Goal: Information Seeking & Learning: Learn about a topic

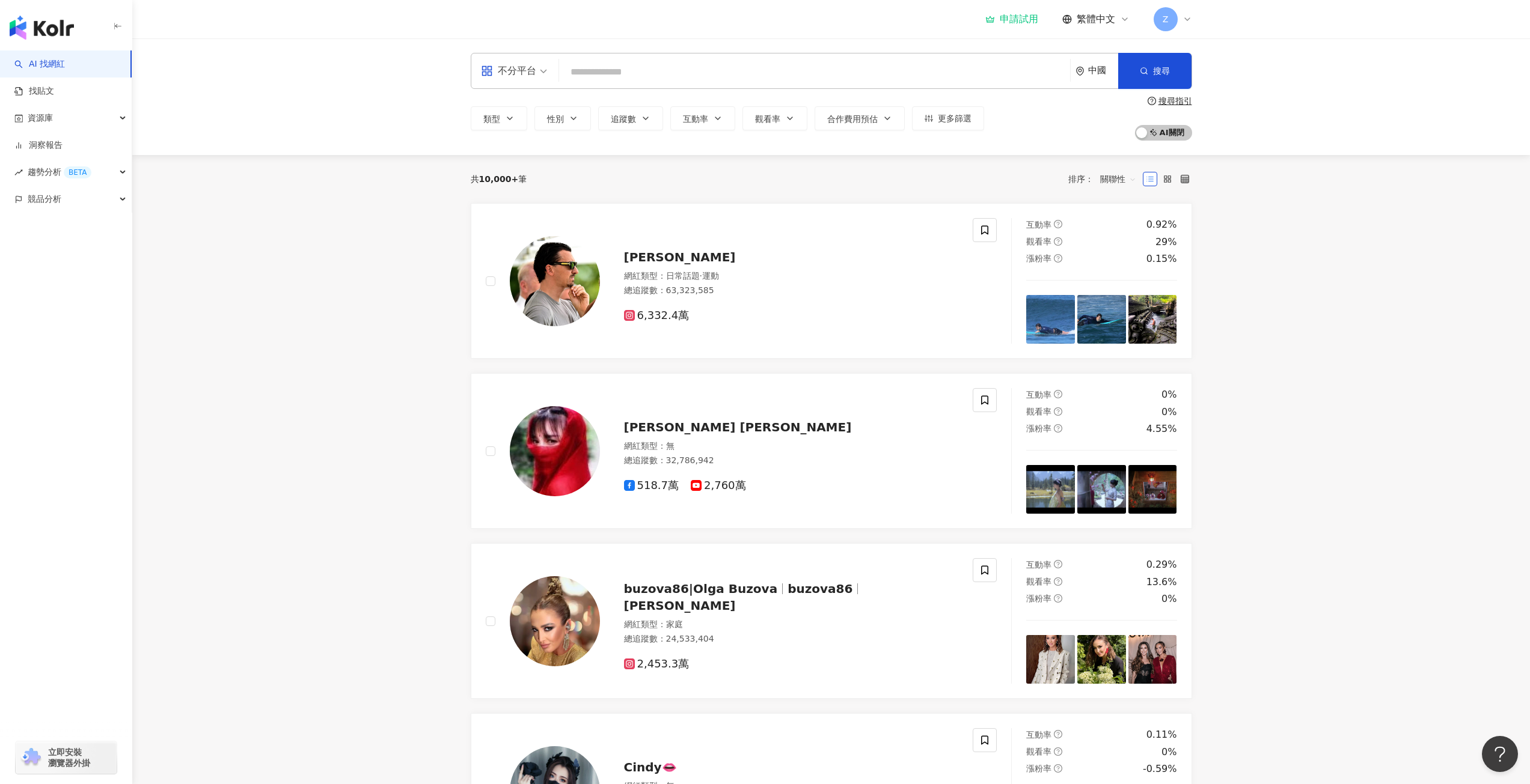
click at [1010, 20] on div "申請試用" at bounding box center [1012, 19] width 53 height 12
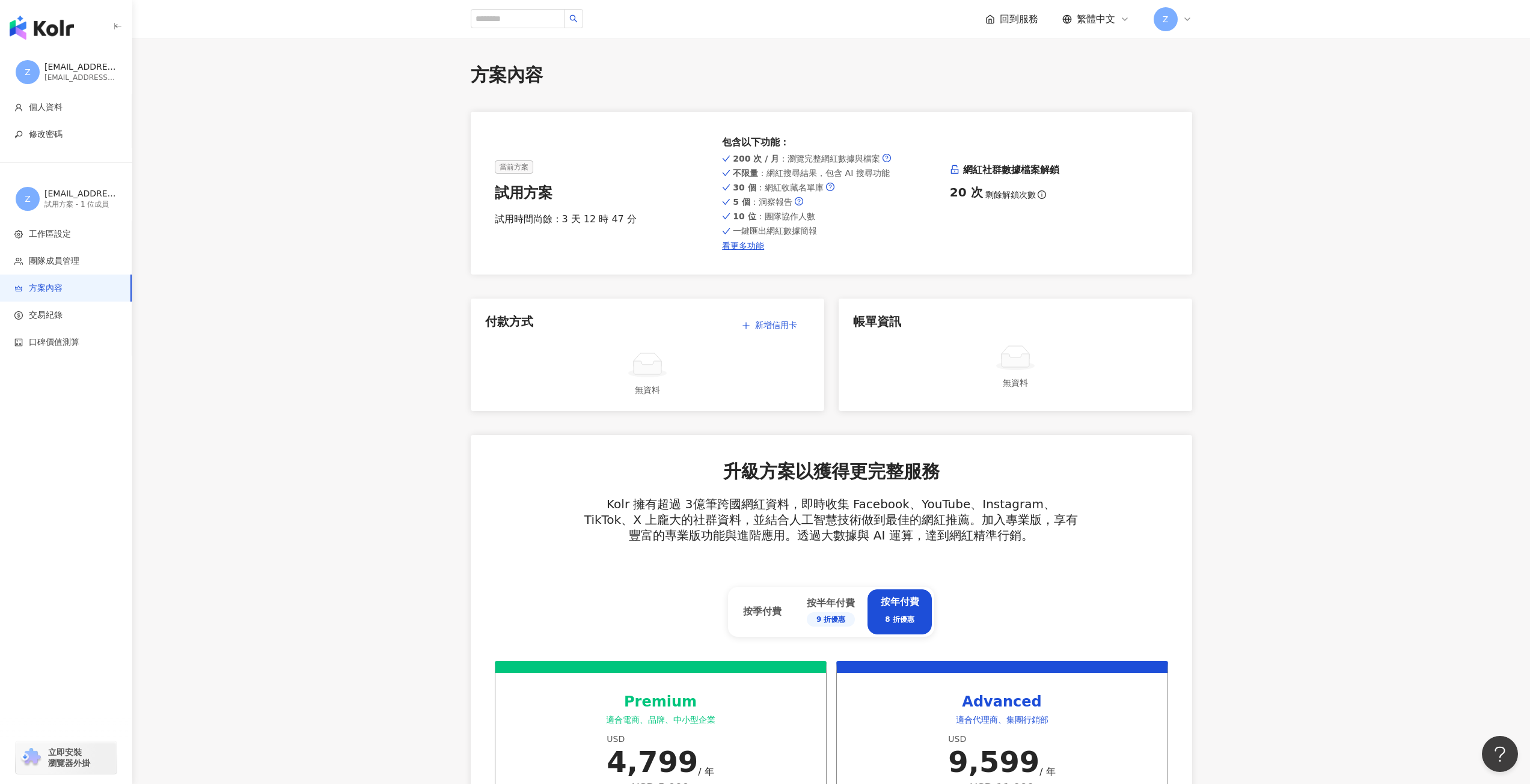
click at [67, 29] on img "button" at bounding box center [42, 27] width 65 height 24
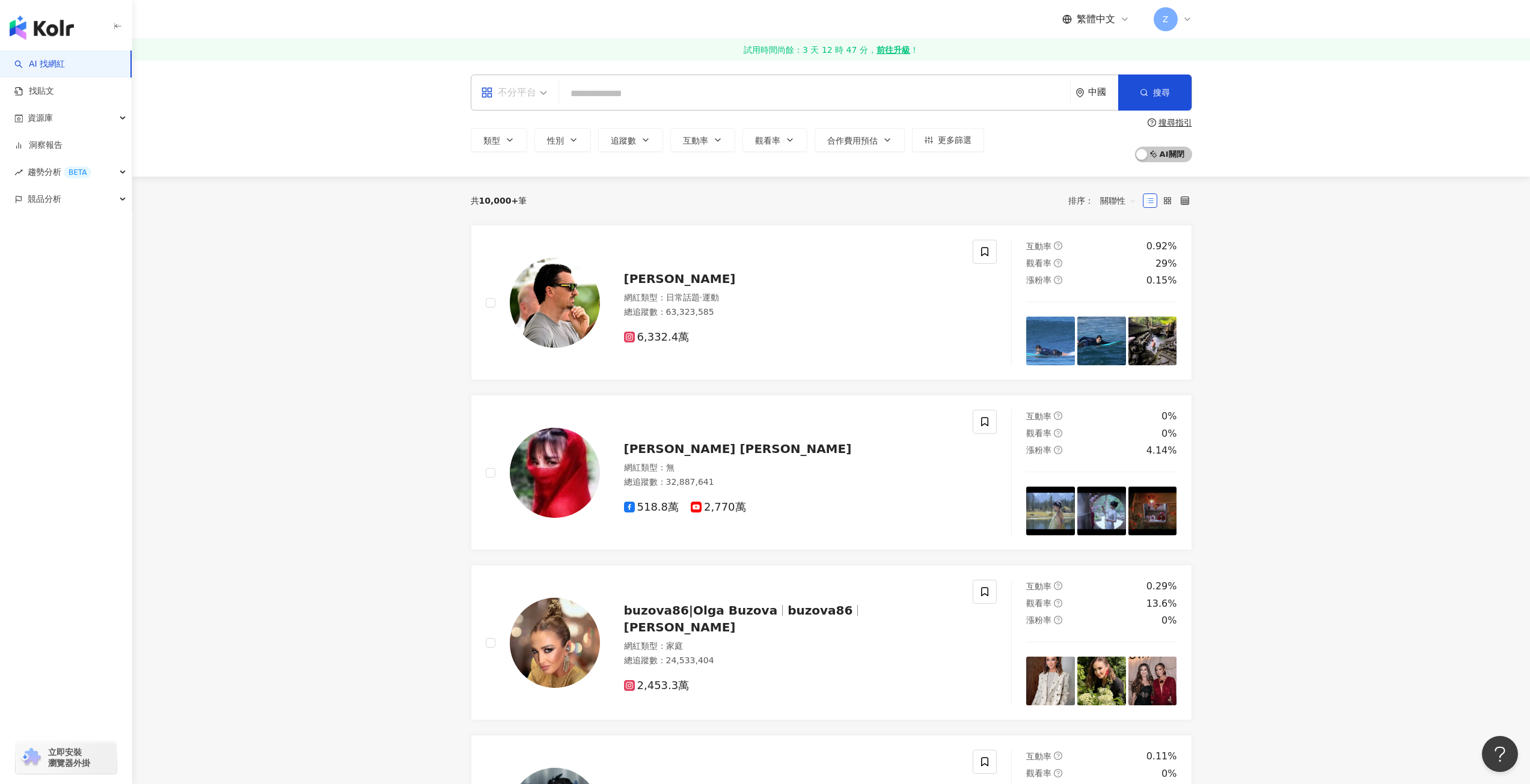
click at [540, 91] on span "不分平台" at bounding box center [514, 92] width 66 height 19
click at [524, 128] on div "不分平台" at bounding box center [518, 126] width 68 height 15
click at [626, 94] on input "search" at bounding box center [815, 94] width 501 height 23
click at [527, 98] on div "不分平台" at bounding box center [508, 92] width 55 height 19
click at [516, 151] on div "Instagram" at bounding box center [518, 148] width 68 height 15
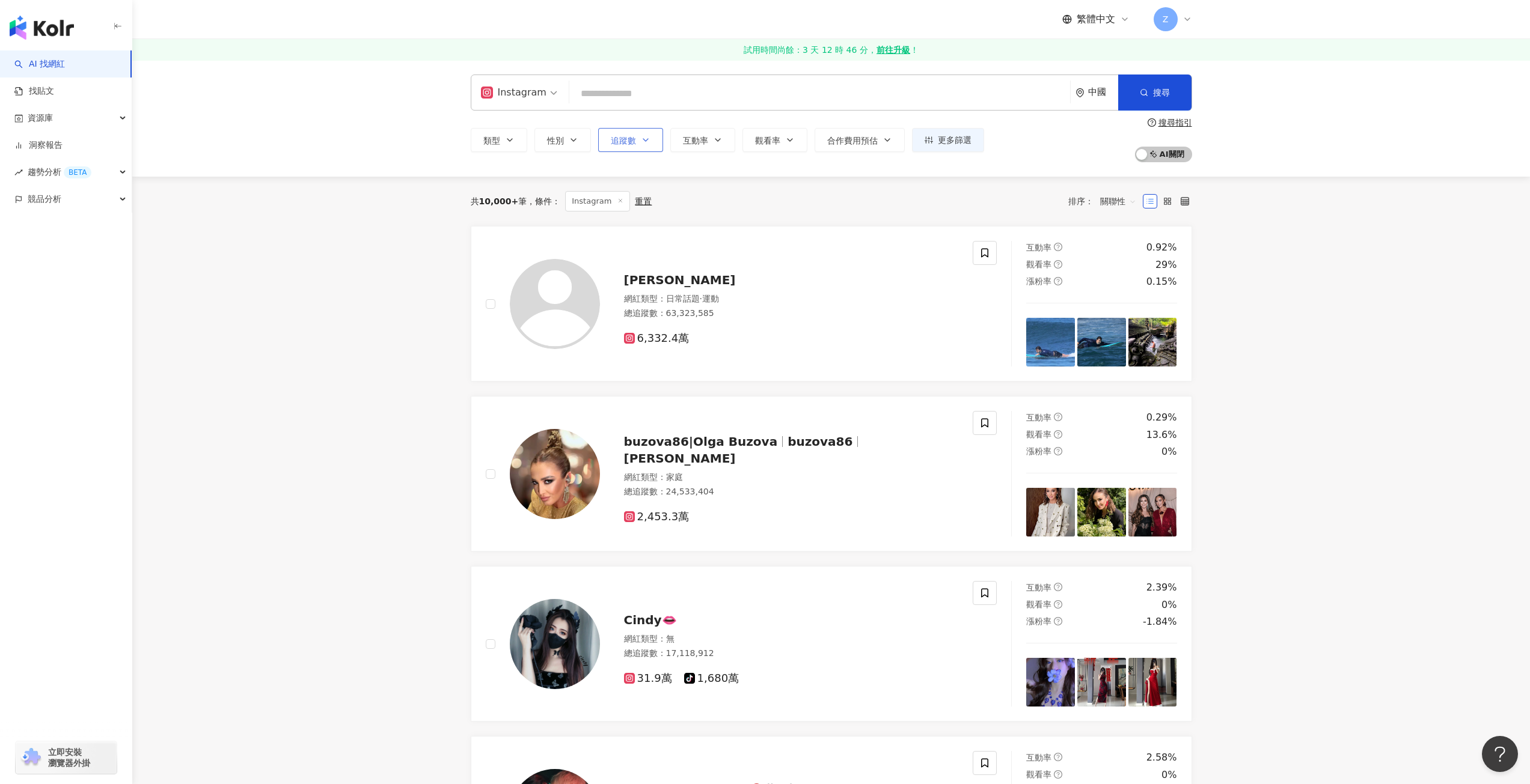
click at [622, 141] on span "追蹤數" at bounding box center [623, 141] width 26 height 10
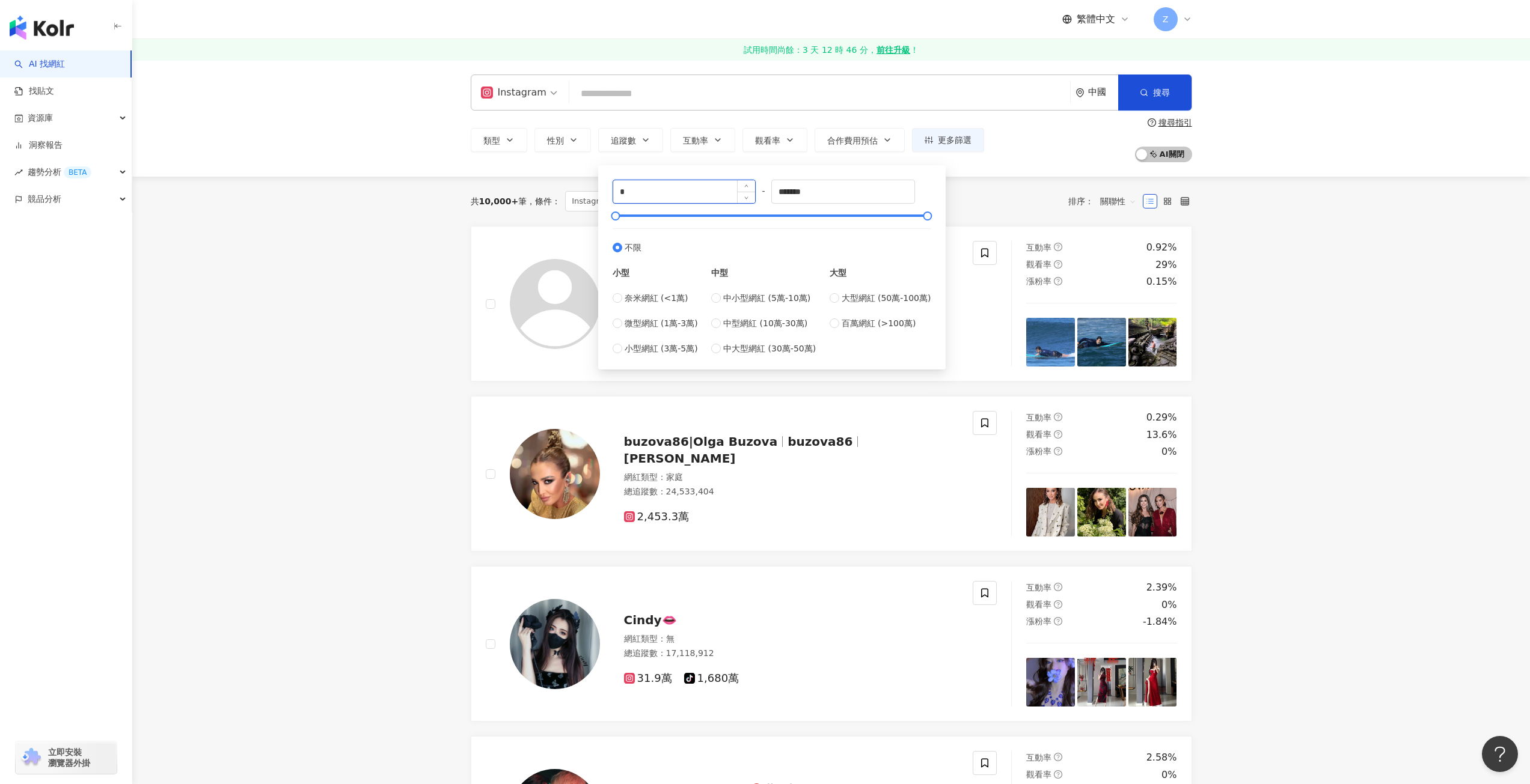
click at [630, 188] on input "*" at bounding box center [684, 192] width 142 height 23
type input "****"
drag, startPoint x: 842, startPoint y: 197, endPoint x: 813, endPoint y: 190, distance: 29.8
click at [813, 190] on input "*******" at bounding box center [843, 192] width 142 height 23
click at [793, 192] on input "******" at bounding box center [843, 192] width 142 height 23
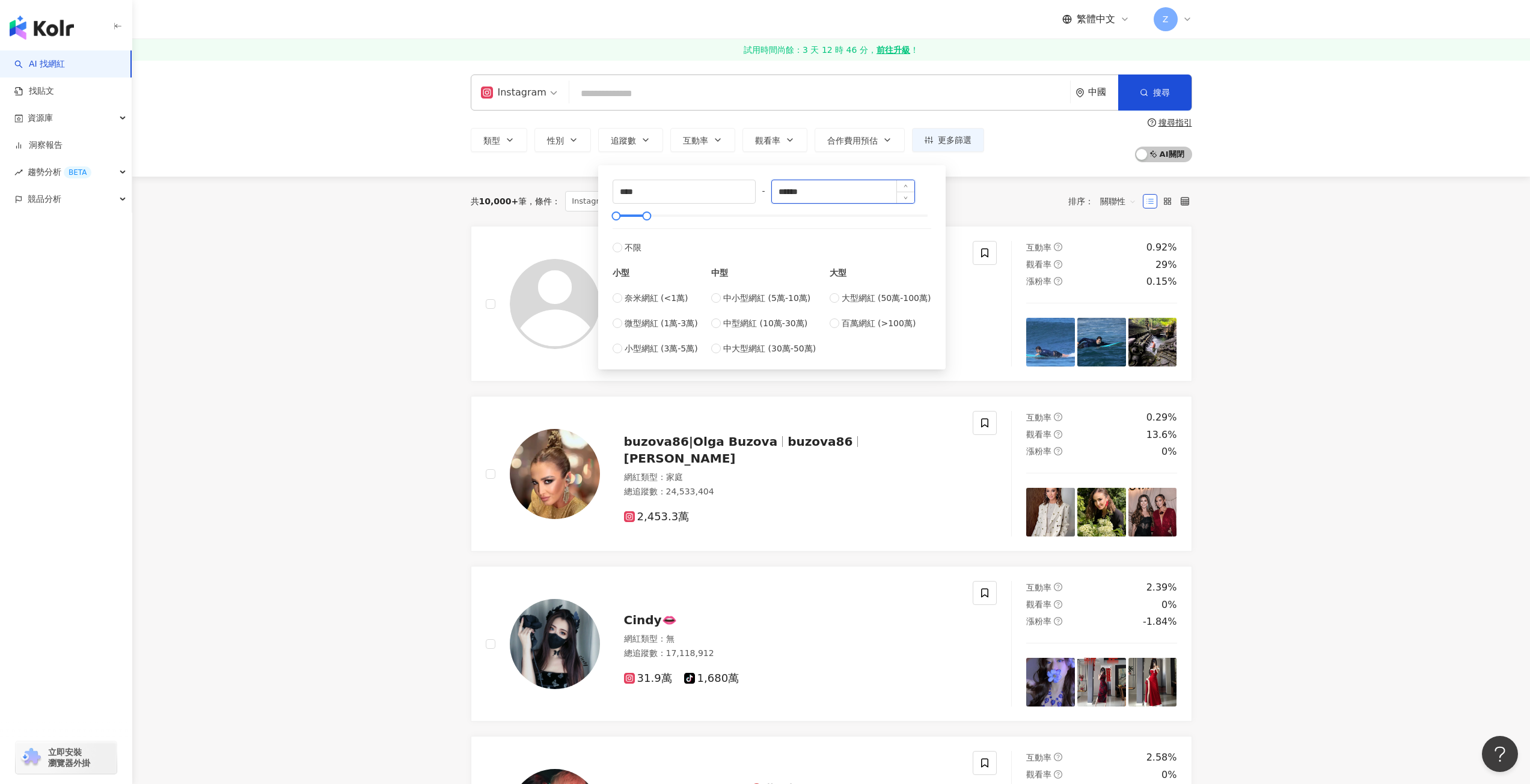
drag, startPoint x: 828, startPoint y: 193, endPoint x: 835, endPoint y: 195, distance: 7.3
click at [828, 193] on input "******" at bounding box center [843, 192] width 142 height 23
type input "******"
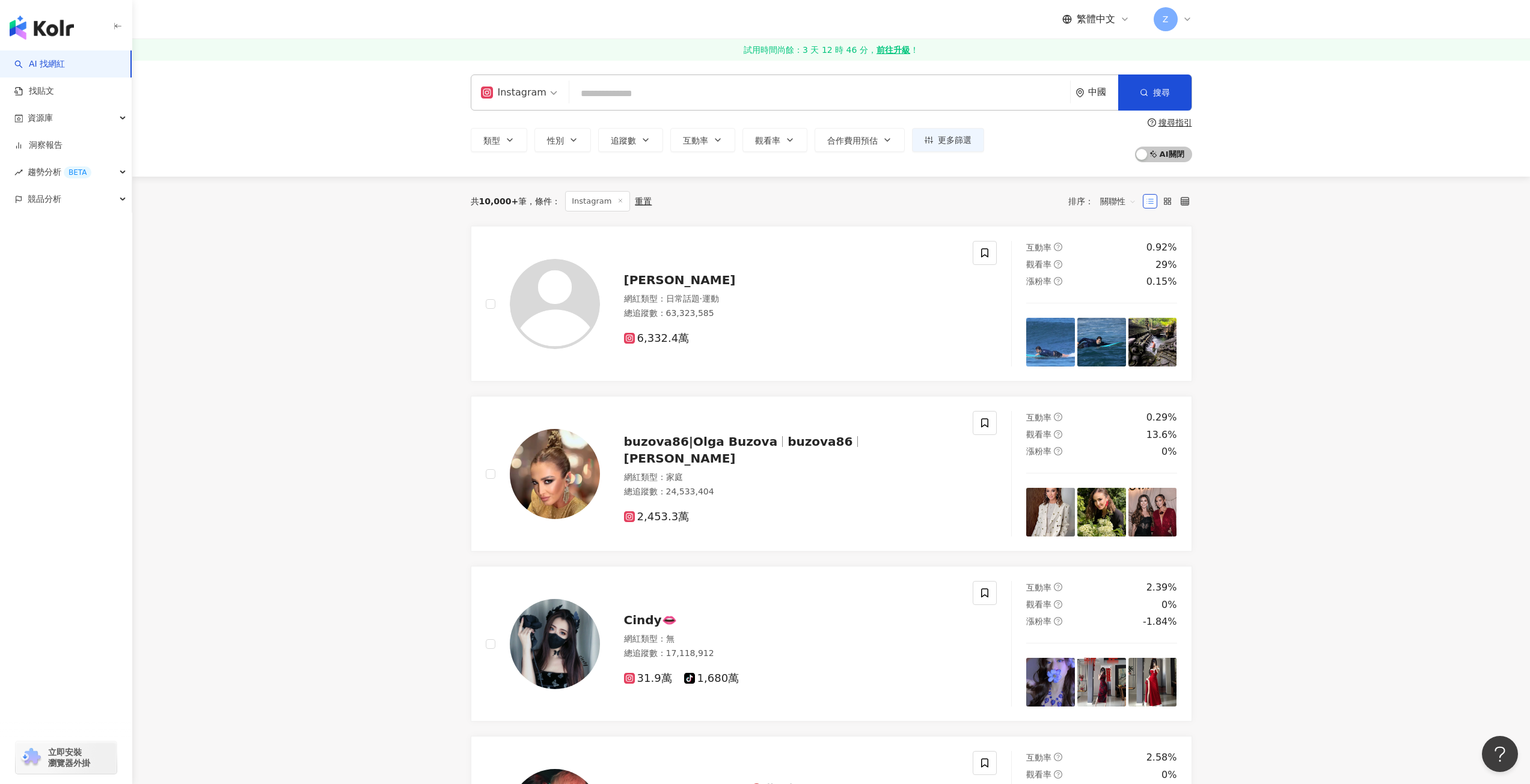
click at [1005, 169] on div "Instagram 中國 搜尋 類型 性別 追蹤數 互動率 觀看率 合作費用預估 更多篩選 **** - ****** 不限 小型 奈米網紅 (<1萬) 微型…" at bounding box center [832, 118] width 1398 height 117
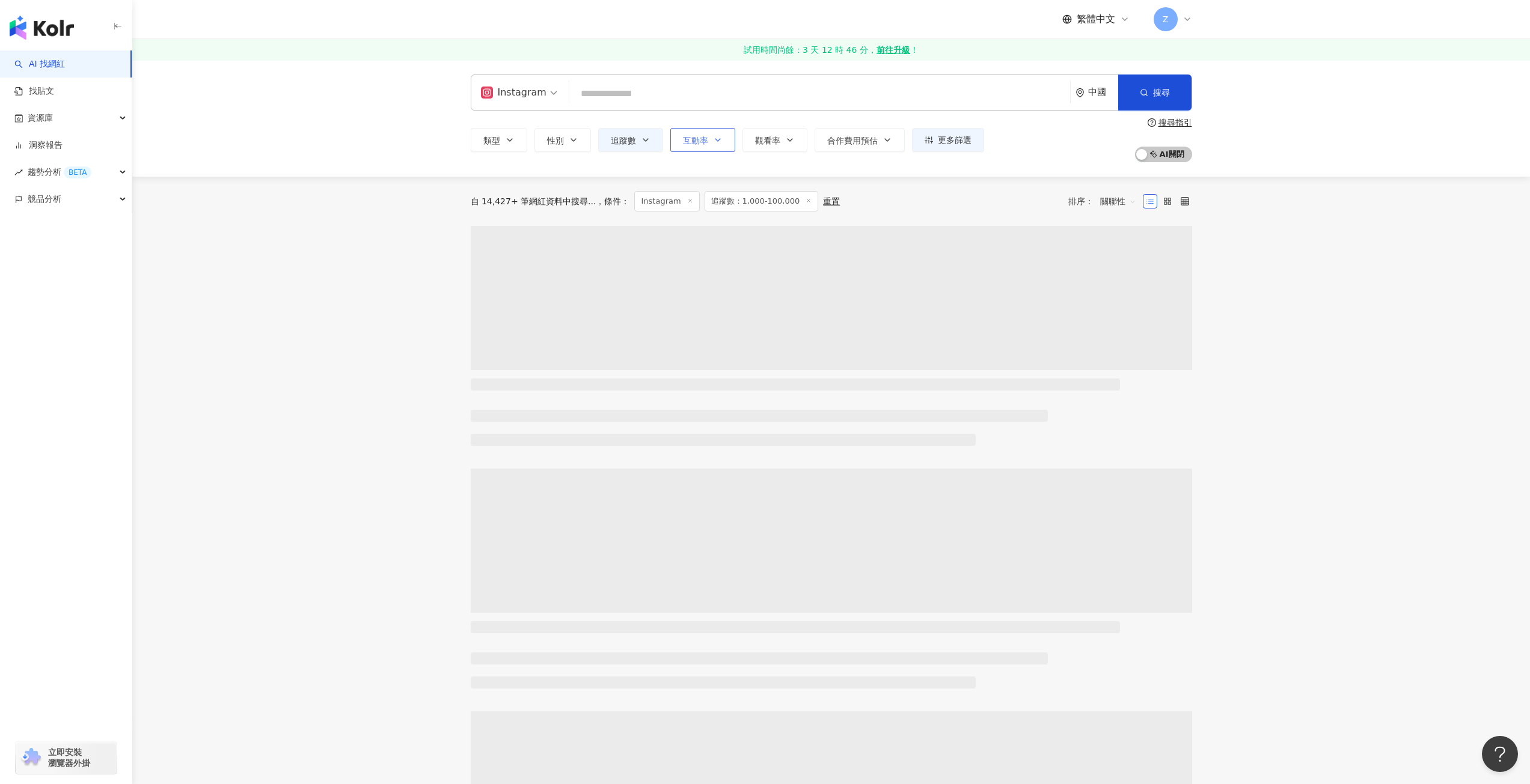
click at [705, 146] on button "互動率" at bounding box center [703, 140] width 65 height 24
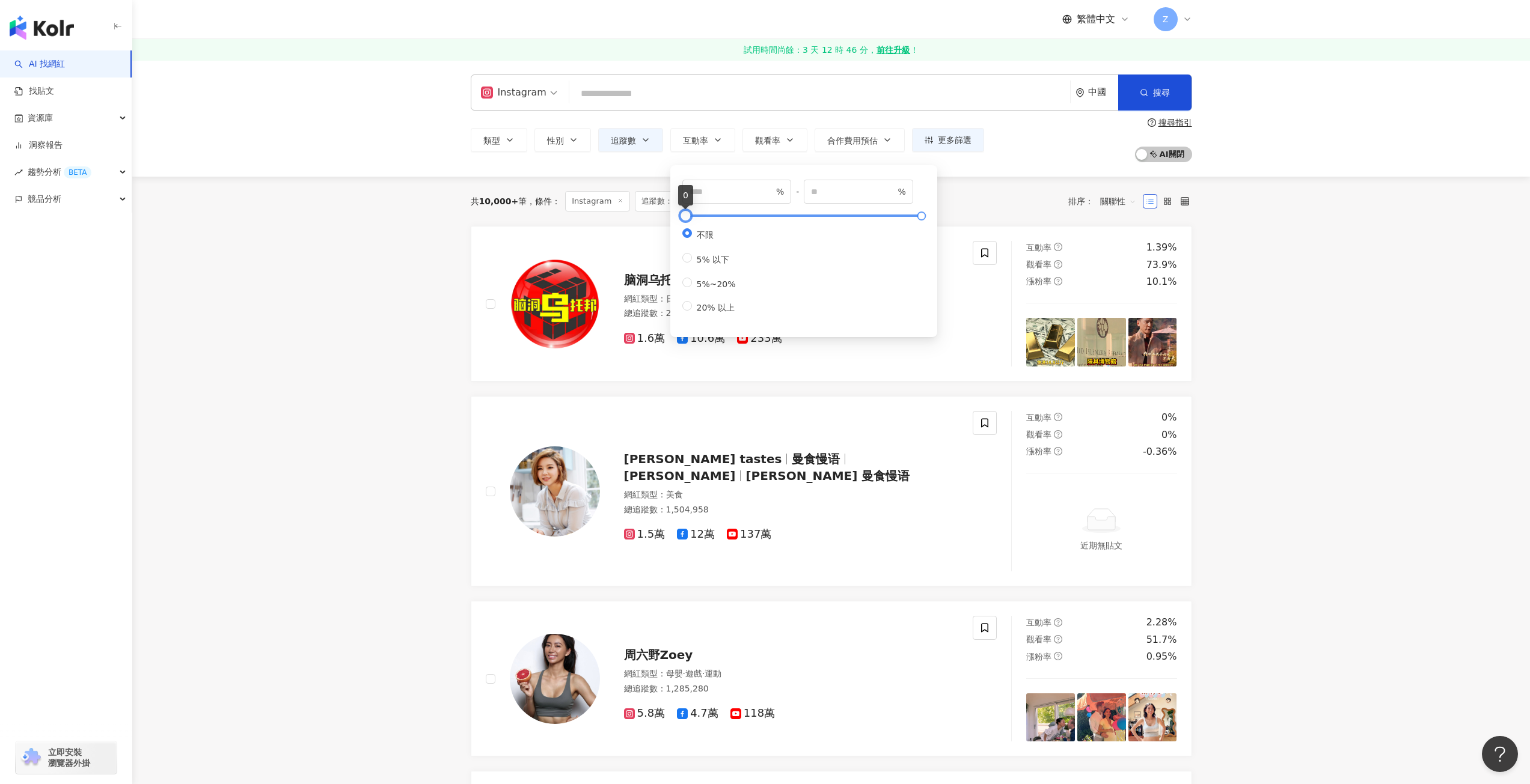
type input "**"
type input "*****"
click at [683, 214] on div at bounding box center [686, 216] width 7 height 7
click at [747, 192] on input "*" at bounding box center [731, 192] width 84 height 13
type input "***"
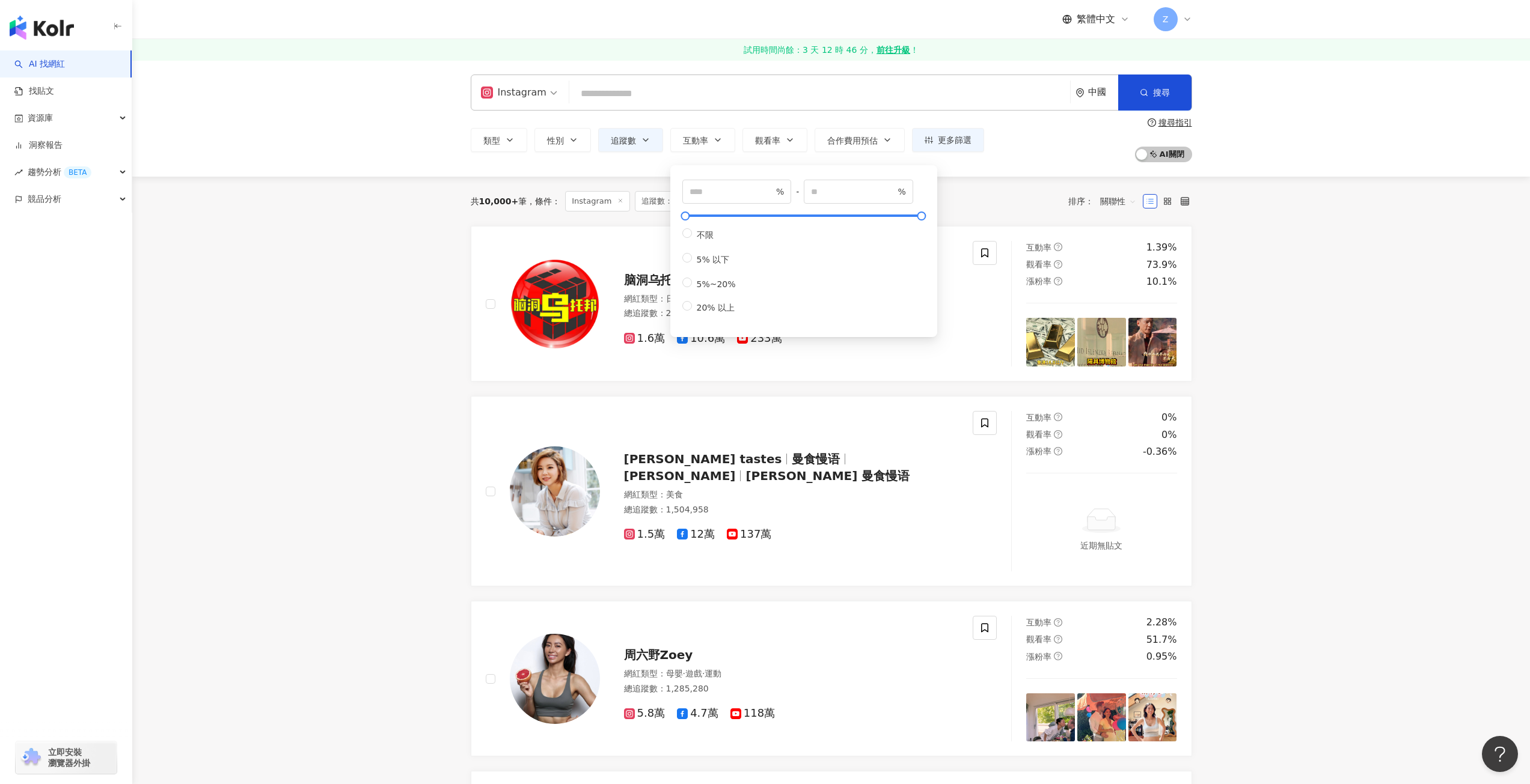
click at [962, 197] on div "共 10,000+ 筆 條件 ： Instagram 追蹤數：1,000-100,000 重置 排序： 關聯性" at bounding box center [832, 201] width 722 height 21
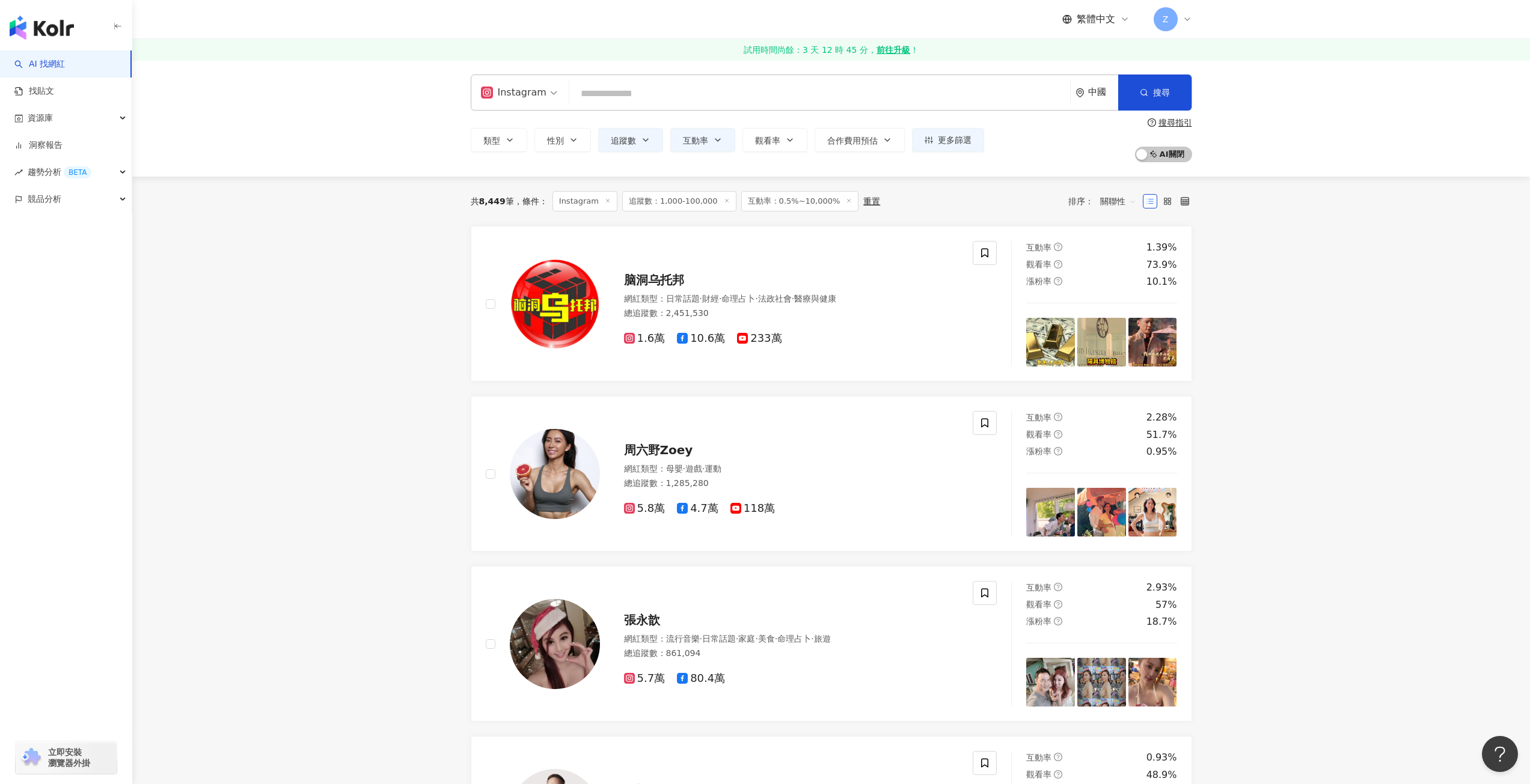
click at [553, 91] on span "Instagram" at bounding box center [519, 92] width 76 height 19
click at [527, 126] on div "不分平台" at bounding box center [521, 126] width 74 height 15
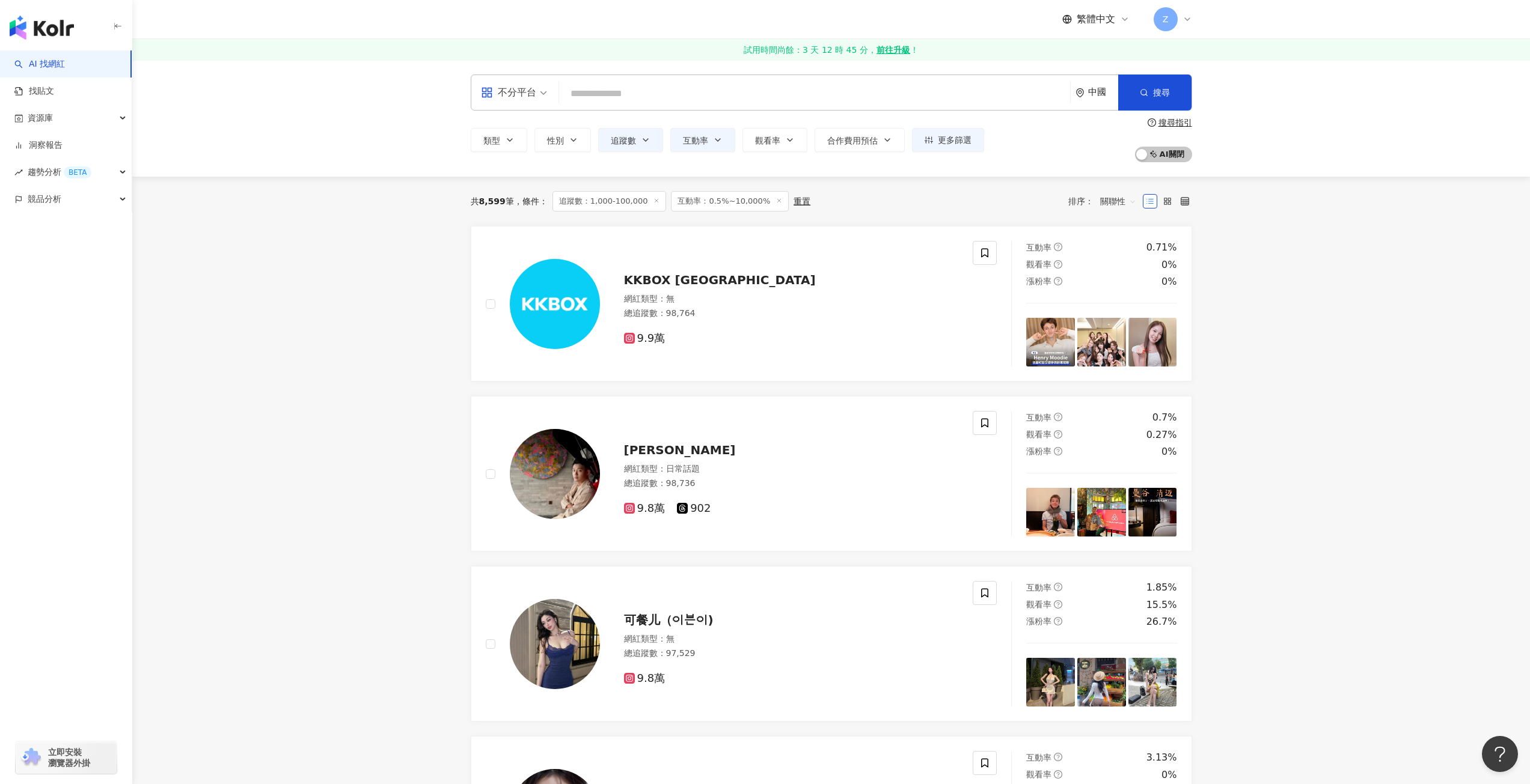
click at [534, 95] on div "不分平台" at bounding box center [508, 92] width 55 height 19
click at [683, 511] on icon at bounding box center [682, 508] width 11 height 11
click at [516, 144] on button "類型" at bounding box center [499, 140] width 56 height 24
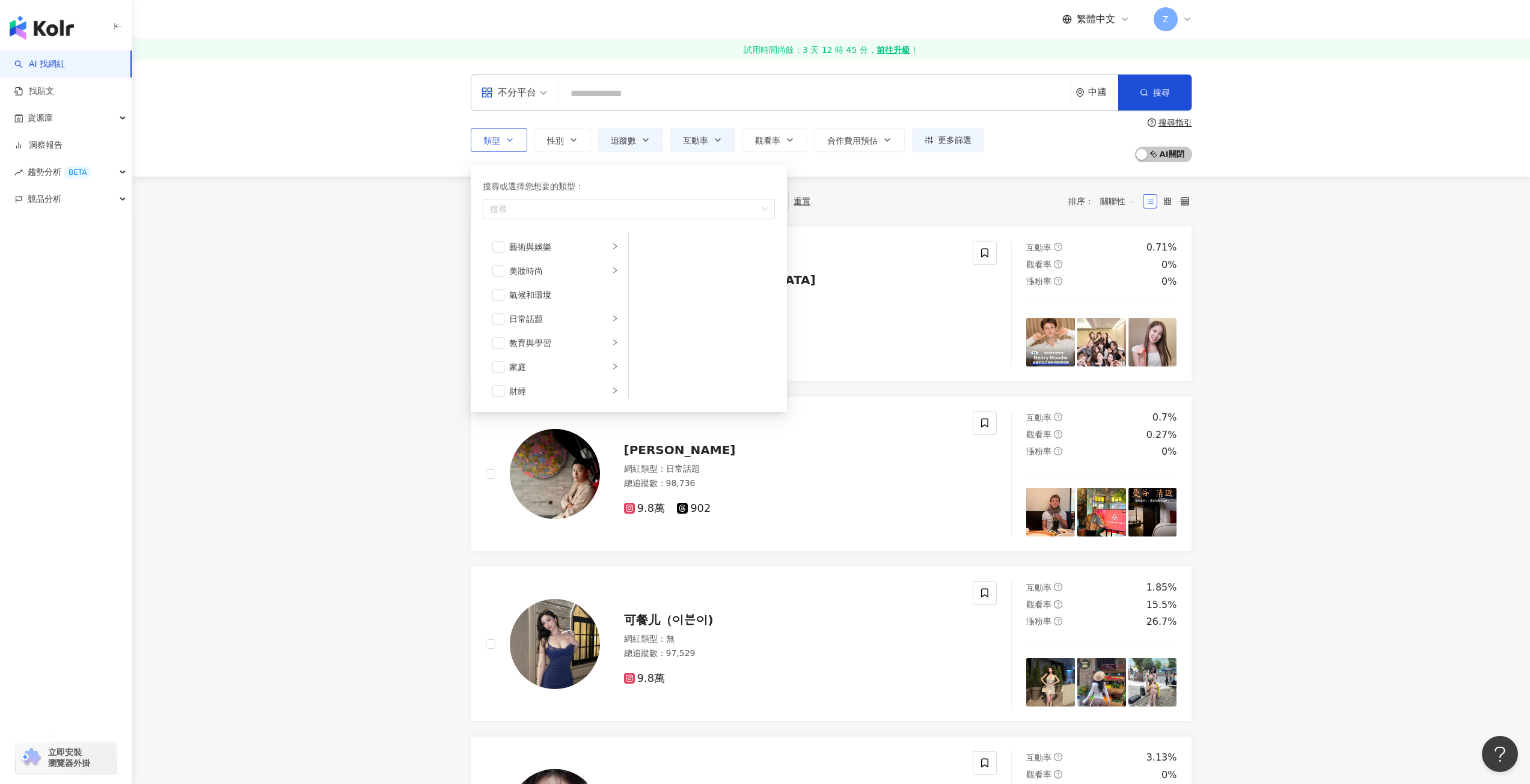
click at [519, 146] on button "類型 搜尋或選擇您想要的類型： 搜尋 藝術與娛樂 美妝時尚 氣候和環境 日常話題 教育與學習 家庭 財經 美食 命理占卜 遊戲 法政社會 生活風格 影視娛樂 …" at bounding box center [499, 140] width 56 height 24
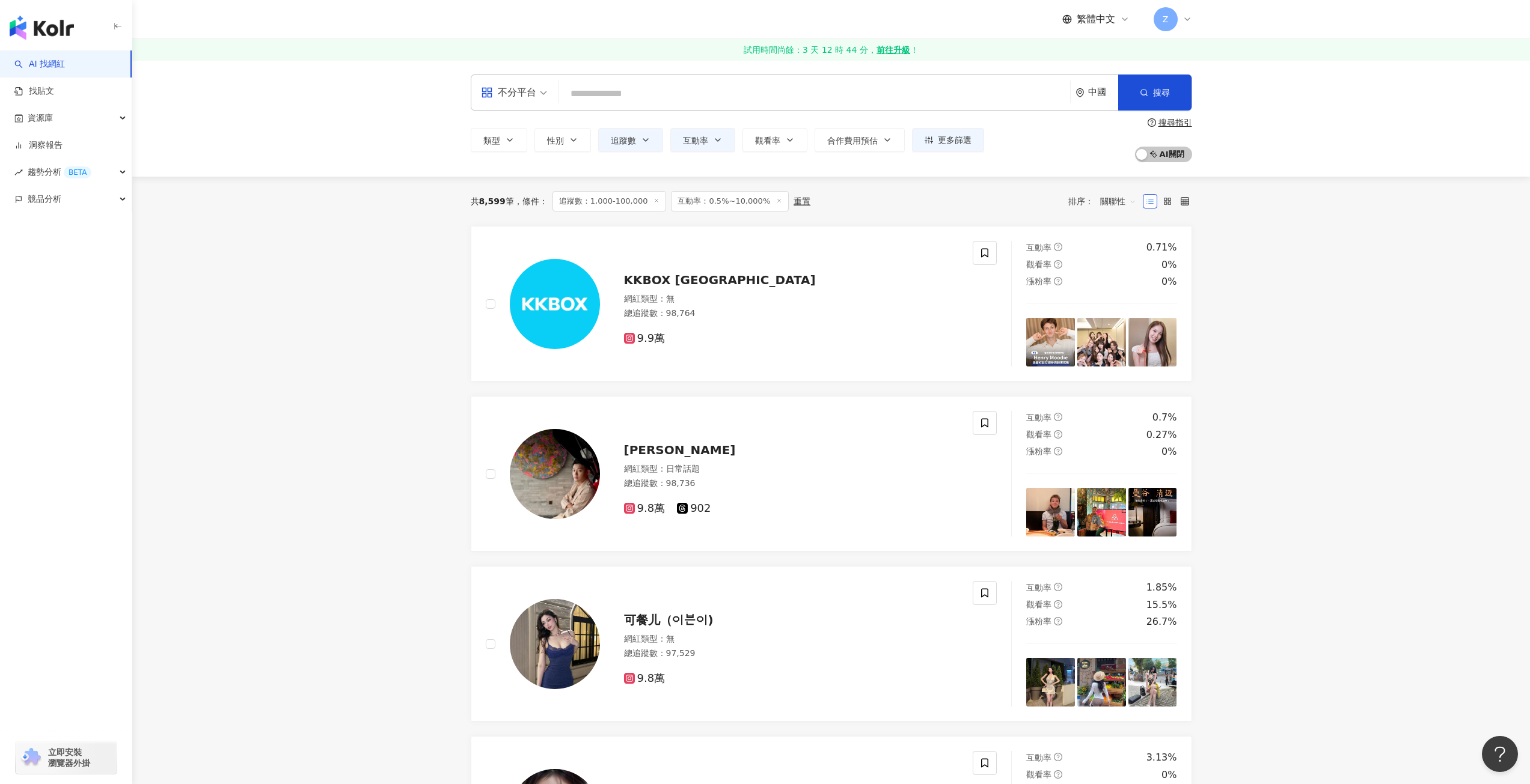
click at [1095, 88] on div "中國" at bounding box center [1103, 92] width 30 height 10
click at [1032, 228] on div "韓國" at bounding box center [1052, 229] width 118 height 22
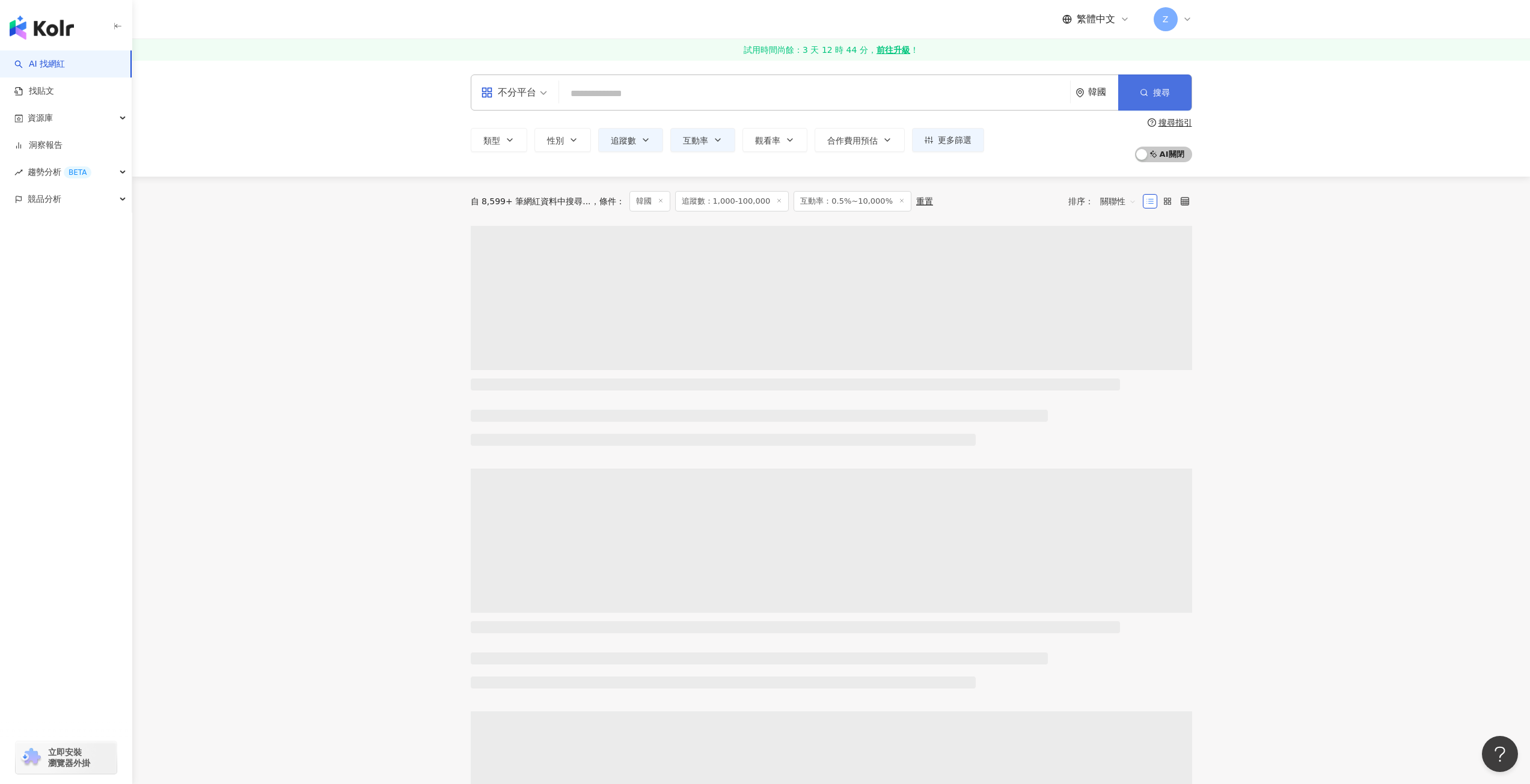
click at [1166, 98] on span "搜尋" at bounding box center [1162, 93] width 17 height 10
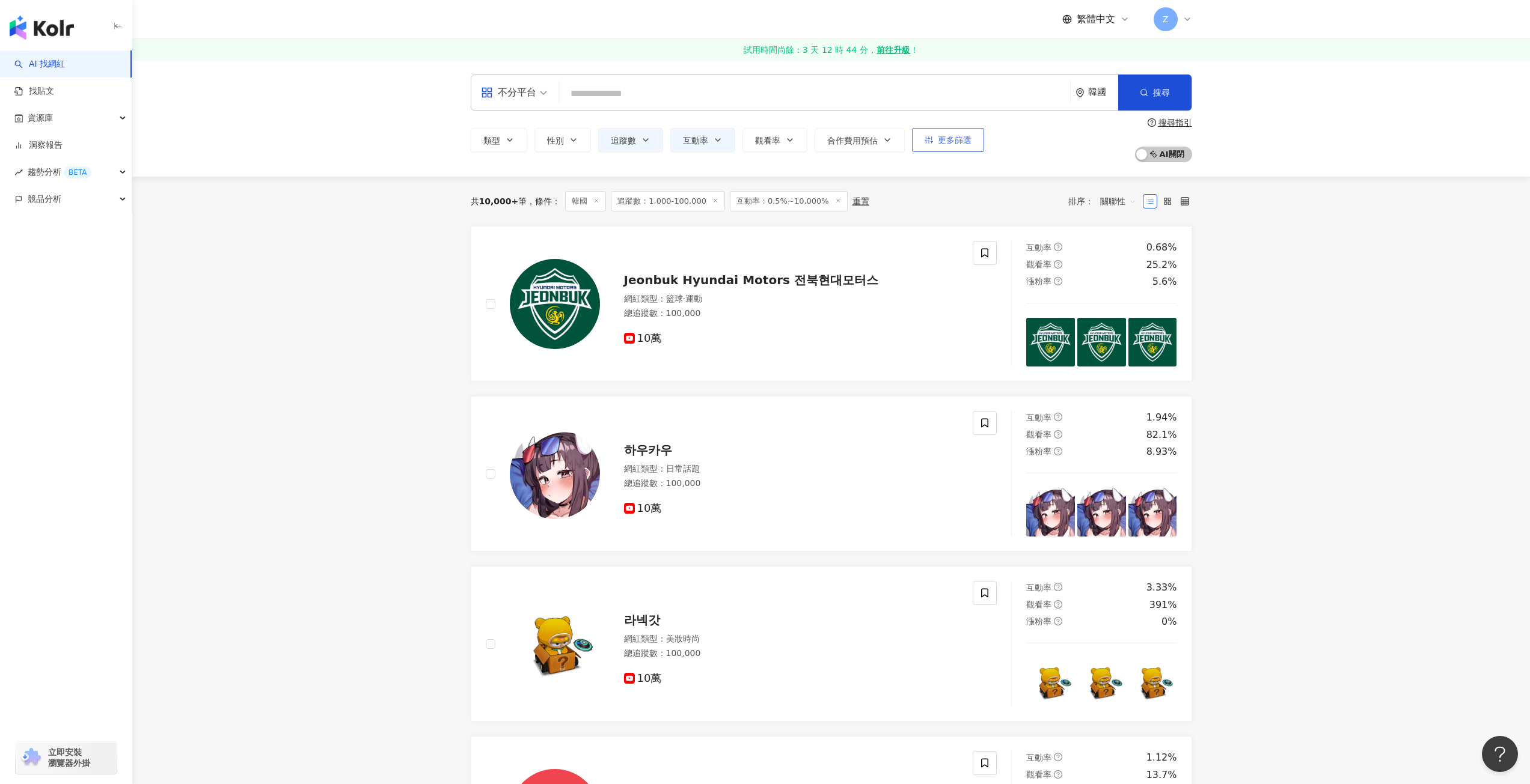
click at [942, 132] on button "更多篩選" at bounding box center [947, 140] width 72 height 24
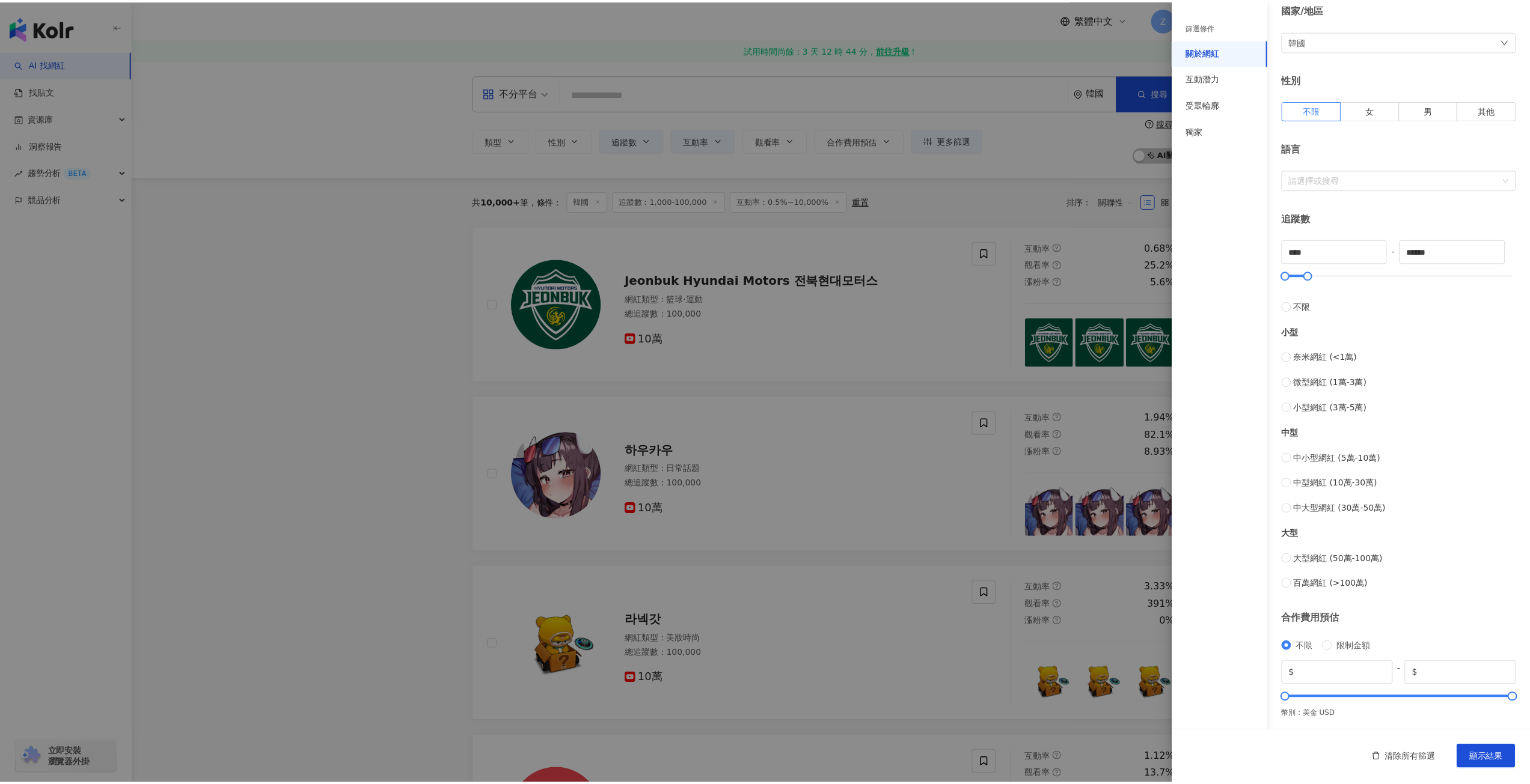
scroll to position [123, 0]
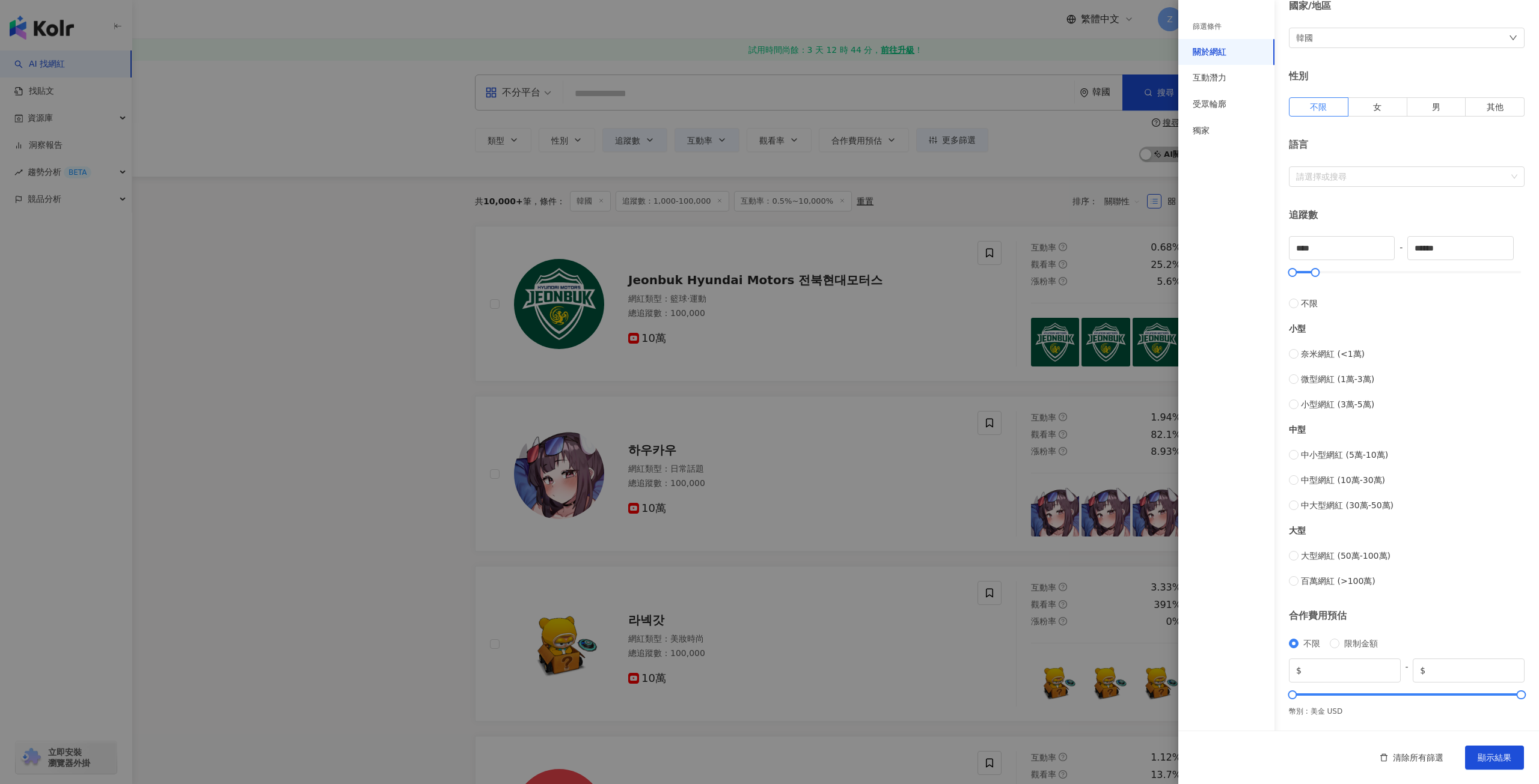
click at [398, 382] on div at bounding box center [770, 392] width 1539 height 784
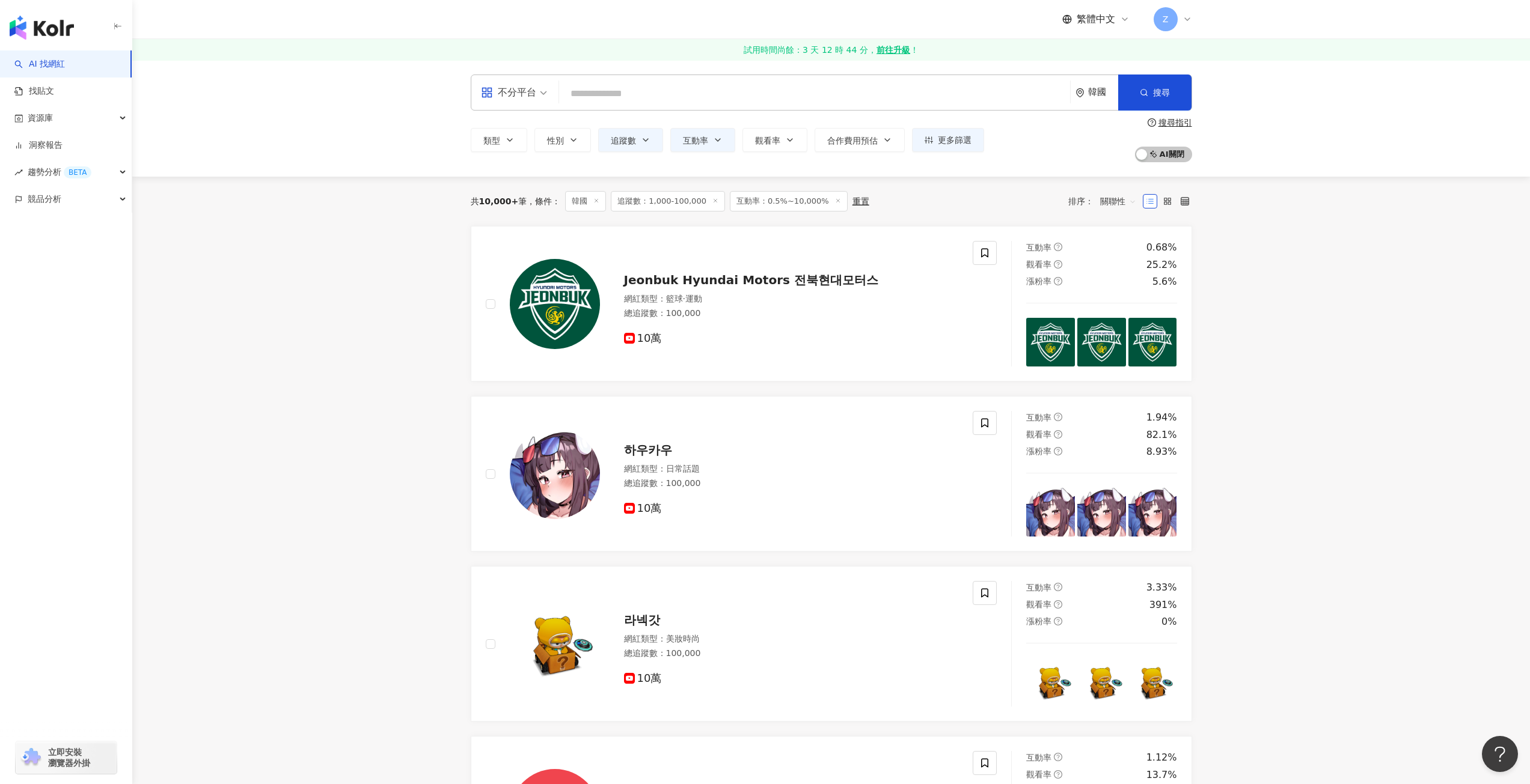
click at [1125, 208] on span "關聯性" at bounding box center [1119, 201] width 36 height 19
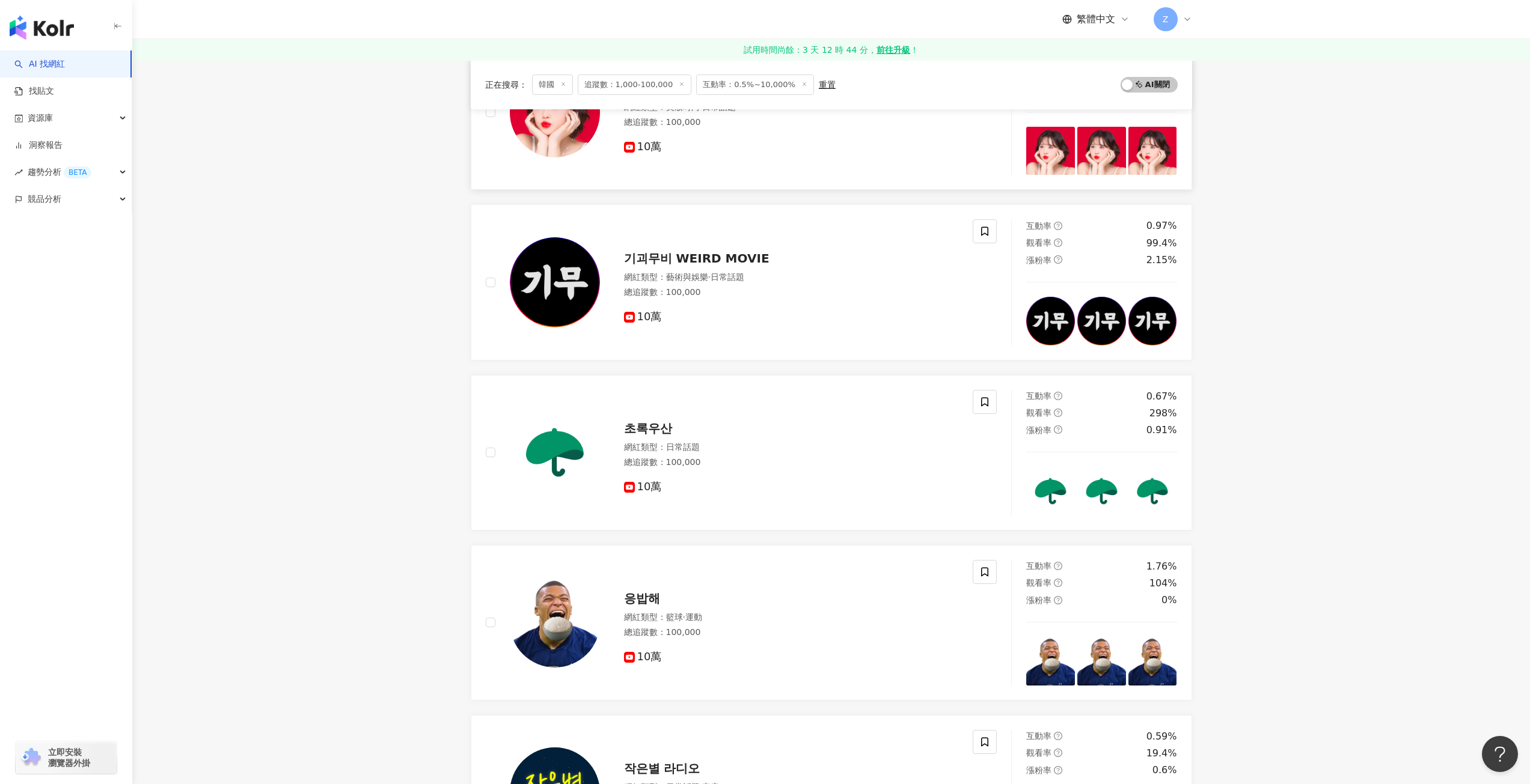
scroll to position [1623, 0]
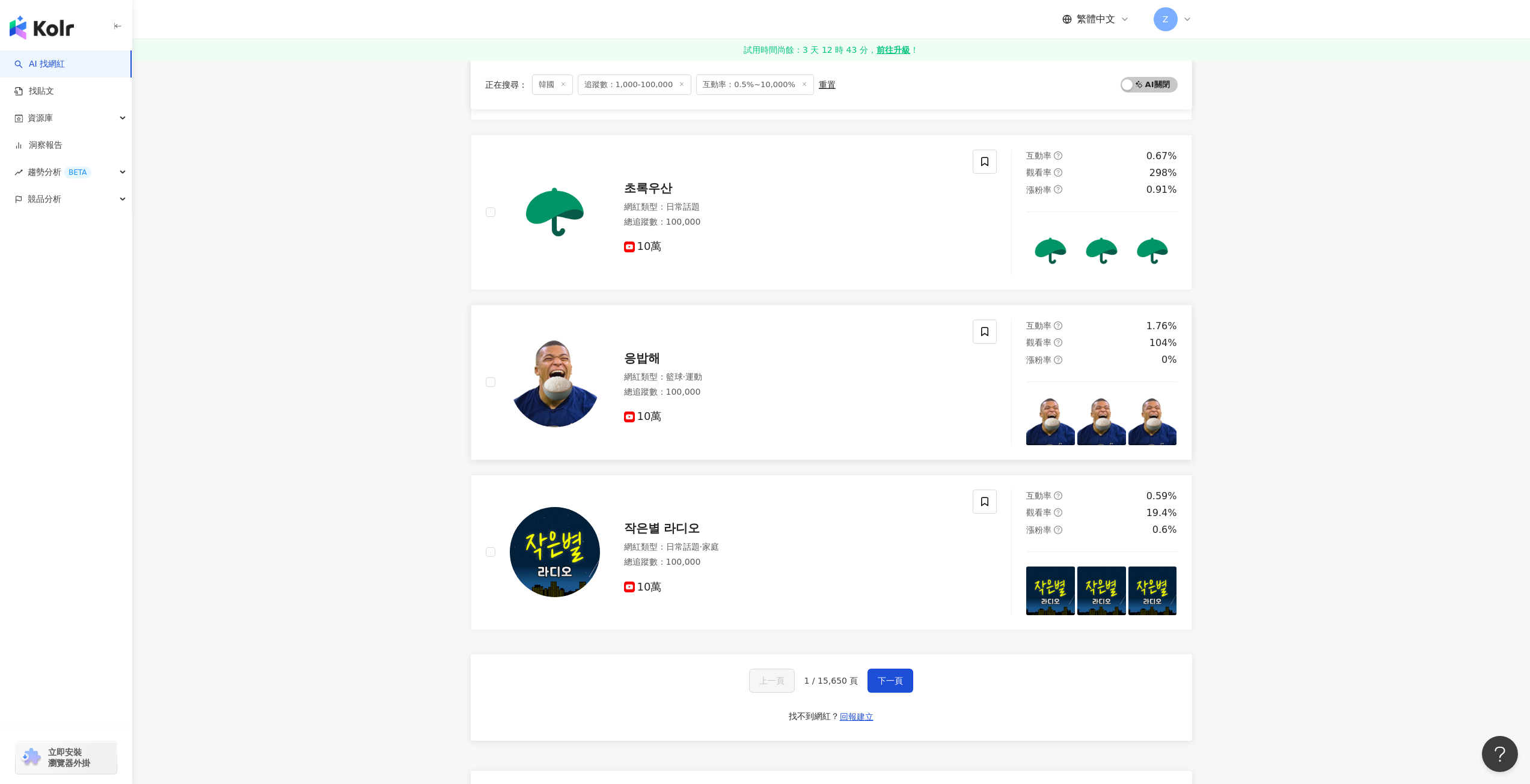
click at [861, 380] on div "網紅類型 ： 籃球 · 運動" at bounding box center [791, 377] width 335 height 12
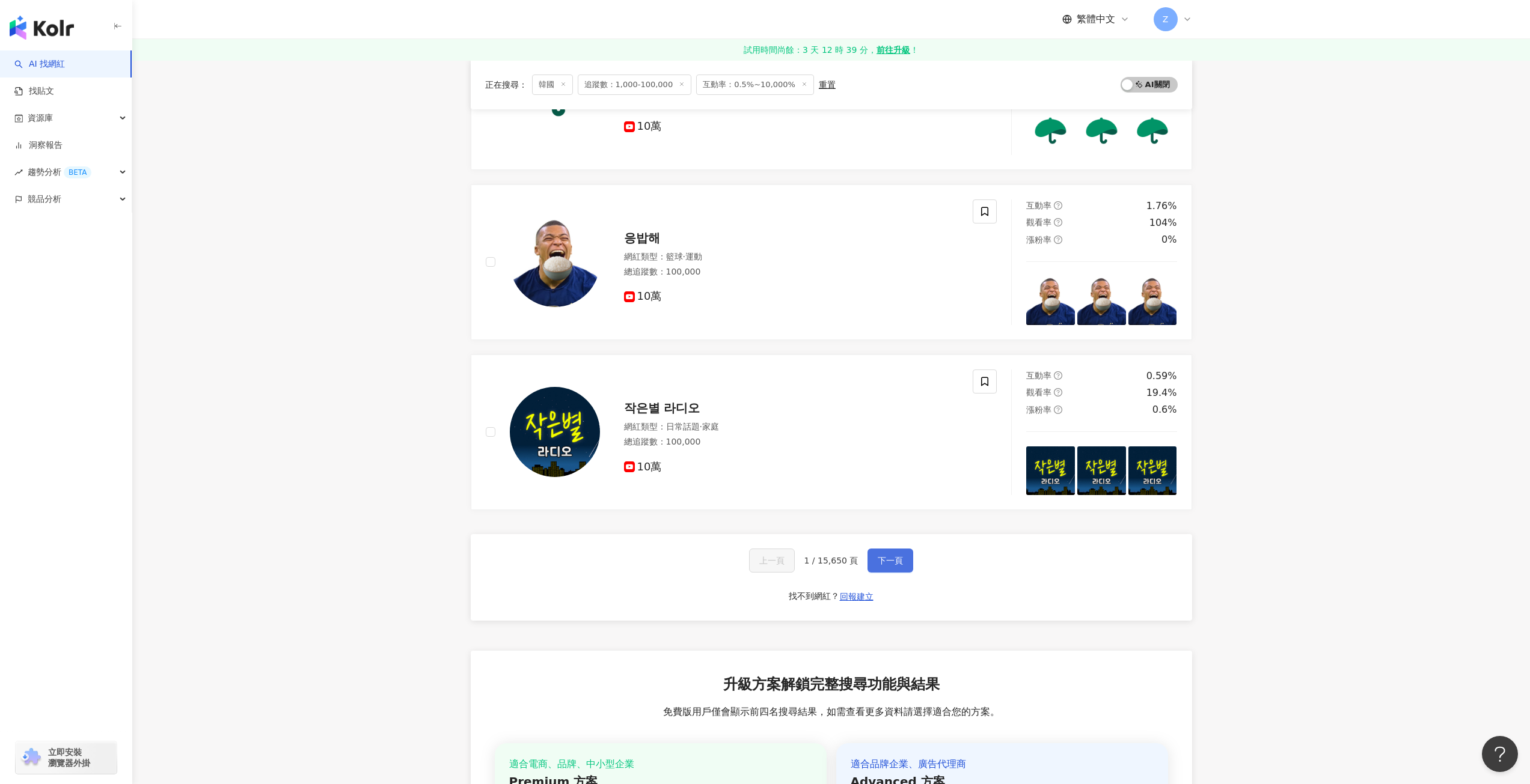
click at [883, 557] on span "下一頁" at bounding box center [890, 561] width 26 height 10
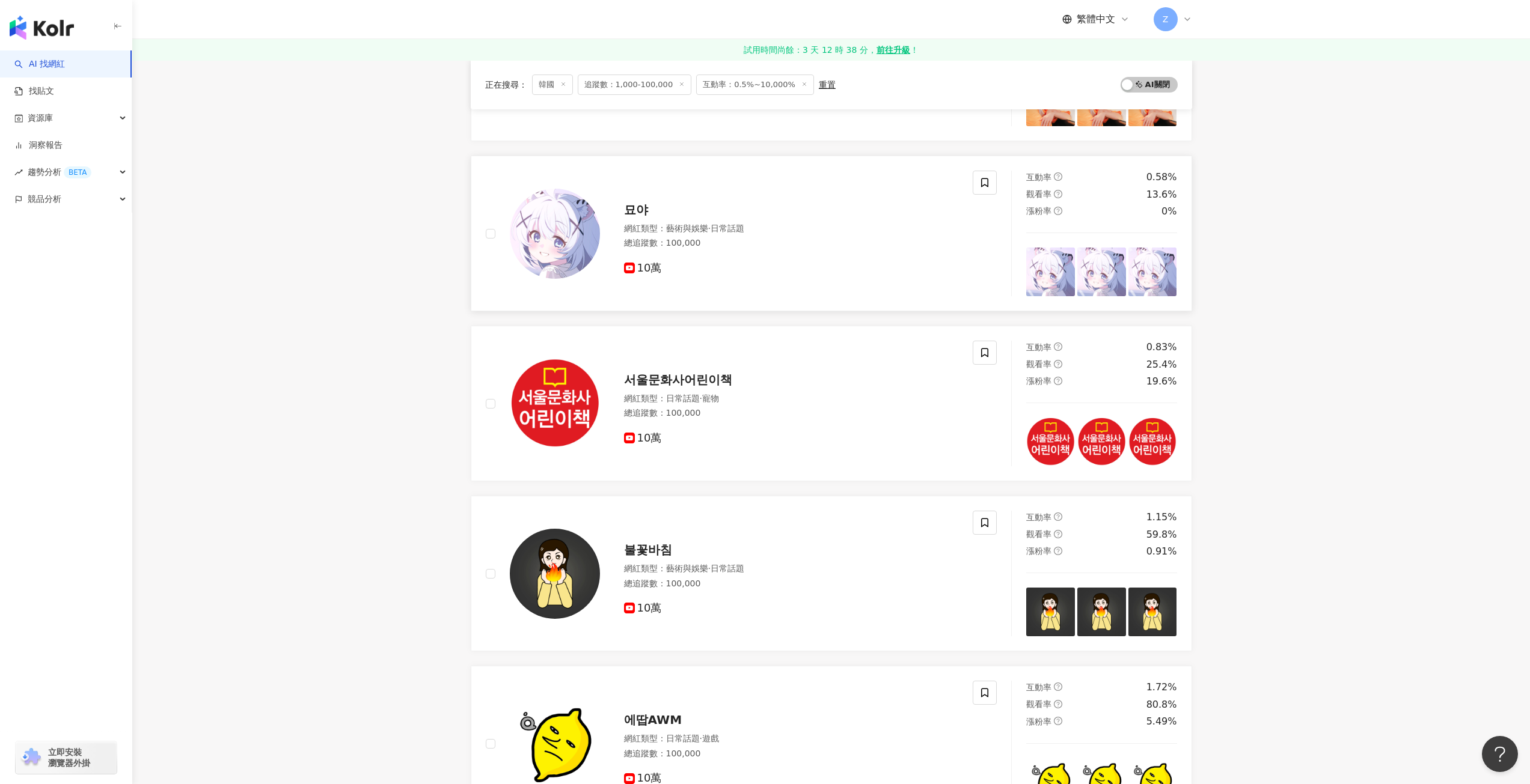
scroll to position [0, 0]
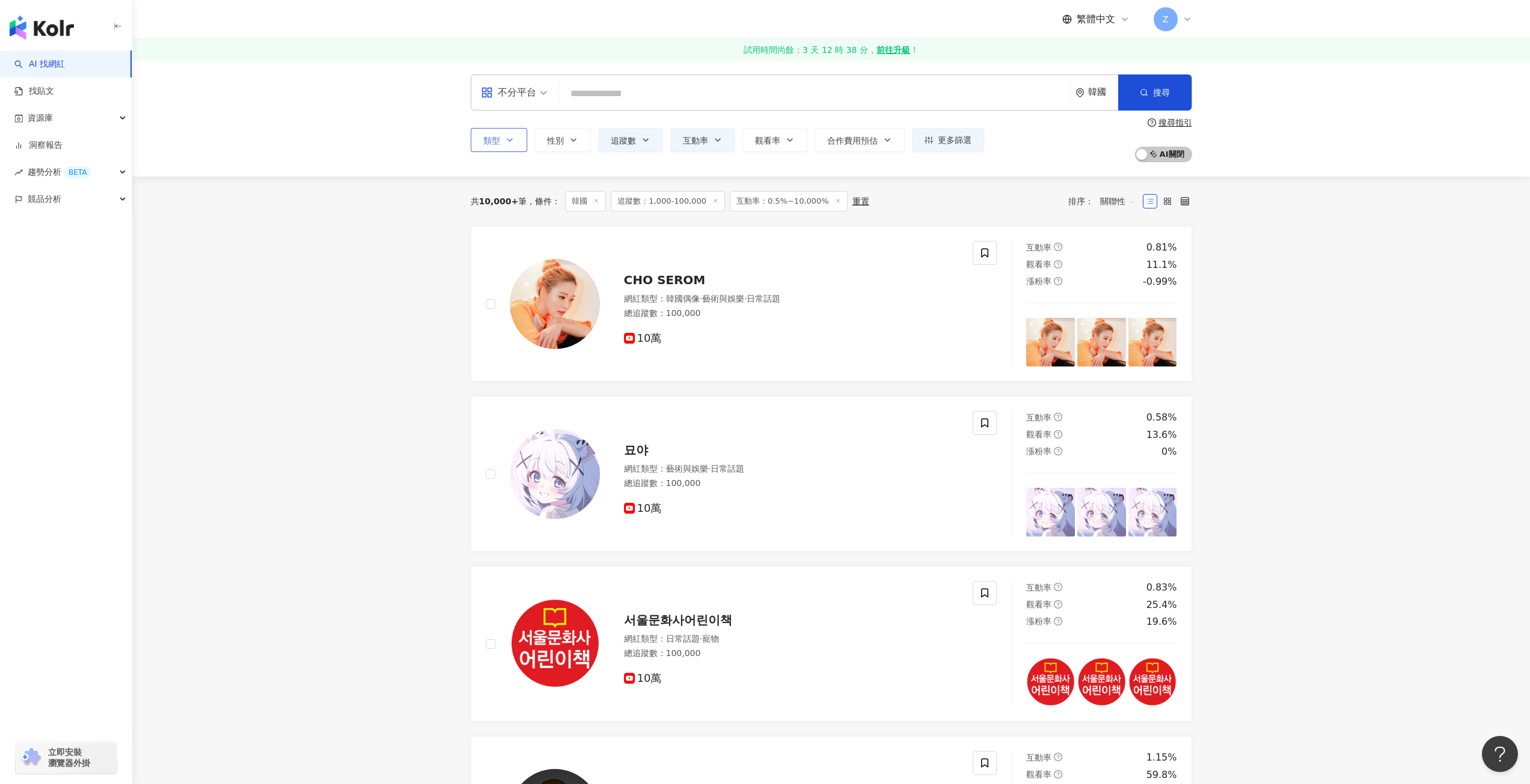
click at [517, 144] on button "類型" at bounding box center [499, 140] width 56 height 24
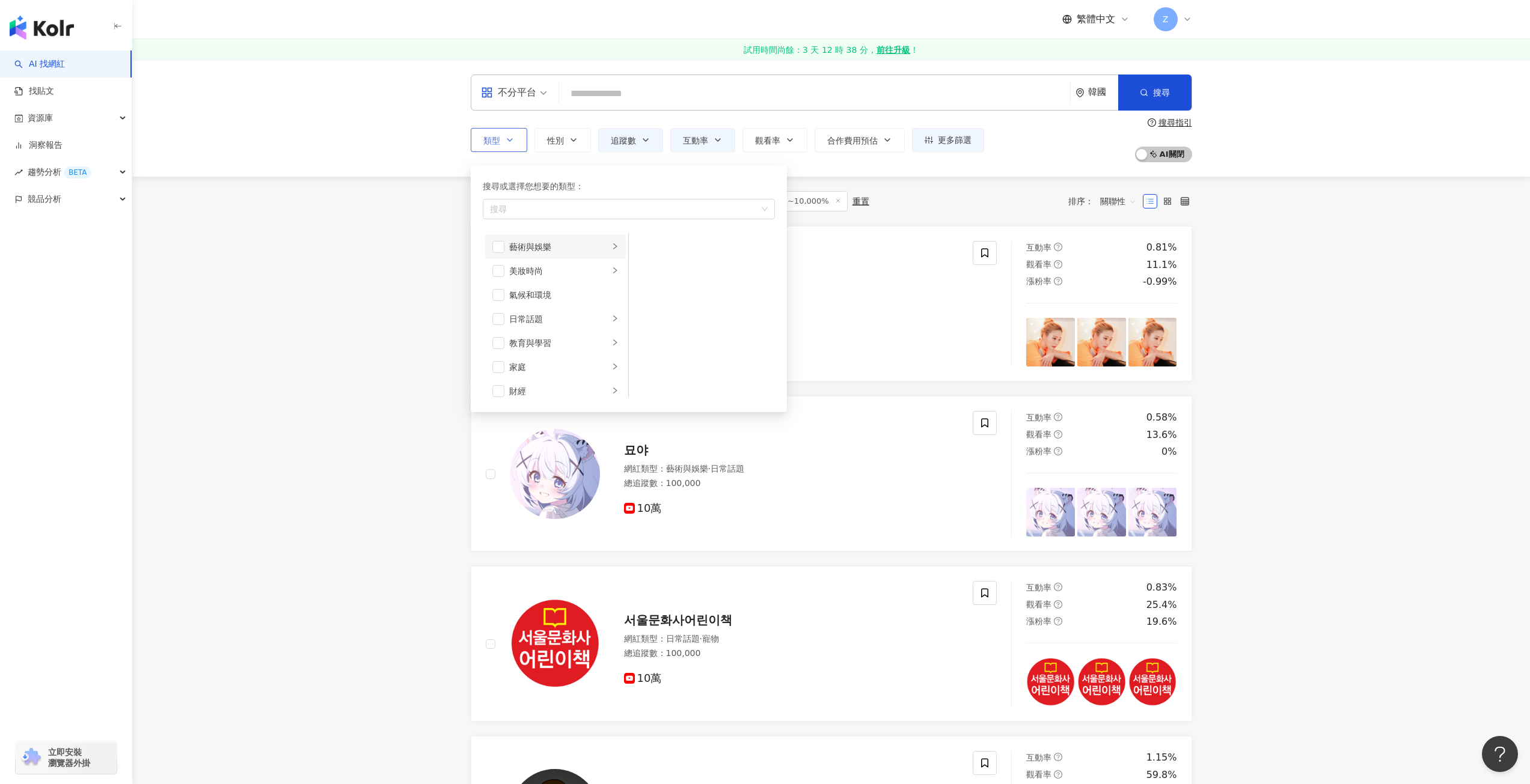
click at [602, 247] on li "藝術與娛樂" at bounding box center [555, 246] width 141 height 24
click at [496, 274] on span "button" at bounding box center [498, 270] width 12 height 12
click at [499, 307] on span "button" at bounding box center [498, 307] width 12 height 12
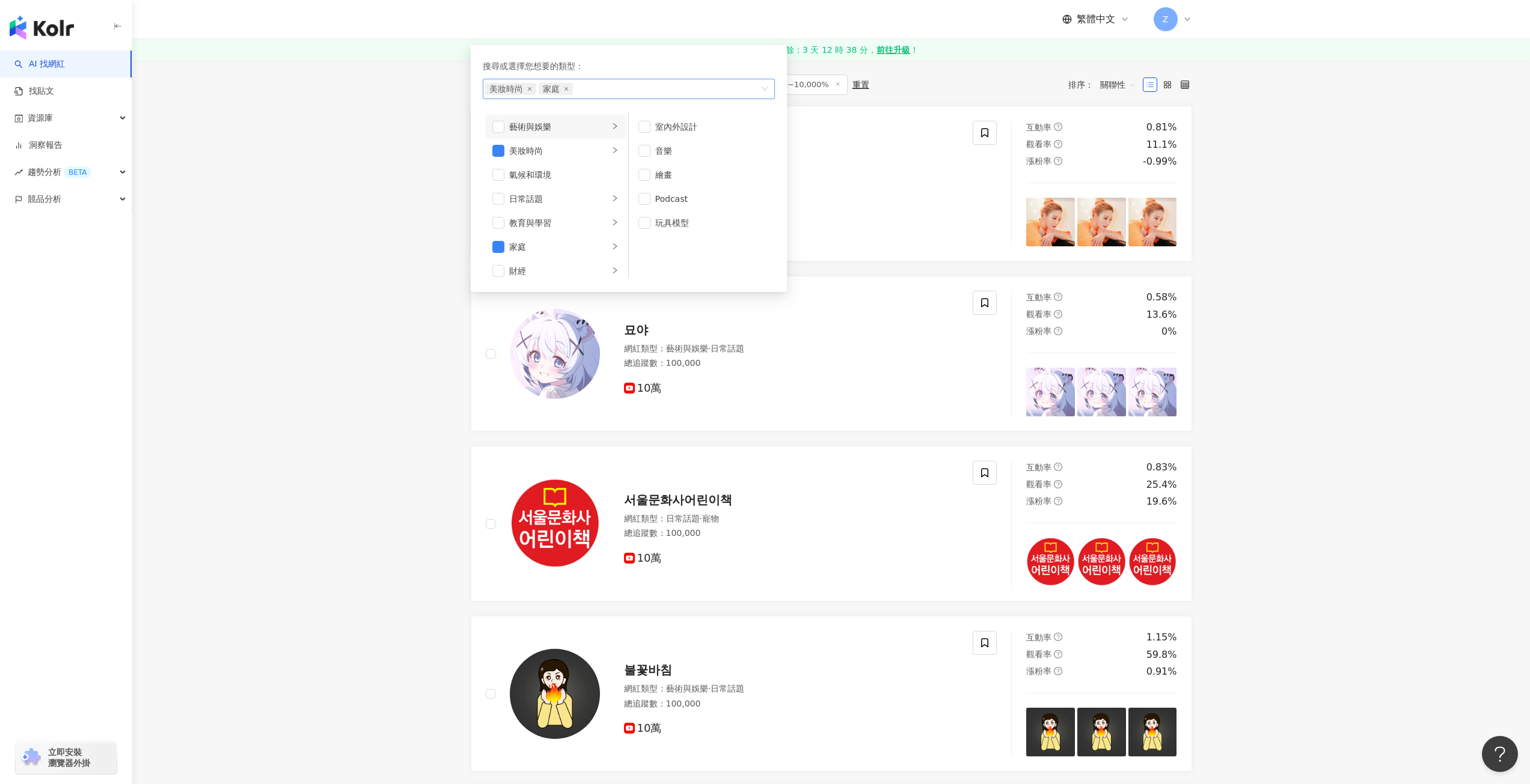
scroll to position [0, 0]
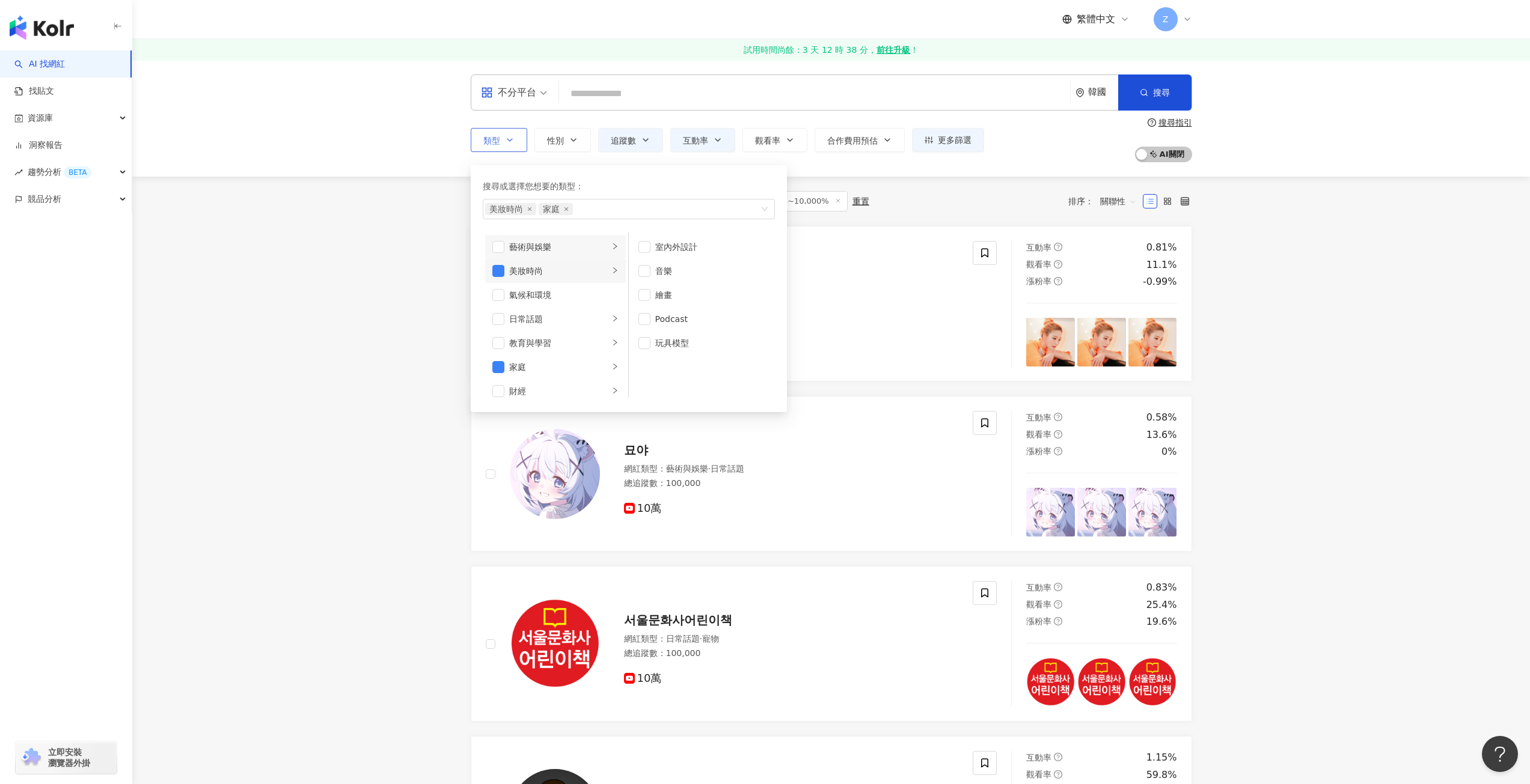
click at [562, 270] on div "美妝時尚" at bounding box center [559, 271] width 100 height 13
click at [571, 388] on div "生活風格" at bounding box center [559, 391] width 100 height 13
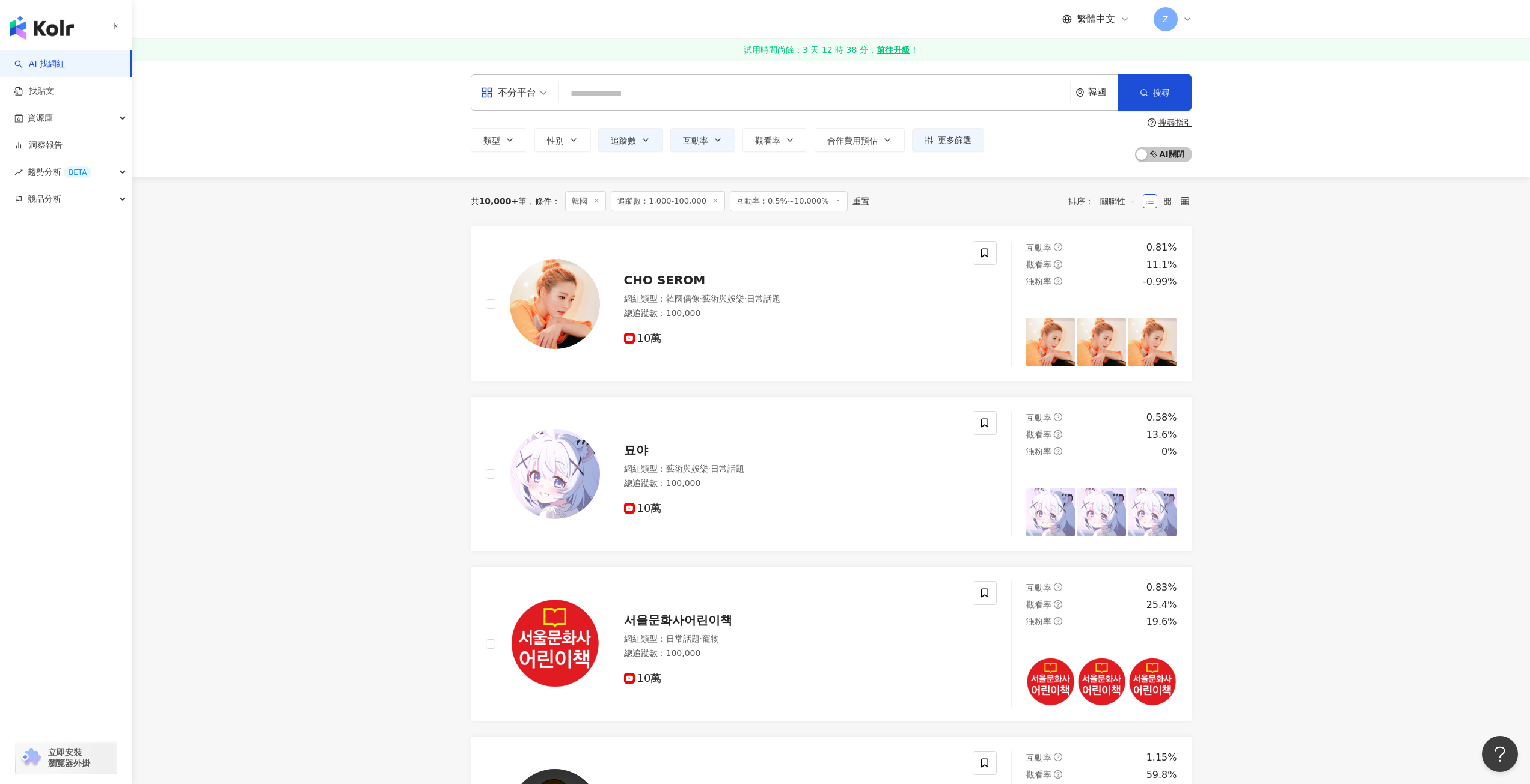
click at [512, 135] on button "類型" at bounding box center [499, 140] width 56 height 24
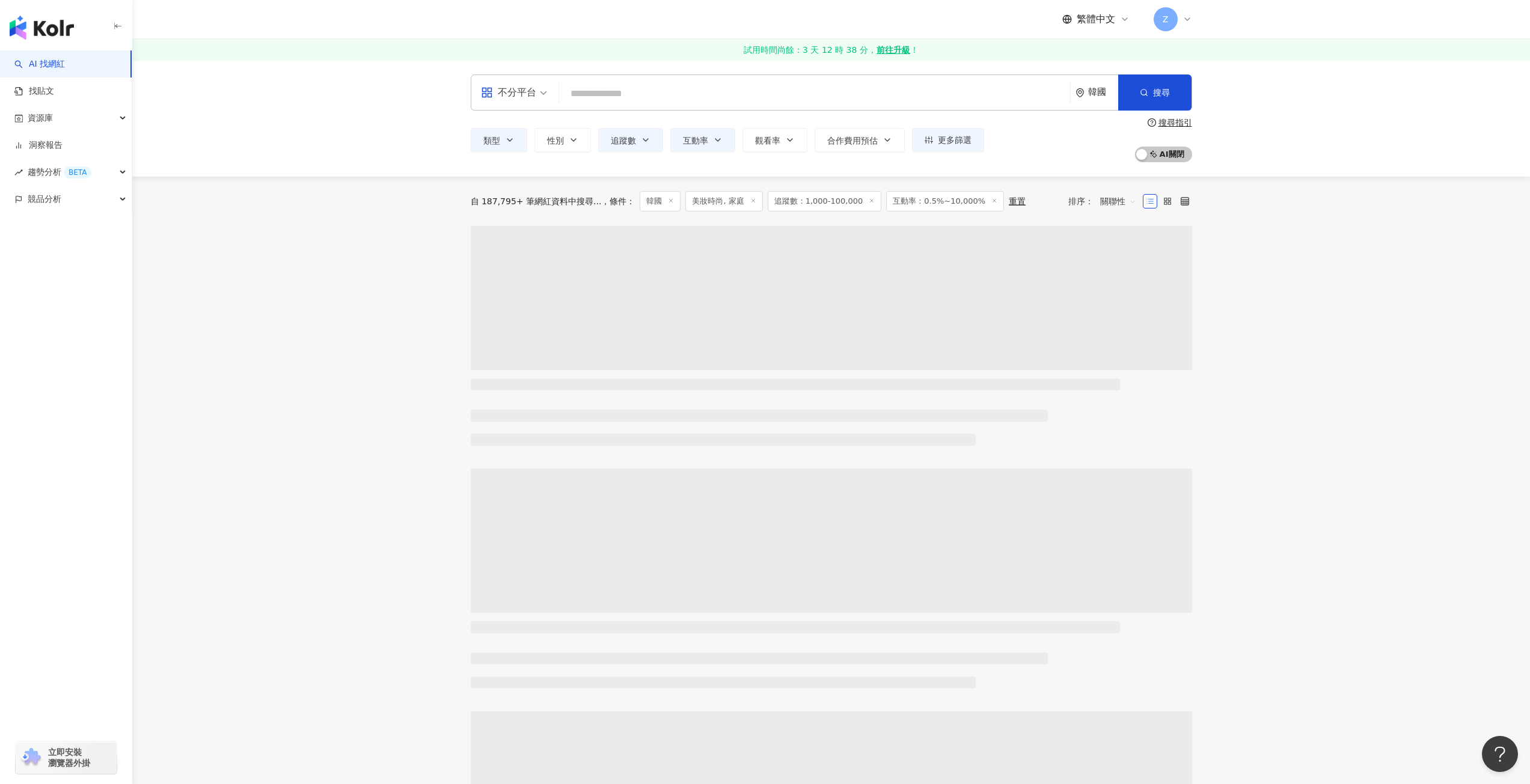
click at [351, 322] on main "不分平台 韓國 搜尋 類型 搜尋或選擇您想要的類型： 美妝時尚 家庭 藝術與娛樂 美妝時尚 氣候和環境 日常話題 教育與學習 家庭 財經 美食 命理占卜 遊戲…" at bounding box center [832, 719] width 1398 height 1319
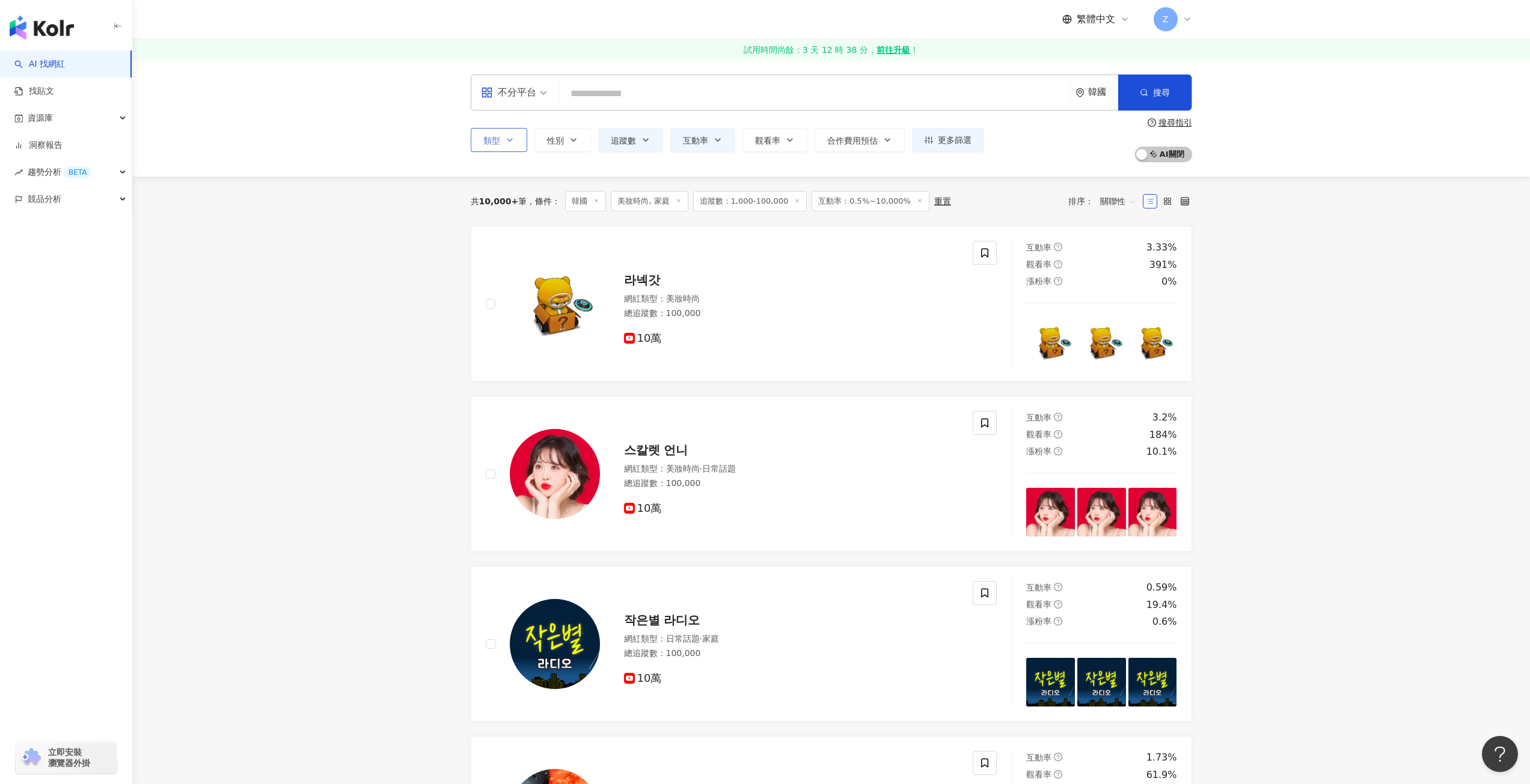
click at [507, 143] on icon "button" at bounding box center [510, 141] width 10 height 10
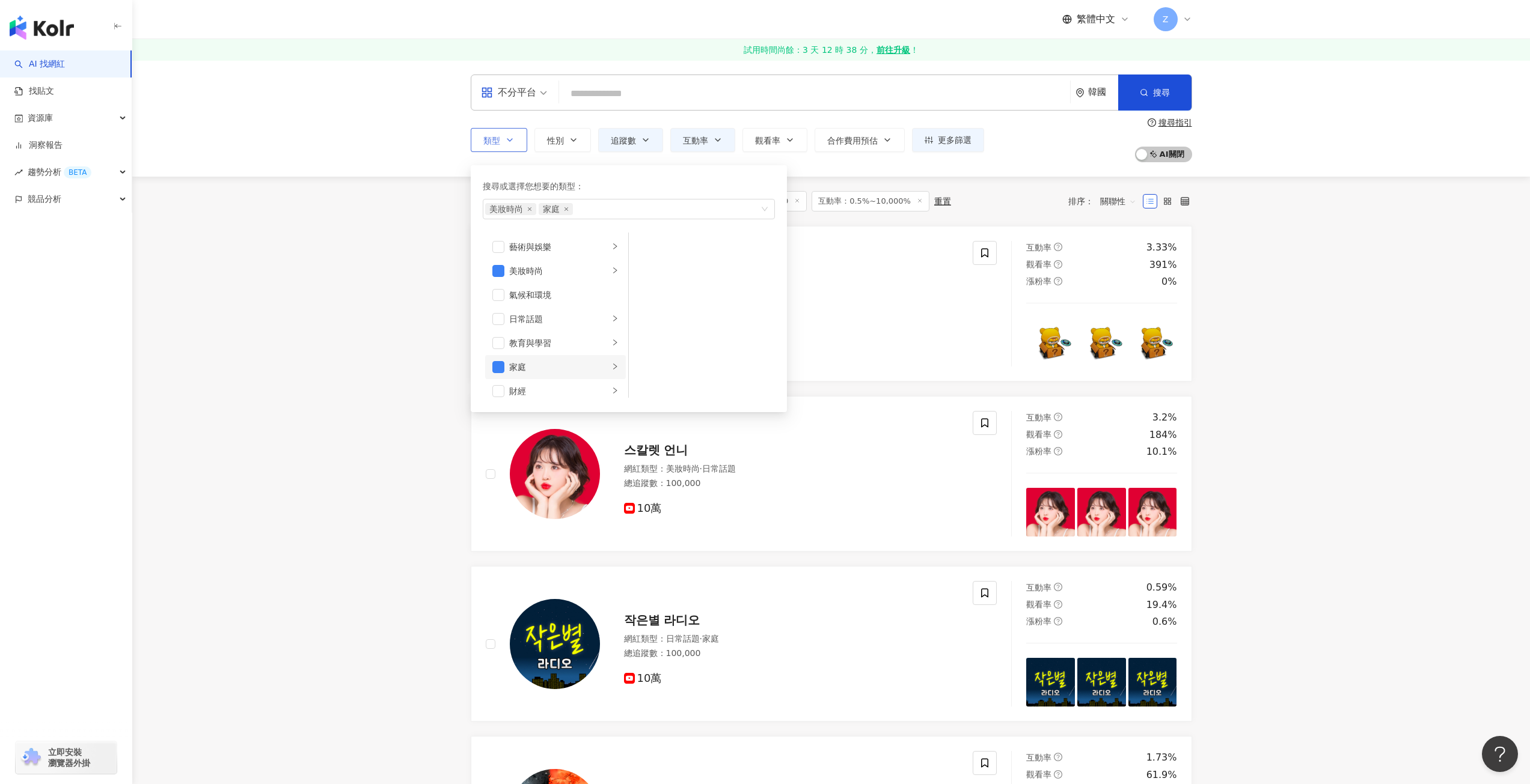
click at [597, 366] on div "家庭" at bounding box center [559, 367] width 100 height 13
click at [501, 369] on span "button" at bounding box center [498, 367] width 12 height 12
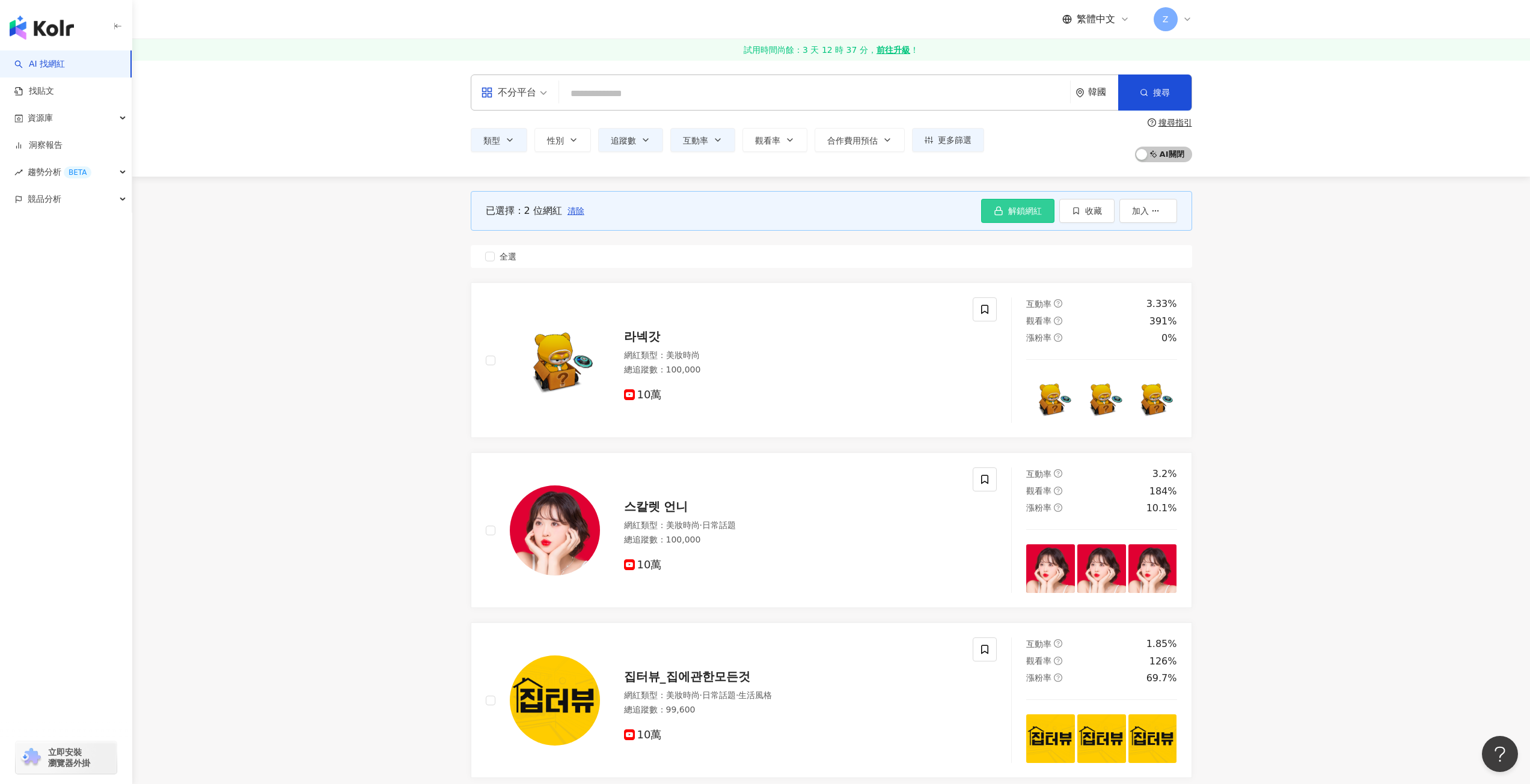
click at [1040, 213] on span "解鎖網紅" at bounding box center [1025, 211] width 34 height 10
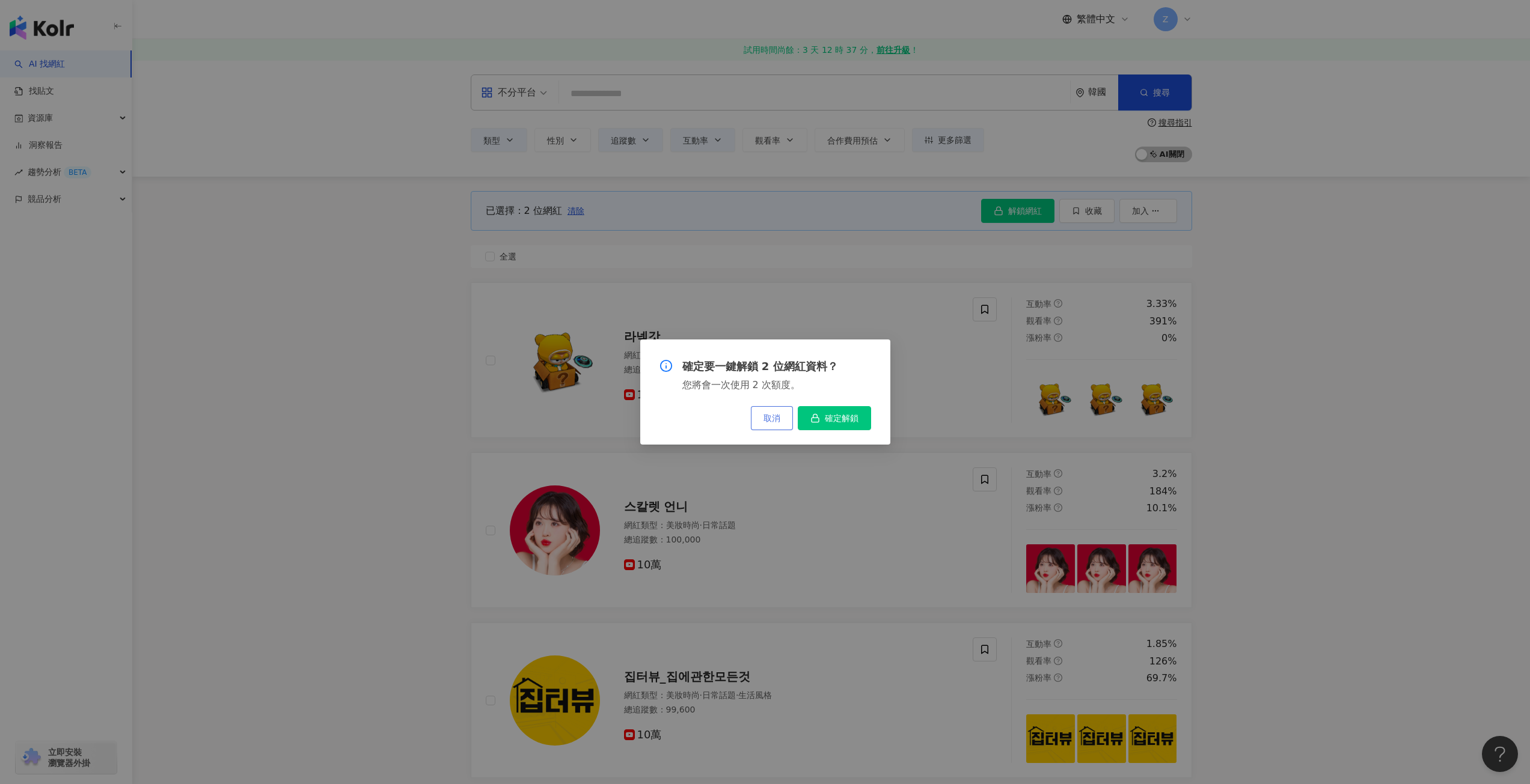
click at [767, 414] on span "取消" at bounding box center [772, 418] width 17 height 10
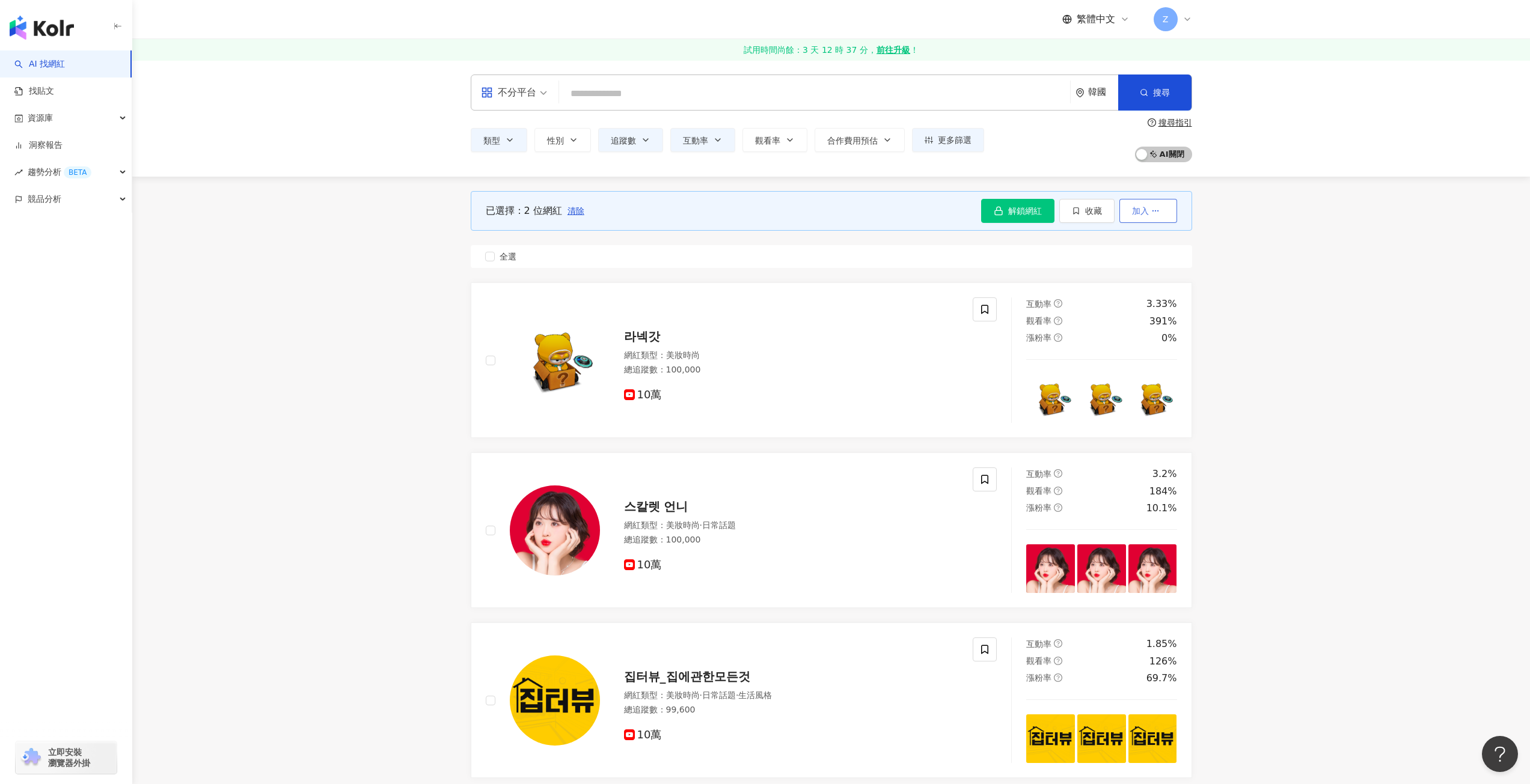
click at [1137, 214] on span "加入" at bounding box center [1140, 211] width 17 height 10
click at [1090, 214] on span "收藏" at bounding box center [1094, 211] width 17 height 10
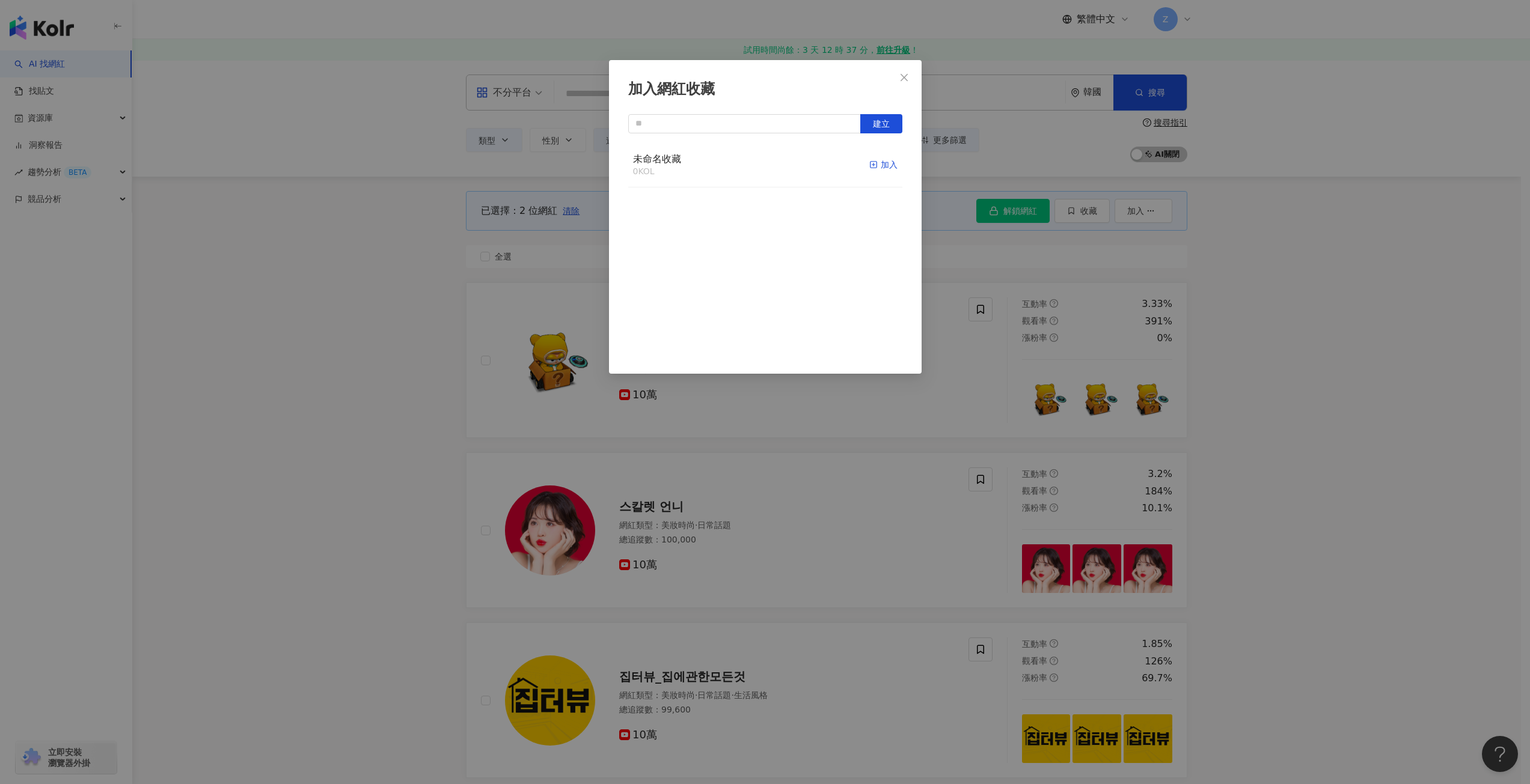
click at [870, 168] on div "加入" at bounding box center [884, 165] width 28 height 13
click at [905, 79] on icon "close" at bounding box center [904, 78] width 10 height 10
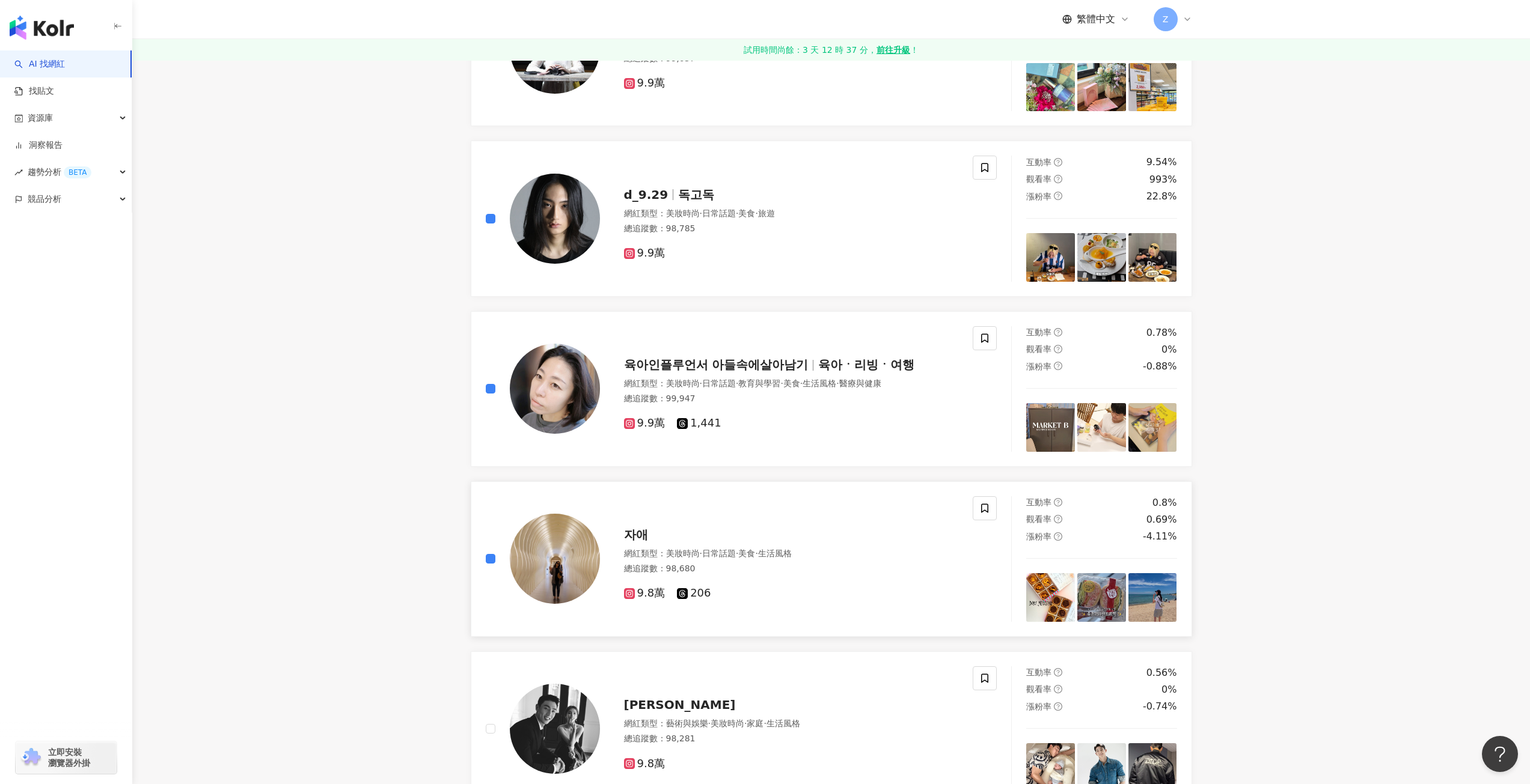
scroll to position [1623, 0]
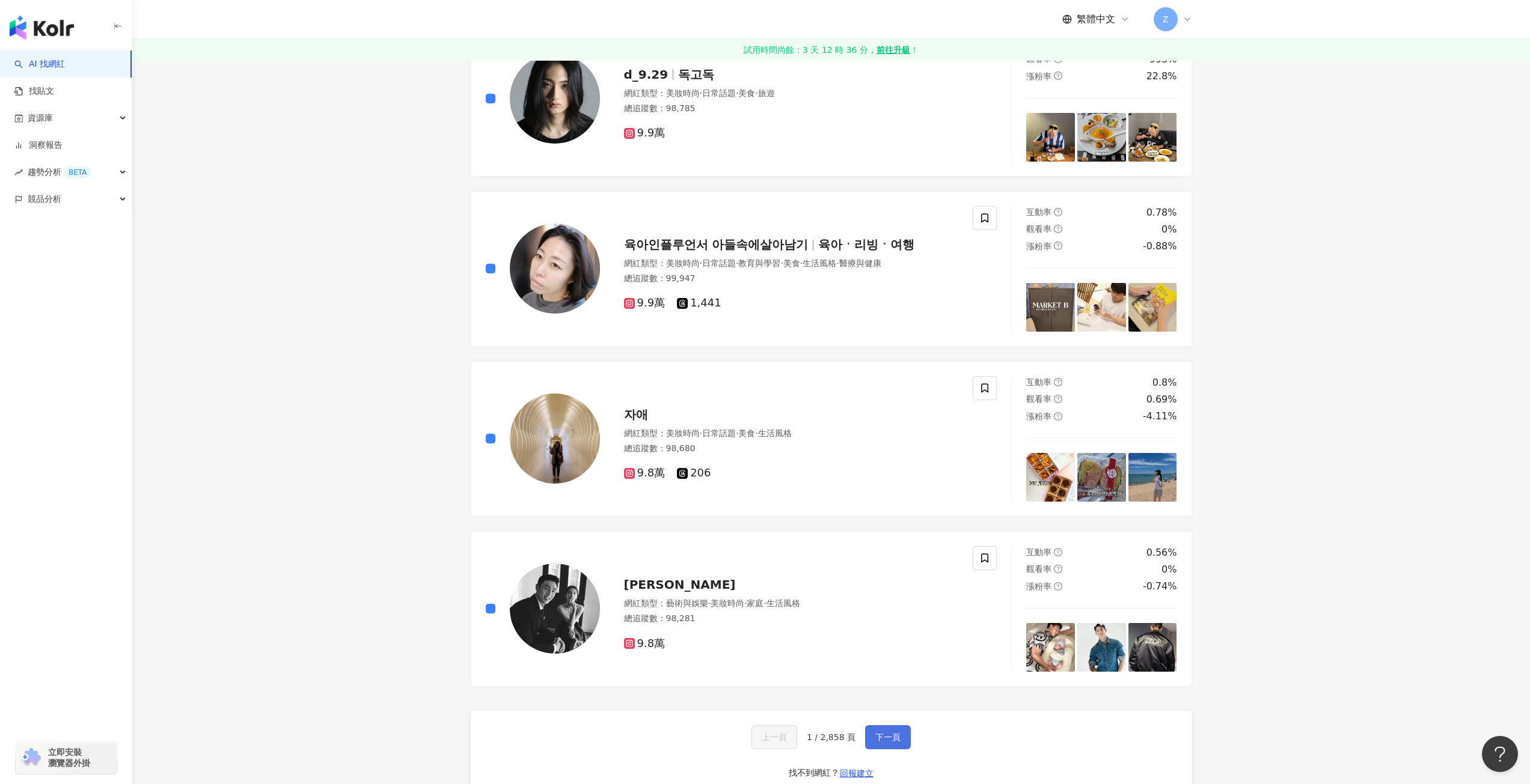
click at [875, 738] on span "下一頁" at bounding box center [888, 738] width 26 height 10
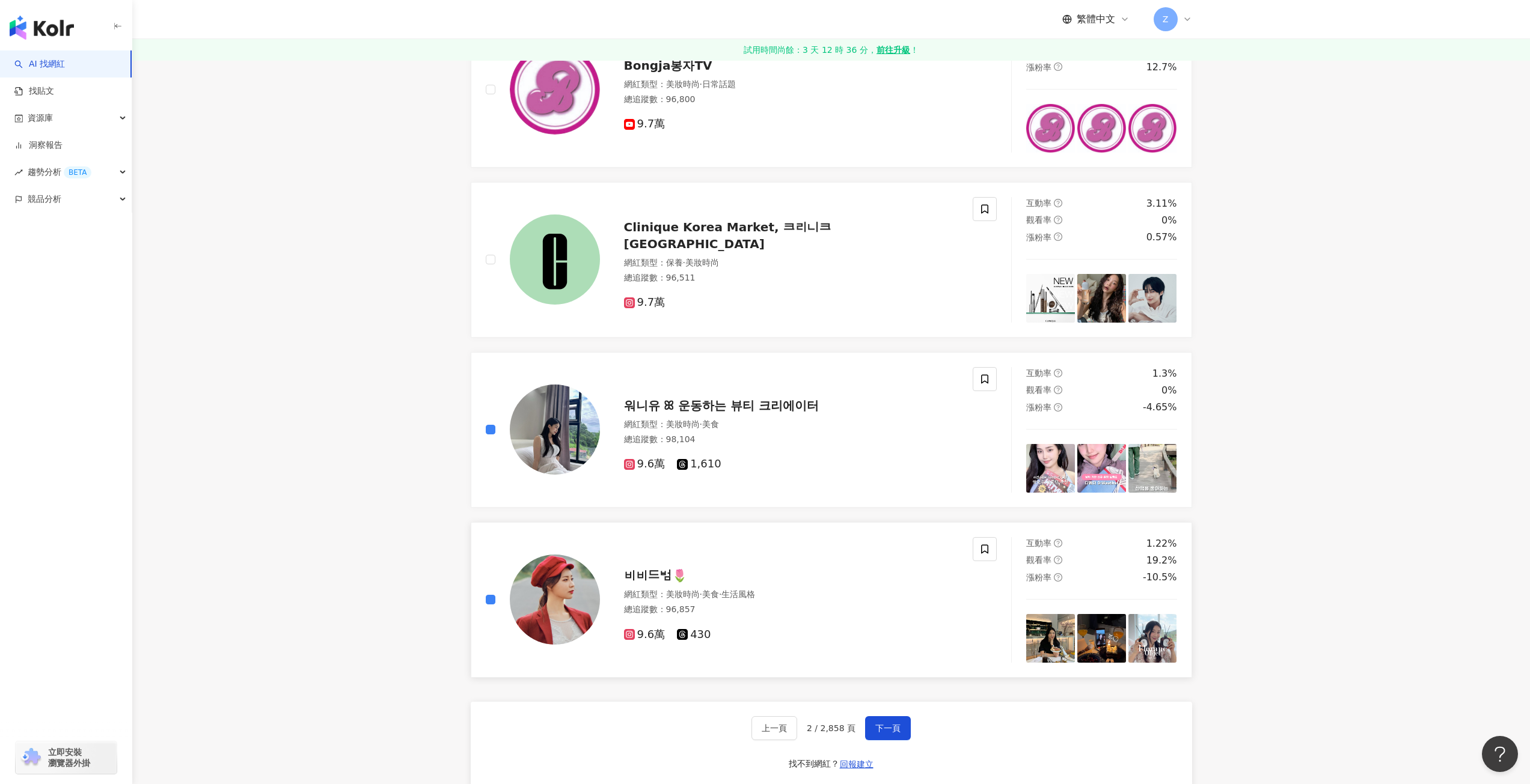
scroll to position [1752, 0]
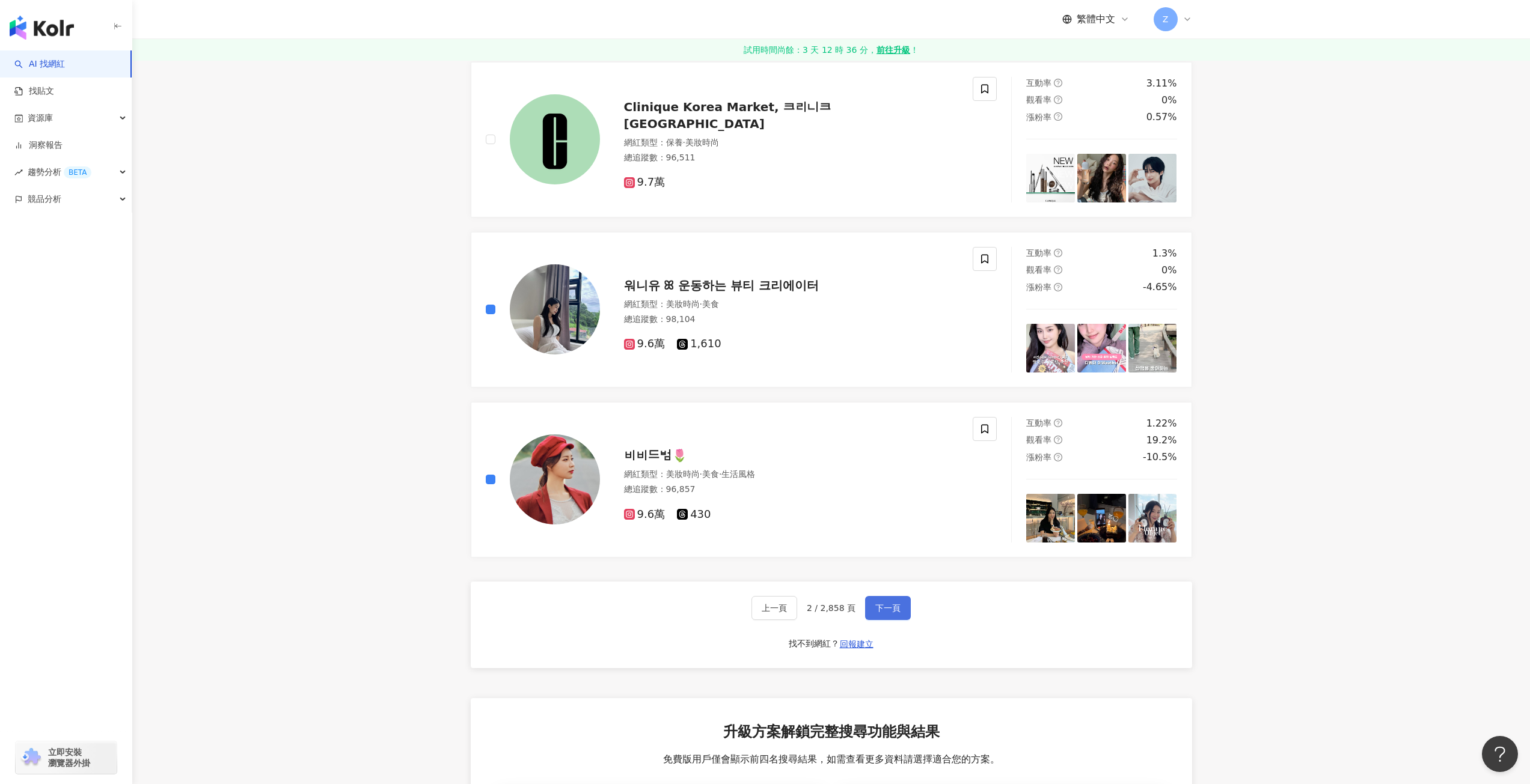
click at [881, 606] on span "下一頁" at bounding box center [888, 609] width 26 height 10
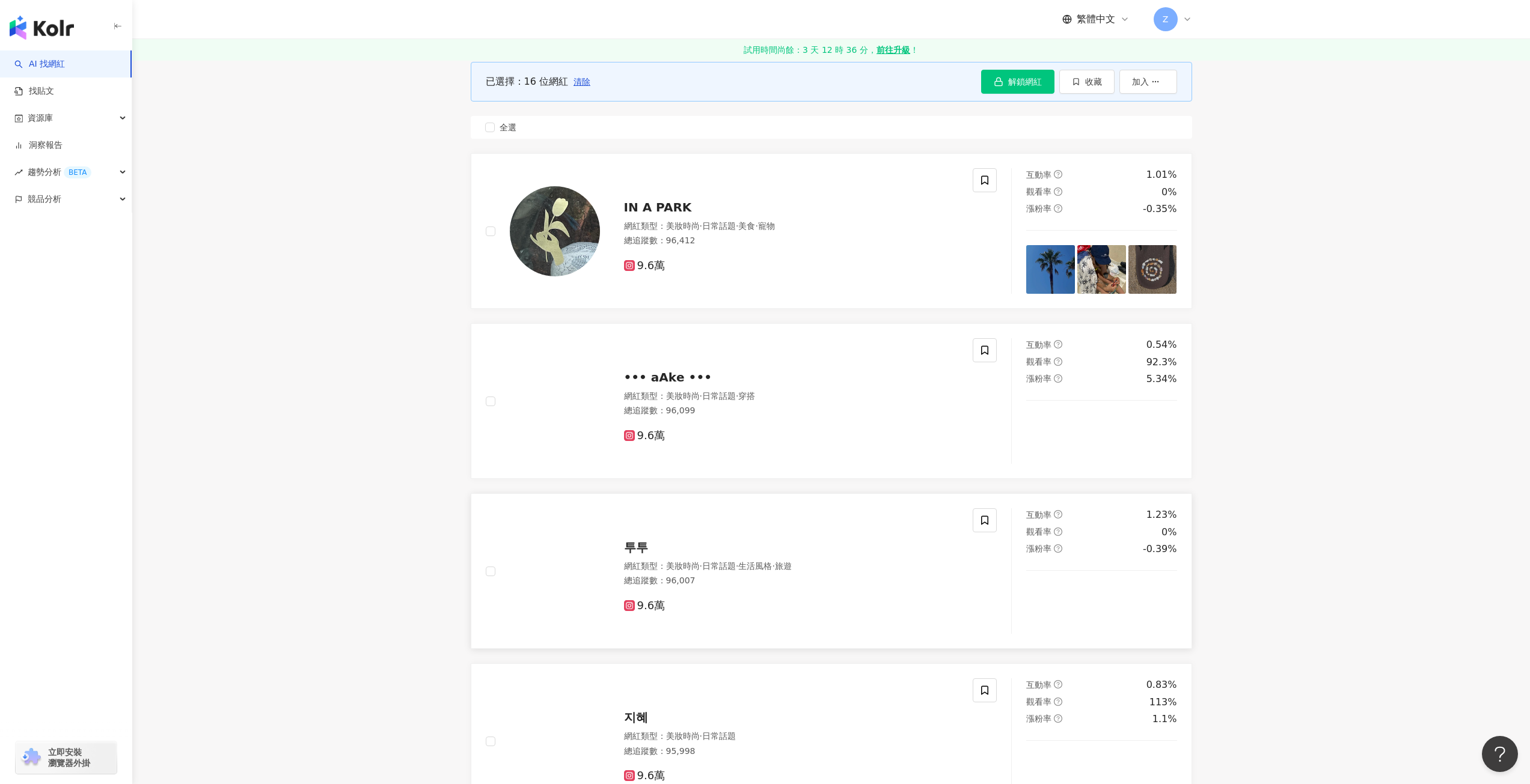
scroll to position [0, 0]
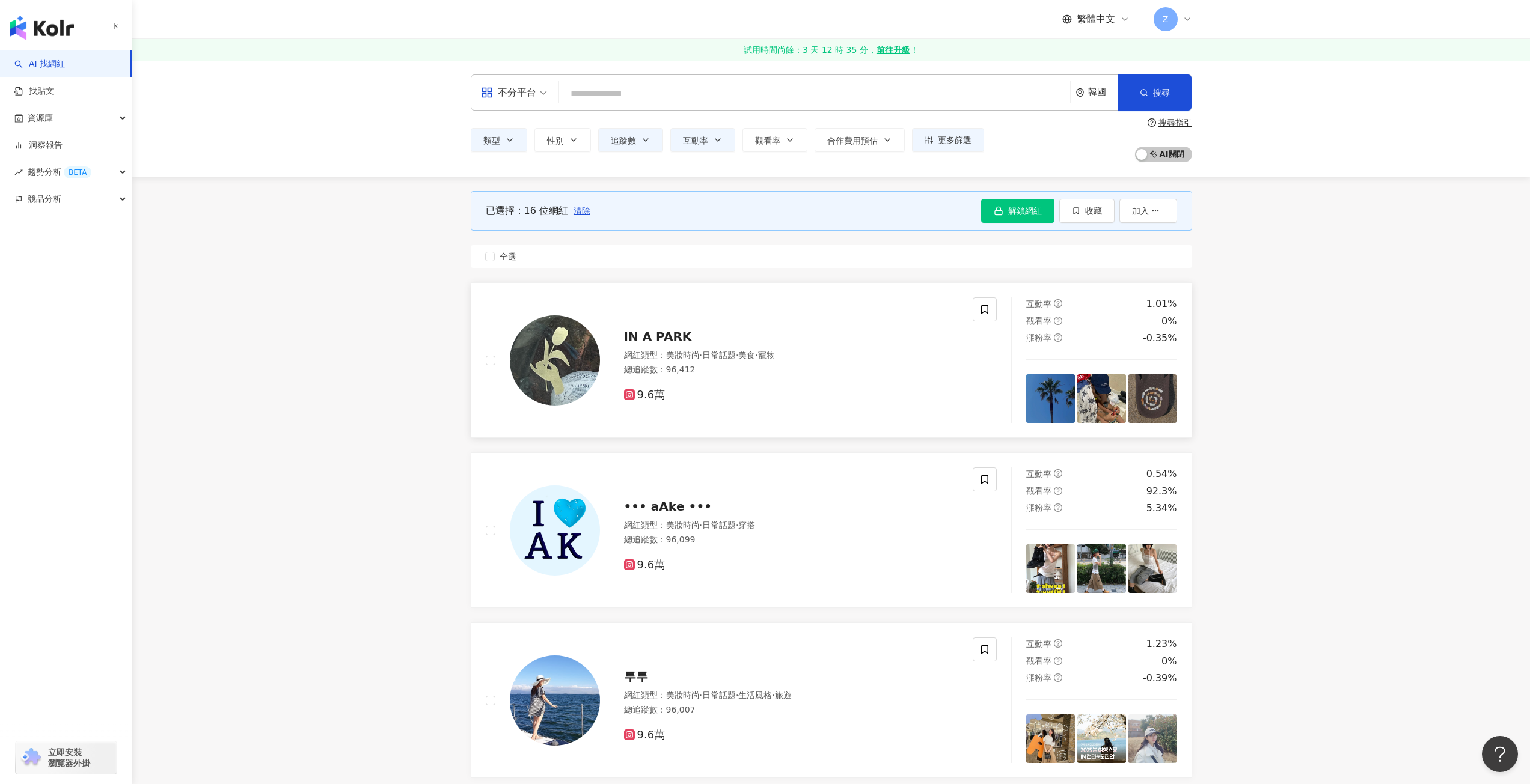
click at [481, 361] on div "IN A PARK 網紅類型 ： 美妝時尚 · 日常話題 · 美食 · 寵物 總追蹤數 ： 96,412 9.6萬" at bounding box center [741, 361] width 540 height 126
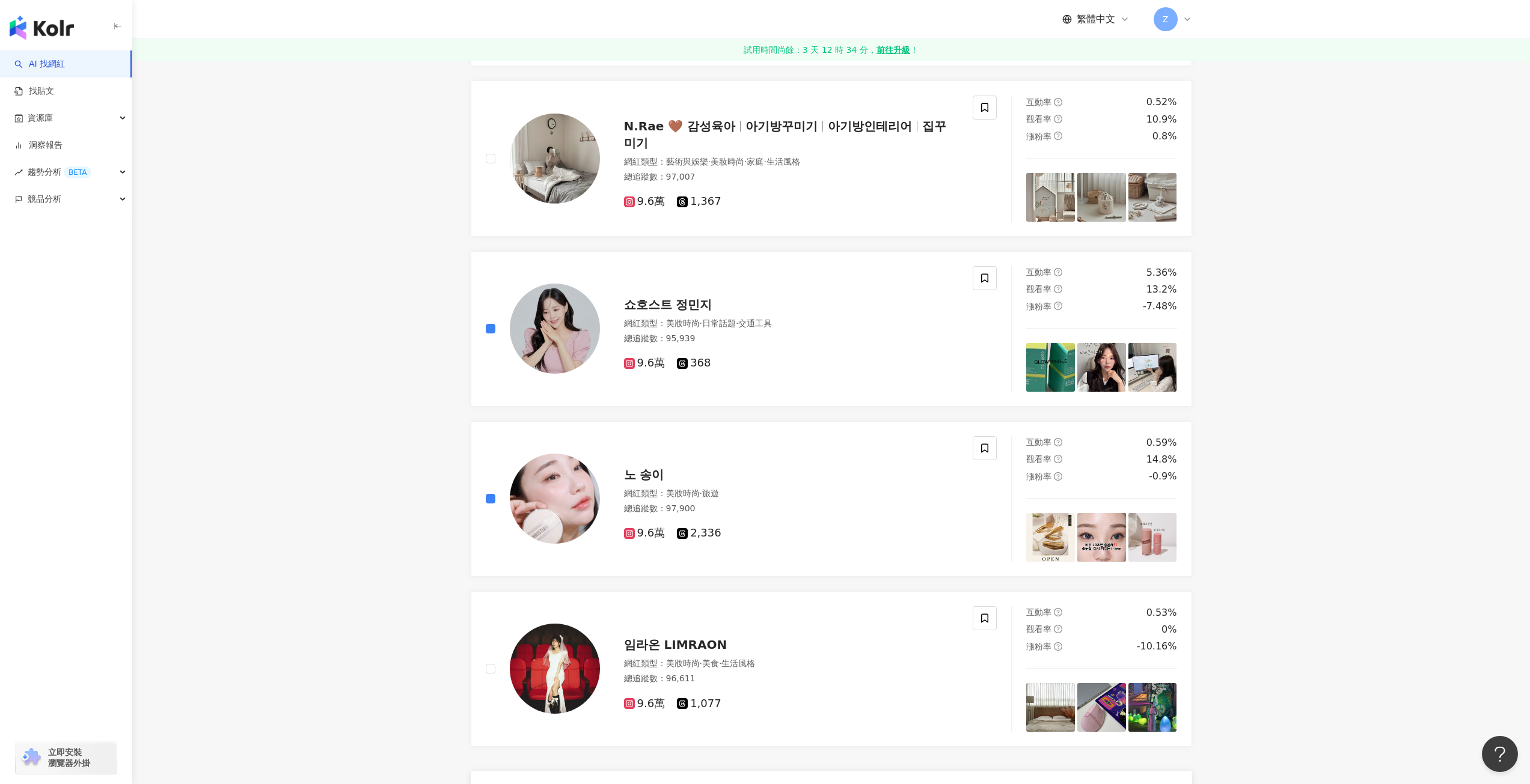
scroll to position [1683, 0]
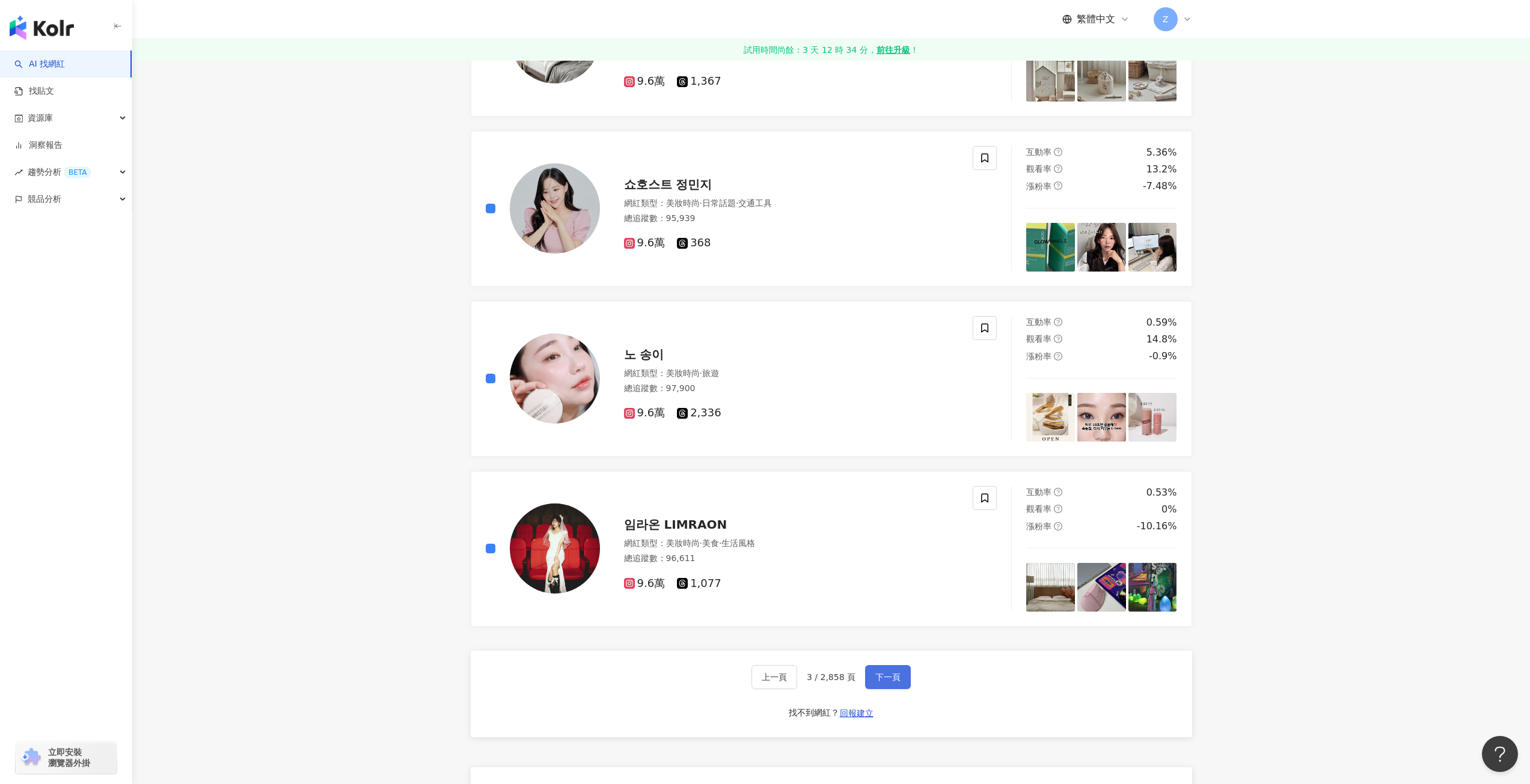
click at [871, 679] on button "下一頁" at bounding box center [888, 676] width 46 height 24
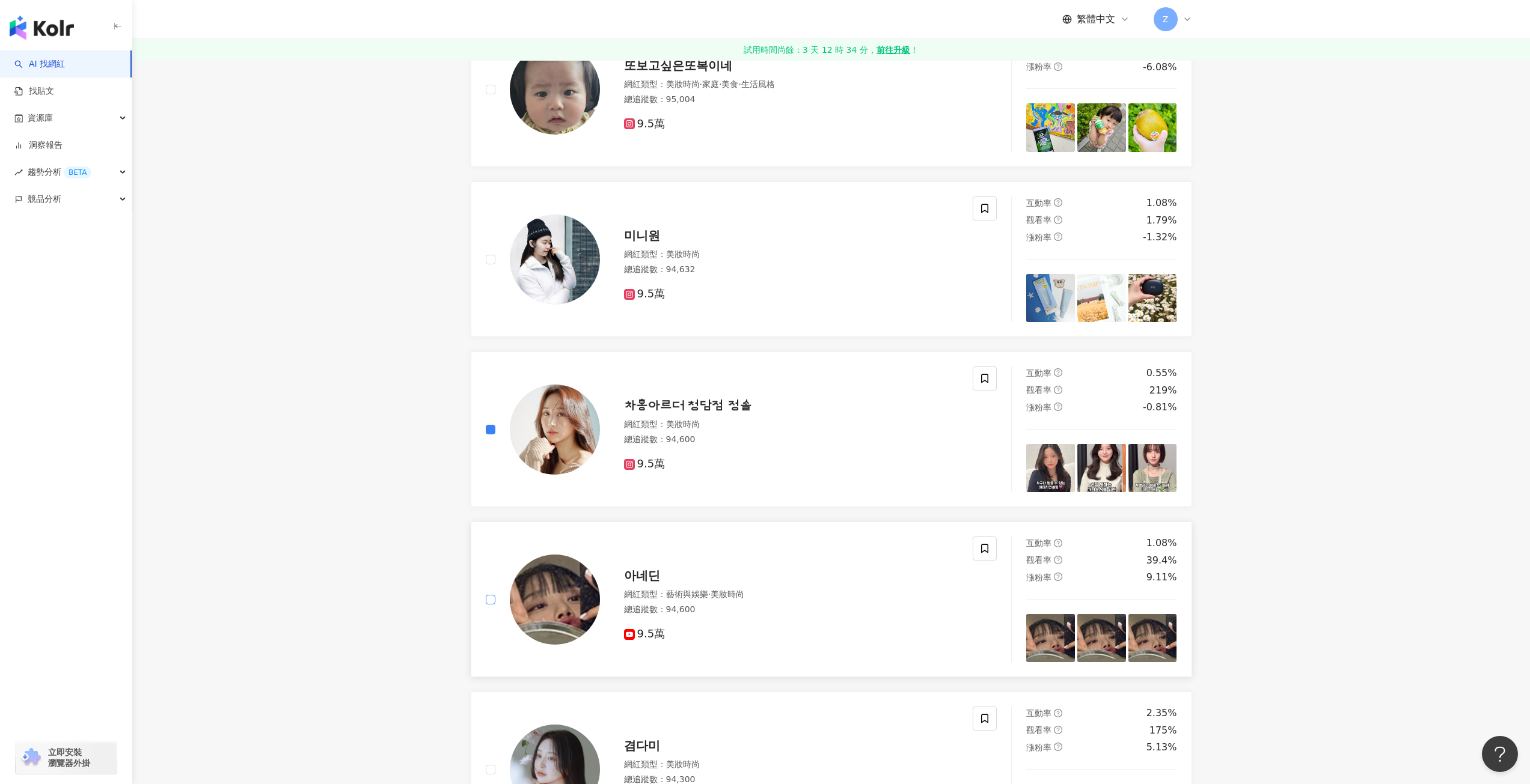
scroll to position [901, 0]
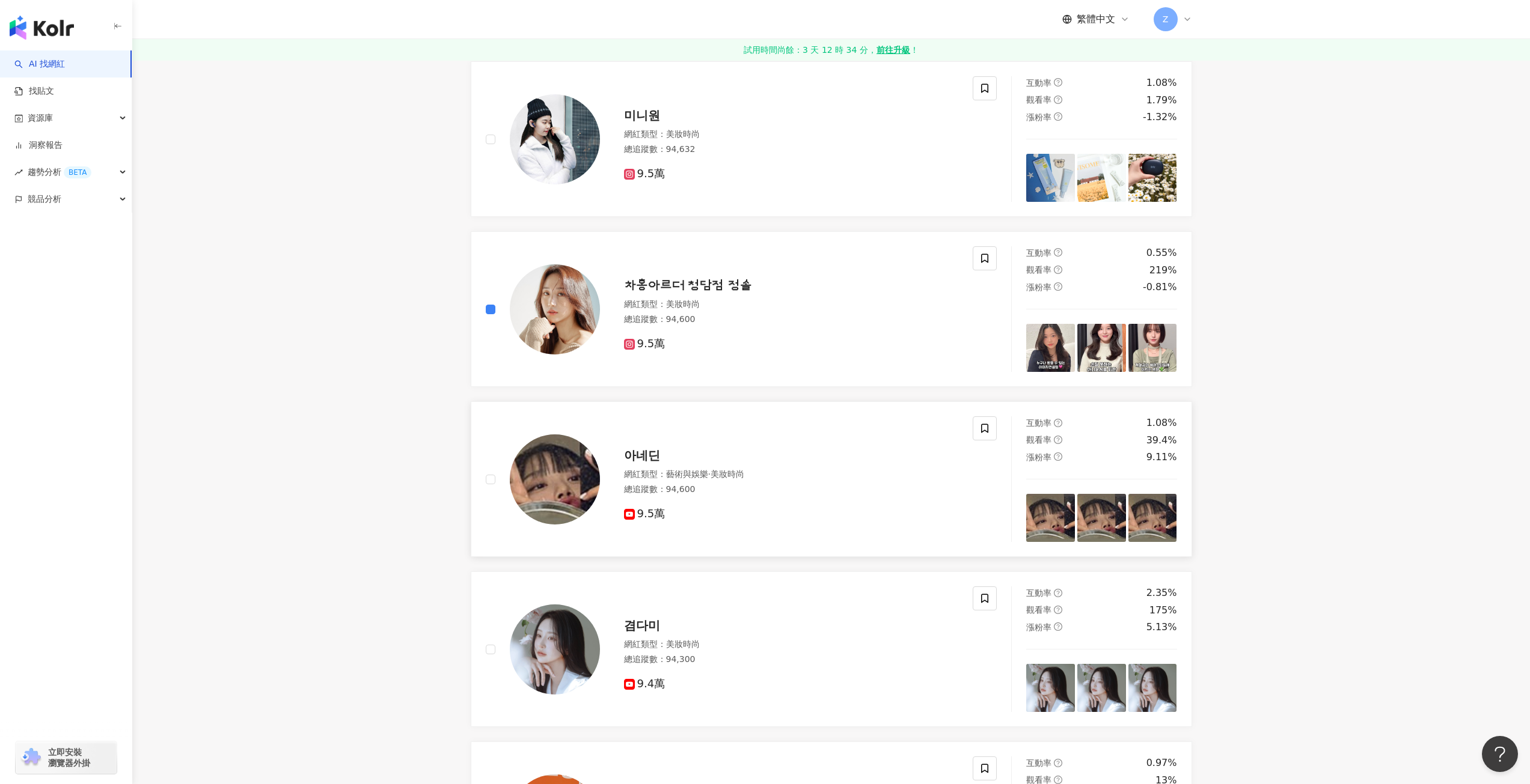
click at [670, 496] on div "網紅類型 ： 藝術與娛樂 · 美妝時尚 總追蹤數 ： 94,600" at bounding box center [791, 484] width 335 height 30
click at [485, 482] on div "아네딘 網紅類型 ： 藝術與娛樂 · 美妝時尚 總追蹤數 ： 94,600 9.5萬" at bounding box center [741, 480] width 540 height 126
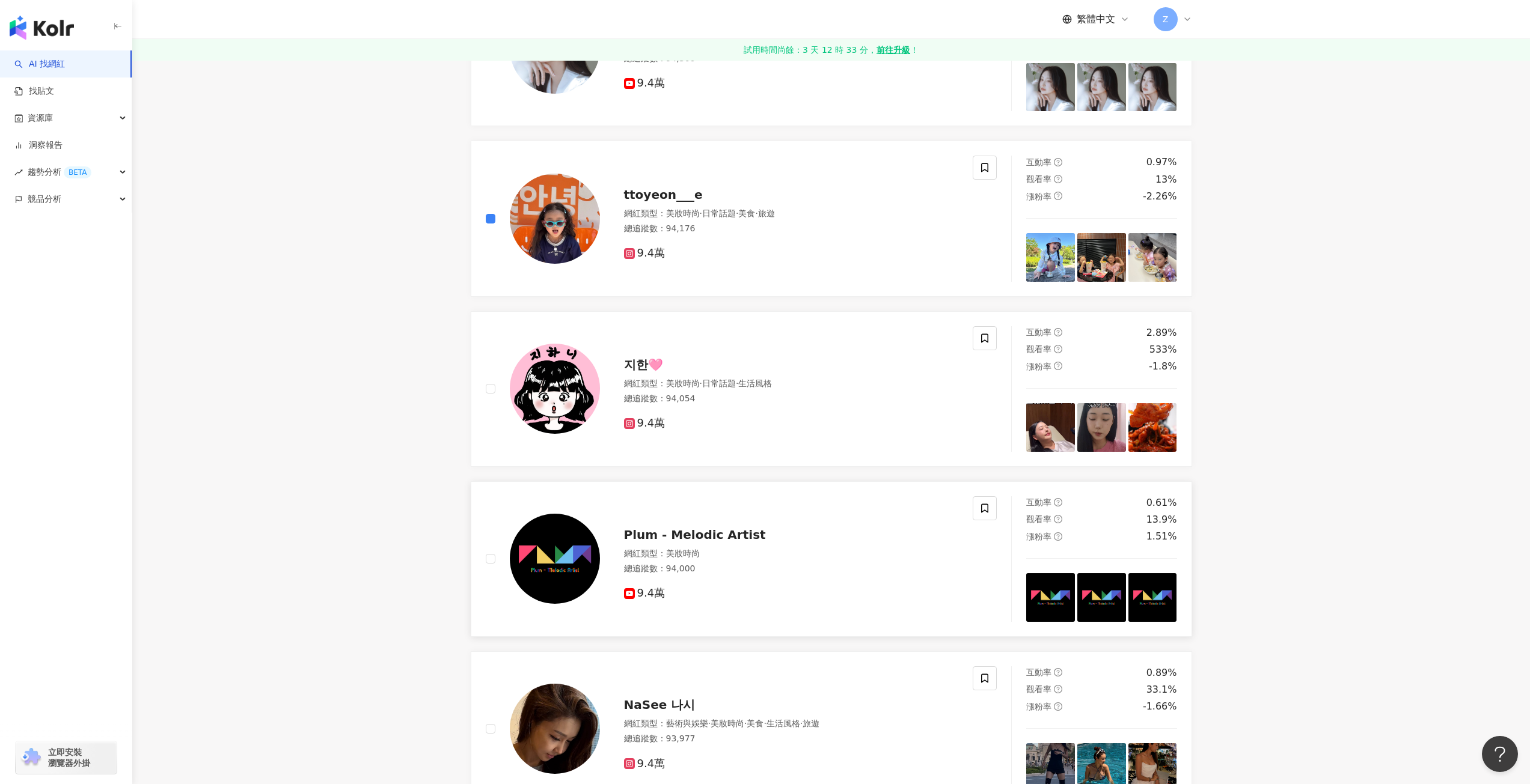
scroll to position [1623, 0]
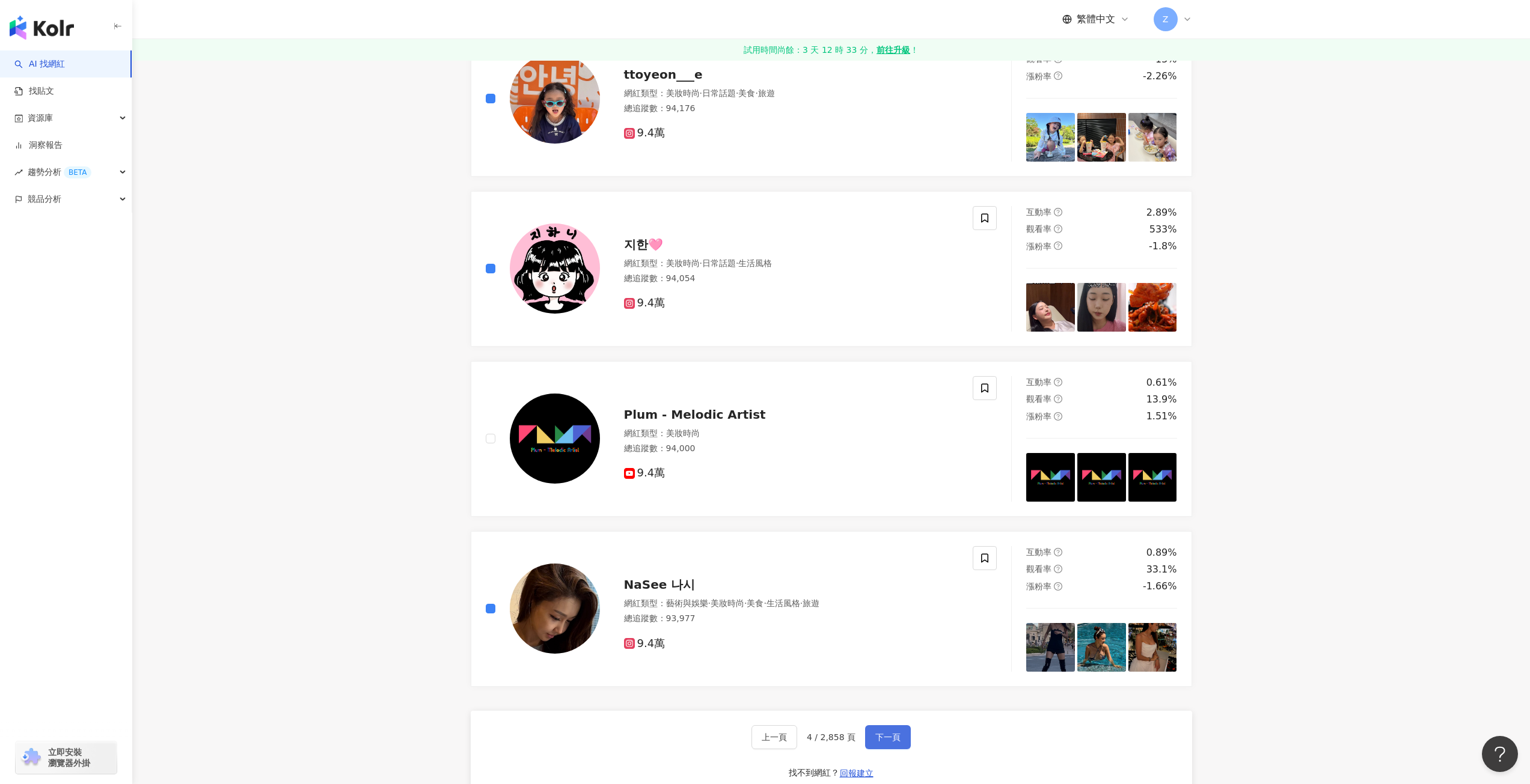
click at [879, 743] on button "下一頁" at bounding box center [888, 737] width 46 height 24
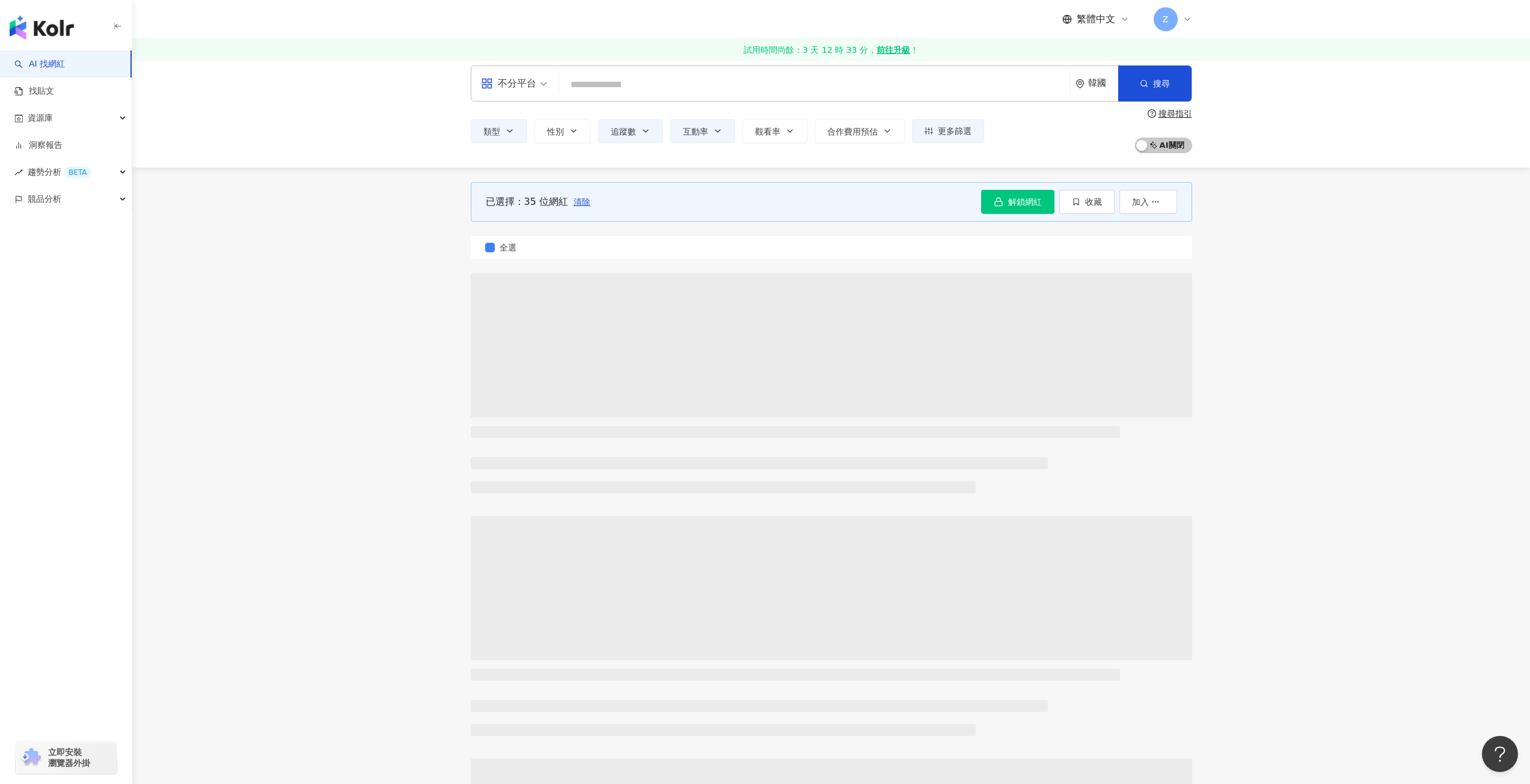
scroll to position [0, 0]
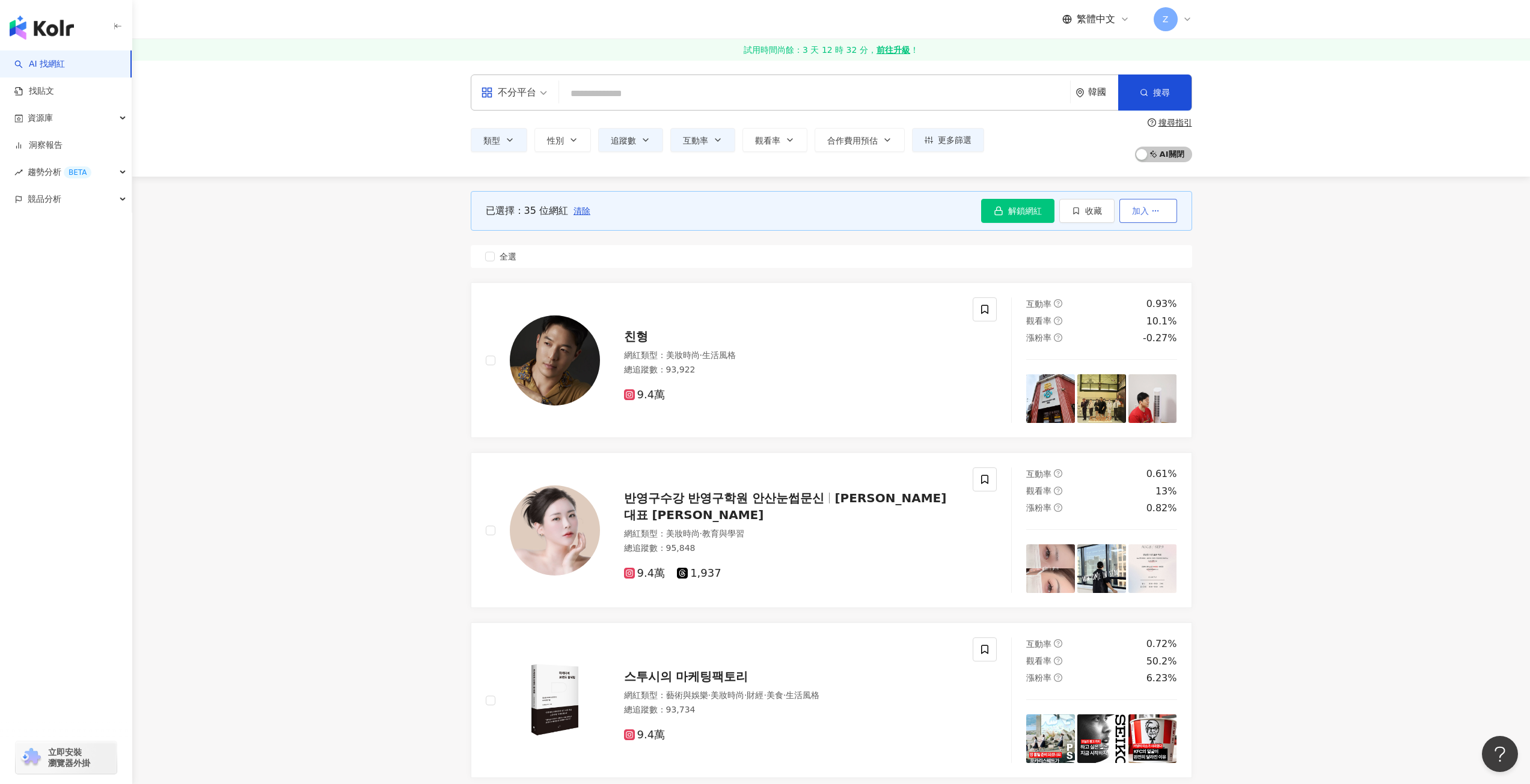
click at [1147, 215] on span "加入" at bounding box center [1140, 211] width 17 height 10
click at [1103, 215] on button "收藏" at bounding box center [1086, 211] width 55 height 24
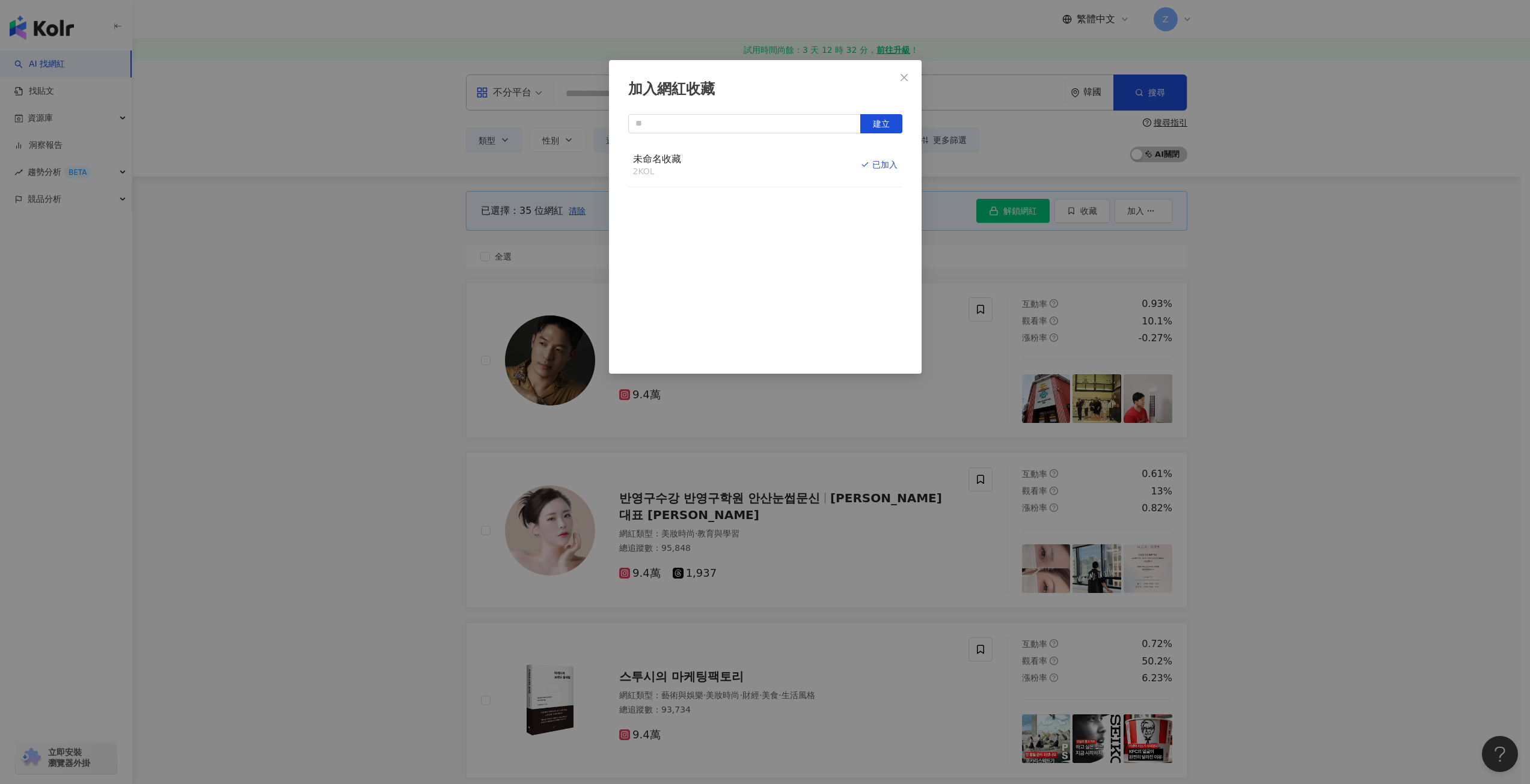
click at [806, 167] on div "未命名收藏 2 KOL 已加入" at bounding box center [765, 165] width 274 height 45
click at [858, 160] on div "取消收藏" at bounding box center [875, 165] width 46 height 13
click at [870, 167] on icon "button" at bounding box center [874, 165] width 8 height 8
click at [903, 84] on button "Close" at bounding box center [904, 77] width 24 height 24
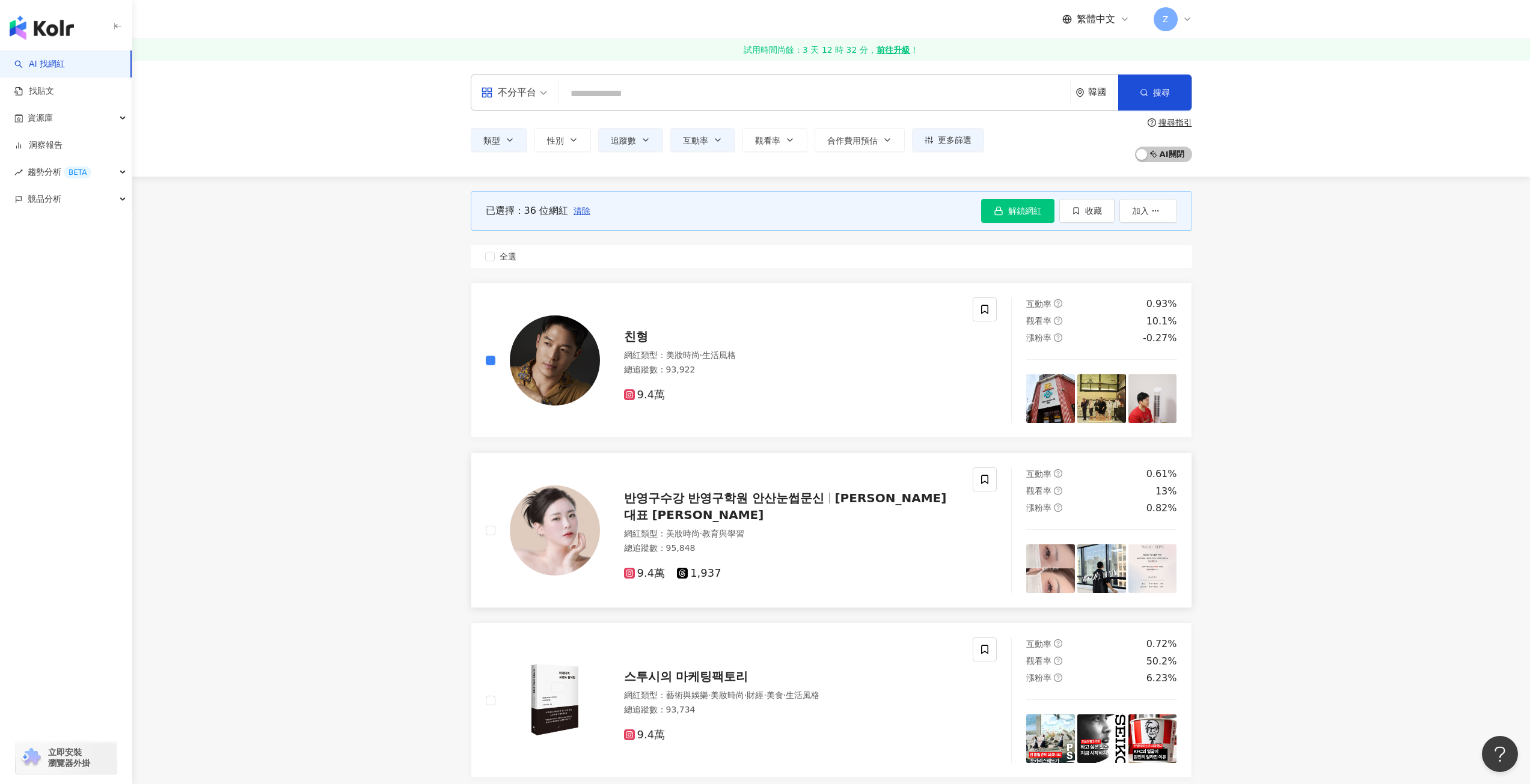
click at [496, 530] on div at bounding box center [543, 530] width 114 height 126
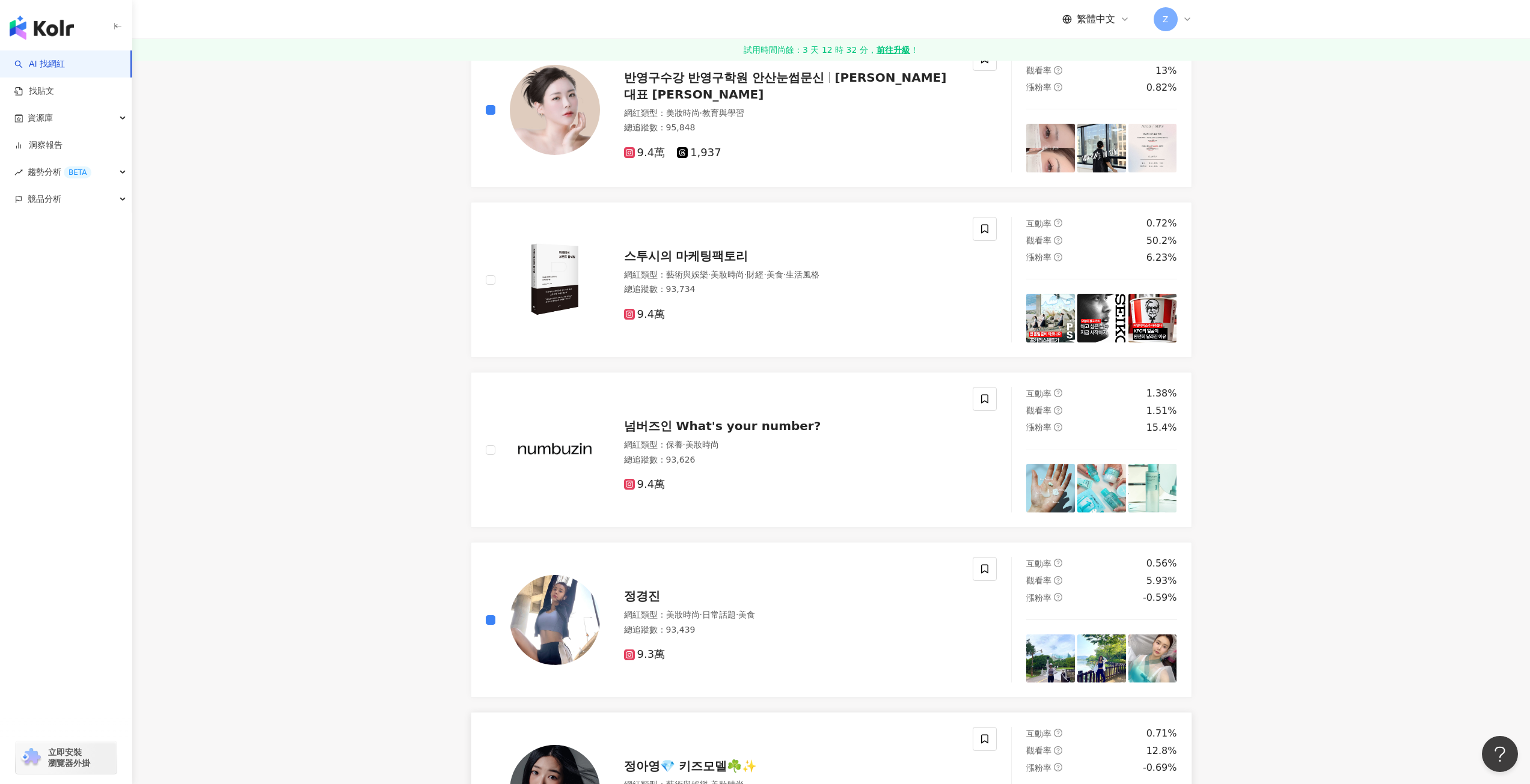
scroll to position [541, 0]
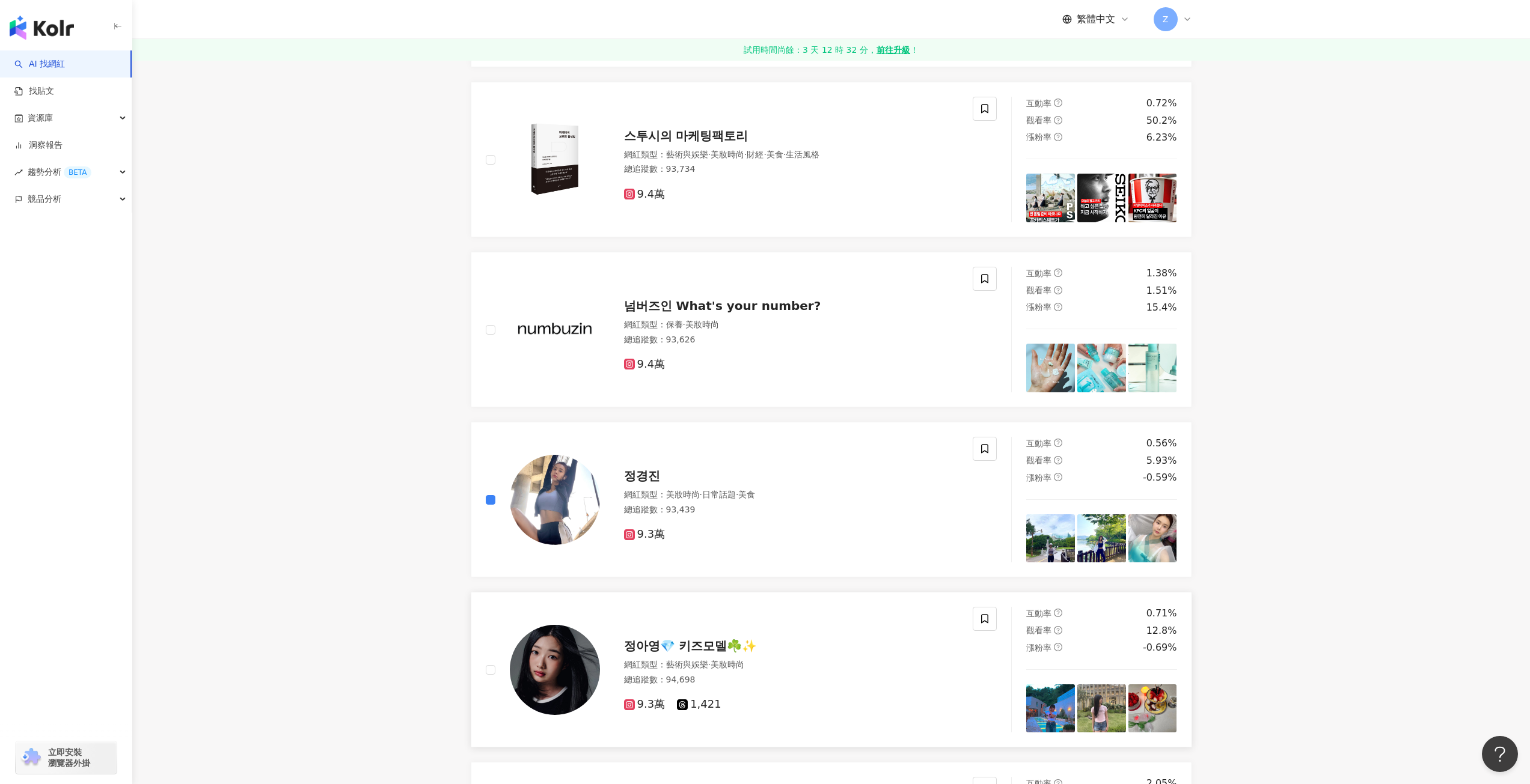
click at [495, 662] on div at bounding box center [543, 670] width 114 height 126
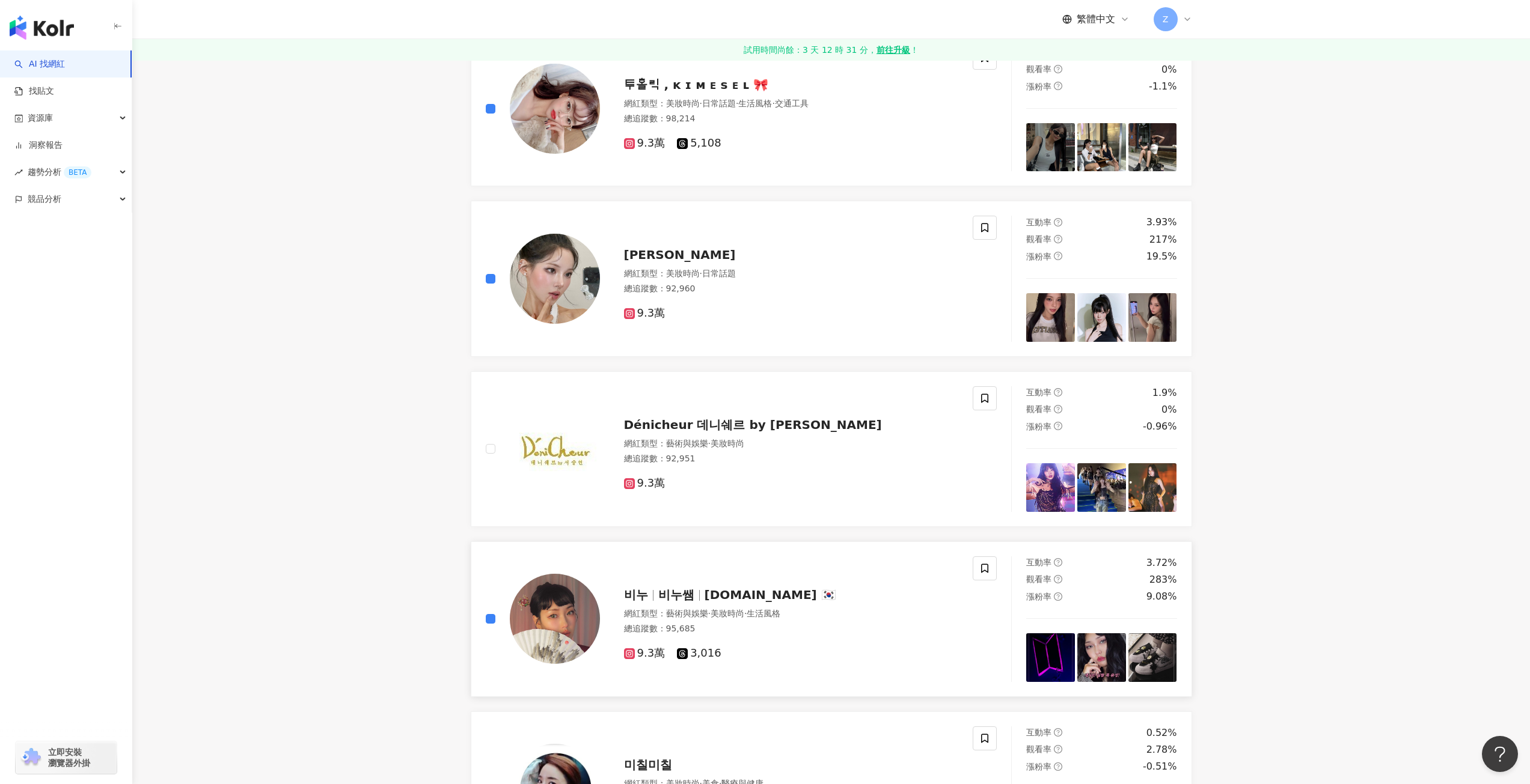
scroll to position [1623, 0]
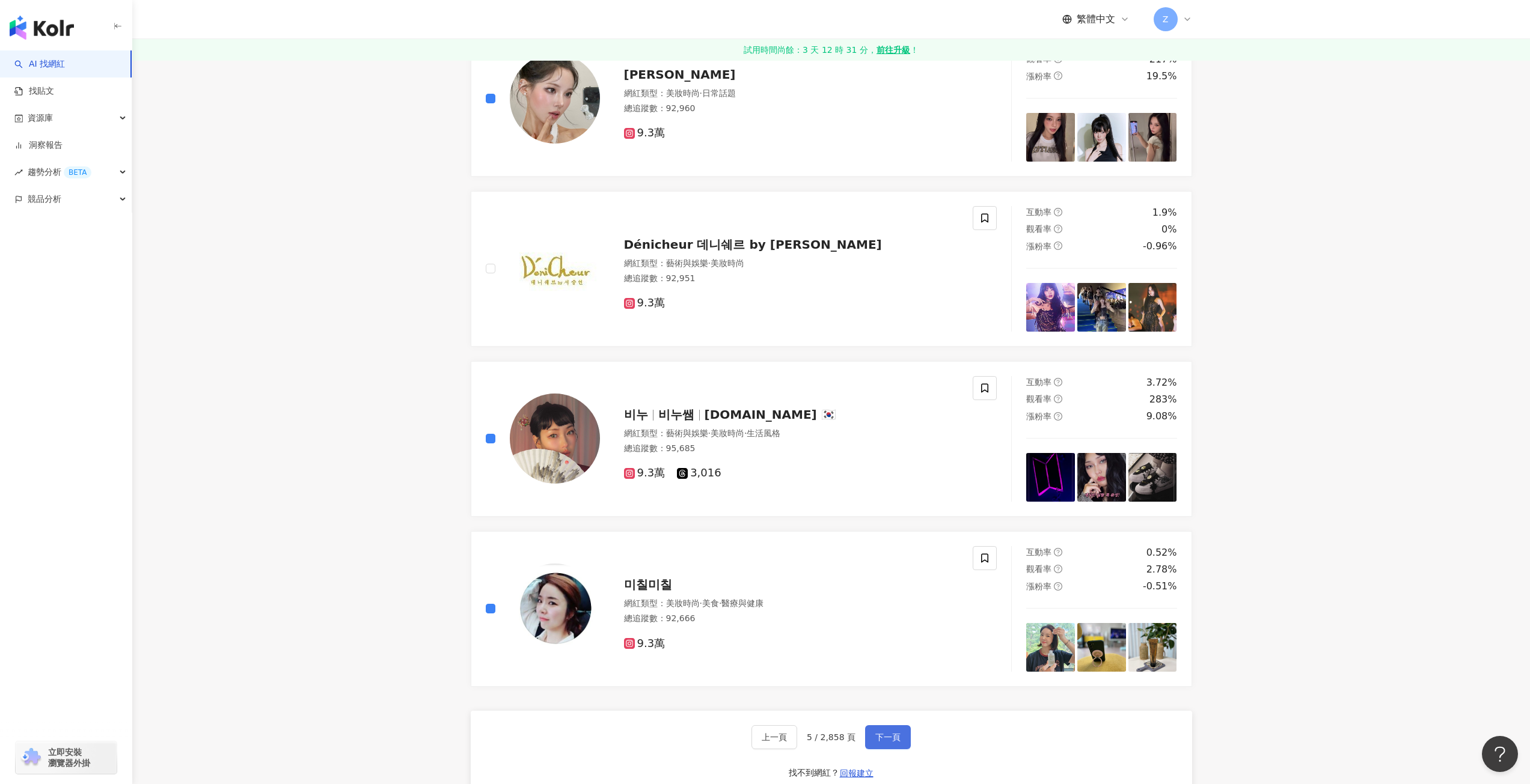
click at [885, 730] on button "下一頁" at bounding box center [888, 737] width 46 height 24
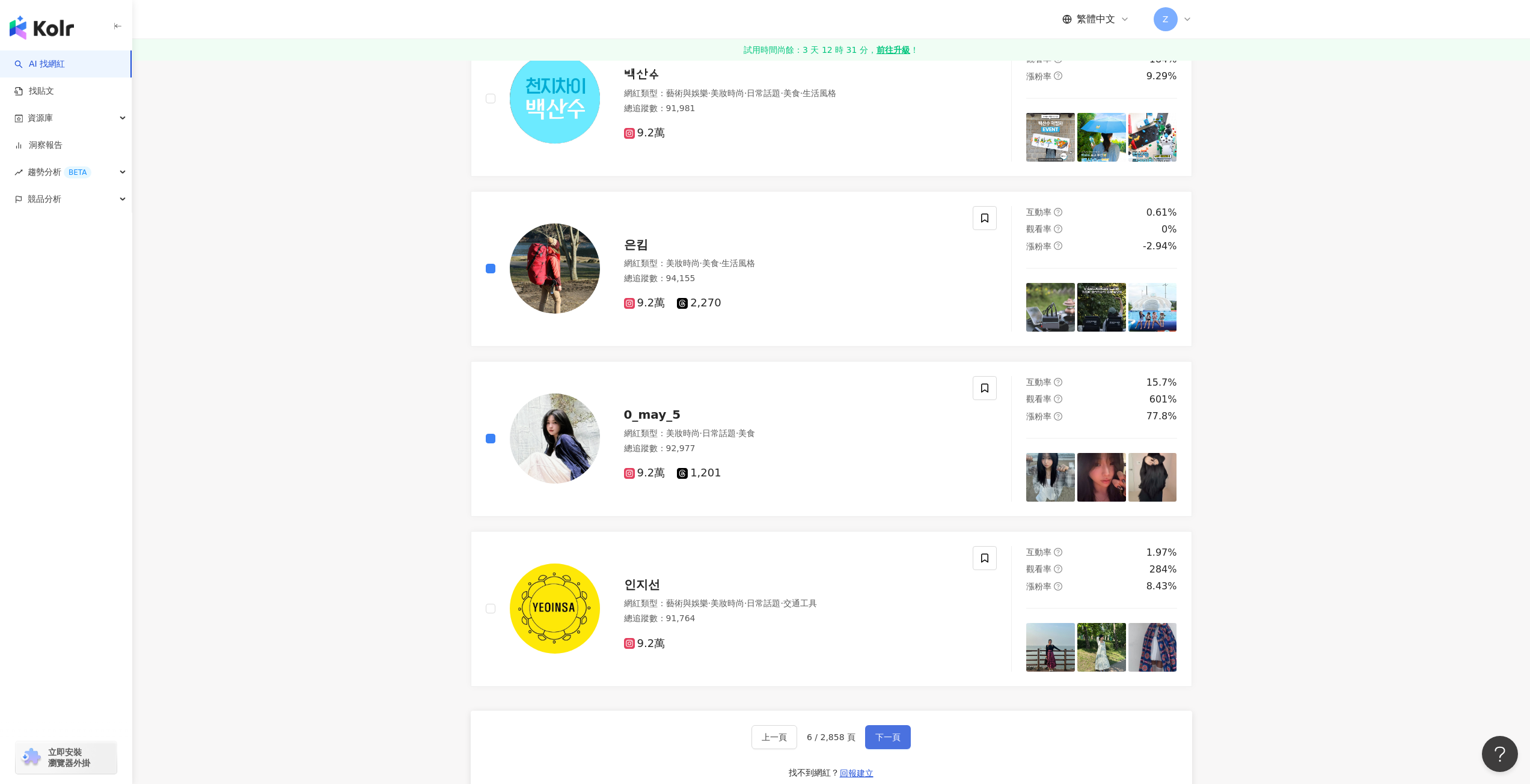
click at [873, 739] on button "下一頁" at bounding box center [888, 737] width 46 height 24
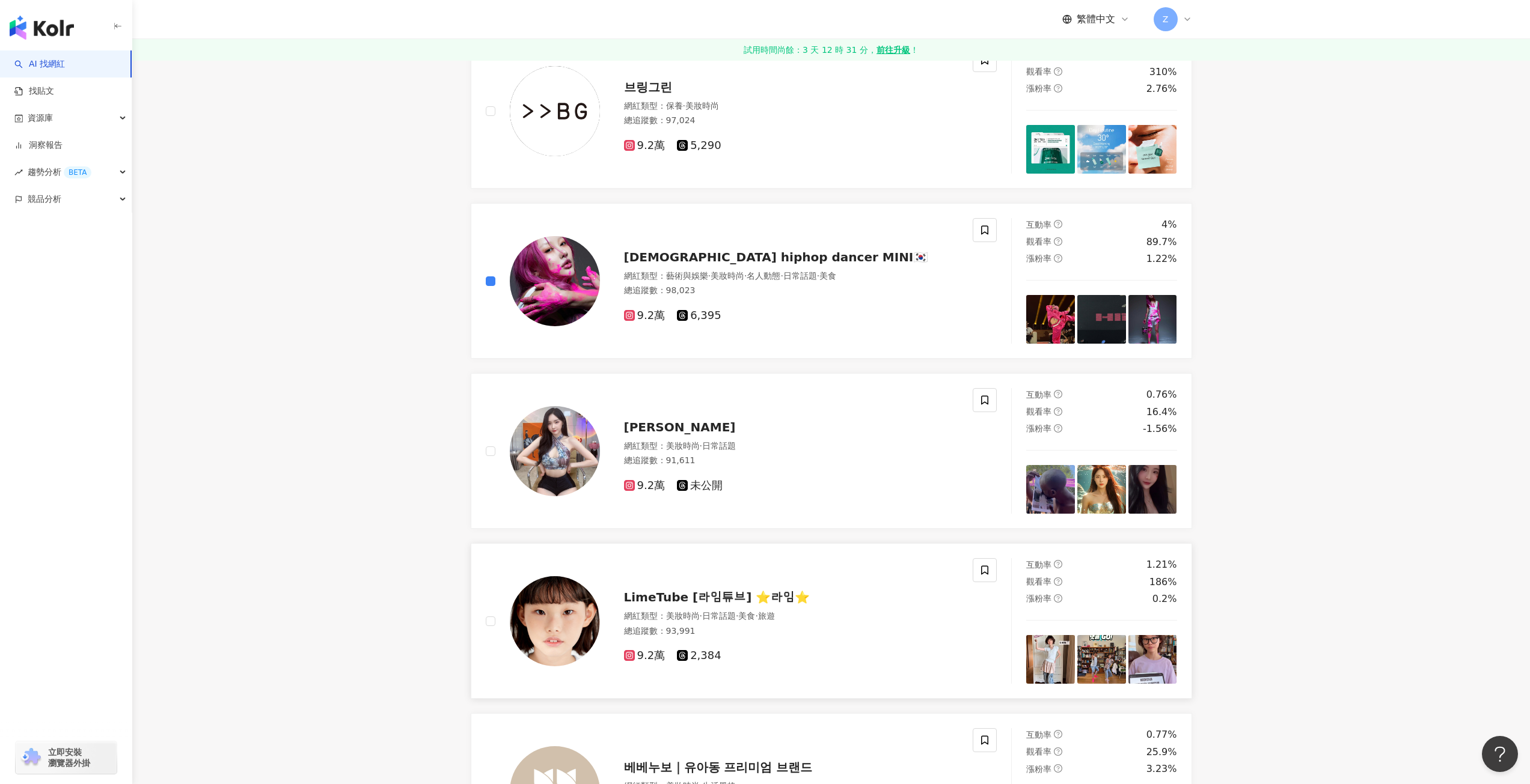
scroll to position [309, 0]
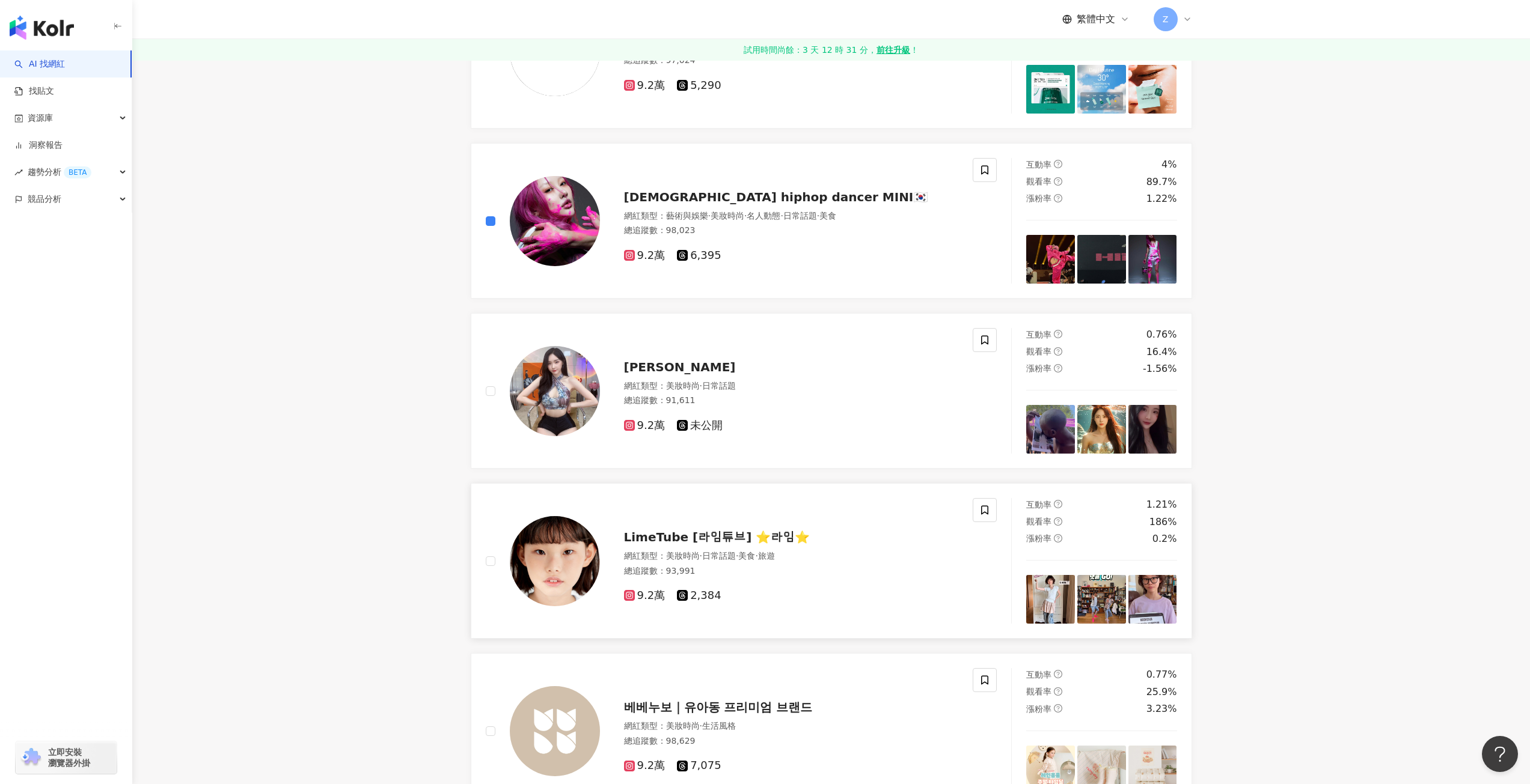
click at [496, 560] on div at bounding box center [543, 561] width 114 height 126
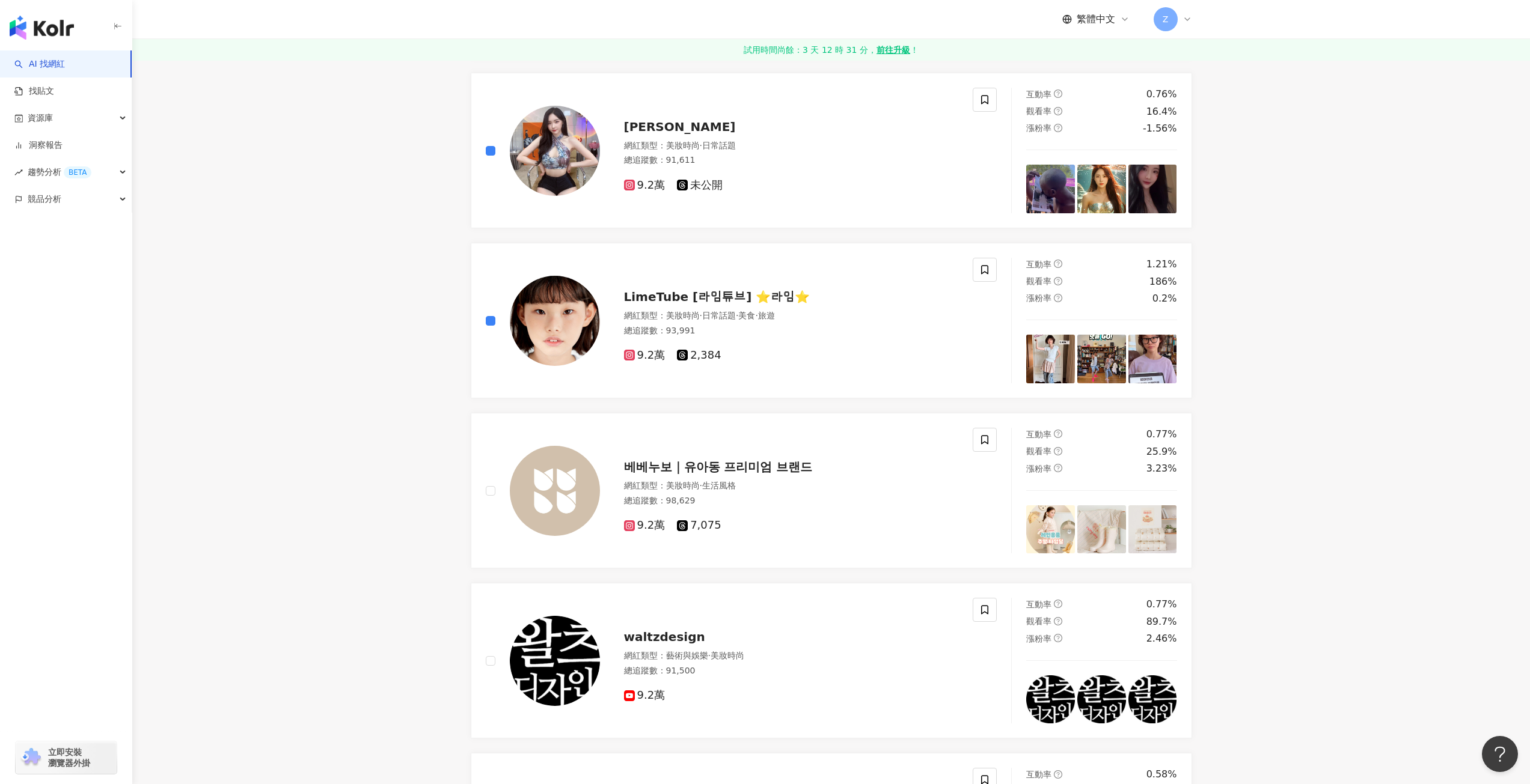
scroll to position [791, 0]
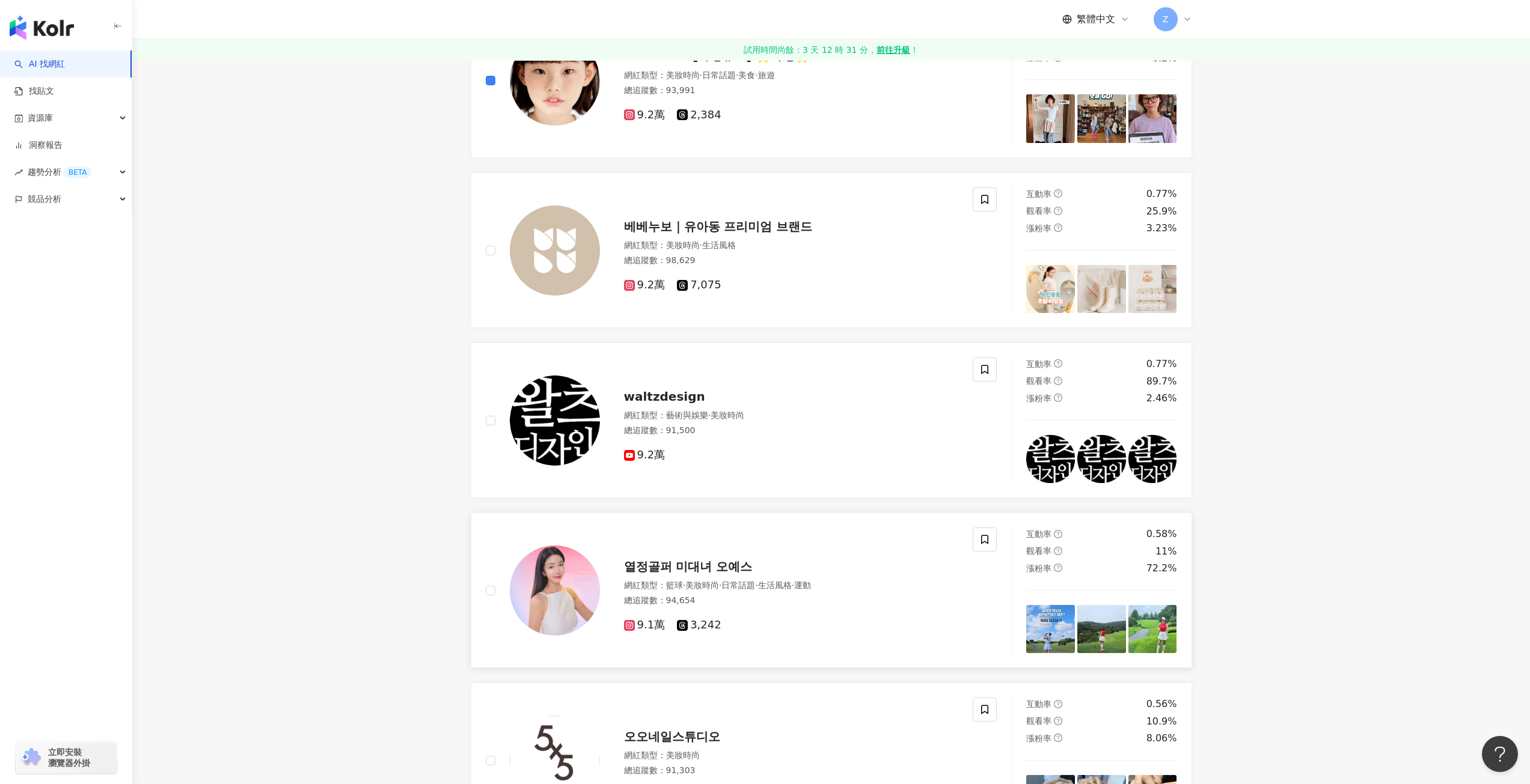
click at [485, 594] on div "열정골퍼 미대녀 오예스 網紅類型 ： 籃球 · 美妝時尚 · 日常話題 · 生活風格 · 運動 總追蹤數 ： 94,654 9.1萬 3,242" at bounding box center [741, 590] width 540 height 126
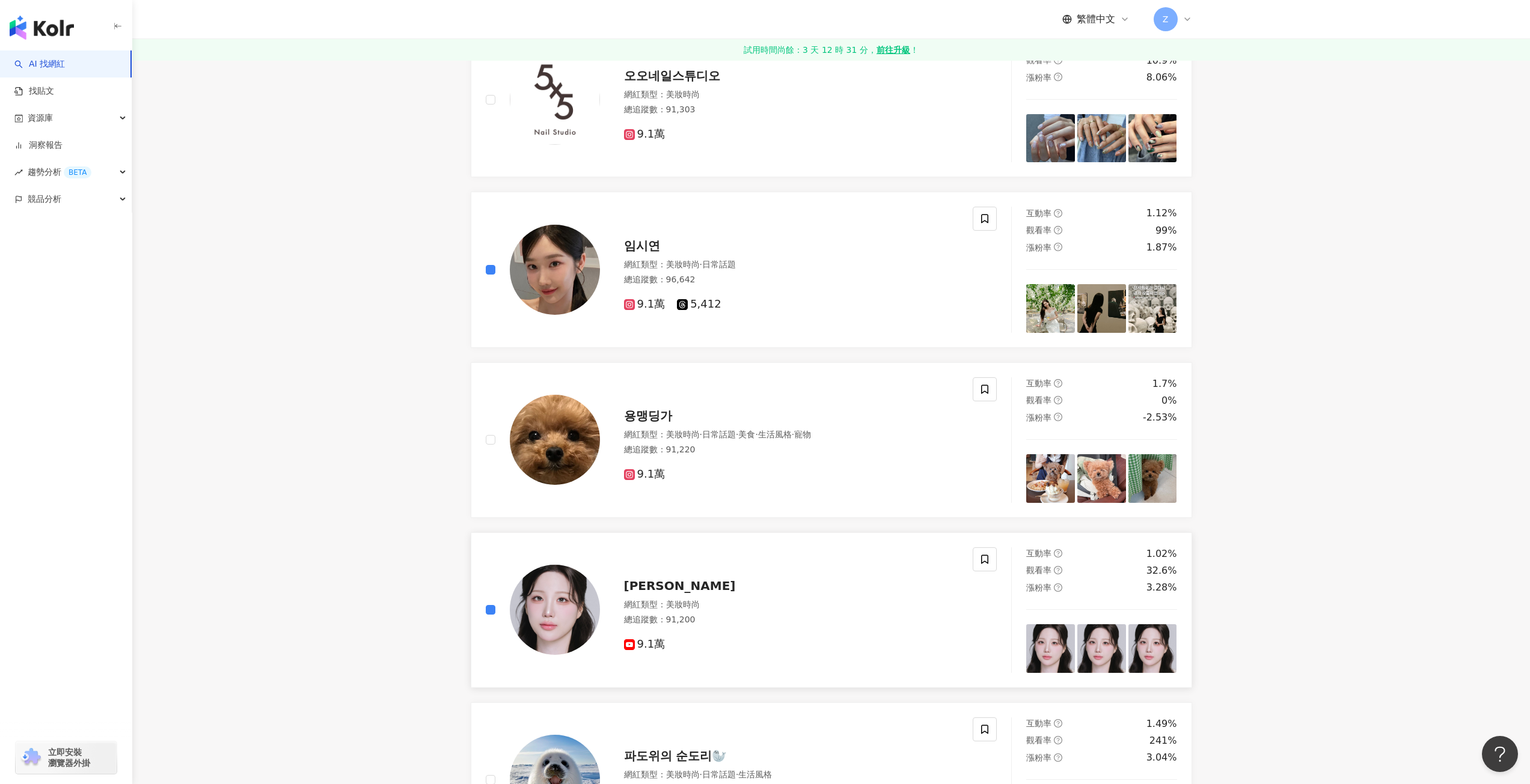
scroll to position [1632, 0]
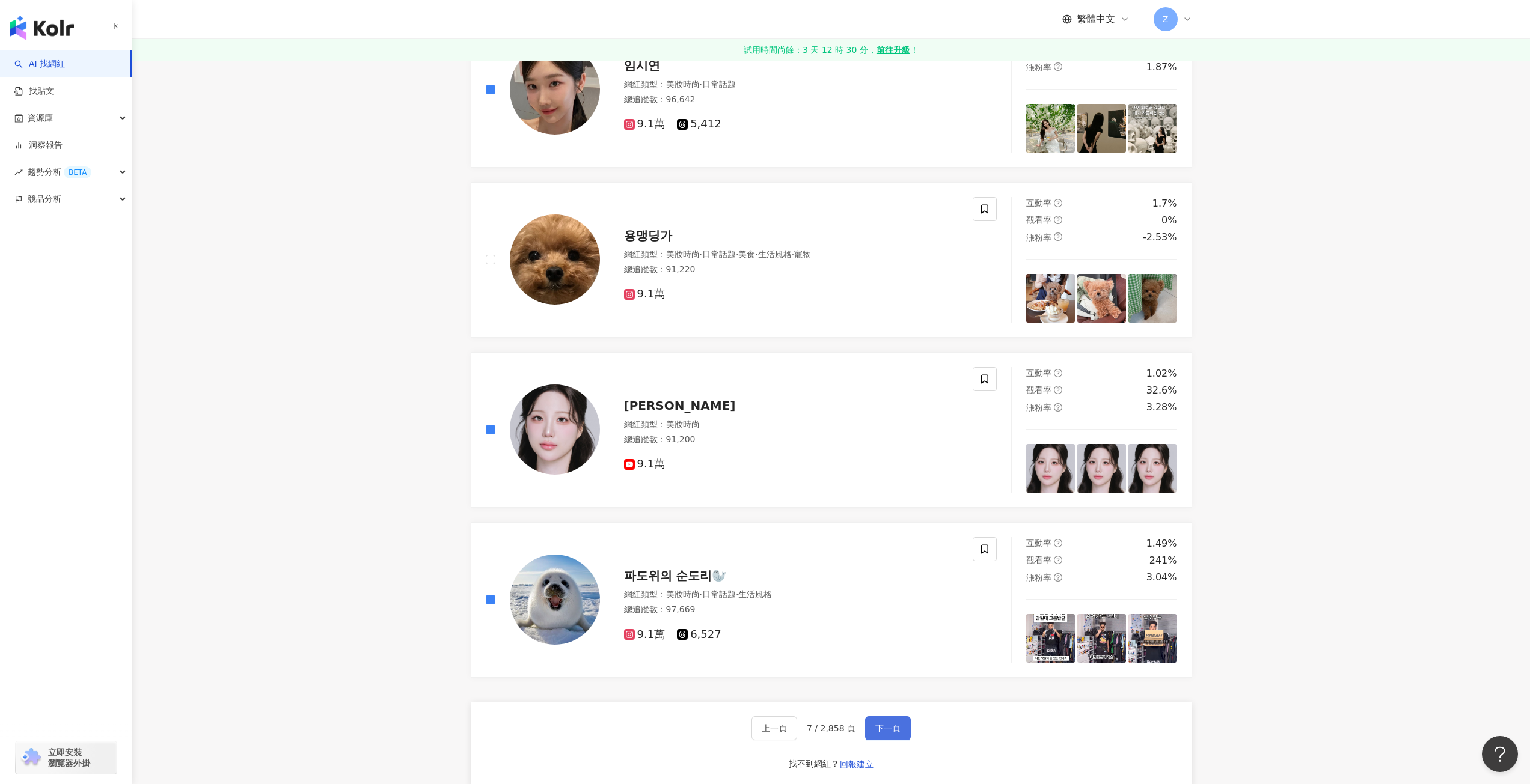
click at [871, 724] on button "下一頁" at bounding box center [888, 728] width 46 height 24
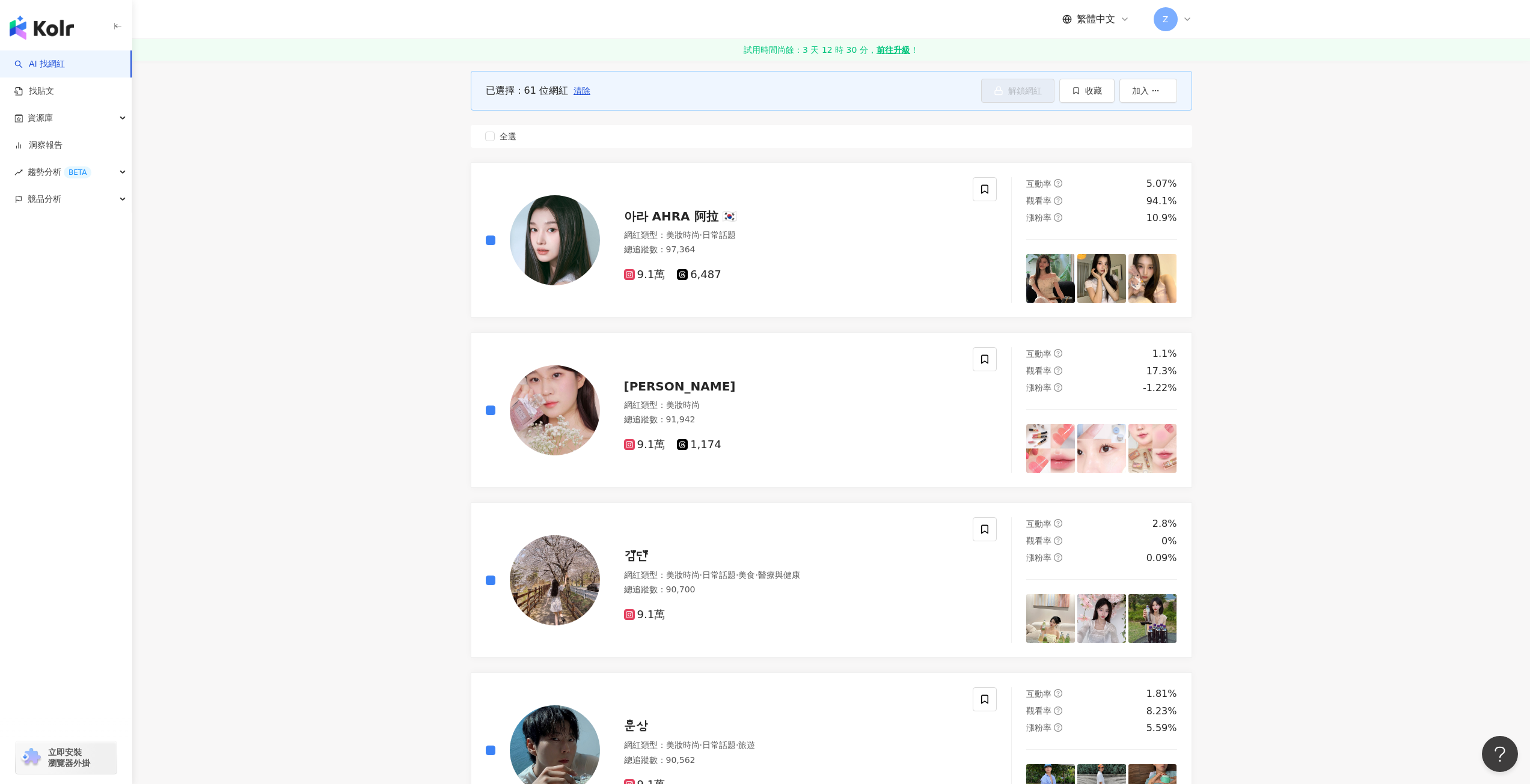
scroll to position [0, 0]
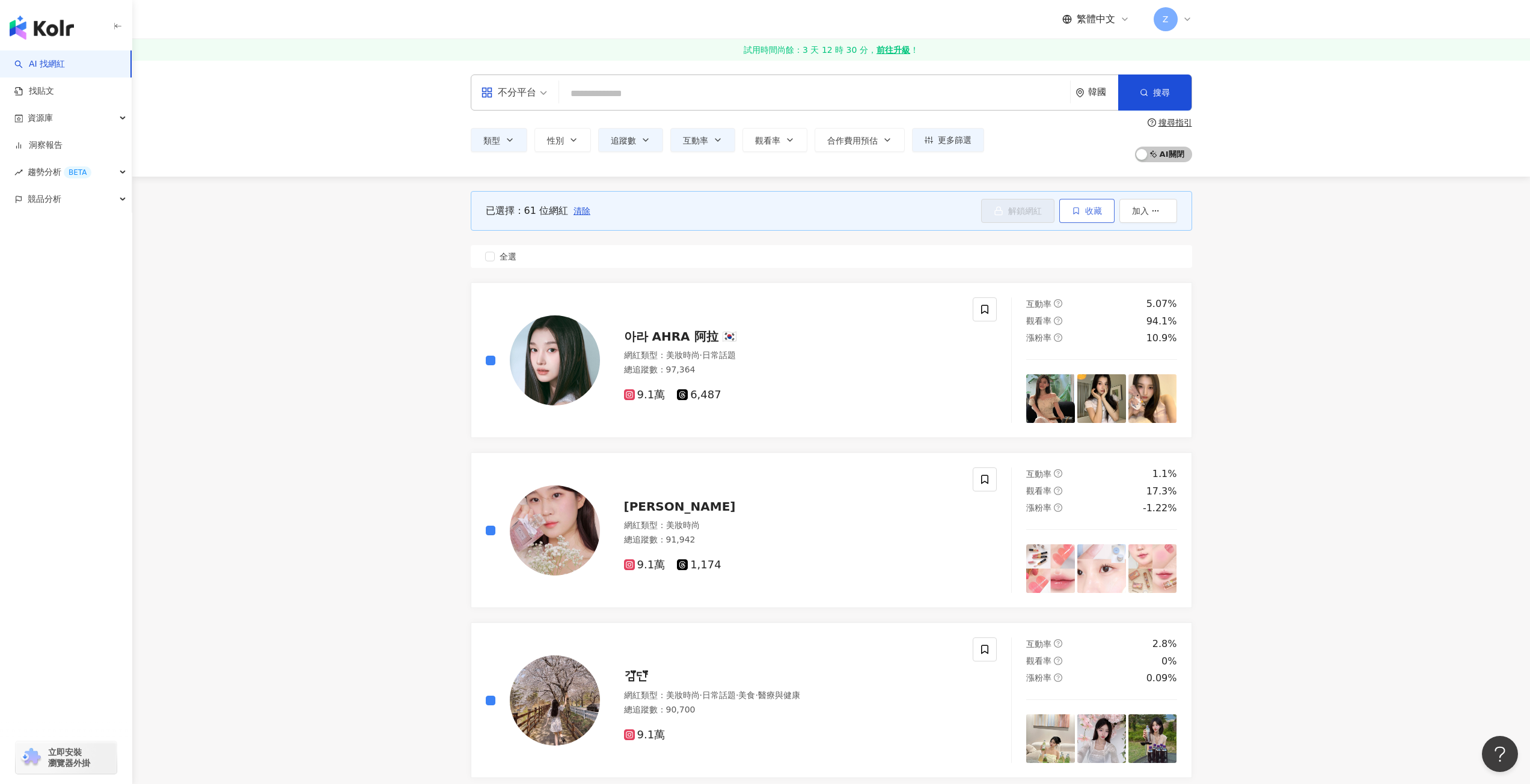
click at [1077, 210] on icon "button" at bounding box center [1077, 211] width 8 height 8
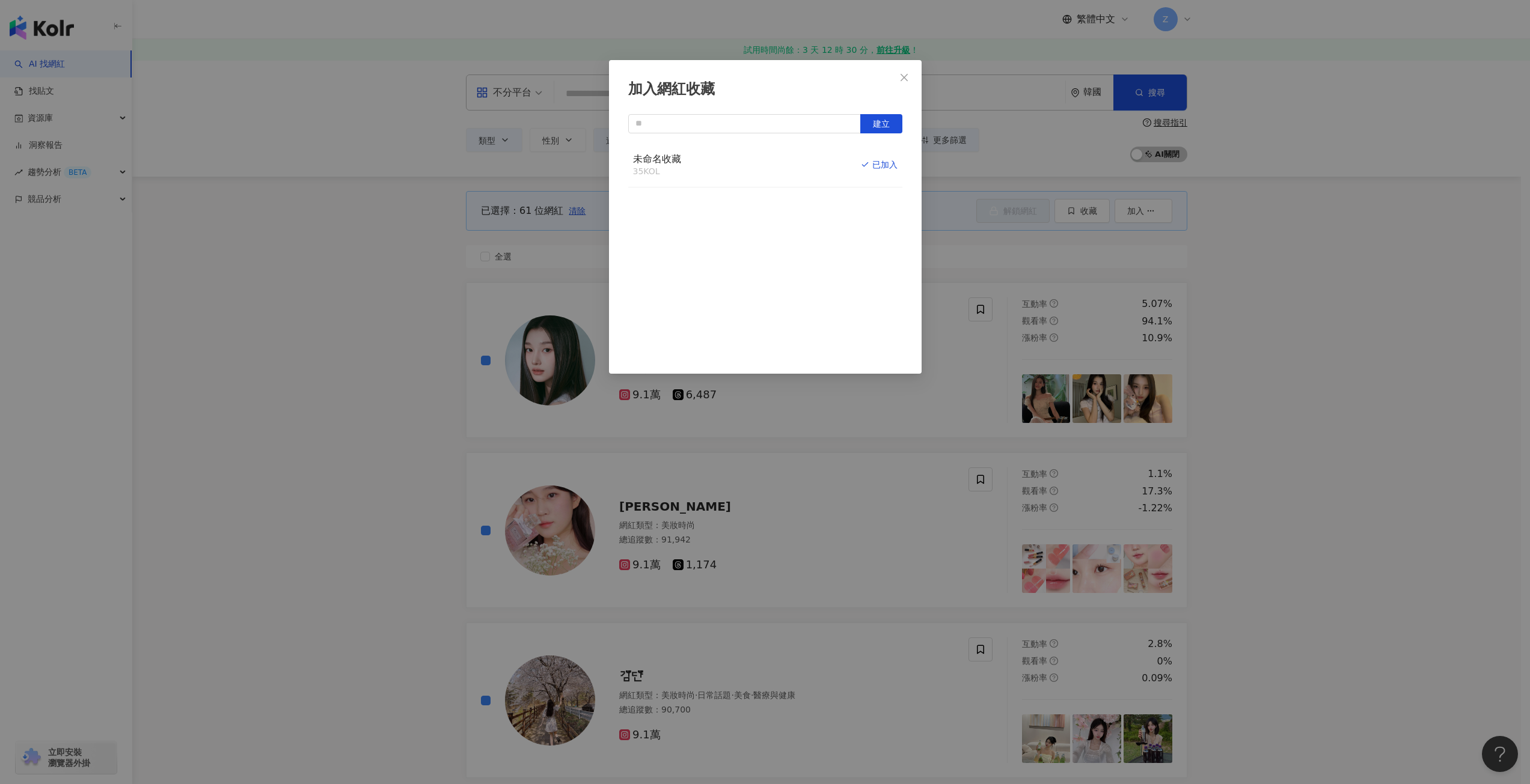
click at [780, 165] on div "未命名收藏 35 KOL 已加入" at bounding box center [765, 165] width 274 height 45
click at [665, 161] on span "未命名收藏" at bounding box center [657, 159] width 48 height 12
click at [771, 160] on div "未命名收藏 35 KOL 已加入" at bounding box center [765, 165] width 274 height 45
click at [856, 165] on div "取消收藏" at bounding box center [875, 165] width 46 height 13
click at [870, 164] on rect "button" at bounding box center [873, 165] width 7 height 7
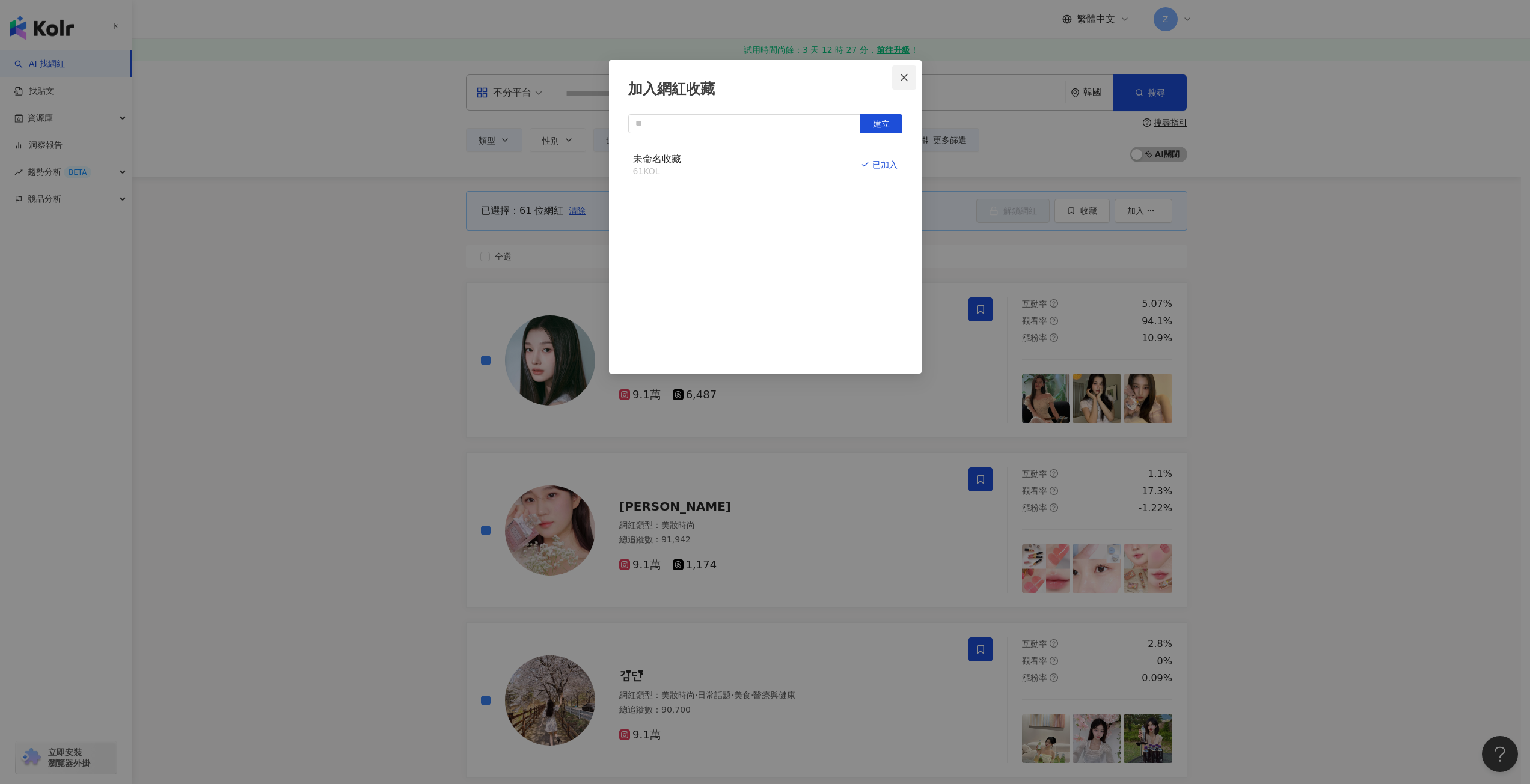
click at [904, 76] on icon "close" at bounding box center [904, 78] width 10 height 10
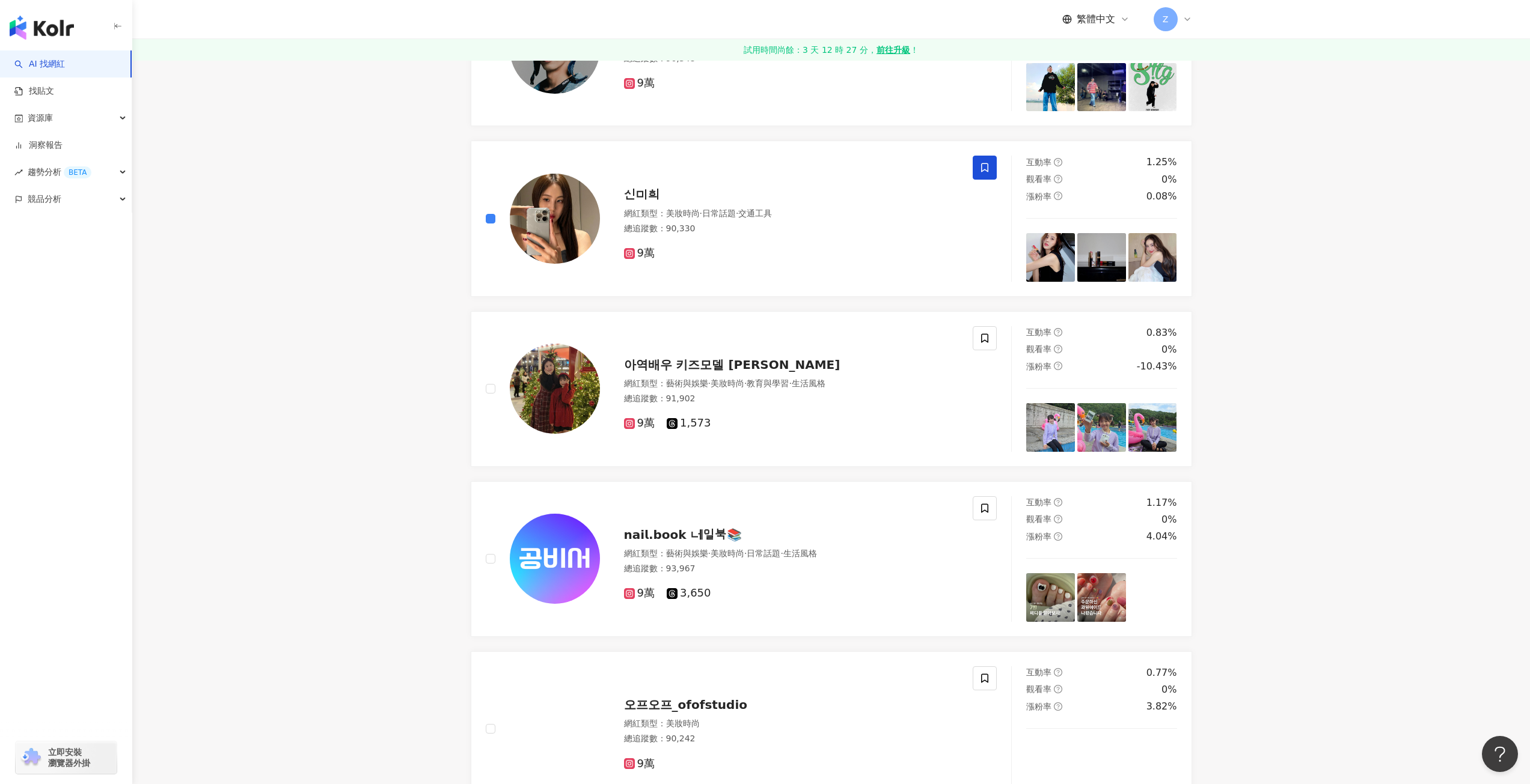
scroll to position [1683, 0]
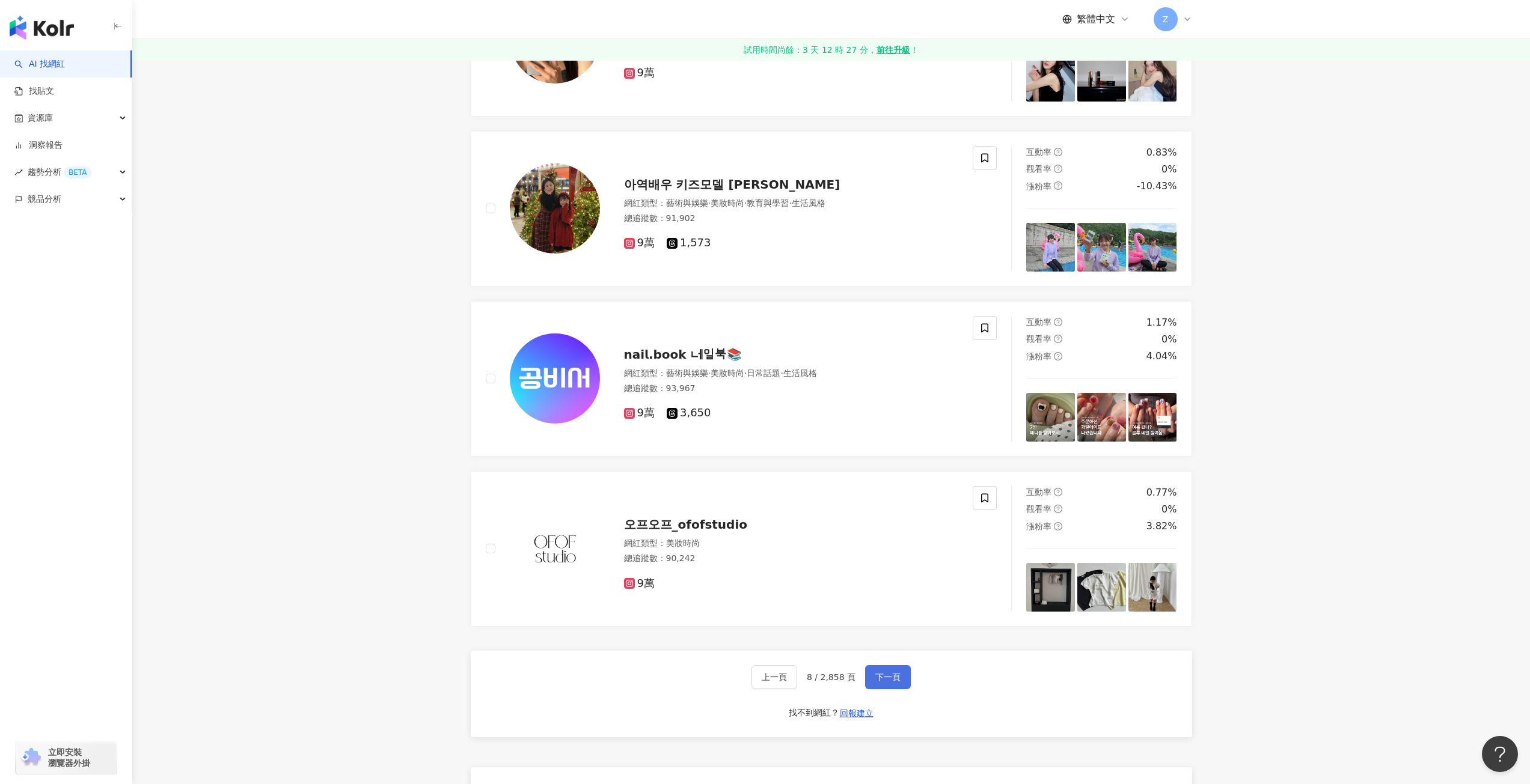
click at [876, 679] on span "下一頁" at bounding box center [888, 677] width 26 height 10
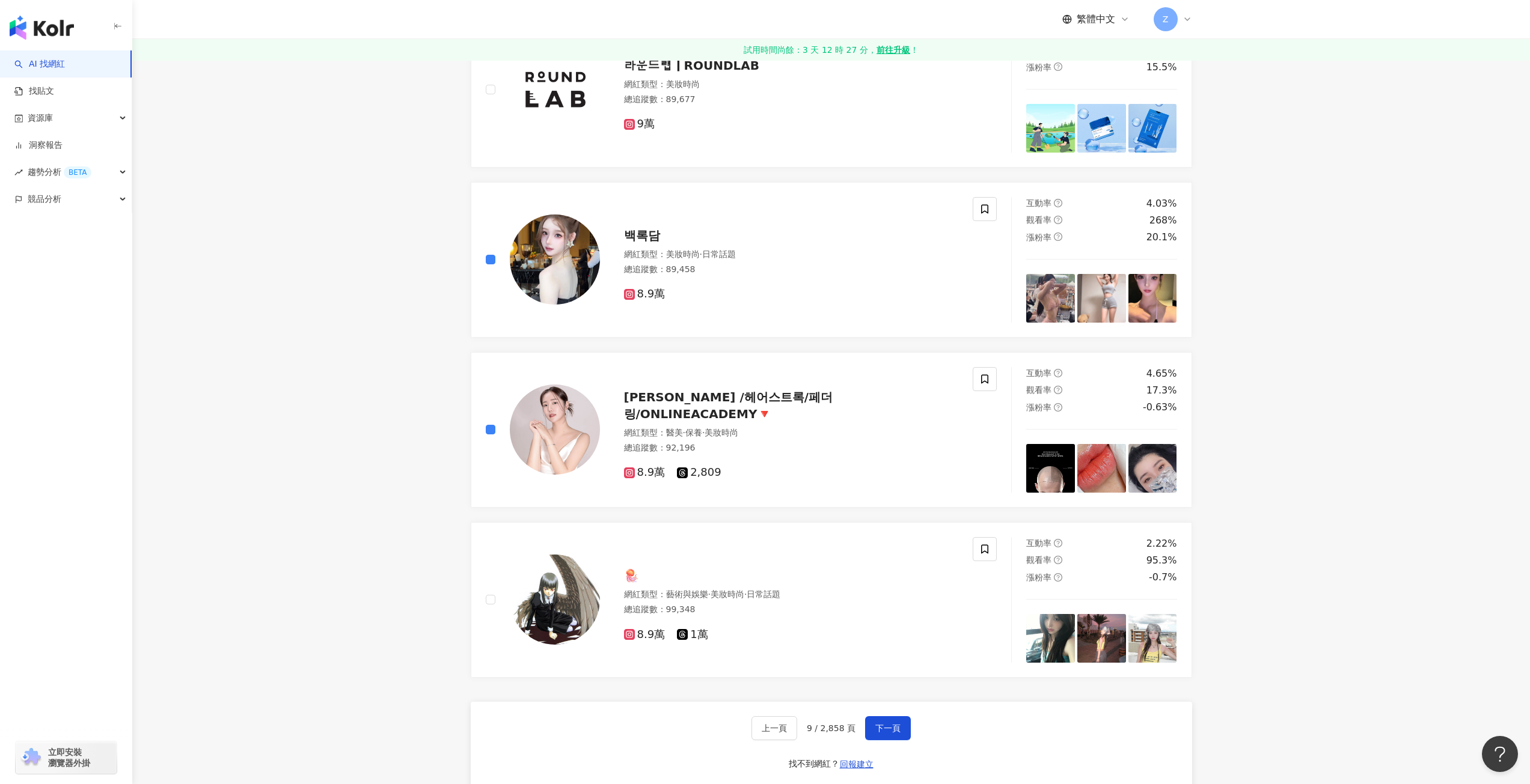
scroll to position [1692, 0]
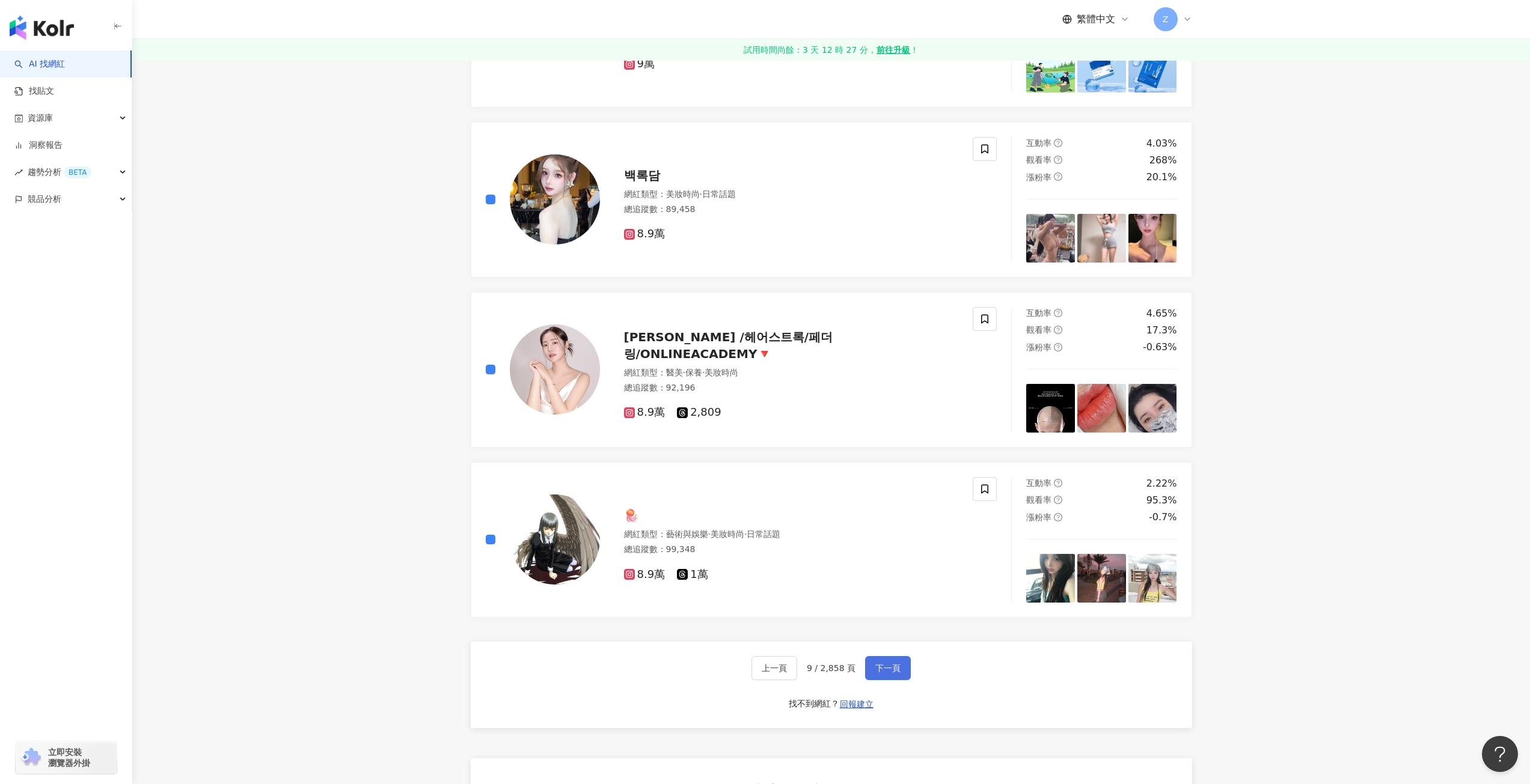
click at [890, 670] on span "下一頁" at bounding box center [888, 668] width 26 height 10
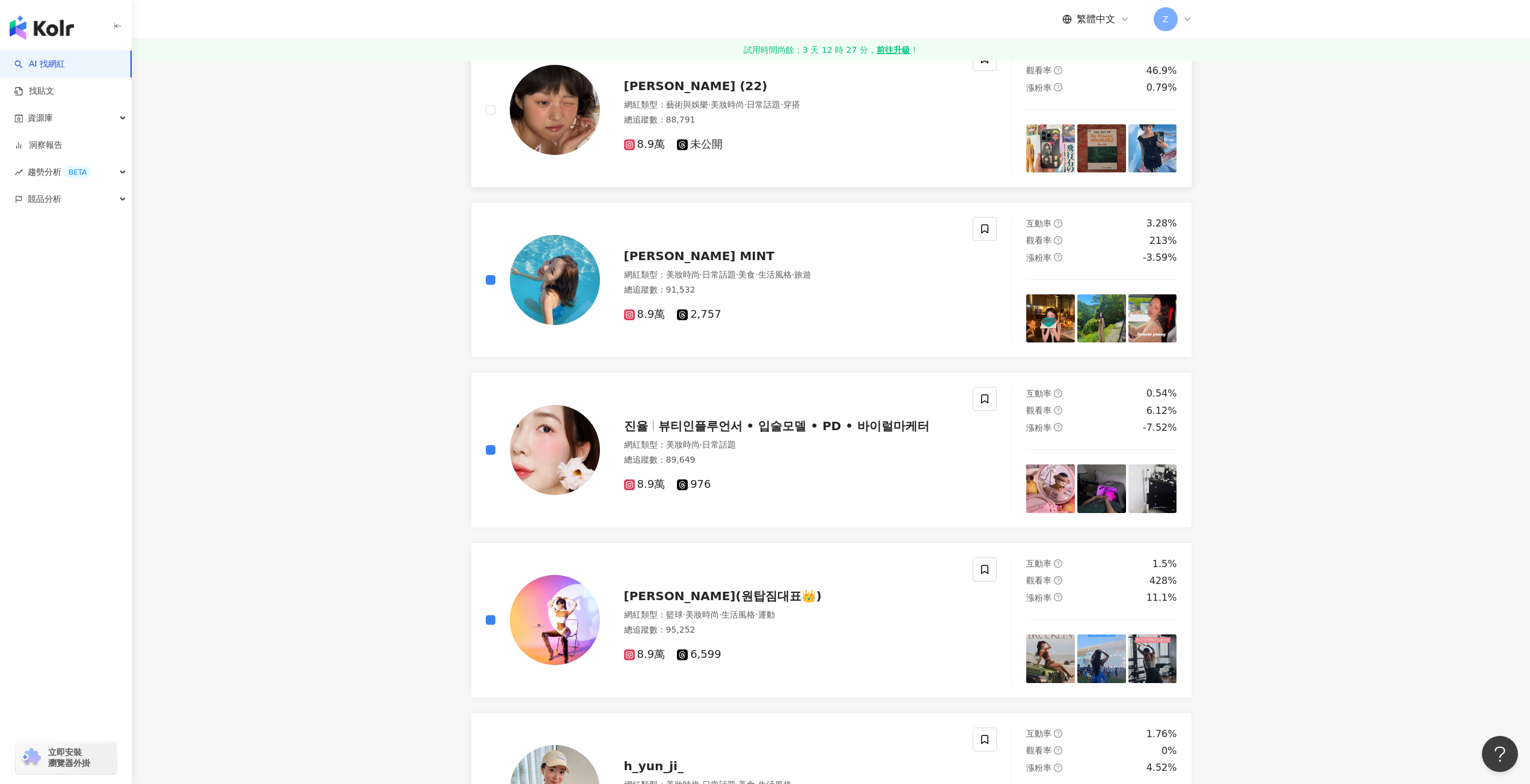
scroll to position [1091, 0]
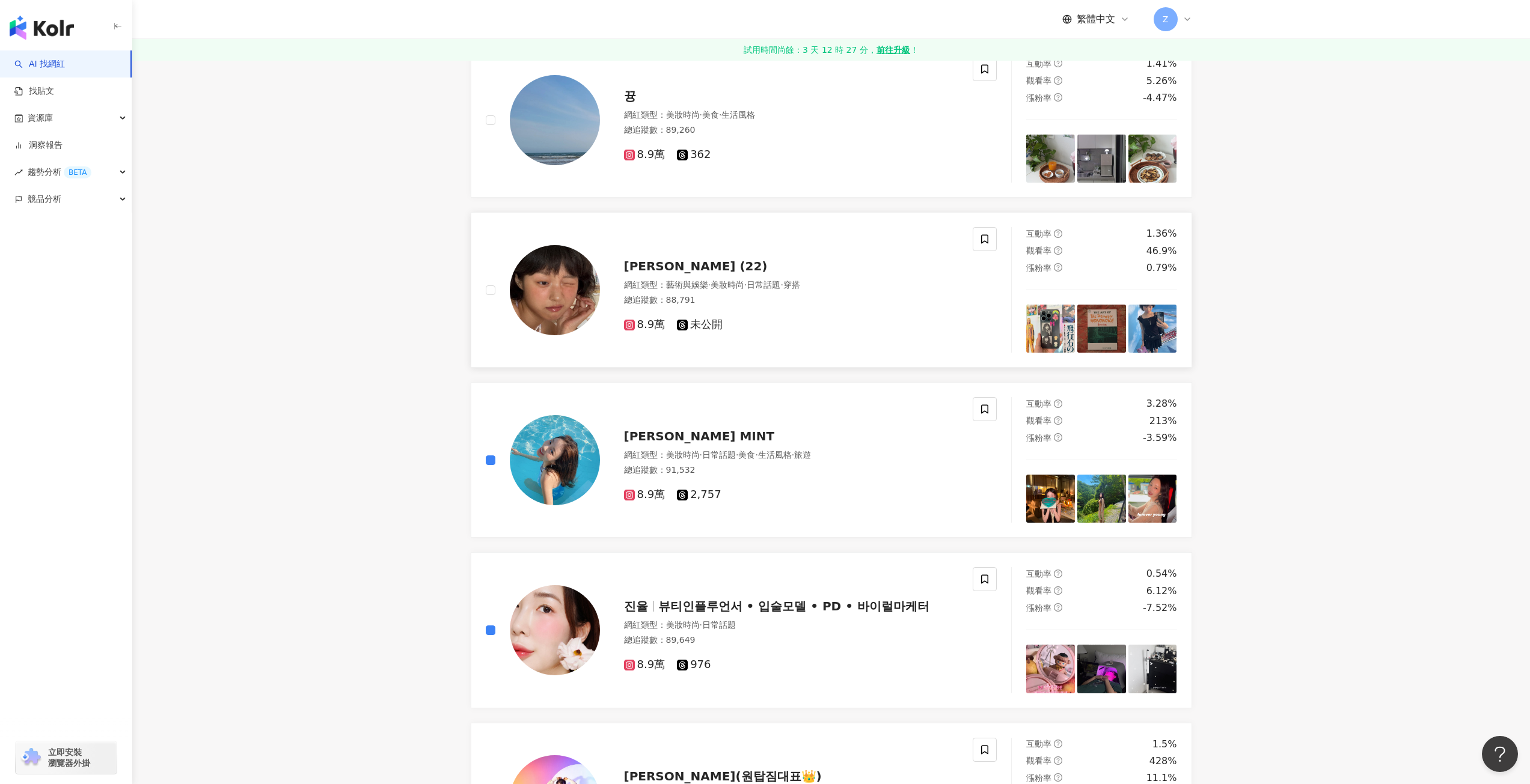
click at [492, 299] on div at bounding box center [543, 290] width 114 height 126
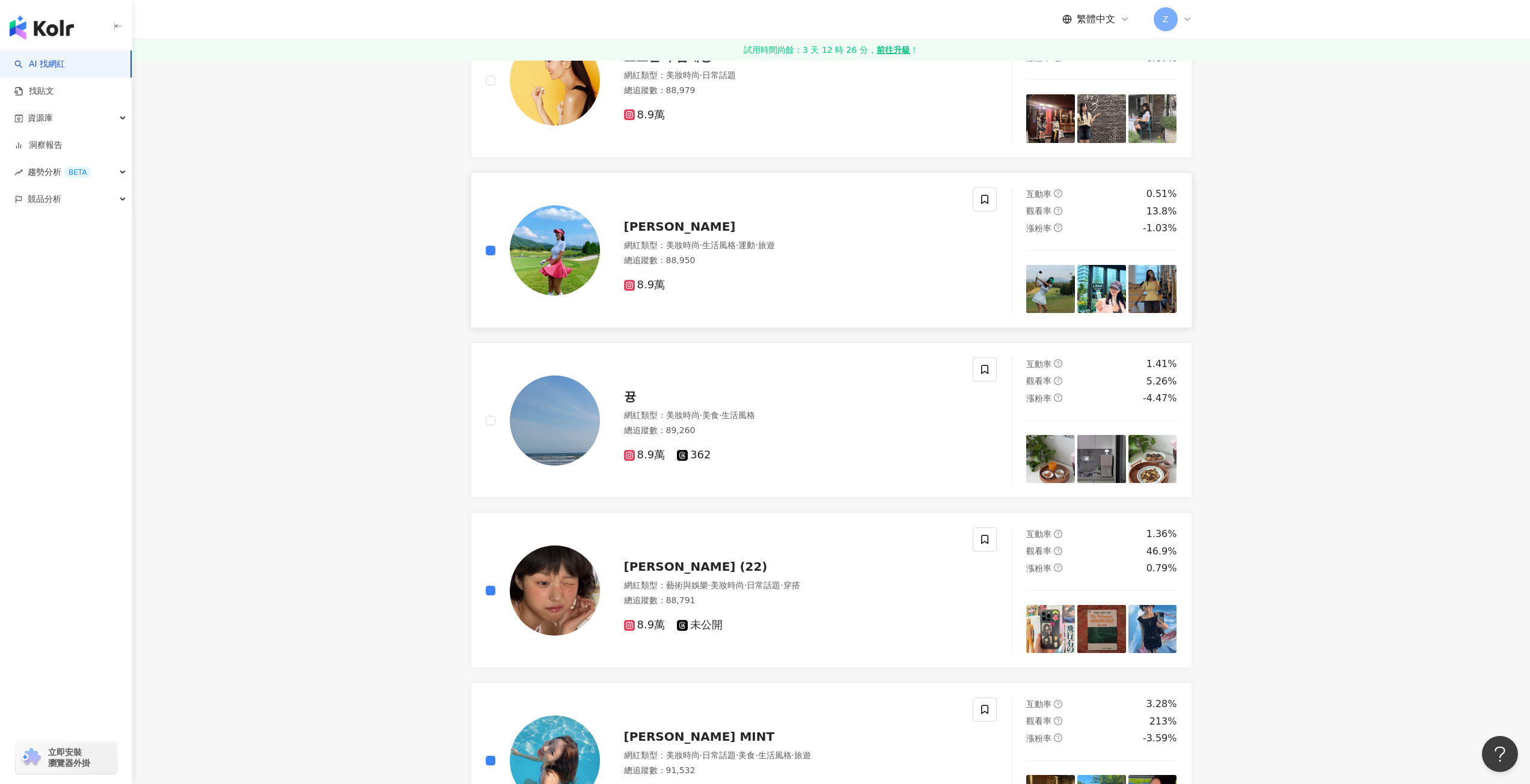
scroll to position [670, 0]
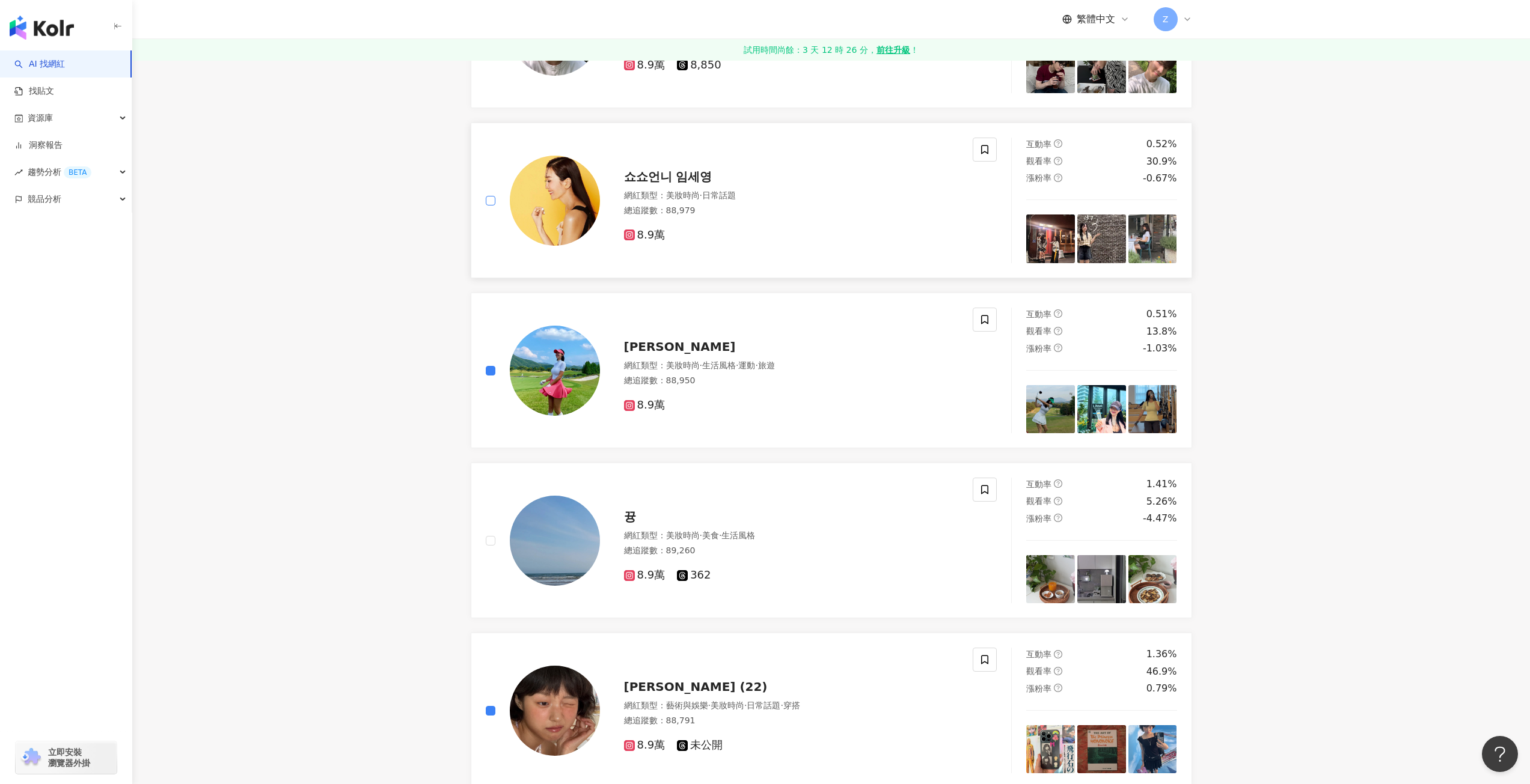
click at [486, 207] on label at bounding box center [491, 201] width 10 height 13
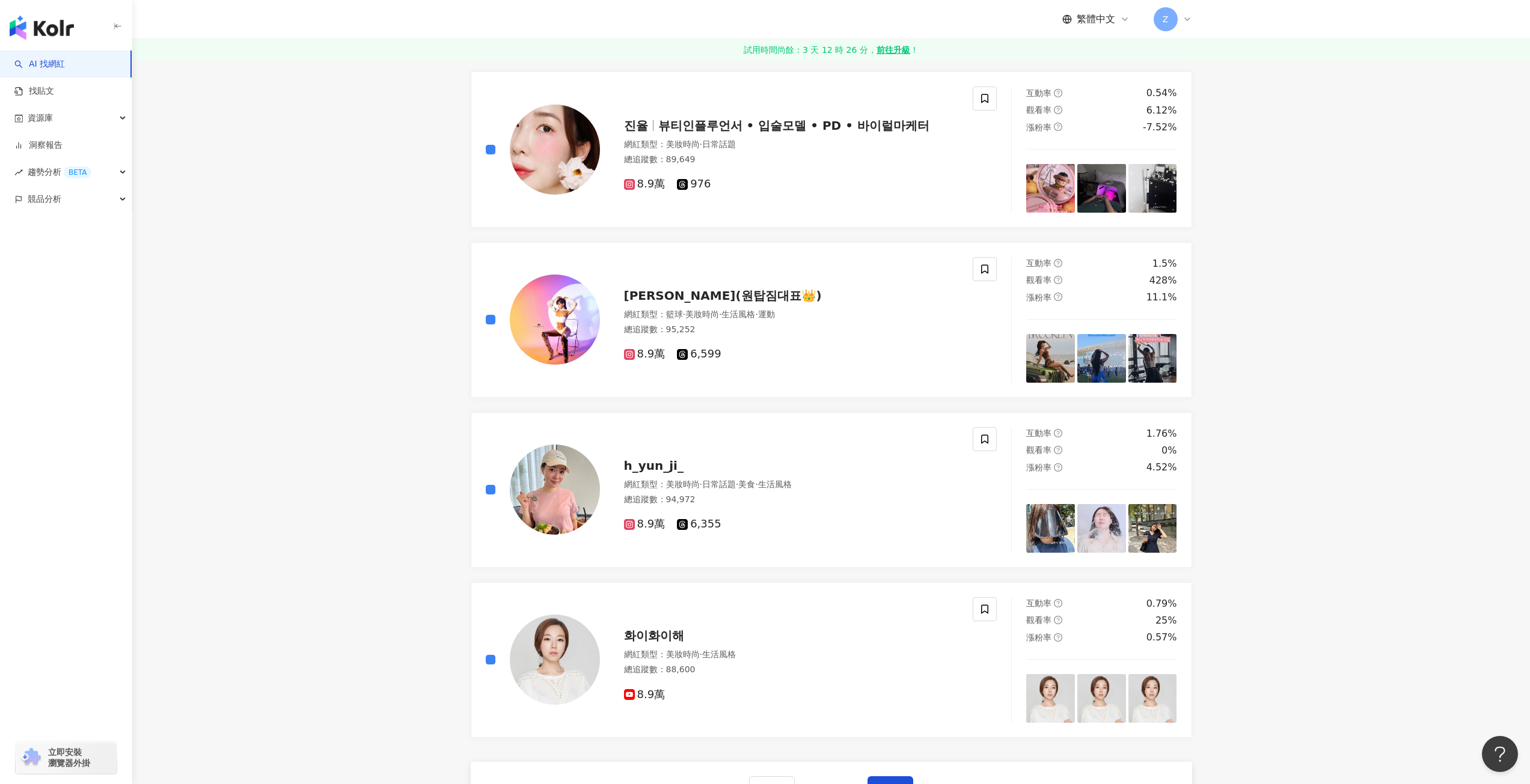
scroll to position [1872, 0]
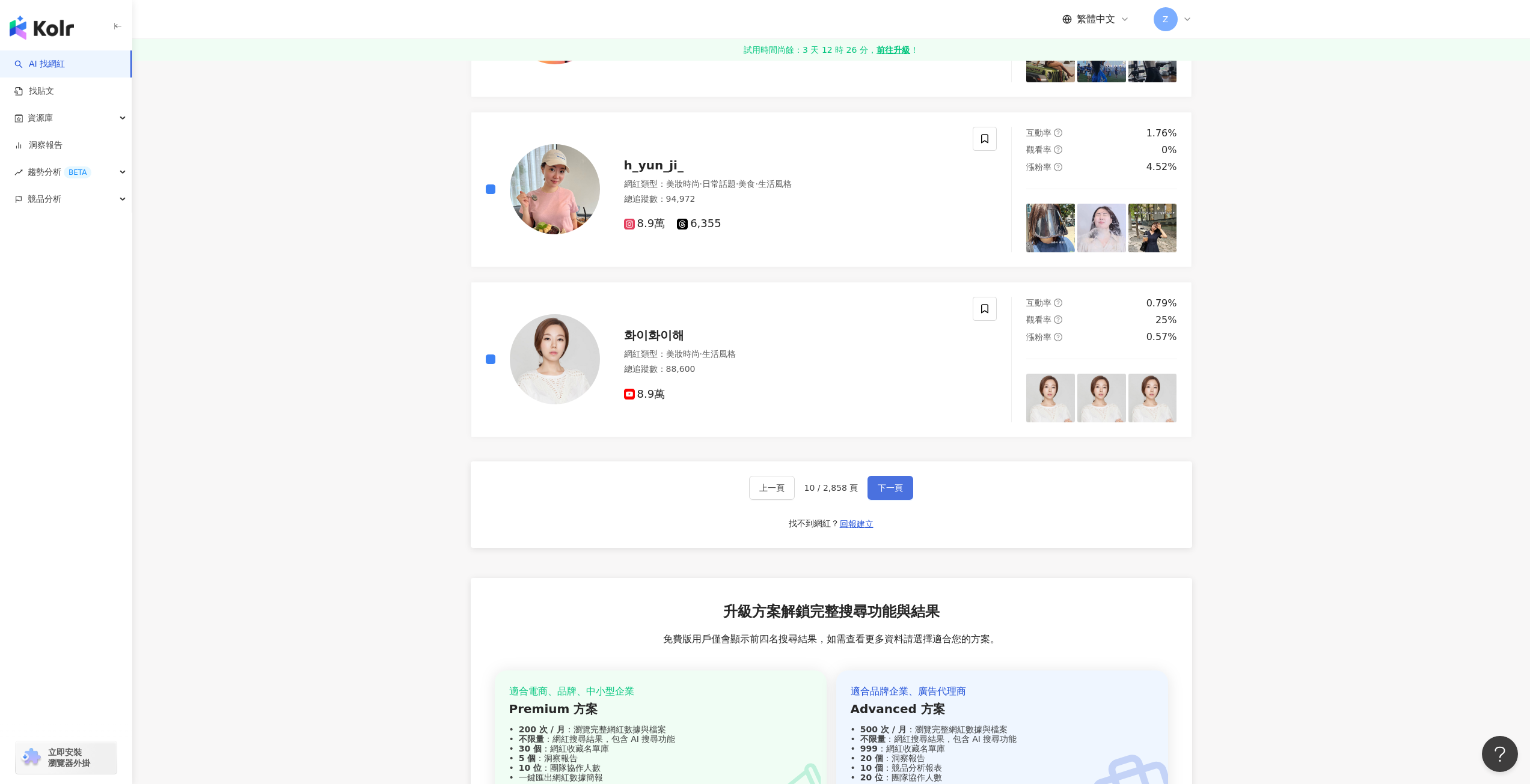
click at [894, 485] on span "下一頁" at bounding box center [890, 488] width 26 height 10
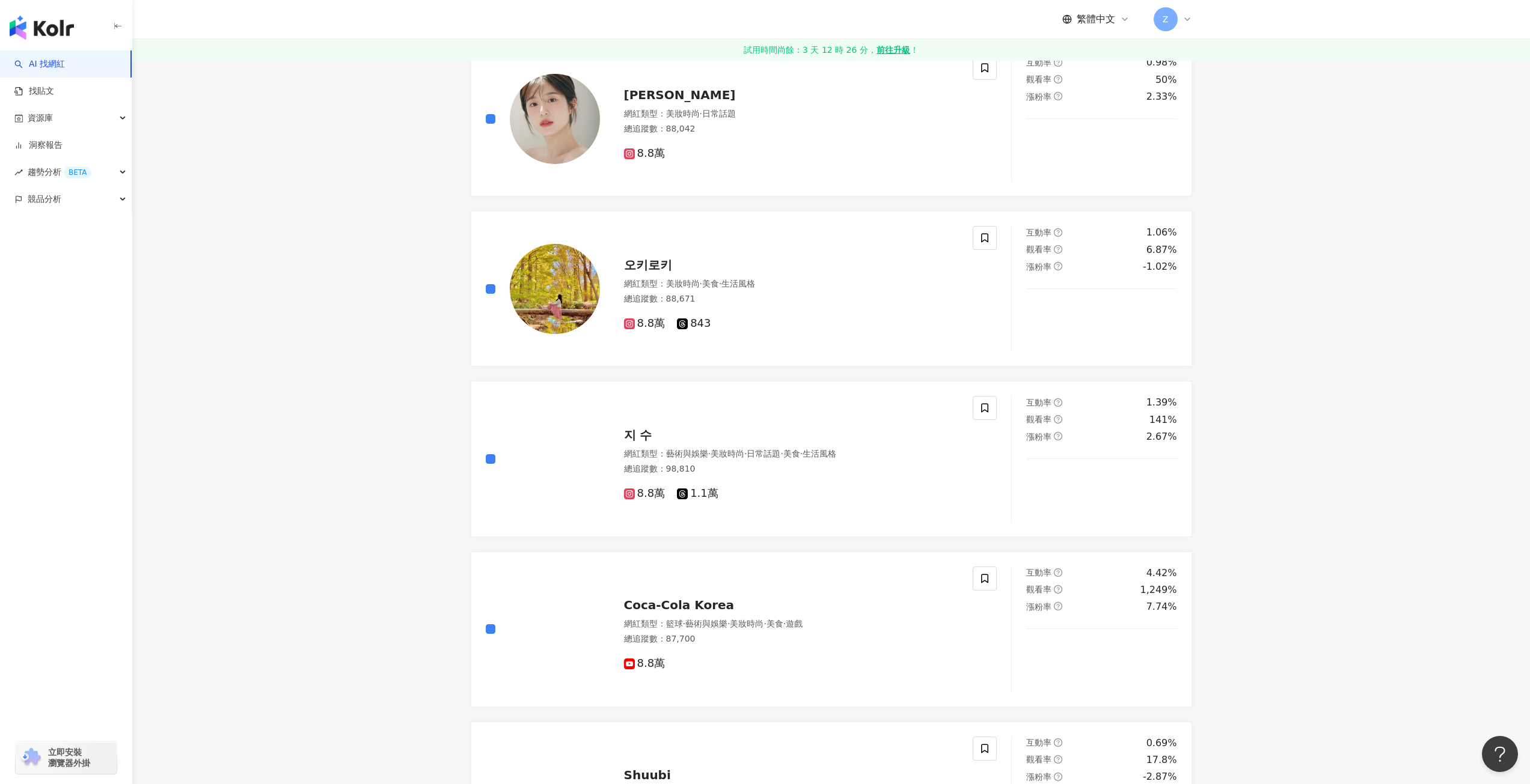
scroll to position [1503, 0]
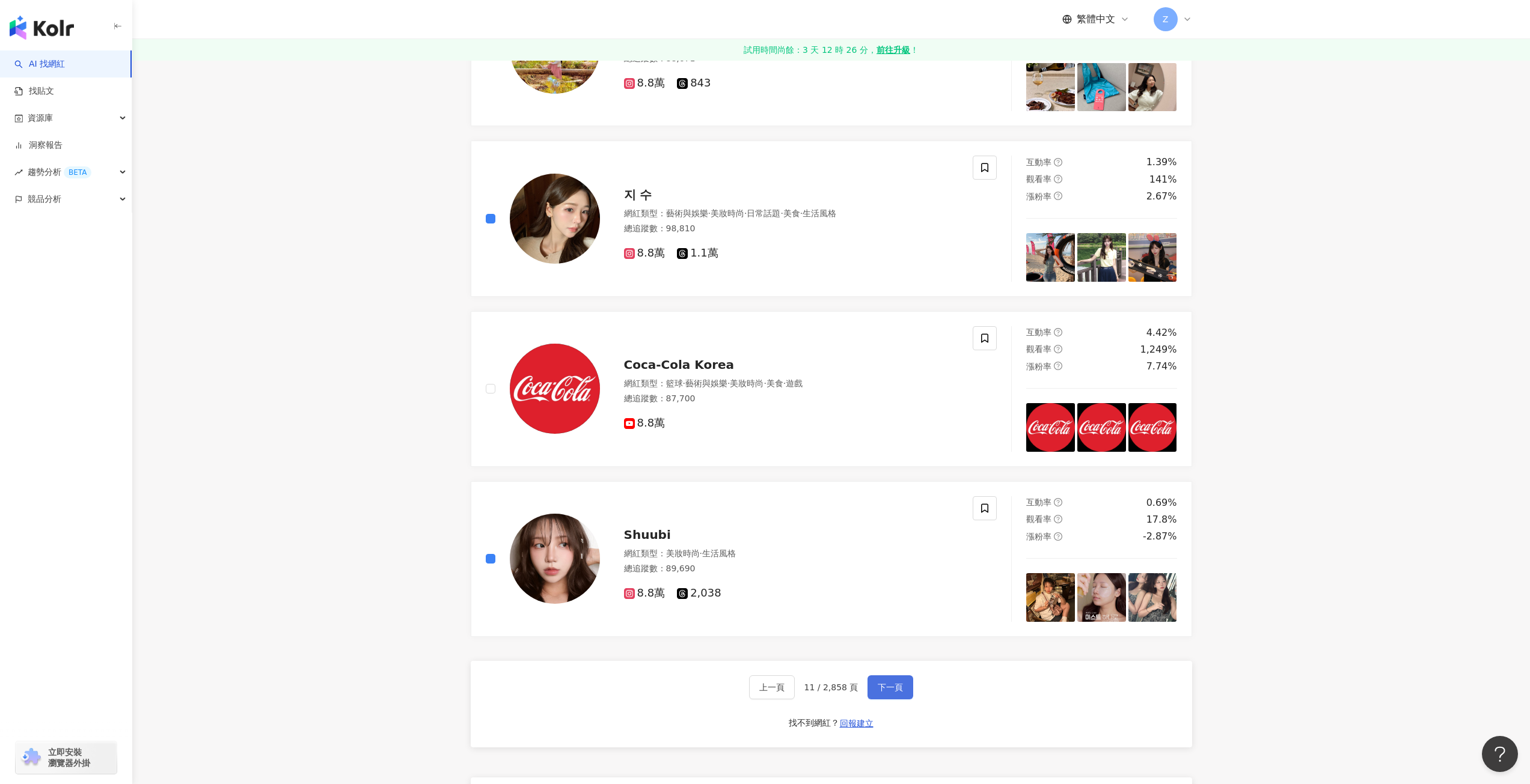
click at [878, 689] on span "下一頁" at bounding box center [890, 687] width 26 height 10
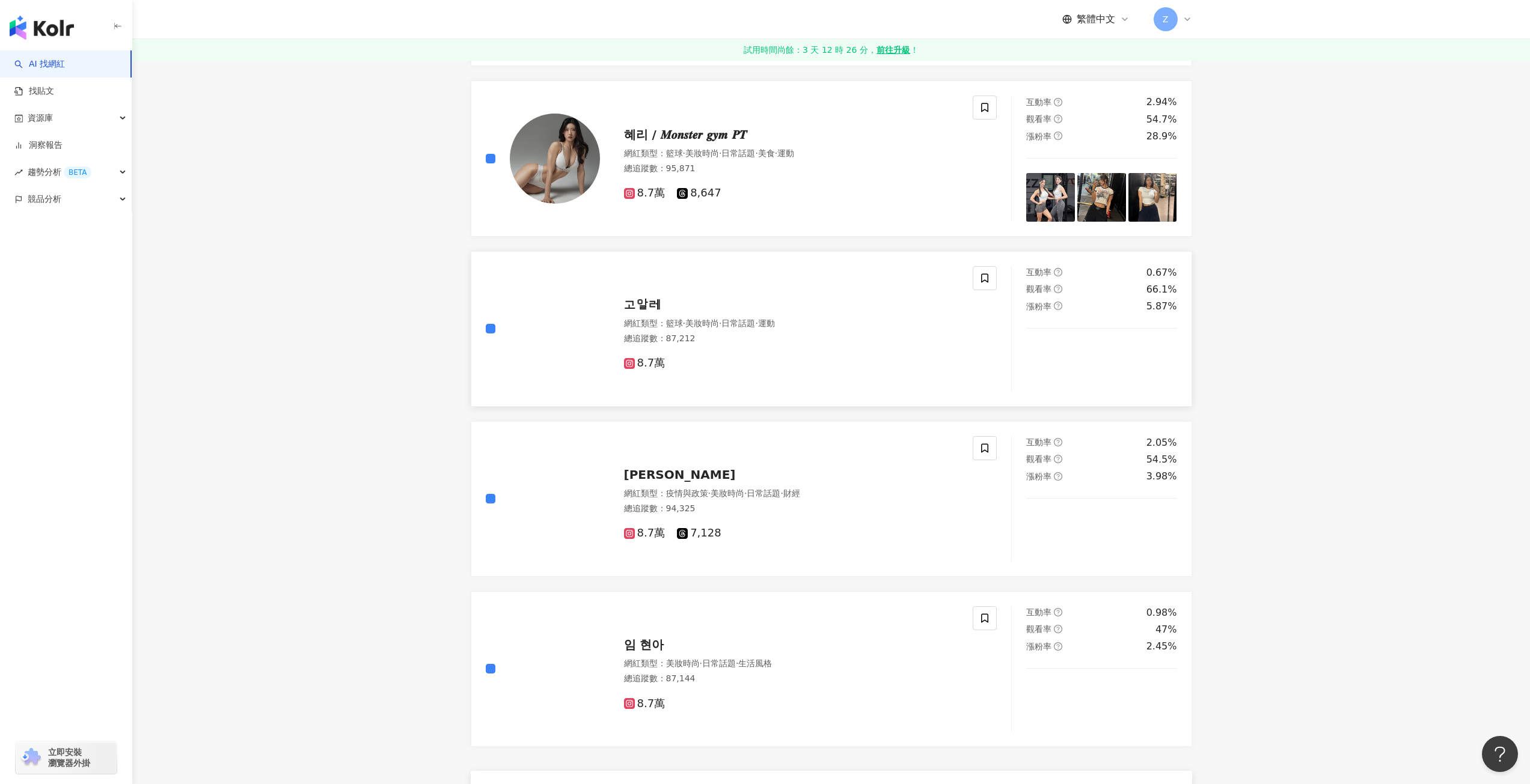
scroll to position [1803, 0]
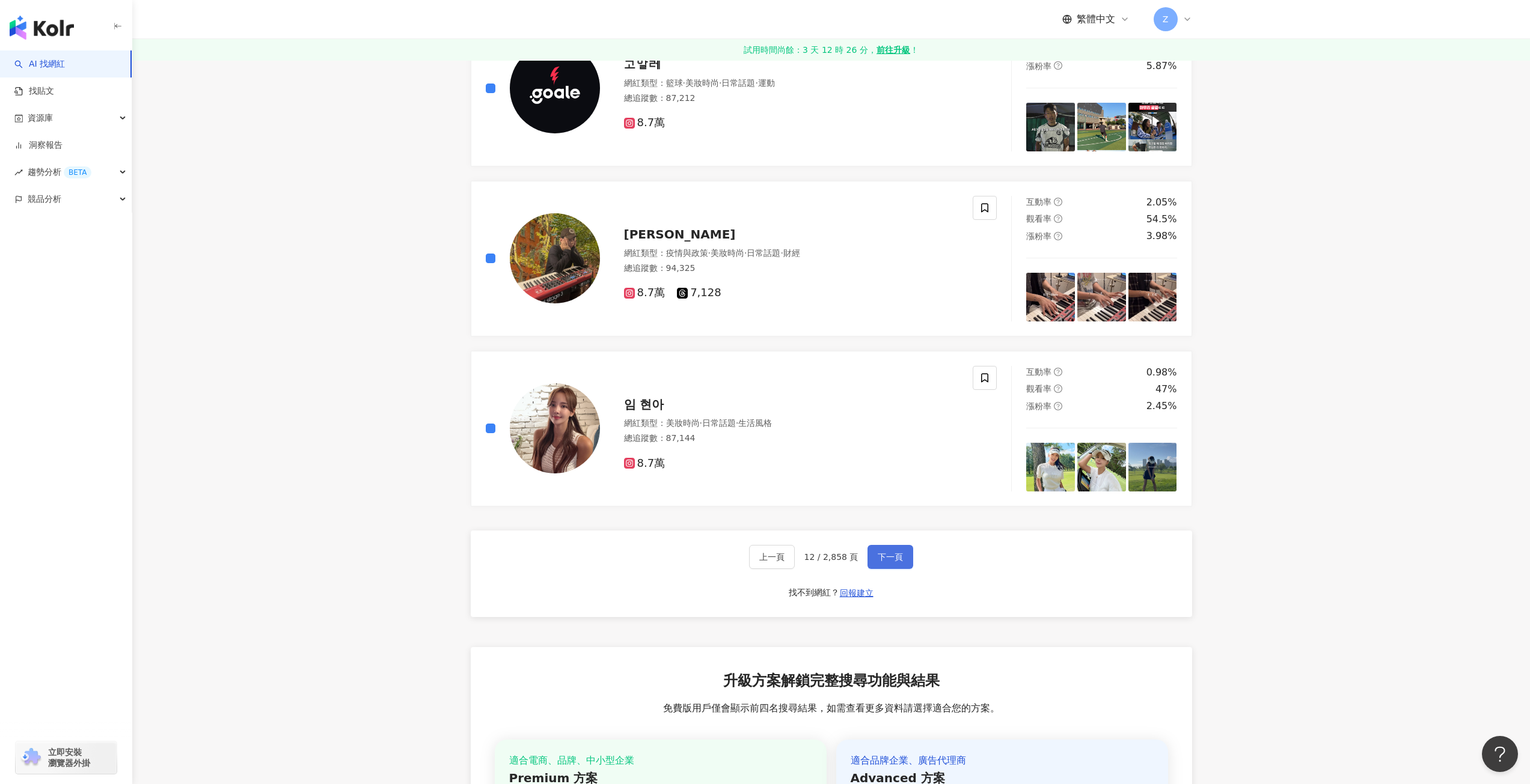
click at [896, 557] on span "下一頁" at bounding box center [890, 557] width 26 height 10
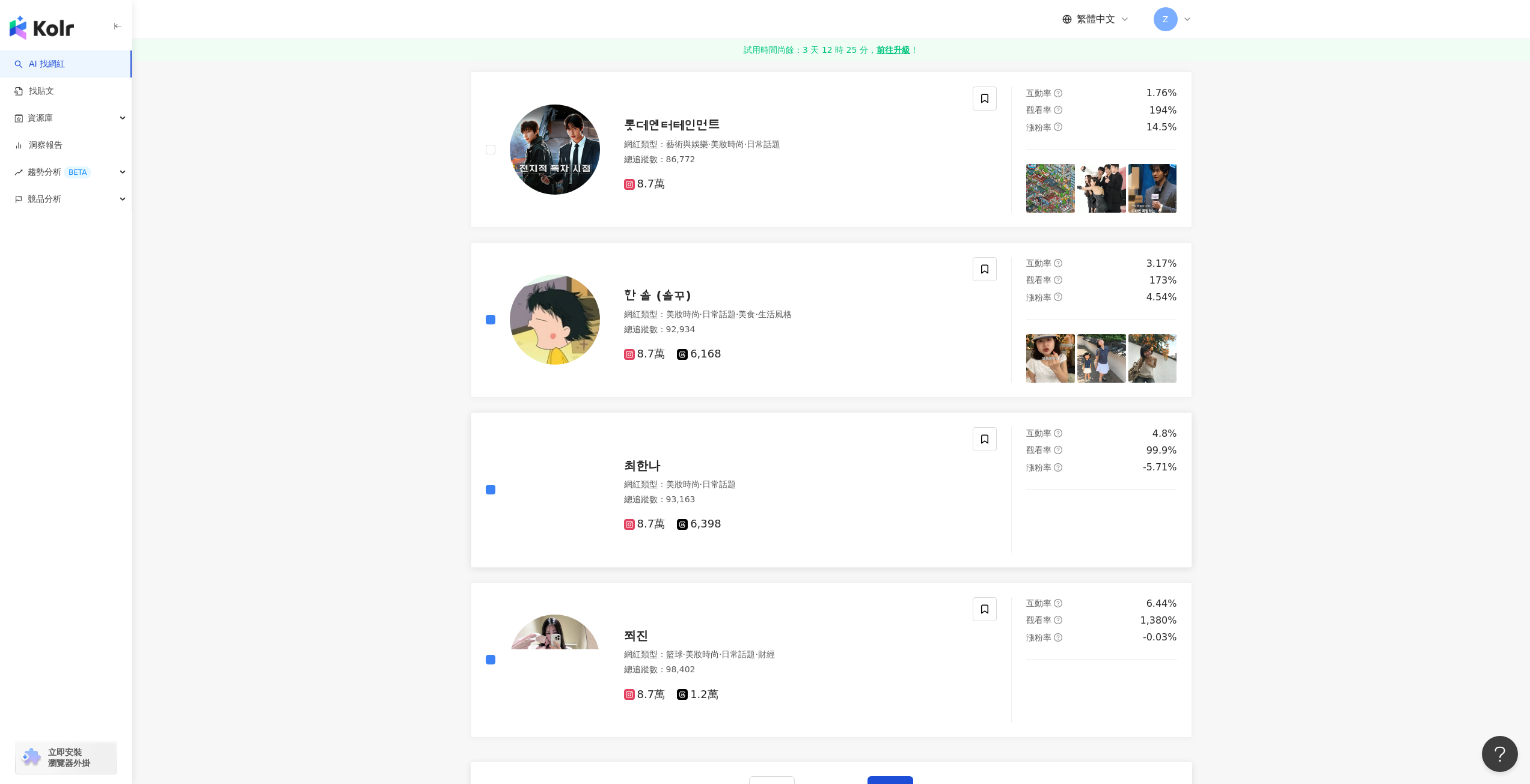
scroll to position [1872, 0]
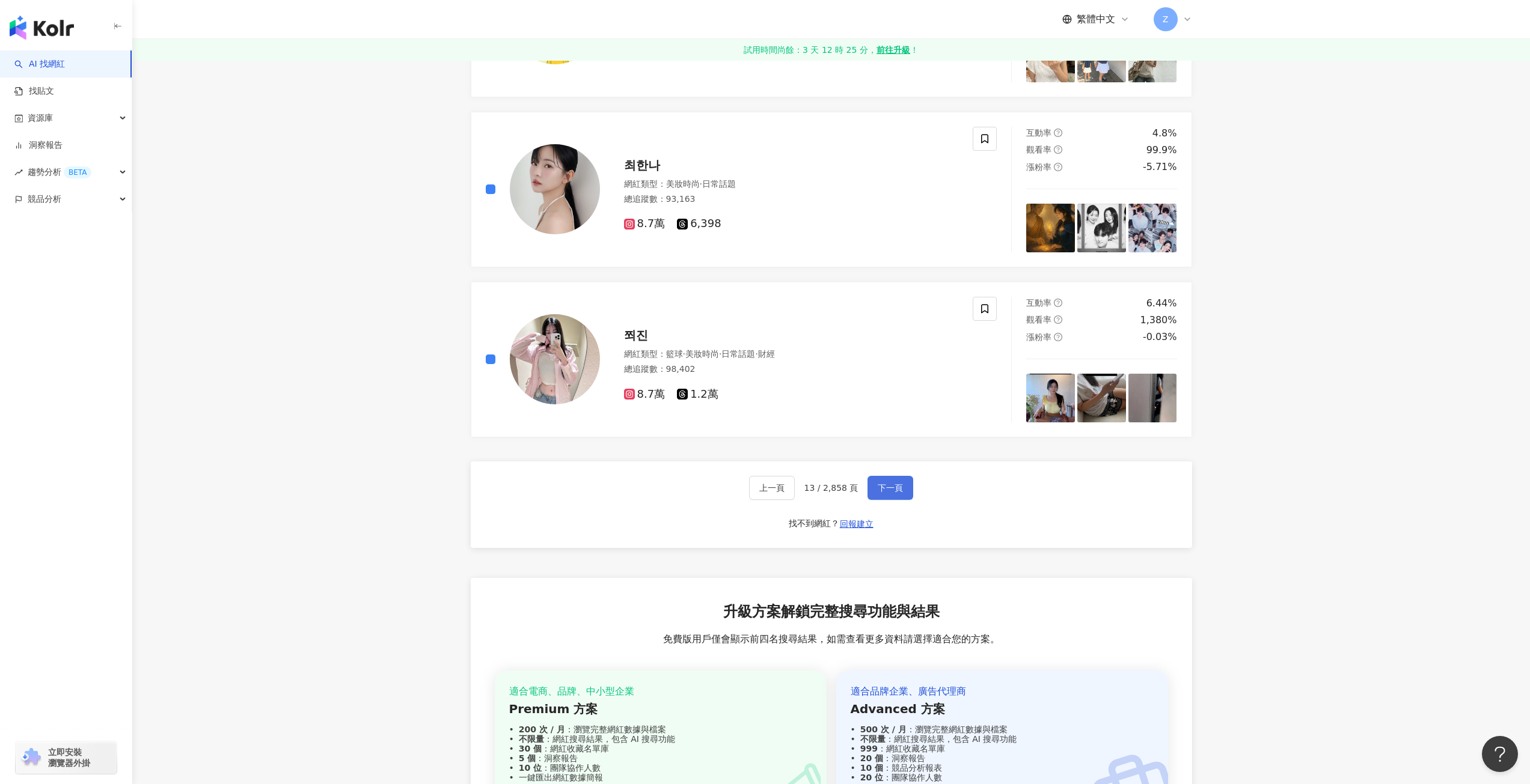
click at [896, 485] on span "下一頁" at bounding box center [890, 488] width 26 height 10
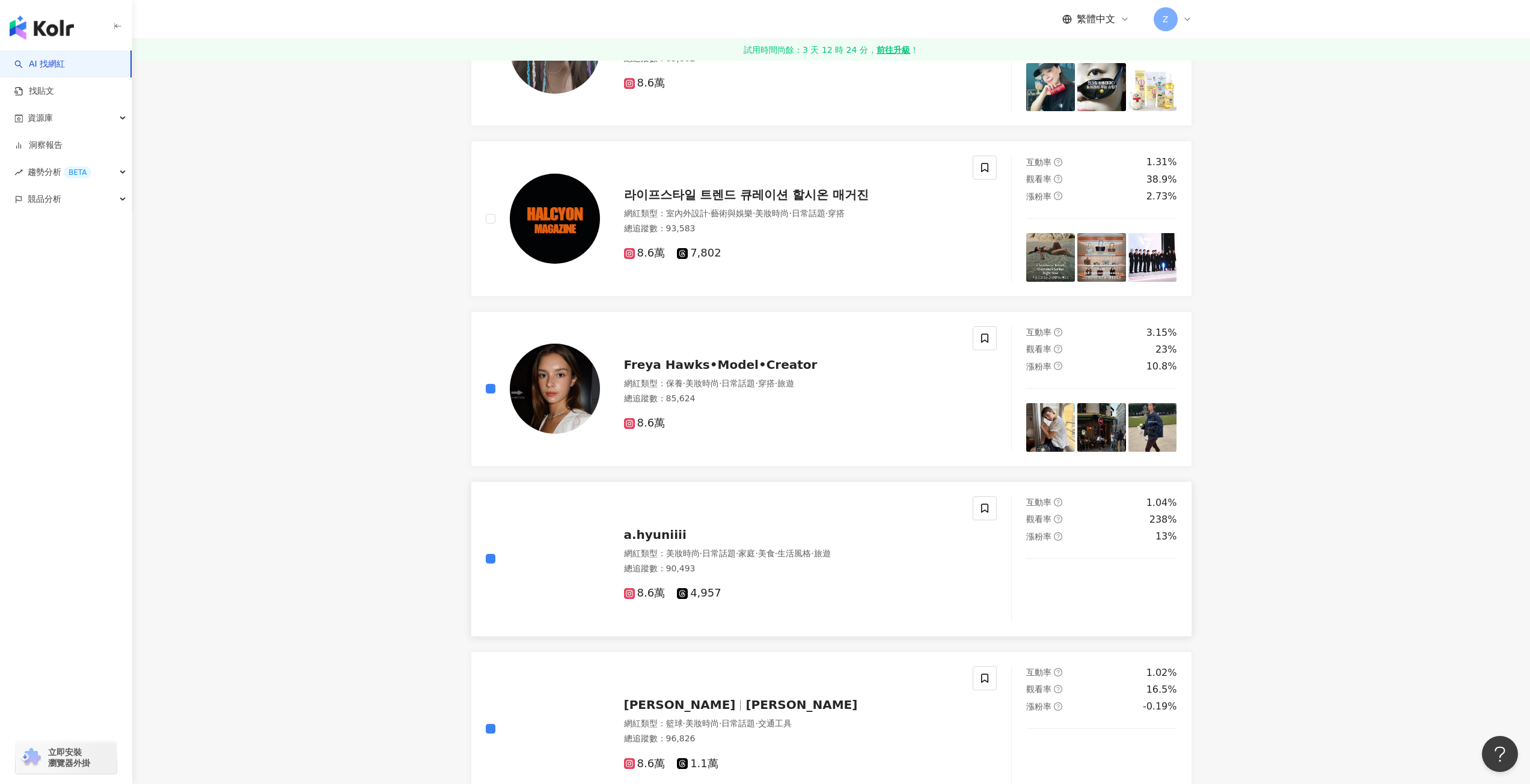
scroll to position [1623, 0]
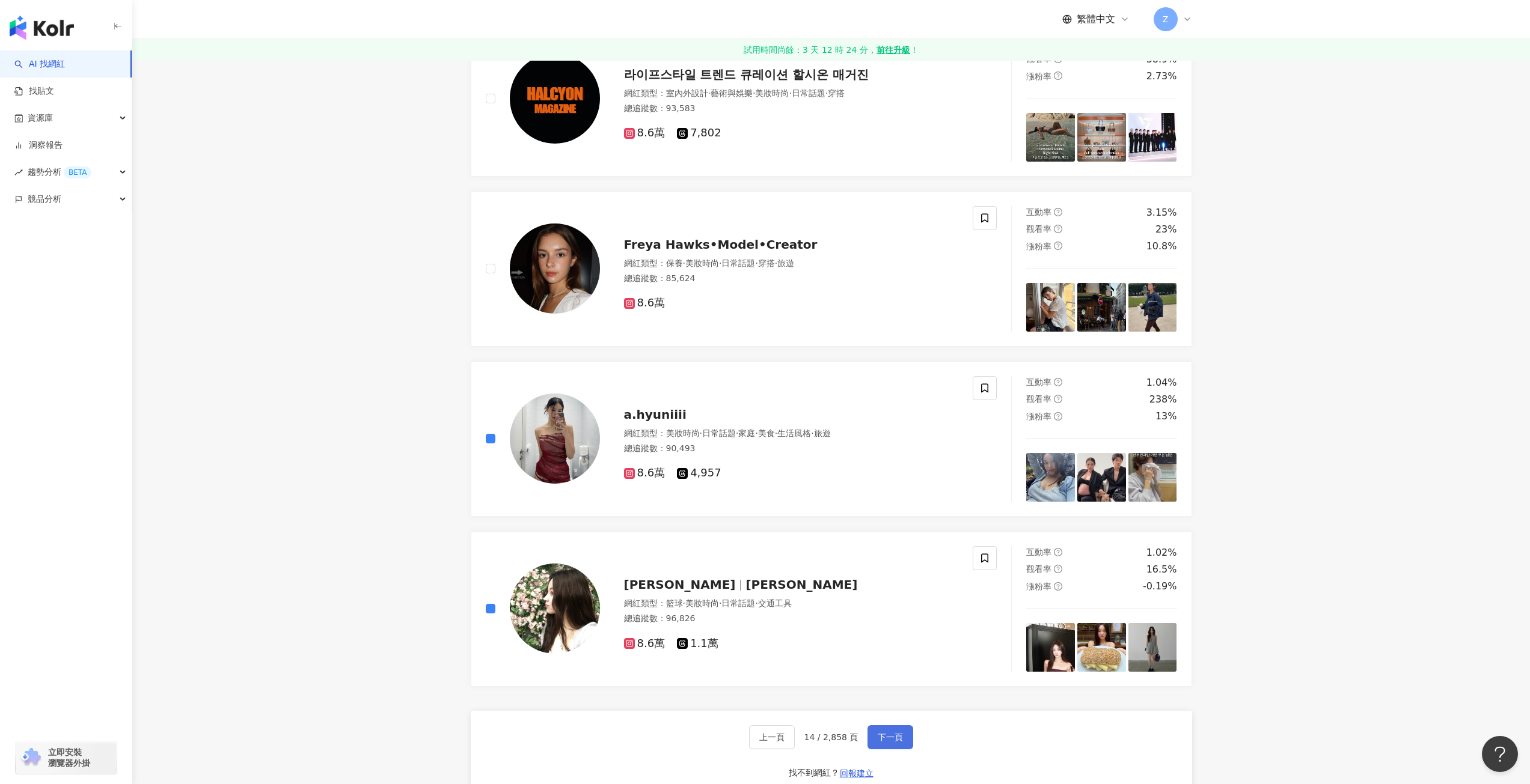
click at [886, 736] on span "下一頁" at bounding box center [890, 738] width 26 height 10
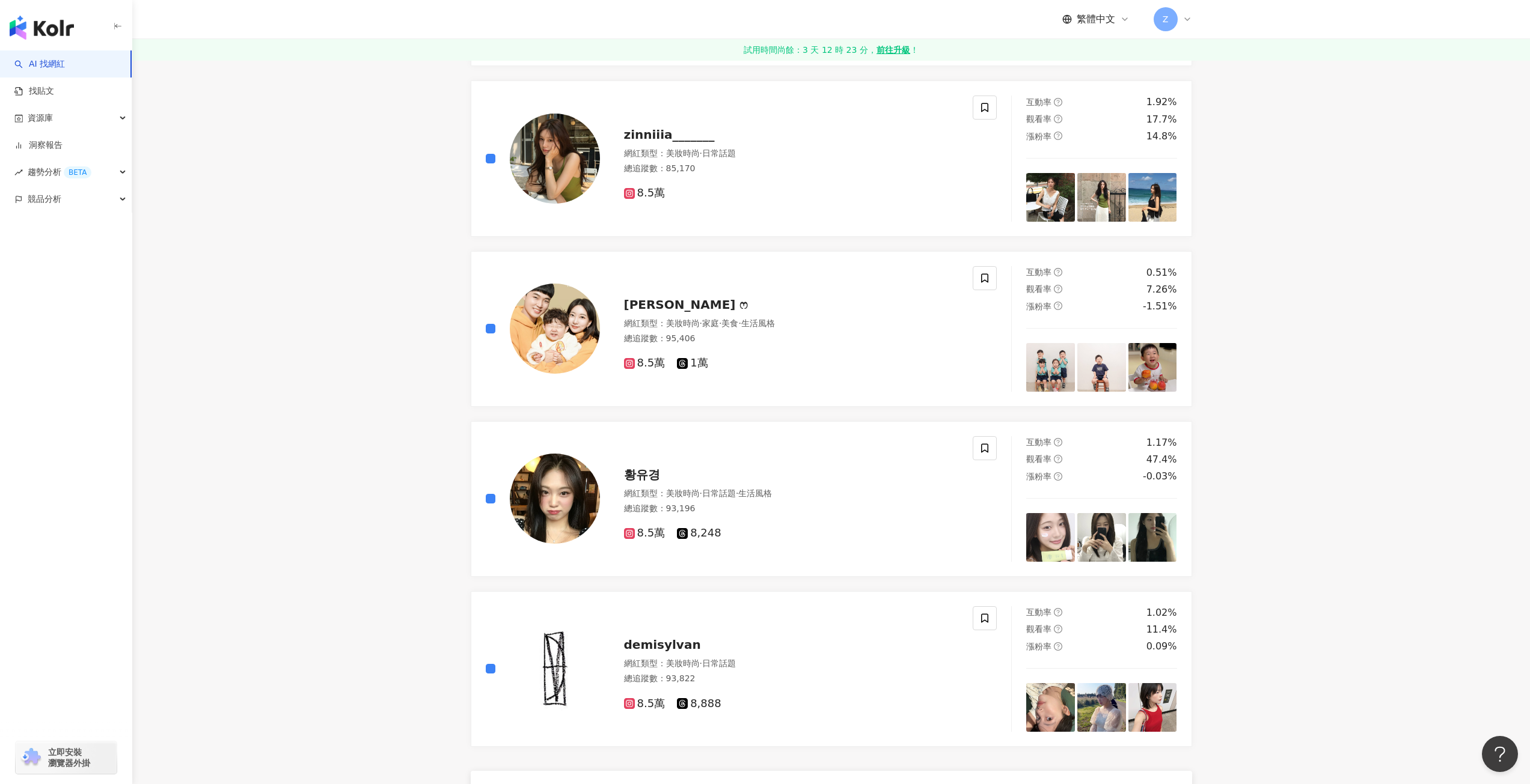
scroll to position [1742, 0]
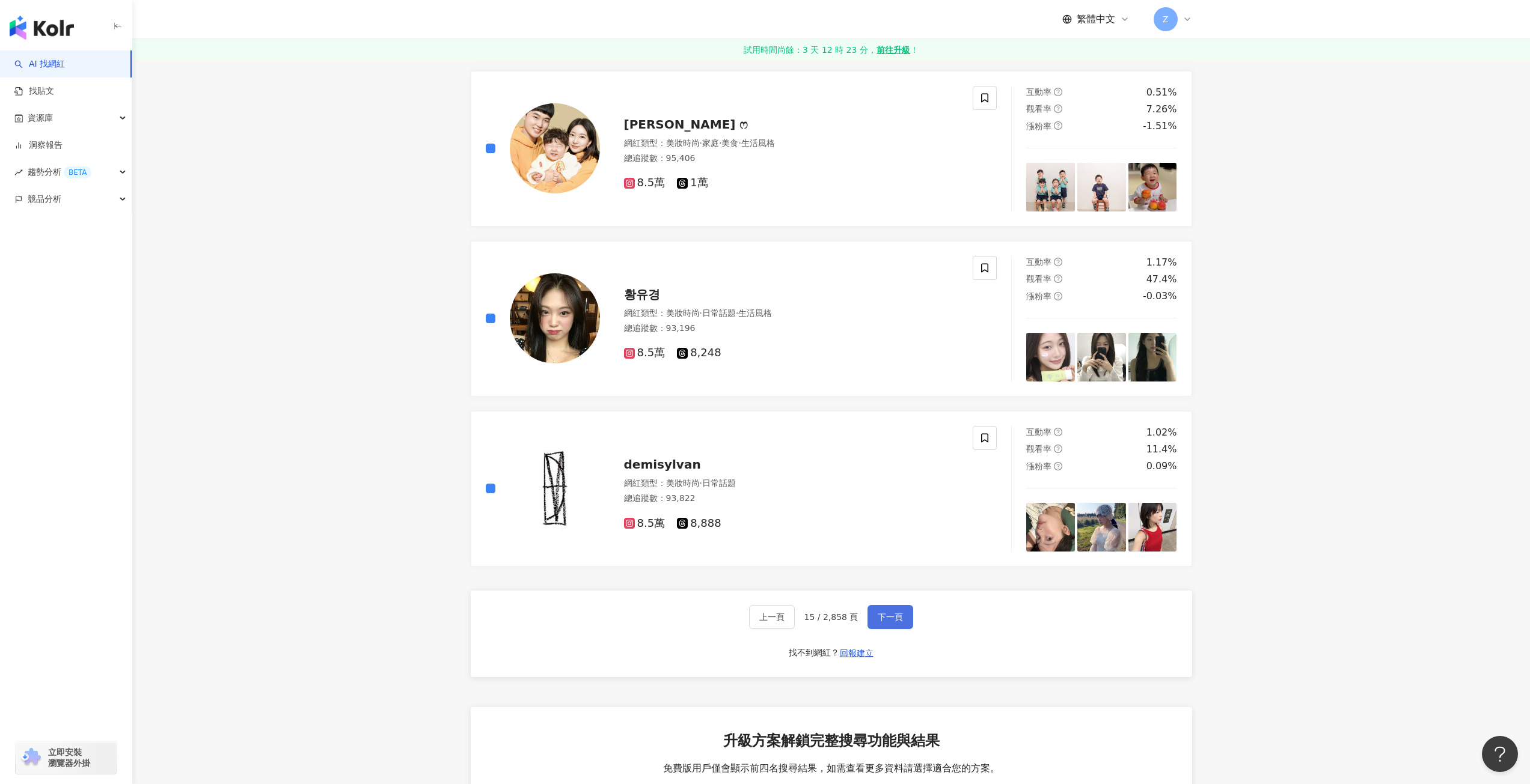
click at [878, 615] on span "下一頁" at bounding box center [890, 617] width 26 height 10
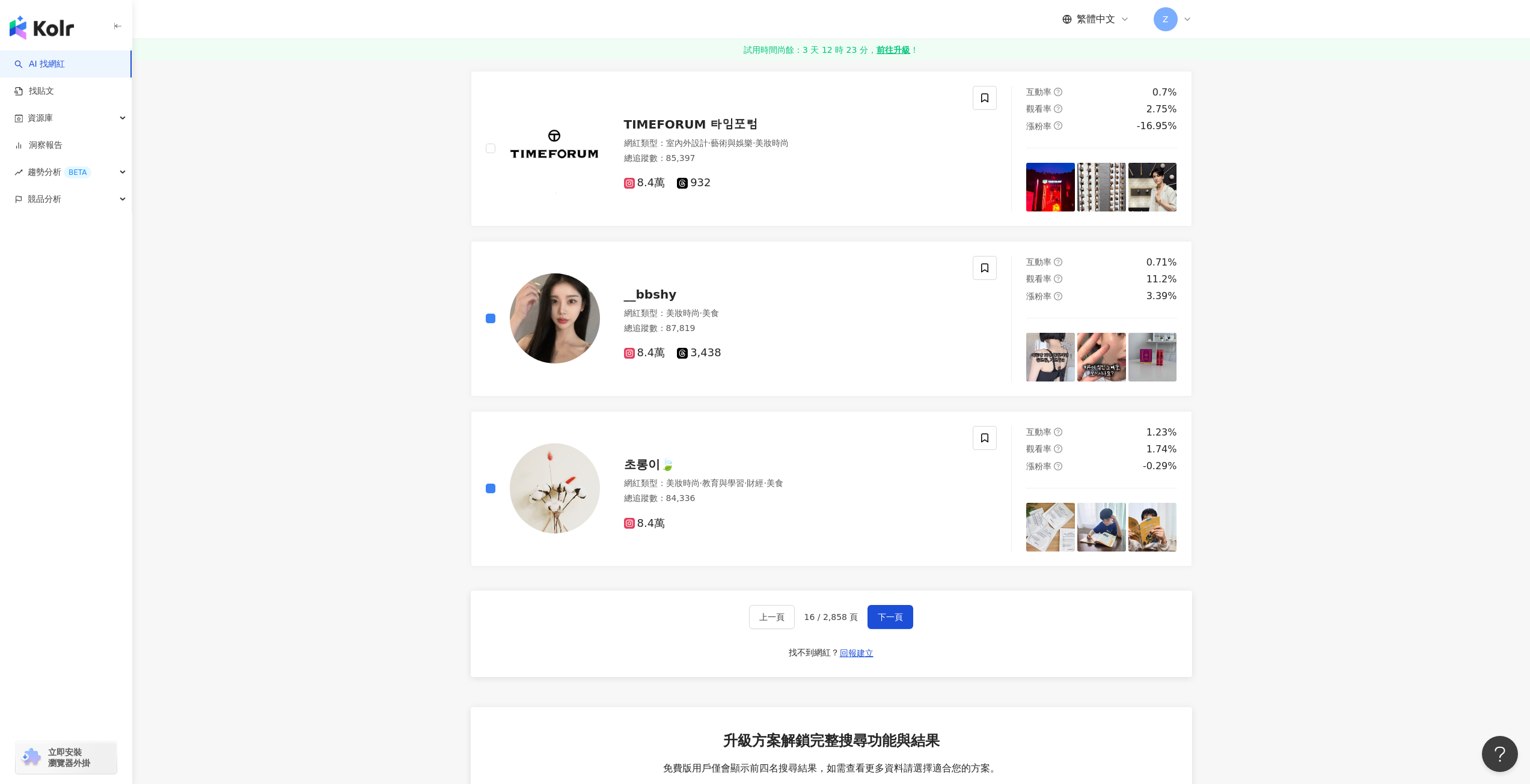
scroll to position [1803, 0]
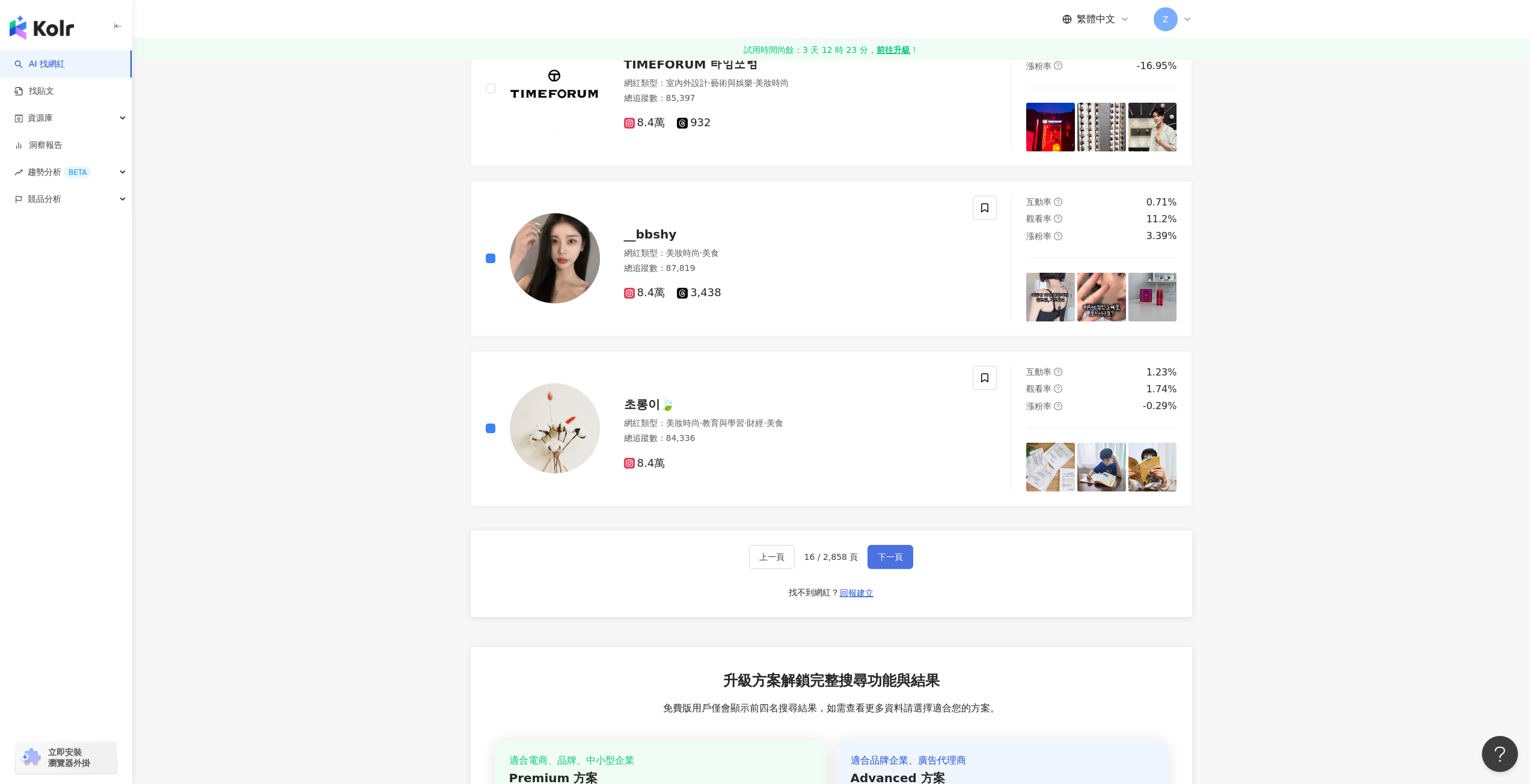
click at [894, 547] on button "下一頁" at bounding box center [890, 557] width 46 height 24
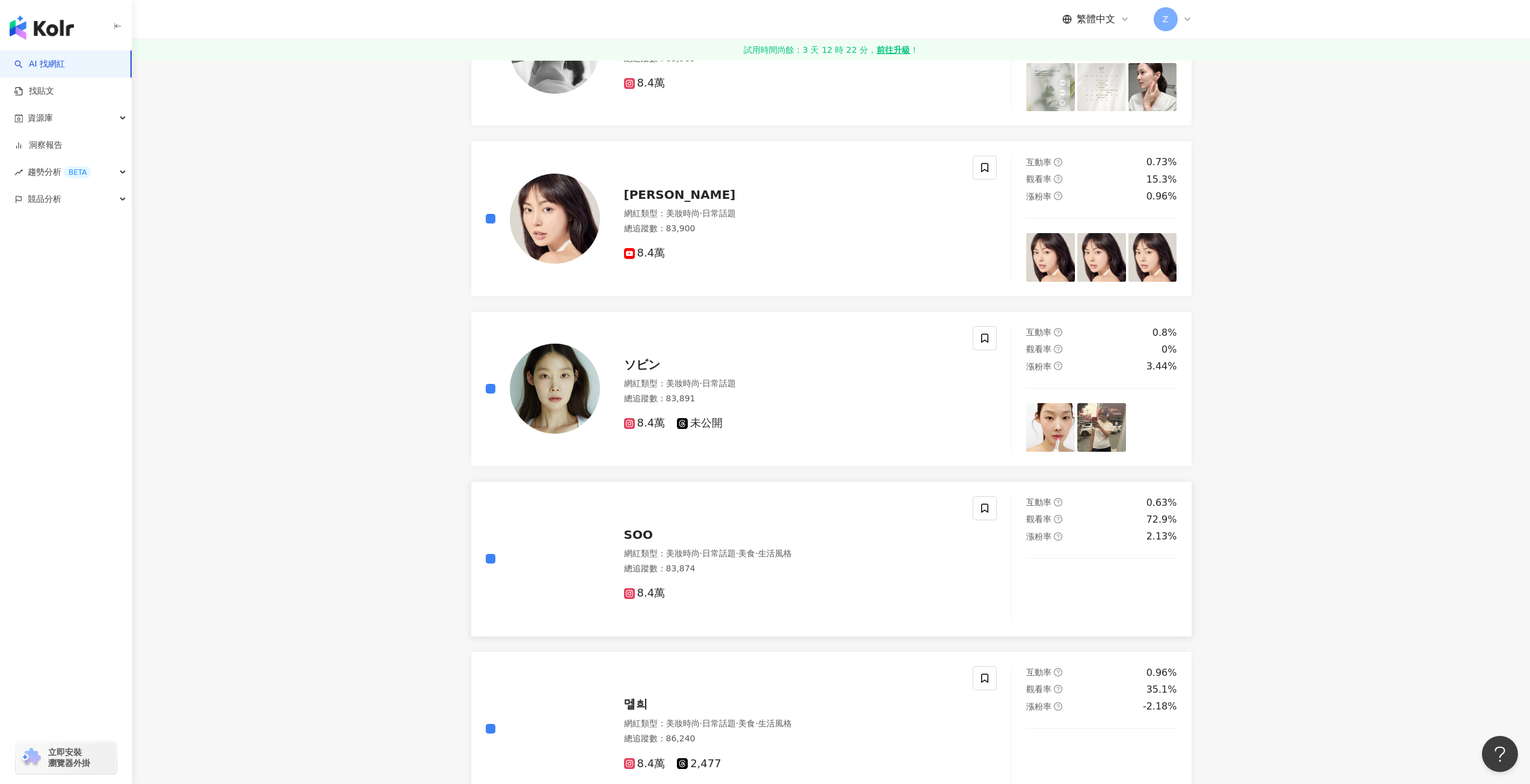
scroll to position [1742, 0]
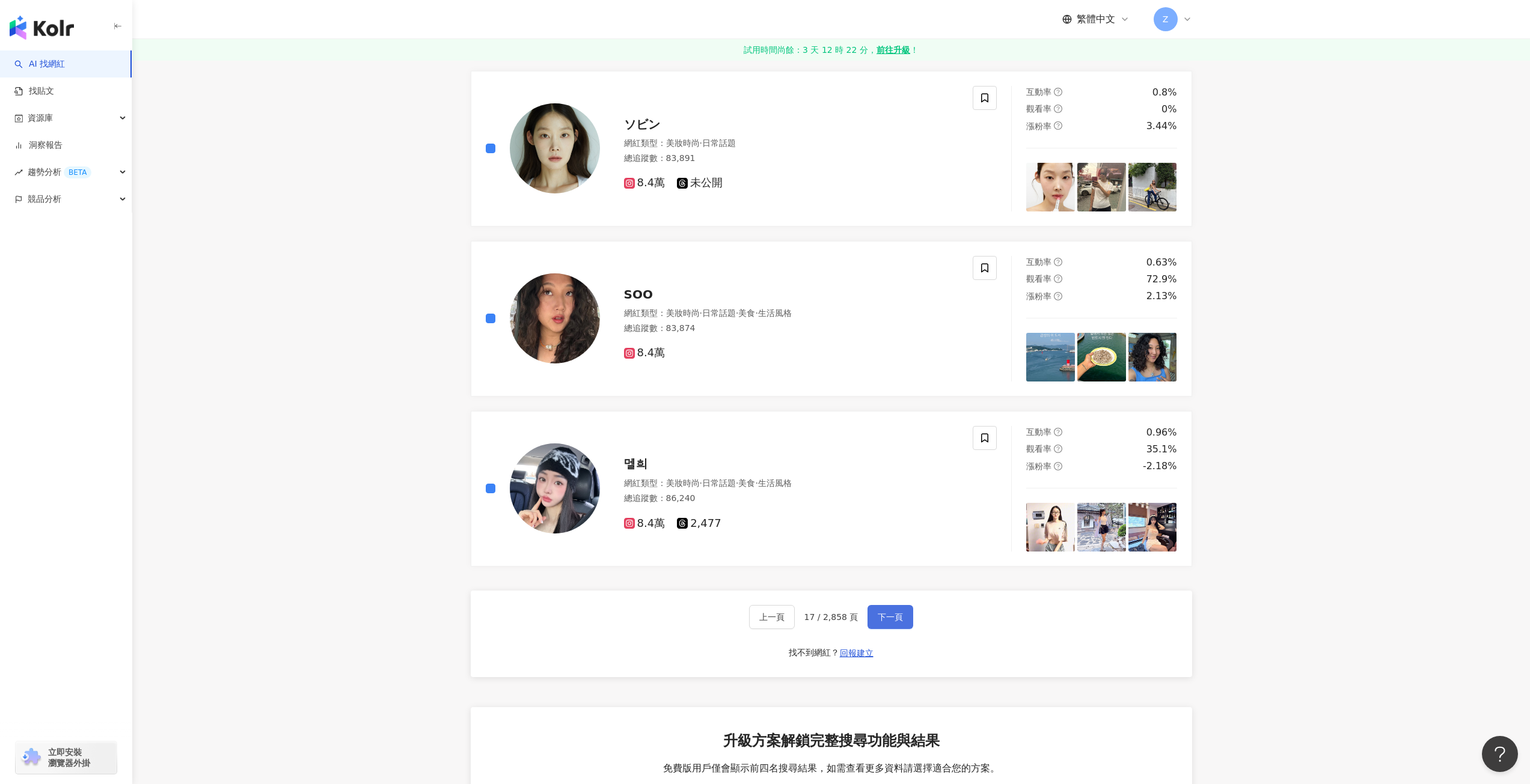
click at [883, 622] on span "下一頁" at bounding box center [890, 617] width 26 height 10
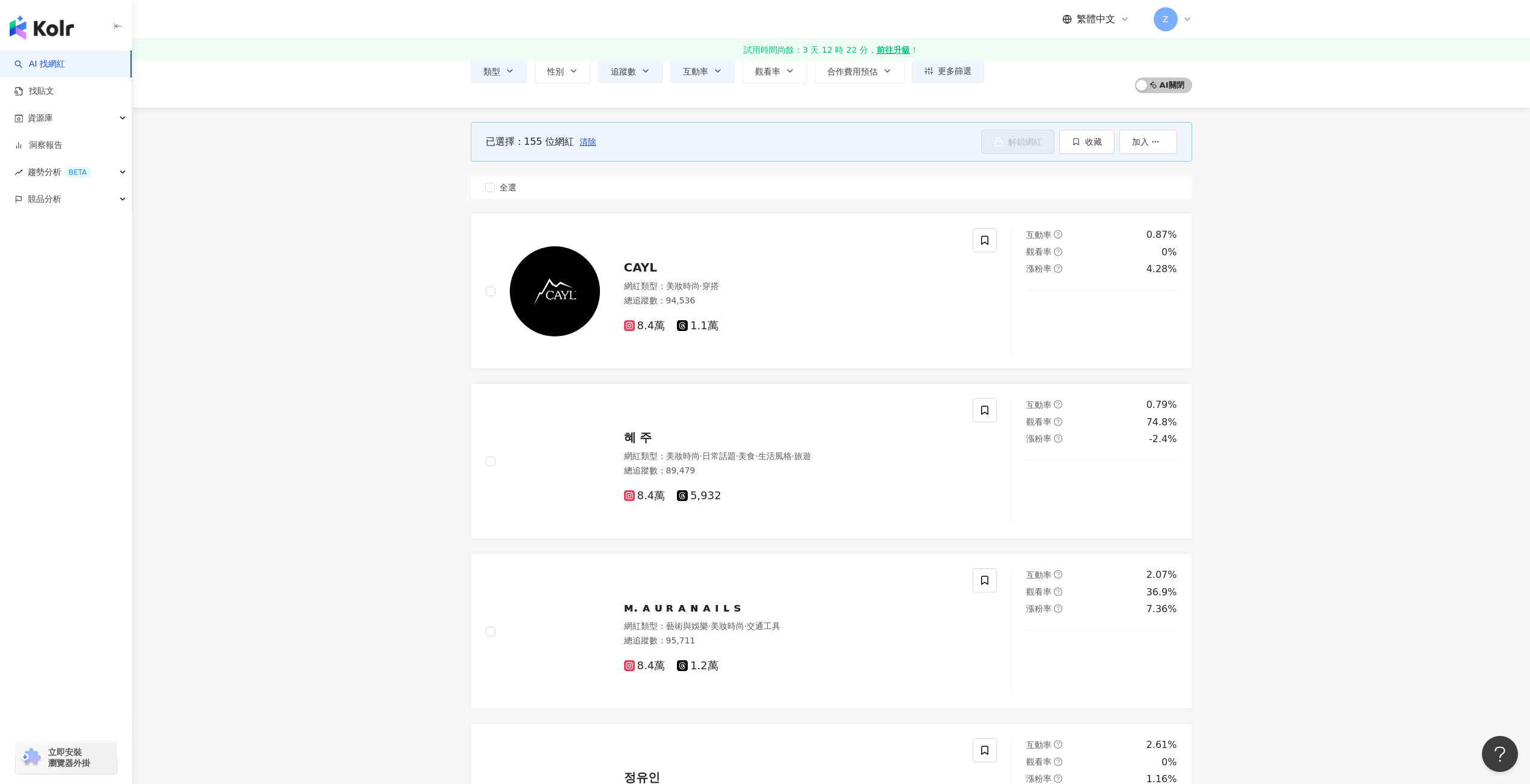
scroll to position [0, 0]
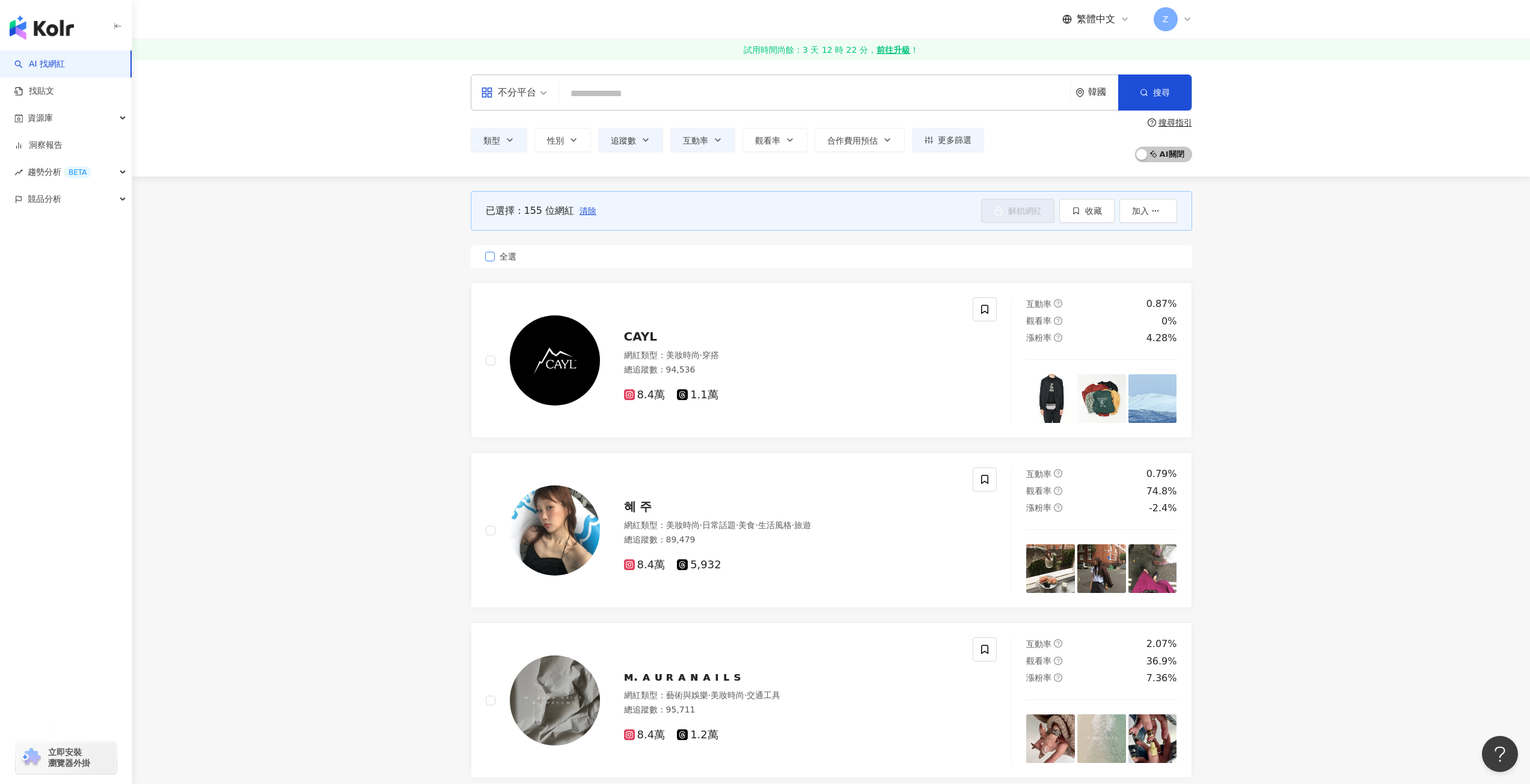
click at [495, 255] on span "全選" at bounding box center [508, 256] width 26 height 13
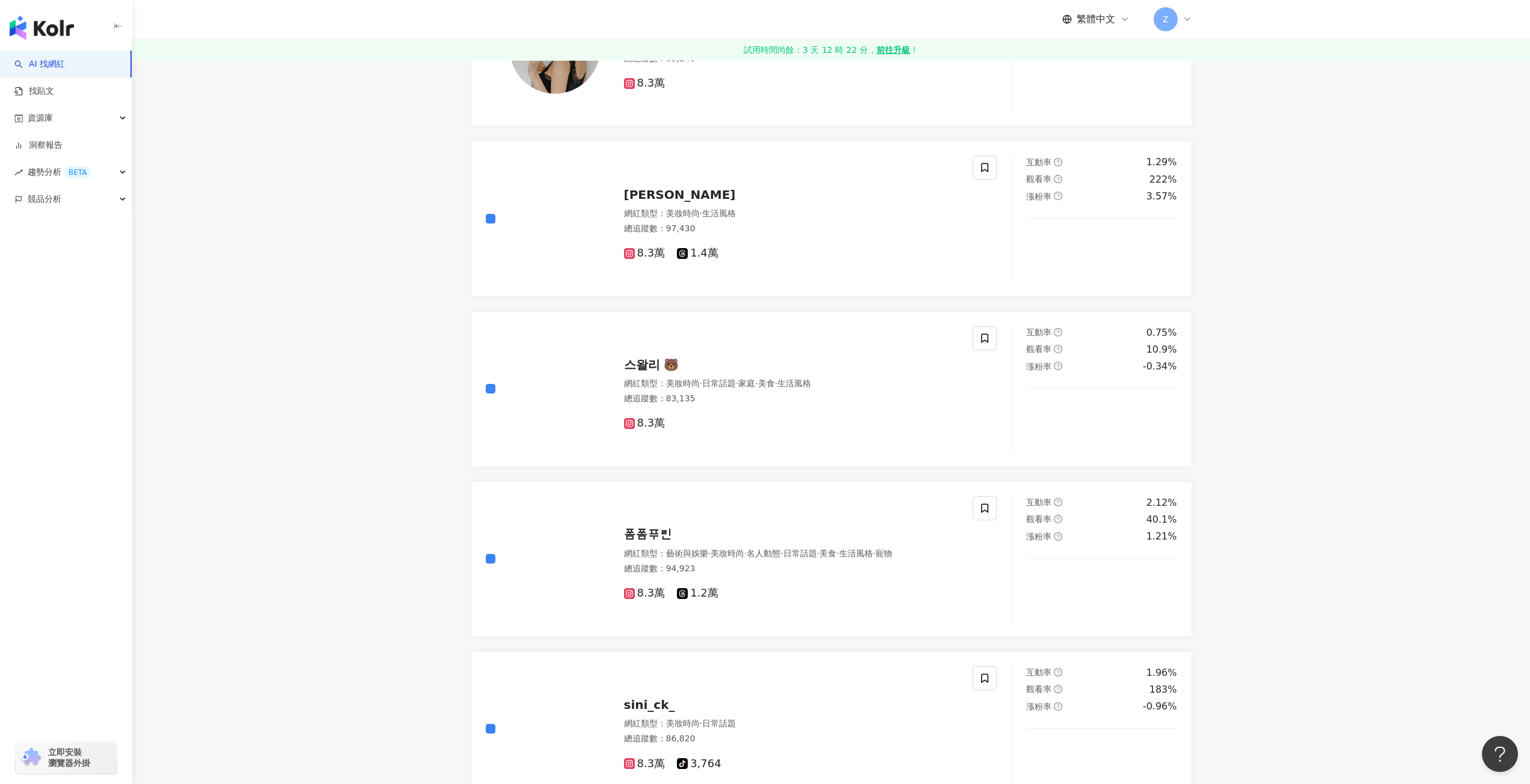
scroll to position [1683, 0]
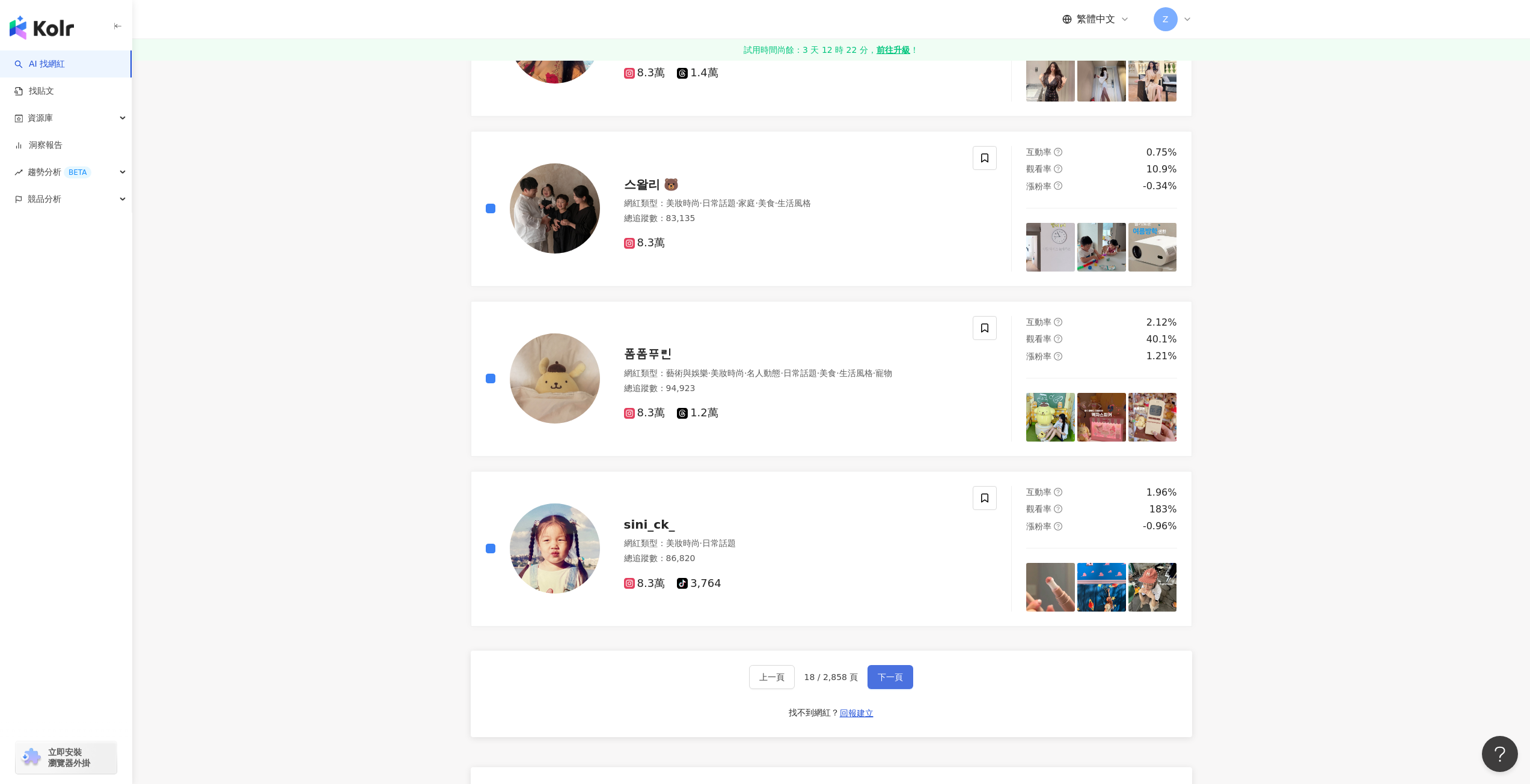
click at [888, 672] on span "下一頁" at bounding box center [890, 677] width 26 height 10
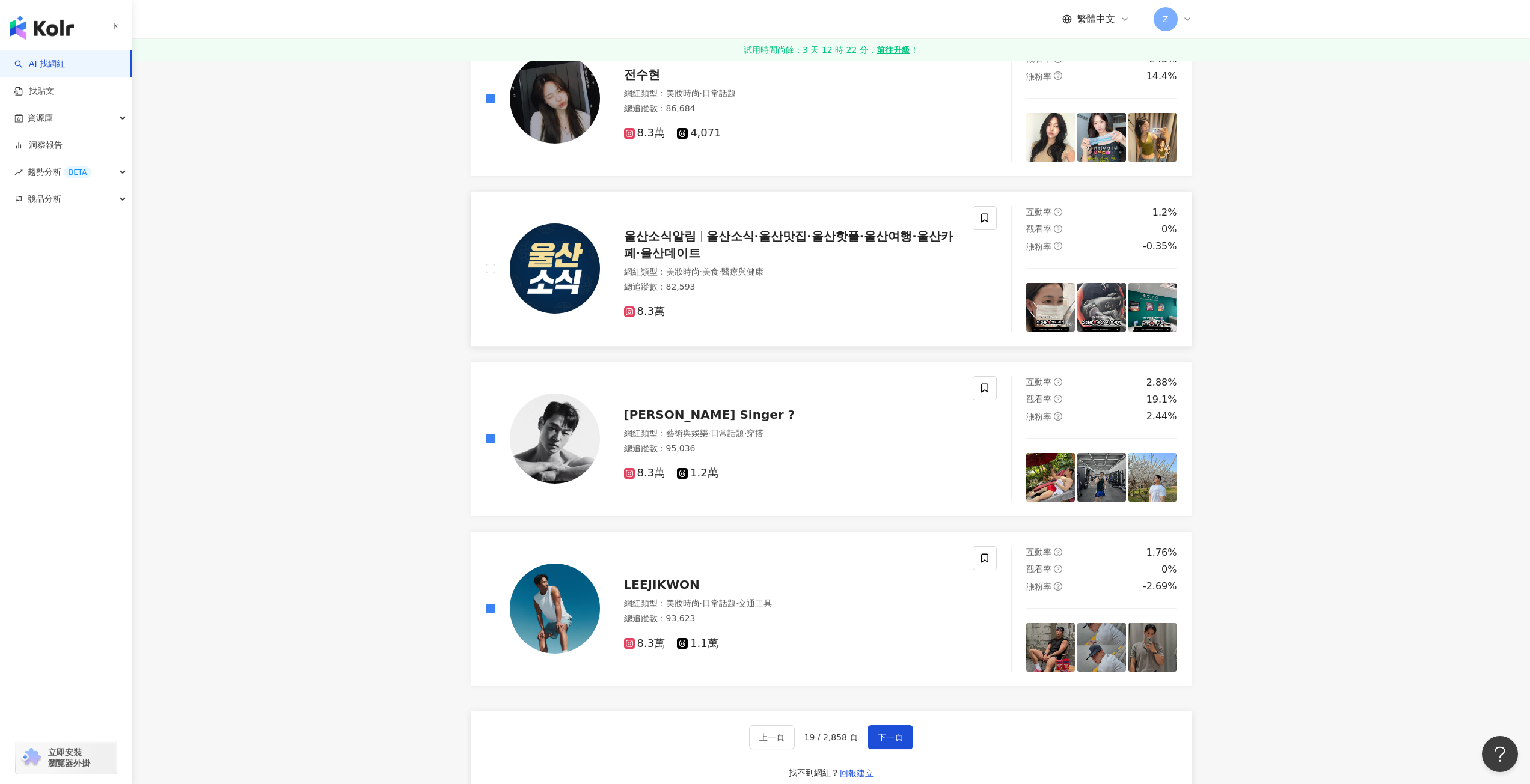
scroll to position [1742, 0]
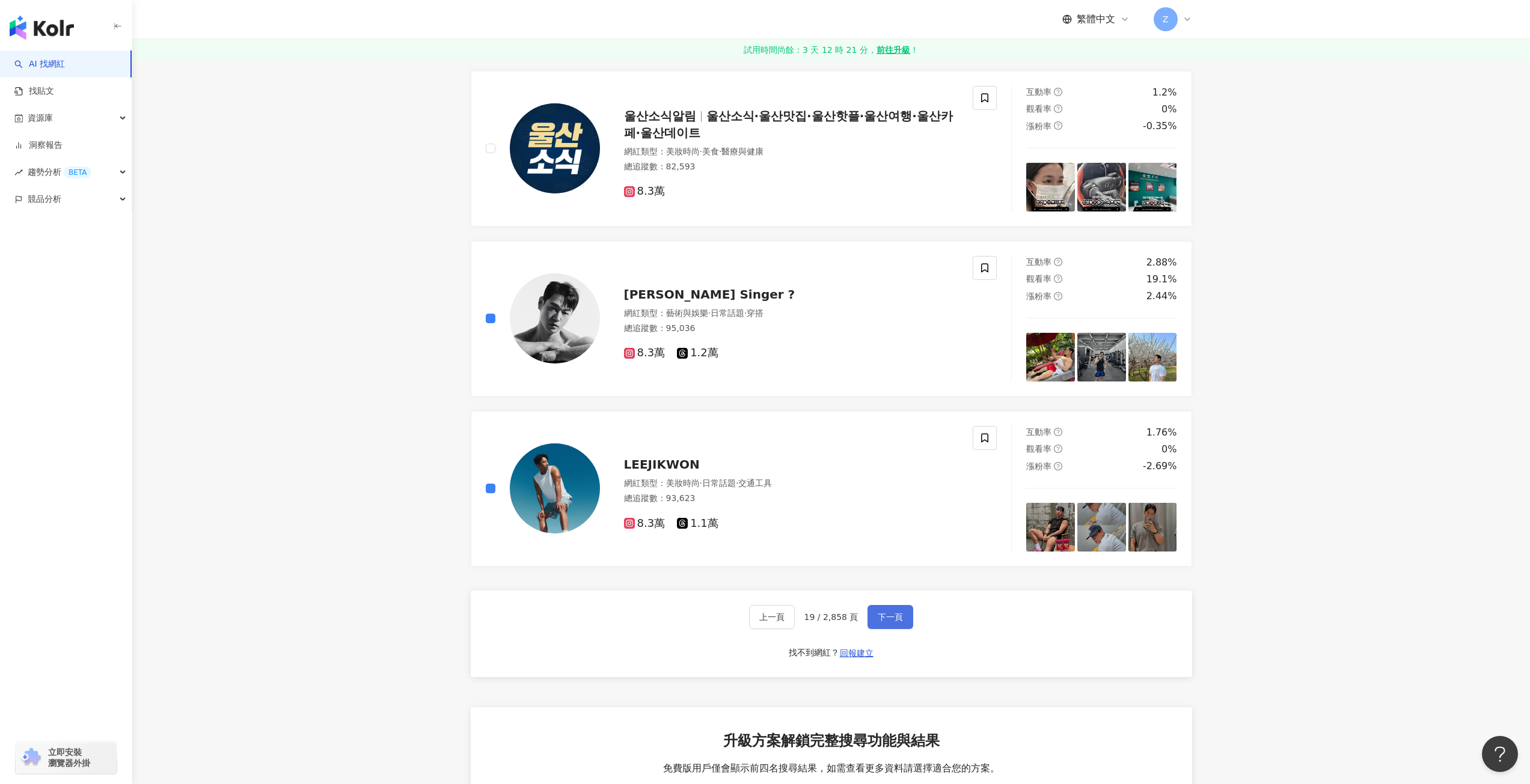
click at [905, 619] on button "下一頁" at bounding box center [890, 617] width 46 height 24
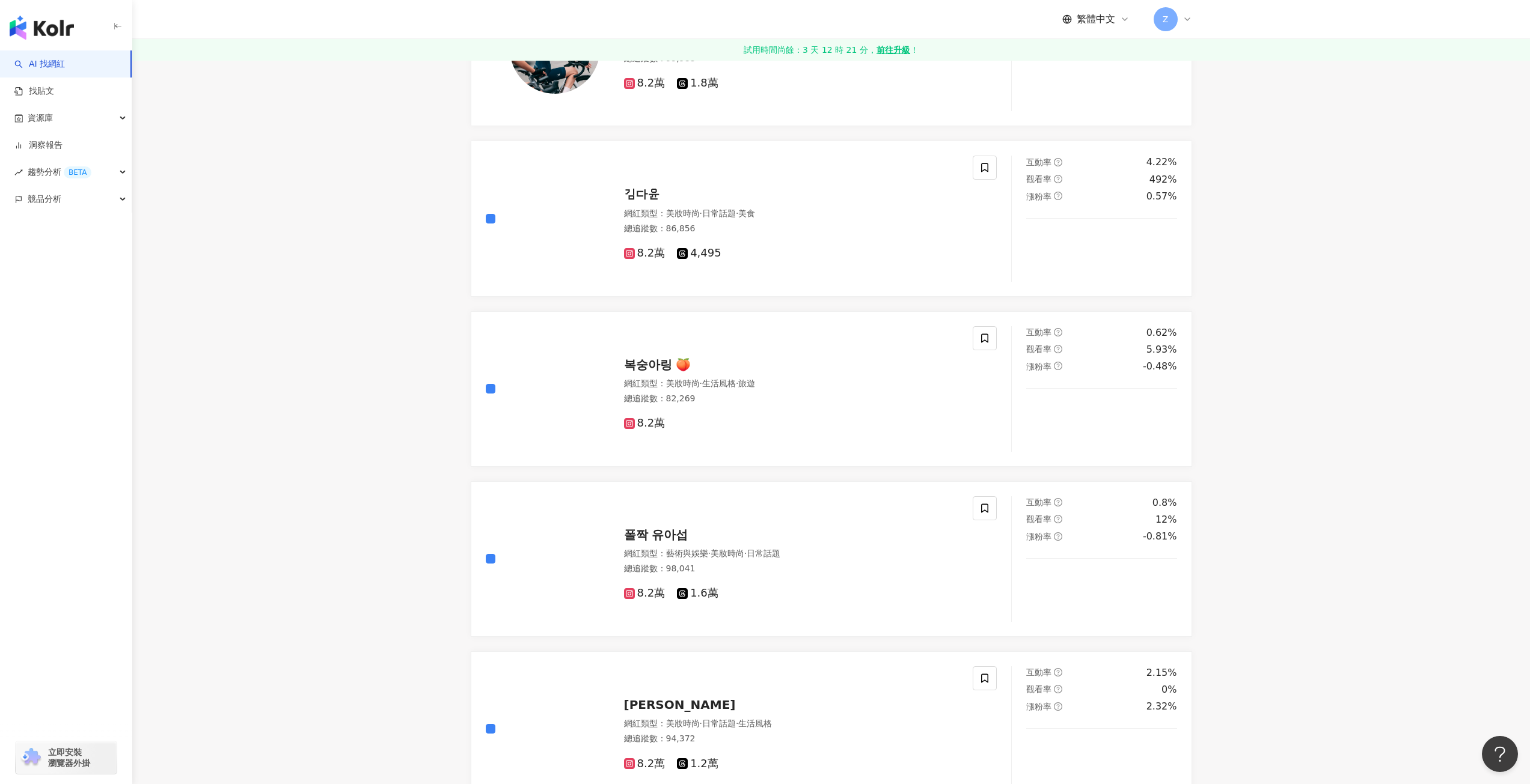
scroll to position [1683, 0]
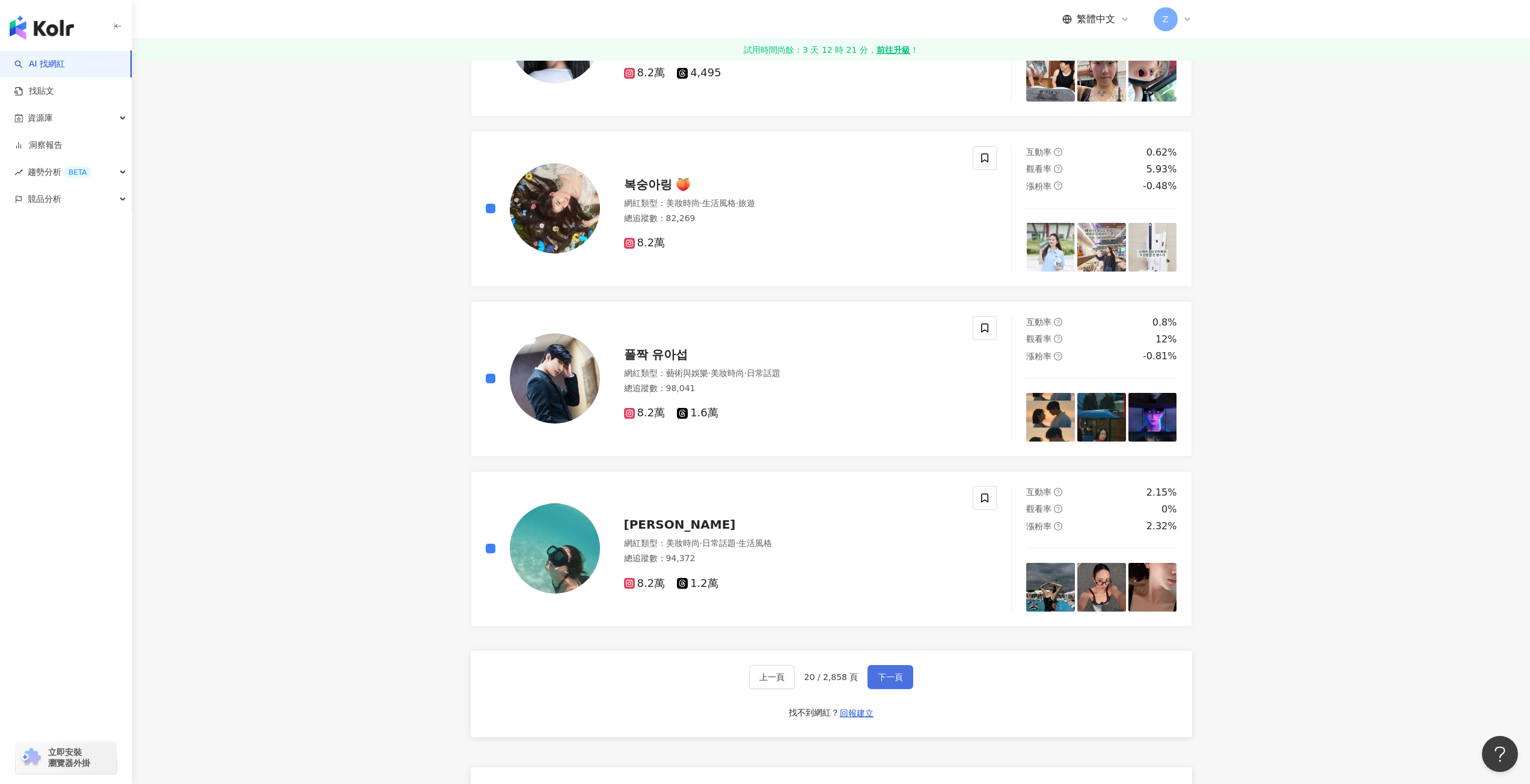
click at [892, 670] on button "下一頁" at bounding box center [890, 676] width 46 height 24
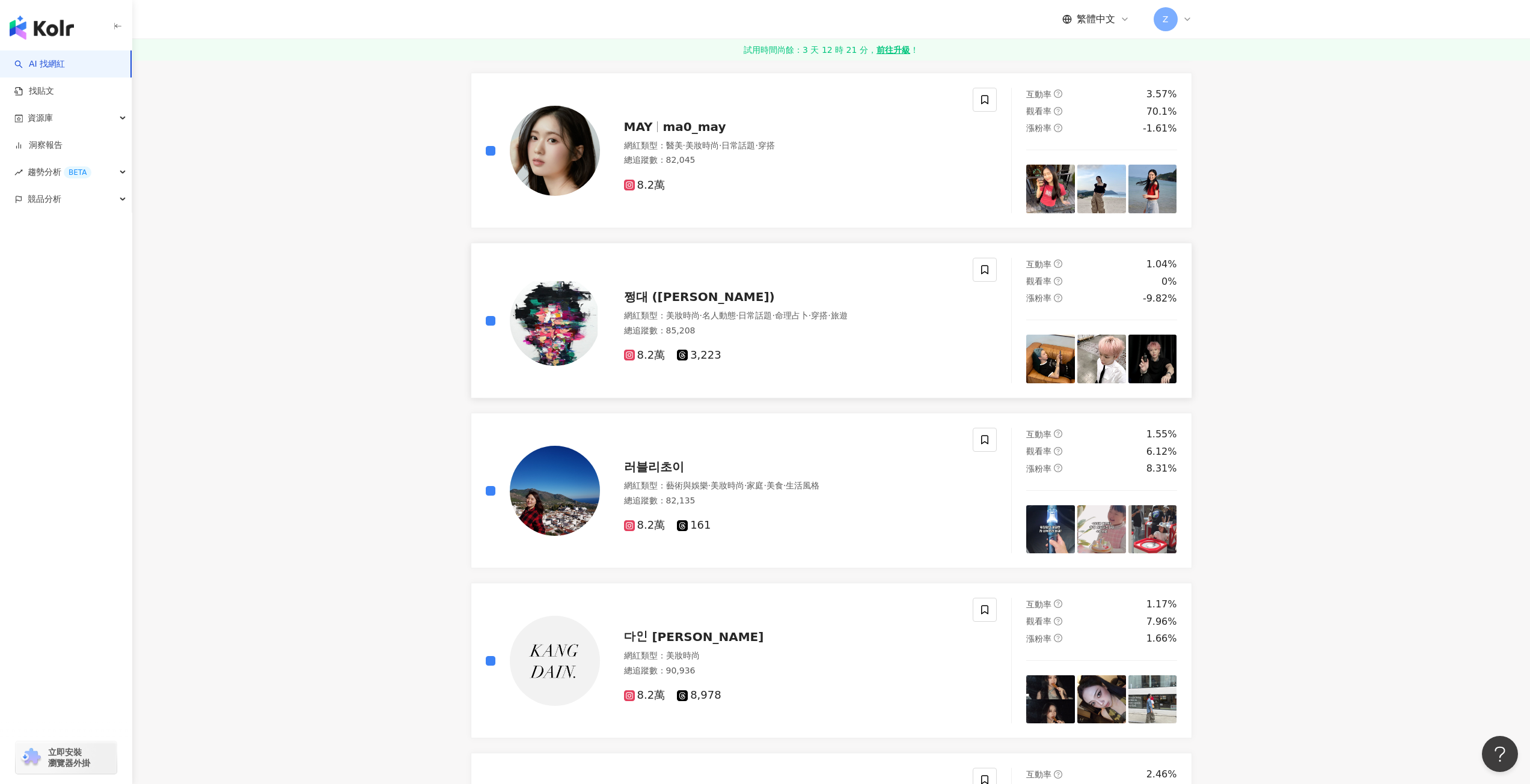
scroll to position [730, 0]
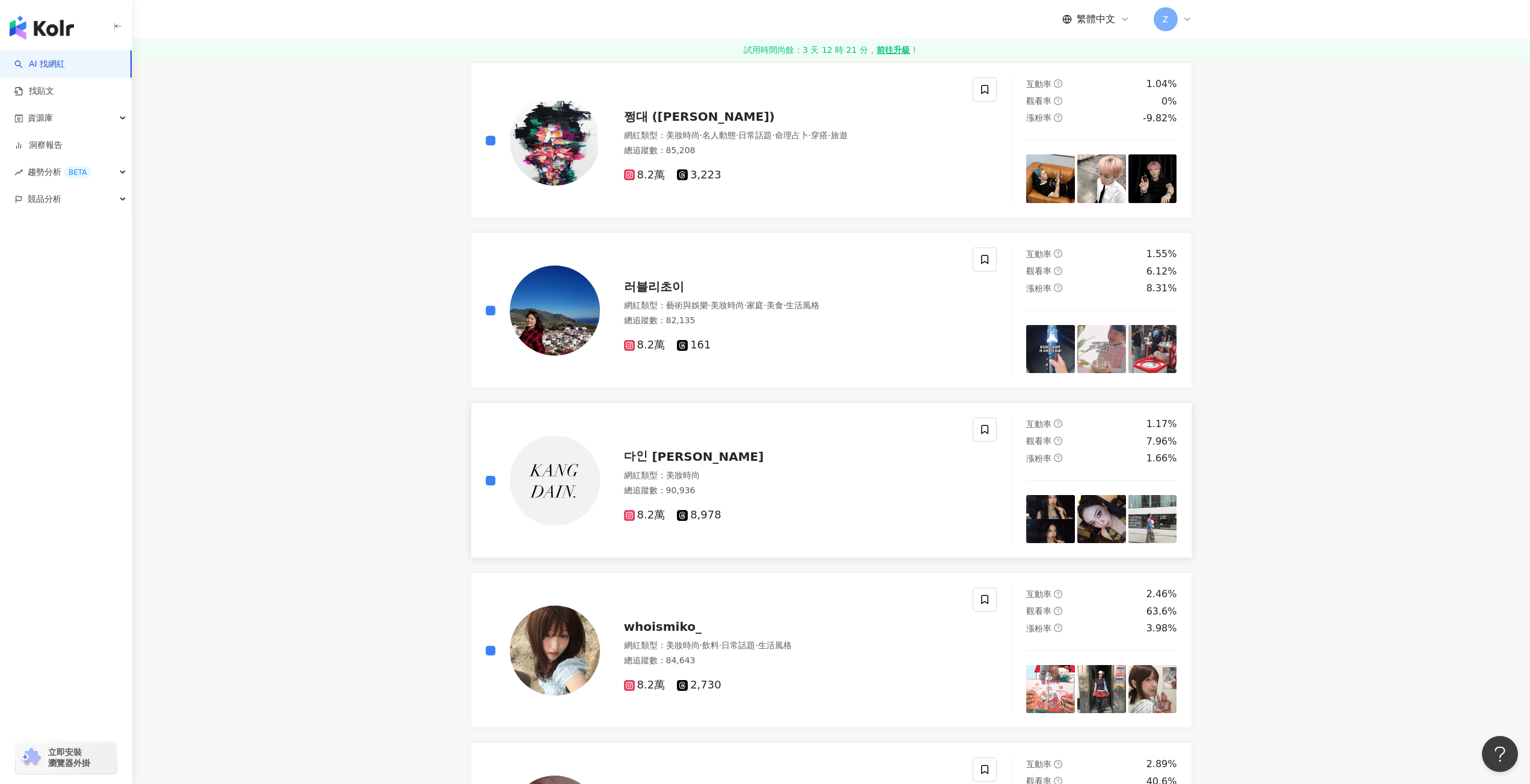
click at [495, 471] on div at bounding box center [543, 480] width 114 height 126
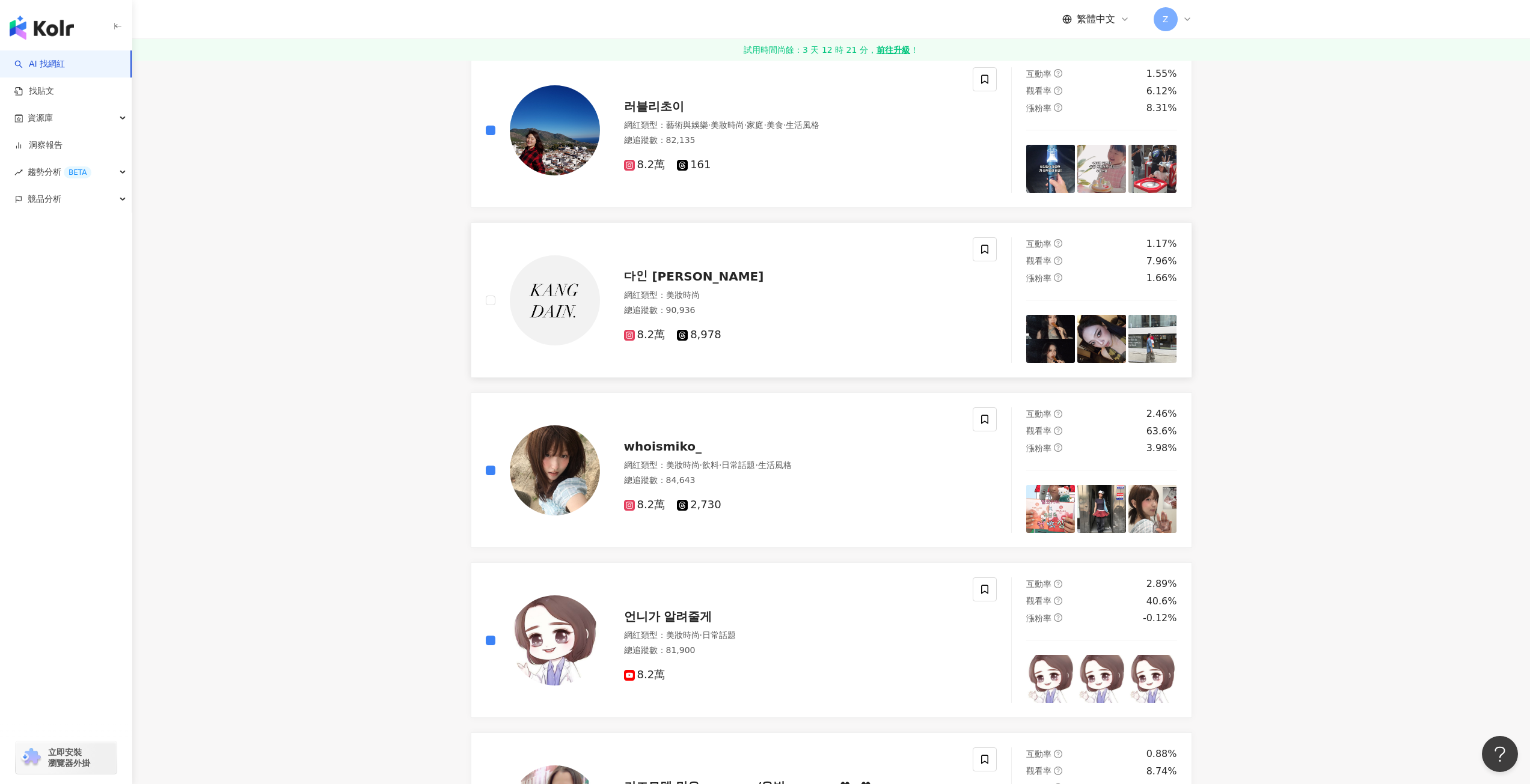
scroll to position [1151, 0]
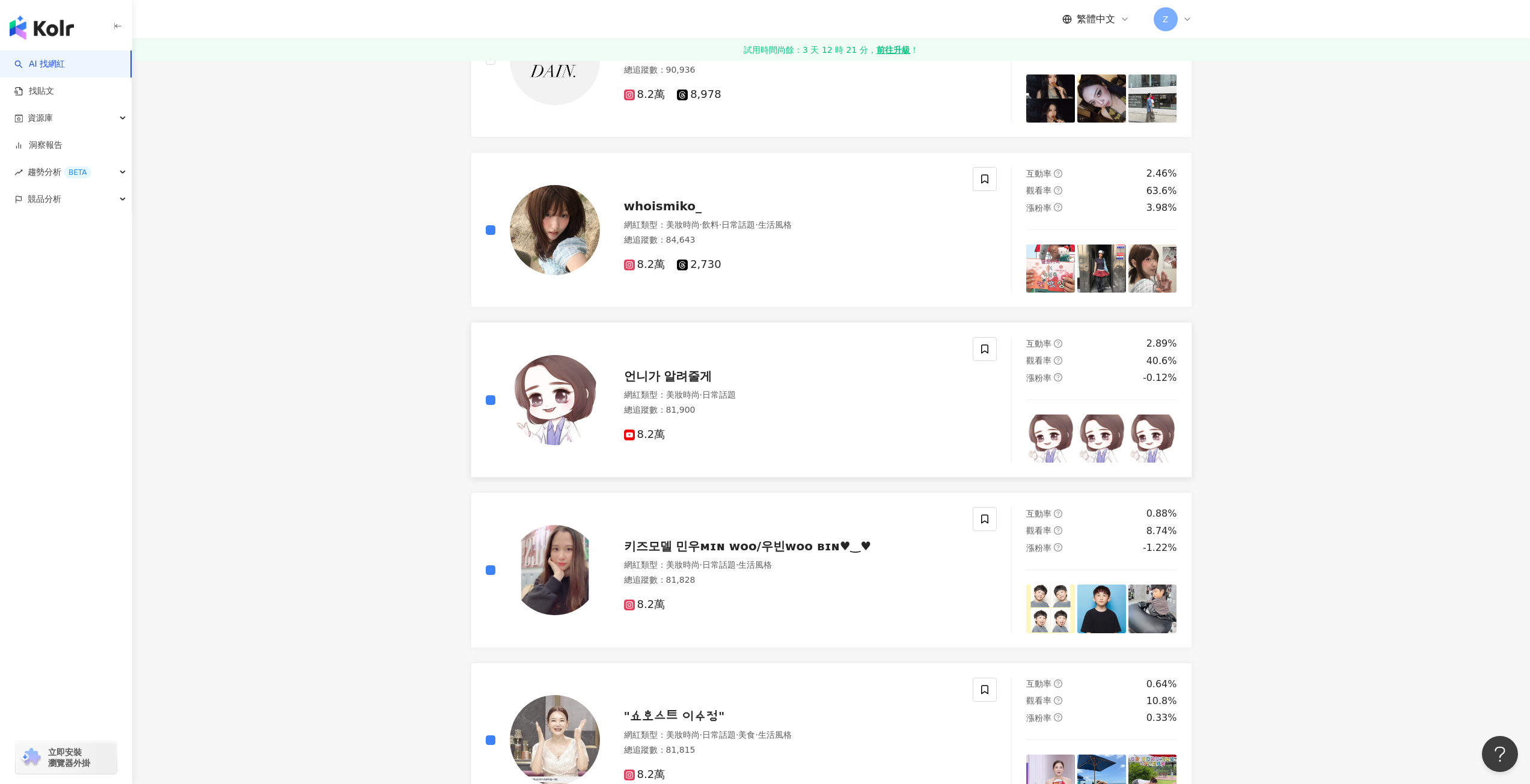
click at [684, 375] on span "언니가 알려줄게" at bounding box center [668, 375] width 89 height 14
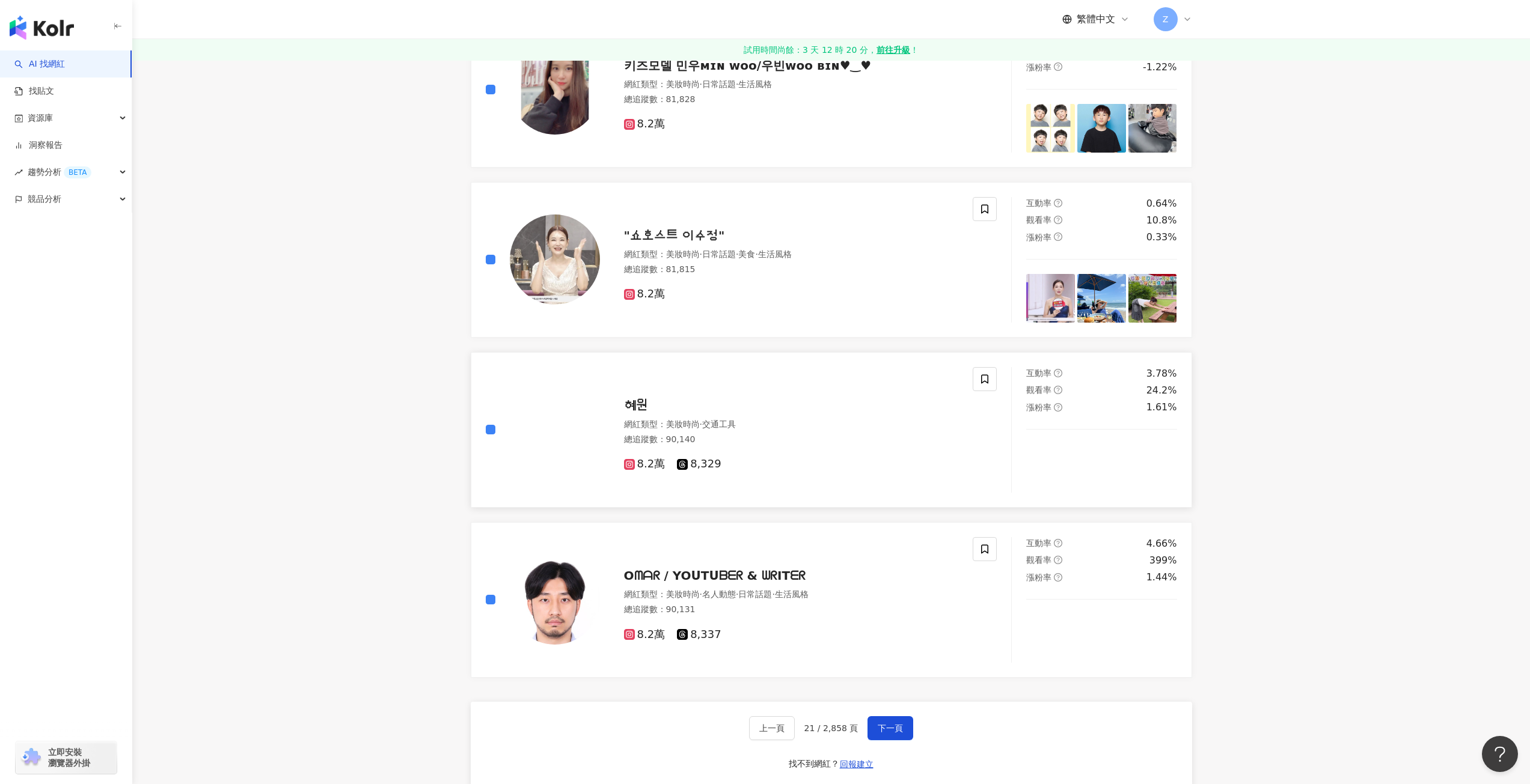
scroll to position [1752, 0]
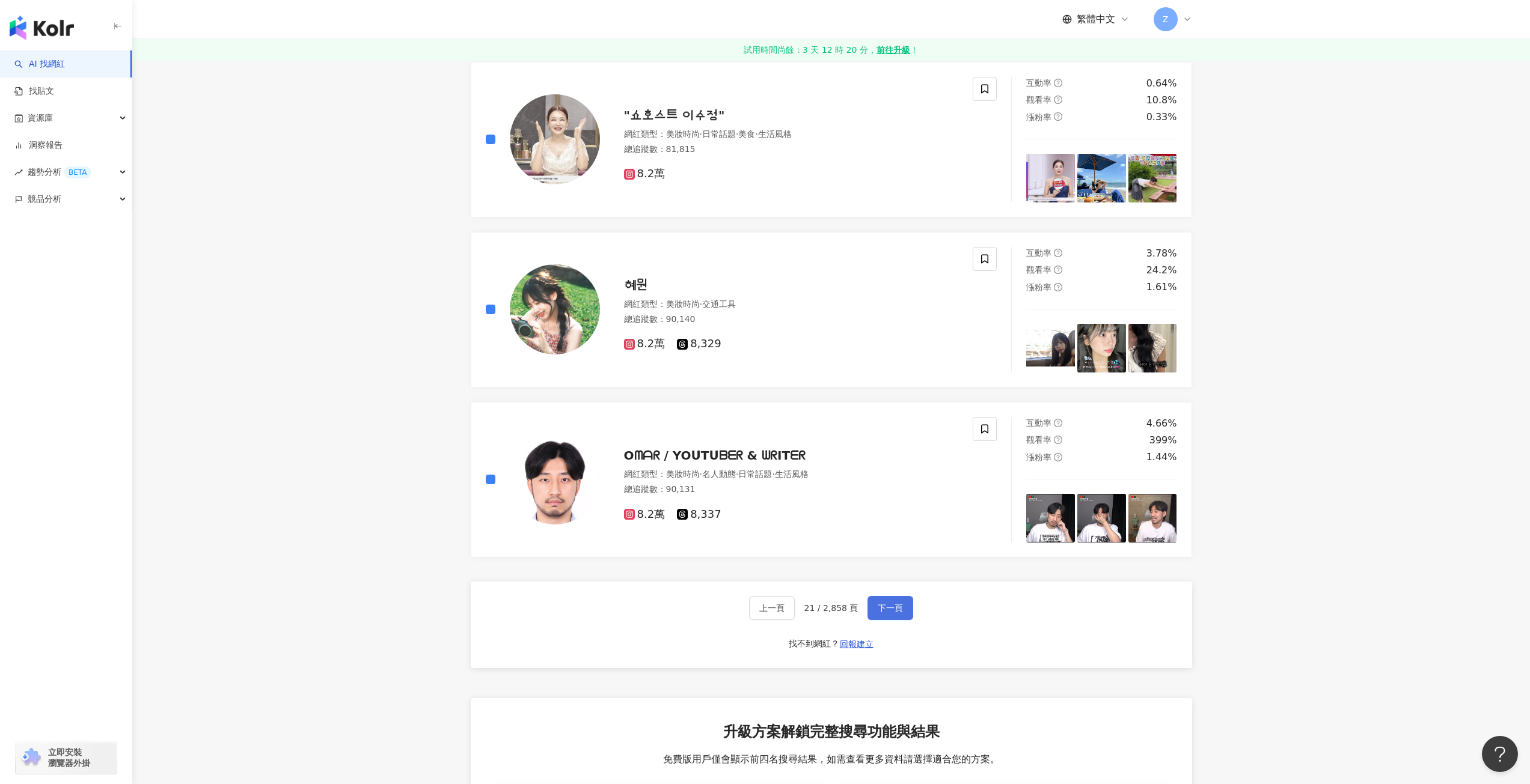
click at [878, 606] on span "下一頁" at bounding box center [890, 609] width 26 height 10
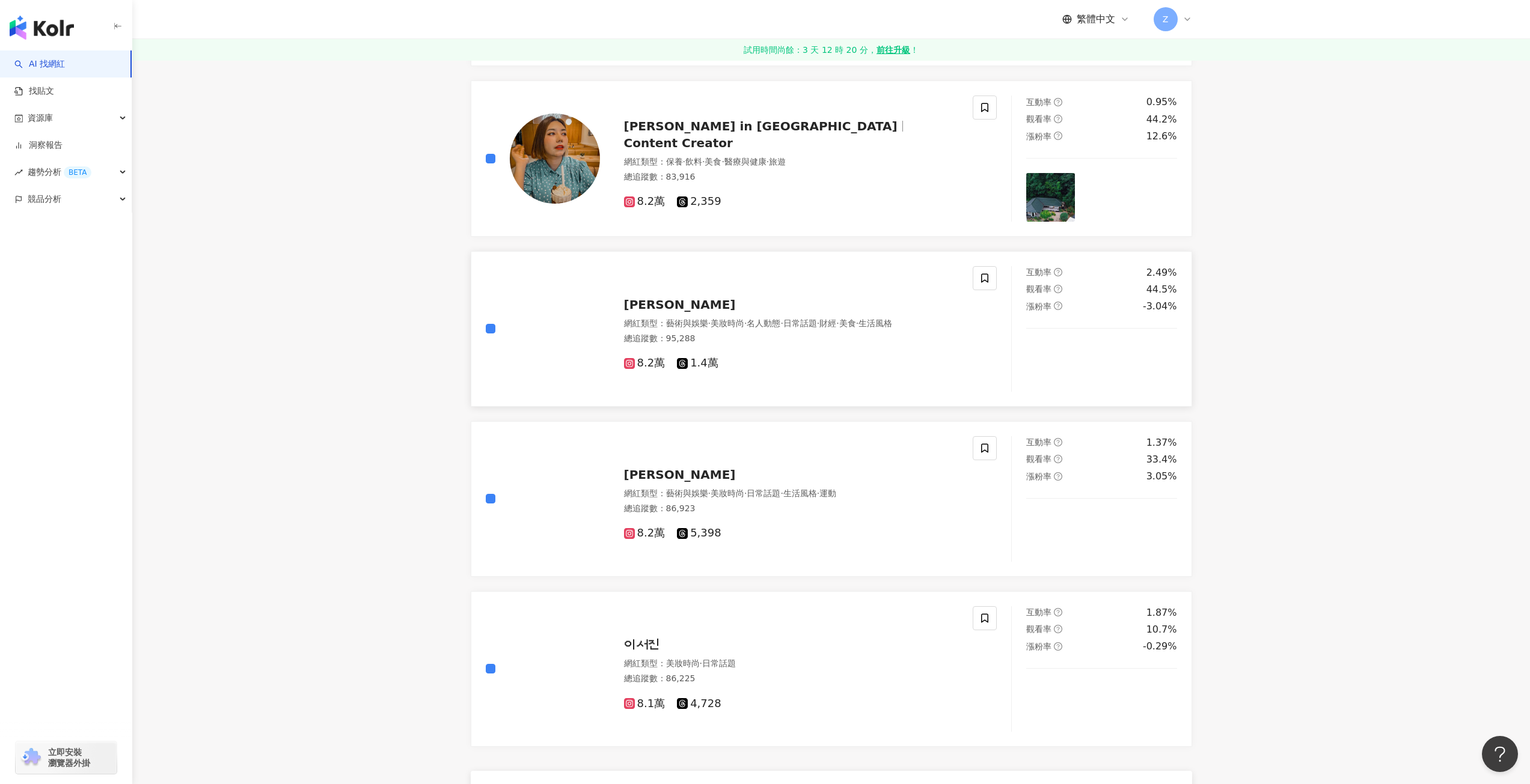
scroll to position [1683, 0]
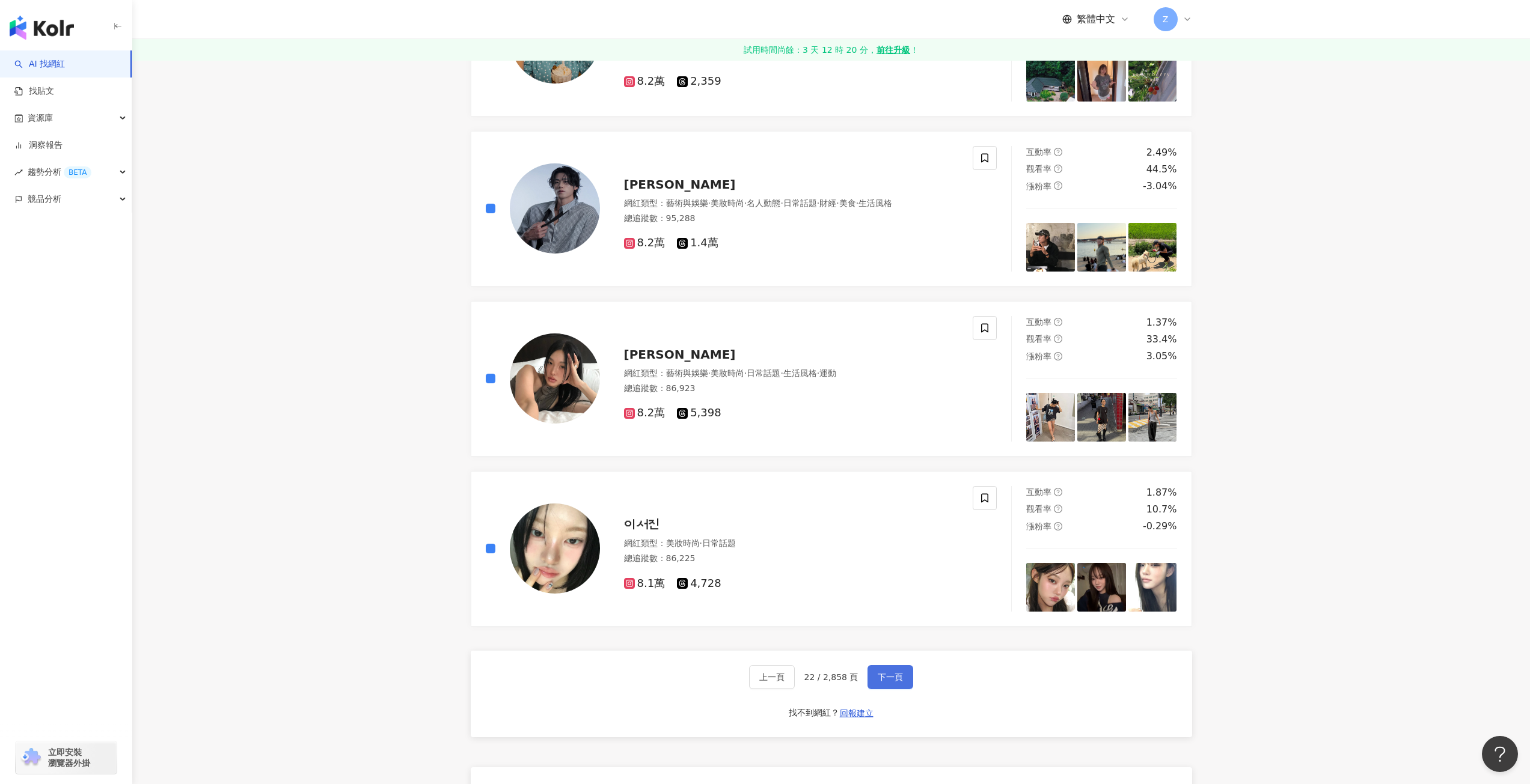
click at [901, 679] on span "下一頁" at bounding box center [890, 677] width 26 height 10
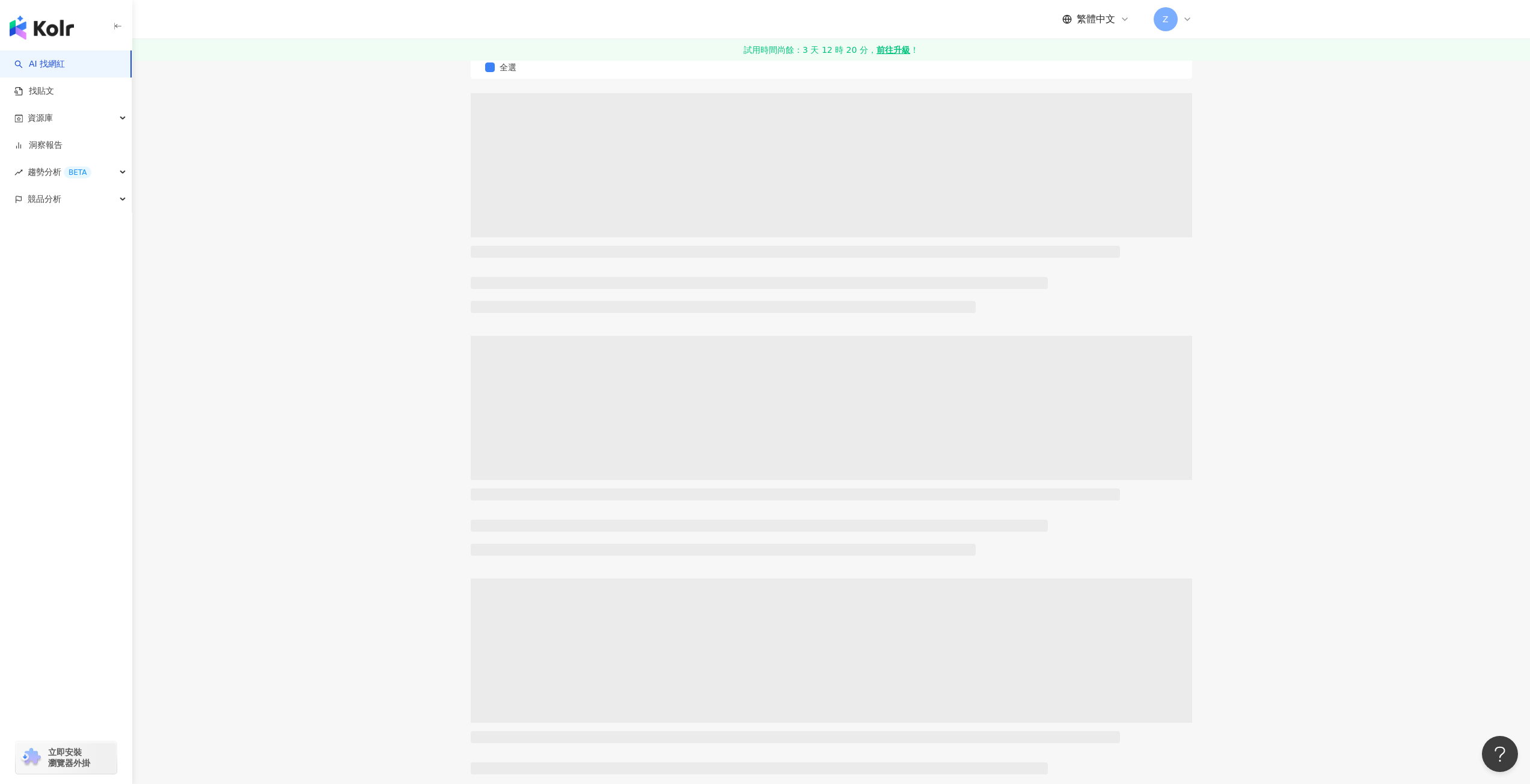
scroll to position [9, 0]
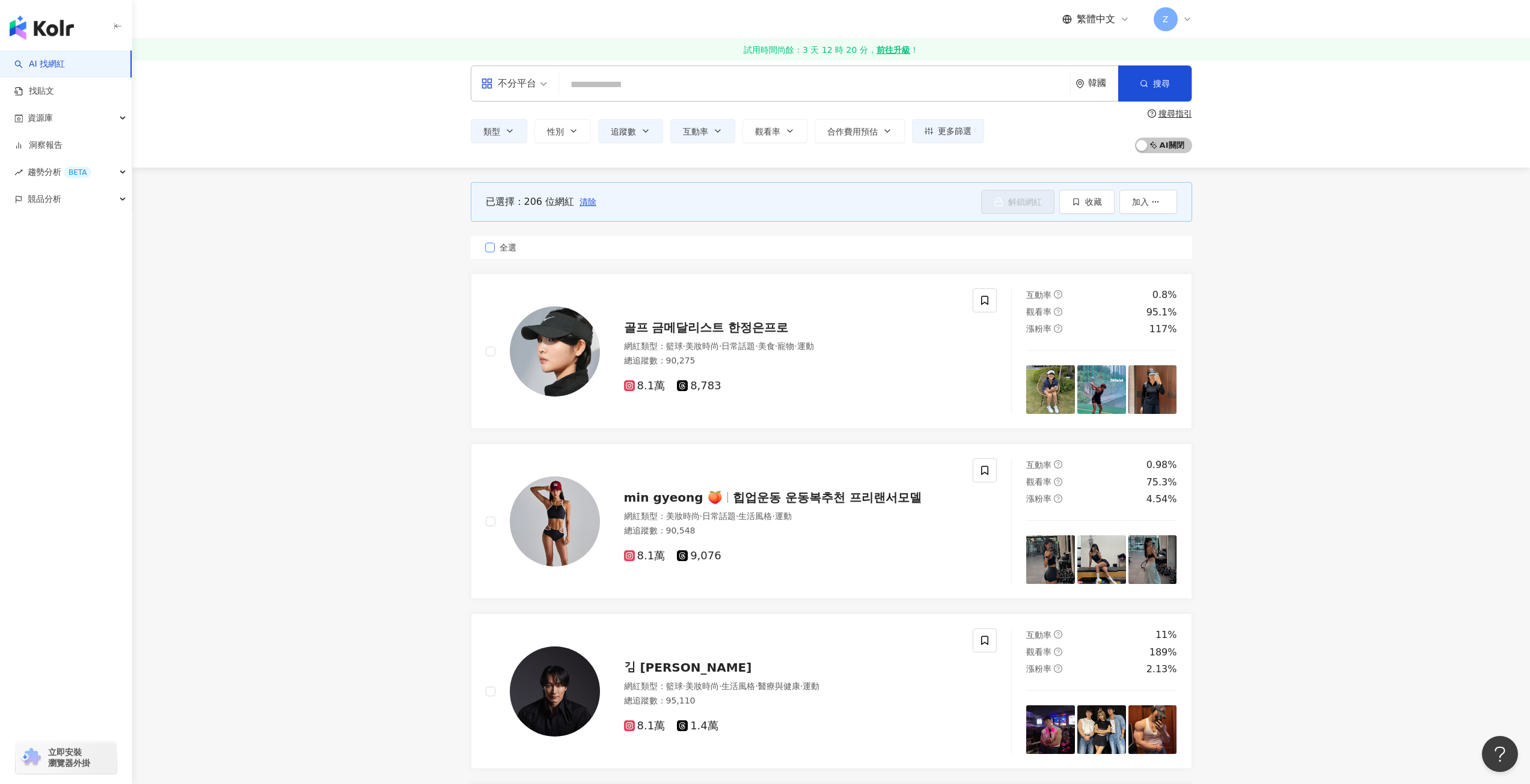
click at [489, 242] on label "全選" at bounding box center [832, 248] width 722 height 23
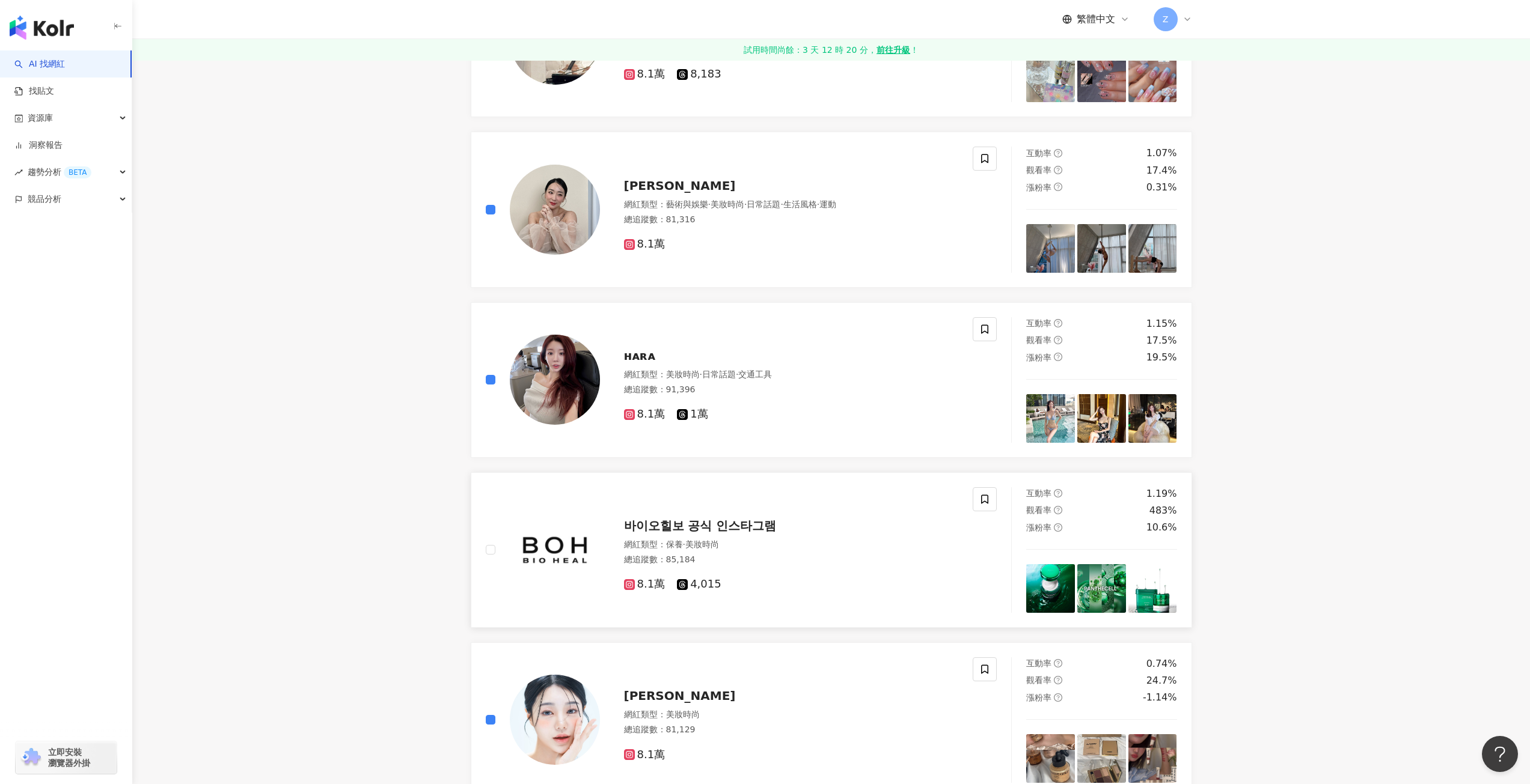
scroll to position [1632, 0]
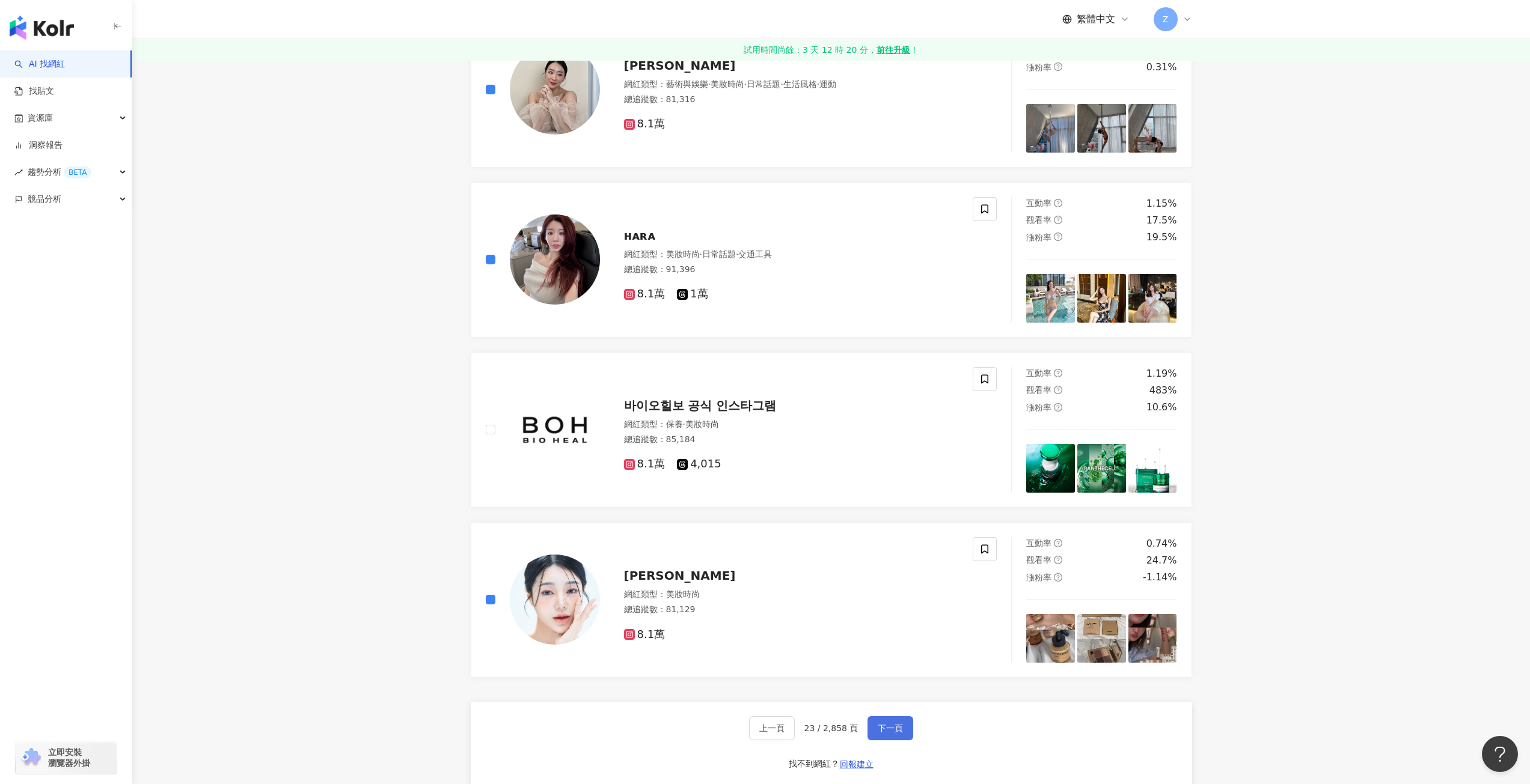
click at [878, 729] on span "下一頁" at bounding box center [890, 729] width 26 height 10
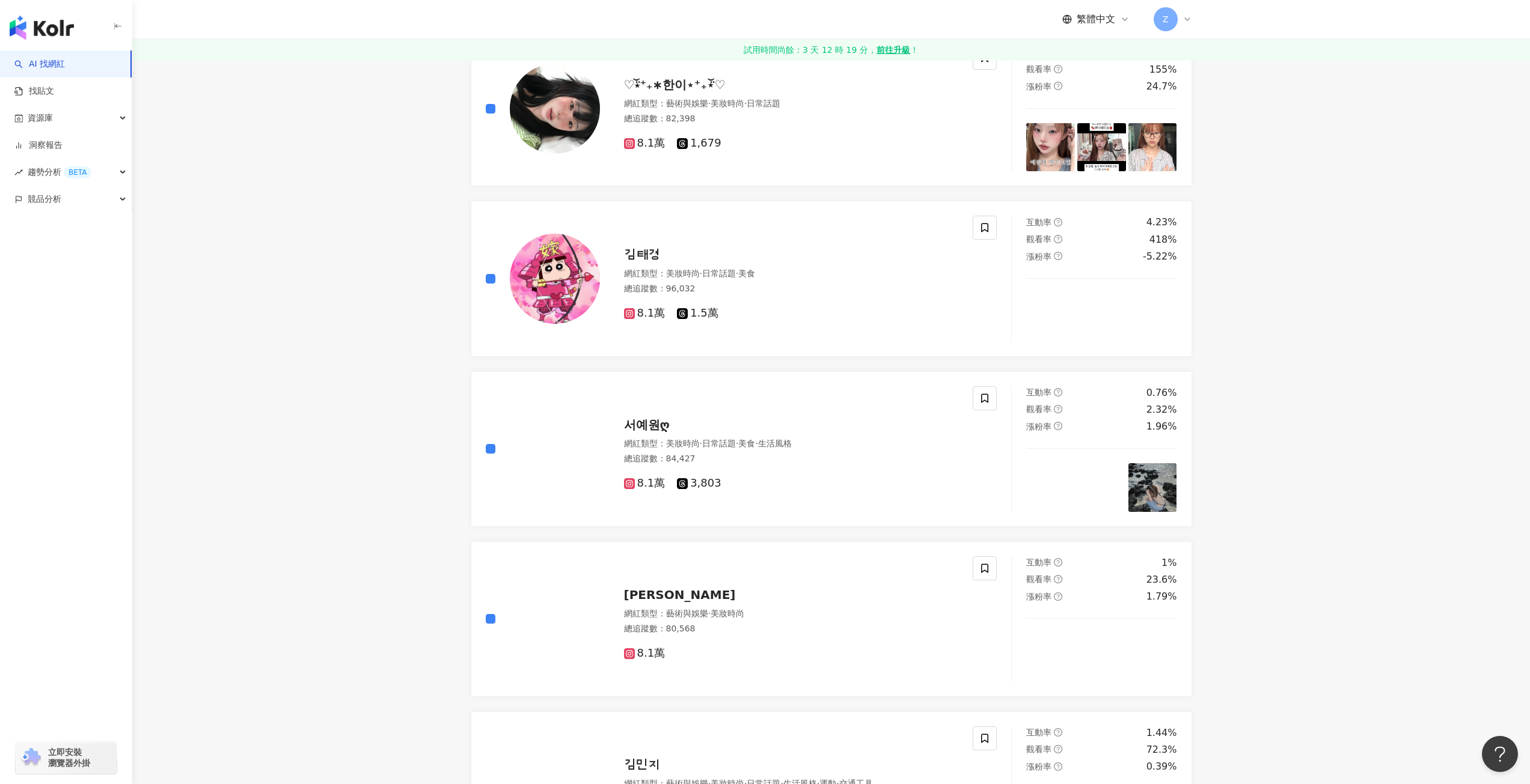
scroll to position [1623, 0]
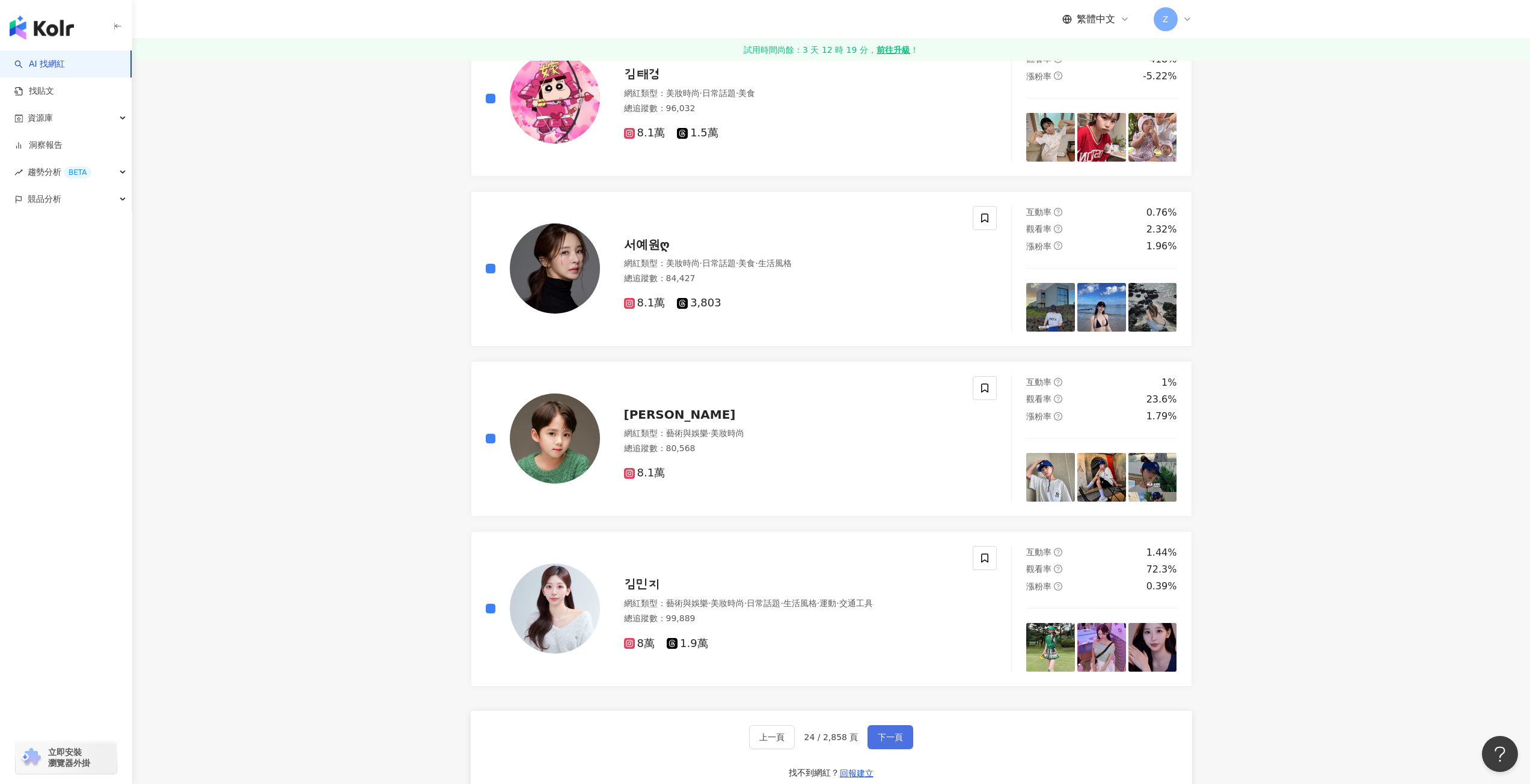
click at [878, 738] on span "下一頁" at bounding box center [890, 738] width 26 height 10
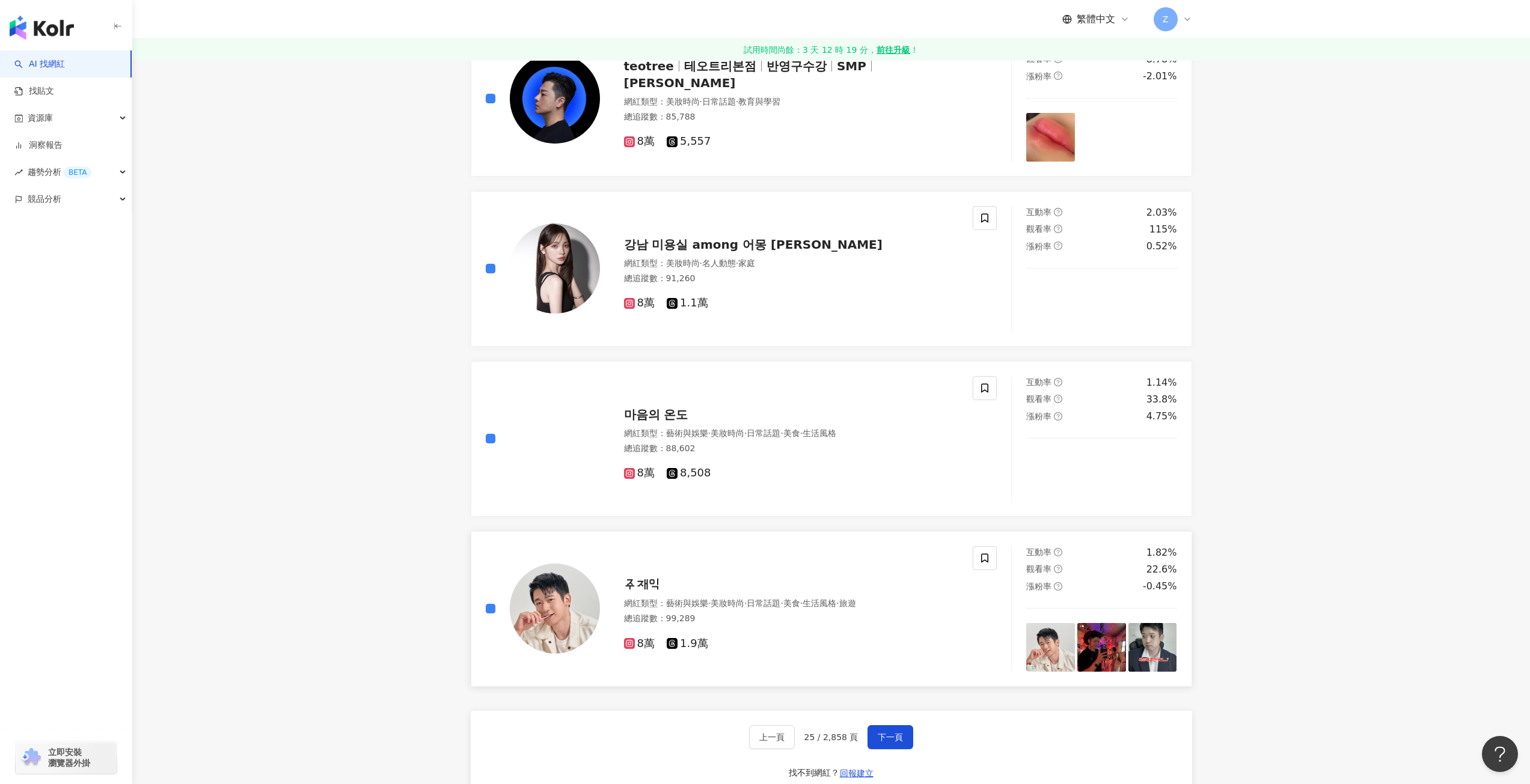
scroll to position [1803, 0]
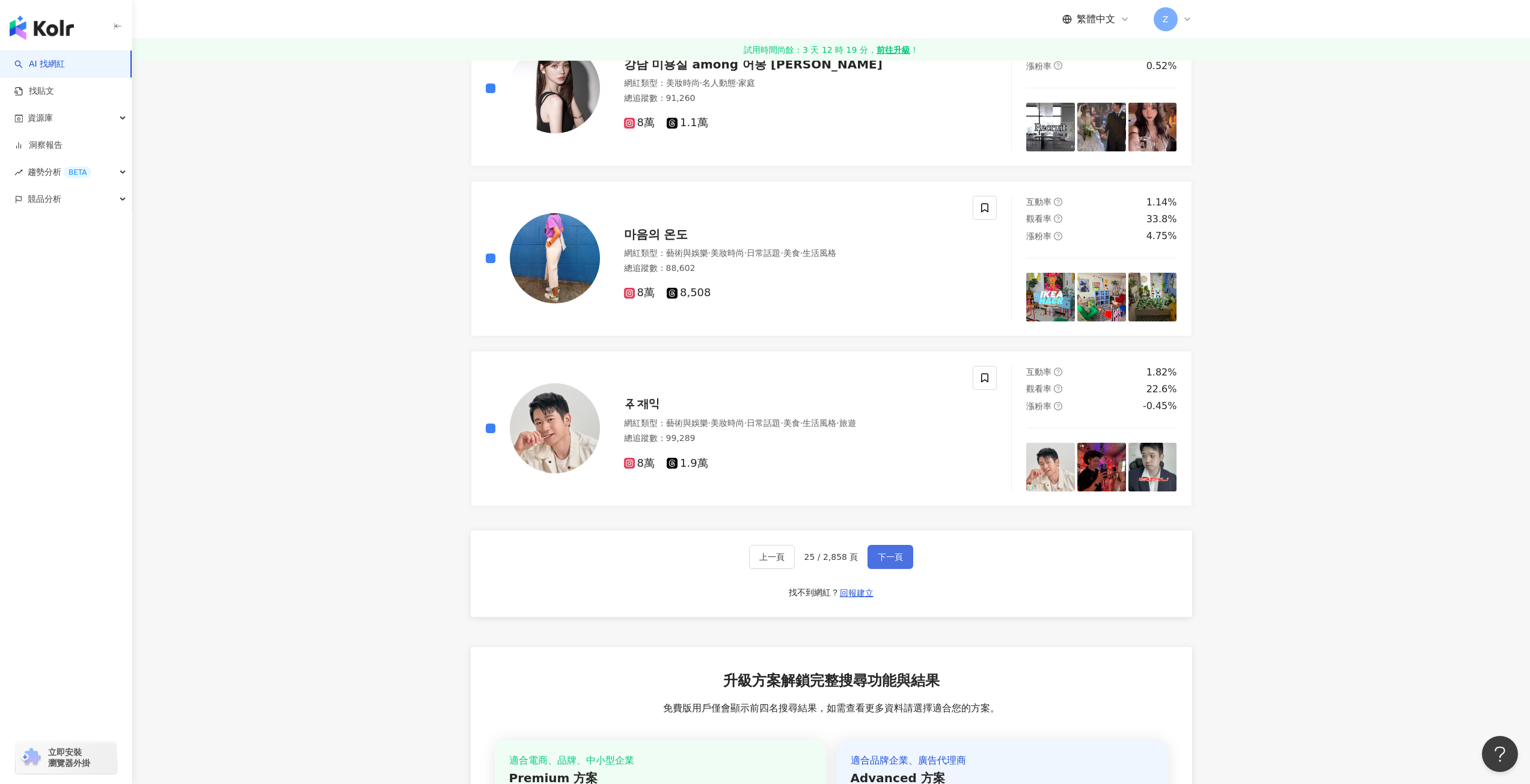
click at [885, 557] on span "下一頁" at bounding box center [890, 557] width 26 height 10
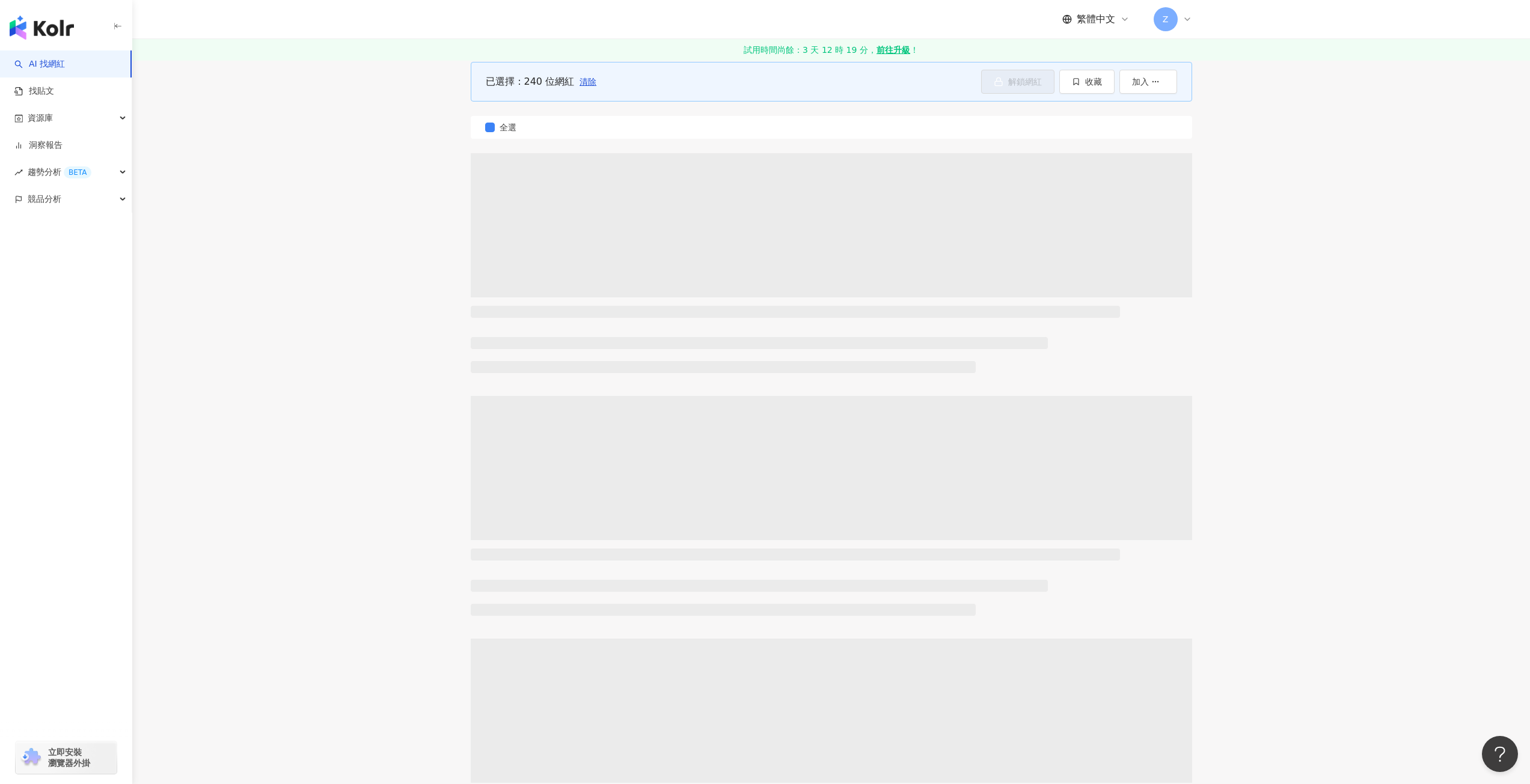
scroll to position [0, 0]
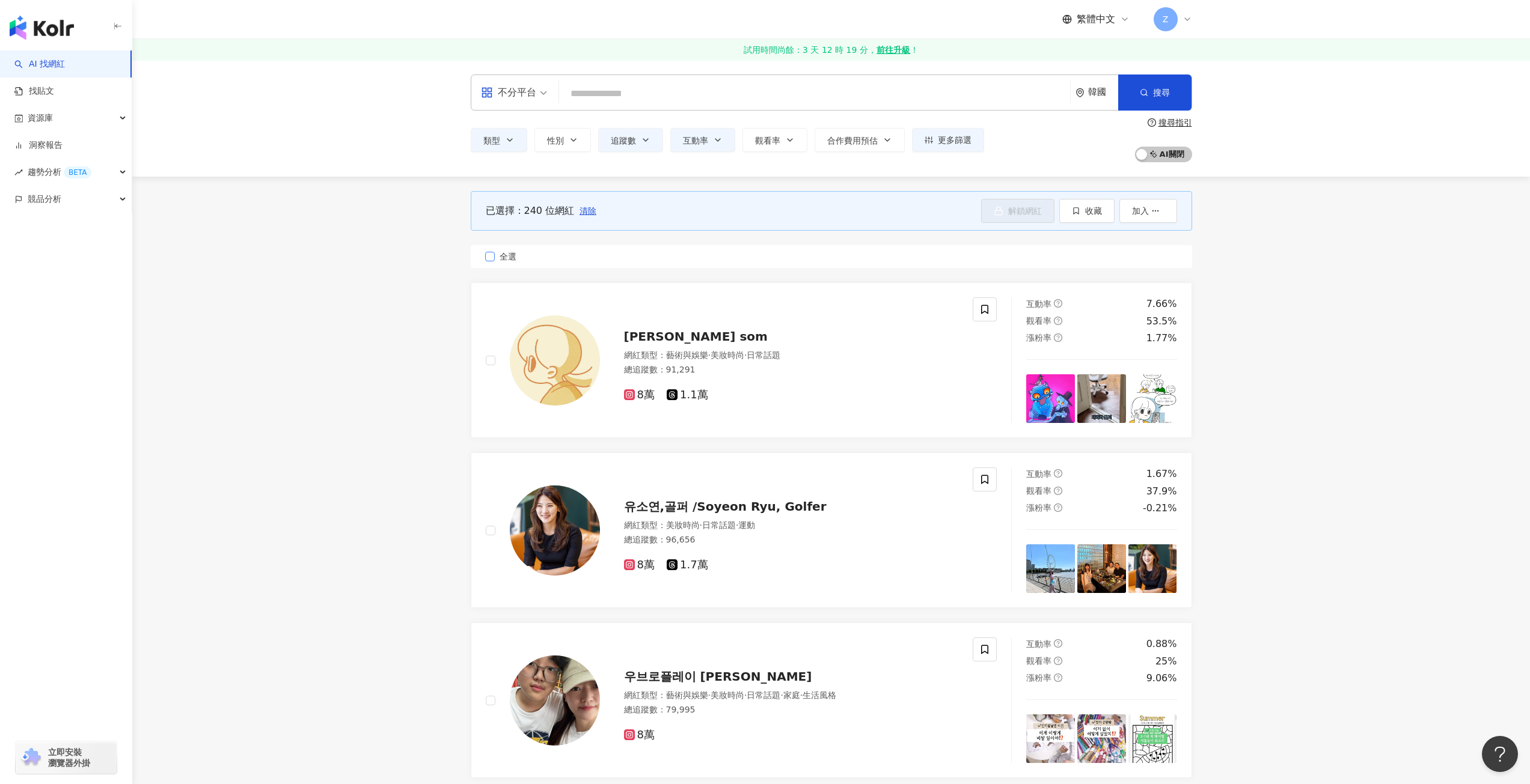
click at [483, 255] on label "全選" at bounding box center [832, 256] width 722 height 23
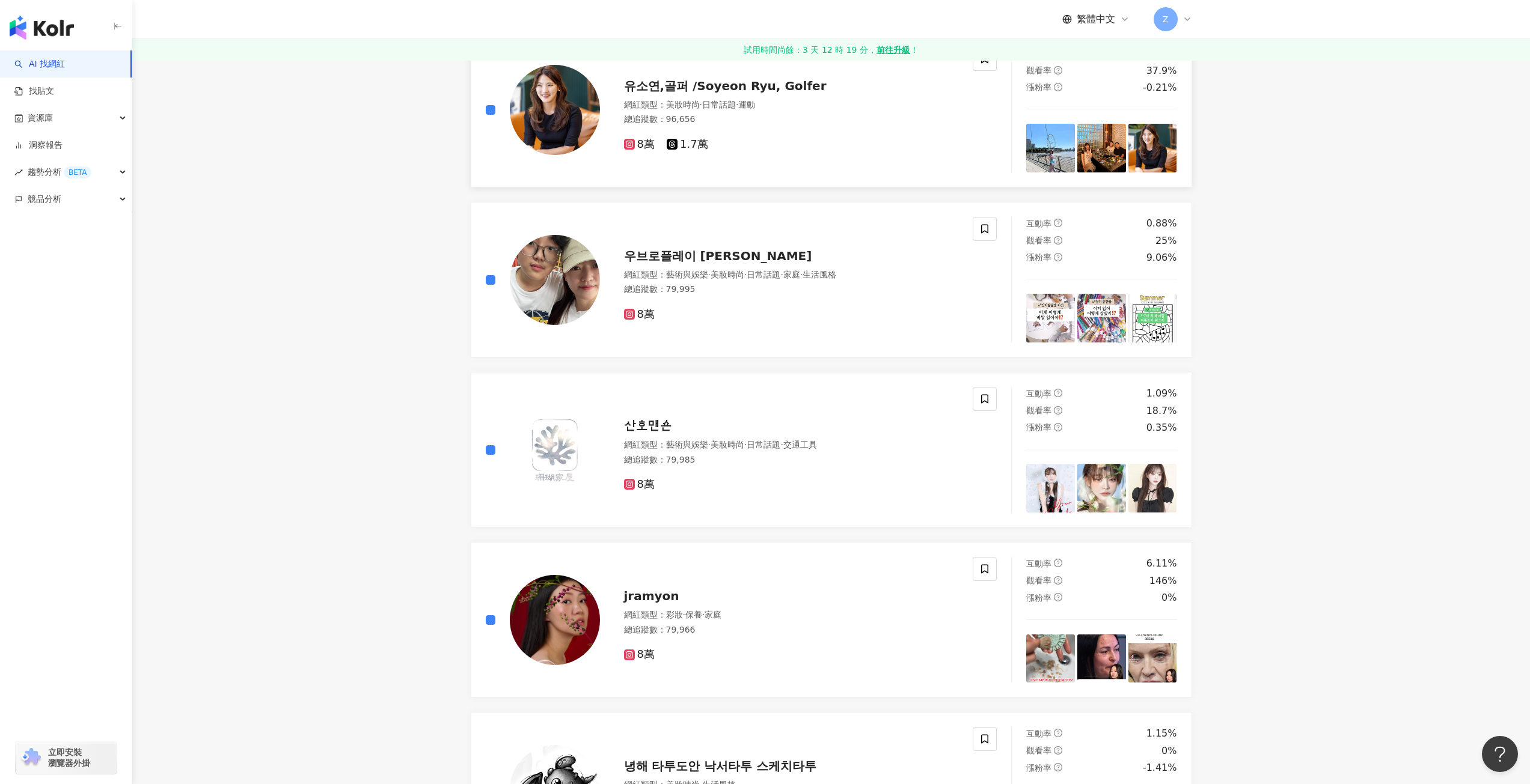
scroll to position [480, 0]
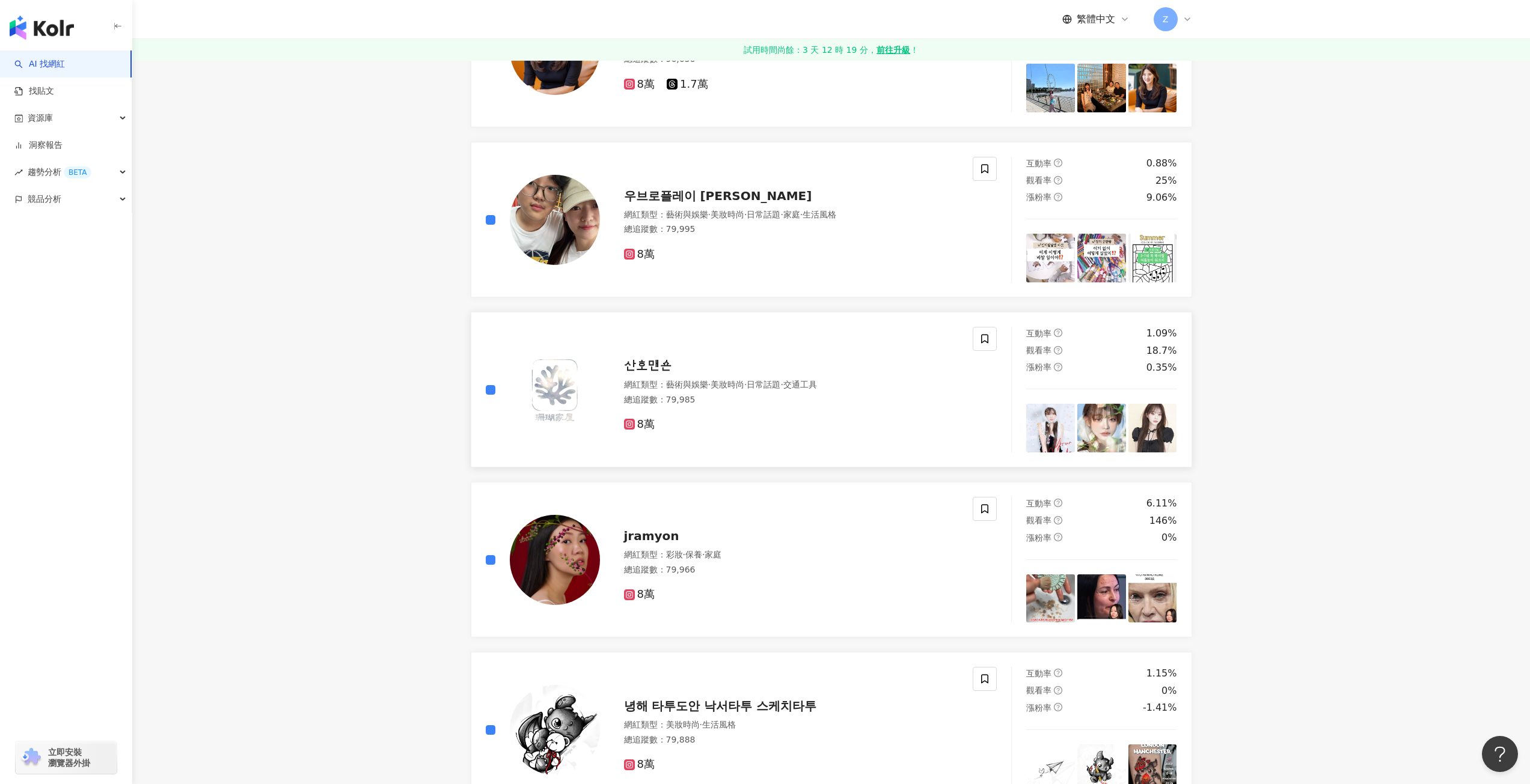
click at [663, 364] on span "산호맨숀" at bounding box center [648, 366] width 48 height 14
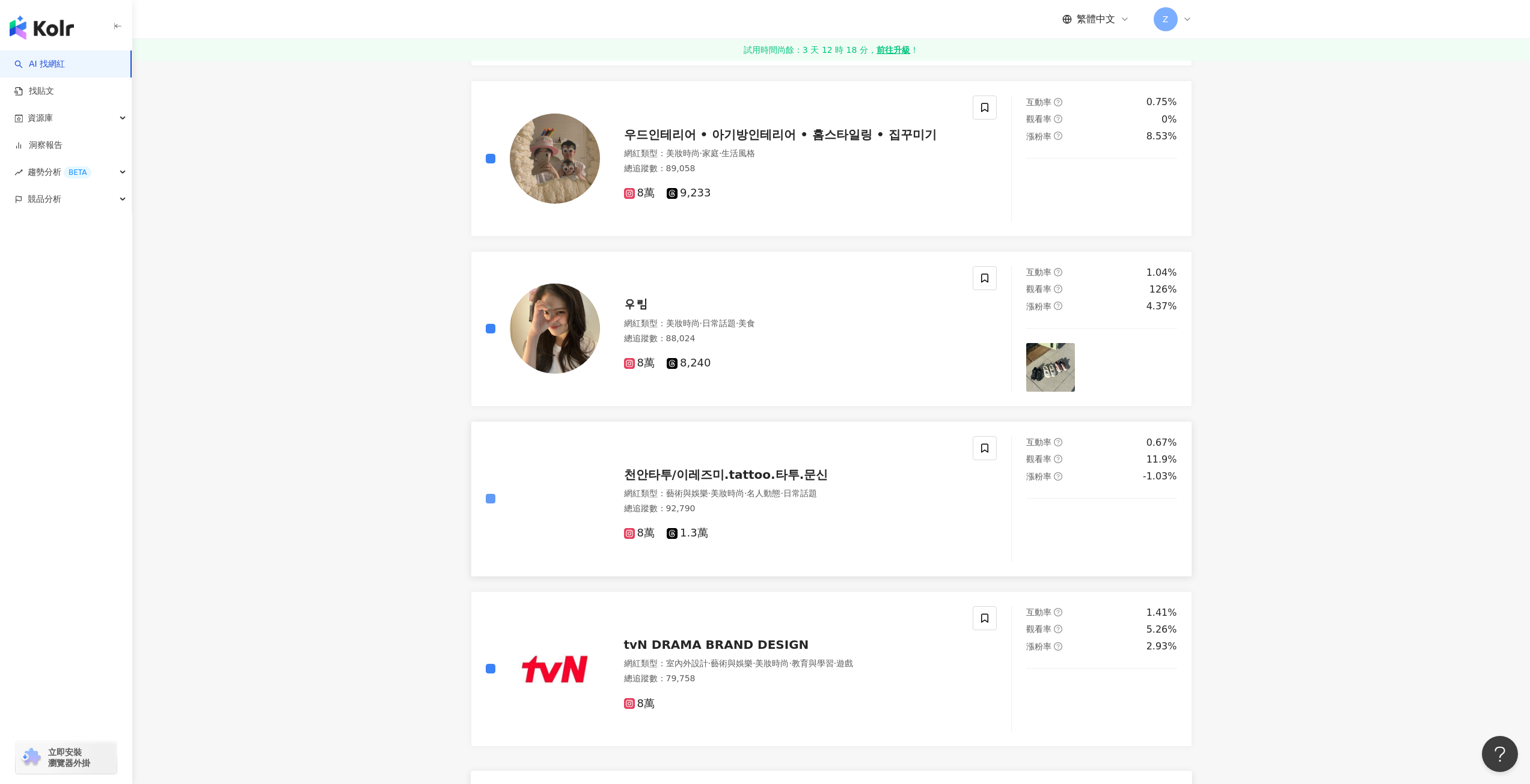
scroll to position [1742, 0]
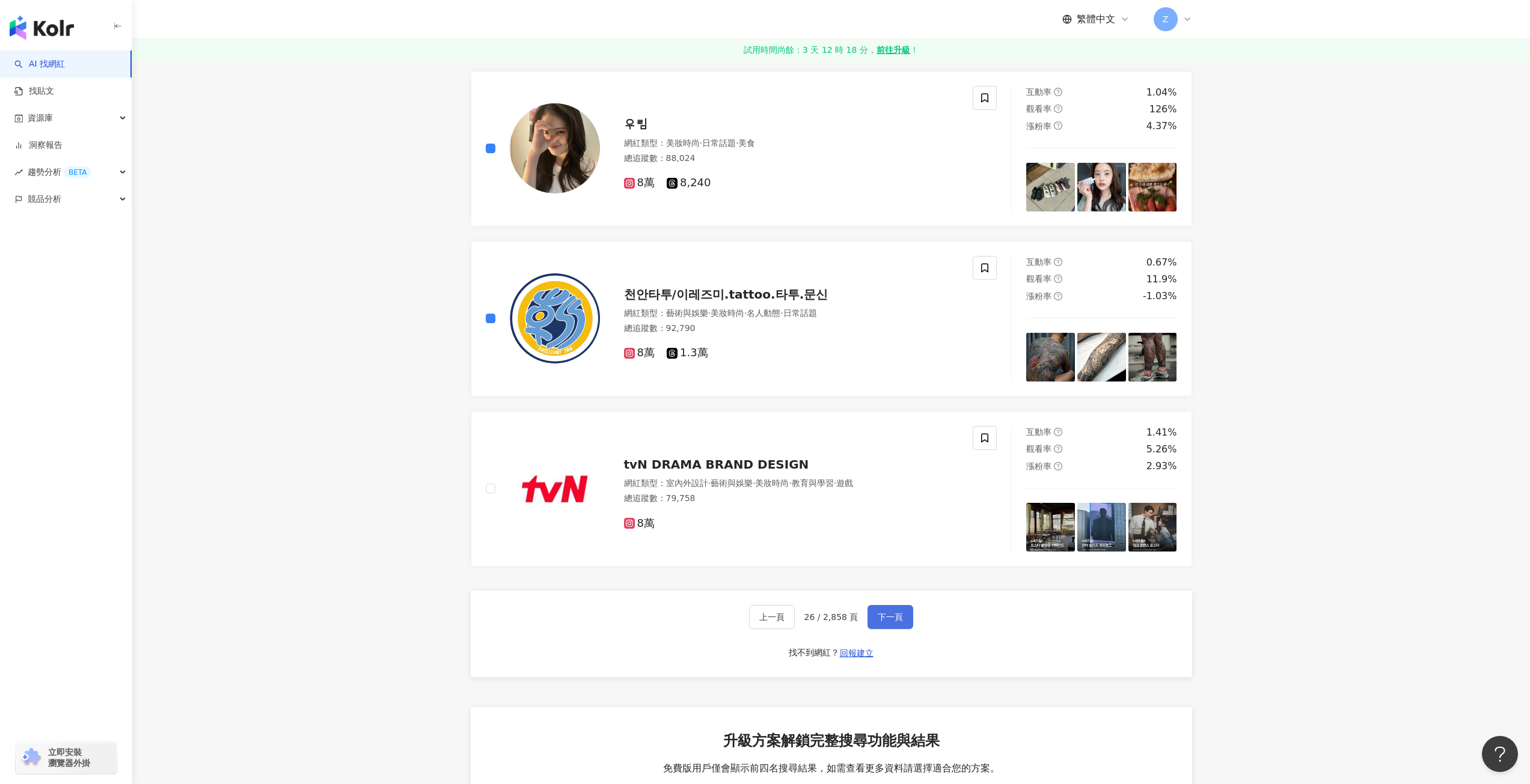
click at [899, 612] on span "下一頁" at bounding box center [890, 617] width 26 height 10
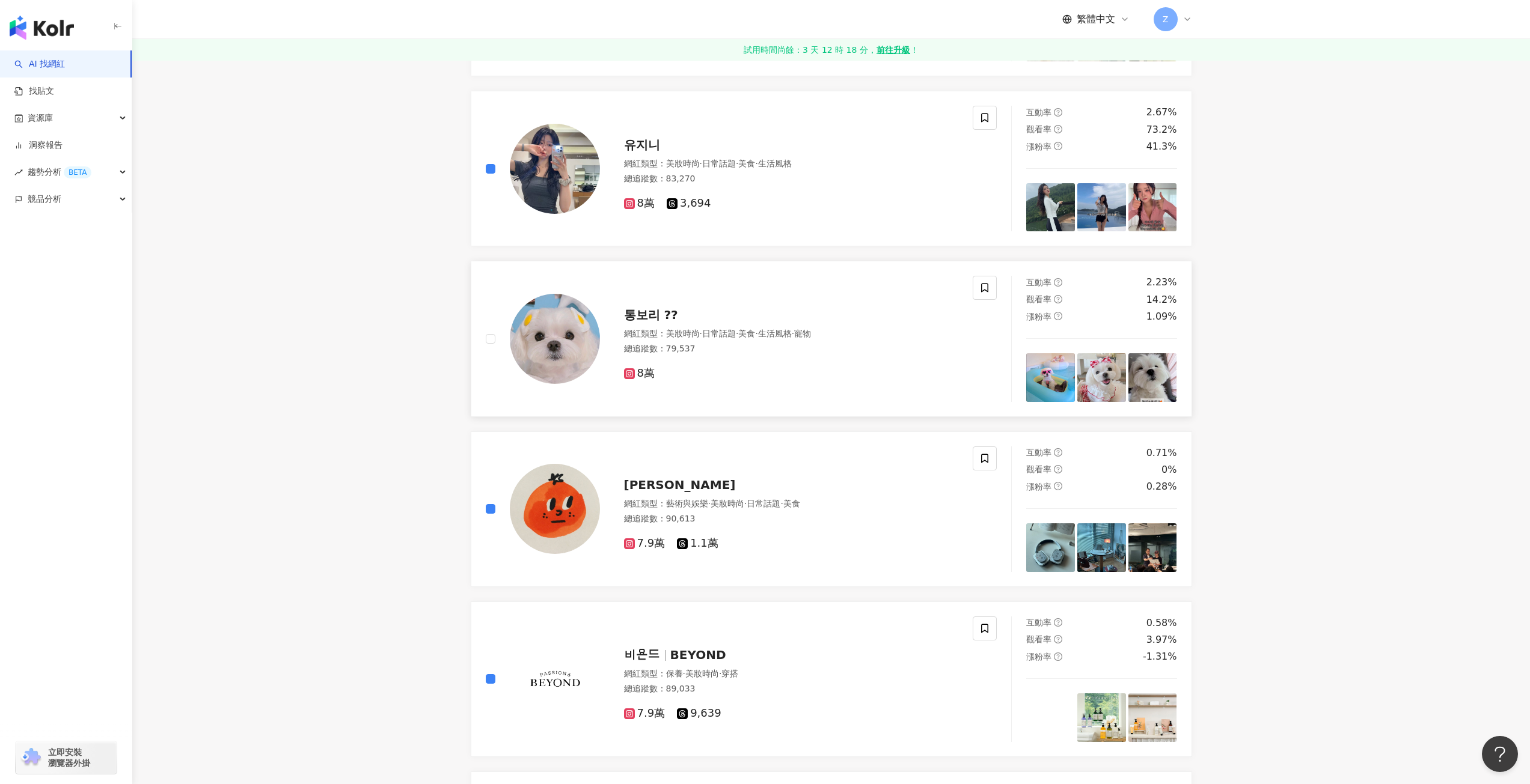
scroll to position [1562, 0]
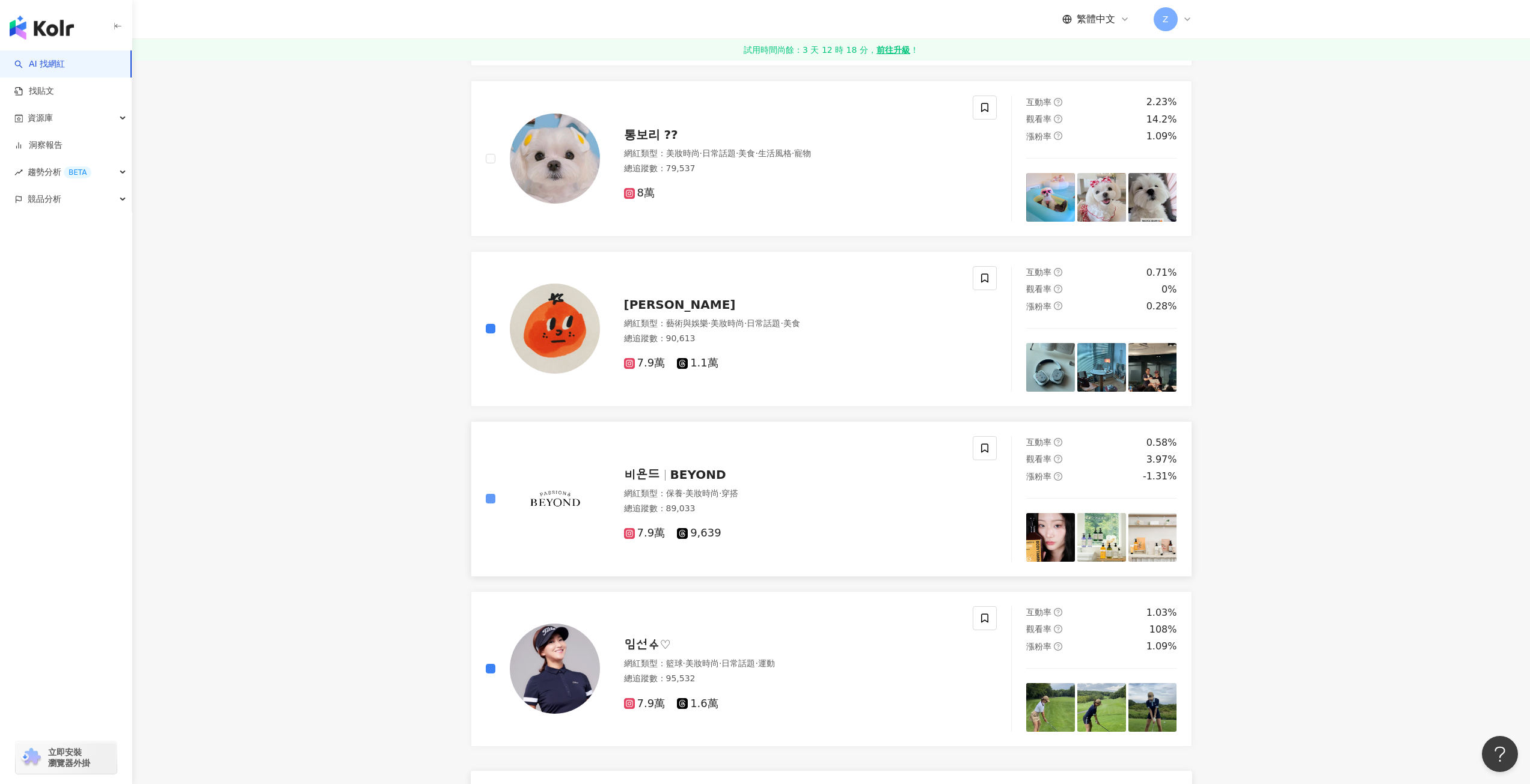
click at [487, 504] on label at bounding box center [491, 499] width 10 height 13
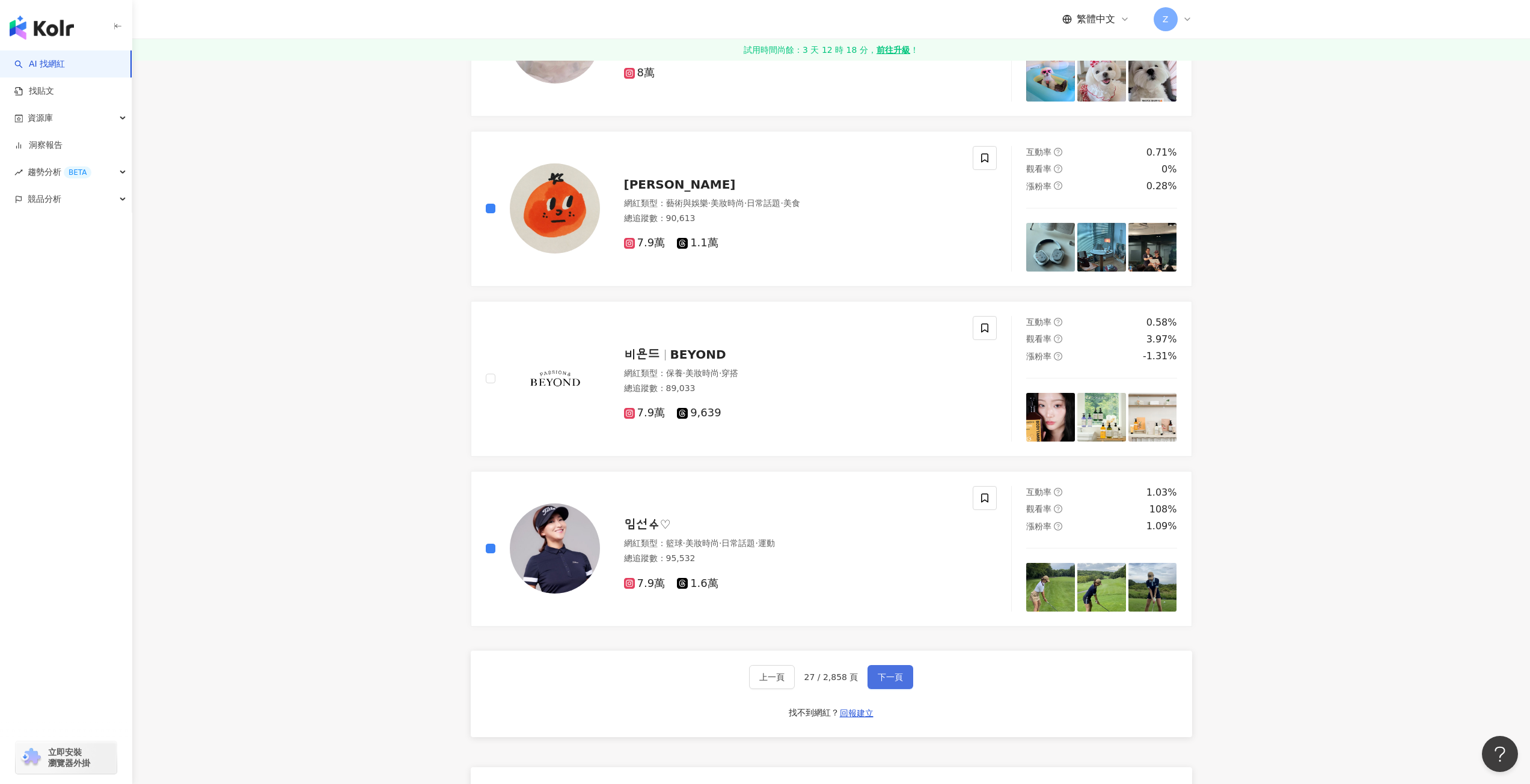
click at [903, 671] on button "下一頁" at bounding box center [890, 676] width 46 height 24
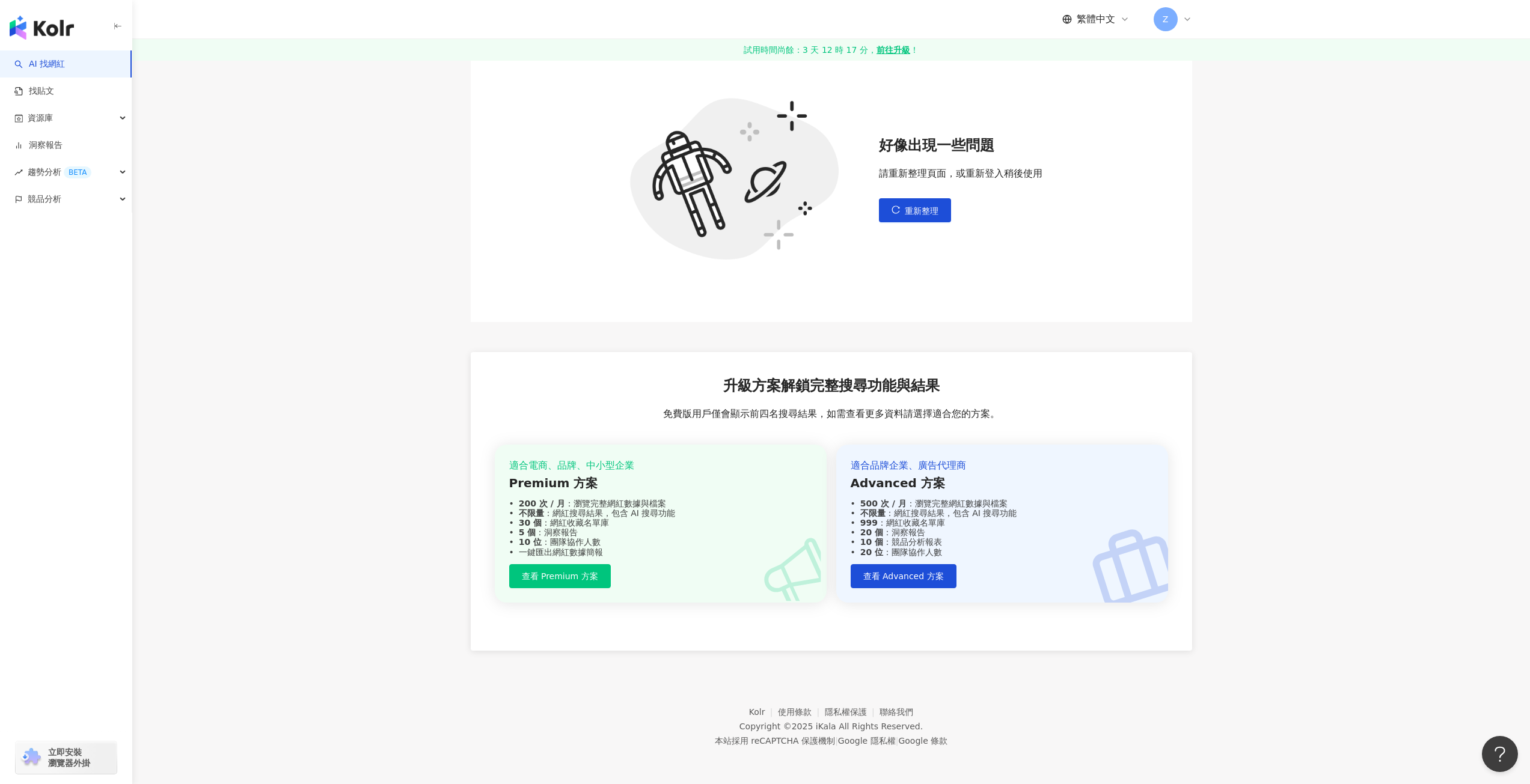
scroll to position [22, 0]
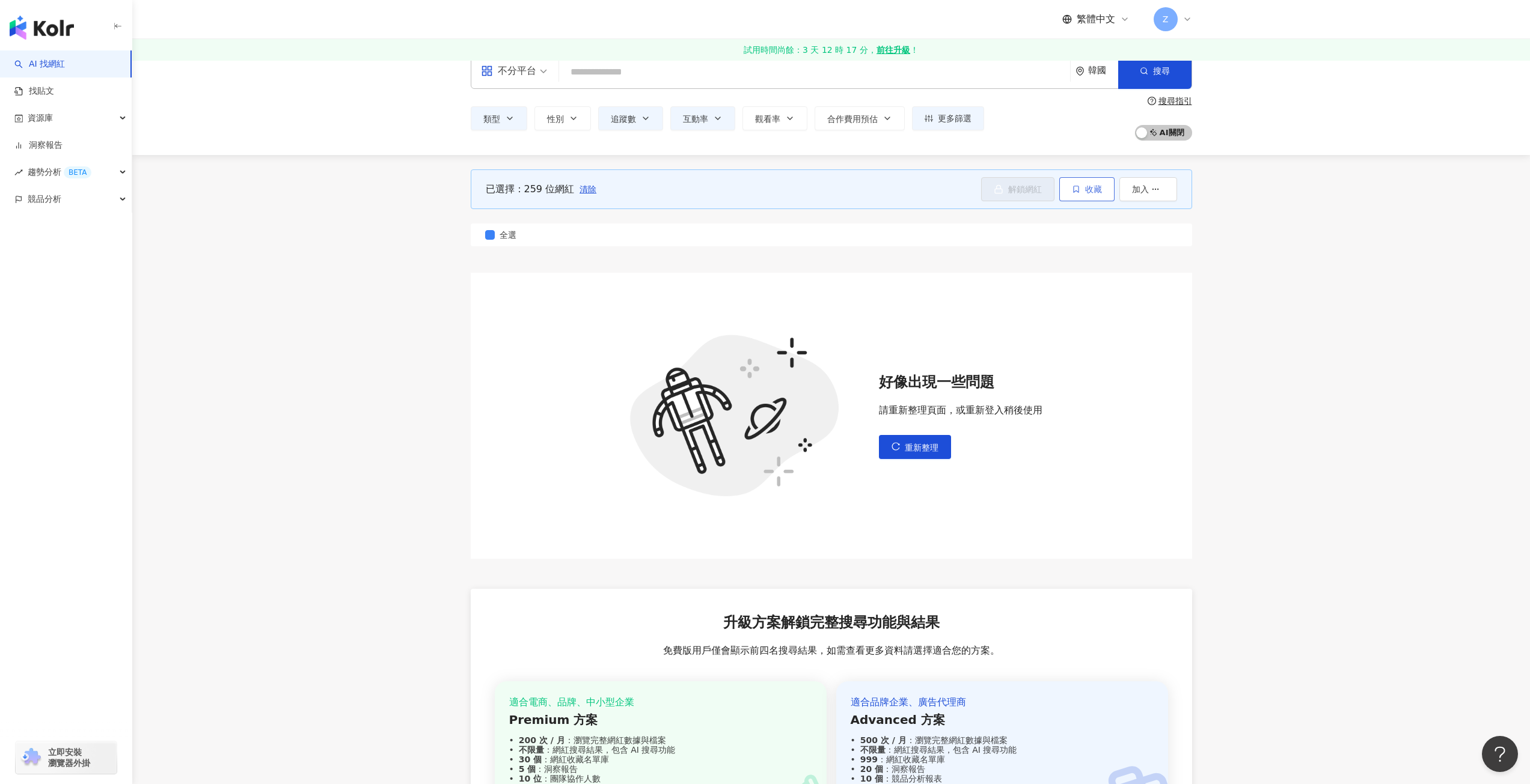
click at [1095, 187] on span "收藏" at bounding box center [1094, 189] width 17 height 10
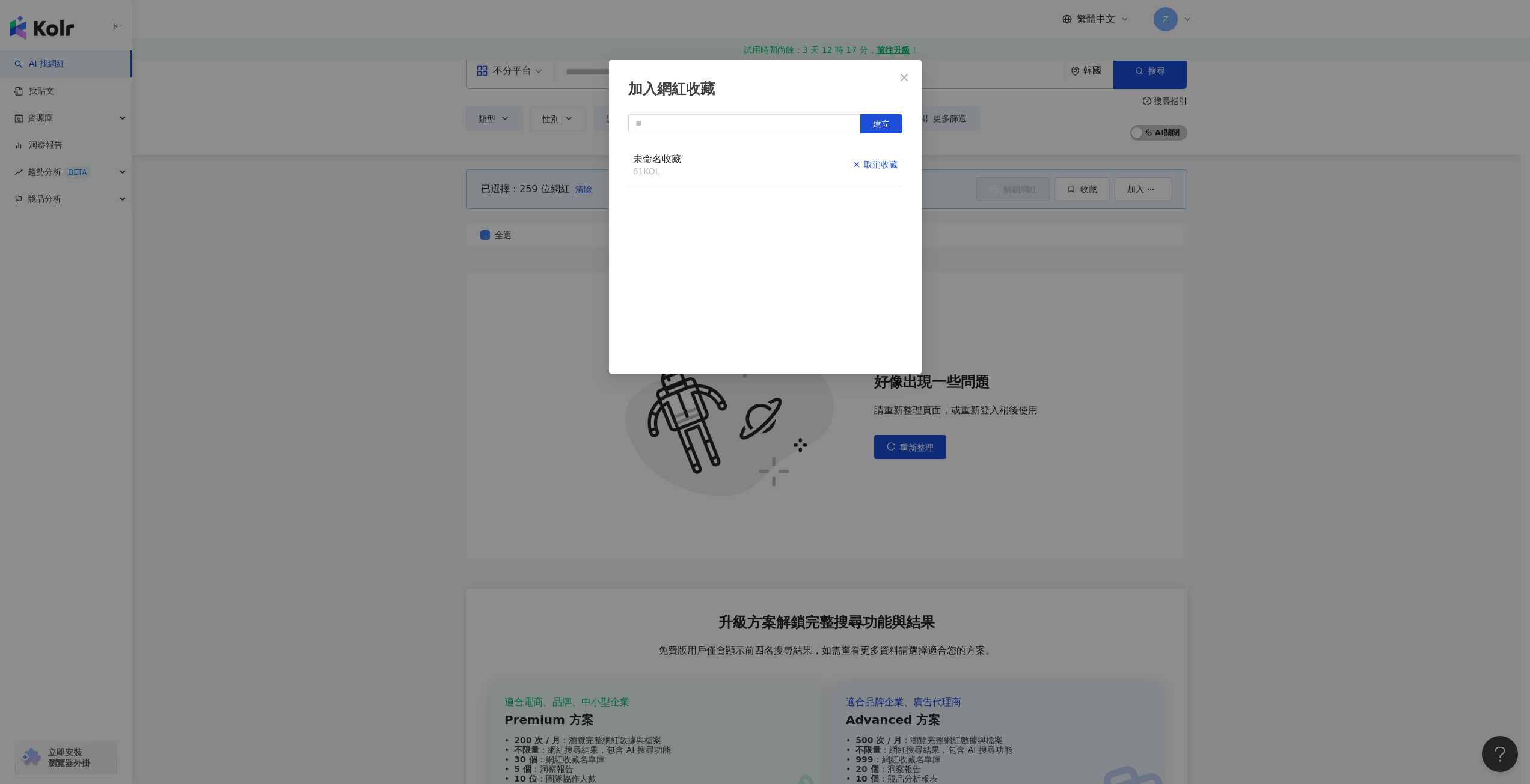
click at [870, 166] on div "取消收藏" at bounding box center [875, 165] width 46 height 13
click at [875, 164] on div "加入" at bounding box center [884, 165] width 28 height 13
click at [870, 164] on div "加入" at bounding box center [884, 165] width 28 height 13
click at [908, 76] on icon "close" at bounding box center [904, 78] width 10 height 10
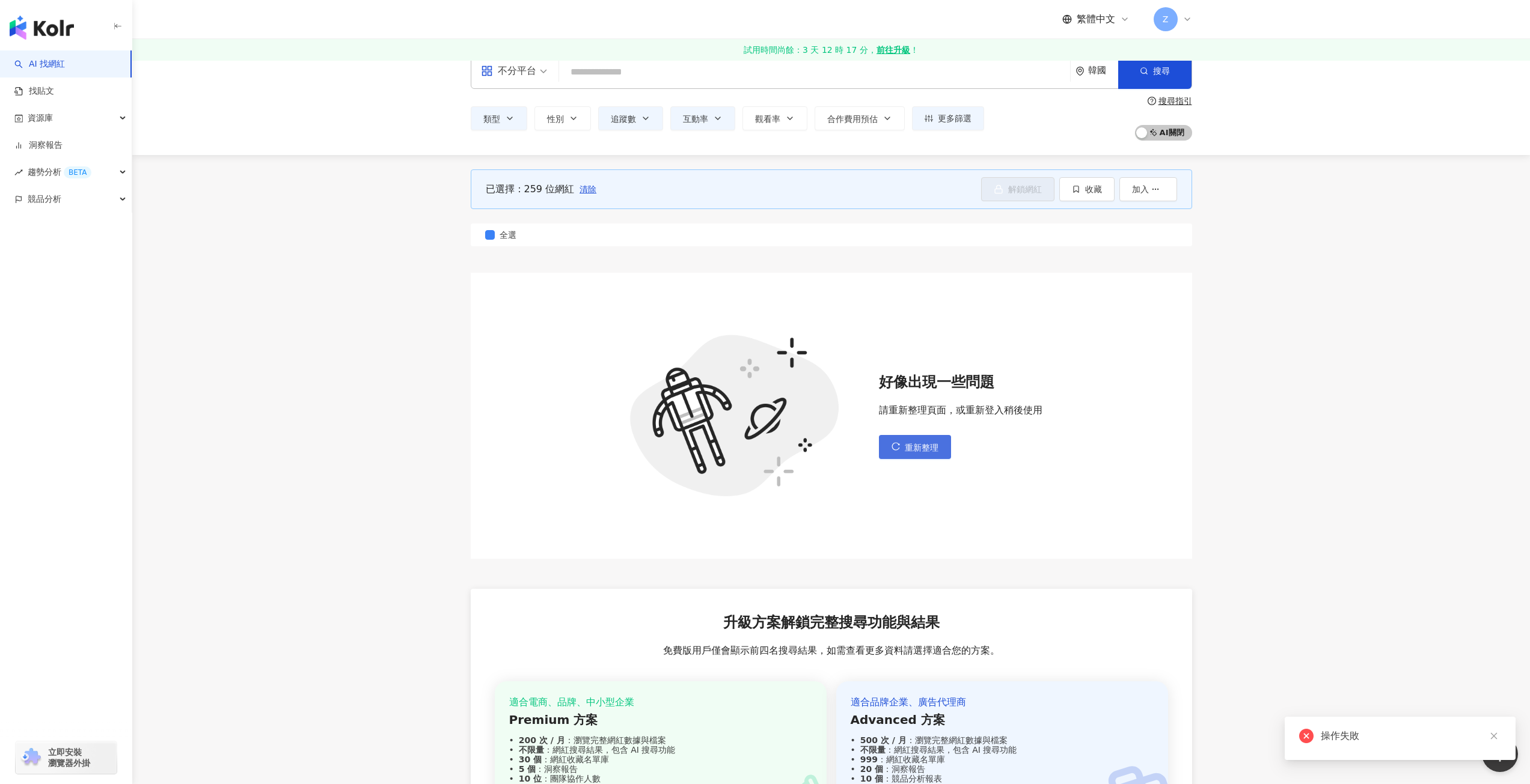
click at [906, 437] on button "重新整理" at bounding box center [914, 447] width 72 height 24
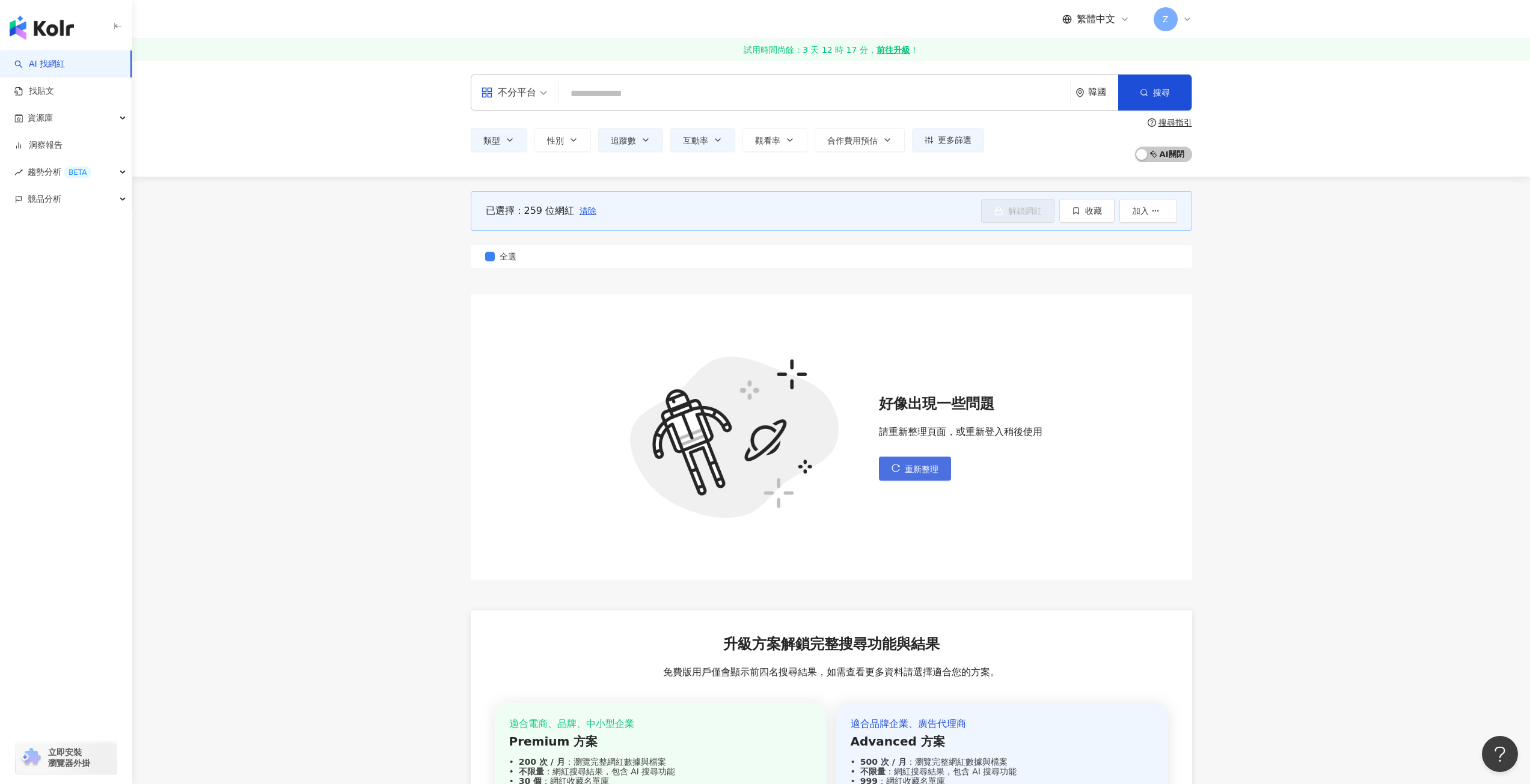
click at [896, 463] on button "重新整理" at bounding box center [914, 468] width 72 height 24
click at [1158, 210] on icon "button" at bounding box center [1156, 211] width 8 height 8
click at [1099, 213] on span "收藏" at bounding box center [1094, 211] width 17 height 10
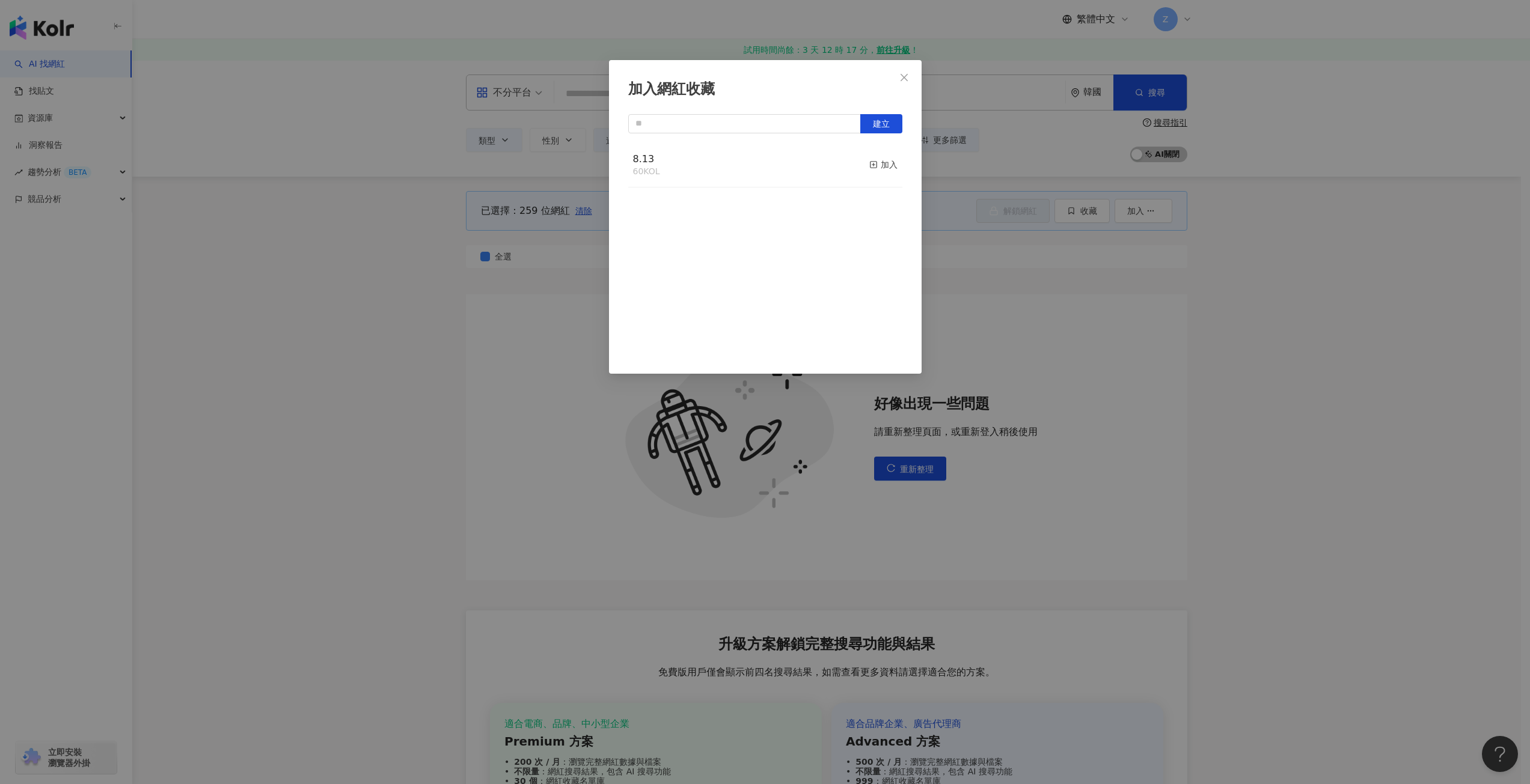
click at [769, 168] on div "8.13 60 KOL 加入" at bounding box center [765, 165] width 274 height 45
click at [870, 167] on icon "button" at bounding box center [874, 165] width 8 height 8
click at [870, 163] on icon "button" at bounding box center [874, 165] width 8 height 8
click at [870, 165] on rect "button" at bounding box center [873, 165] width 7 height 7
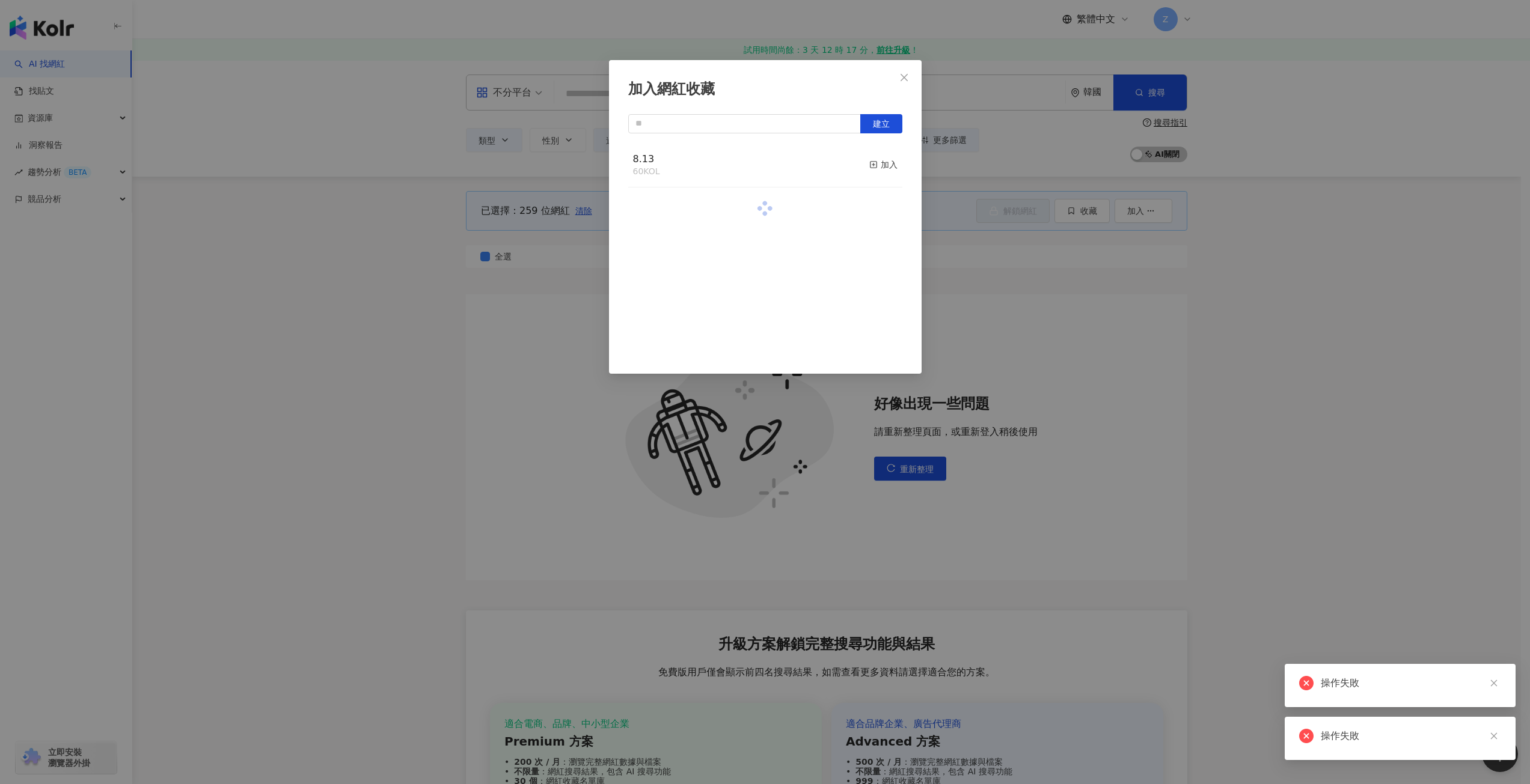
click at [870, 165] on rect "button" at bounding box center [873, 165] width 7 height 7
click at [901, 79] on icon "close" at bounding box center [904, 78] width 10 height 10
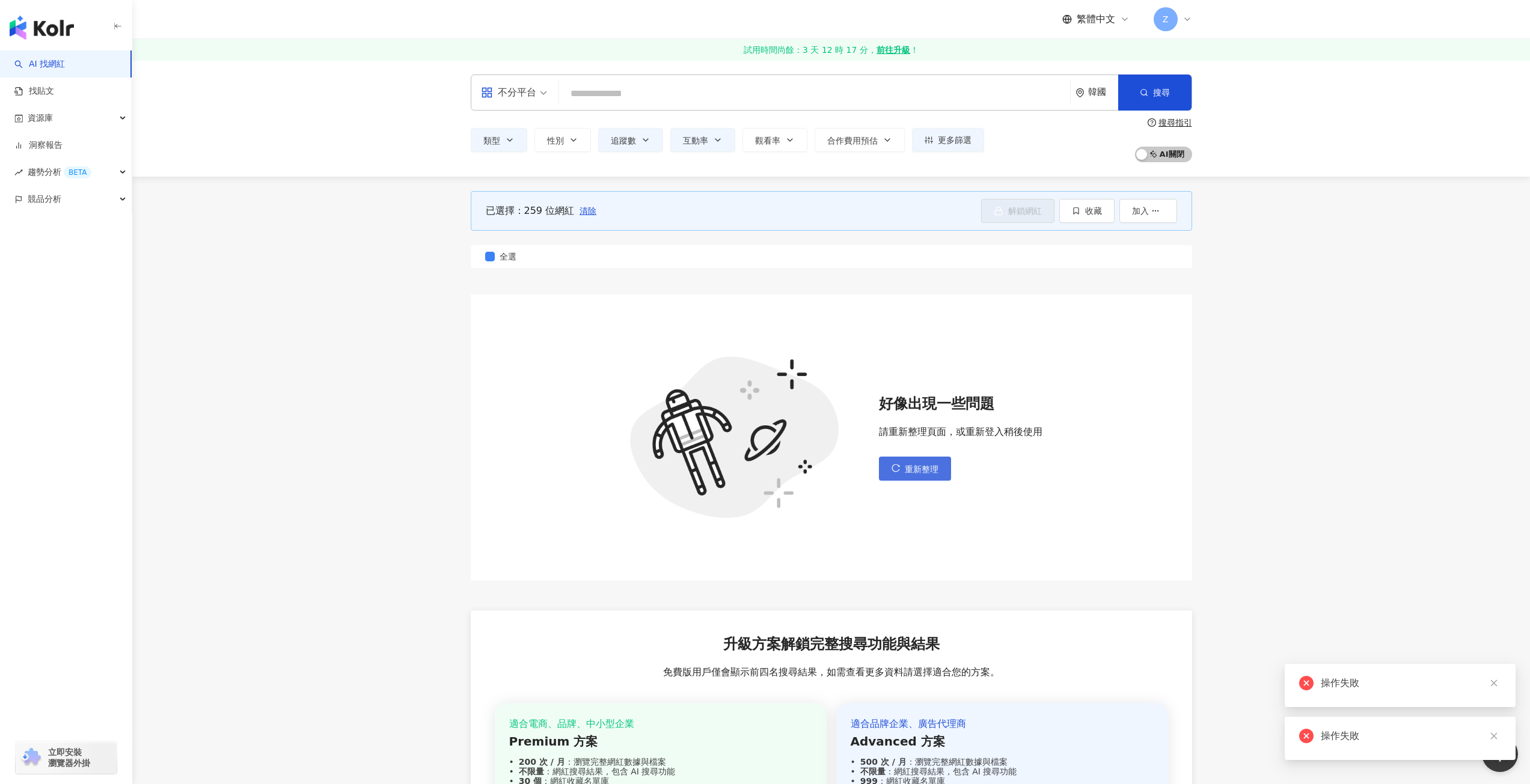
click at [909, 476] on button "重新整理" at bounding box center [914, 468] width 72 height 24
click at [910, 462] on button "重新整理" at bounding box center [914, 468] width 72 height 24
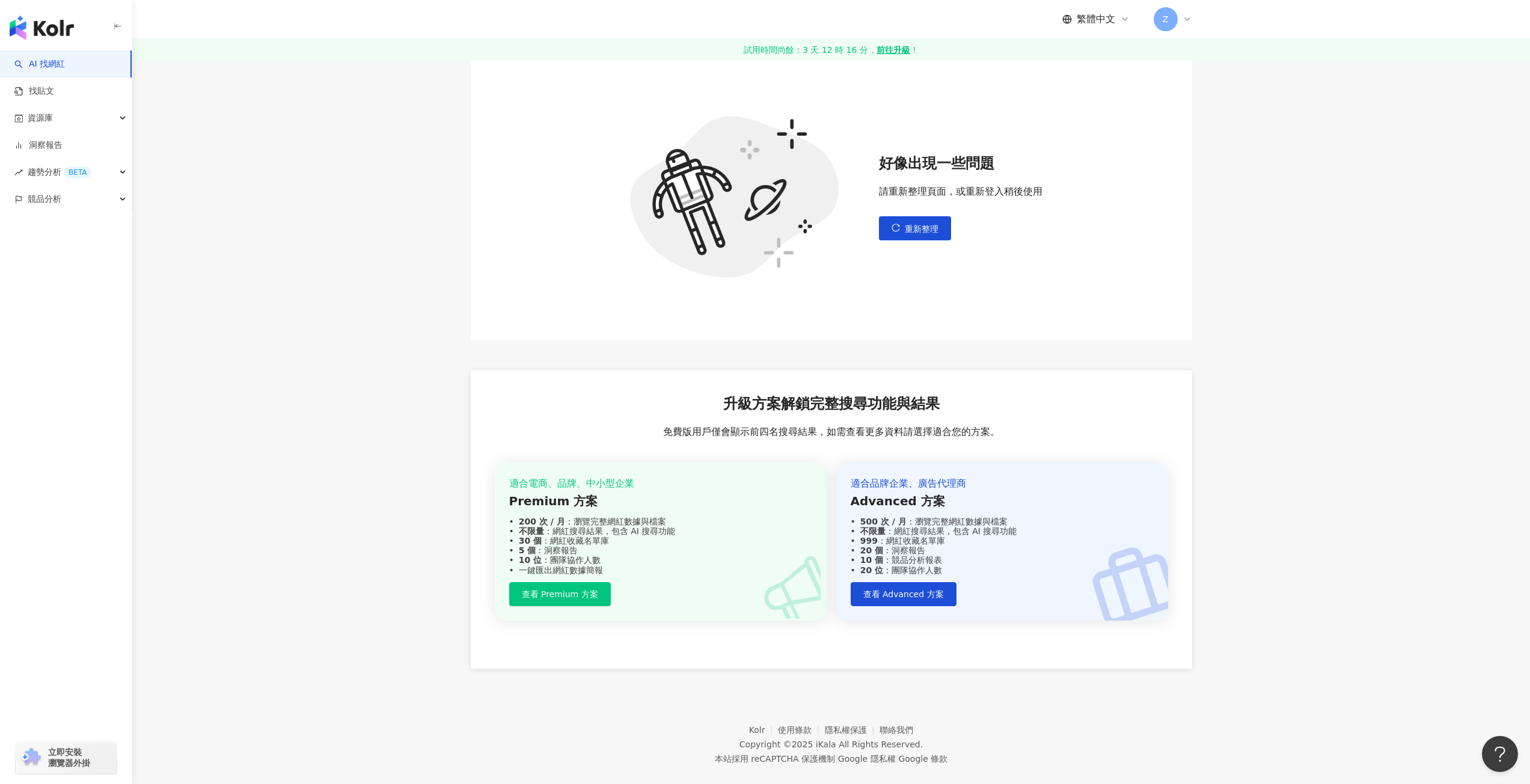
scroll to position [180, 0]
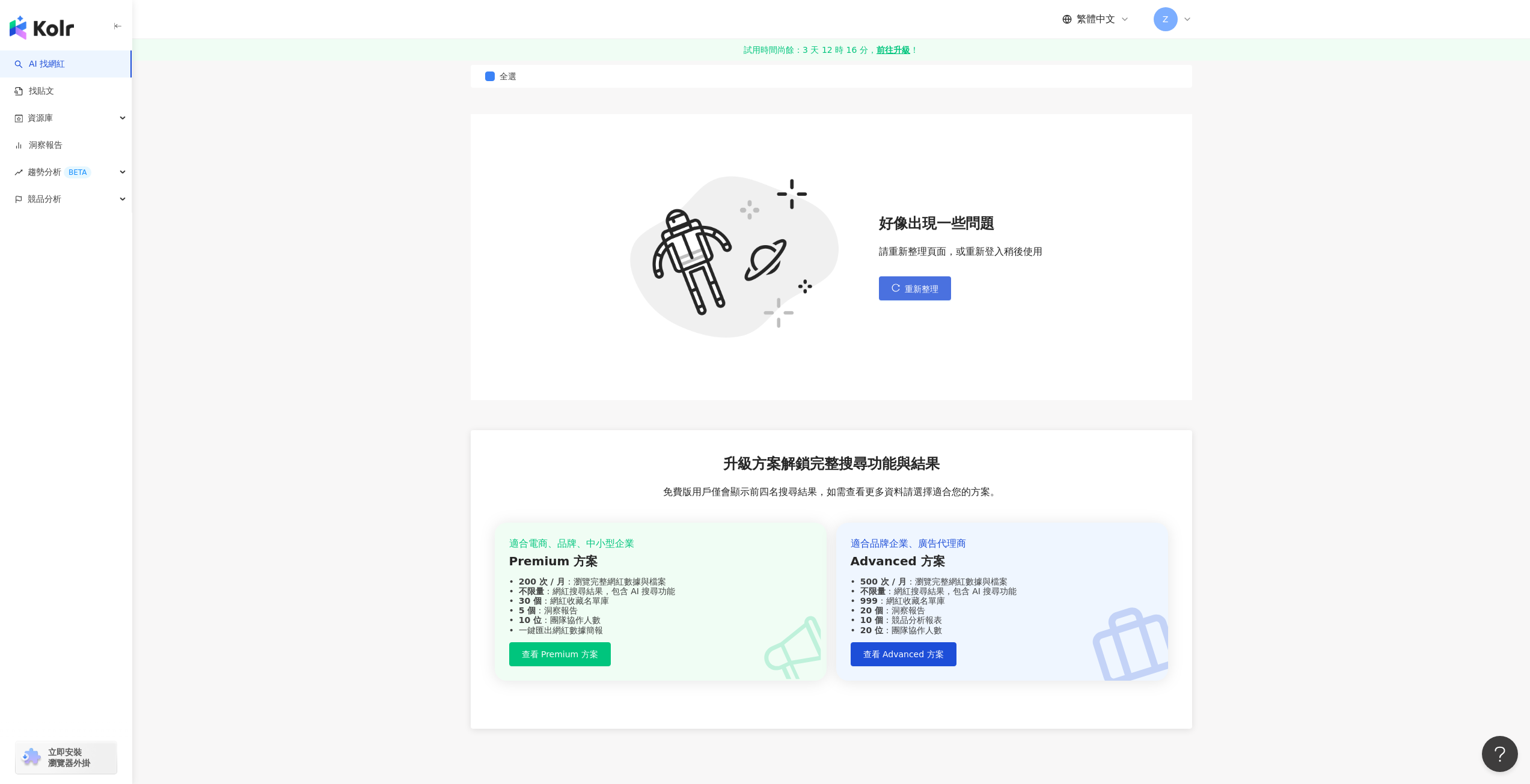
click at [938, 286] on button "重新整理" at bounding box center [914, 288] width 72 height 24
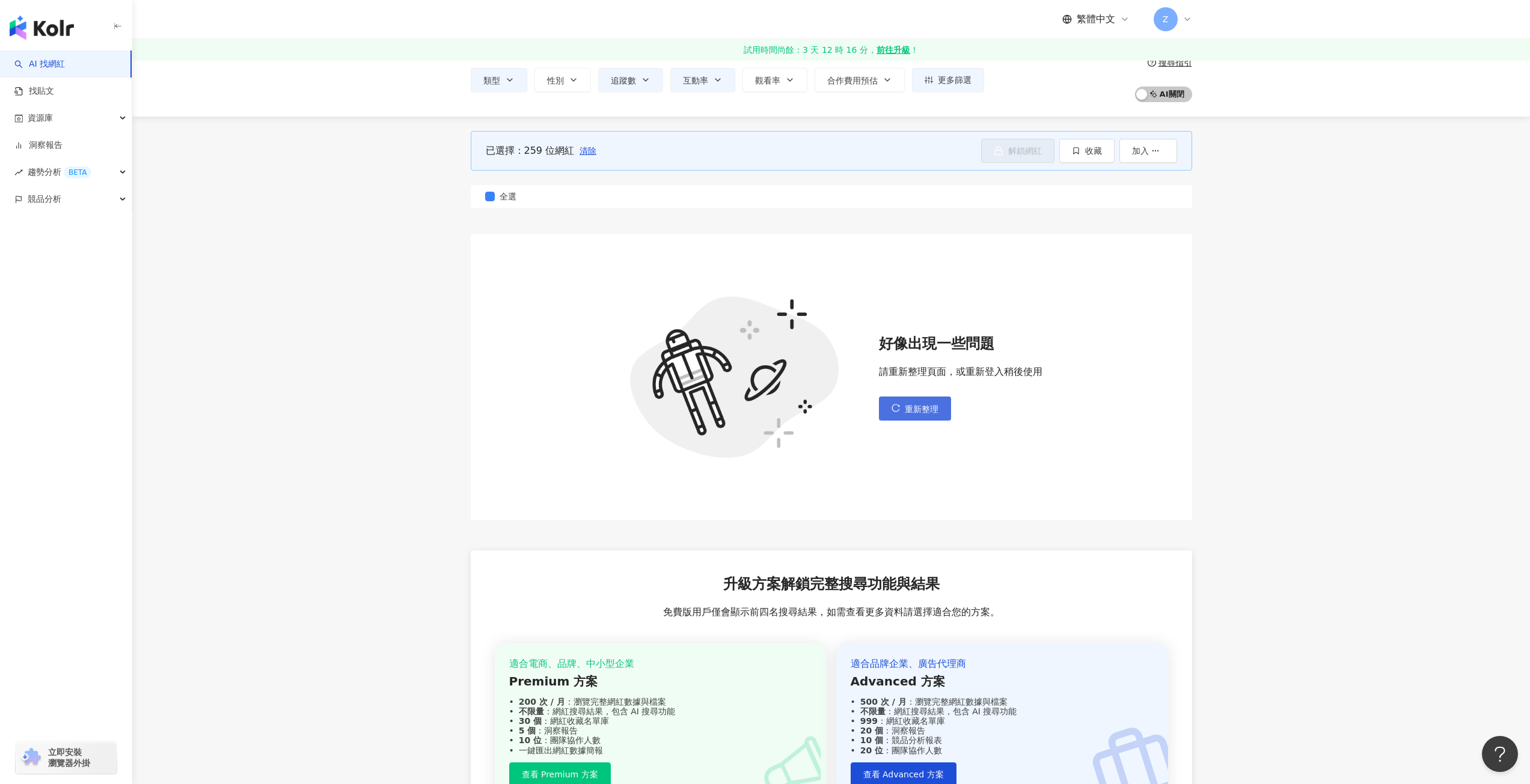
scroll to position [120, 0]
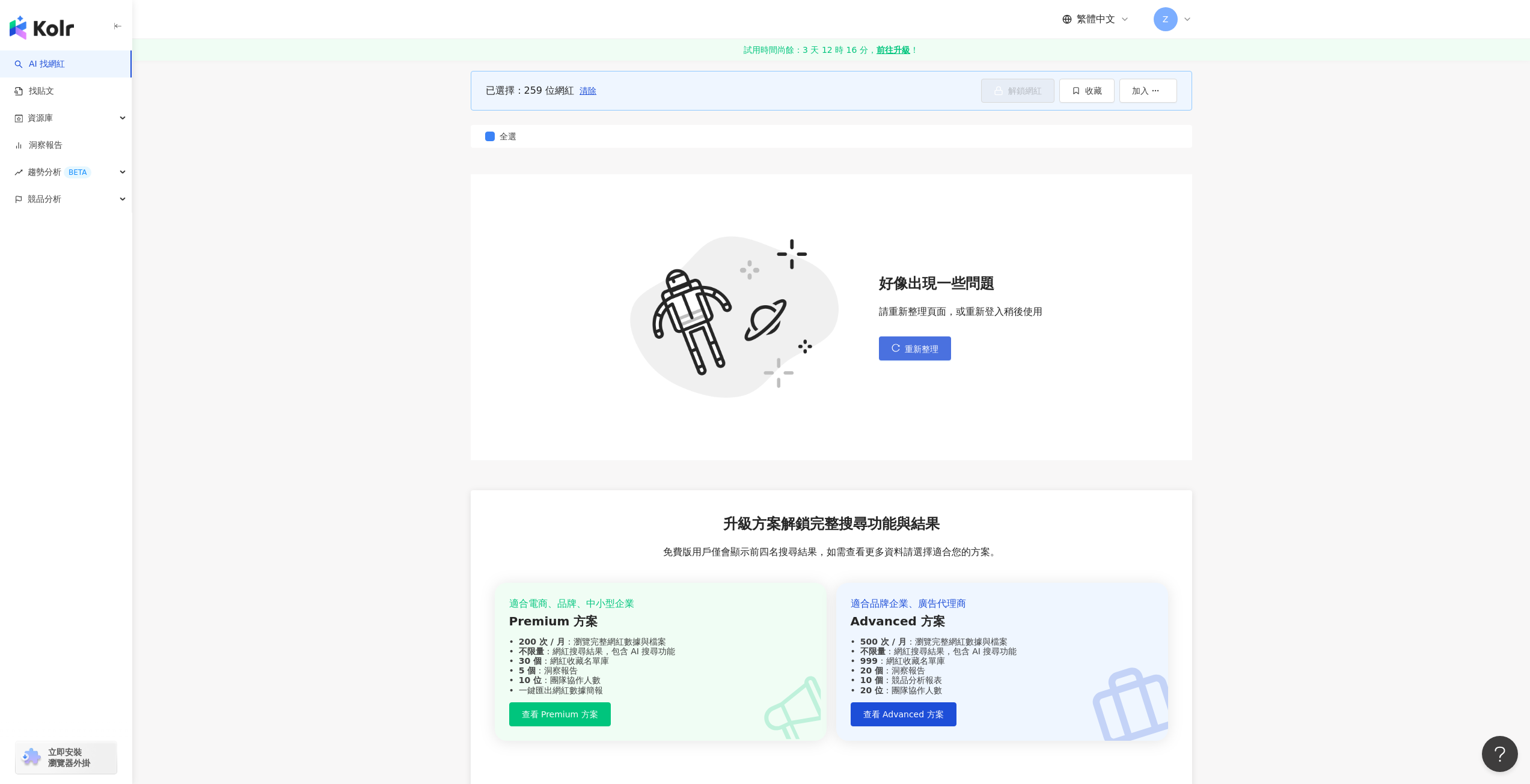
click at [928, 337] on button "重新整理" at bounding box center [914, 348] width 72 height 24
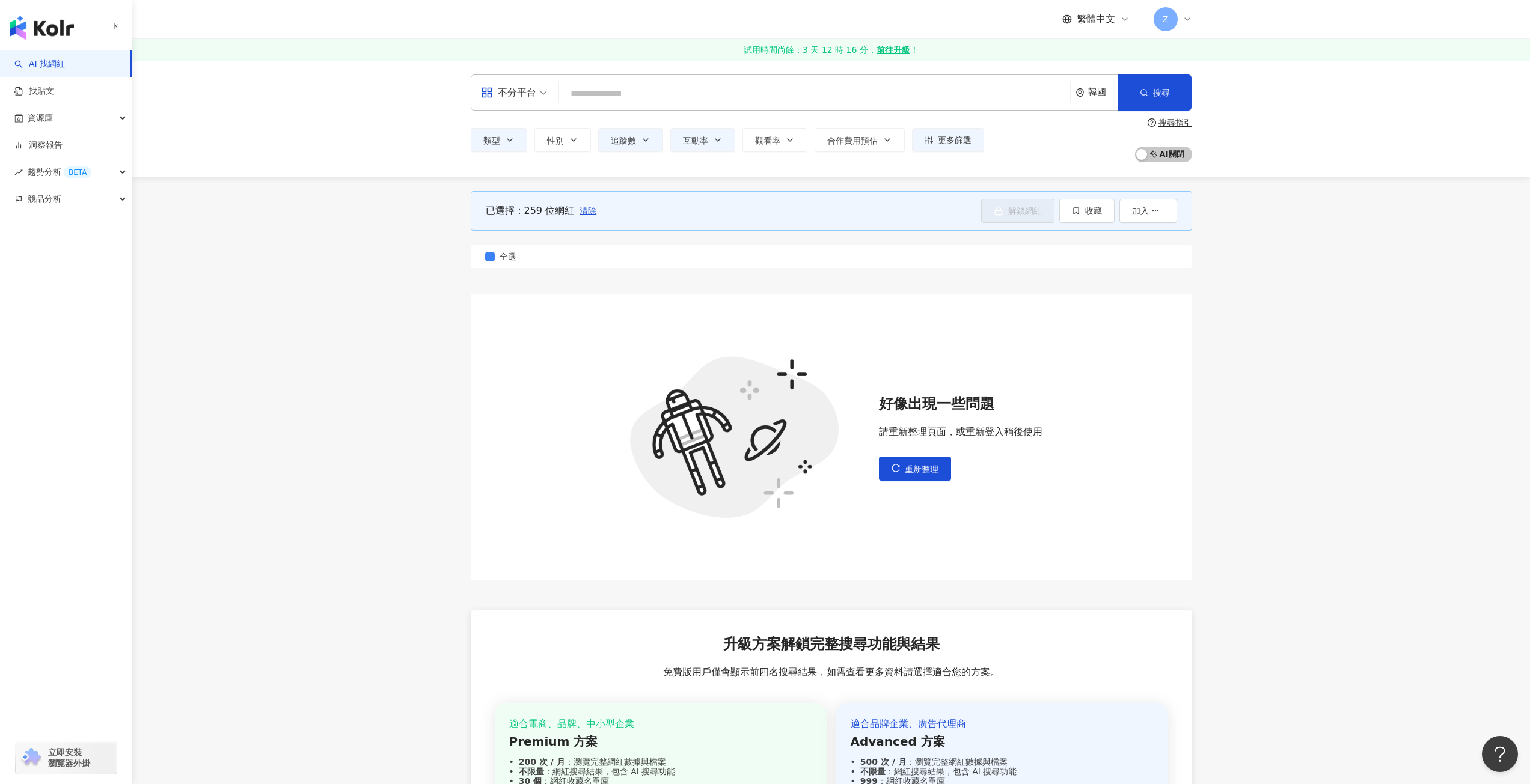
click at [910, 454] on div "好像出現一些問題 請重新整理頁面，或重新登入稍後使用 重新整理" at bounding box center [961, 437] width 164 height 87
click at [918, 466] on span "重新整理" at bounding box center [922, 470] width 34 height 10
click at [903, 465] on button "重新整理" at bounding box center [914, 468] width 72 height 24
click at [904, 464] on button "重新整理" at bounding box center [914, 468] width 72 height 24
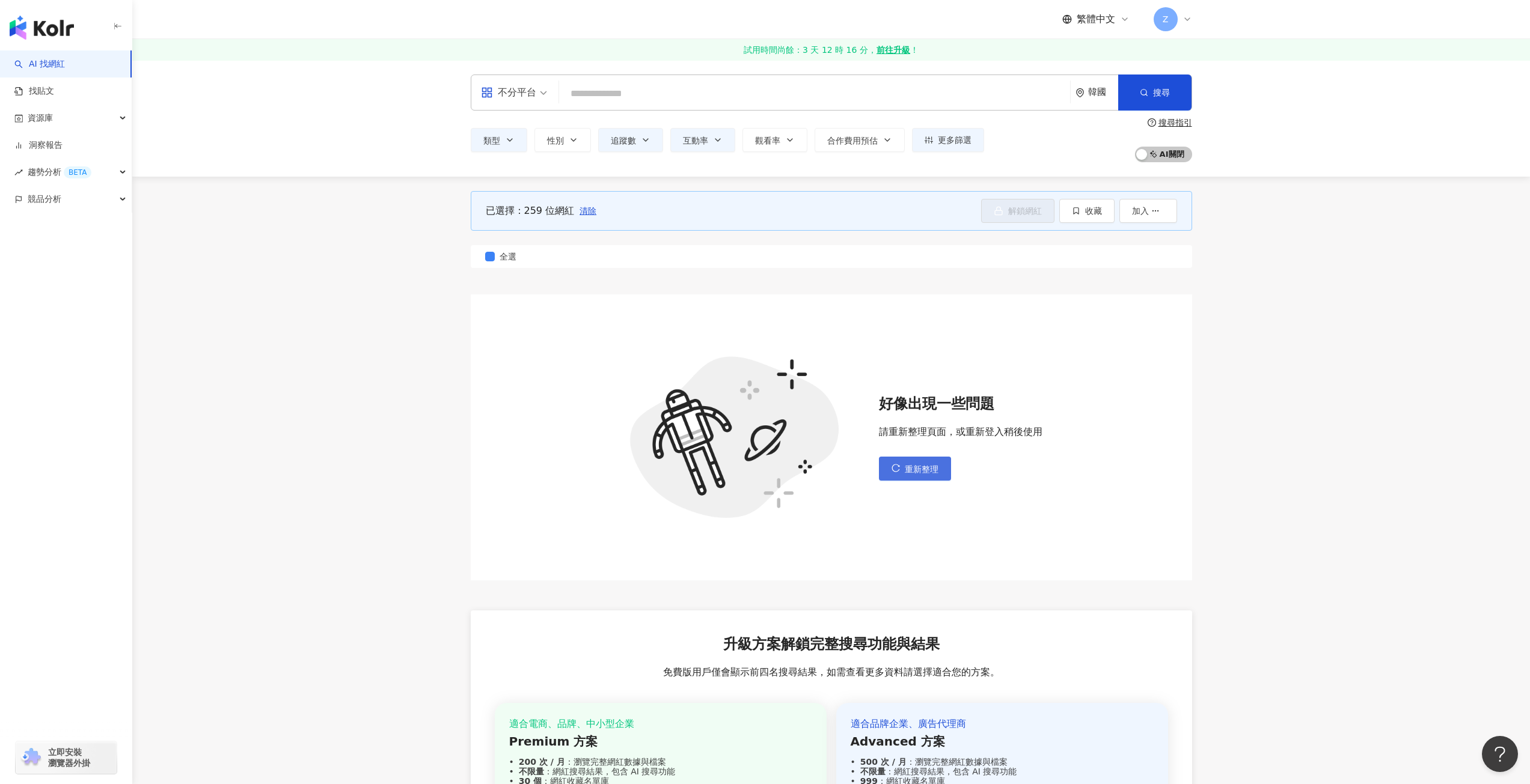
click at [897, 466] on icon "reload" at bounding box center [896, 468] width 8 height 8
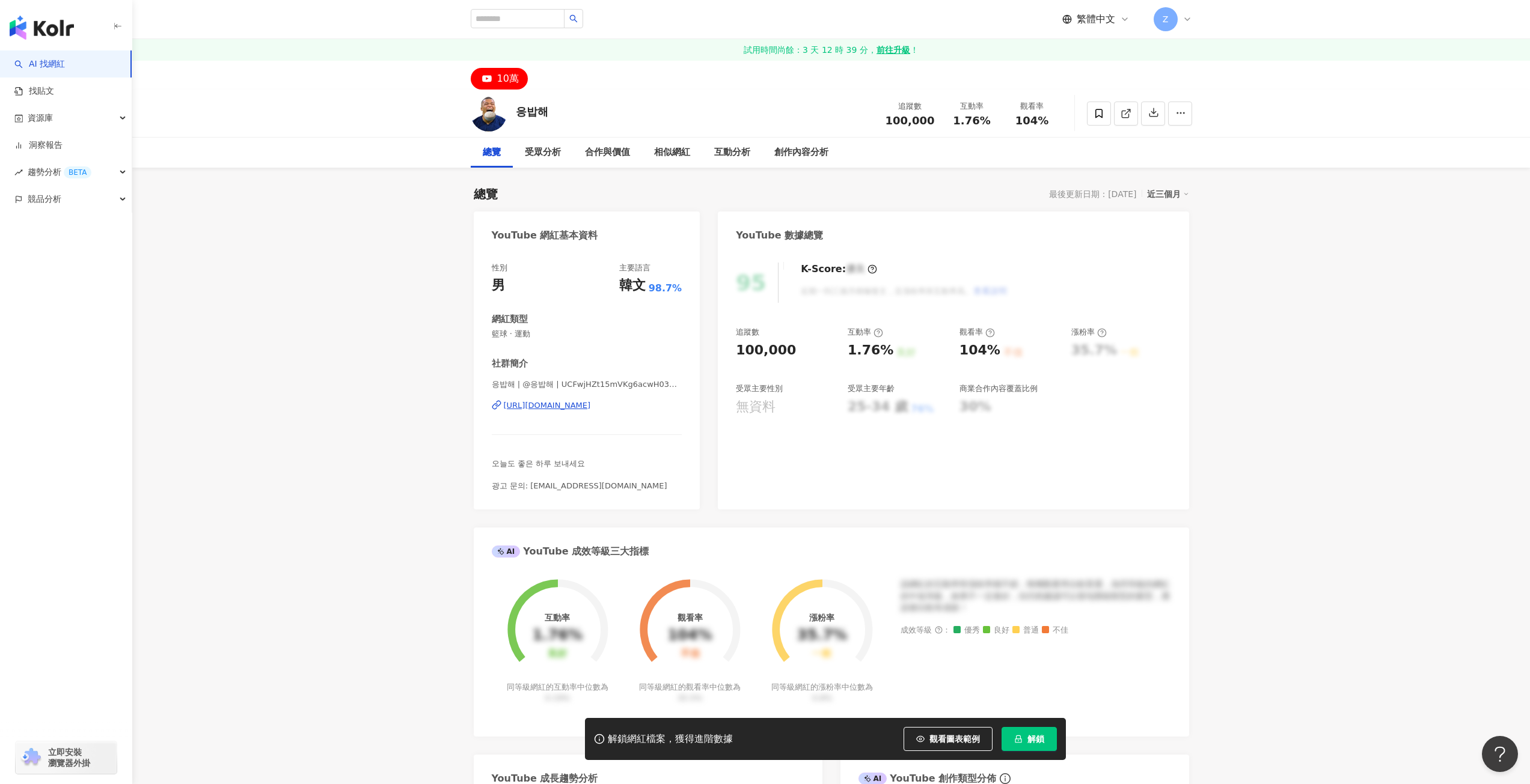
click at [591, 404] on div "https://www.youtube.com/channel/UCFwjHZt15mVKg6acwH03R2A" at bounding box center [547, 405] width 87 height 11
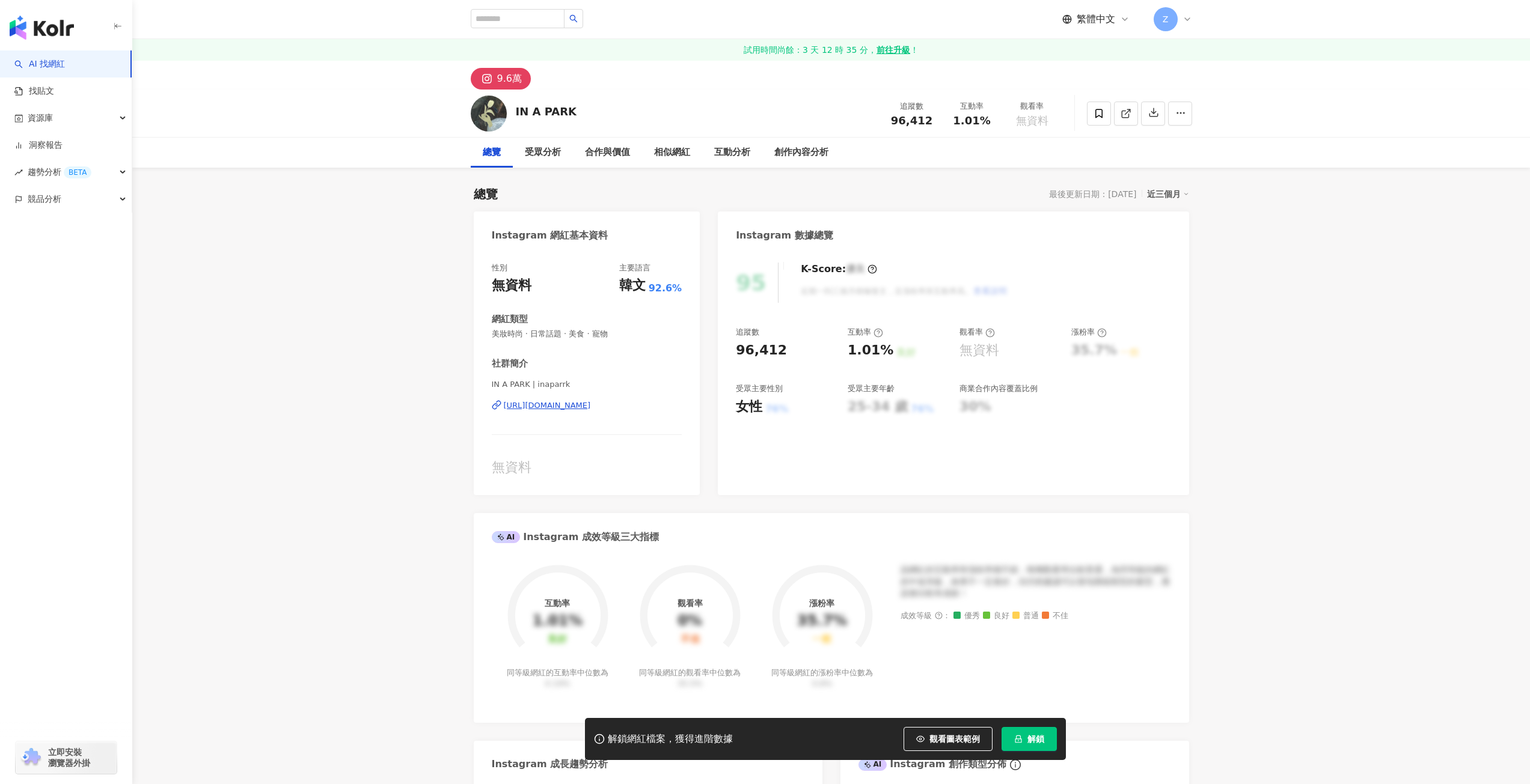
click at [591, 400] on div "https://www.instagram.com/inaparrk/" at bounding box center [547, 405] width 87 height 11
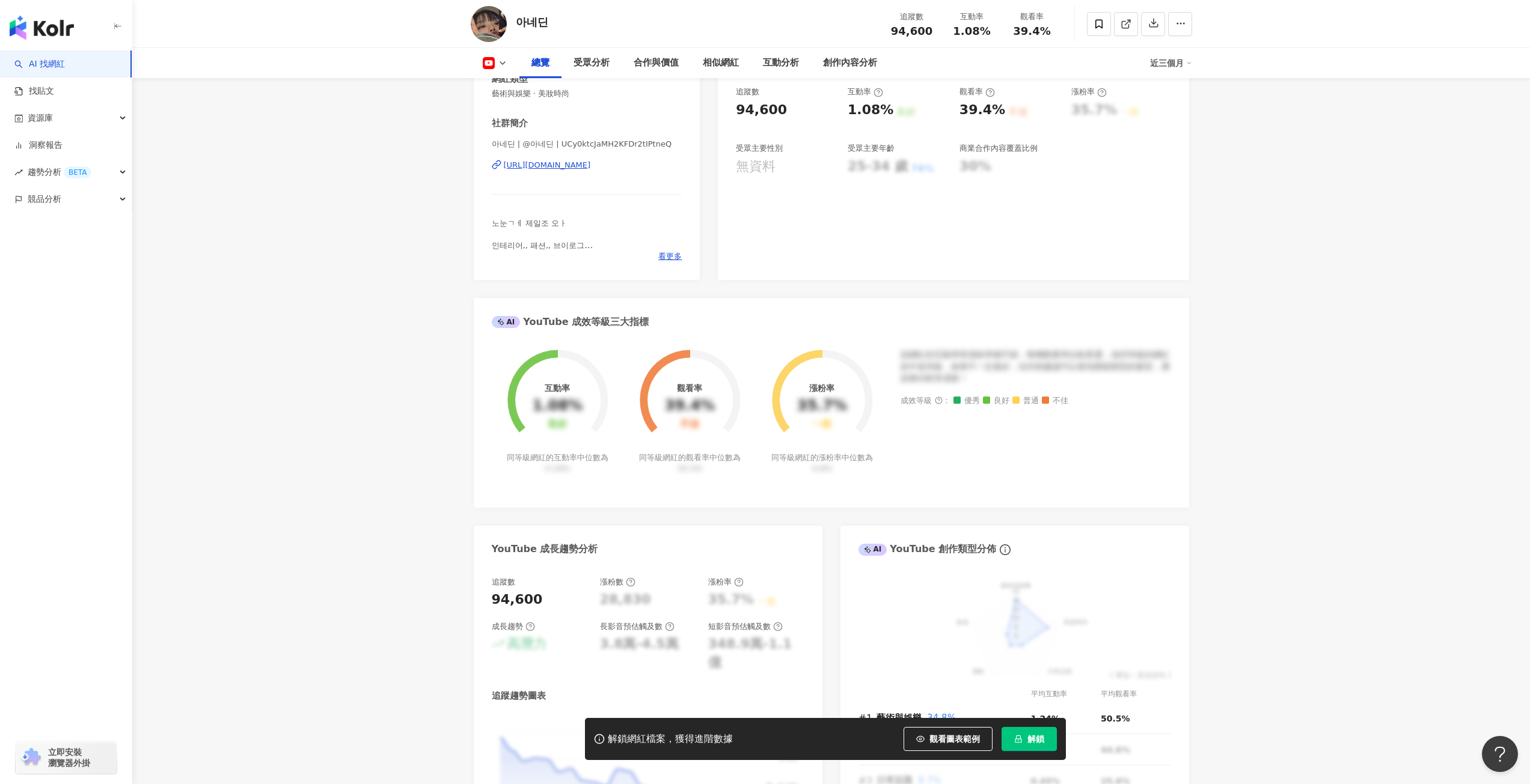
scroll to position [60, 0]
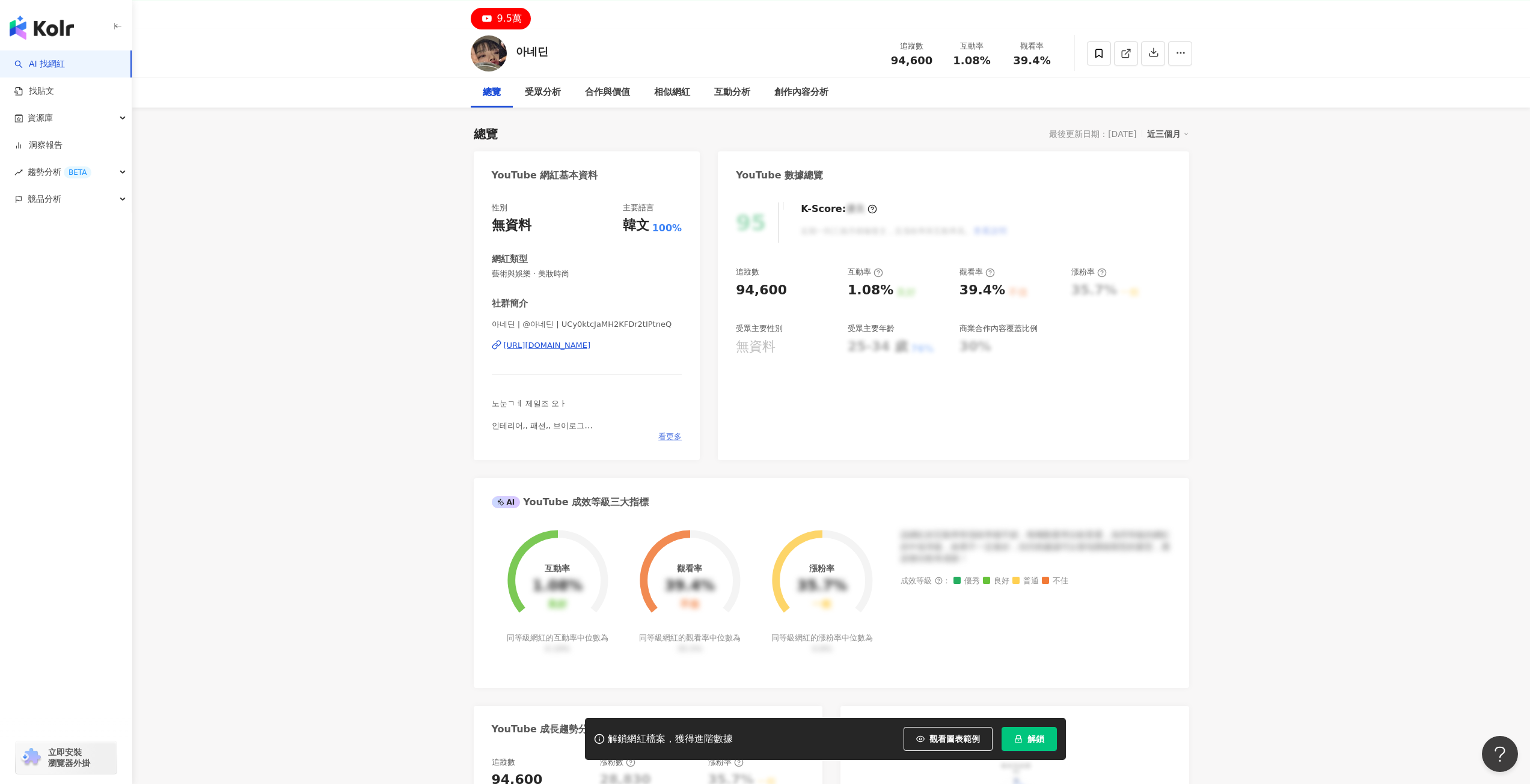
click at [660, 437] on span "看更多" at bounding box center [670, 437] width 23 height 11
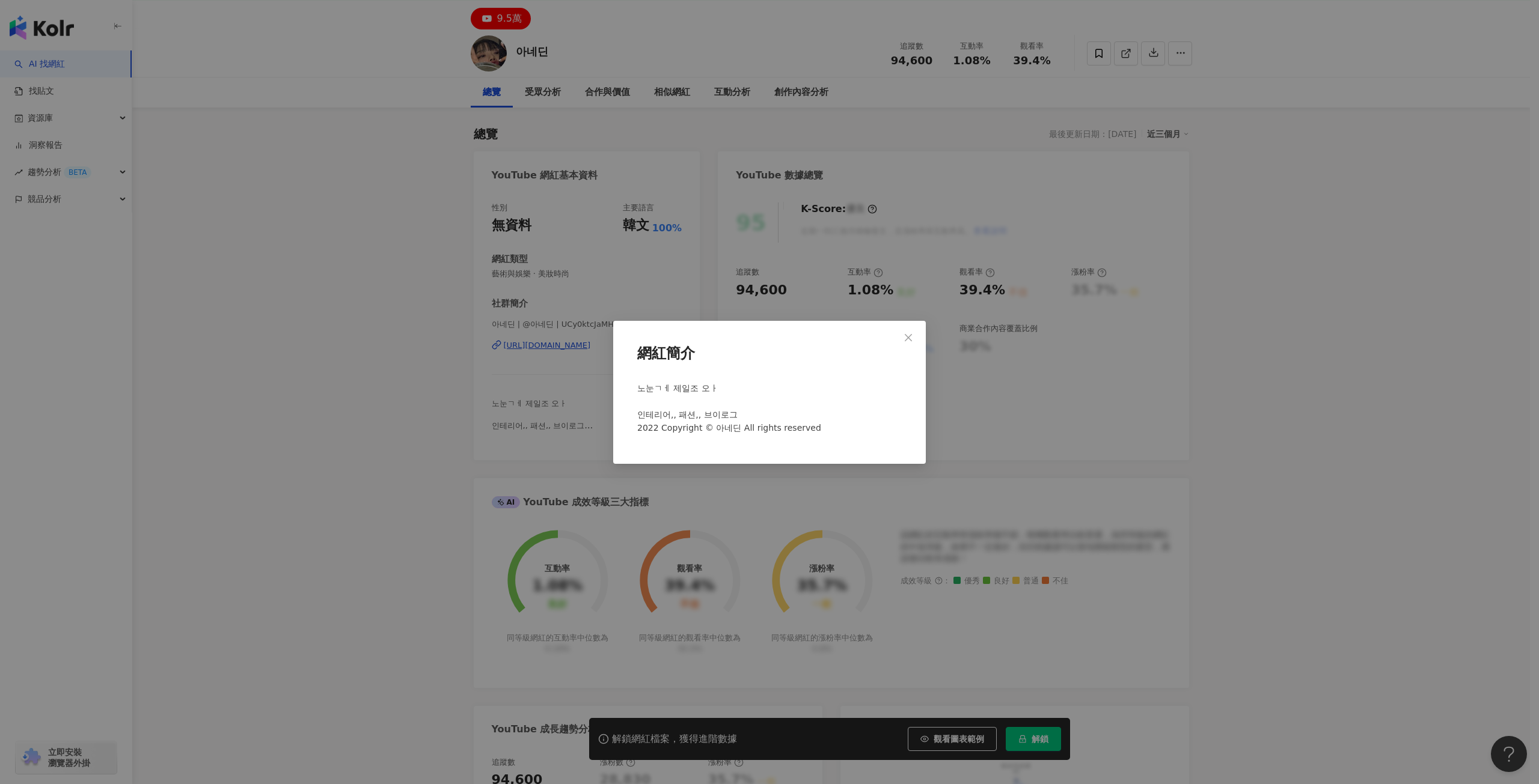
click at [913, 326] on button "Close" at bounding box center [908, 337] width 24 height 24
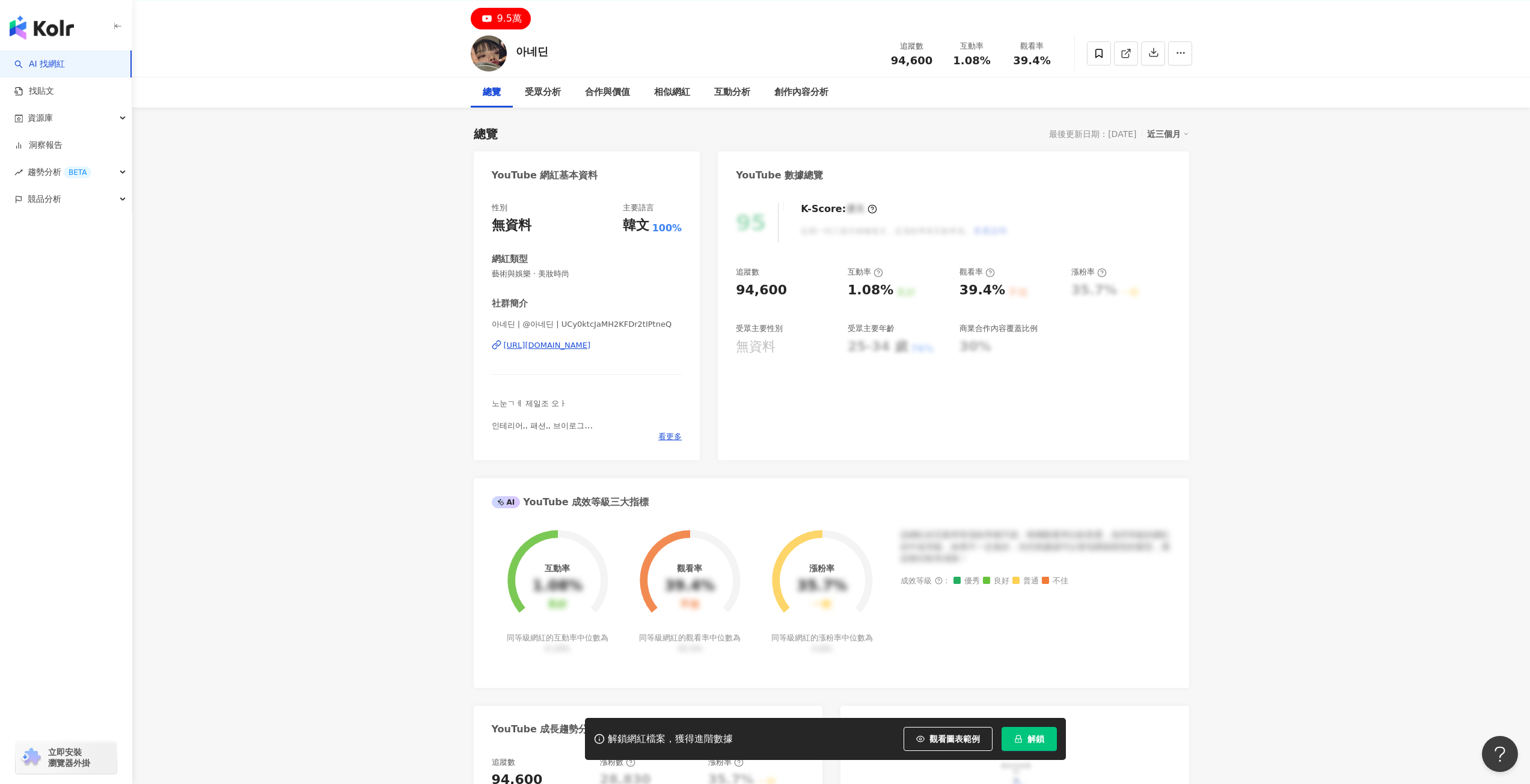
scroll to position [0, 0]
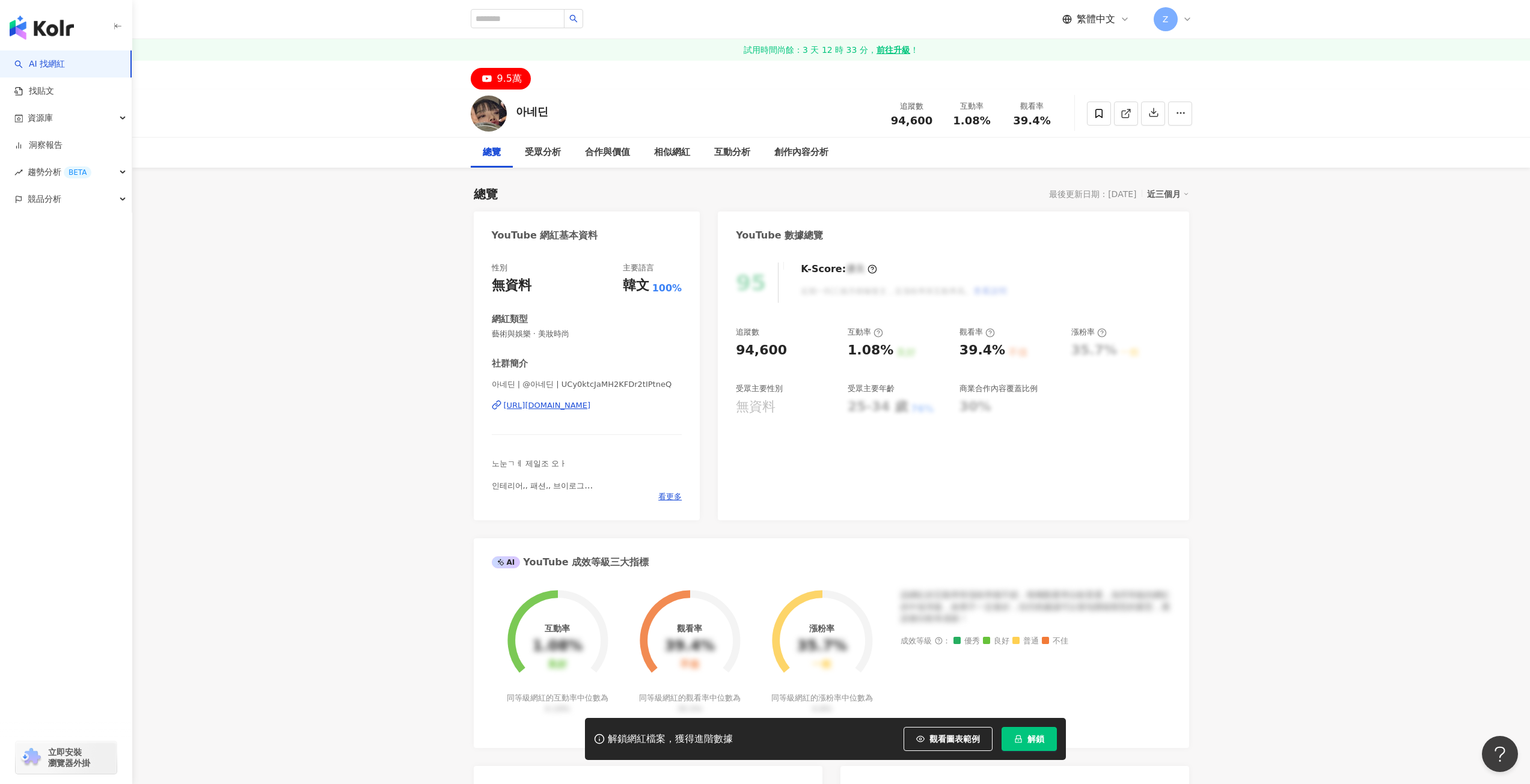
click at [545, 407] on div "https://www.youtube.com/channel/UCy0ktcJaMH2KFDr2tIPtneQ" at bounding box center [547, 405] width 87 height 11
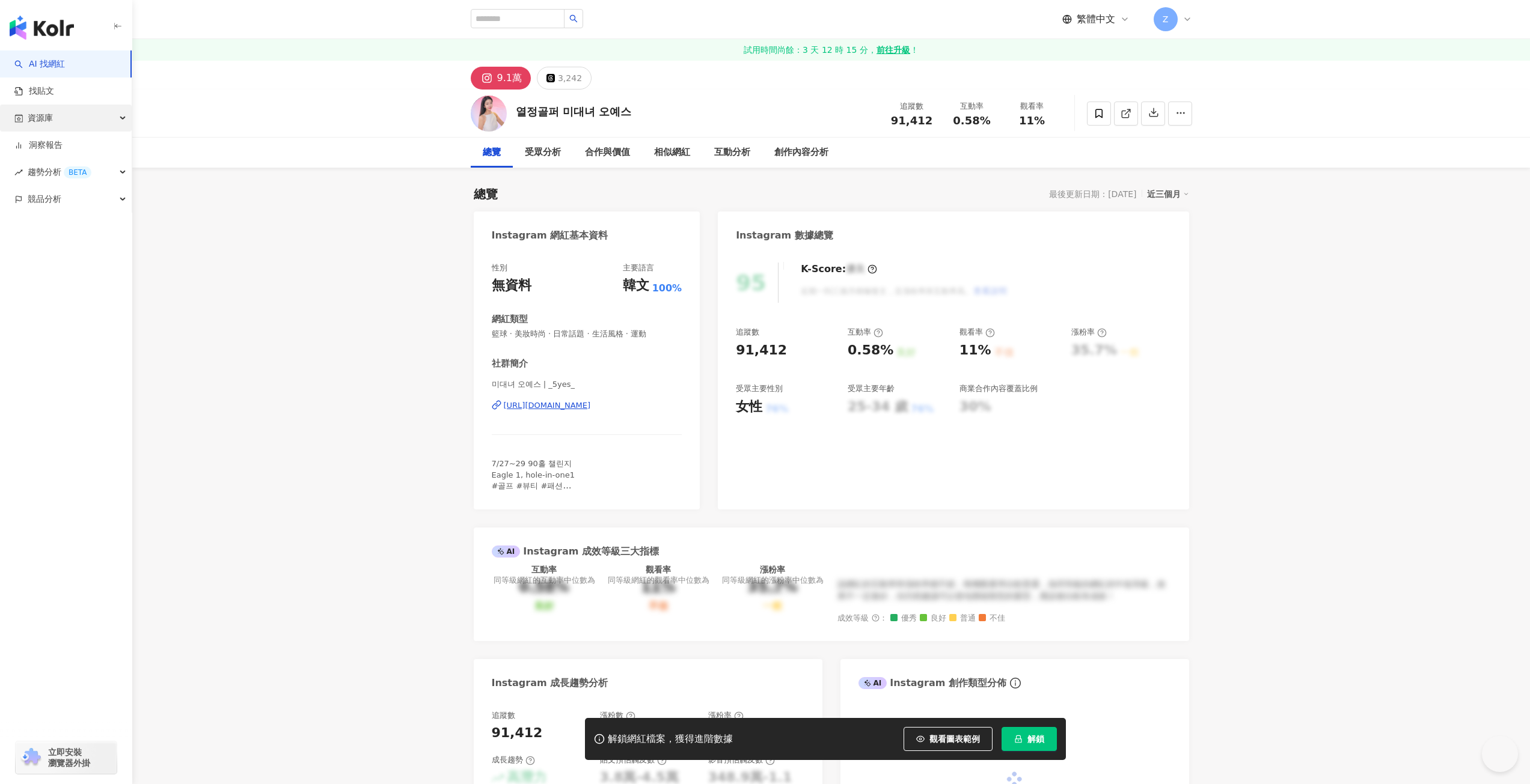
click at [57, 121] on div "資源庫" at bounding box center [65, 117] width 132 height 27
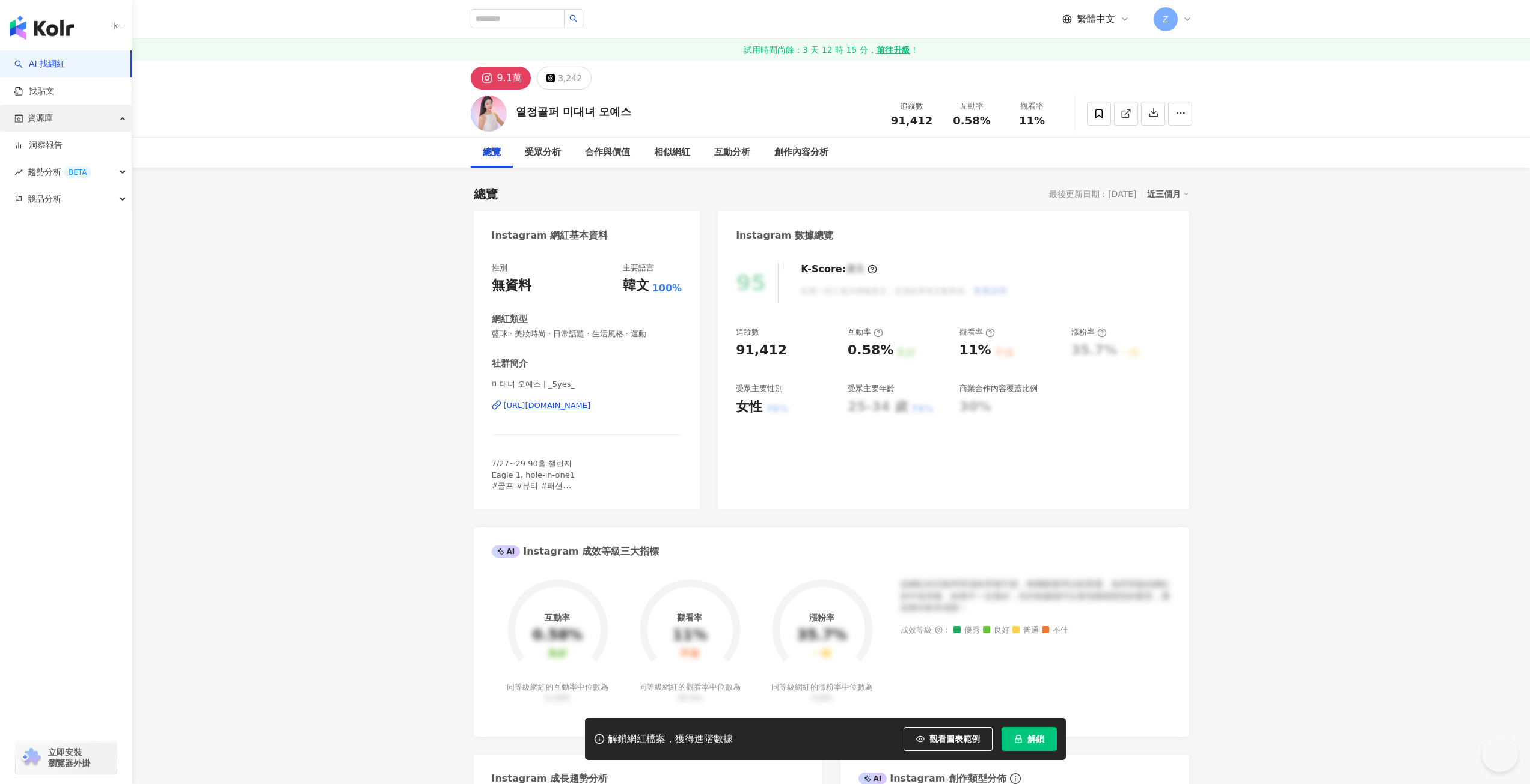
click at [118, 119] on div "資源庫" at bounding box center [65, 117] width 132 height 27
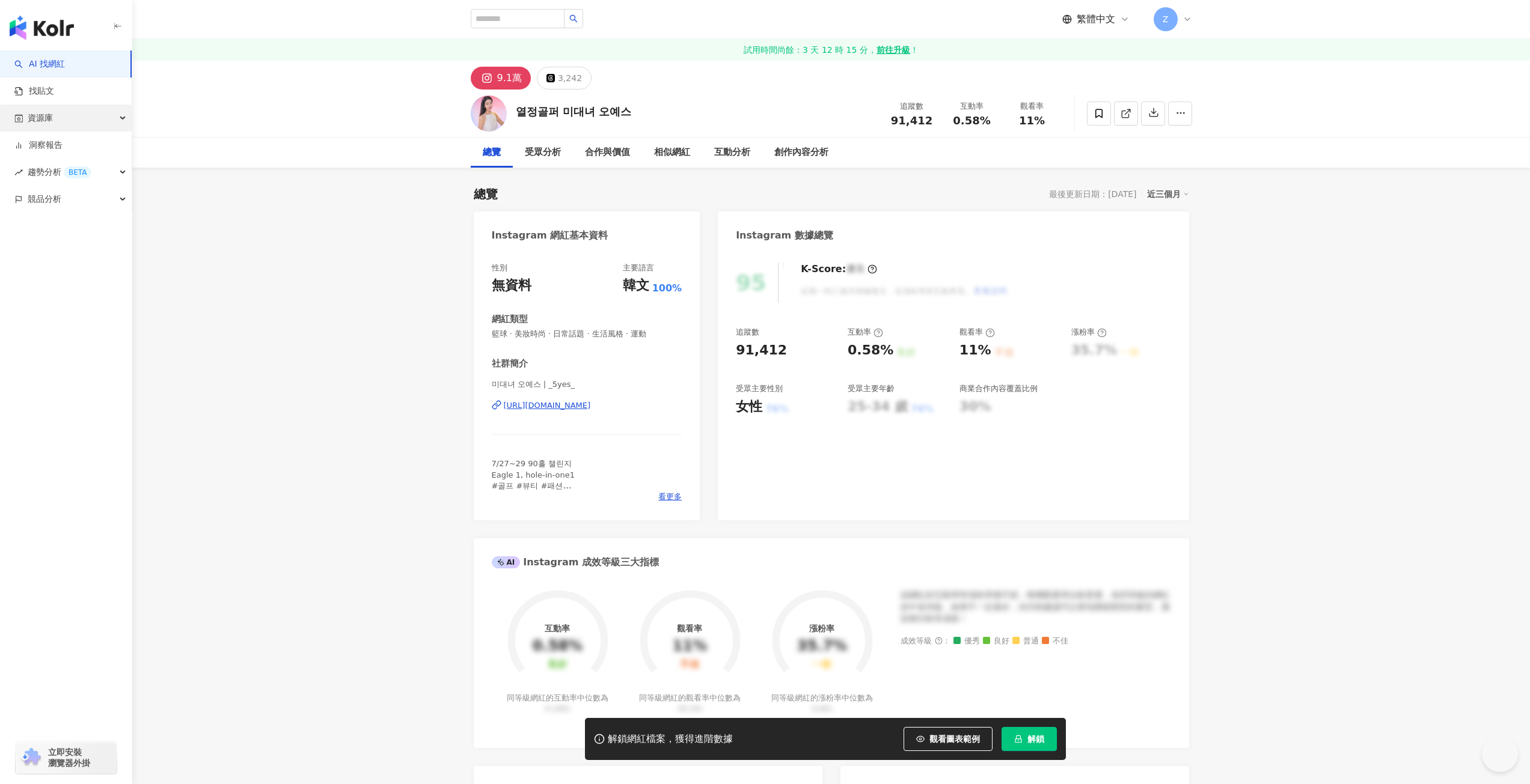
click at [117, 119] on div "資源庫" at bounding box center [65, 117] width 132 height 27
click at [122, 119] on div "資源庫" at bounding box center [65, 117] width 132 height 27
click at [58, 175] on link "網紅收藏" at bounding box center [46, 172] width 34 height 12
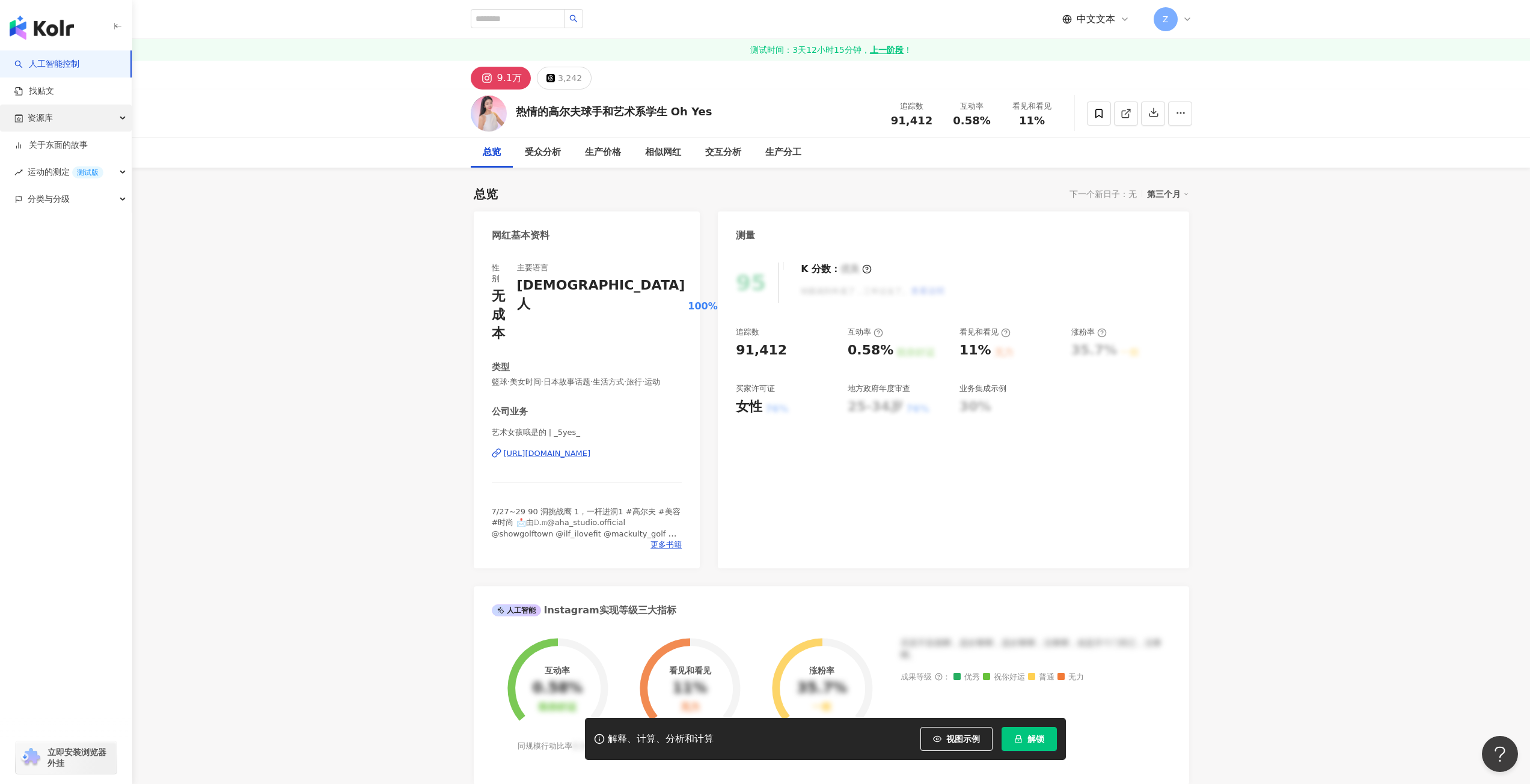
click at [73, 120] on div "资源库" at bounding box center [65, 117] width 132 height 27
click at [113, 119] on div "资源库" at bounding box center [65, 117] width 132 height 27
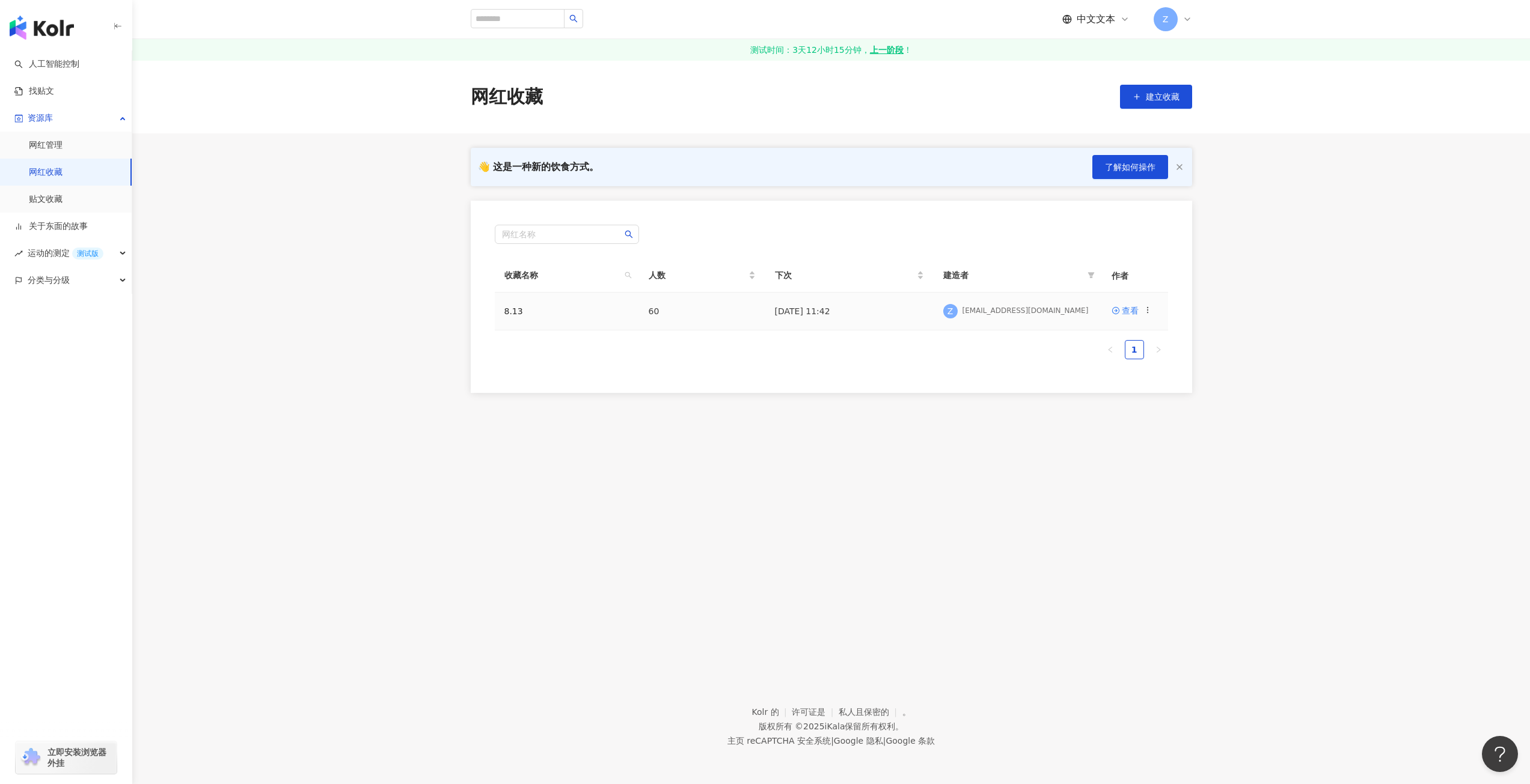
click at [831, 315] on font "2025年8月13日 11:42" at bounding box center [803, 312] width 55 height 10
click at [1134, 312] on font "查看" at bounding box center [1130, 311] width 17 height 10
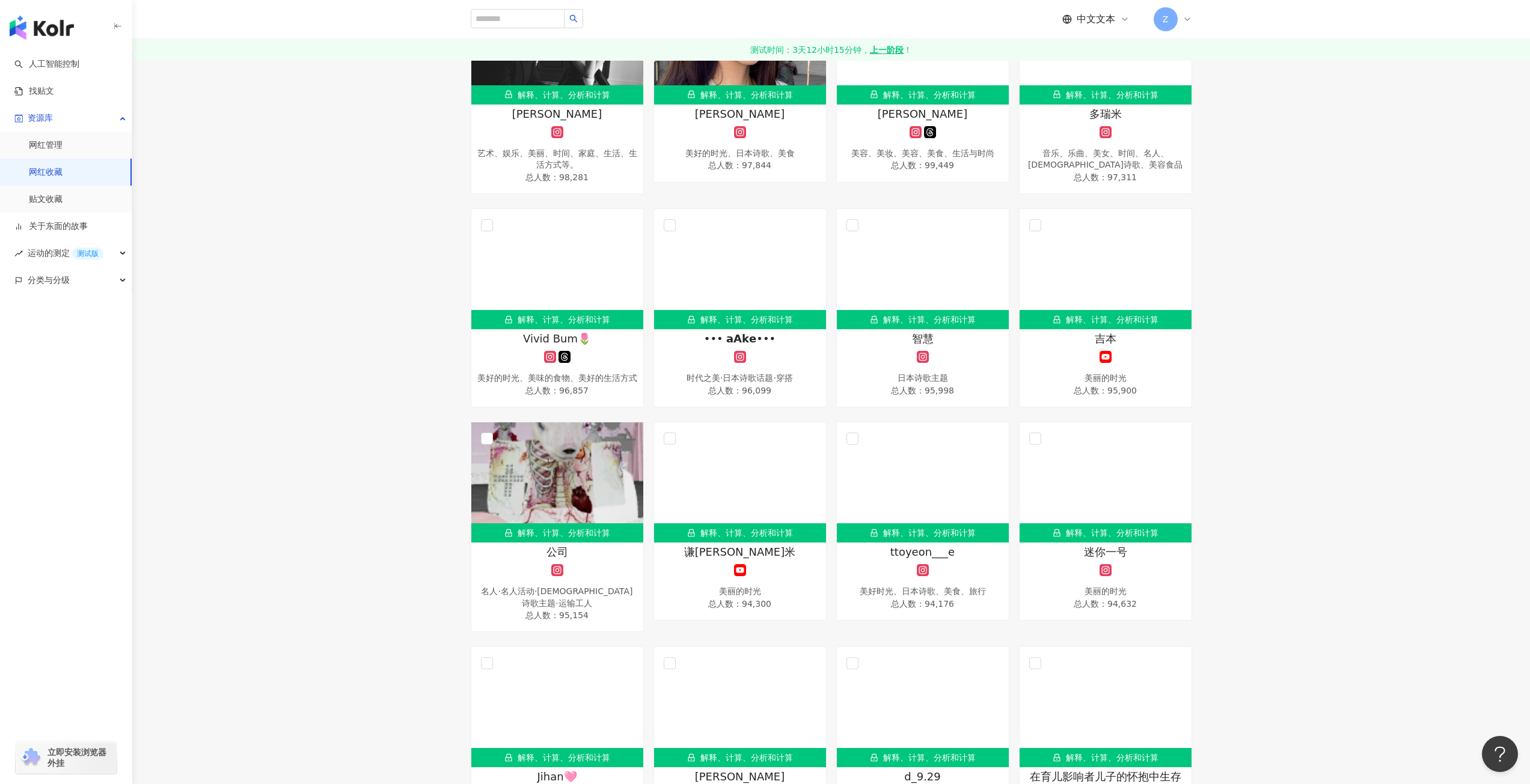
scroll to position [983, 0]
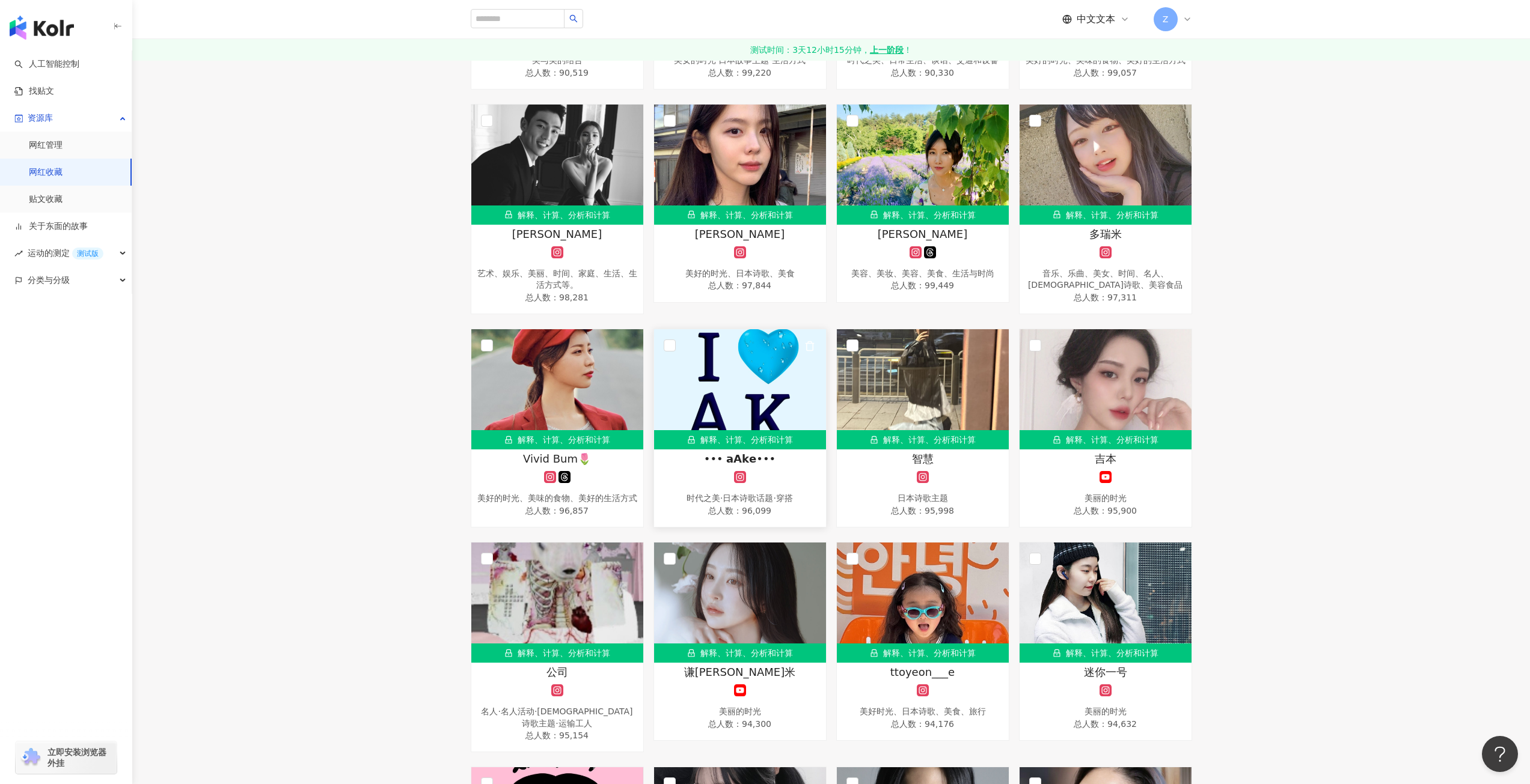
click at [730, 383] on img at bounding box center [741, 389] width 172 height 120
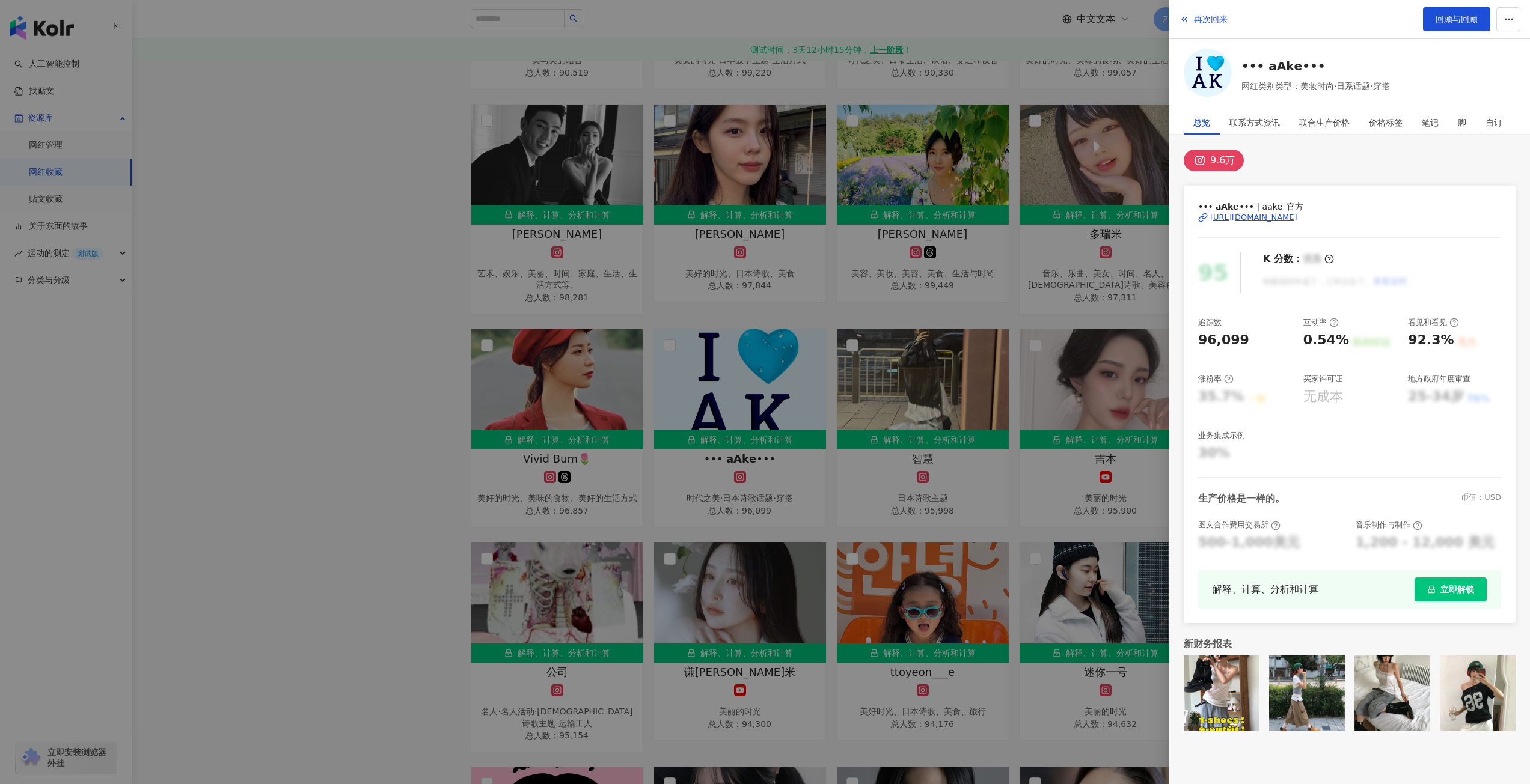
click at [1297, 222] on font "https://www.instagram.com/aake_official/" at bounding box center [1254, 217] width 87 height 9
click at [837, 347] on div at bounding box center [765, 392] width 1530 height 784
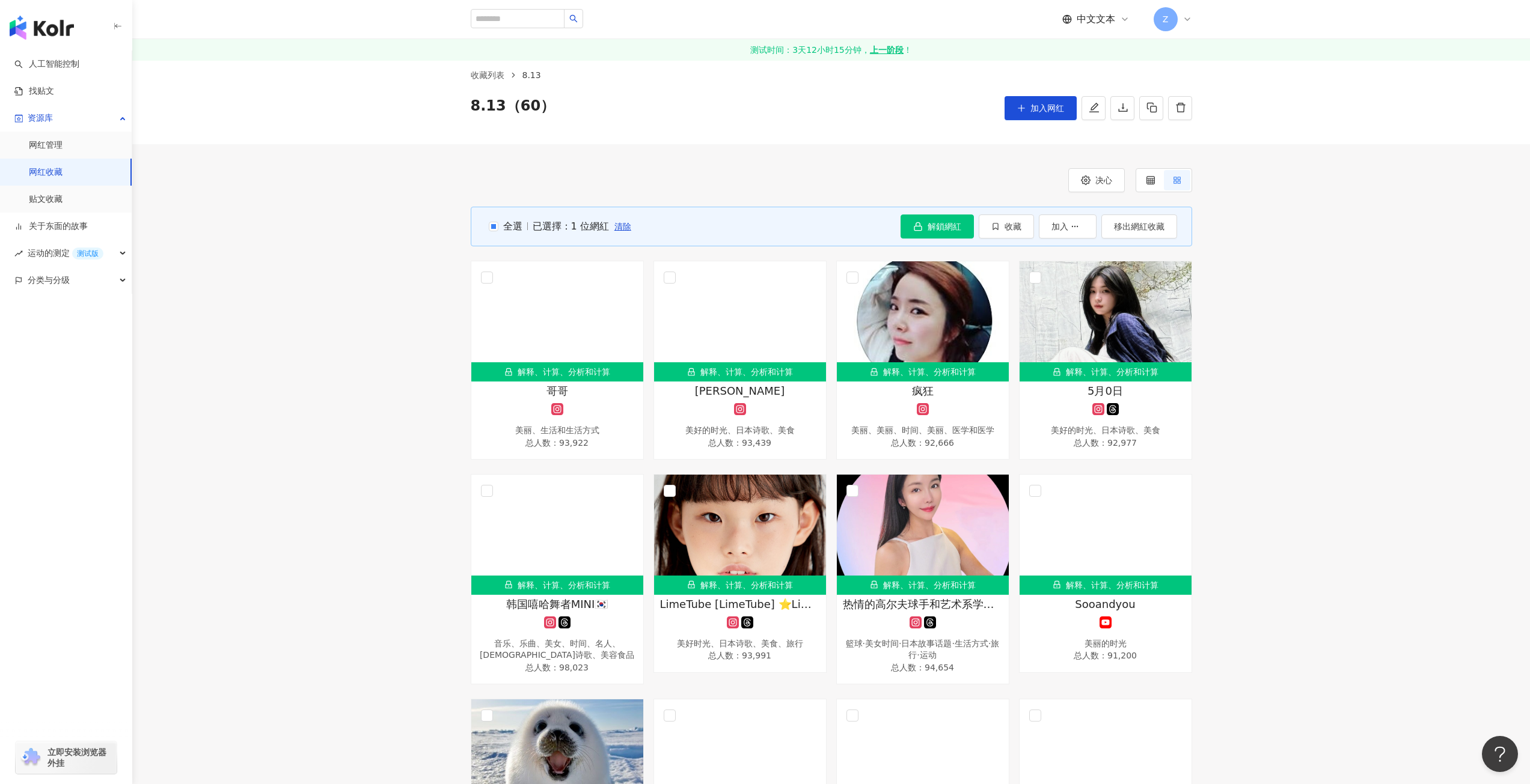
scroll to position [0, 0]
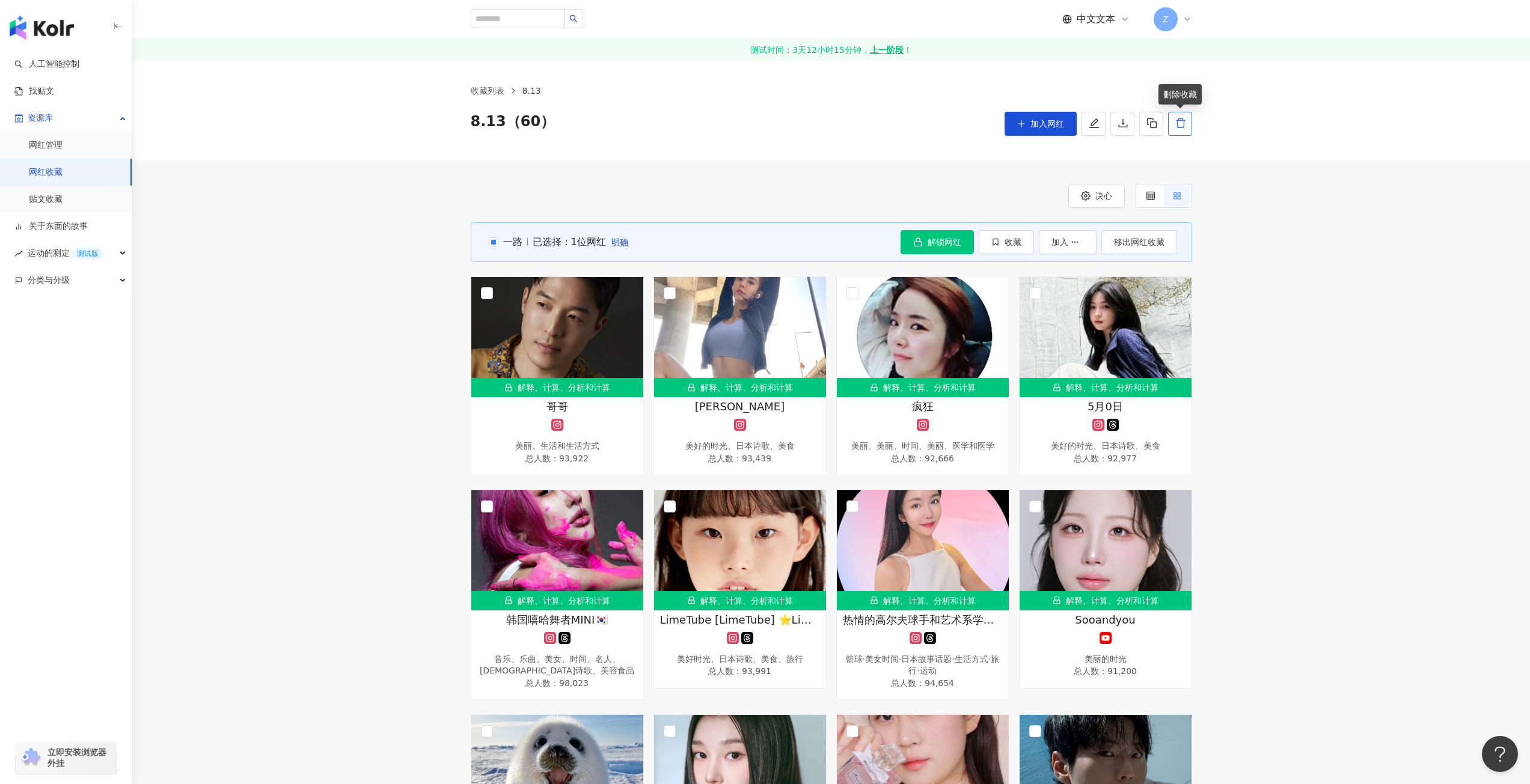
click at [1184, 127] on icon "删除" at bounding box center [1180, 123] width 9 height 10
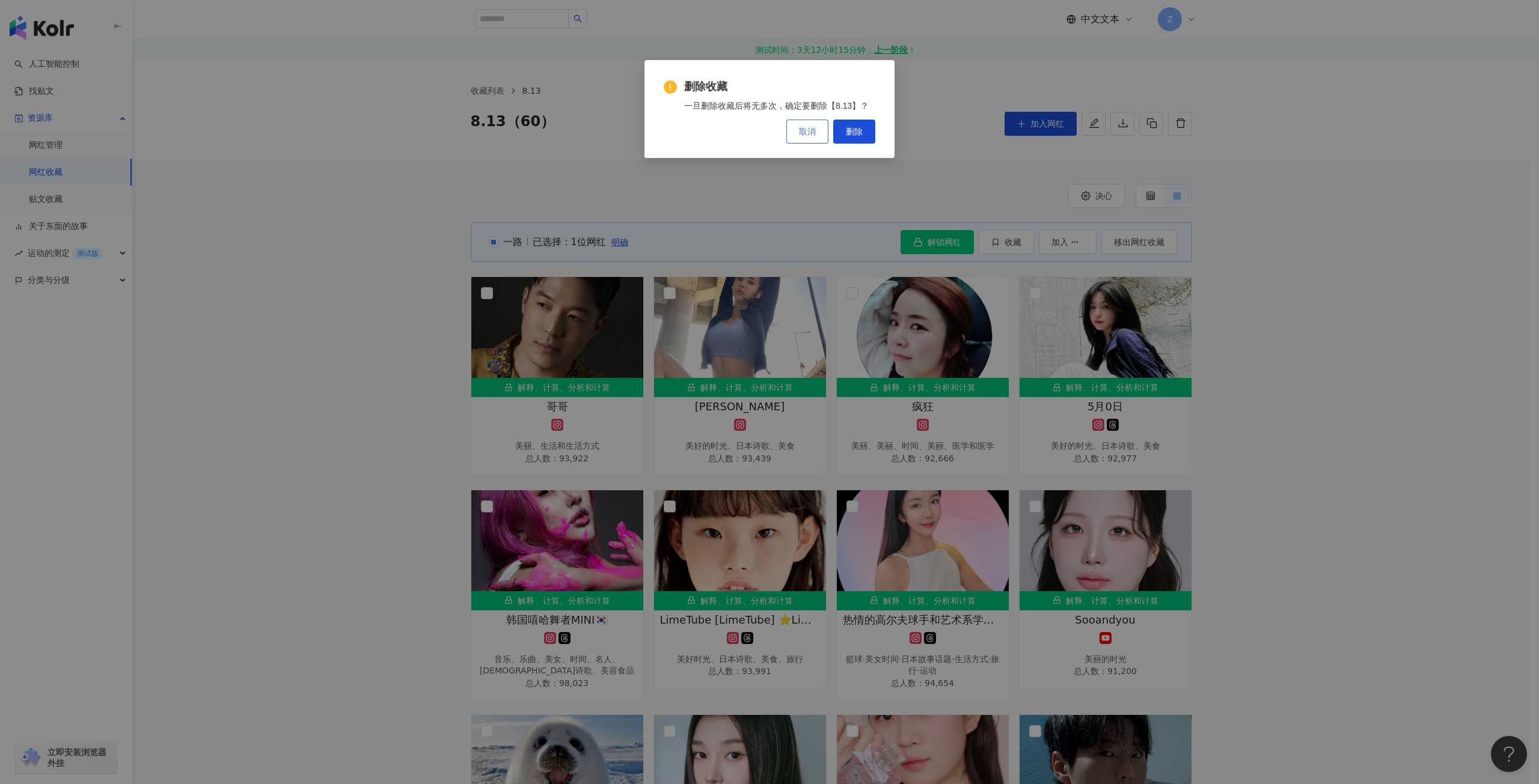
click at [813, 131] on font "取消" at bounding box center [808, 131] width 17 height 10
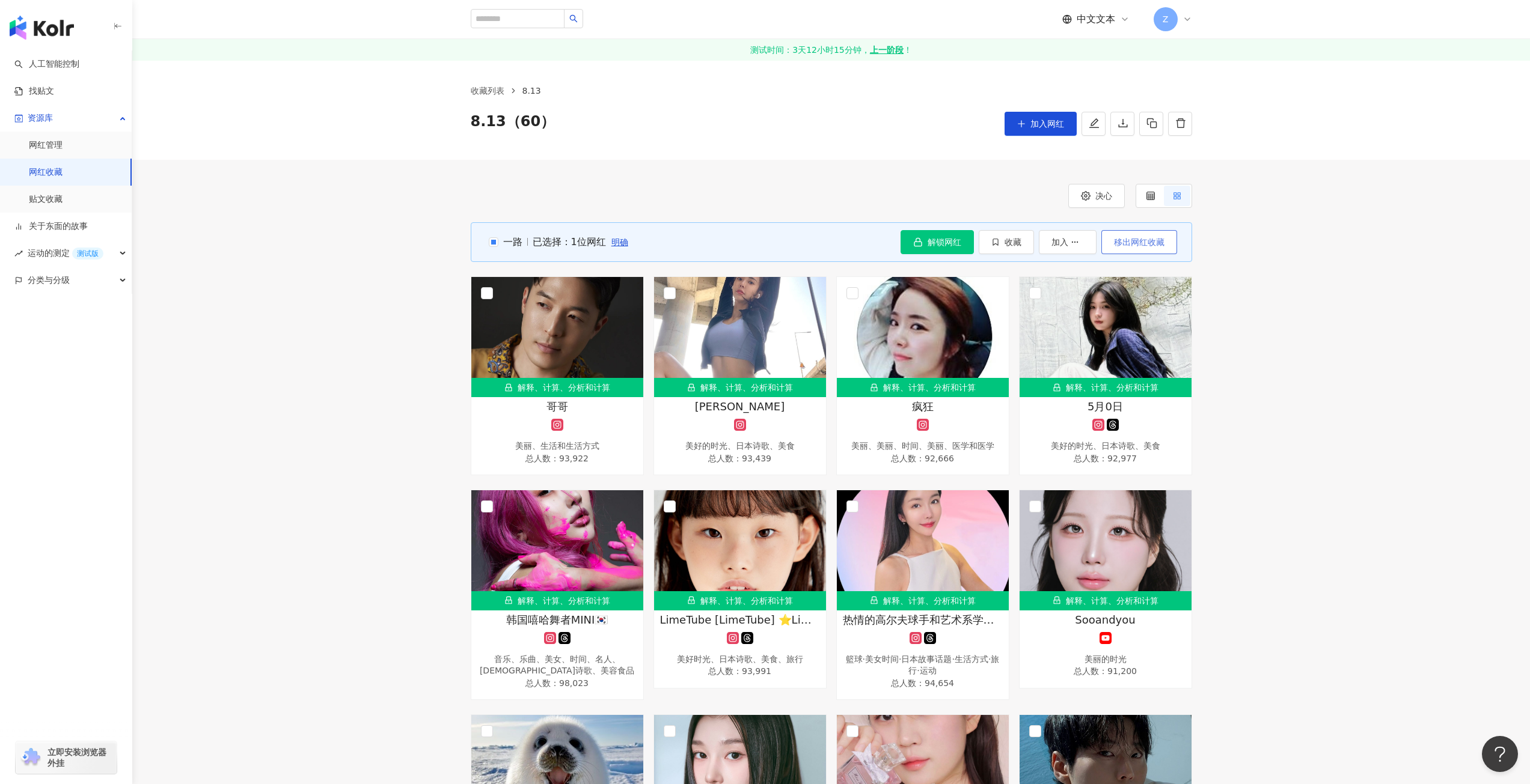
click at [1125, 241] on font "移出网红收藏" at bounding box center [1139, 242] width 50 height 10
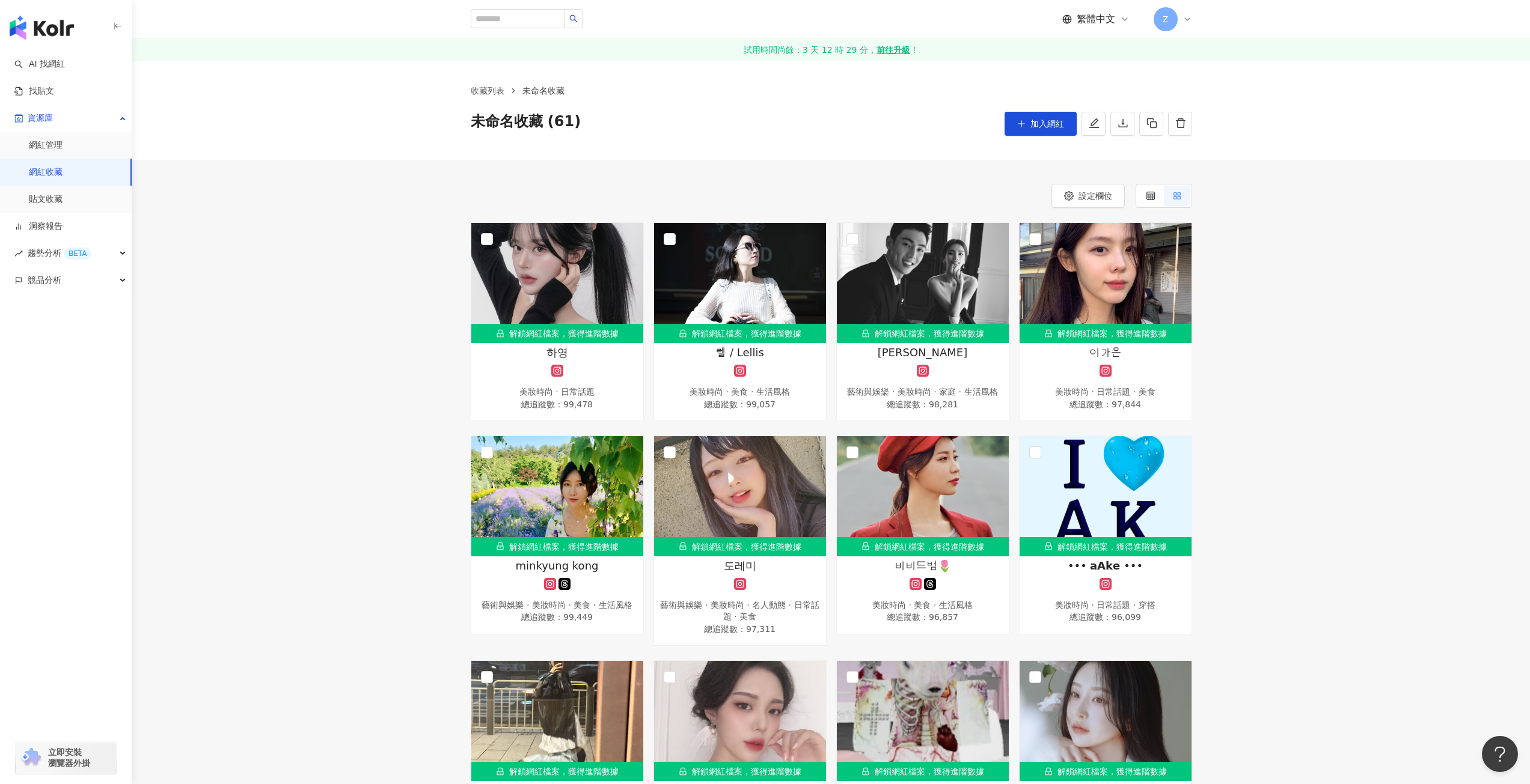
click span "未命名收藏 (61)"
click button "button"
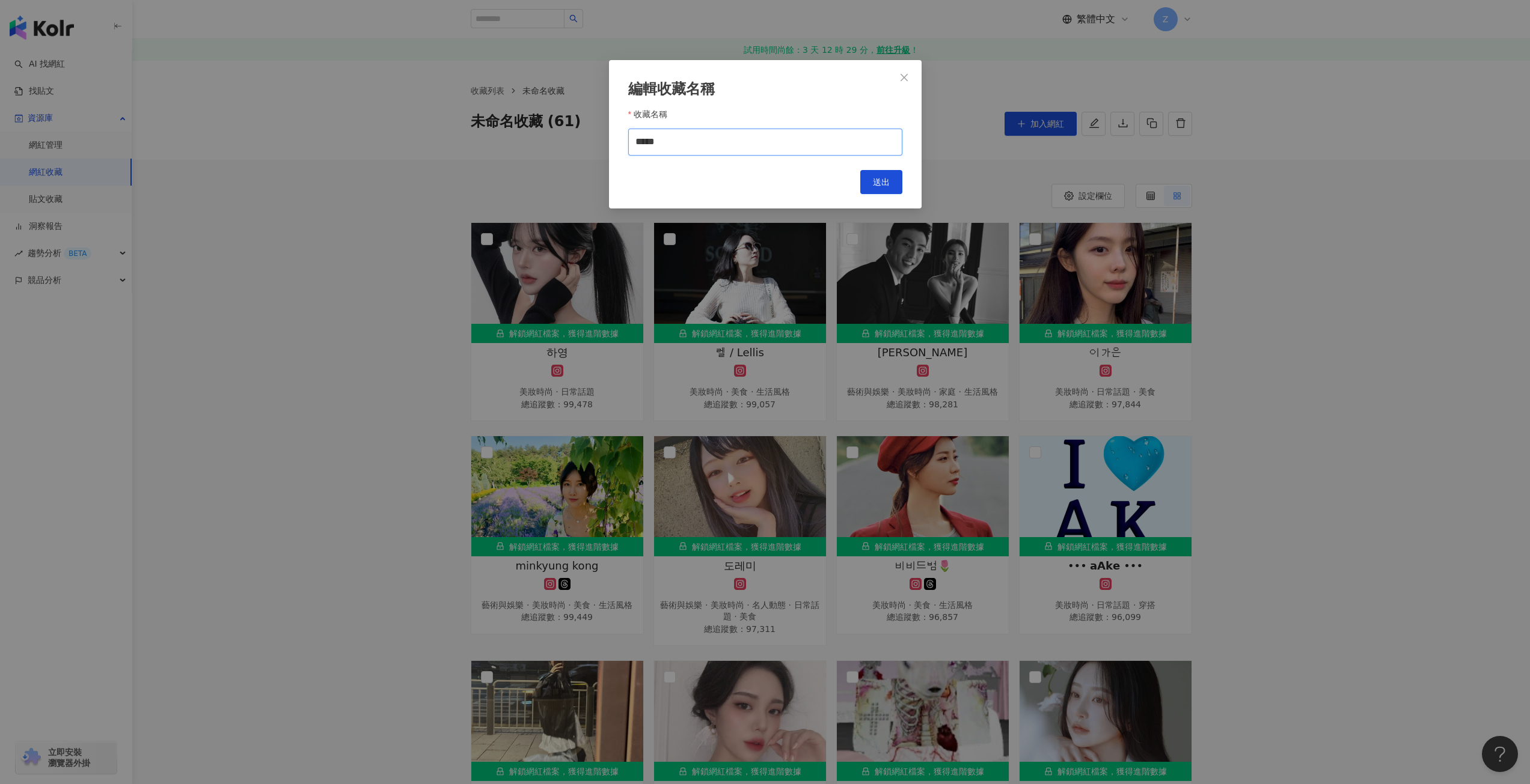
drag, startPoint x: 741, startPoint y: 139, endPoint x: 559, endPoint y: 157, distance: 182.9
click div "編輯收藏名稱 收藏名稱 ***** Cancel 送出"
type input "****"
click button "送出"
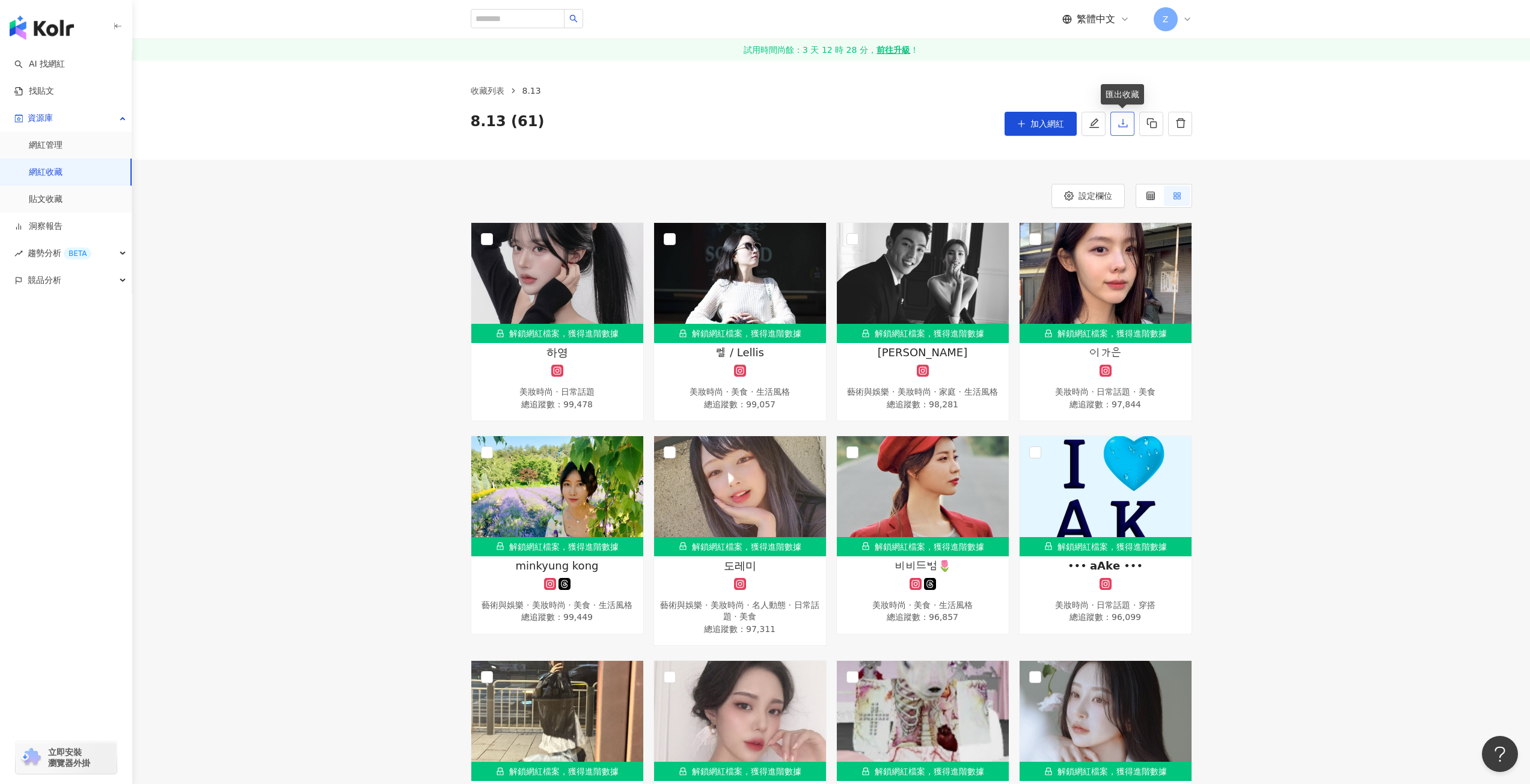
click icon "download"
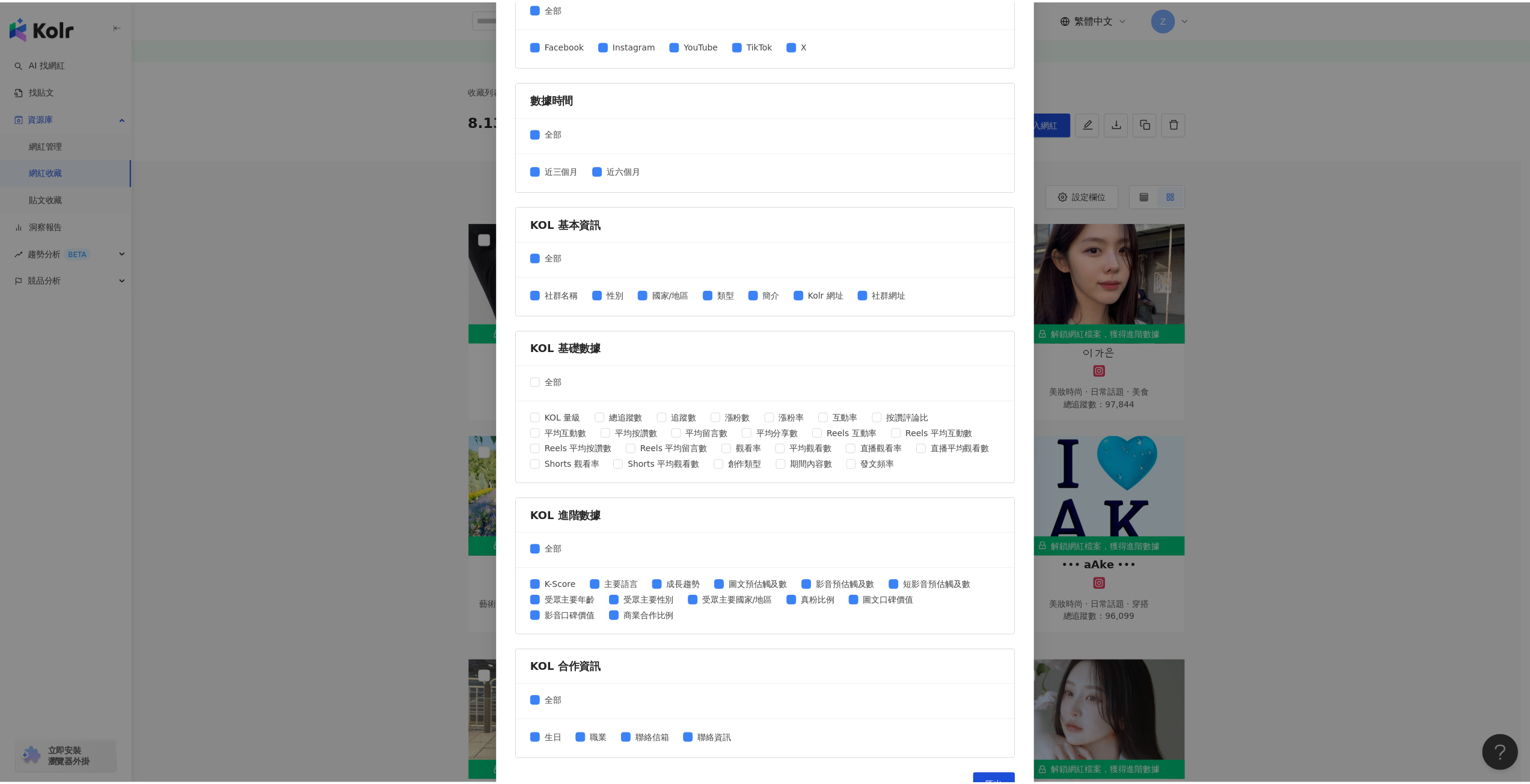
scroll to position [149, 0]
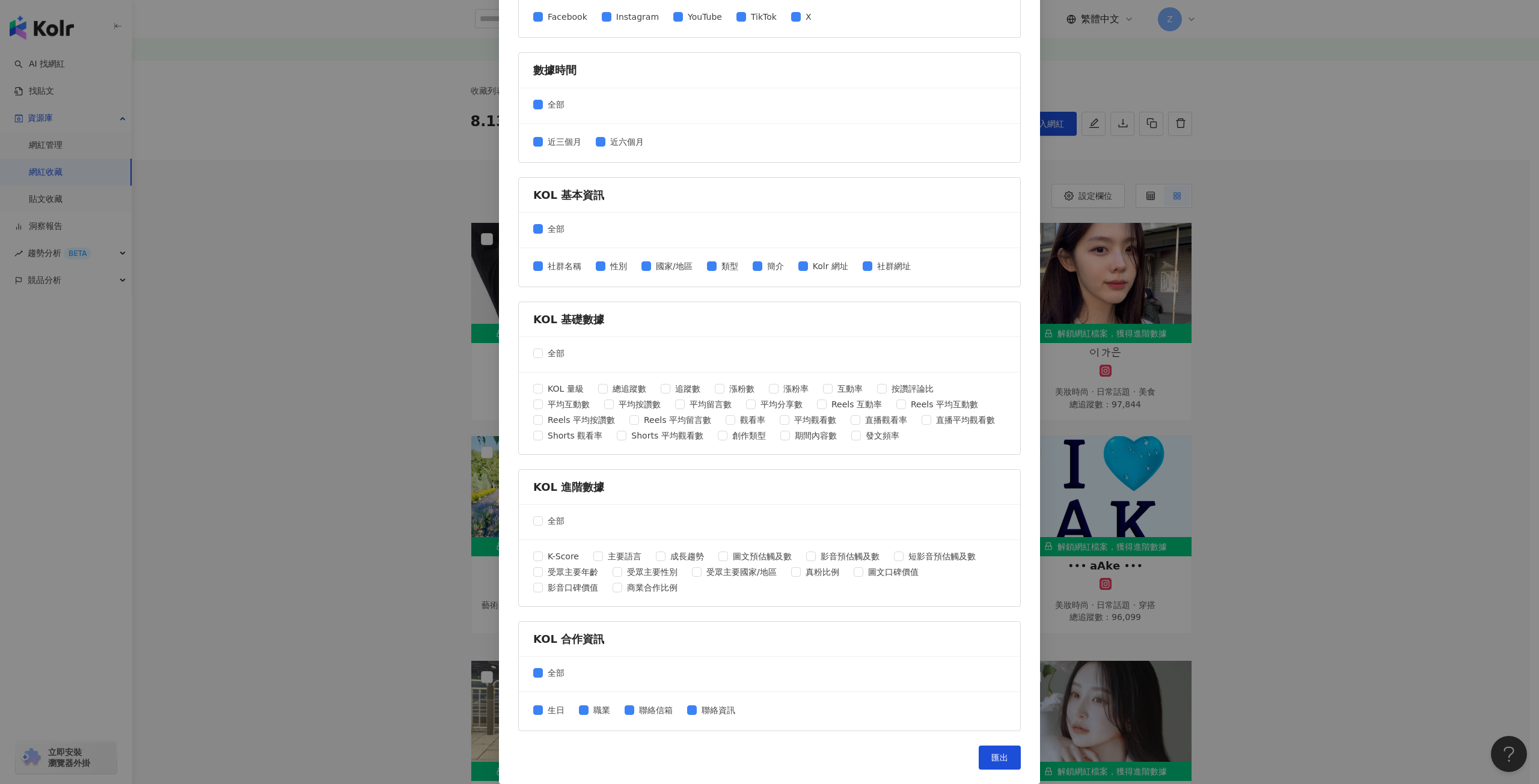
click div "匯出收藏 請選擇您欲匯出的項目 社群平台 全部 Facebook Instagram YouTube TikTok X 數據時間 全部 近三個月 近六個月 K…"
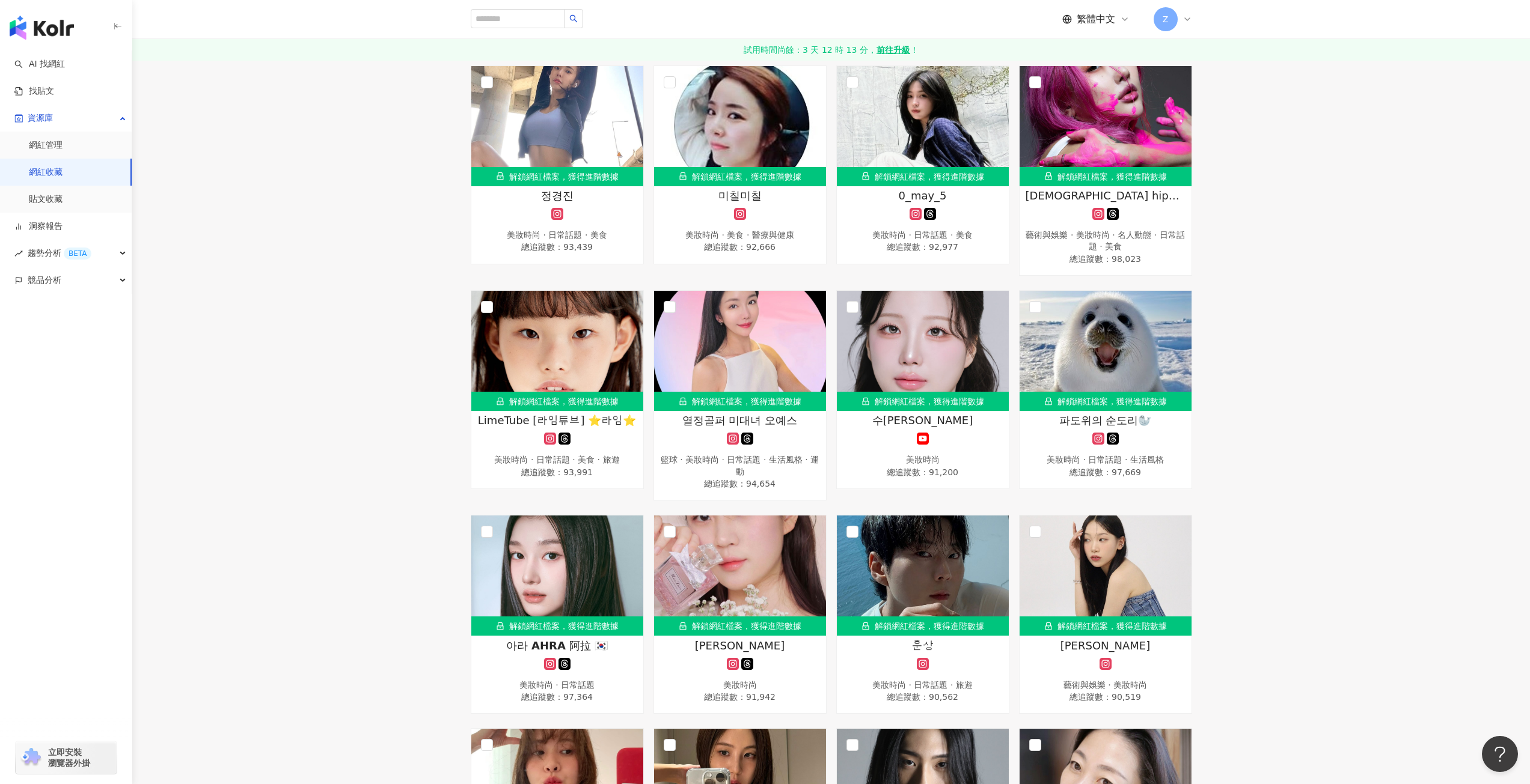
scroll to position [782, 0]
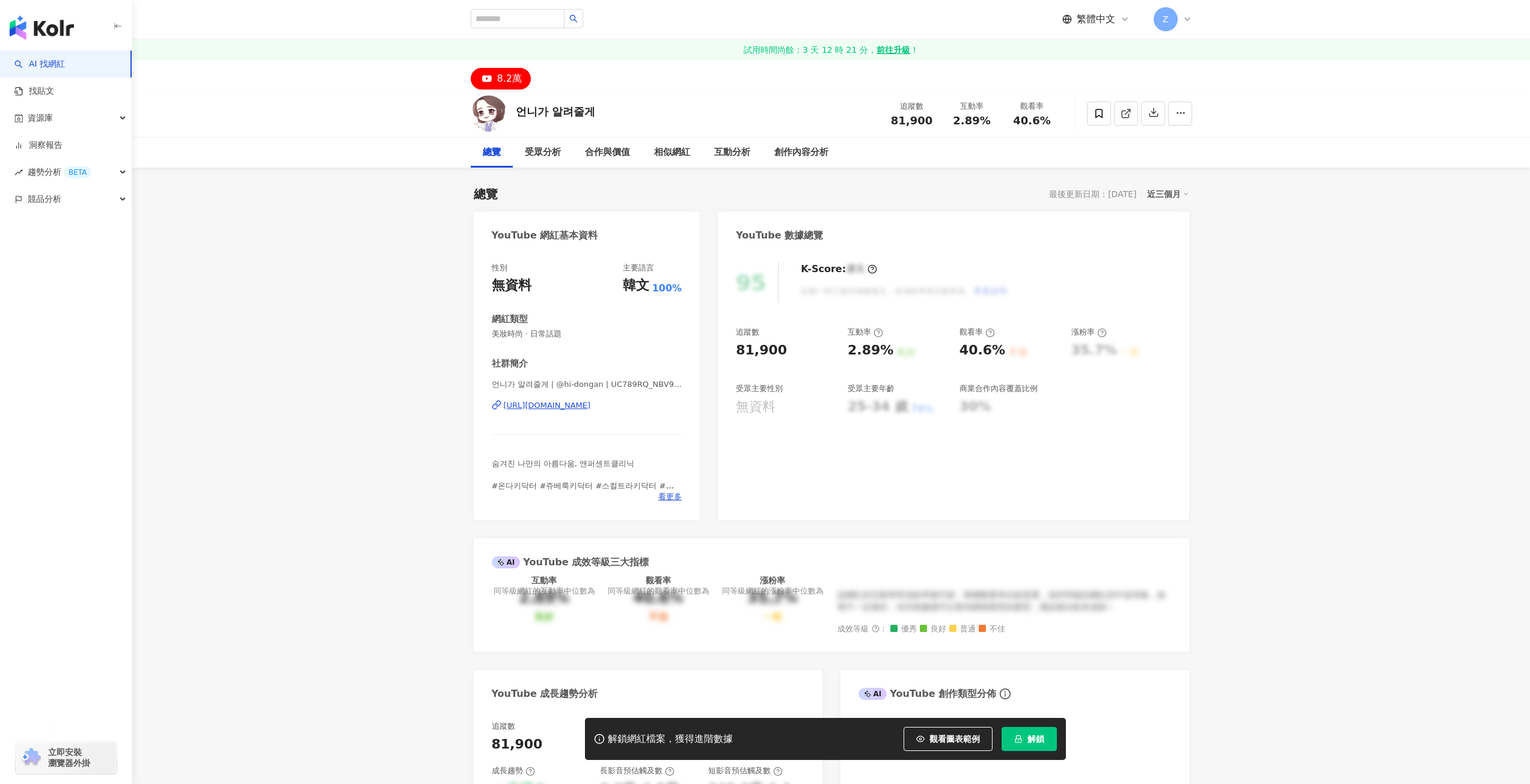
click at [549, 404] on div "[URL][DOMAIN_NAME]" at bounding box center [547, 405] width 87 height 11
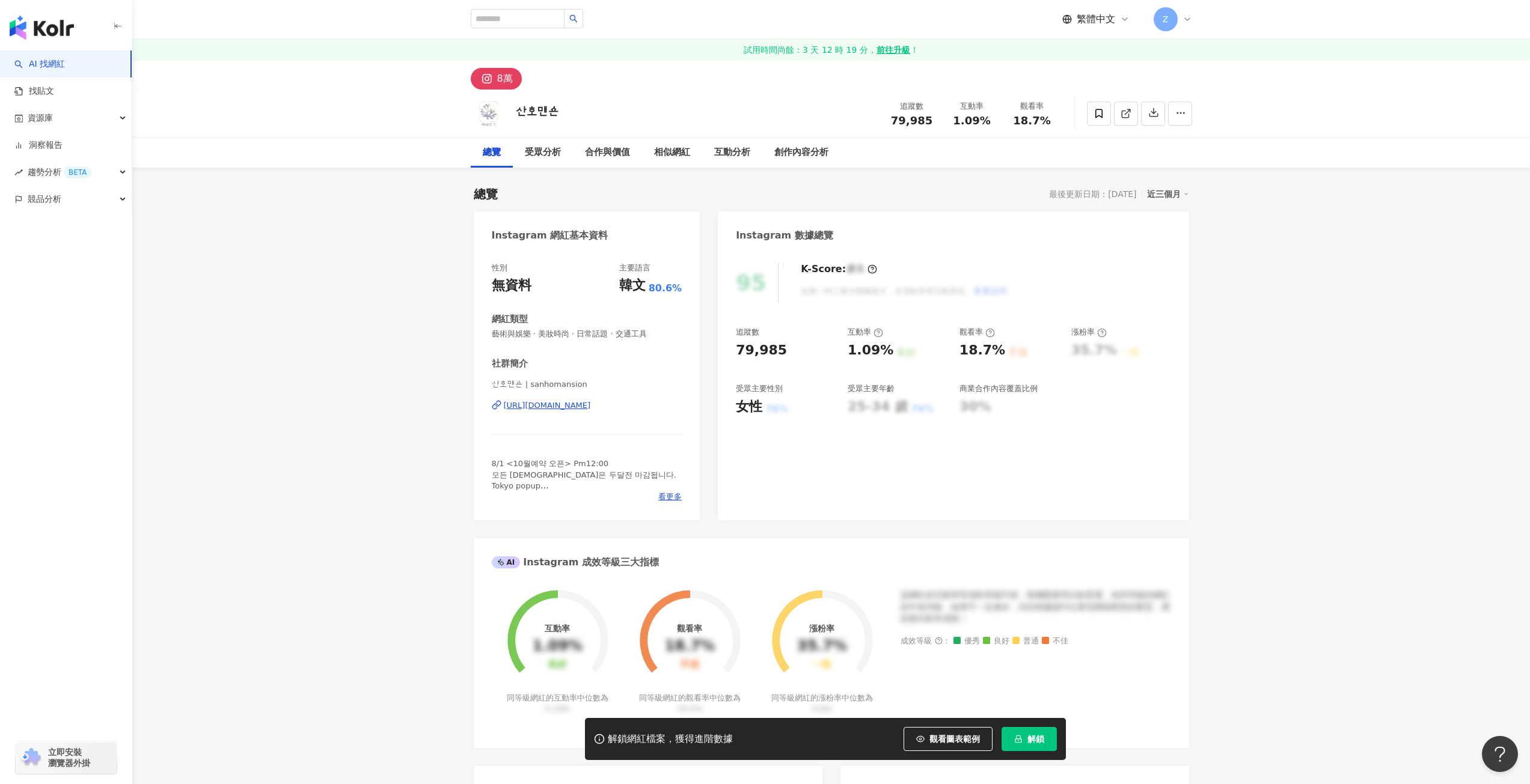
click at [535, 405] on div "[URL][DOMAIN_NAME]" at bounding box center [547, 405] width 87 height 11
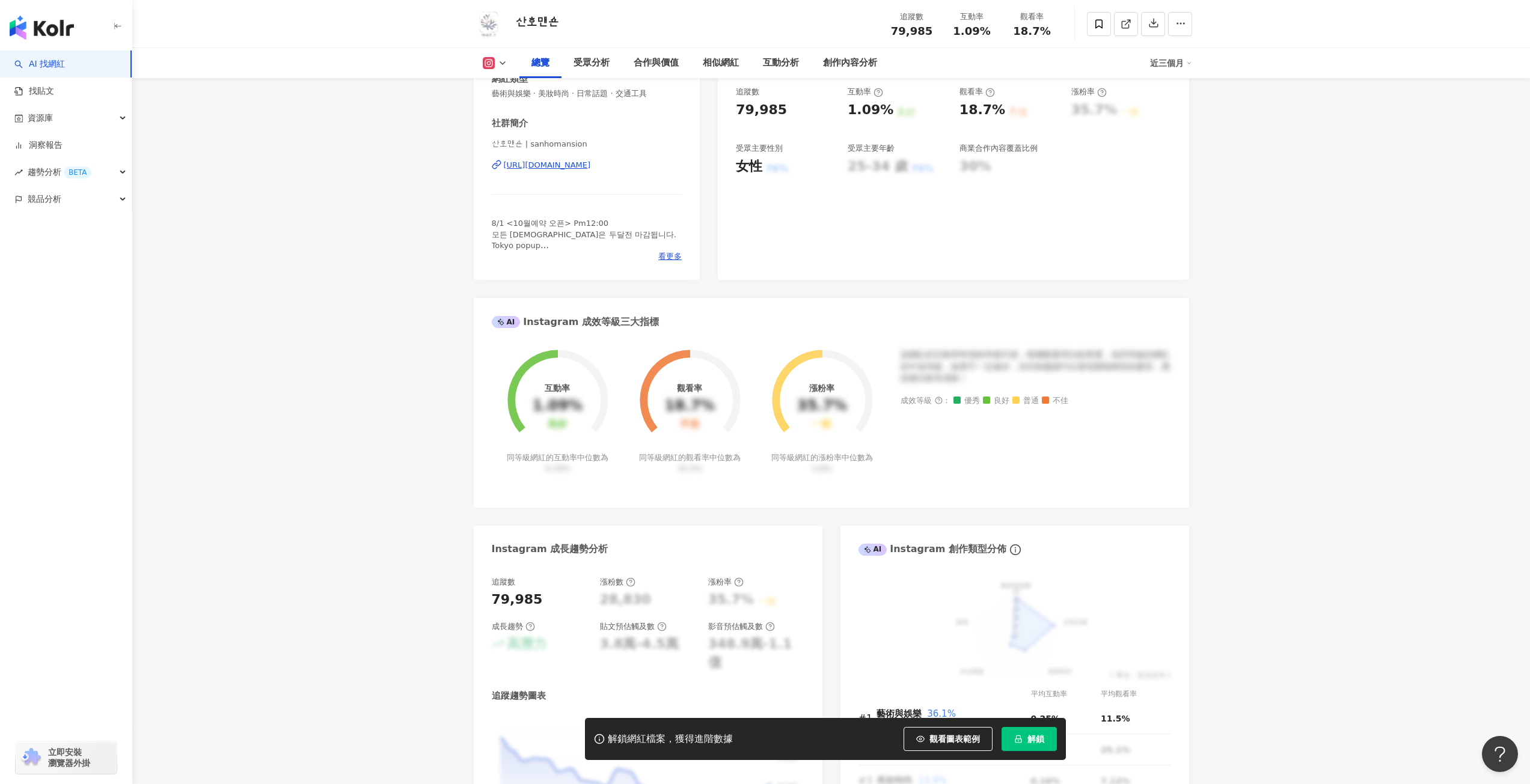
scroll to position [541, 0]
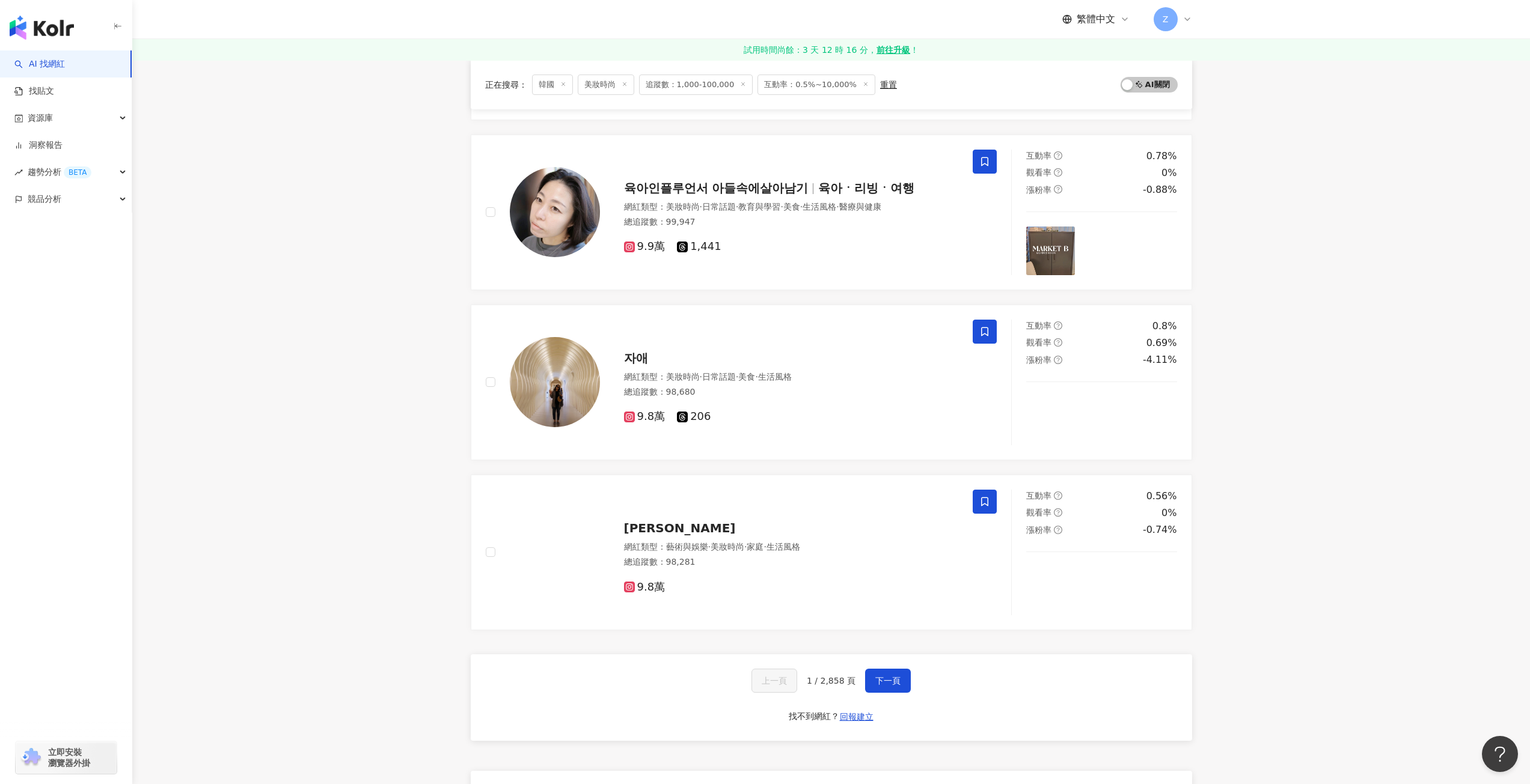
scroll to position [1683, 0]
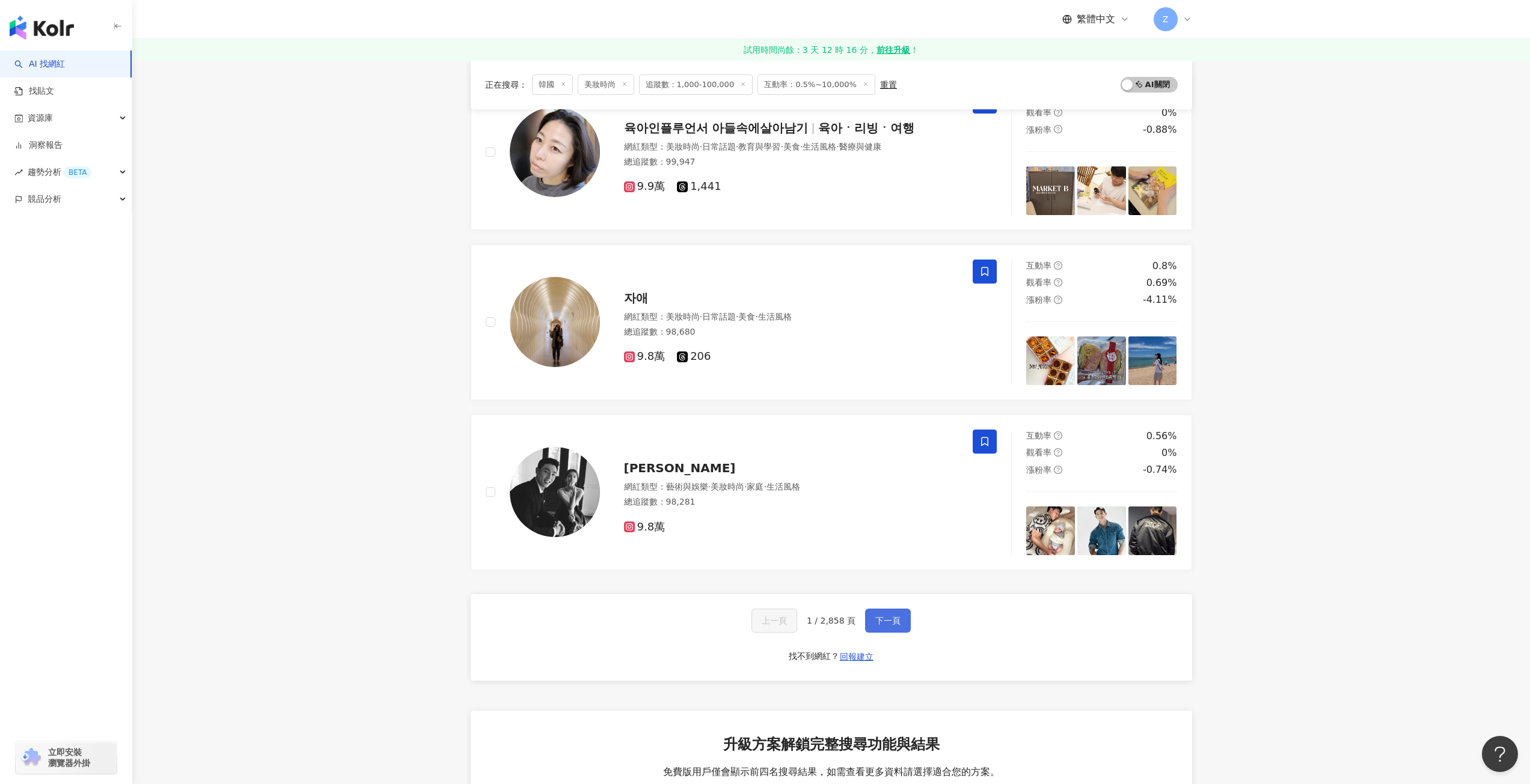
click at [891, 624] on span "下一頁" at bounding box center [888, 621] width 26 height 10
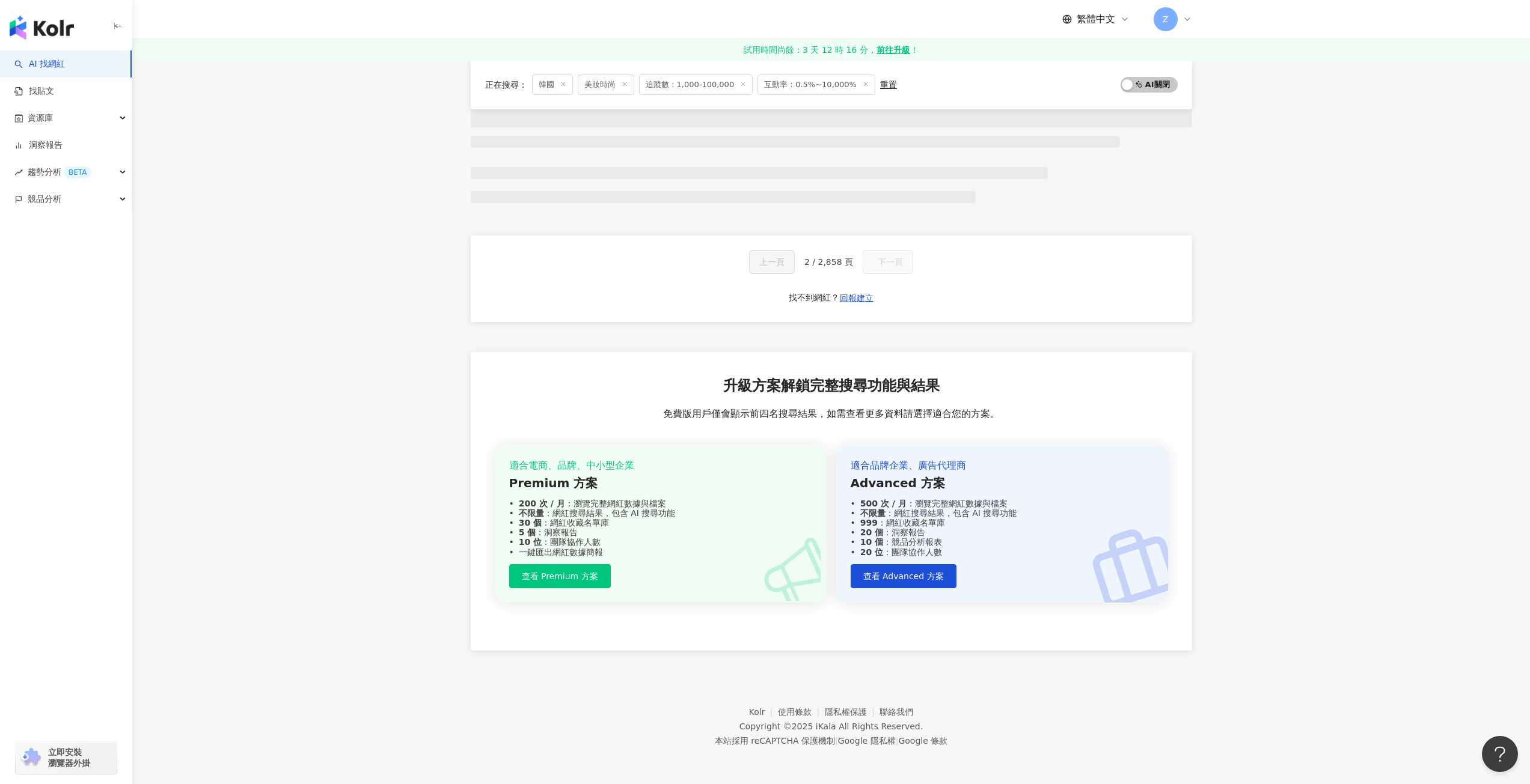
scroll to position [370, 0]
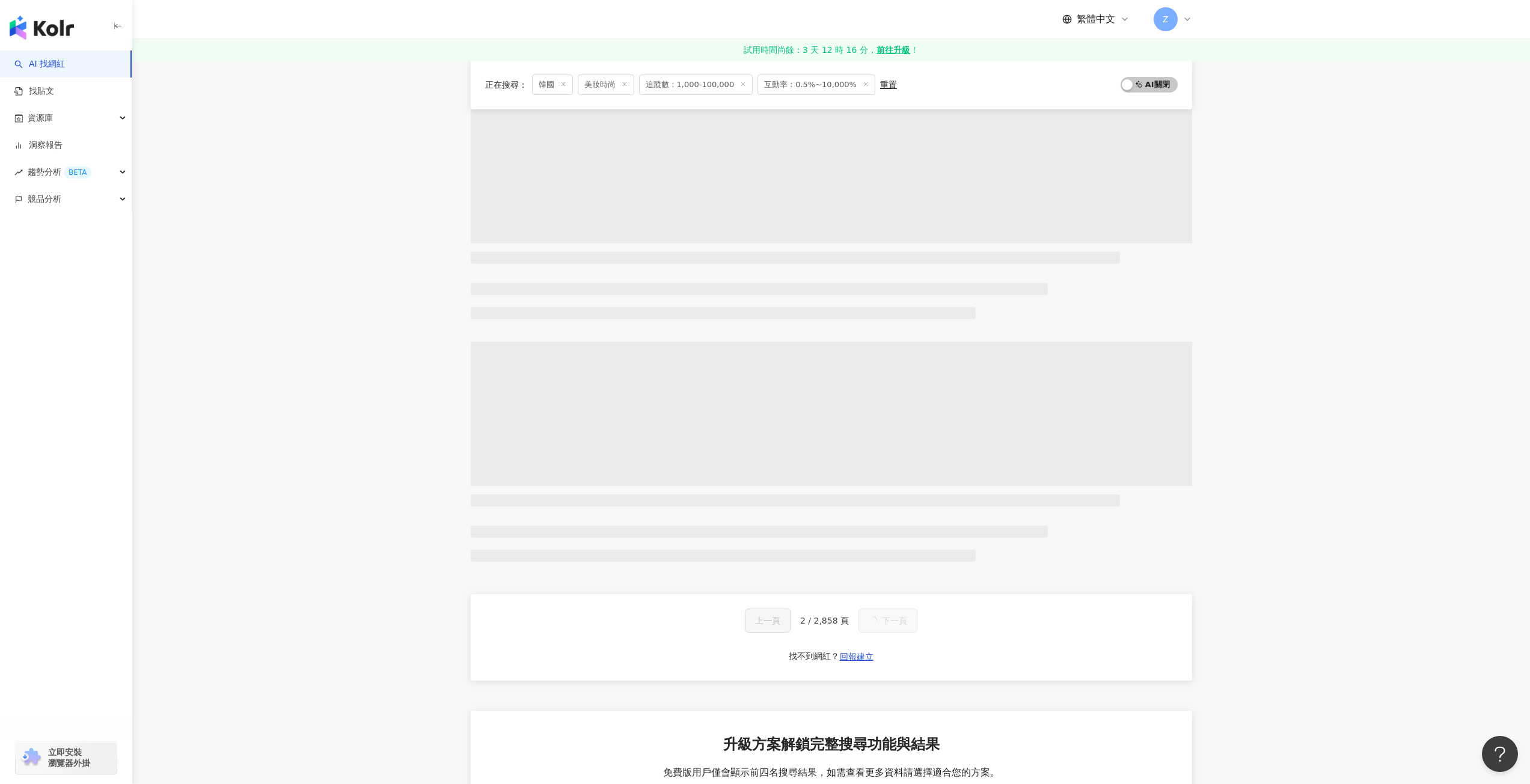
drag, startPoint x: 804, startPoint y: 620, endPoint x: 798, endPoint y: 621, distance: 6.1
click at [798, 621] on div "上一頁 2 / 2,858 頁 下一頁" at bounding box center [831, 620] width 173 height 24
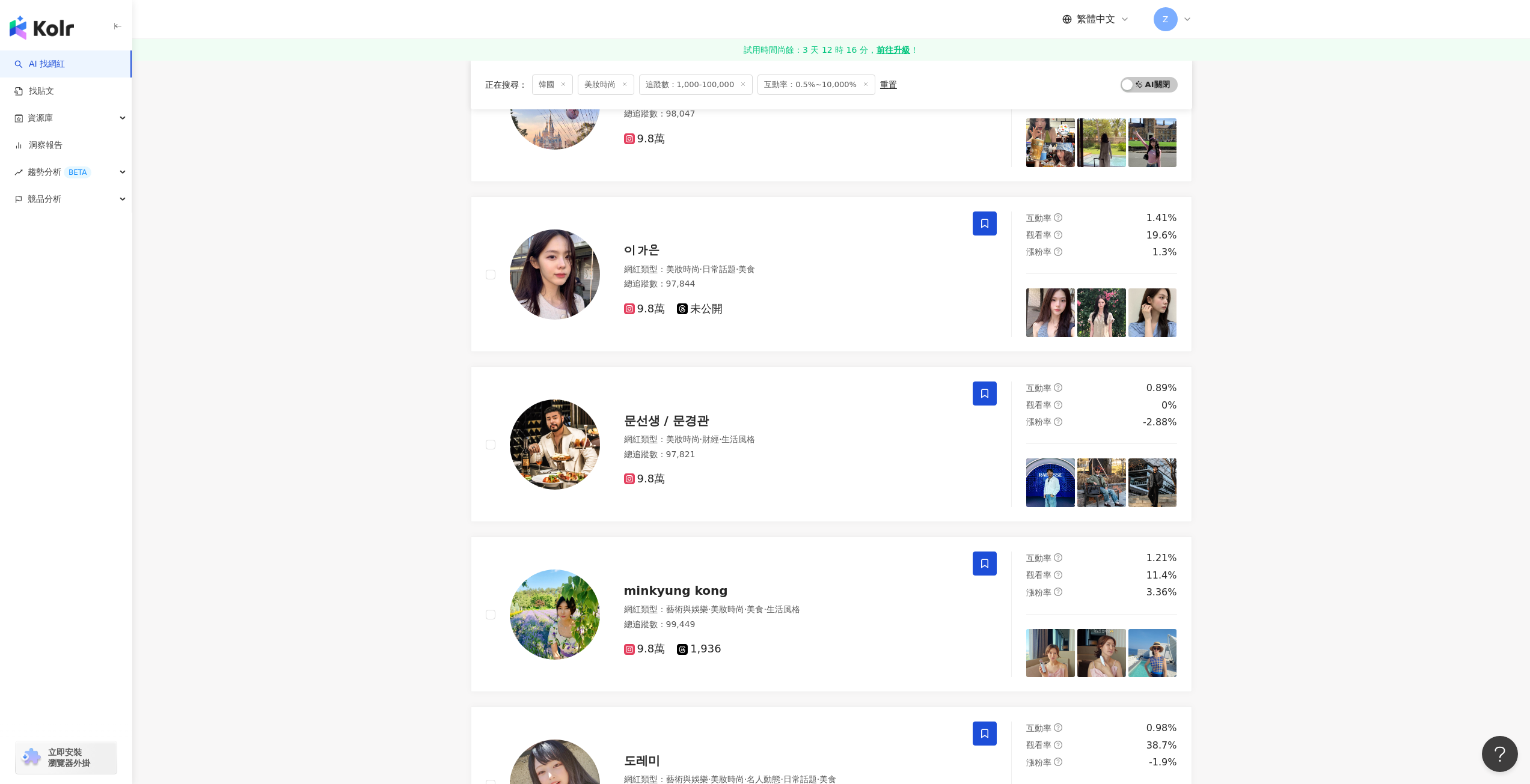
scroll to position [1683, 0]
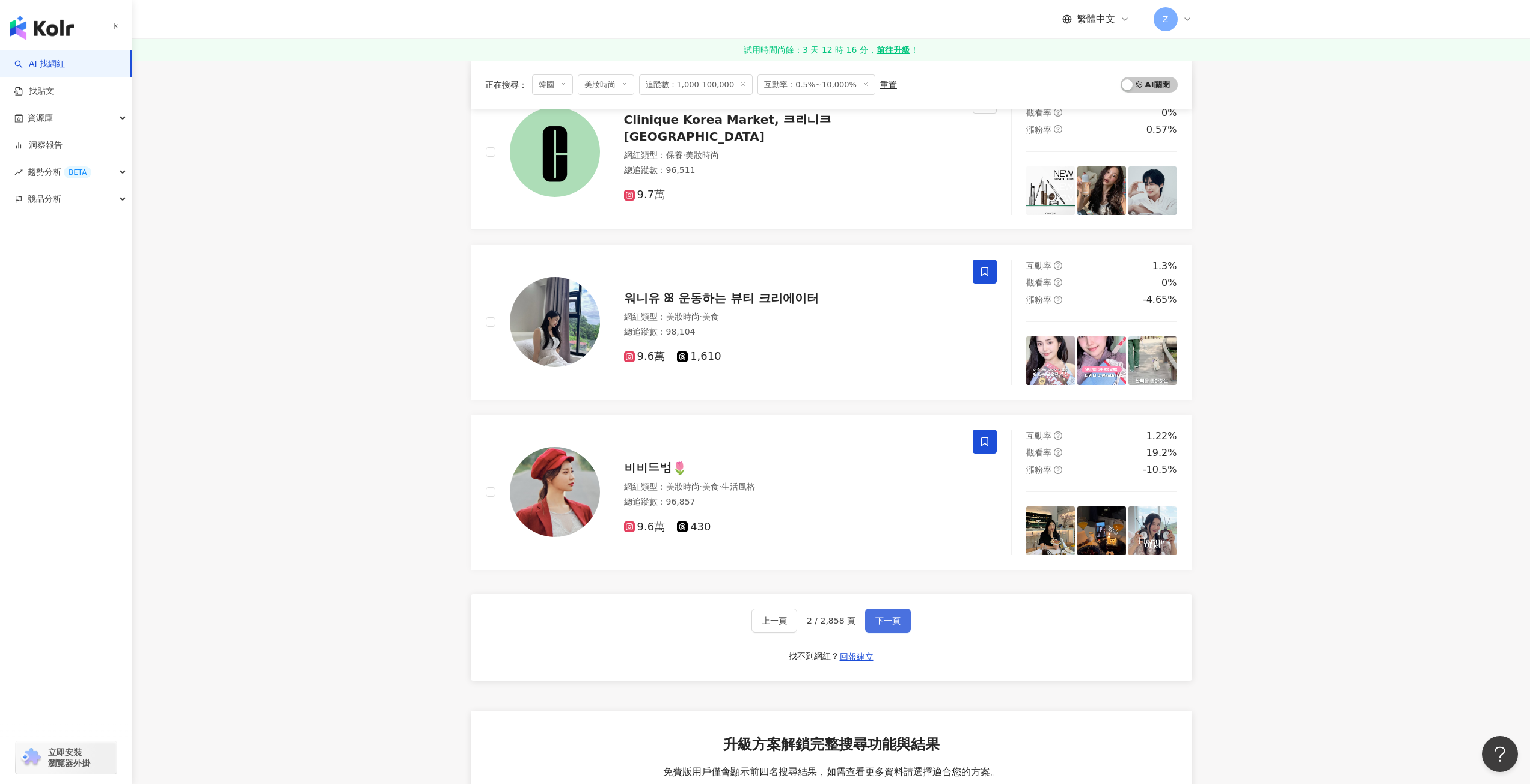
click at [894, 621] on span "下一頁" at bounding box center [888, 621] width 26 height 10
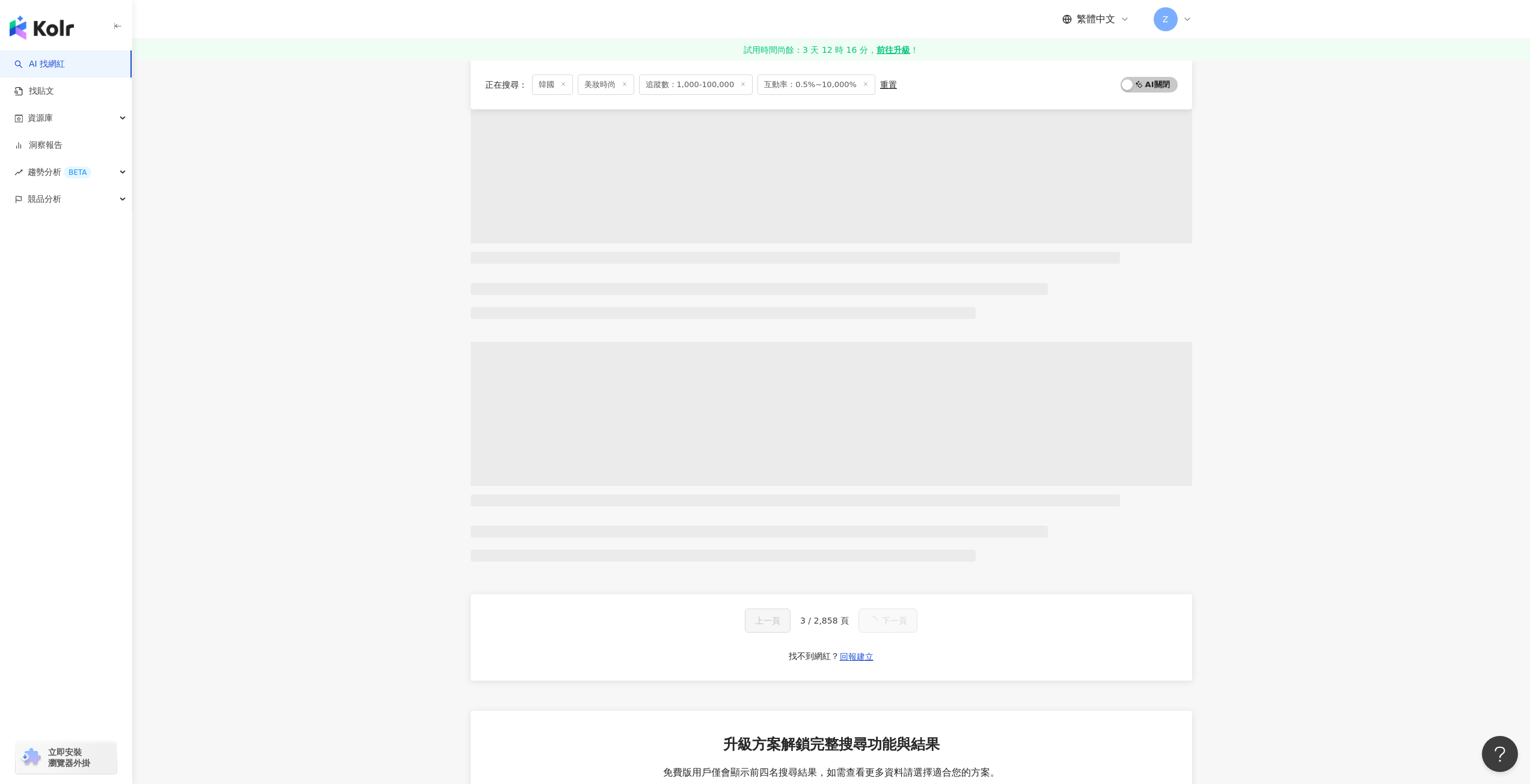
click at [894, 621] on button "下一頁" at bounding box center [888, 620] width 59 height 24
click at [894, 621] on span "下一頁" at bounding box center [894, 621] width 26 height 10
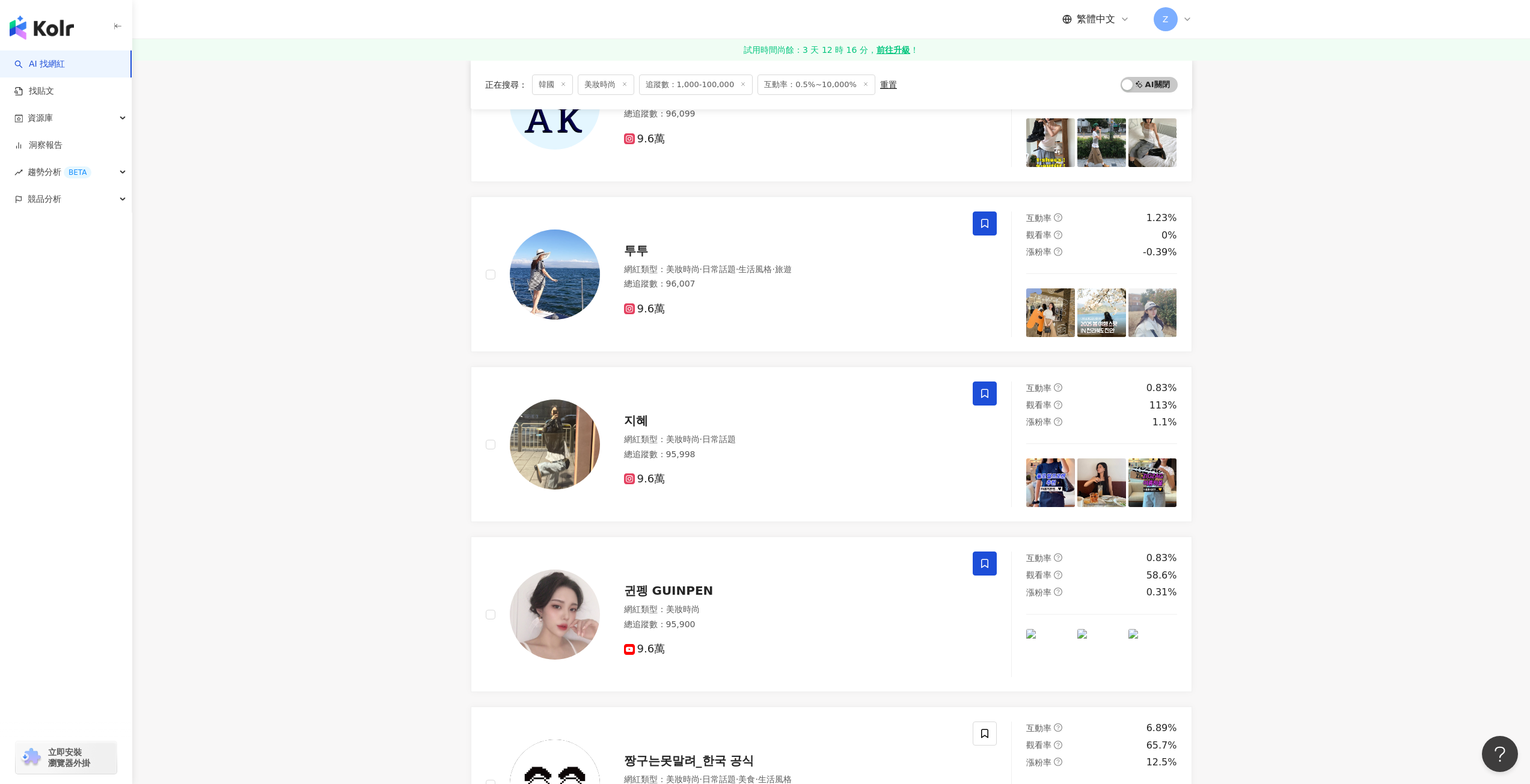
scroll to position [1683, 0]
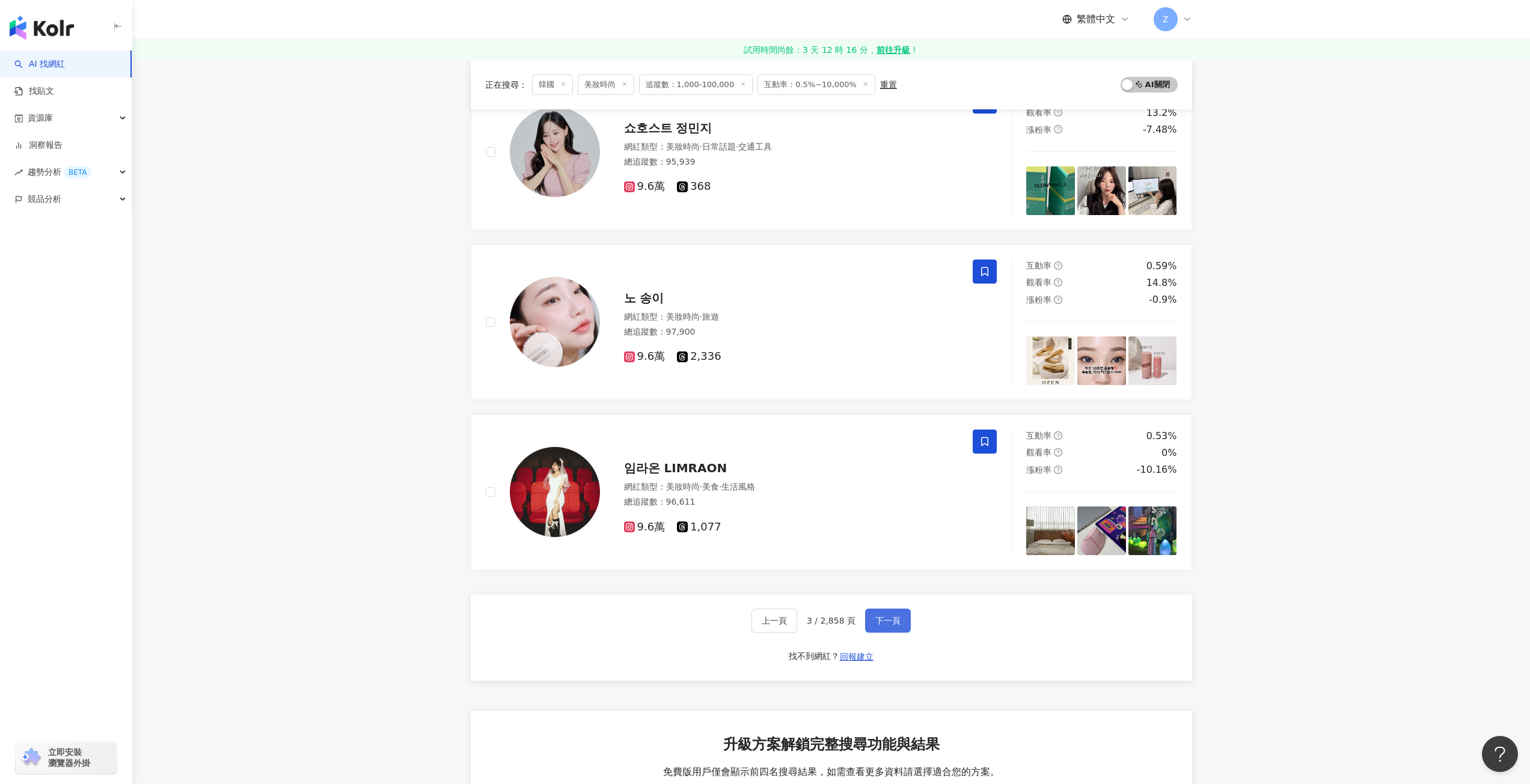
click at [894, 621] on span "下一頁" at bounding box center [888, 621] width 26 height 10
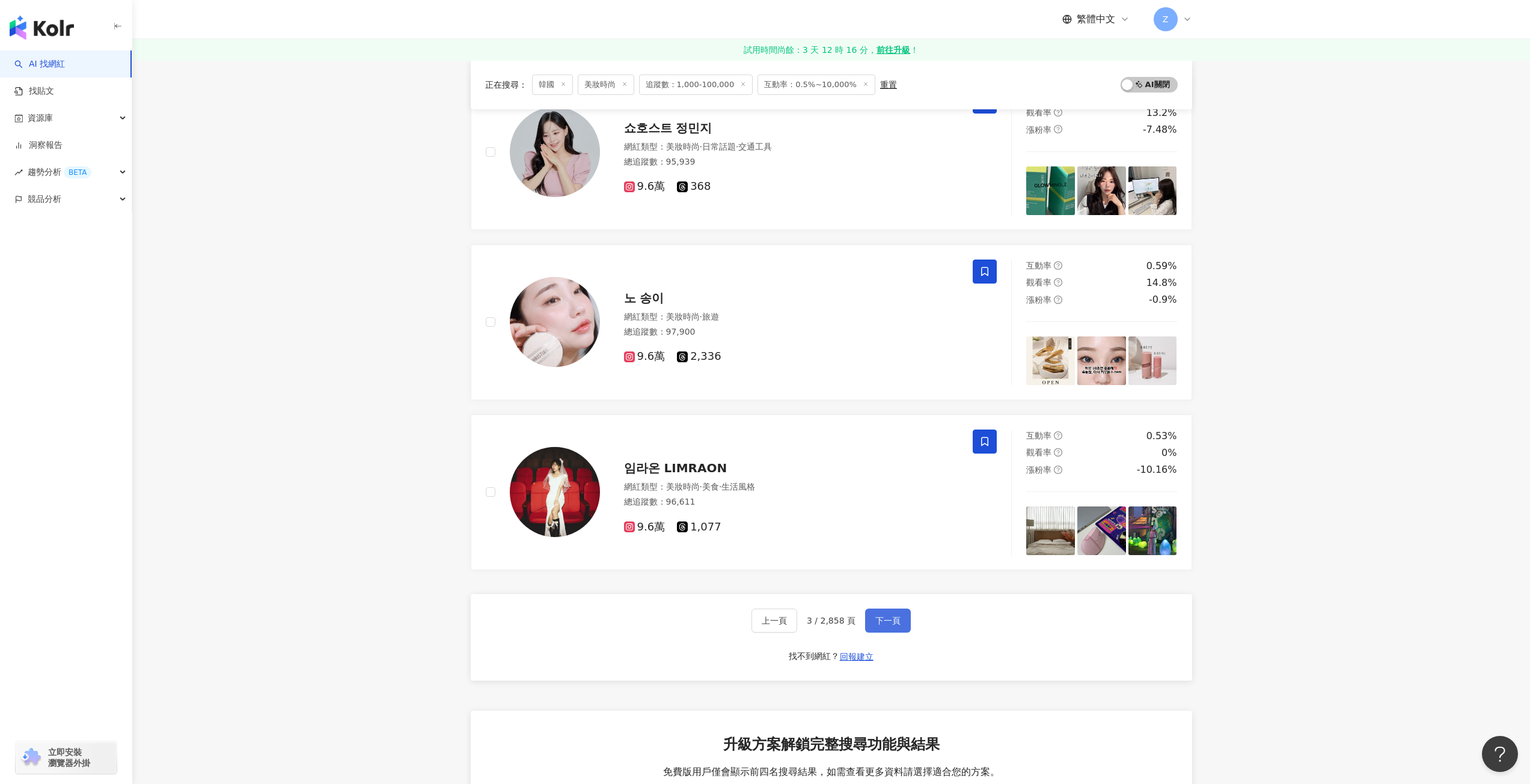
click at [894, 621] on span "下一頁" at bounding box center [888, 621] width 26 height 10
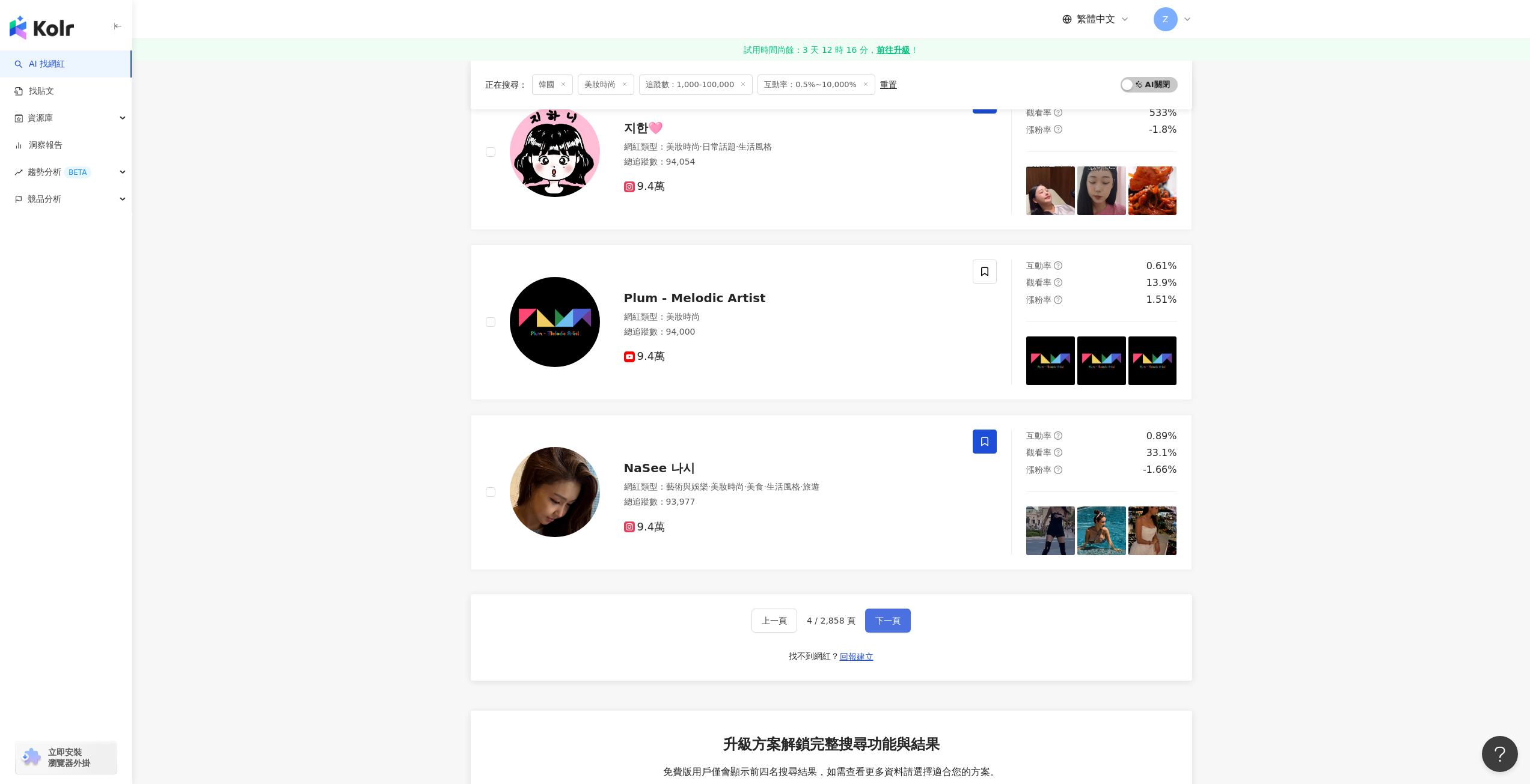
click at [894, 621] on span "下一頁" at bounding box center [888, 621] width 26 height 10
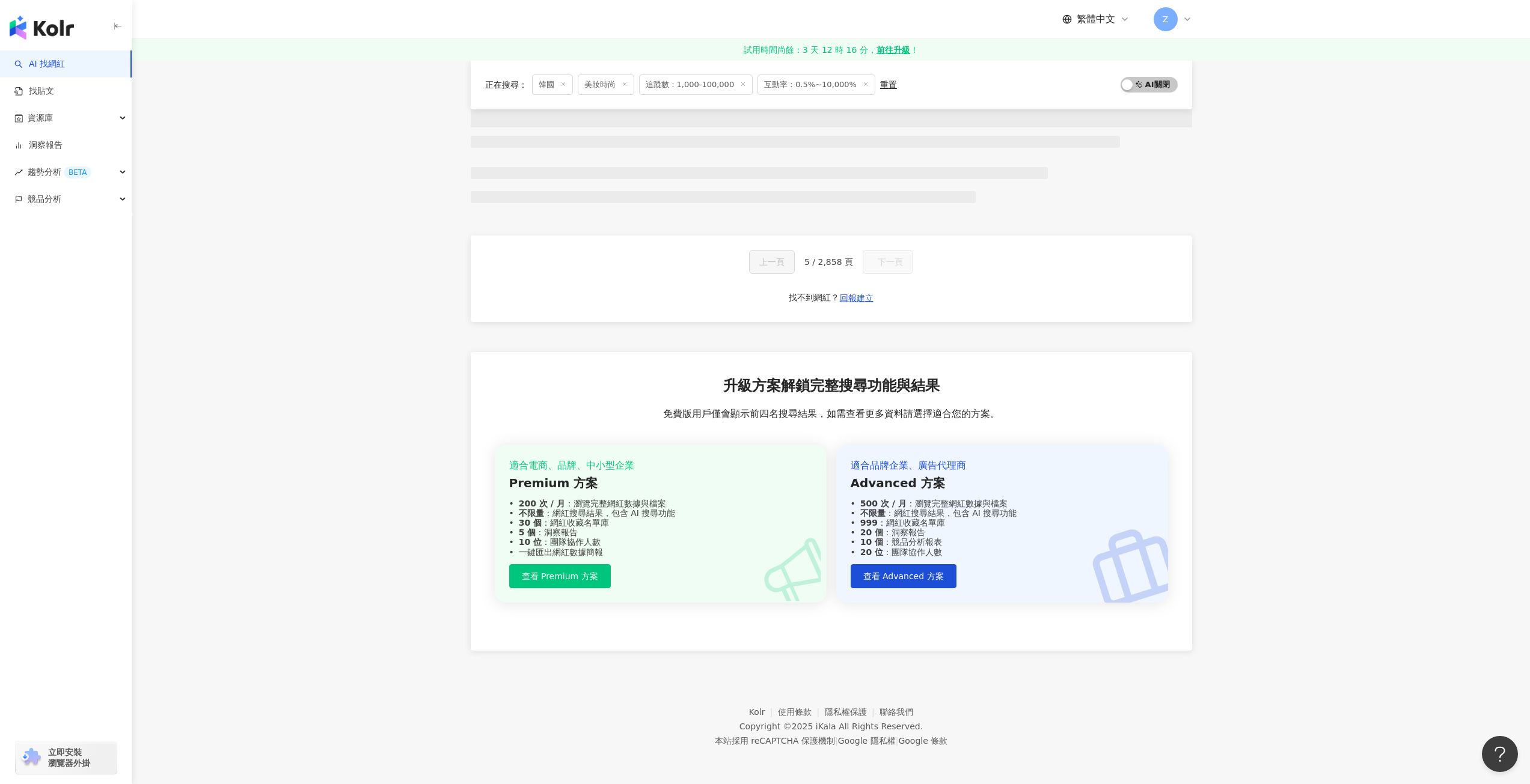
scroll to position [370, 0]
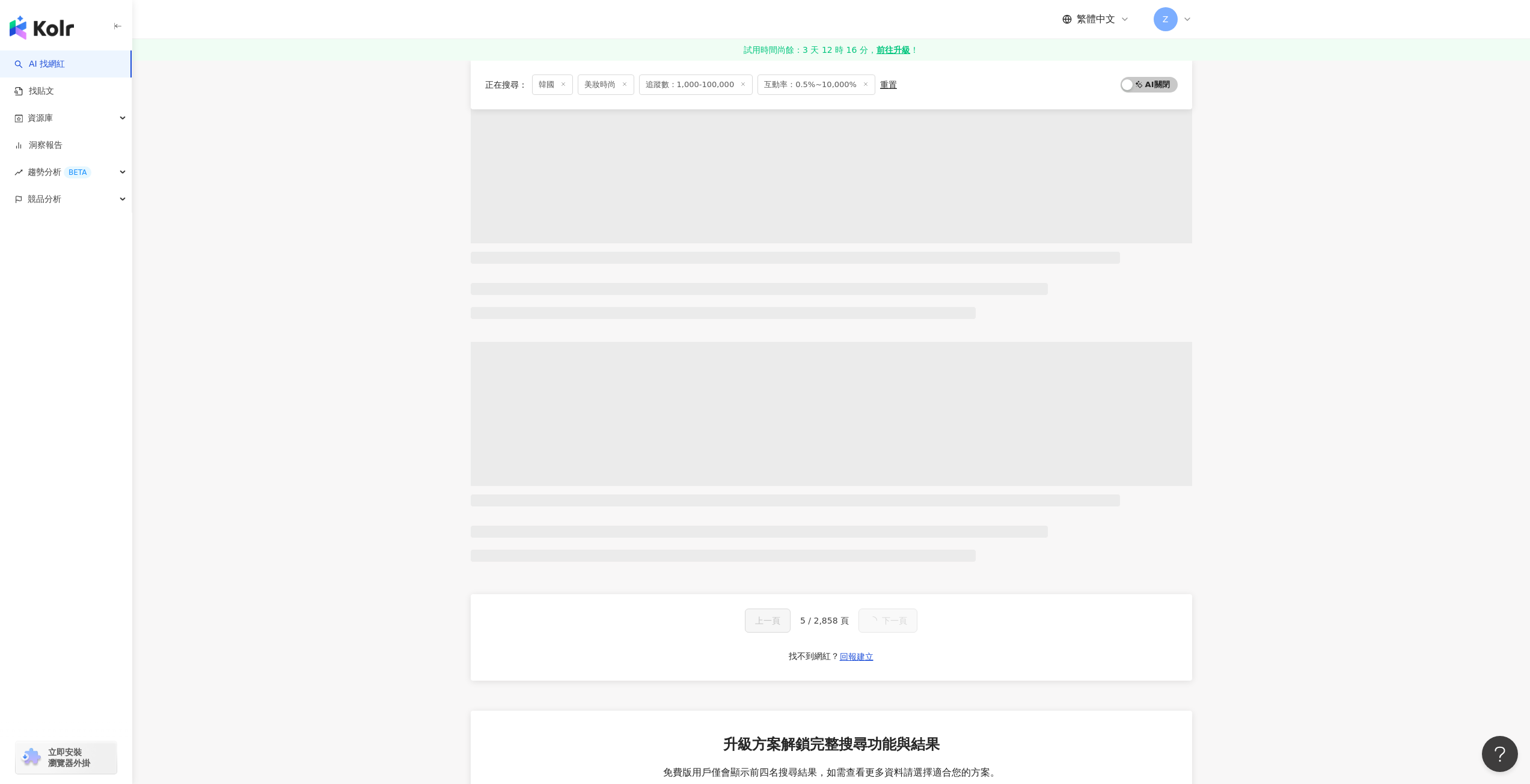
click at [894, 621] on span "下一頁" at bounding box center [894, 621] width 26 height 10
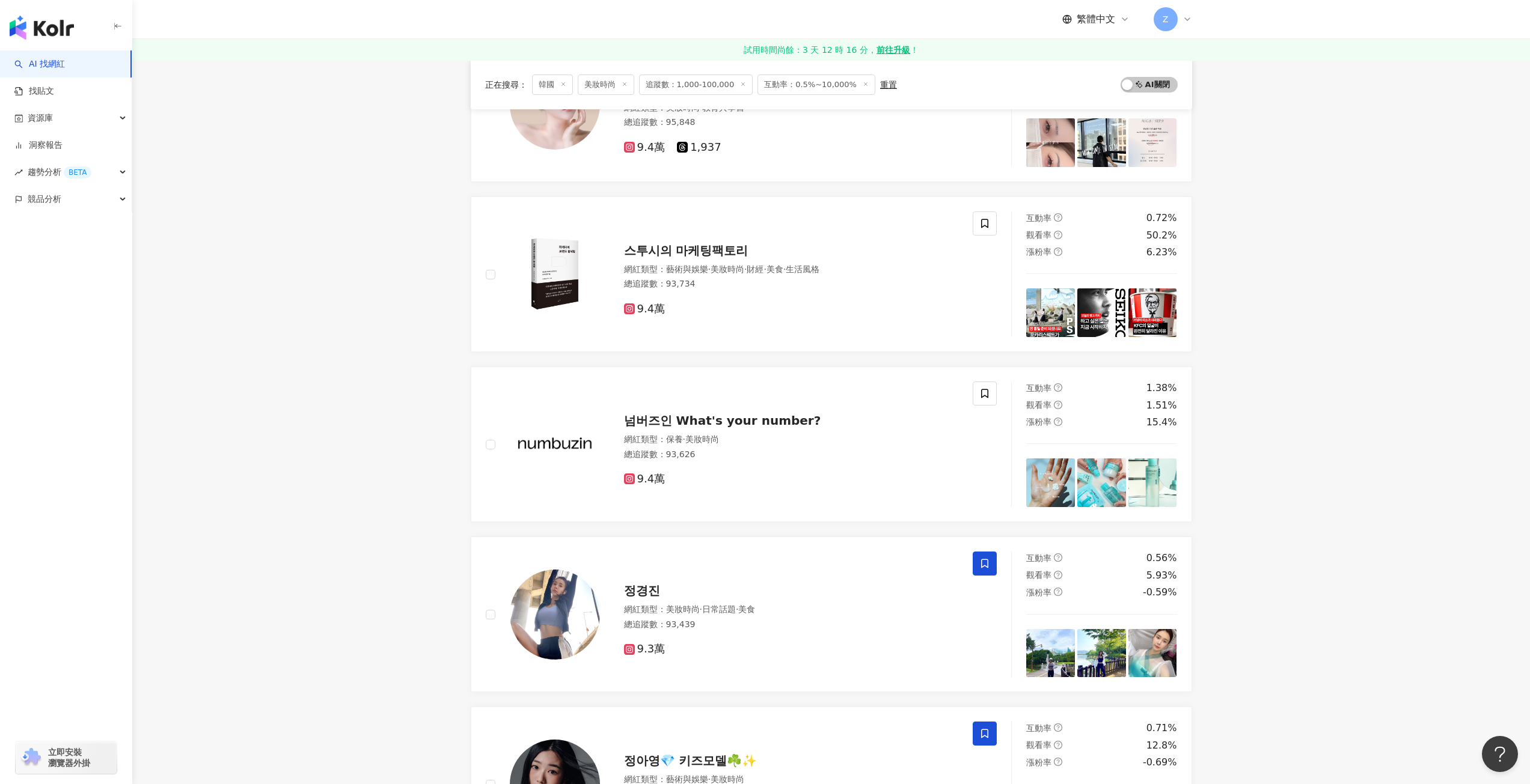
scroll to position [1683, 0]
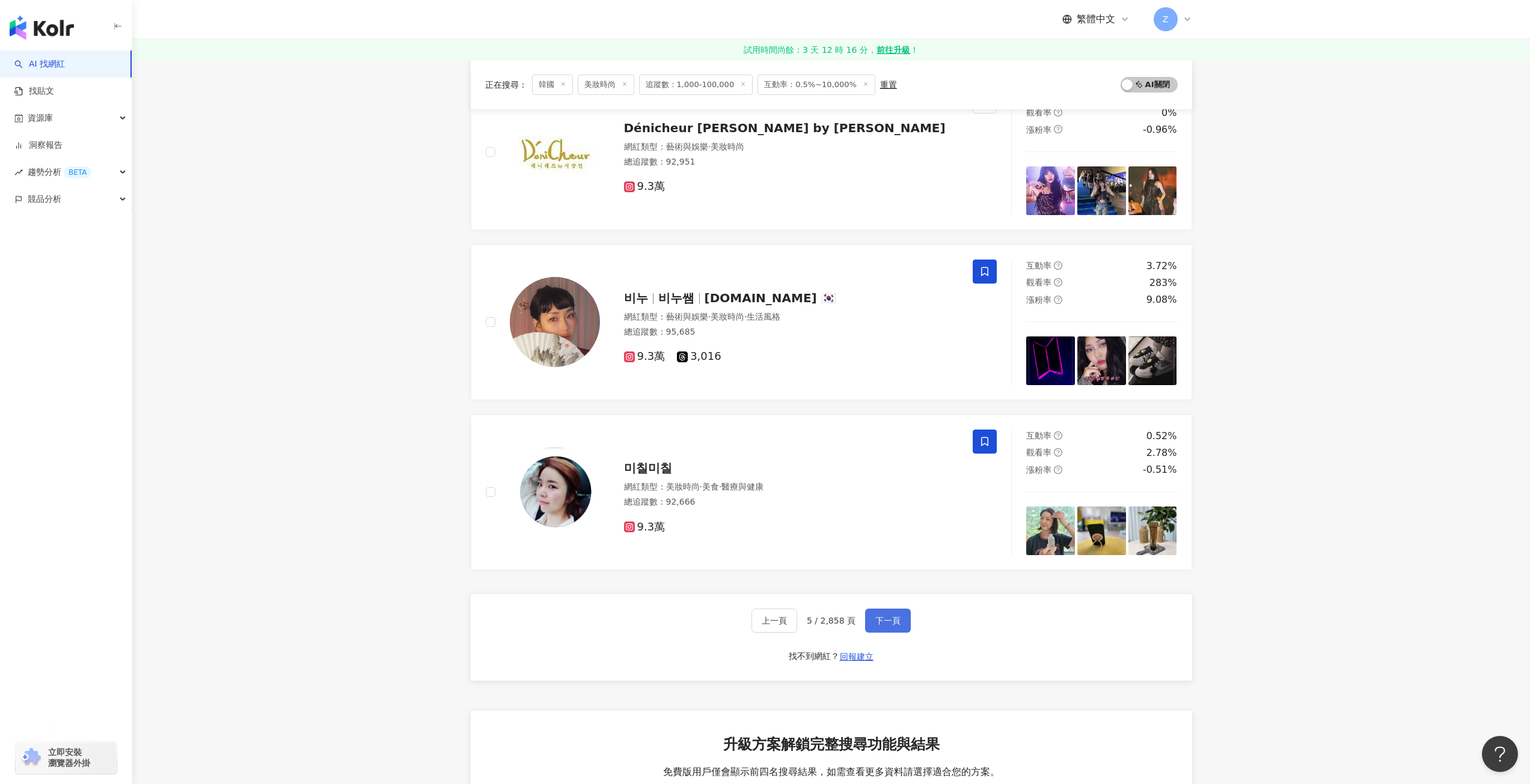
click at [894, 621] on span "下一頁" at bounding box center [888, 621] width 26 height 10
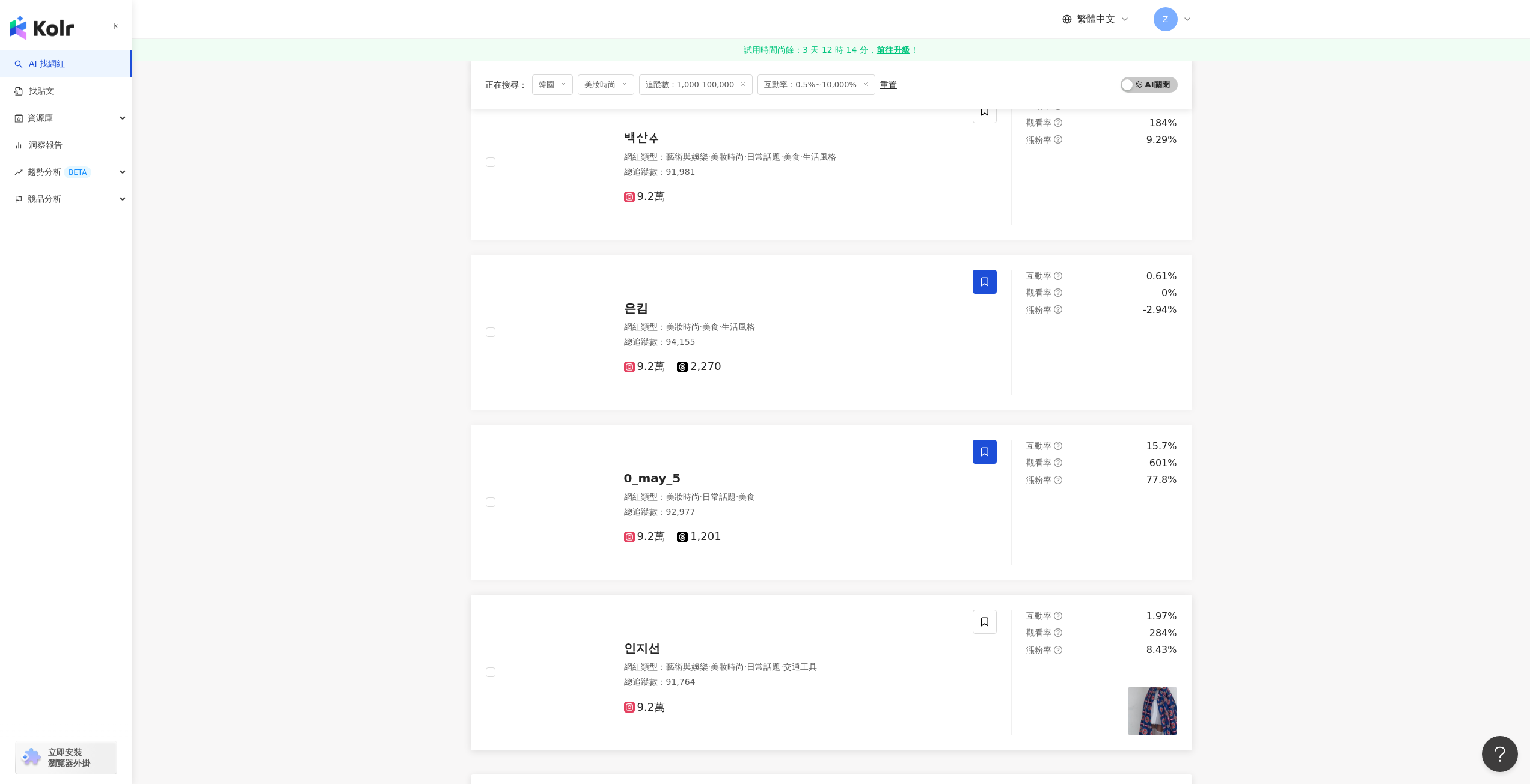
scroll to position [1742, 0]
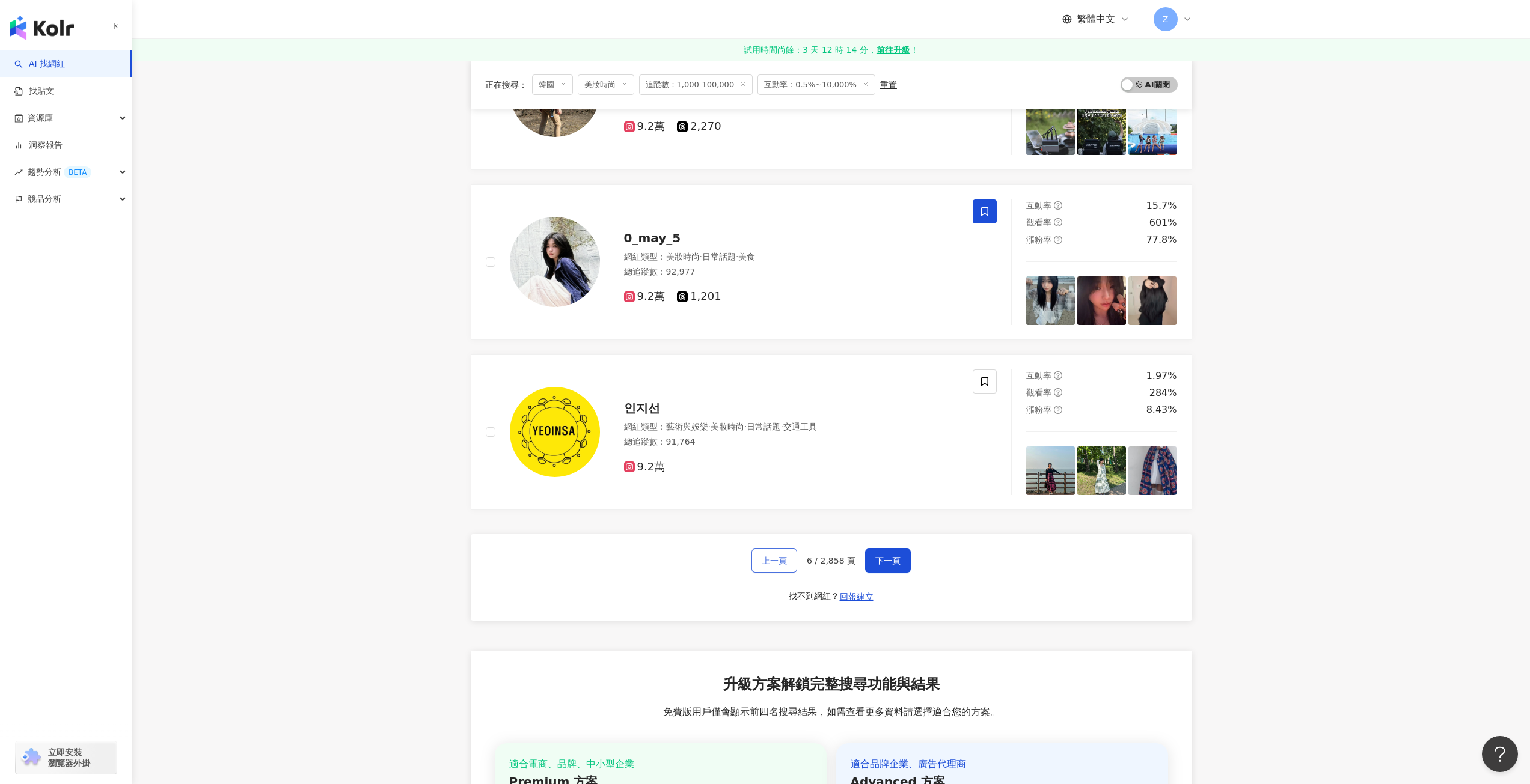
click at [787, 557] on span "上一頁" at bounding box center [775, 561] width 26 height 10
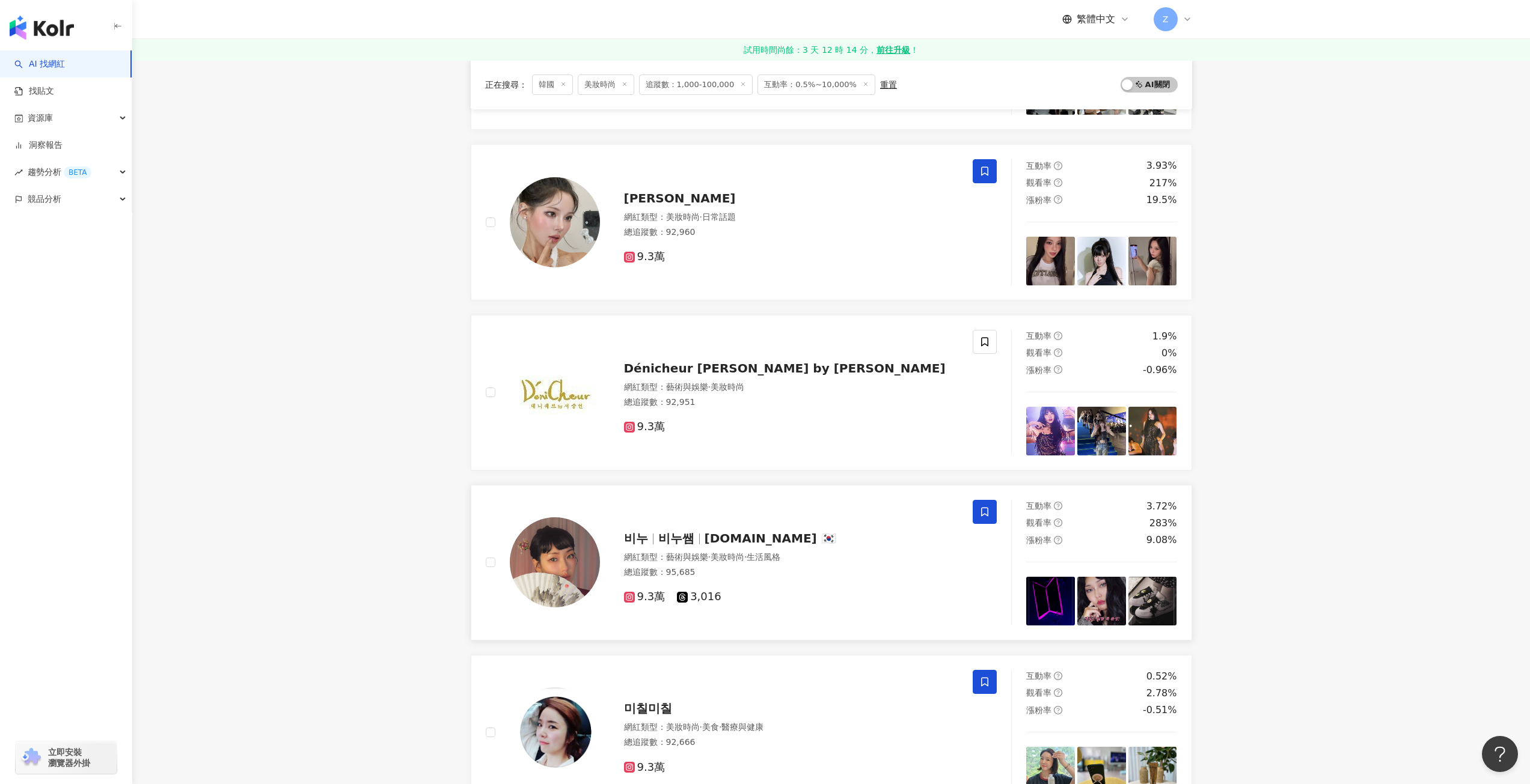
scroll to position [1803, 0]
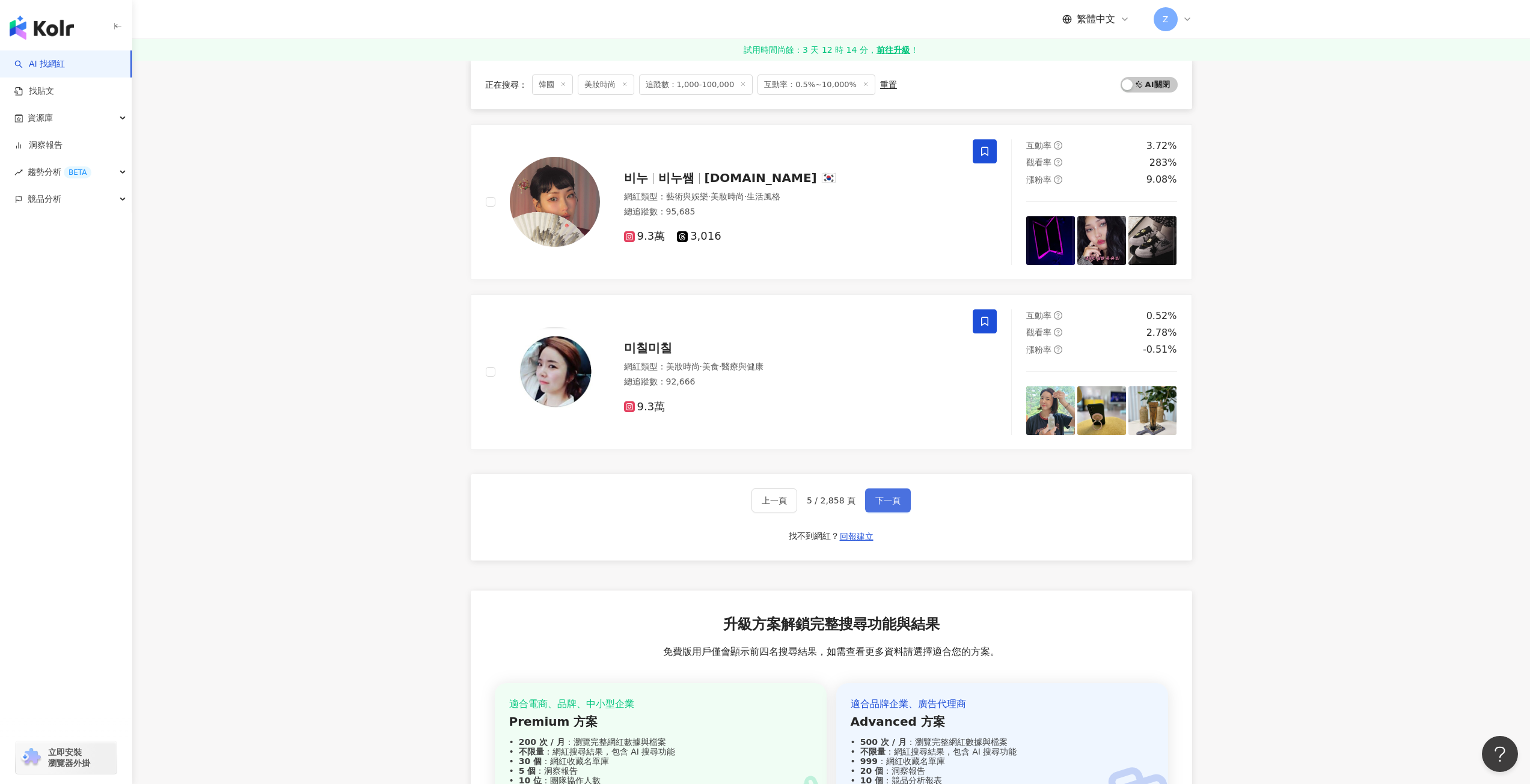
click at [890, 502] on span "下一頁" at bounding box center [888, 501] width 26 height 10
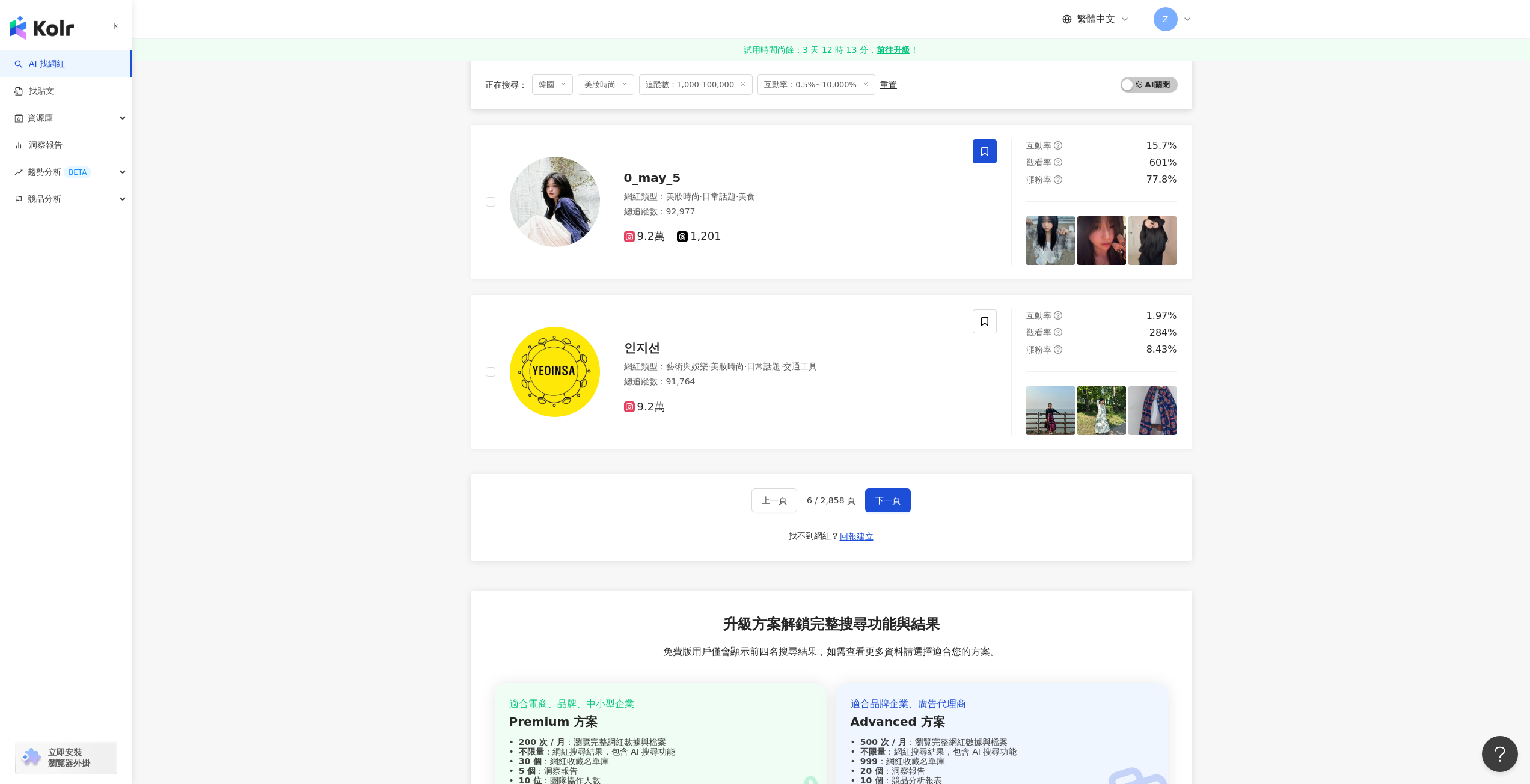
scroll to position [1983, 0]
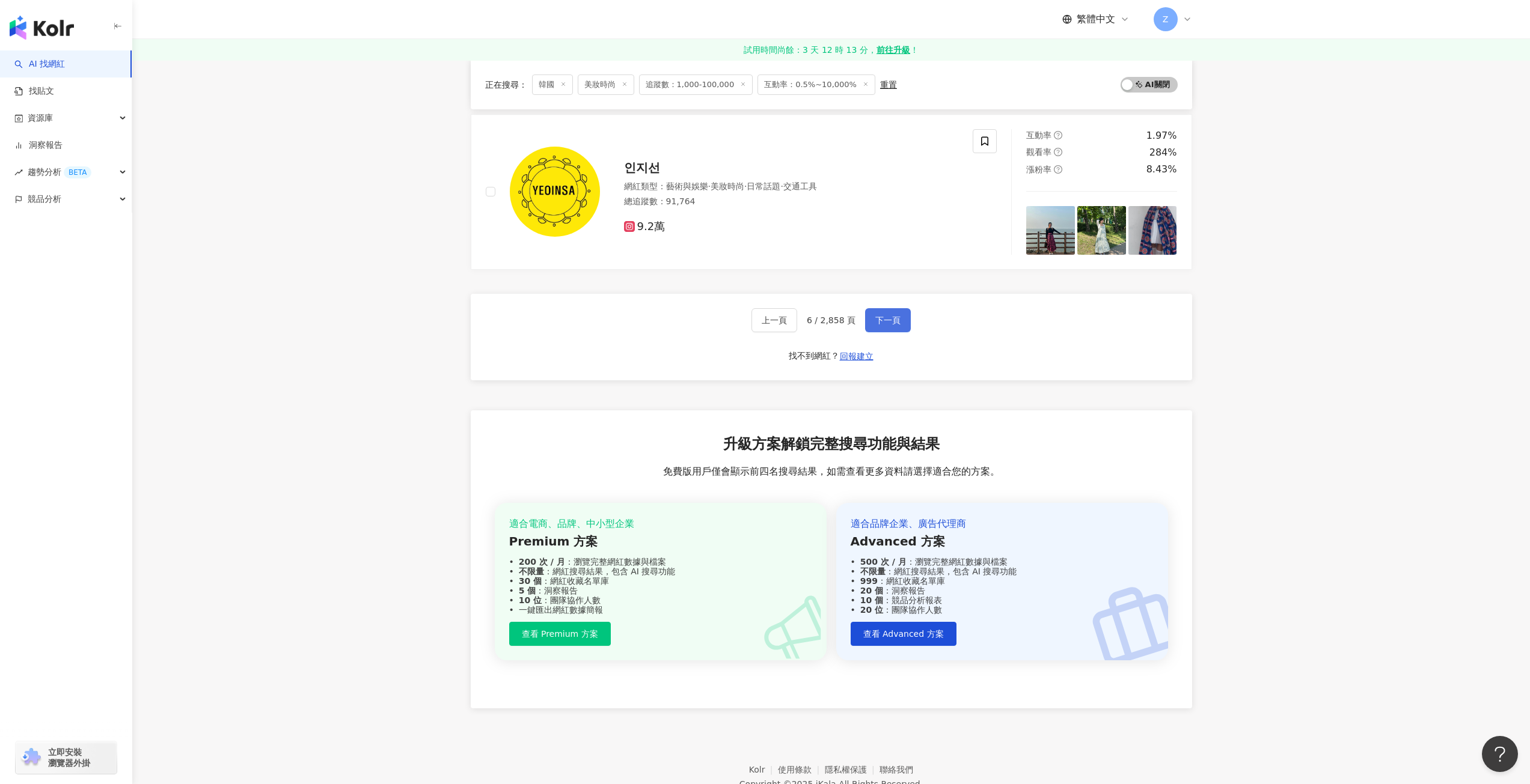
click at [877, 316] on span "下一頁" at bounding box center [888, 321] width 26 height 10
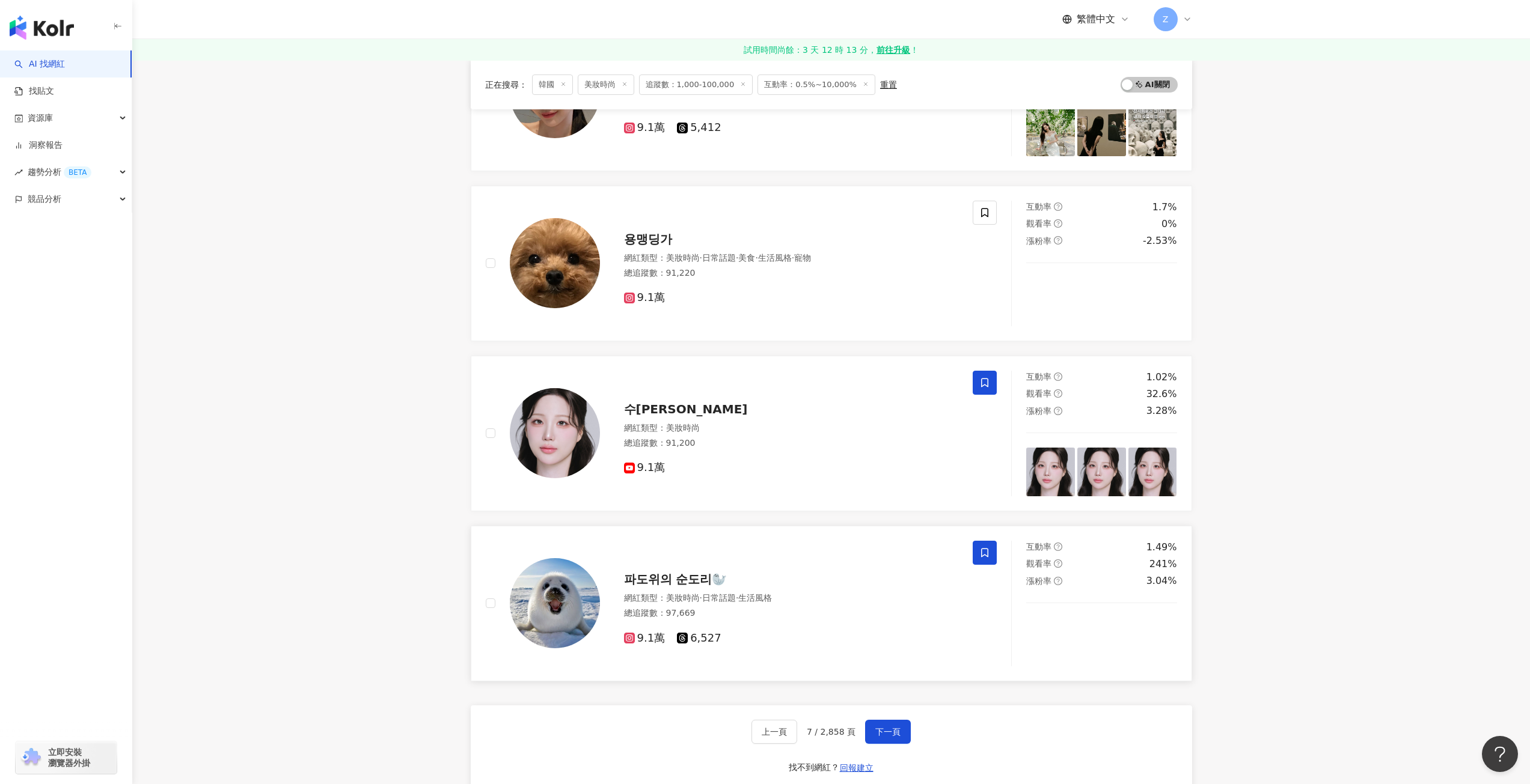
scroll to position [1632, 0]
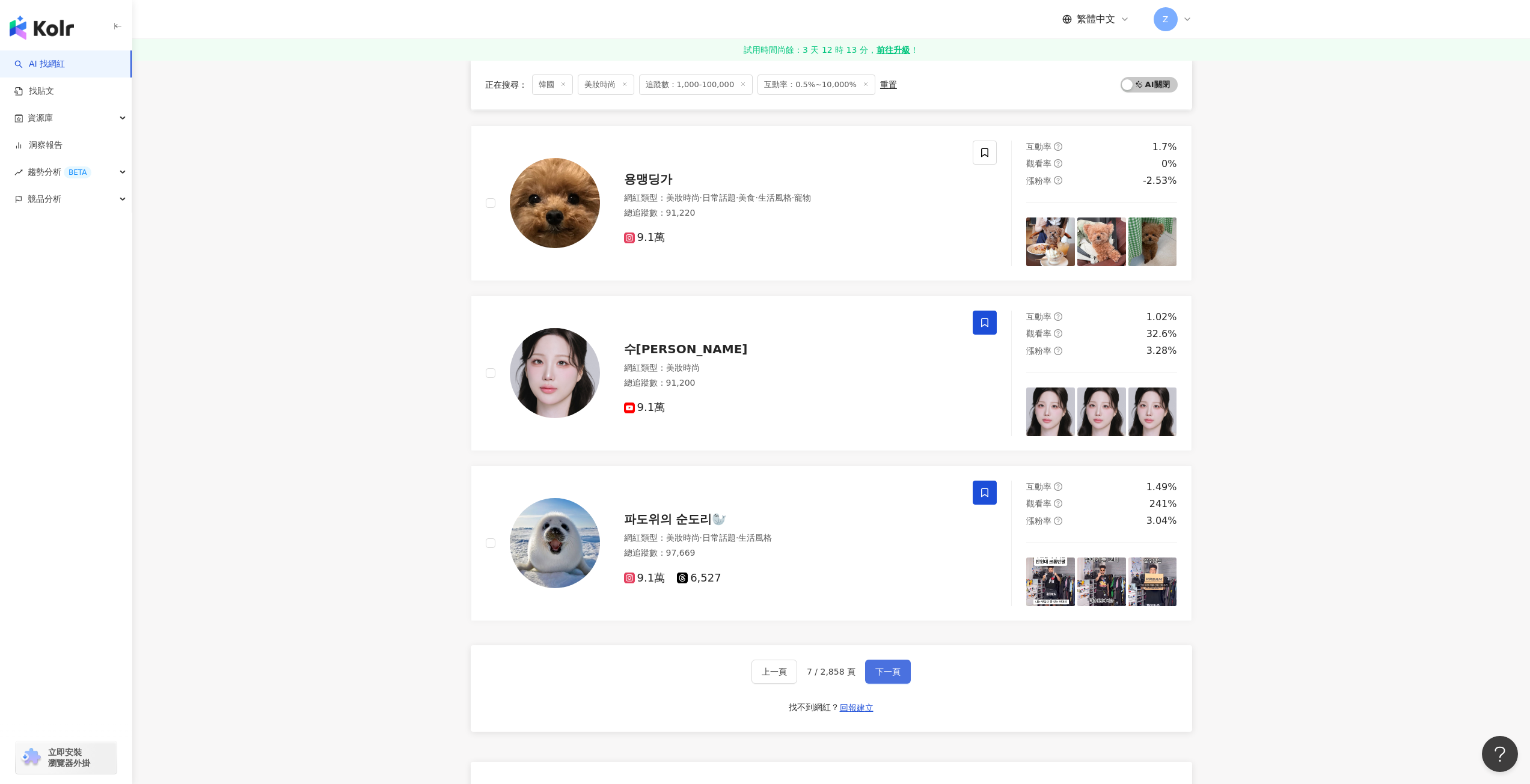
click at [899, 670] on span "下一頁" at bounding box center [888, 672] width 26 height 10
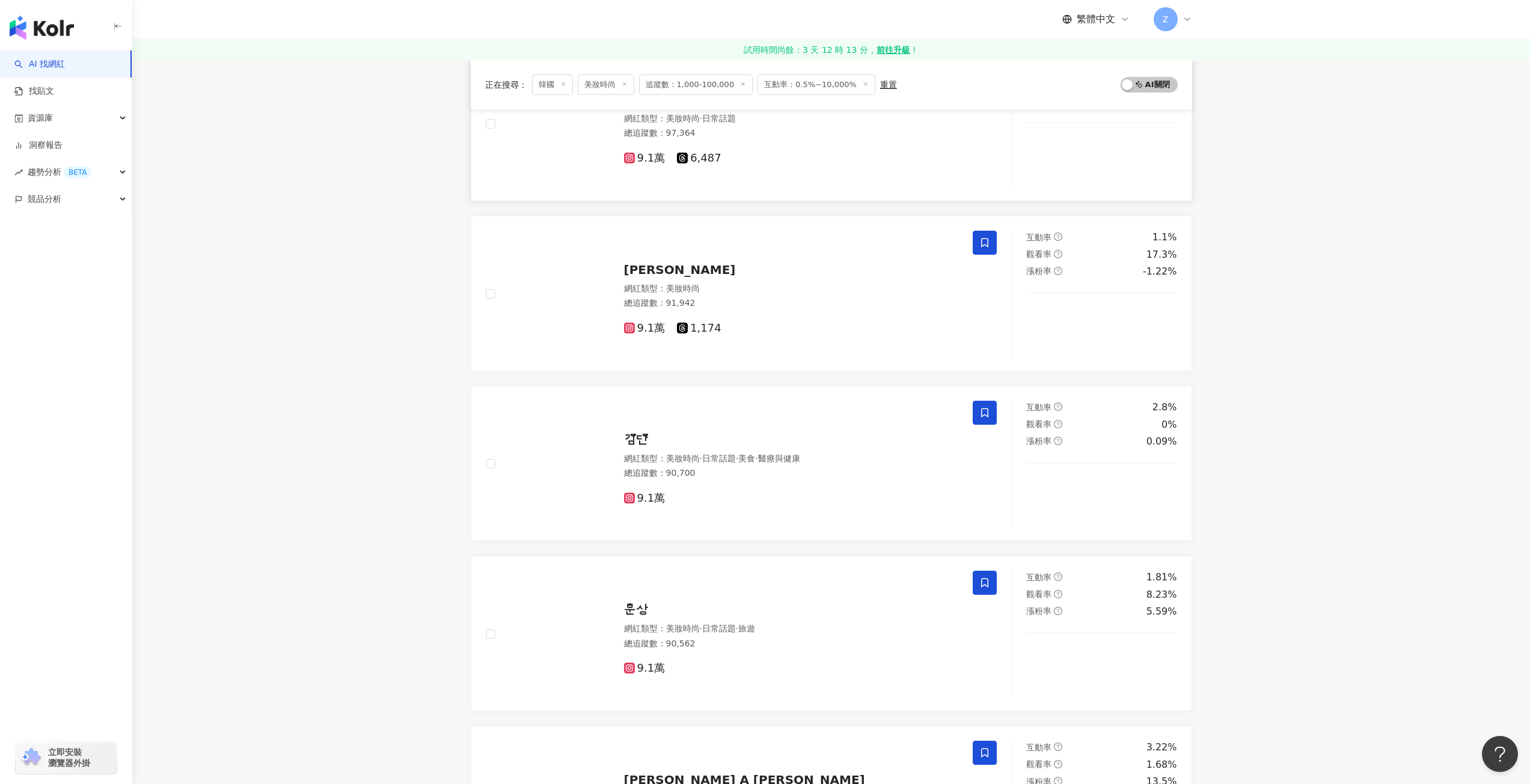
scroll to position [0, 0]
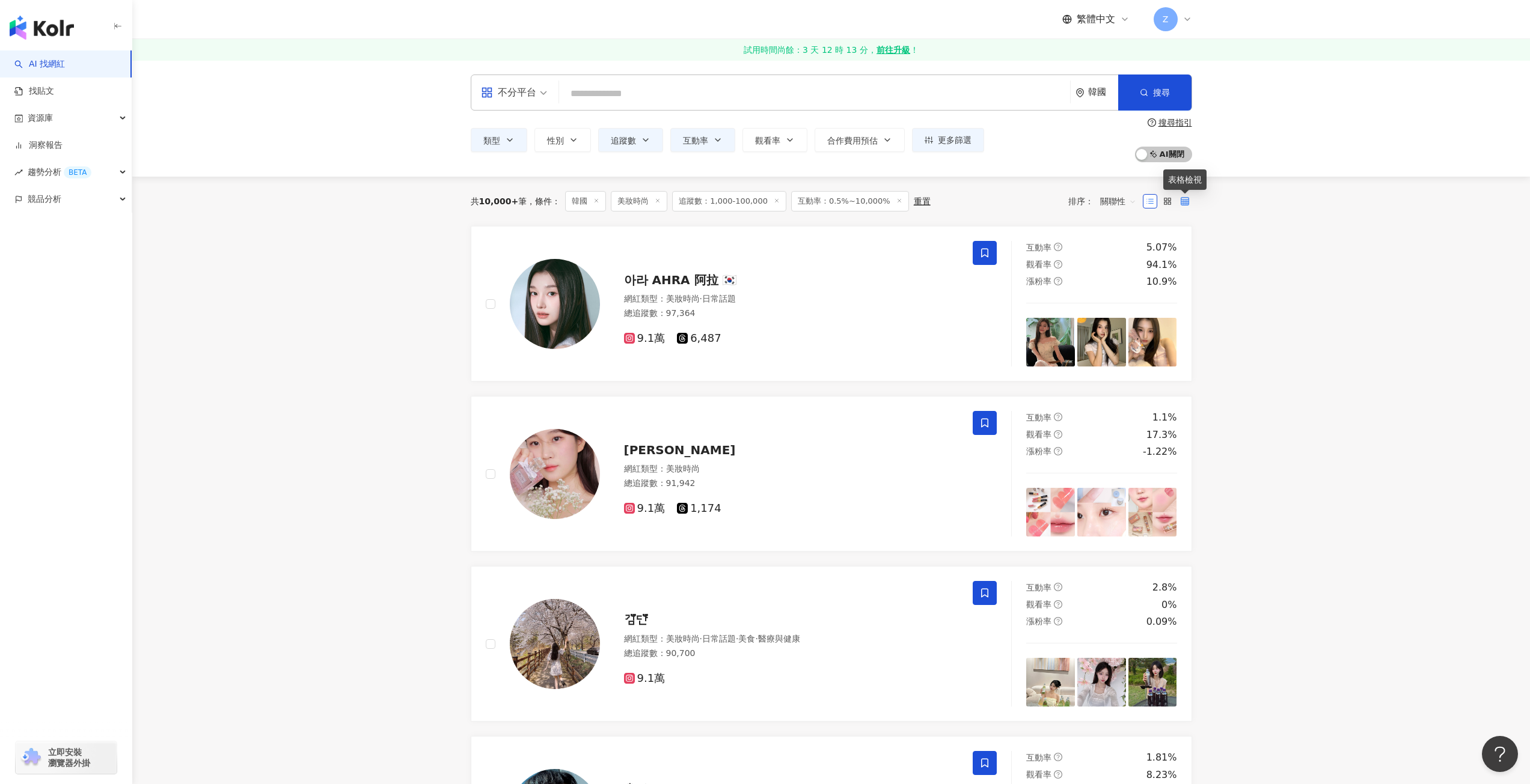
click at [1185, 199] on icon at bounding box center [1185, 201] width 8 height 8
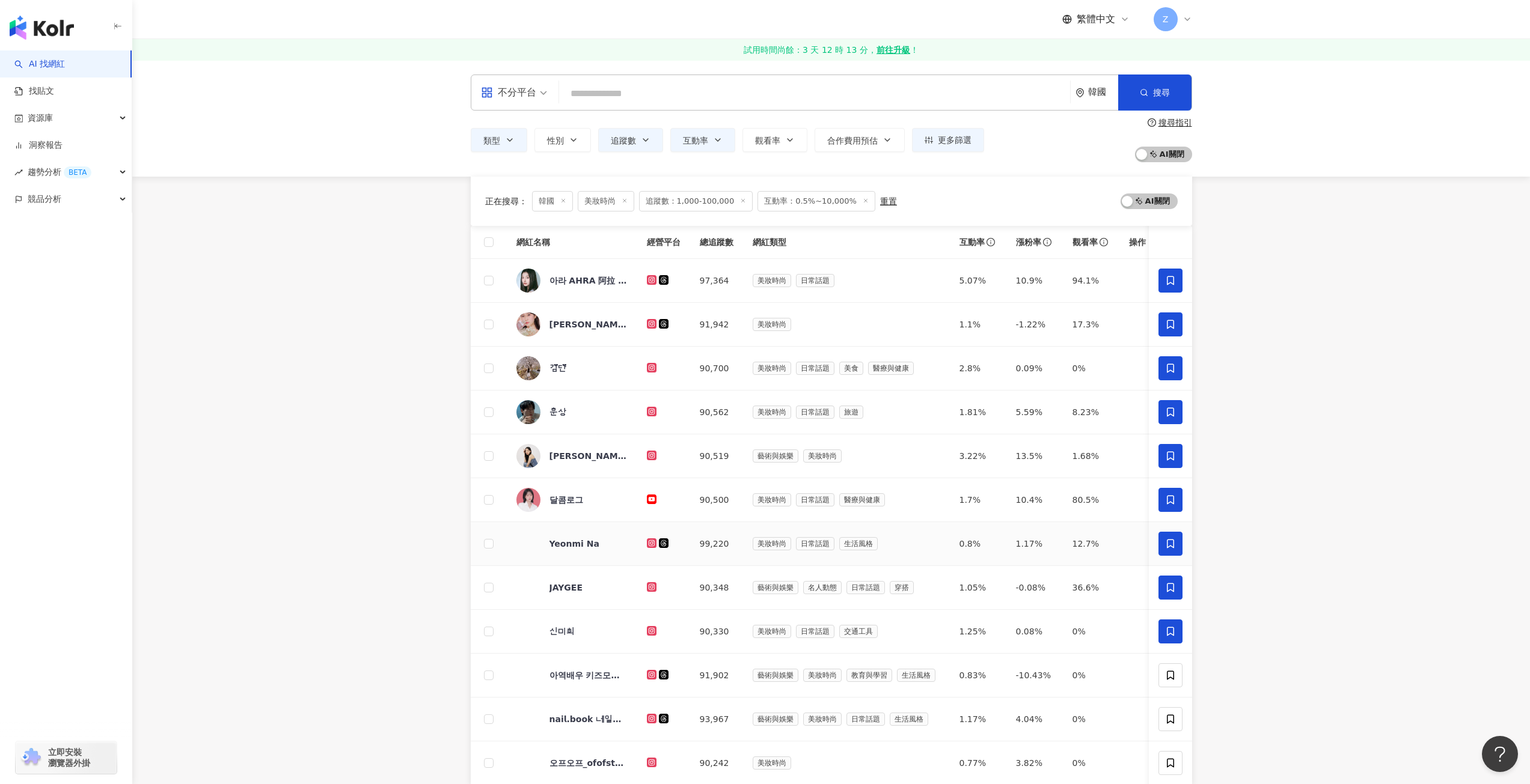
scroll to position [180, 0]
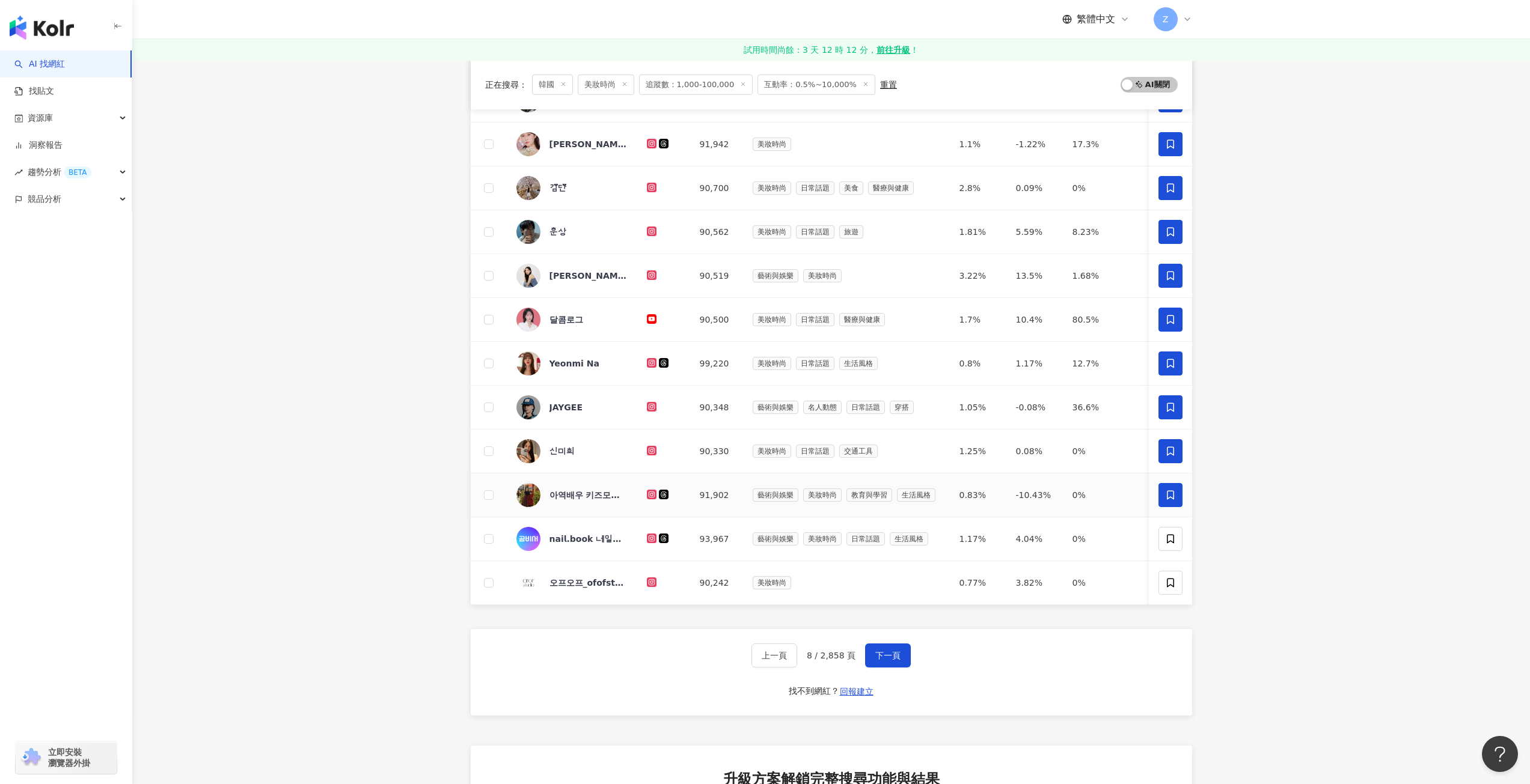
click at [1163, 493] on span at bounding box center [1170, 495] width 24 height 24
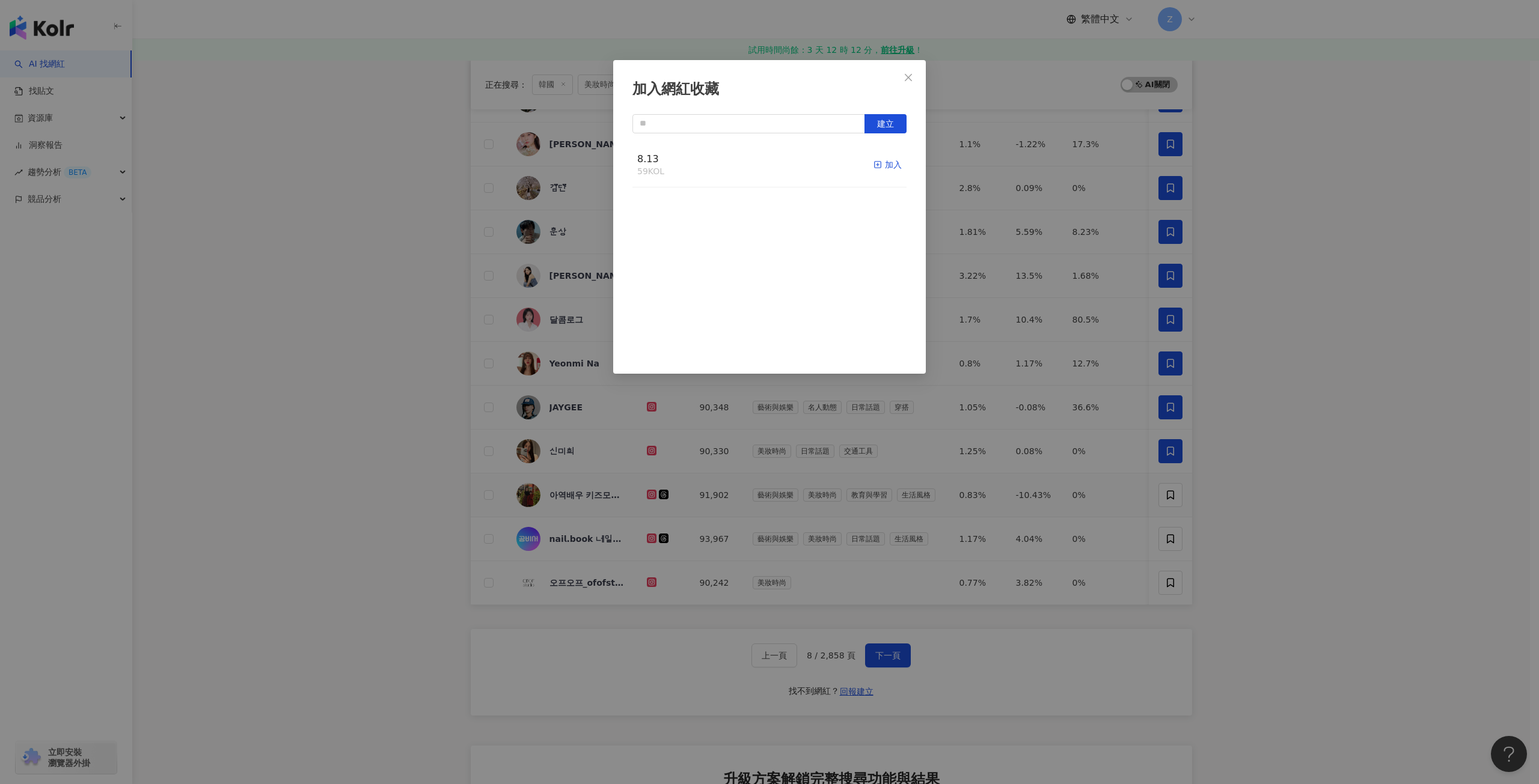
click at [883, 165] on div "加入" at bounding box center [888, 165] width 28 height 13
drag, startPoint x: 914, startPoint y: 72, endPoint x: 918, endPoint y: 140, distance: 68.1
click at [914, 73] on span "Close" at bounding box center [908, 78] width 24 height 10
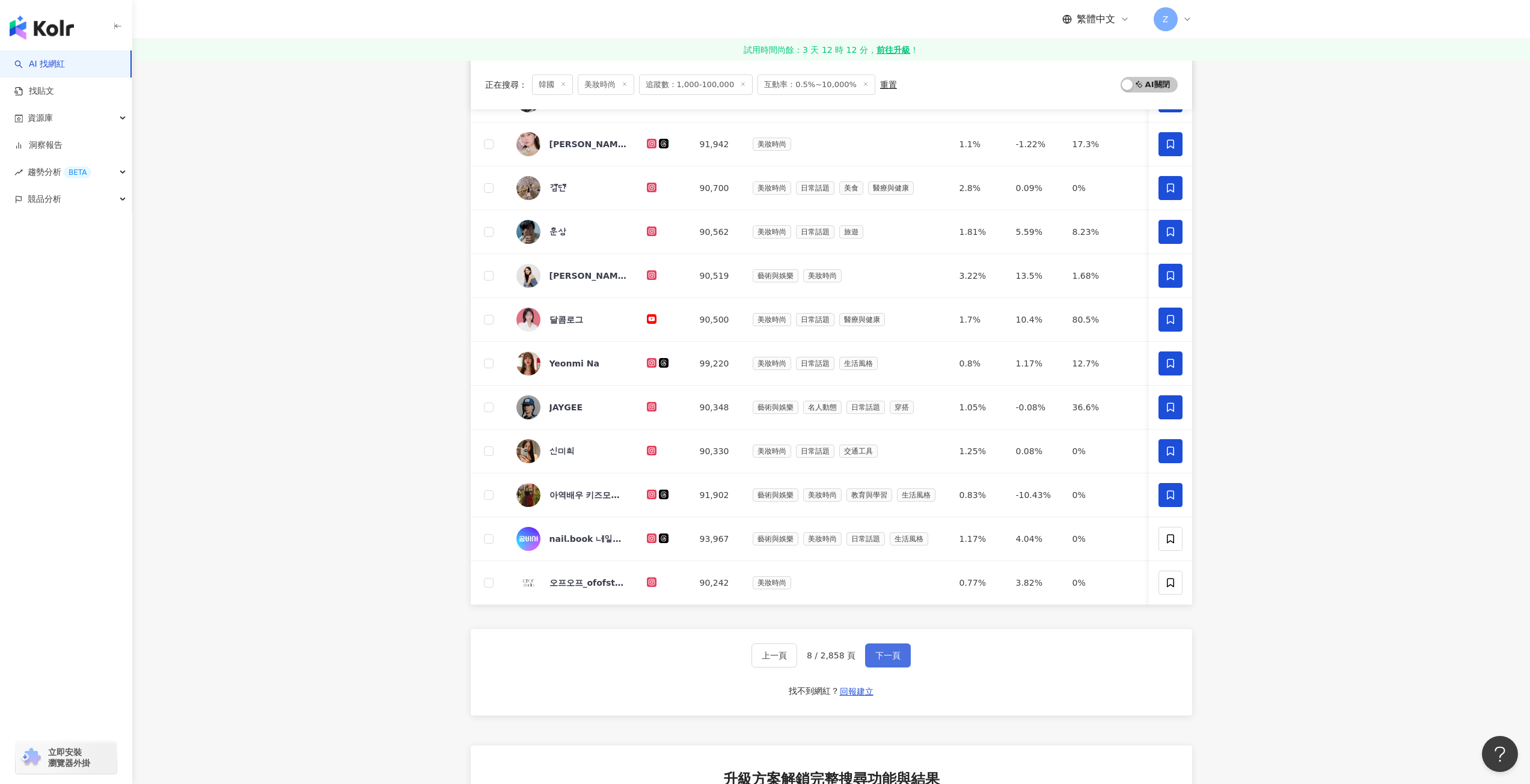
click at [885, 661] on span "下一頁" at bounding box center [888, 656] width 26 height 10
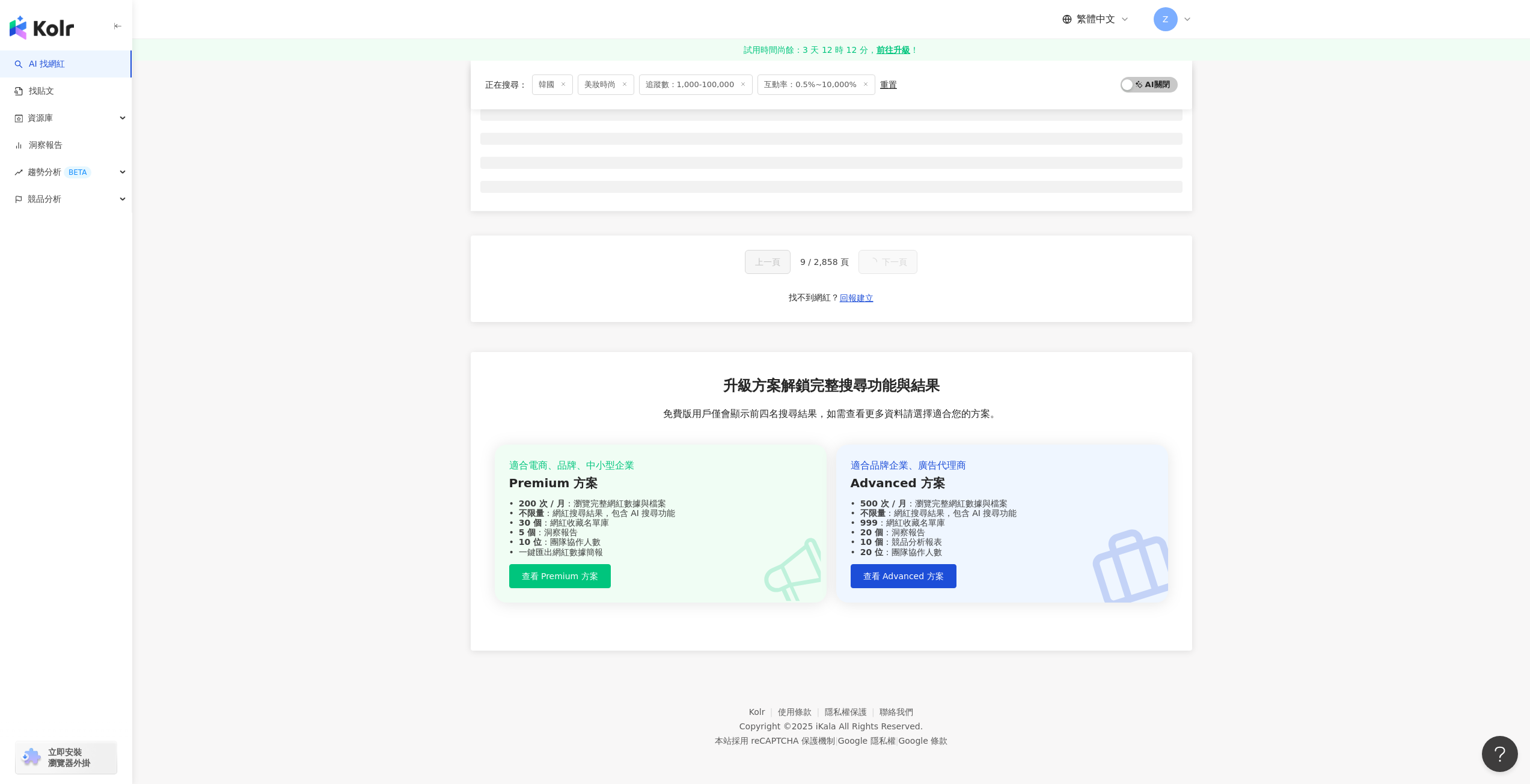
scroll to position [0, 0]
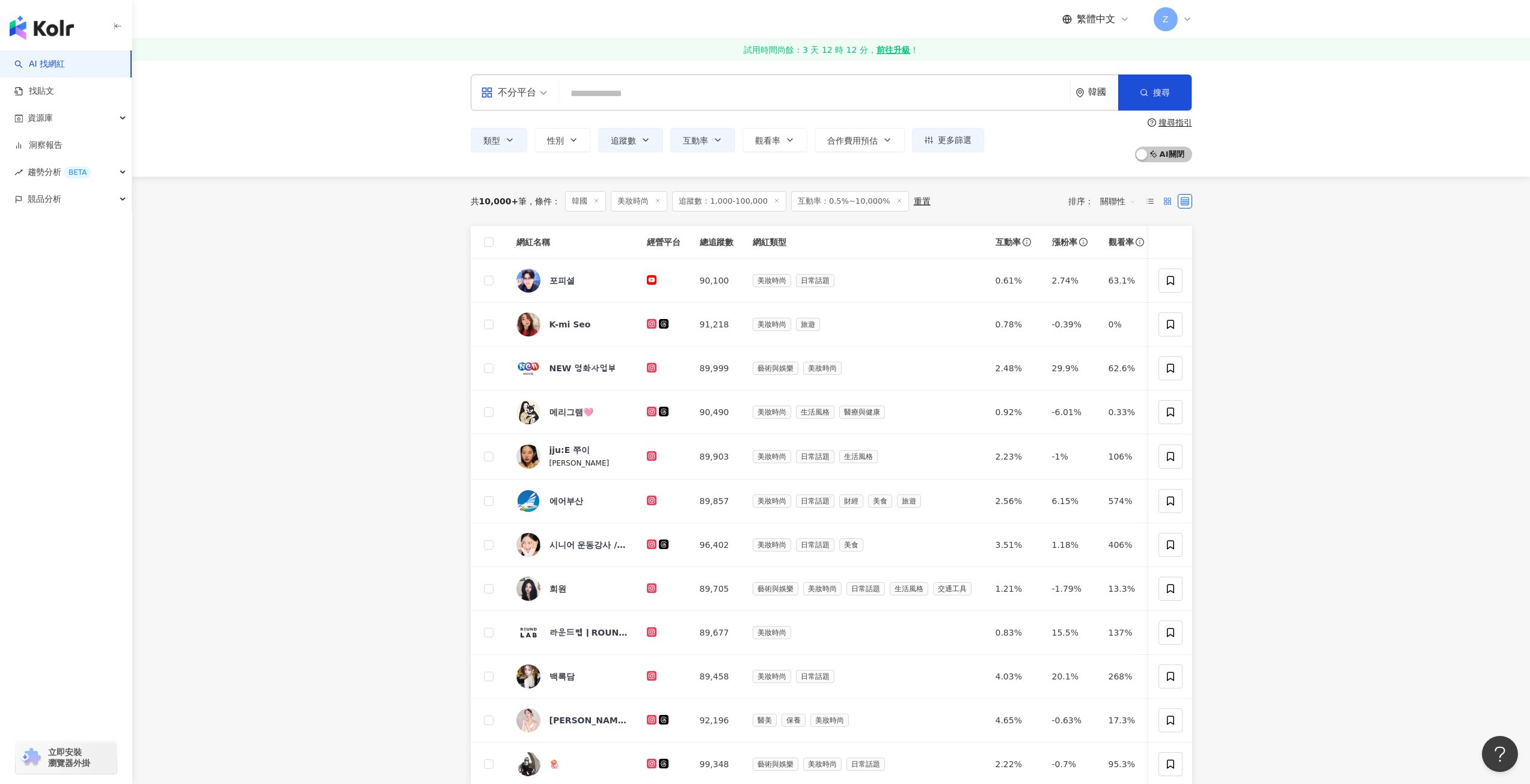
click at [1163, 199] on label at bounding box center [1167, 201] width 14 height 14
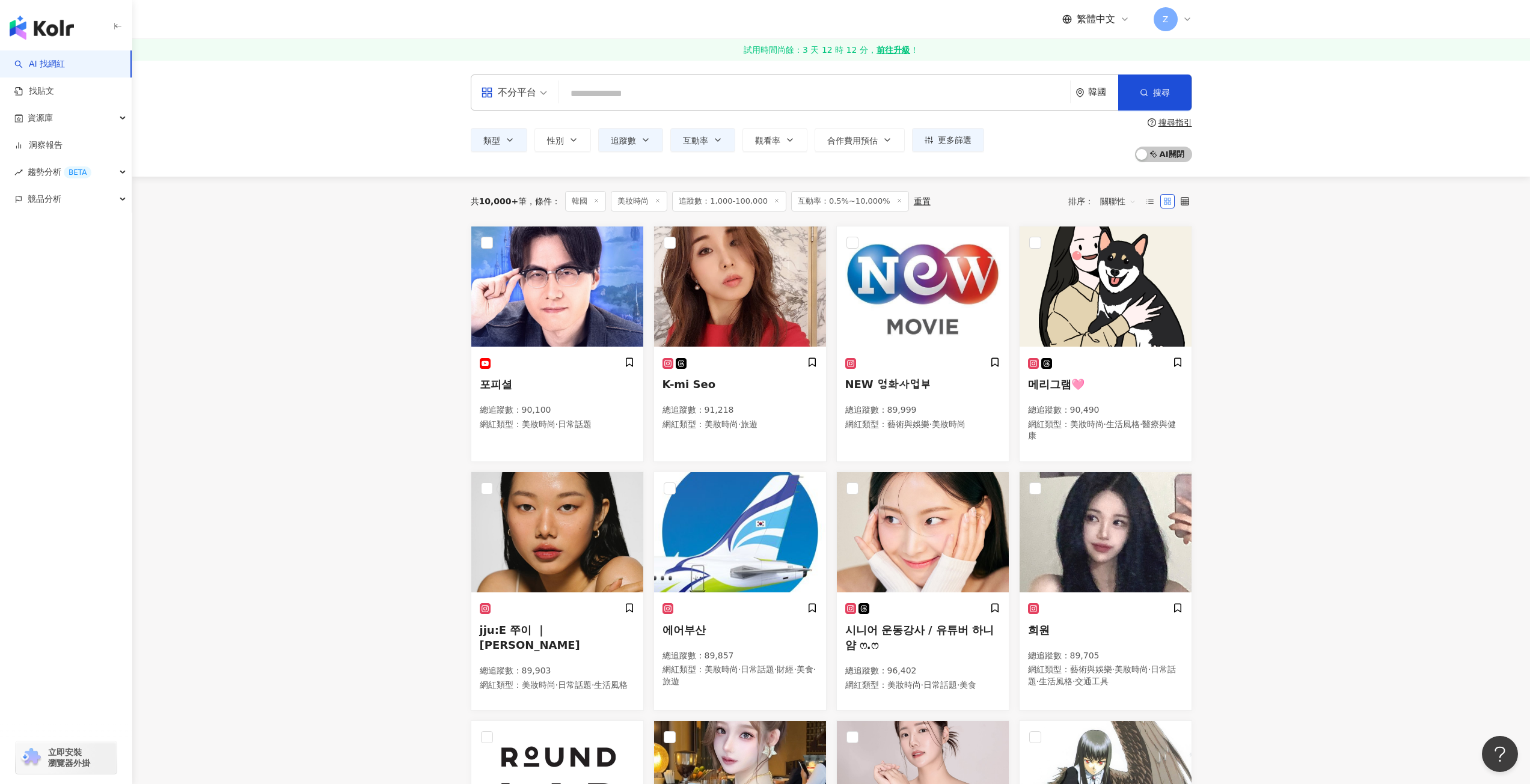
click at [1169, 199] on icon at bounding box center [1168, 201] width 8 height 8
click at [1150, 201] on line at bounding box center [1151, 201] width 5 height 0
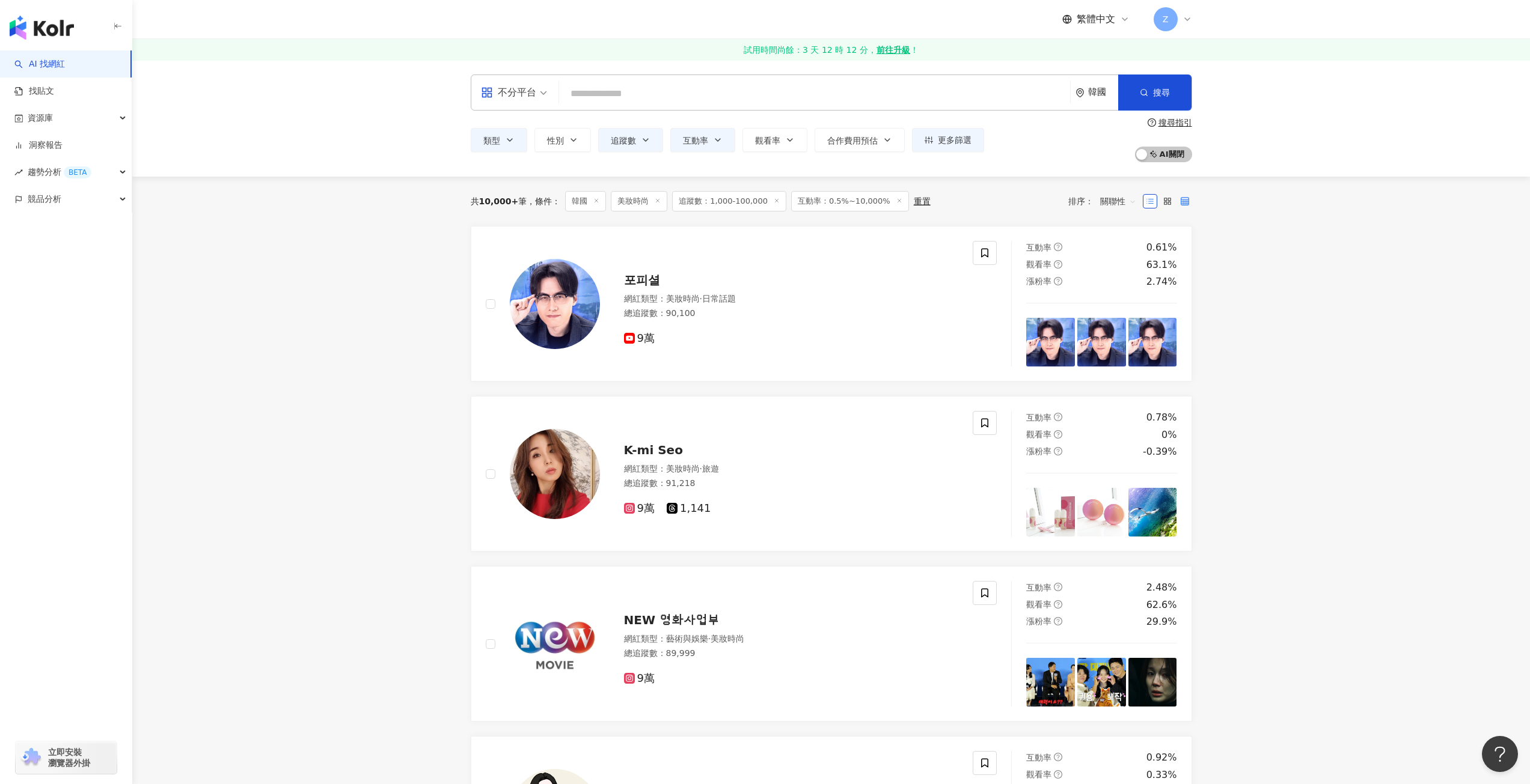
click at [1180, 194] on label at bounding box center [1185, 201] width 14 height 14
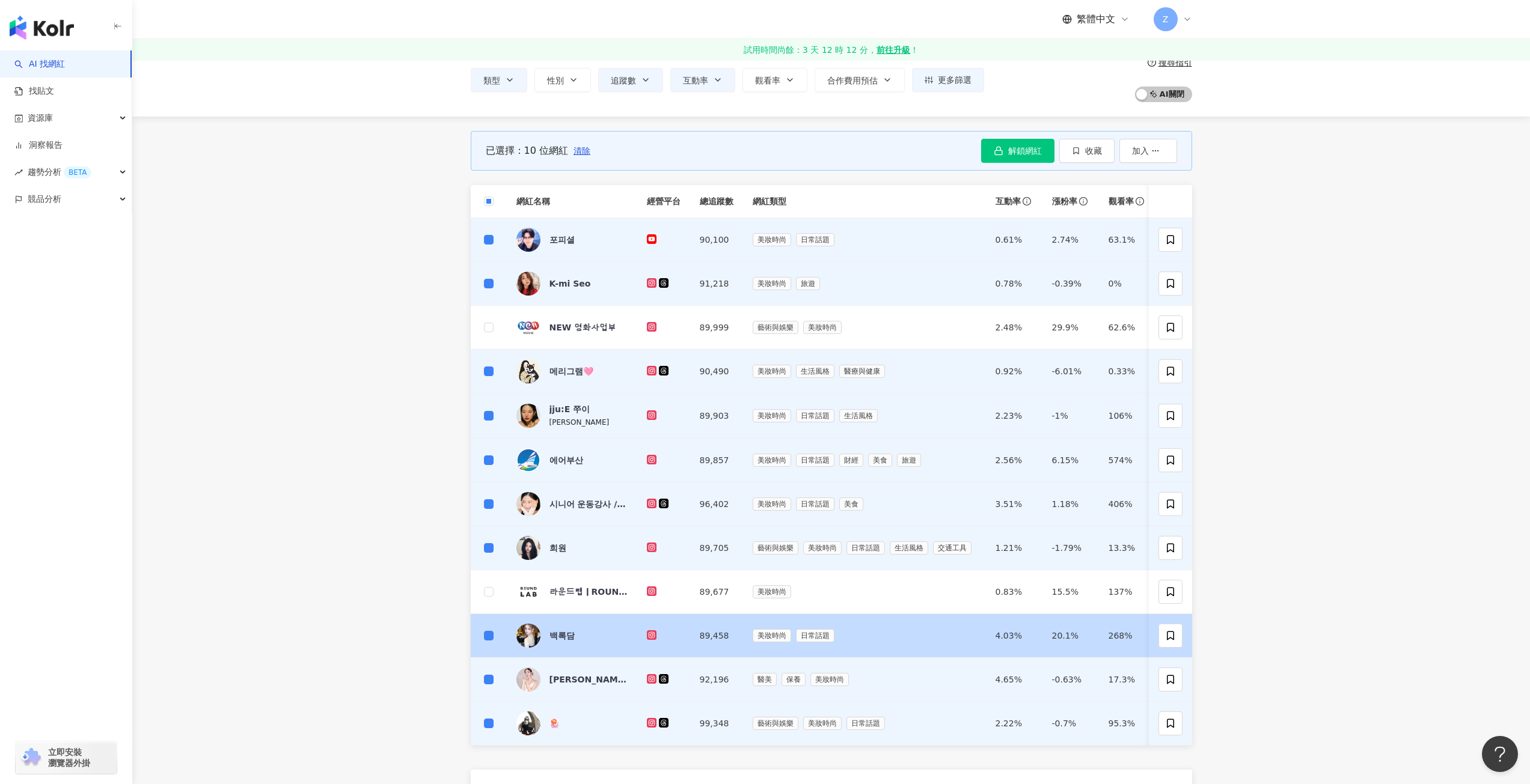
scroll to position [120, 0]
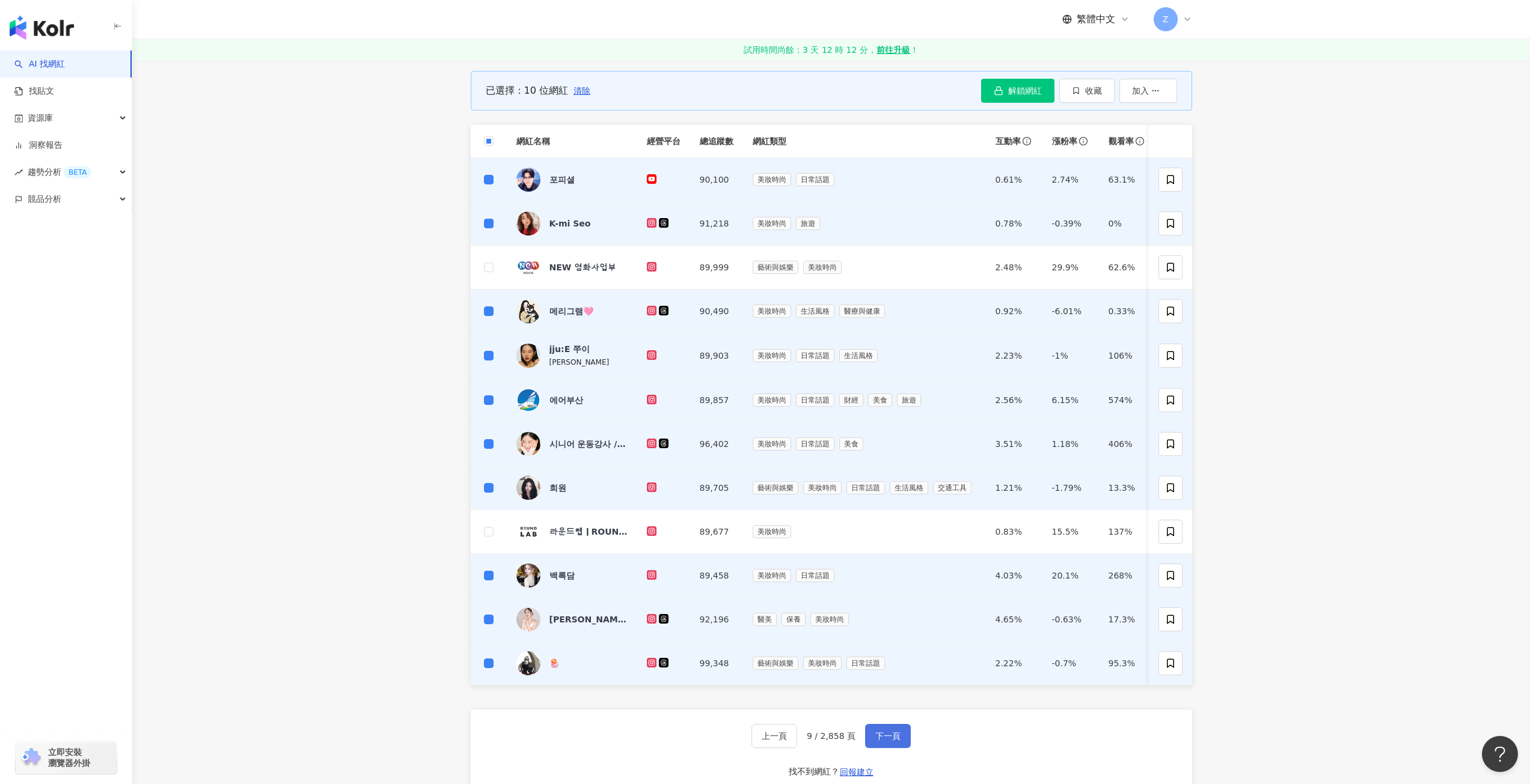
click at [890, 741] on span "下一頁" at bounding box center [888, 736] width 26 height 10
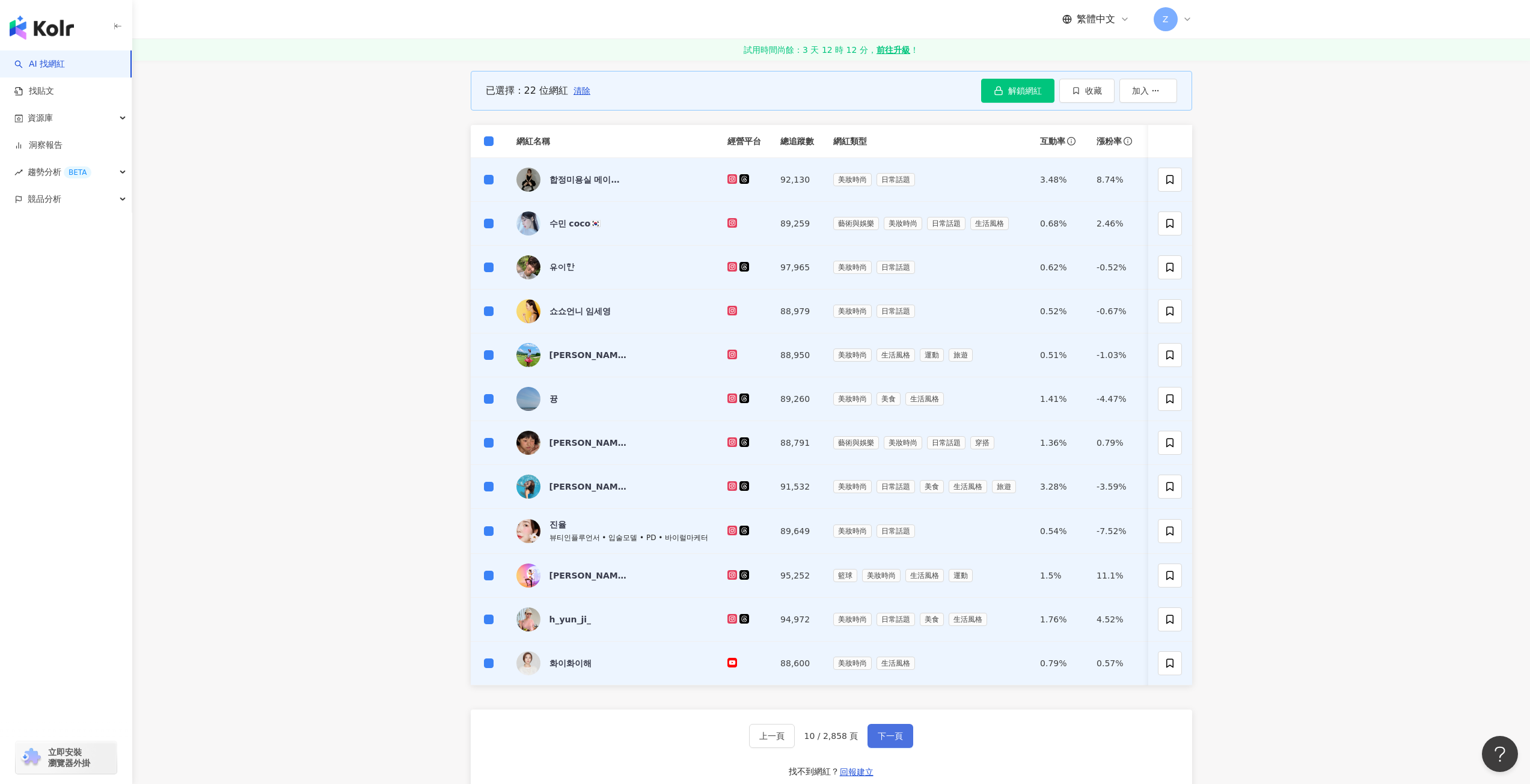
click at [899, 741] on span "下一頁" at bounding box center [890, 736] width 26 height 10
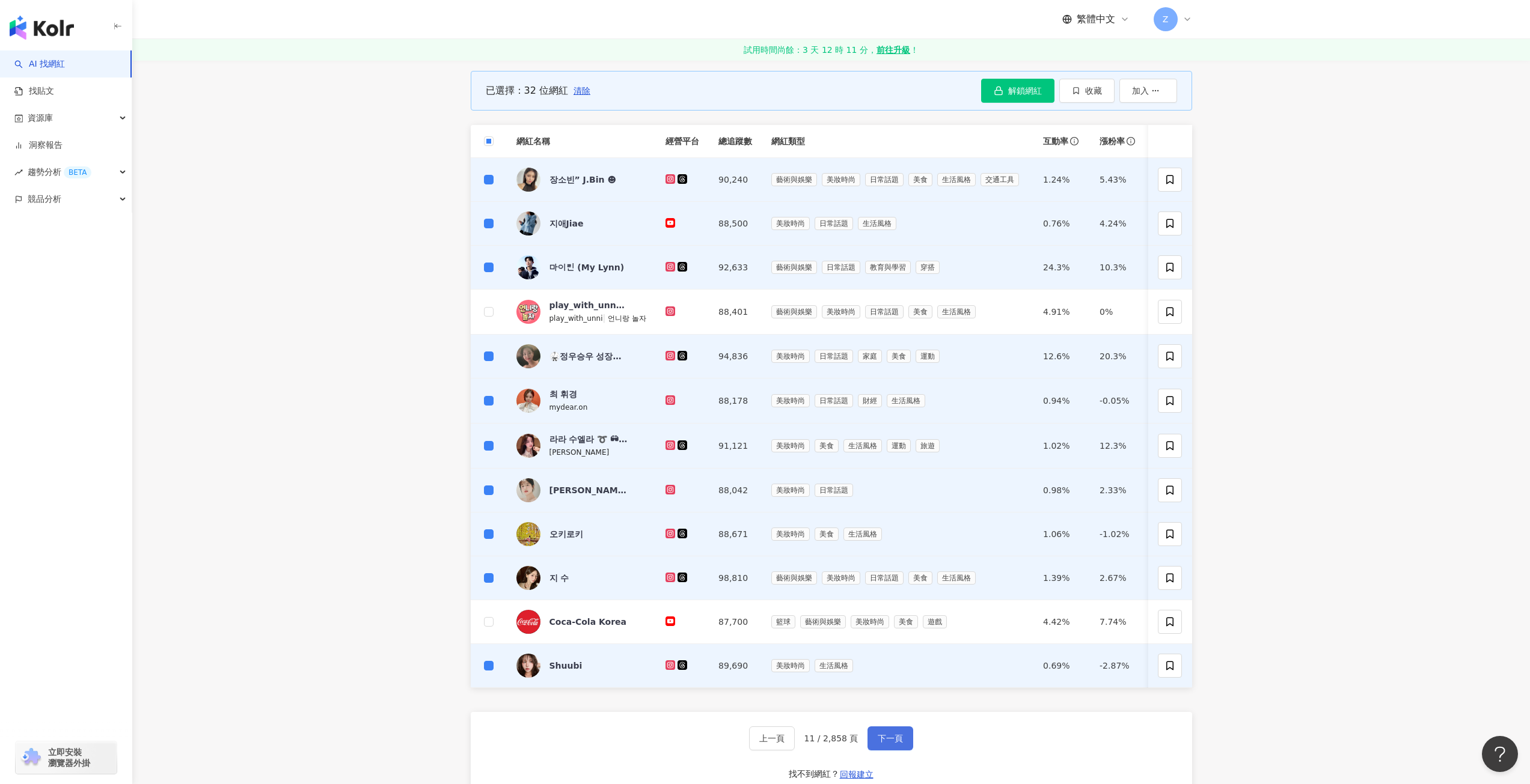
click at [894, 741] on button "下一頁" at bounding box center [890, 739] width 46 height 24
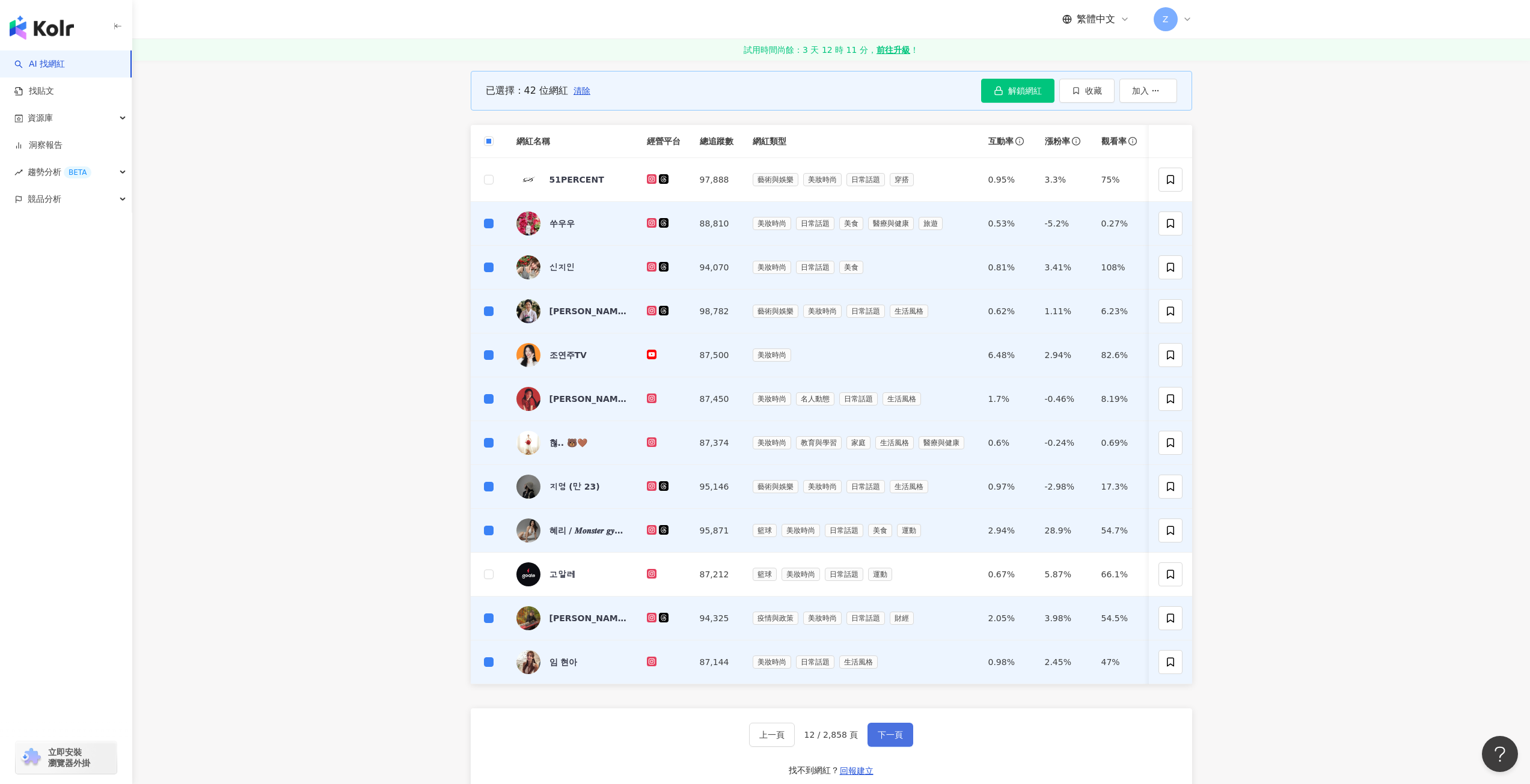
click at [890, 740] on span "下一頁" at bounding box center [890, 735] width 26 height 10
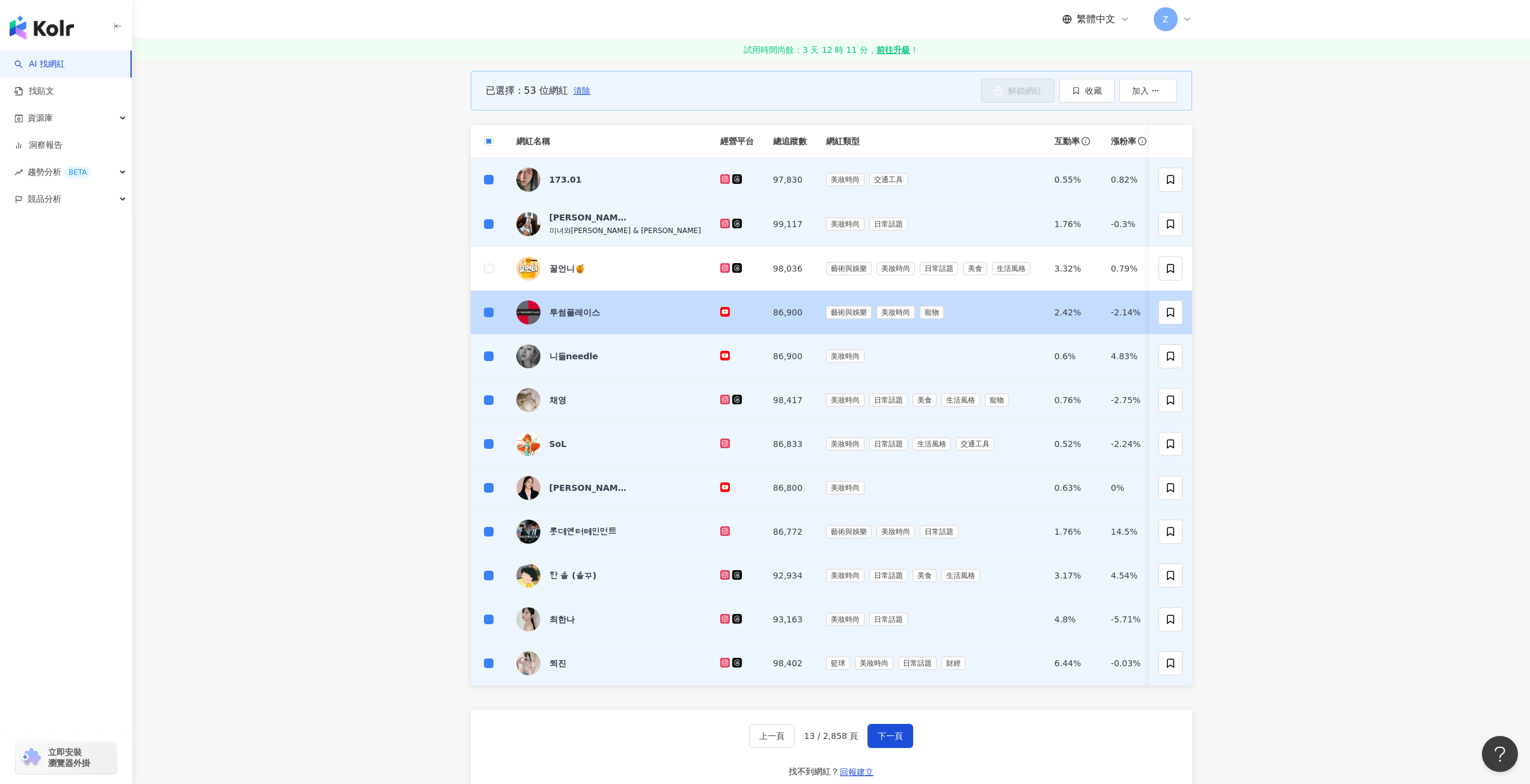
click at [488, 326] on td at bounding box center [489, 313] width 36 height 44
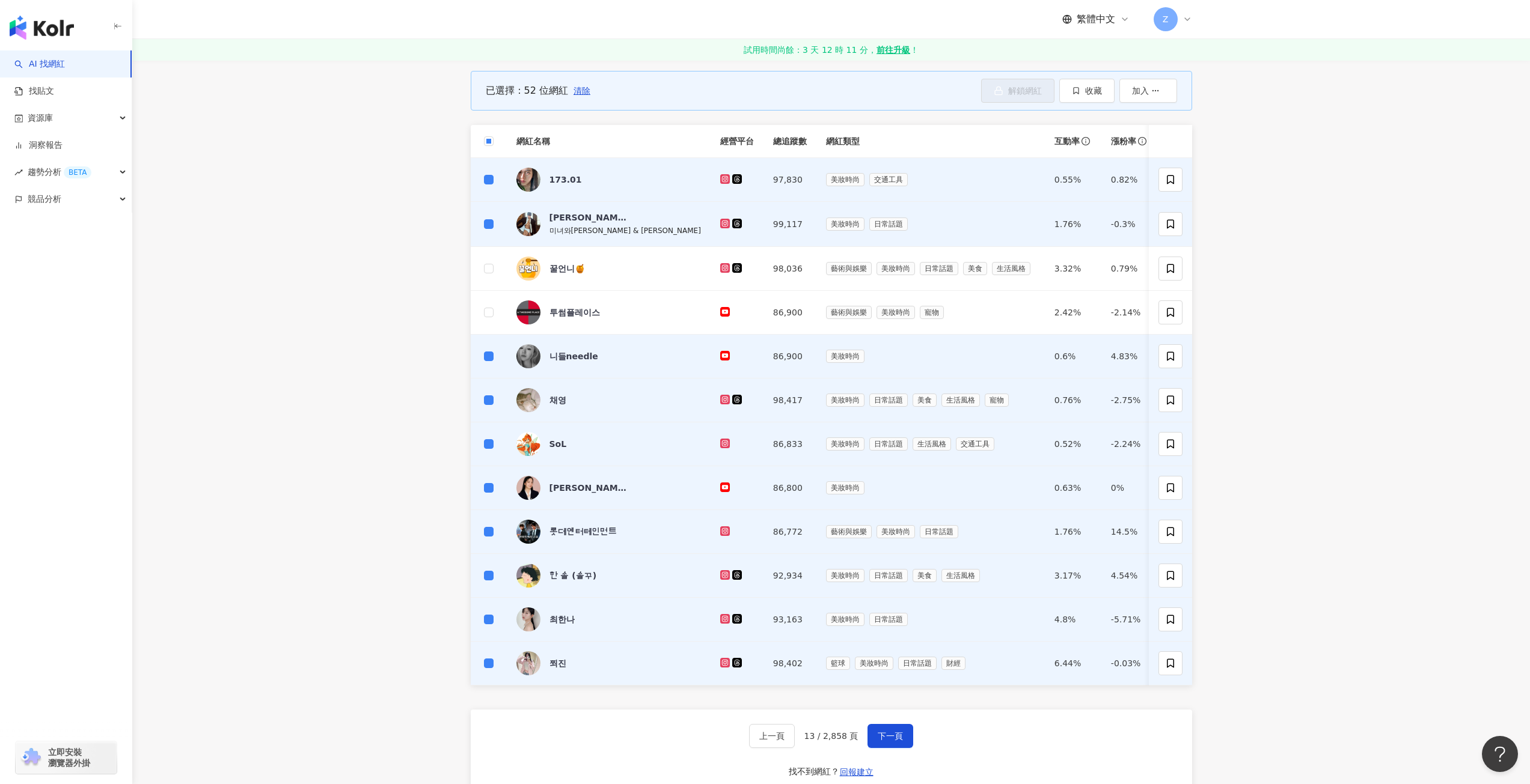
scroll to position [0, 0]
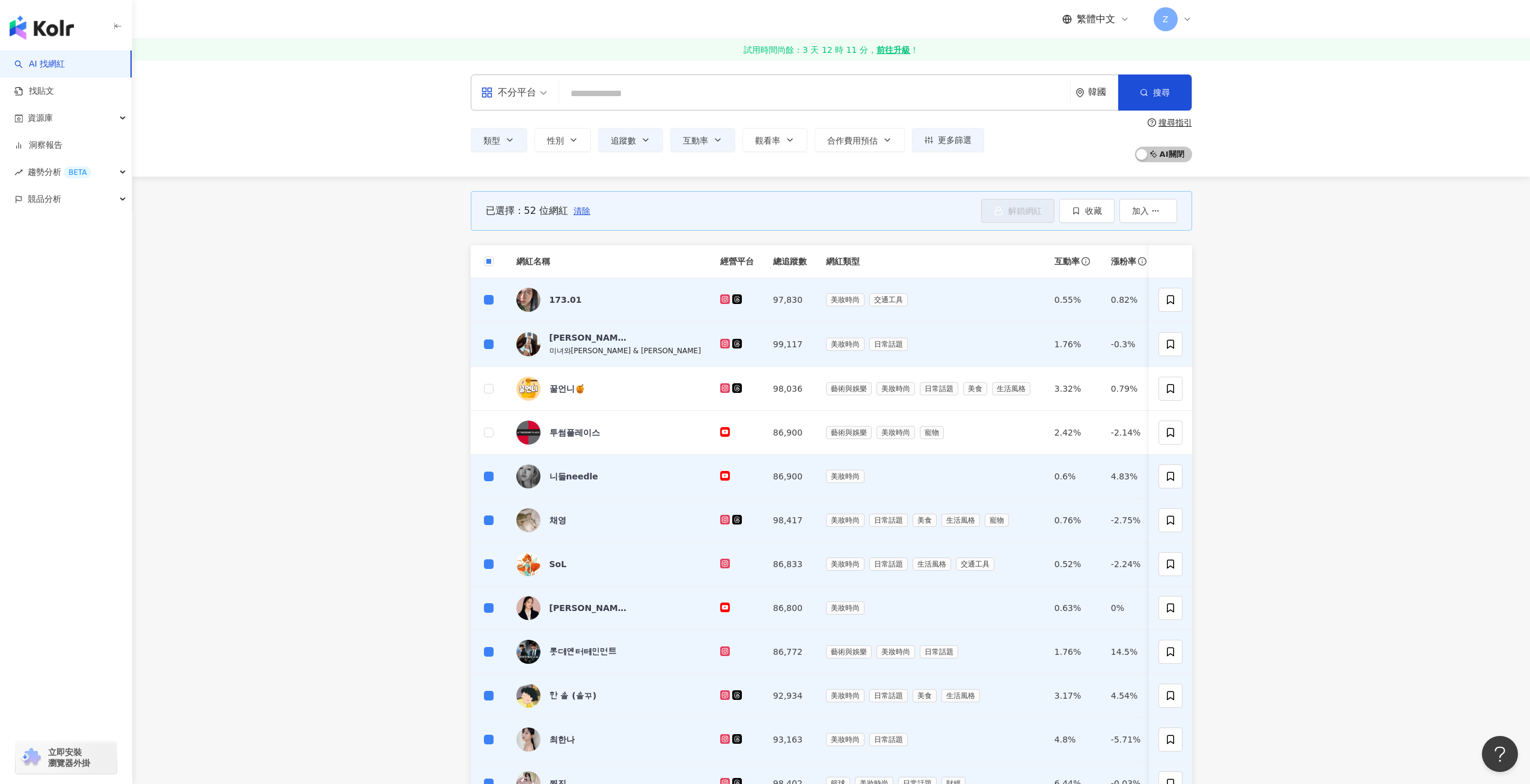
click at [1240, 258] on main "不分平台 韓國 搜尋 類型 性別 追蹤數 互動率 觀看率 合作費用預估 更多篩選 搜尋指引 AI 開啟 AI 關閉 已選擇：52 位網紅 清除 解鎖網紅 收藏…" at bounding box center [832, 653] width 1398 height 1185
click at [1243, 257] on main "不分平台 韓國 搜尋 類型 性別 追蹤數 互動率 觀看率 合作費用預估 更多篩選 搜尋指引 AI 開啟 AI 關閉 已選擇：52 位網紅 清除 解鎖網紅 收藏…" at bounding box center [832, 653] width 1398 height 1185
click at [1373, 256] on main "不分平台 韓國 搜尋 類型 性別 追蹤數 互動率 觀看率 合作費用預估 更多篩選 搜尋指引 AI 開啟 AI 關閉 已選擇：52 位網紅 清除 解鎖網紅 收藏…" at bounding box center [832, 653] width 1398 height 1185
click at [1157, 211] on icon "button" at bounding box center [1156, 211] width 8 height 8
click at [1343, 276] on main "不分平台 韓國 搜尋 類型 性別 追蹤數 互動率 觀看率 合作費用預估 更多篩選 搜尋指引 AI 開啟 AI 關閉 已選擇：52 位網紅 清除 解鎖網紅 收藏…" at bounding box center [832, 653] width 1398 height 1185
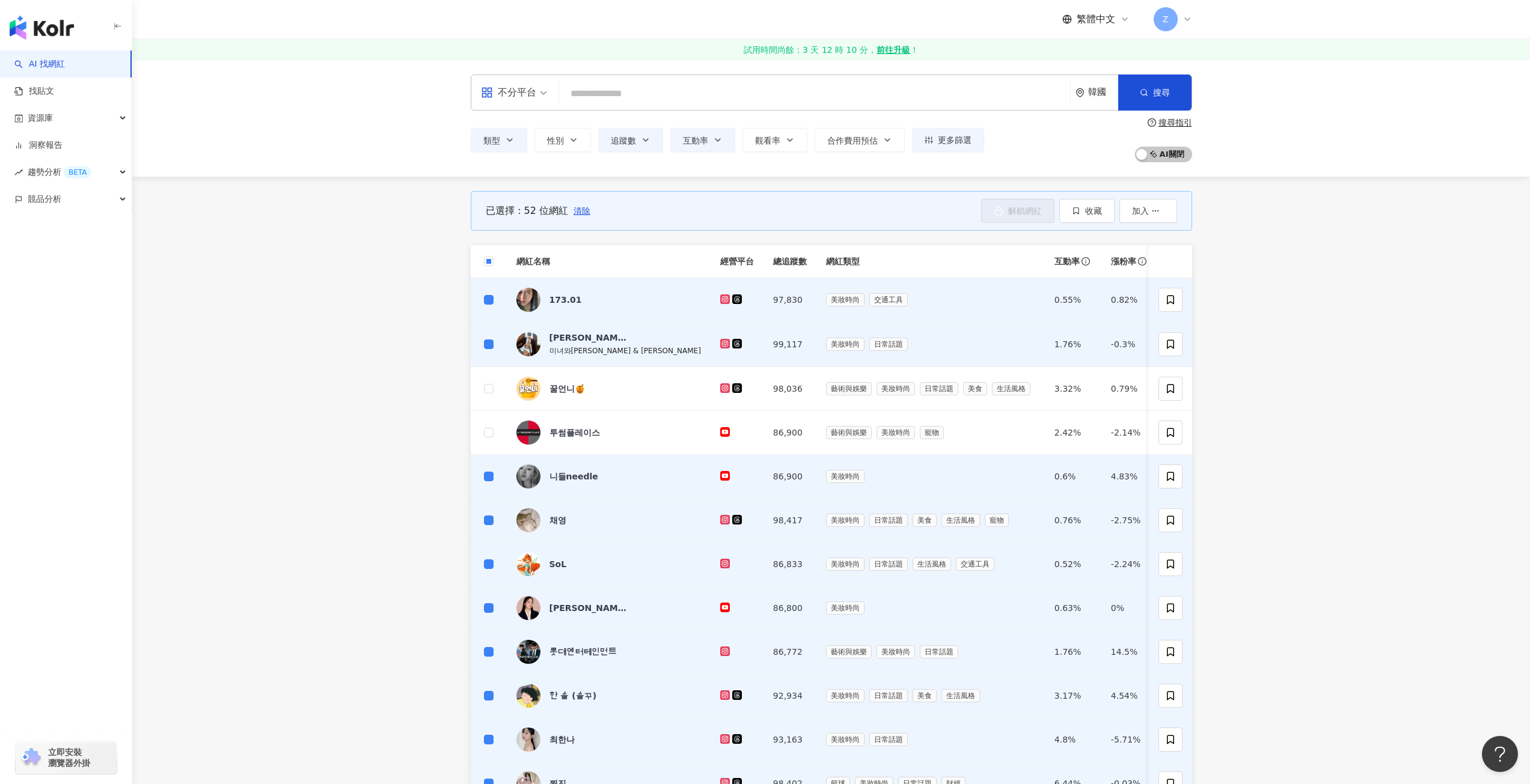
scroll to position [120, 0]
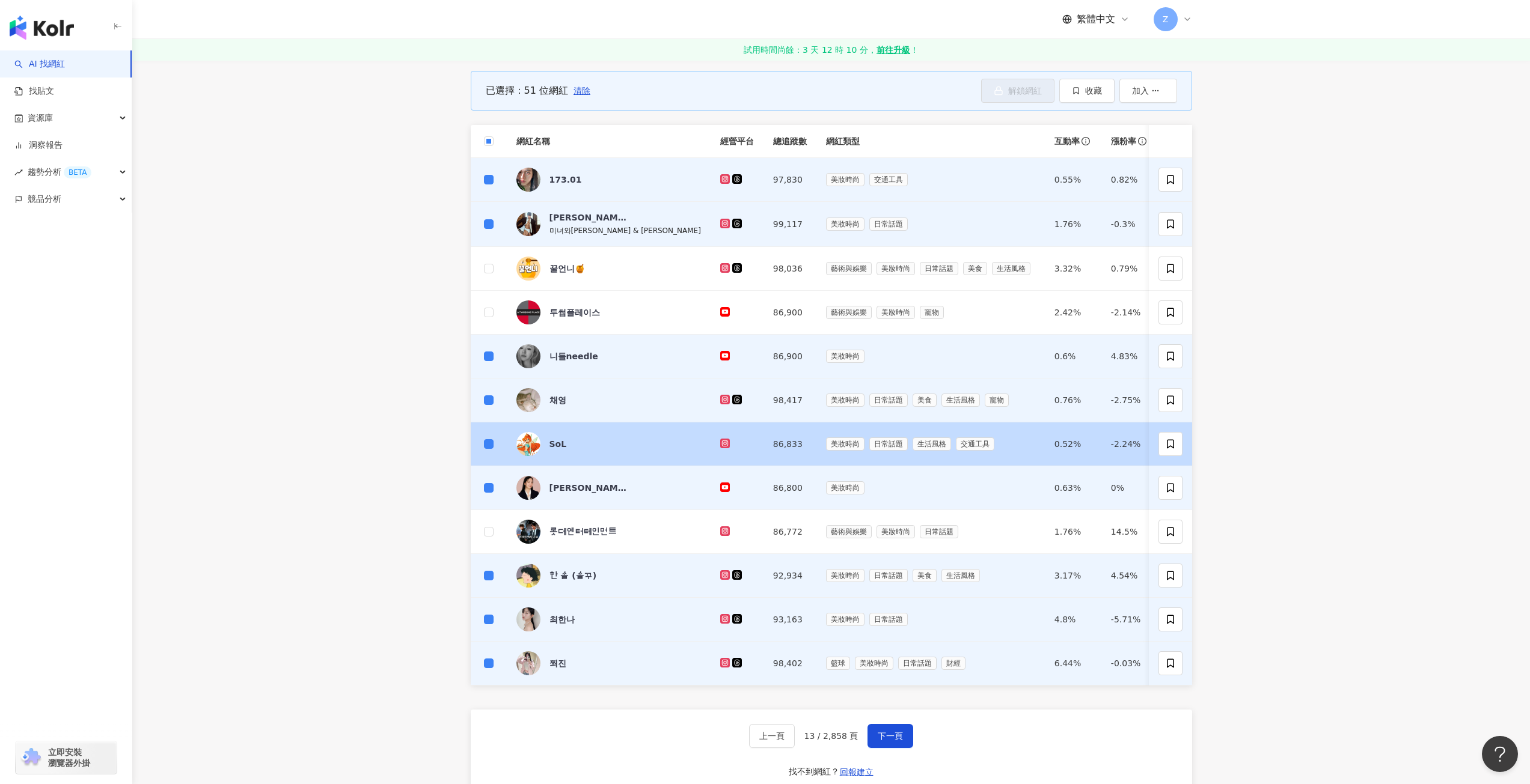
click at [481, 447] on td at bounding box center [489, 444] width 36 height 44
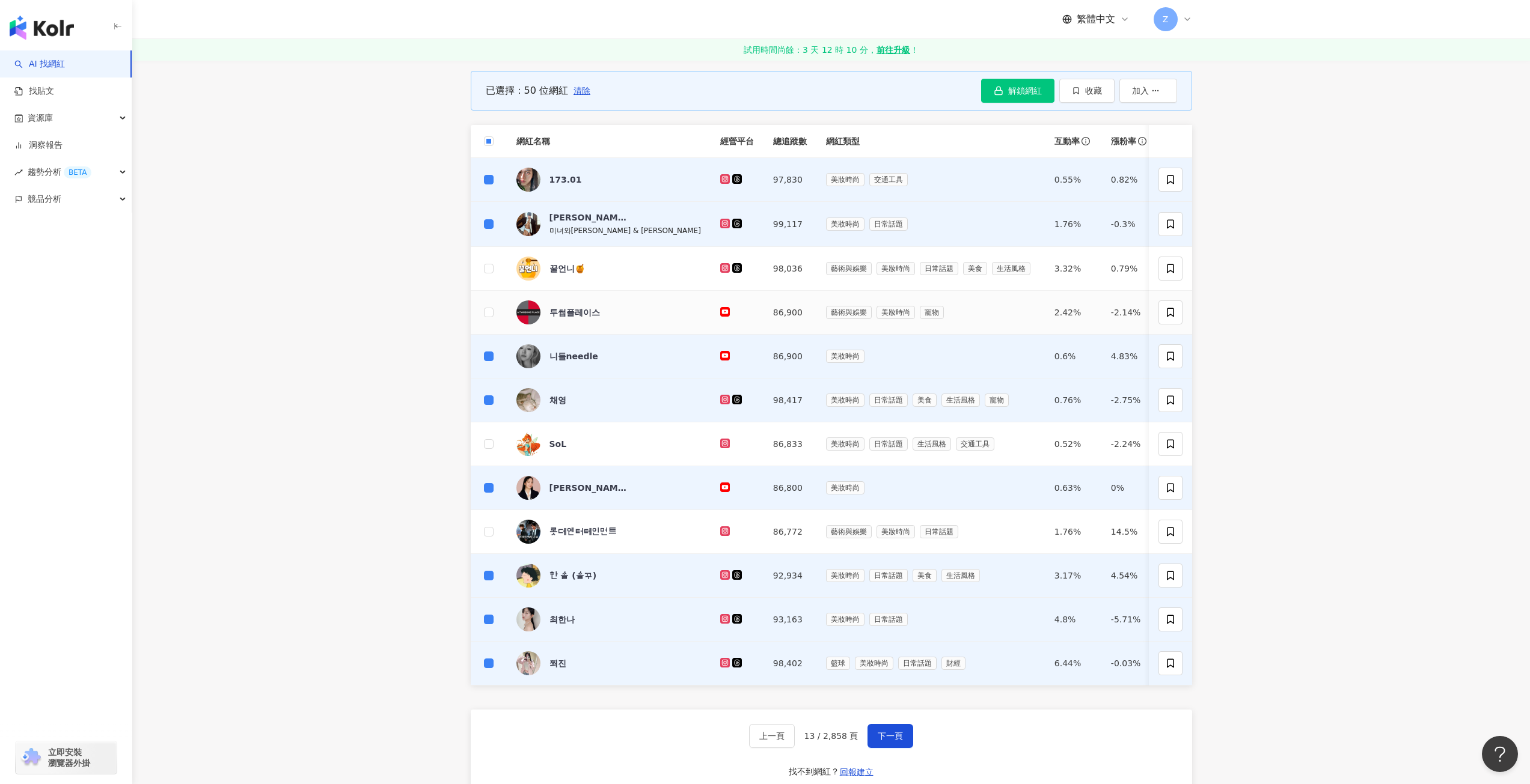
scroll to position [0, 0]
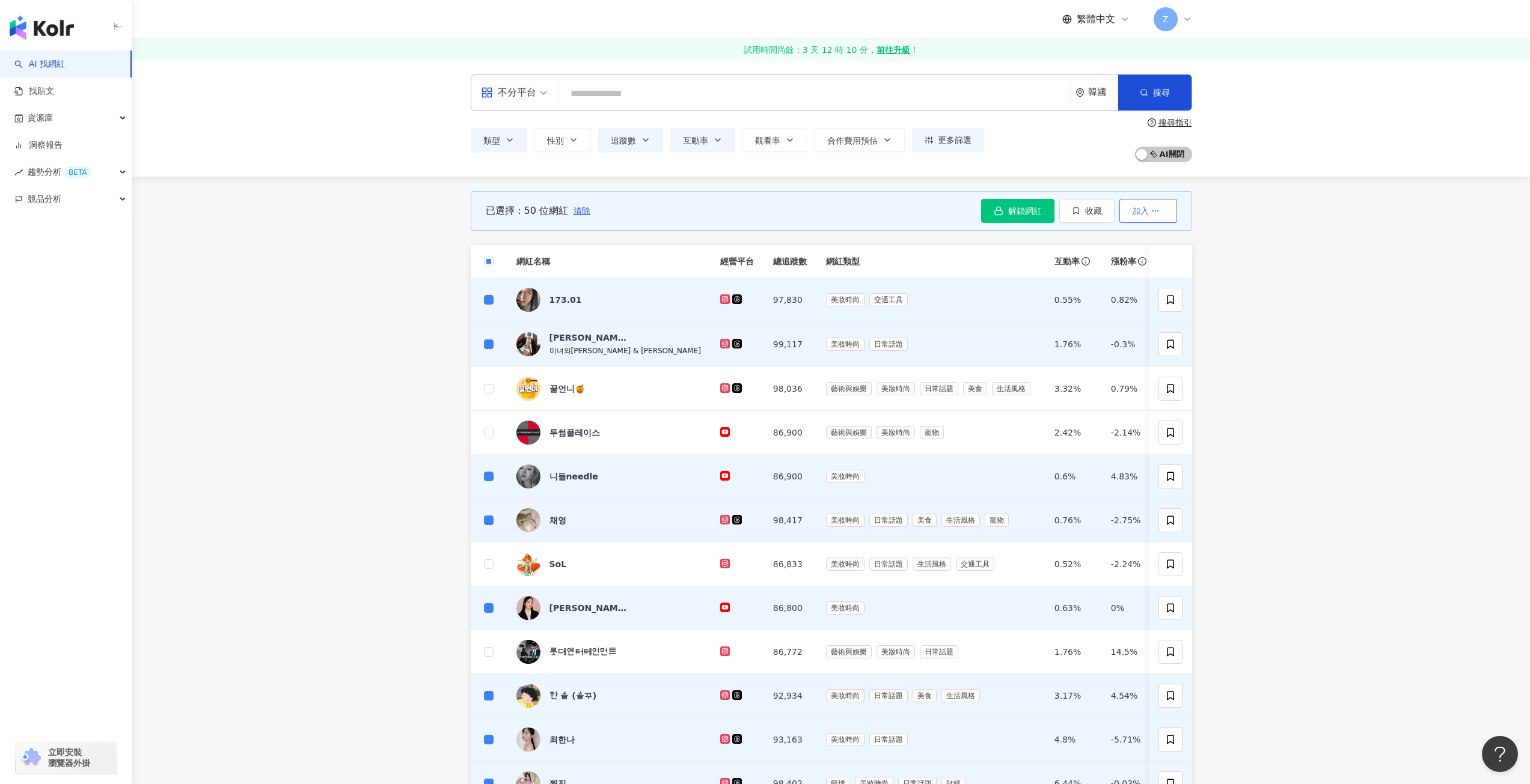
click at [1155, 212] on circle "button" at bounding box center [1155, 211] width 1 height 1
click at [1087, 213] on span "收藏" at bounding box center [1094, 211] width 17 height 10
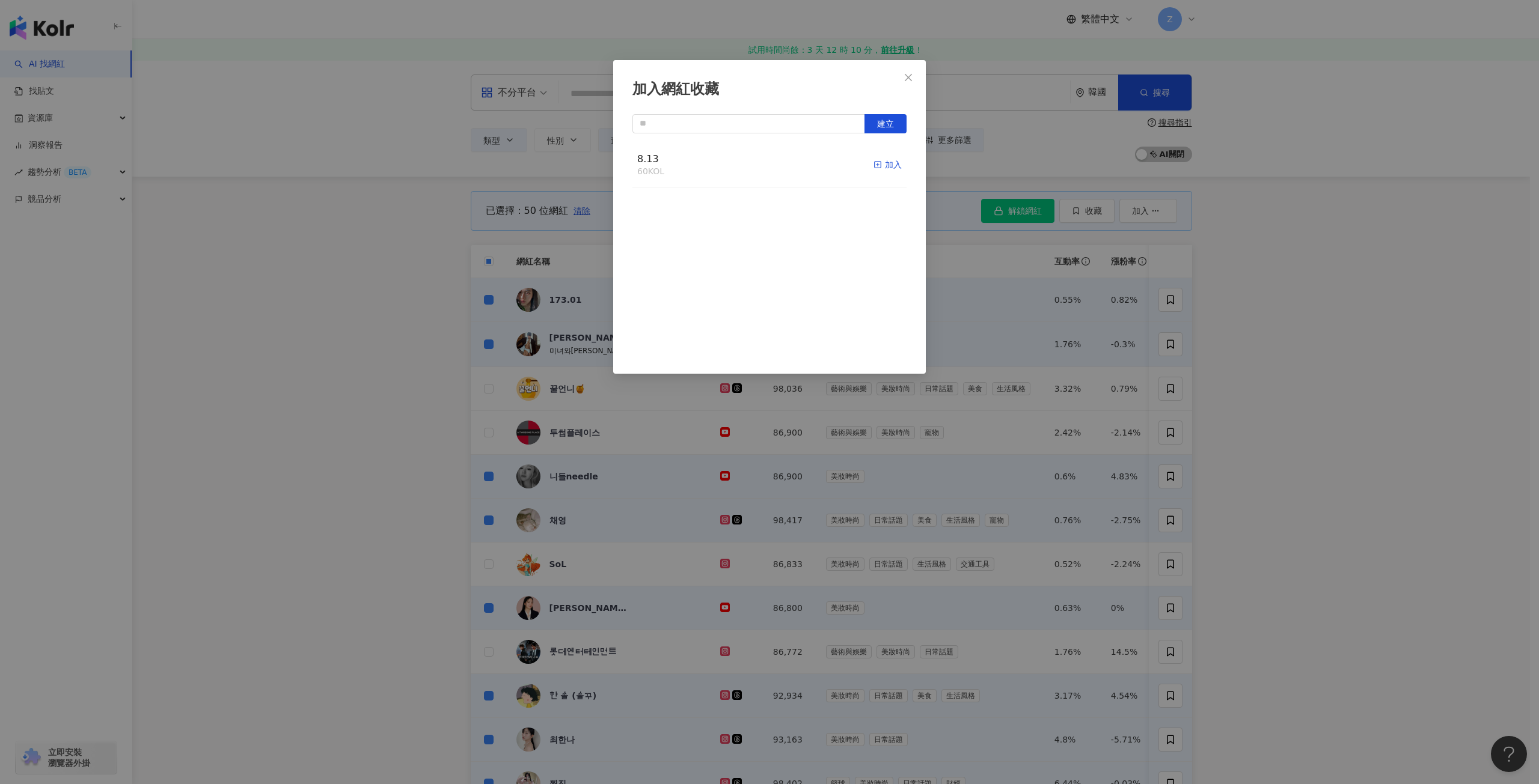
click at [875, 165] on rect "button" at bounding box center [878, 165] width 7 height 7
click at [874, 164] on icon "button" at bounding box center [878, 165] width 8 height 8
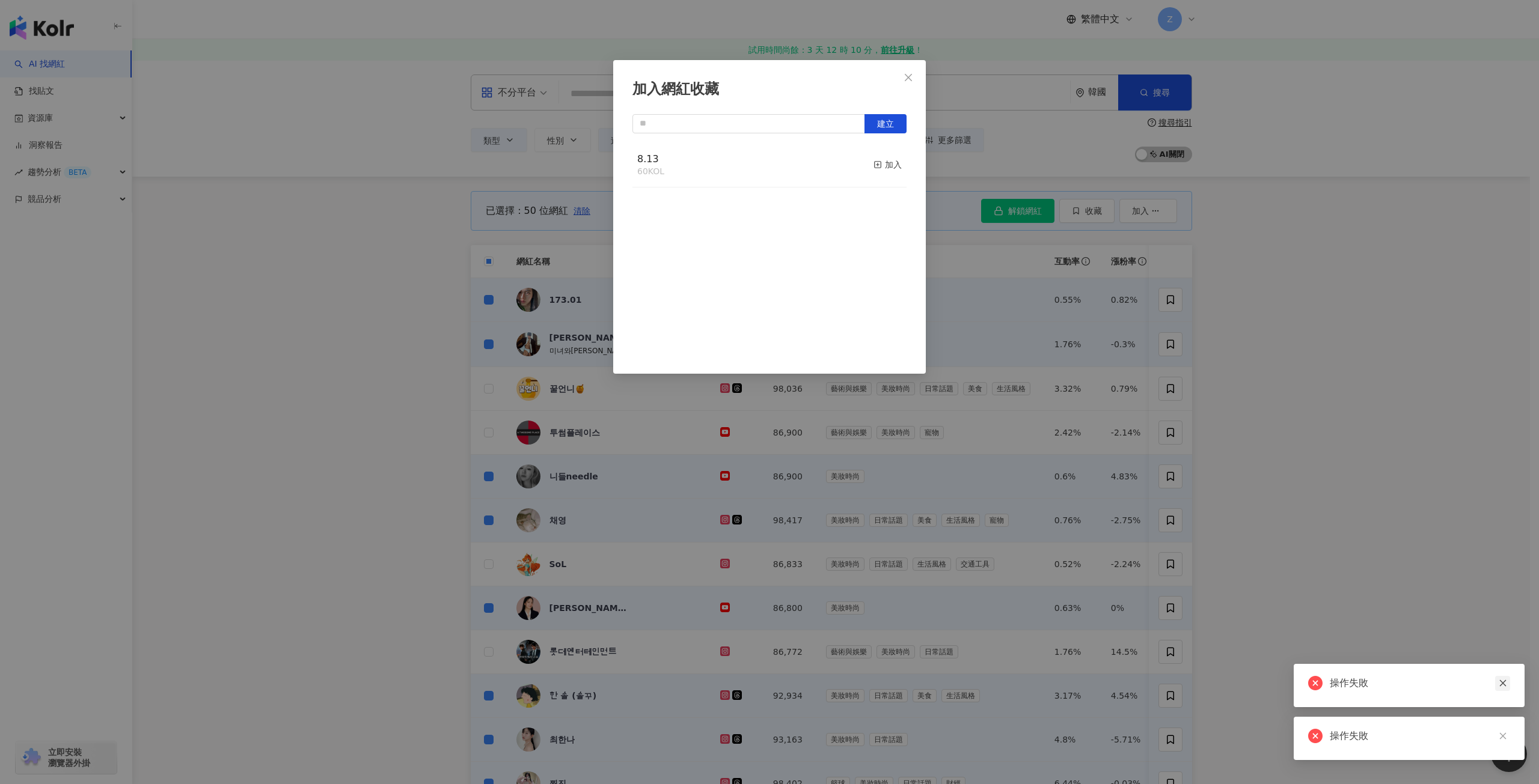
click at [1503, 685] on icon "close" at bounding box center [1503, 683] width 8 height 8
click at [1508, 733] on link at bounding box center [1503, 736] width 15 height 15
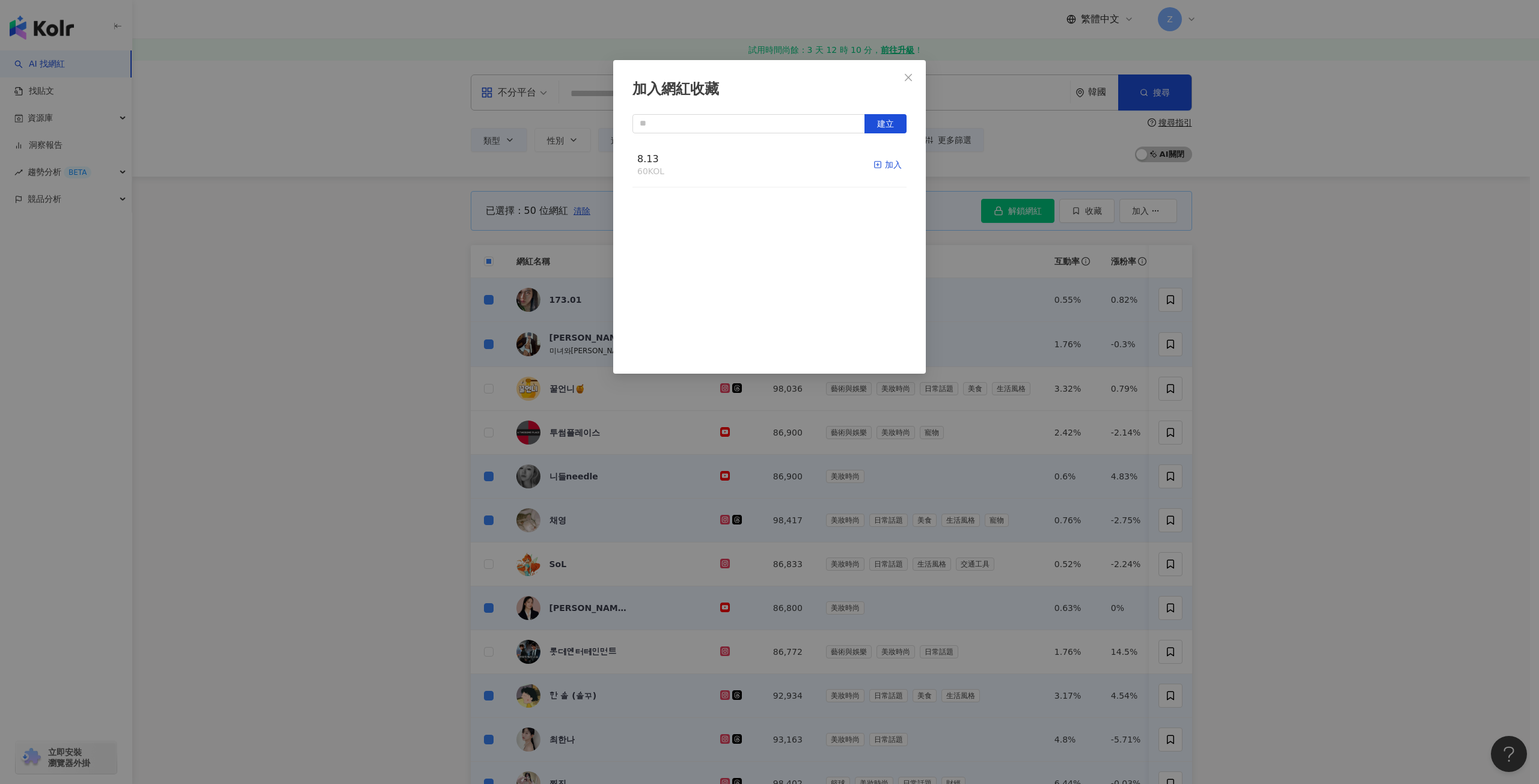
drag, startPoint x: 811, startPoint y: 158, endPoint x: 873, endPoint y: 170, distance: 63.2
click at [811, 158] on div "8.13 60 KOL 加入" at bounding box center [769, 165] width 274 height 45
click at [874, 164] on icon "button" at bounding box center [878, 165] width 8 height 8
click at [909, 71] on button "Close" at bounding box center [908, 77] width 24 height 24
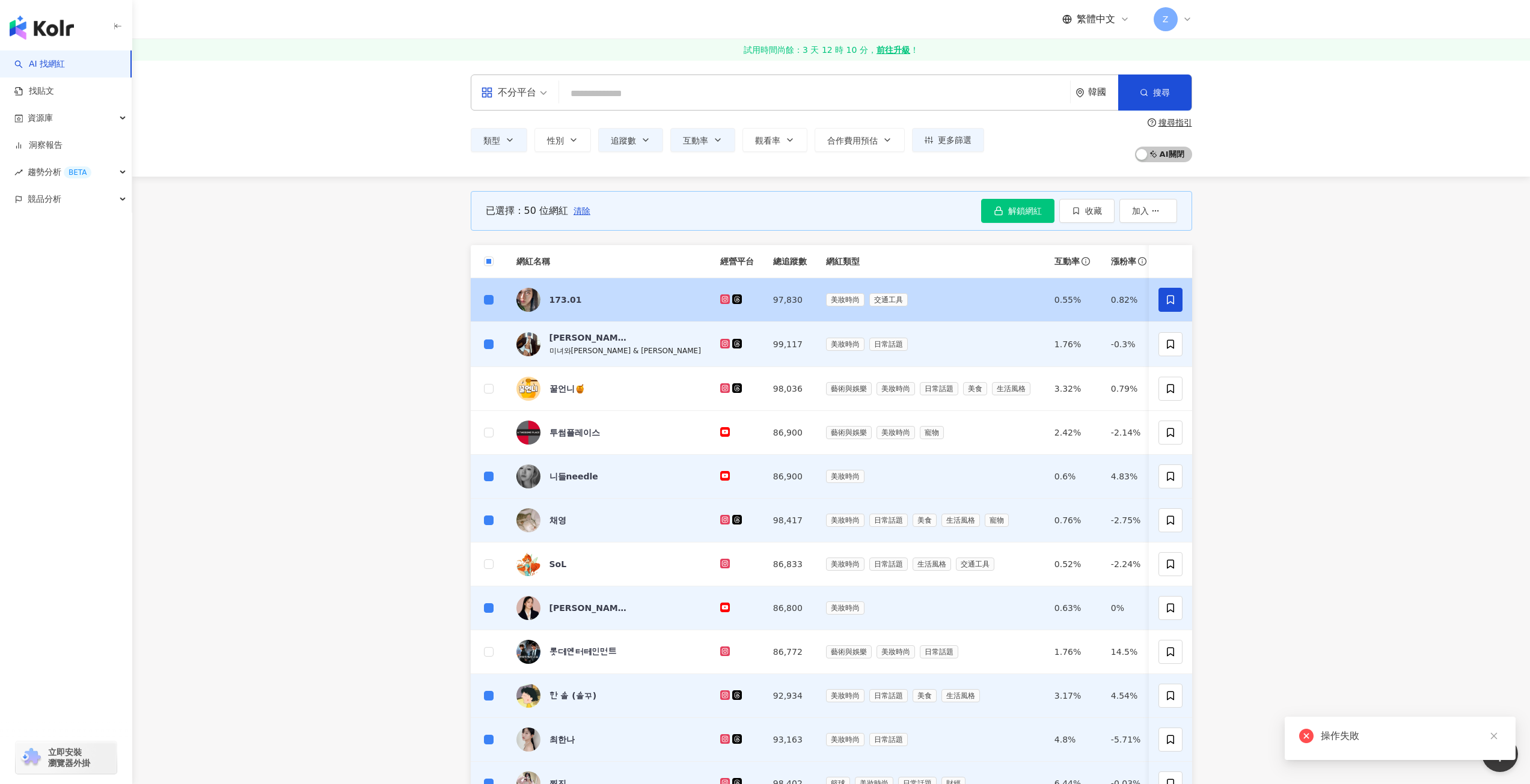
click at [1164, 302] on span at bounding box center [1170, 299] width 24 height 24
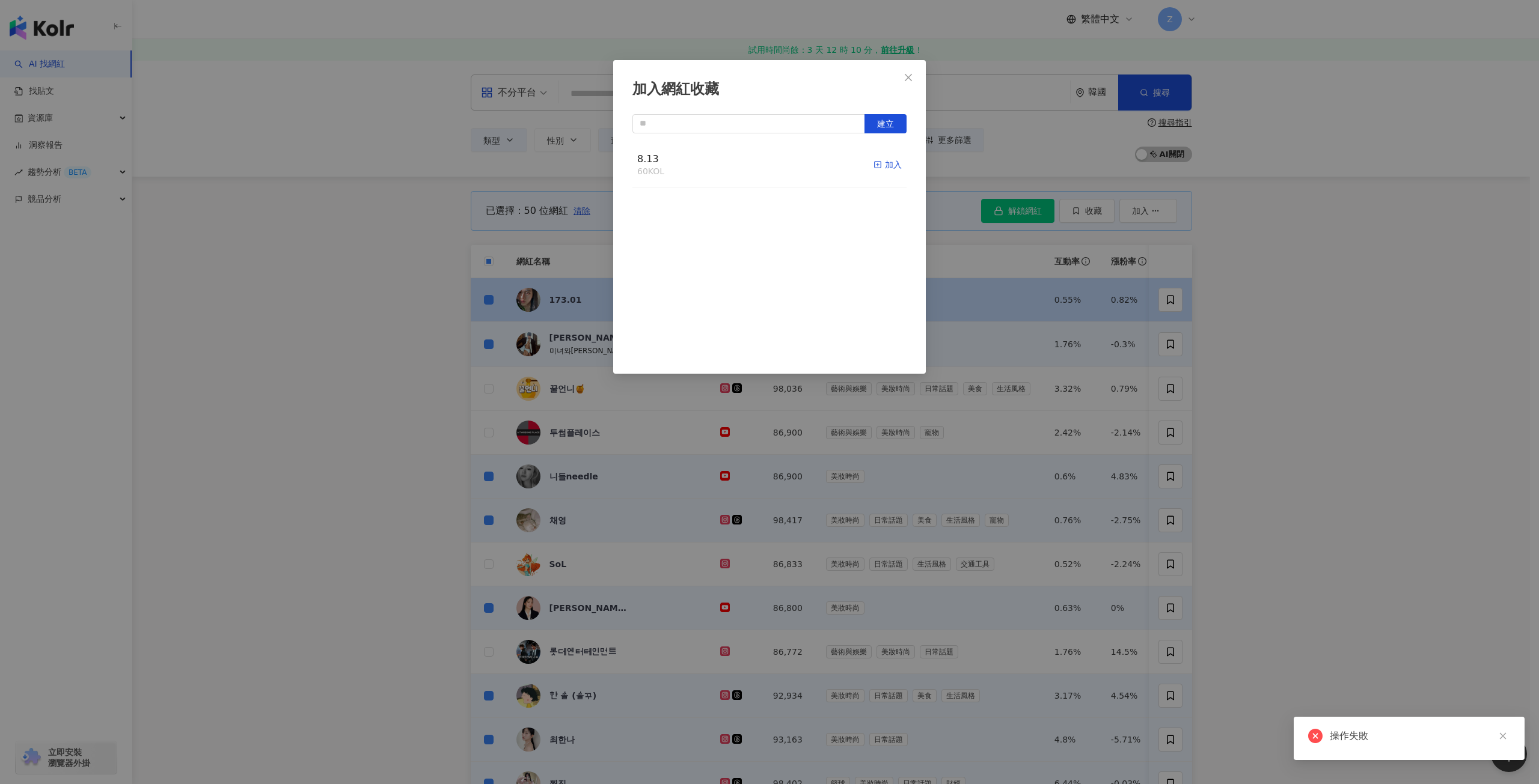
click at [874, 166] on icon "button" at bounding box center [878, 165] width 8 height 8
click at [909, 83] on button "Close" at bounding box center [908, 77] width 24 height 24
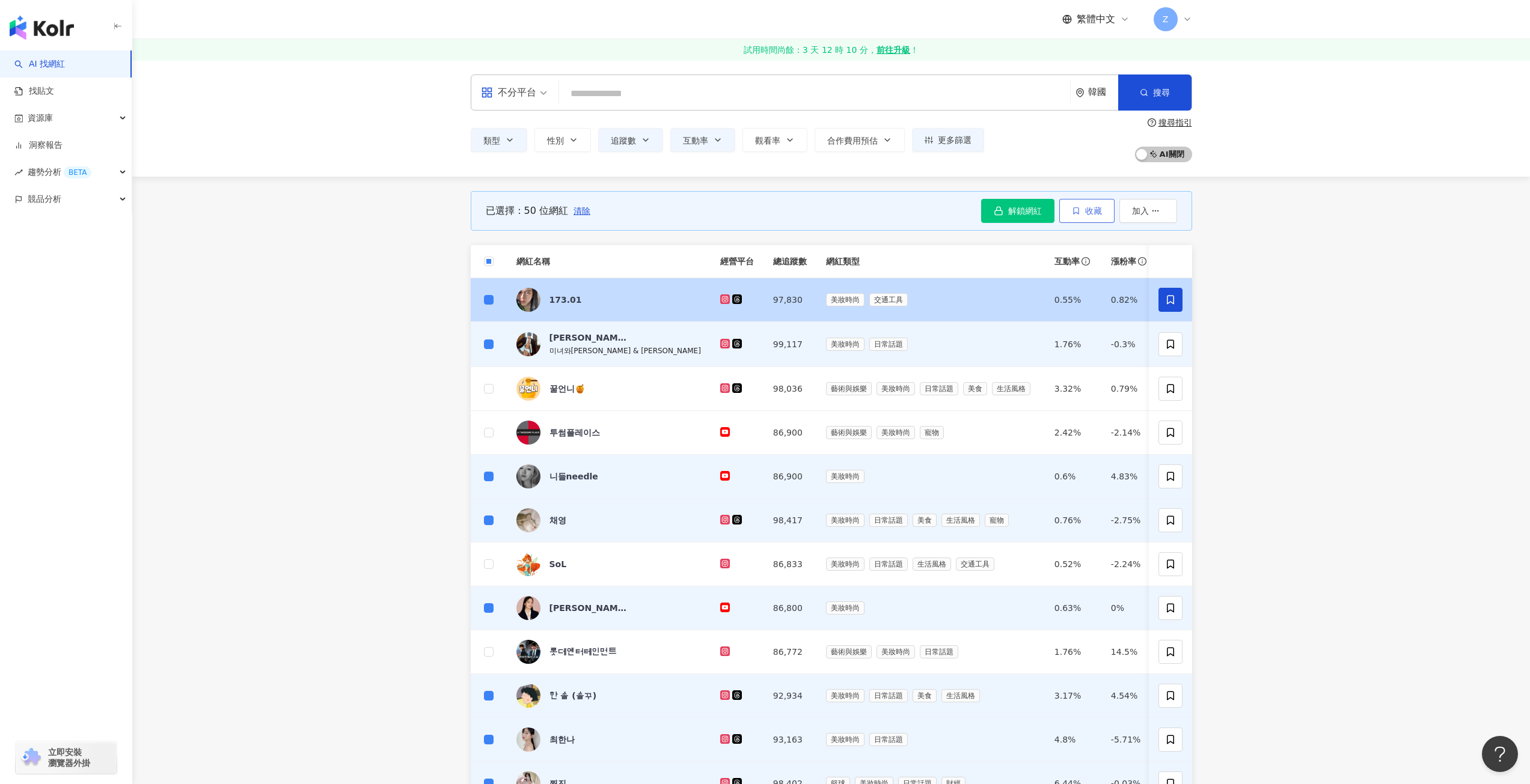
click at [1079, 213] on icon "button" at bounding box center [1077, 211] width 8 height 8
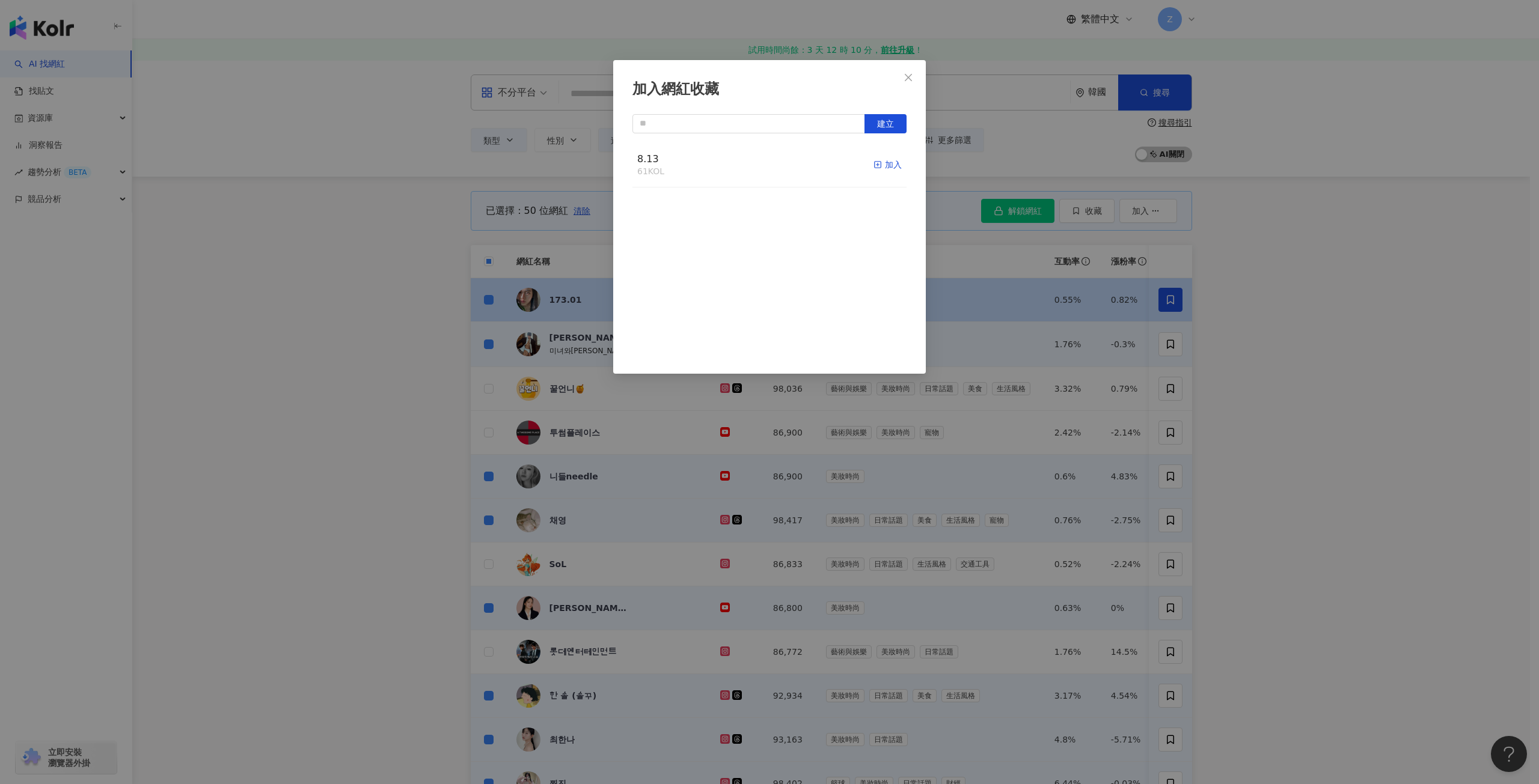
click at [874, 162] on icon "button" at bounding box center [878, 165] width 8 height 8
click at [1373, 281] on div "加入網紅收藏 建立 8.13 61 KOL 加入" at bounding box center [770, 392] width 1539 height 784
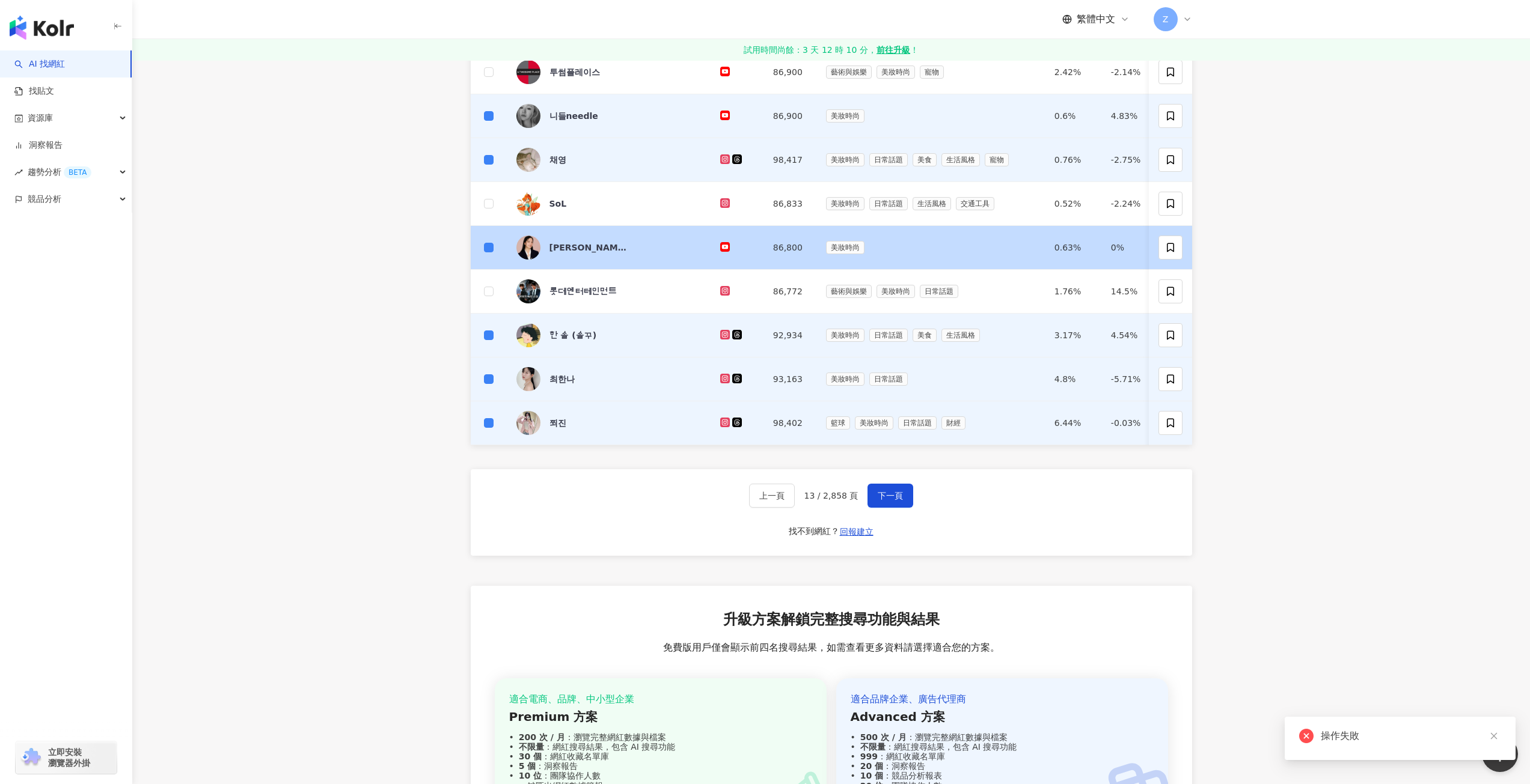
scroll to position [601, 0]
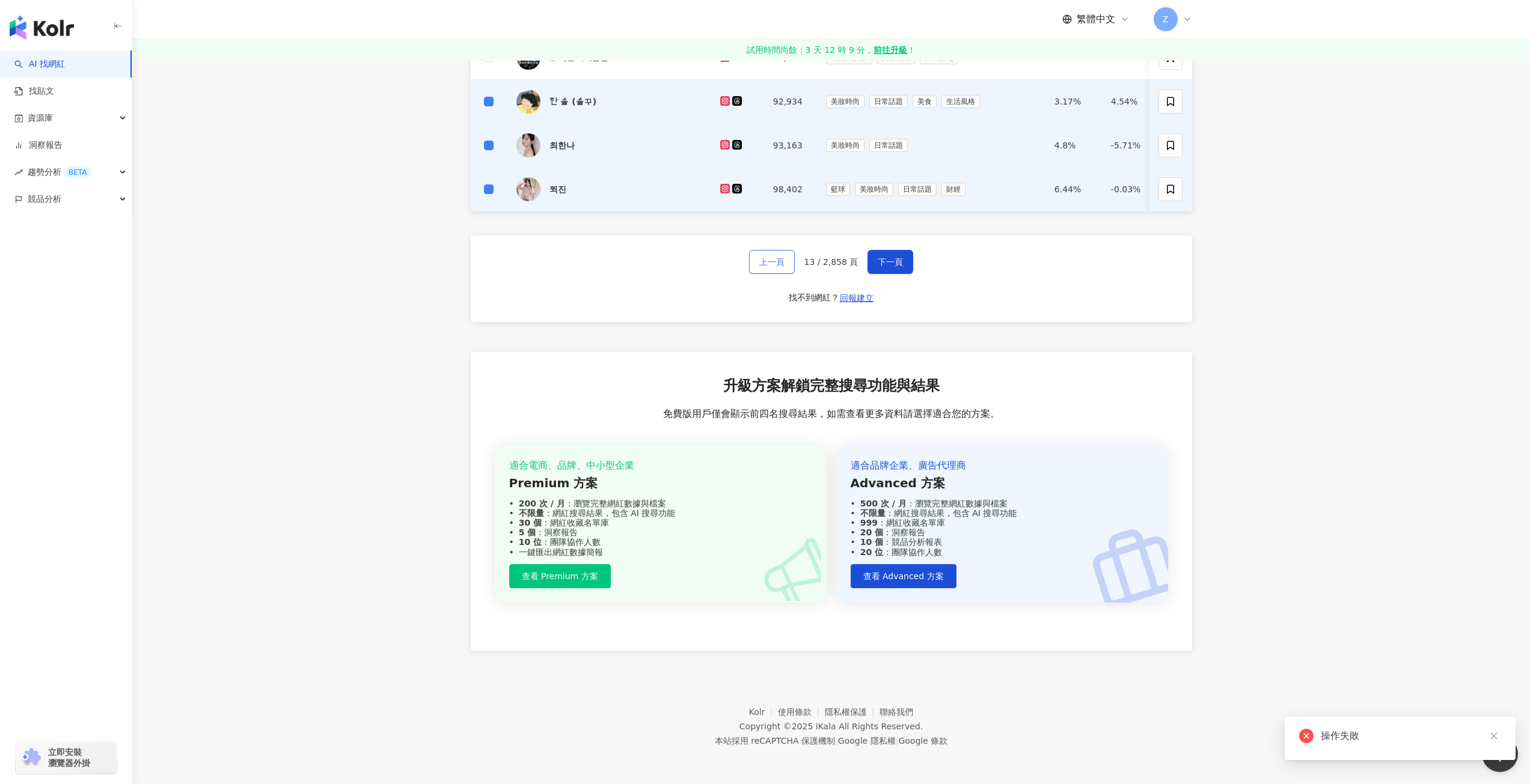
click at [775, 265] on span "上一頁" at bounding box center [772, 262] width 26 height 10
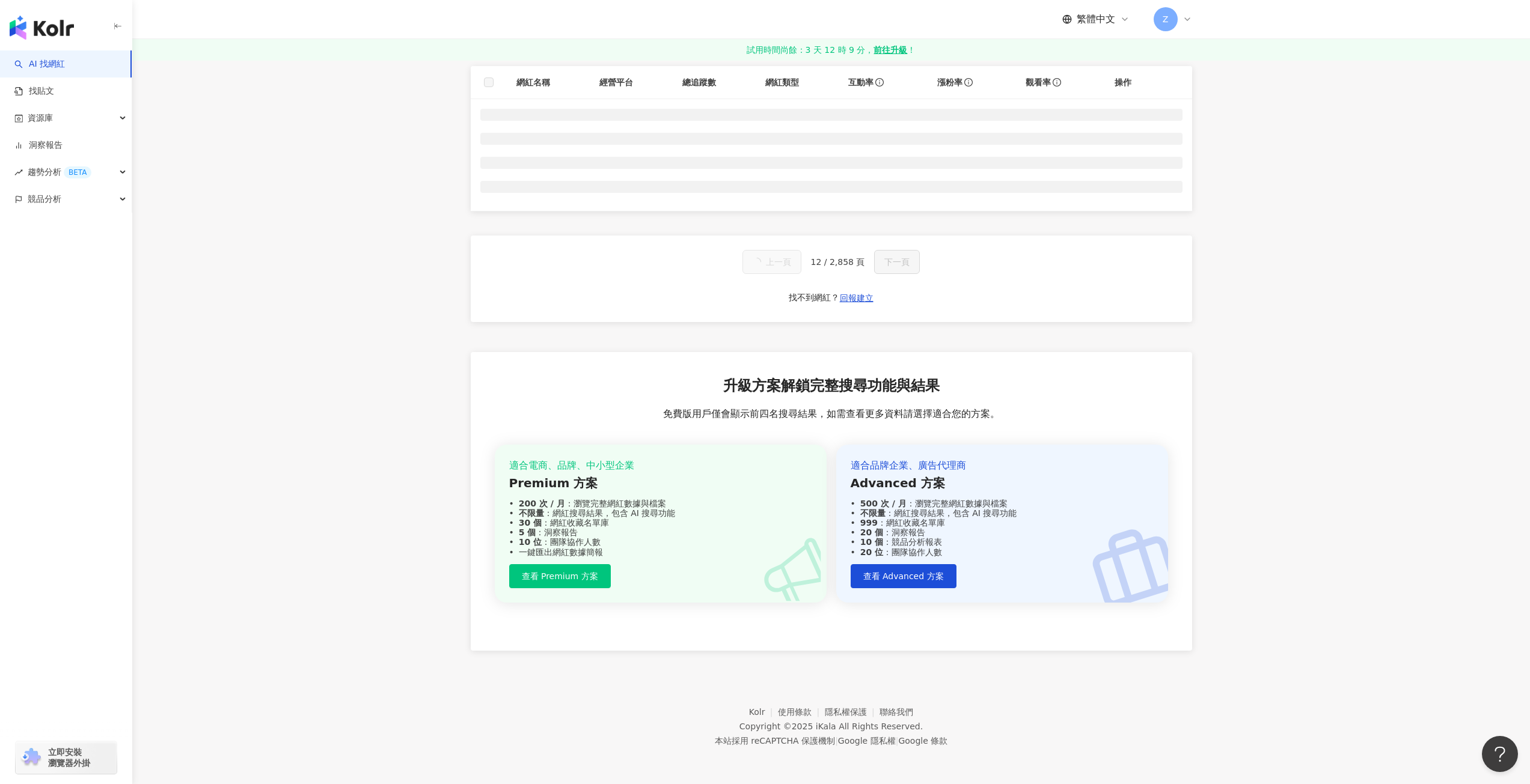
scroll to position [0, 0]
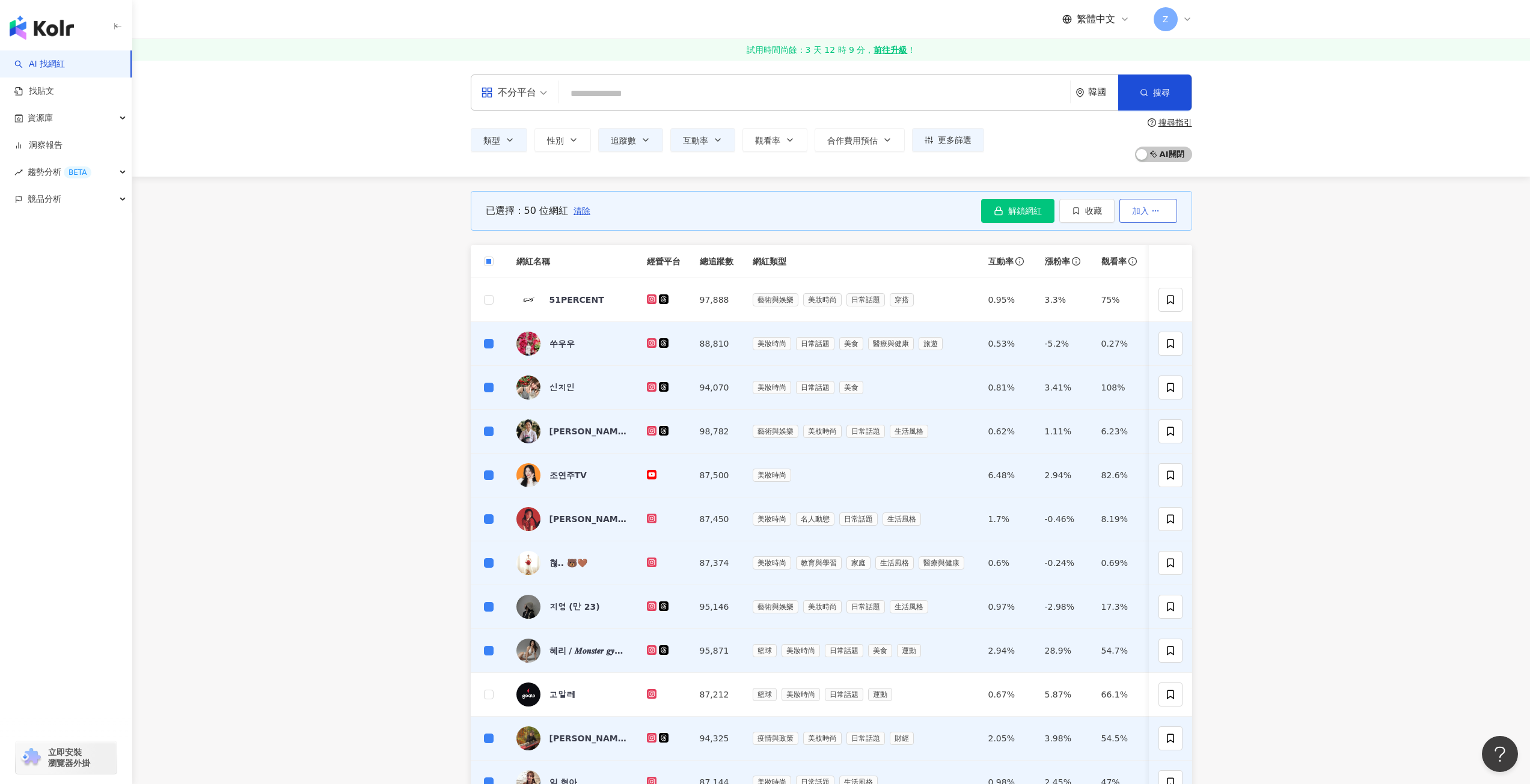
click at [1147, 216] on span "加入" at bounding box center [1140, 211] width 17 height 10
click at [1108, 203] on button "收藏" at bounding box center [1086, 211] width 55 height 24
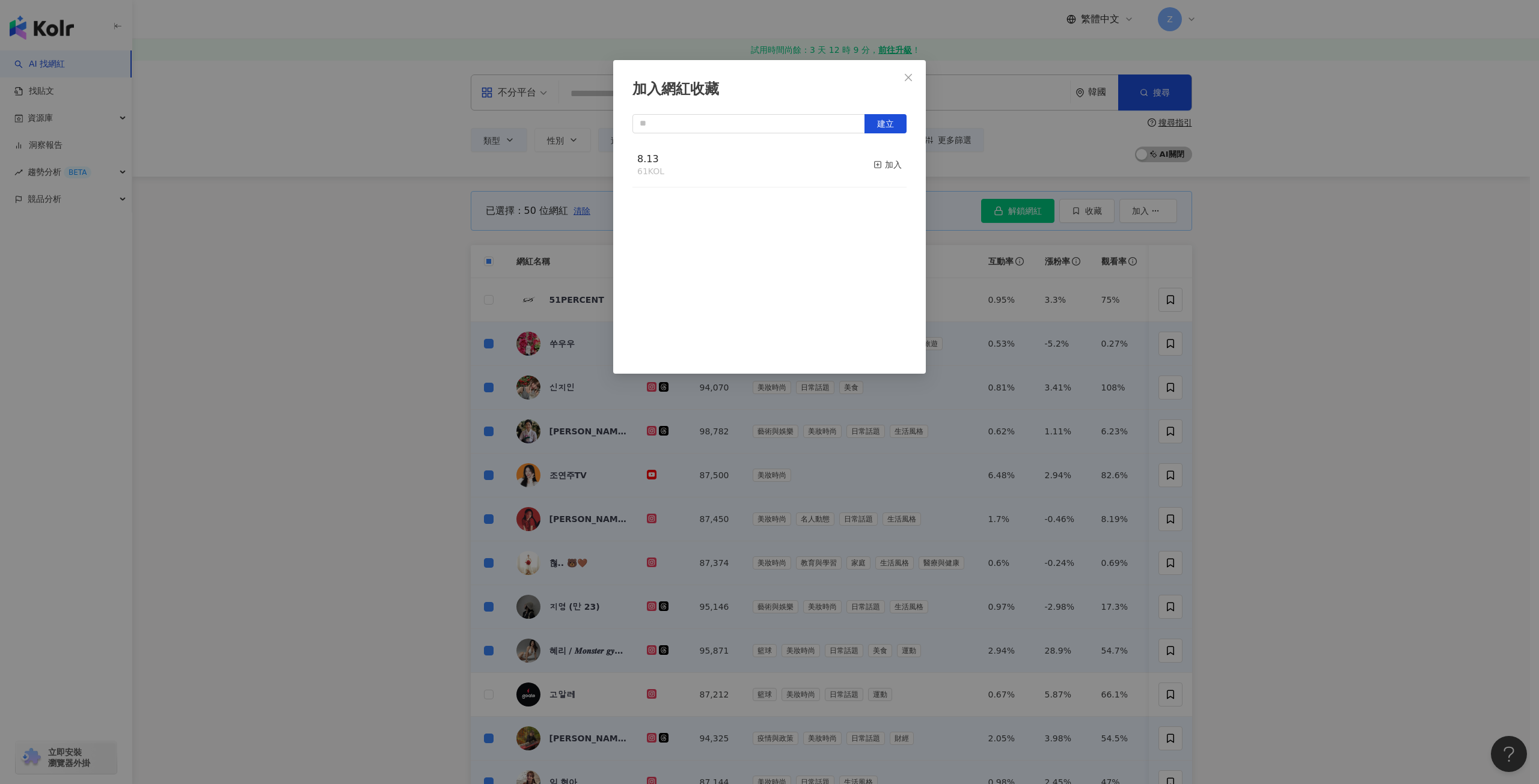
click at [850, 173] on div "8.13 61 KOL 加入" at bounding box center [769, 165] width 274 height 45
click at [874, 164] on icon "button" at bounding box center [878, 165] width 8 height 8
click at [904, 78] on icon "close" at bounding box center [909, 78] width 10 height 10
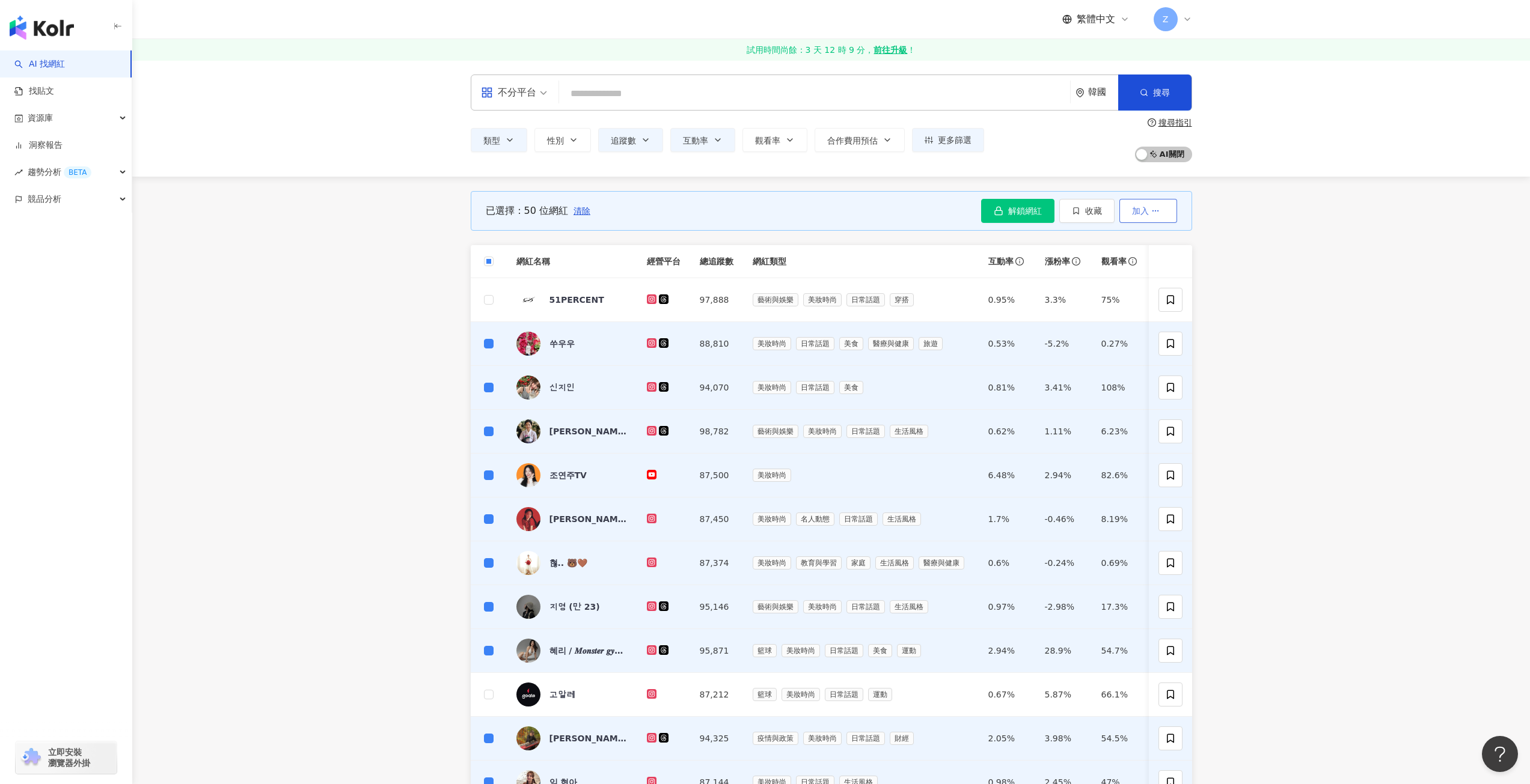
click at [1169, 210] on button "加入" at bounding box center [1149, 211] width 58 height 24
click at [1228, 227] on main "不分平台 韓國 搜尋 類型 性別 追蹤數 互動率 觀看率 合作費用預估 更多篩選 搜尋指引 AI 開啟 AI 關閉 已選擇：50 位網紅 清除 解鎖網紅 收藏…" at bounding box center [832, 653] width 1398 height 1184
click at [1168, 157] on span "AI 開啟 AI 關閉" at bounding box center [1163, 154] width 57 height 16
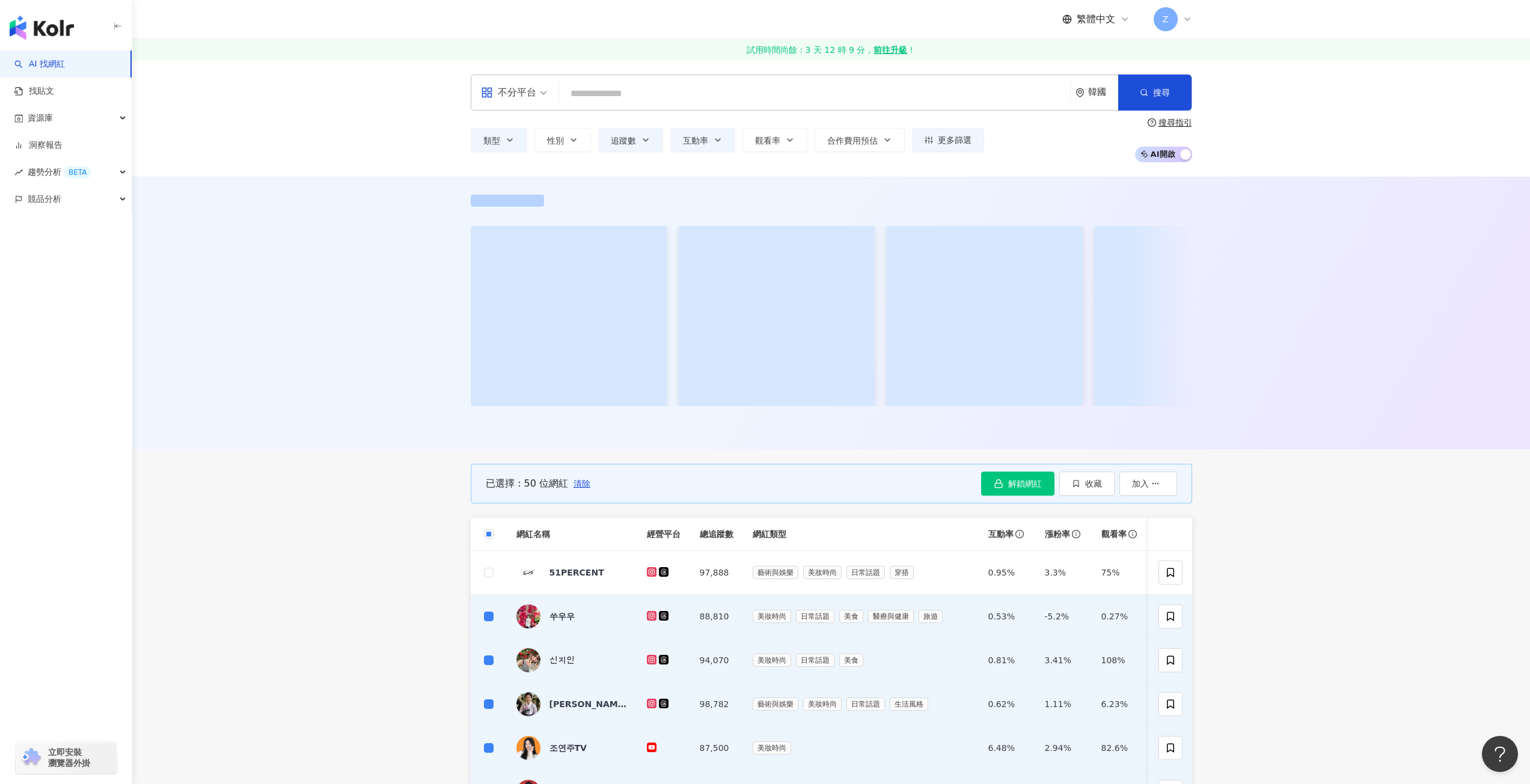
drag, startPoint x: 1158, startPoint y: 151, endPoint x: 1153, endPoint y: 158, distance: 8.6
click at [1158, 151] on span "AI 開啟 AI 關閉" at bounding box center [1163, 154] width 57 height 16
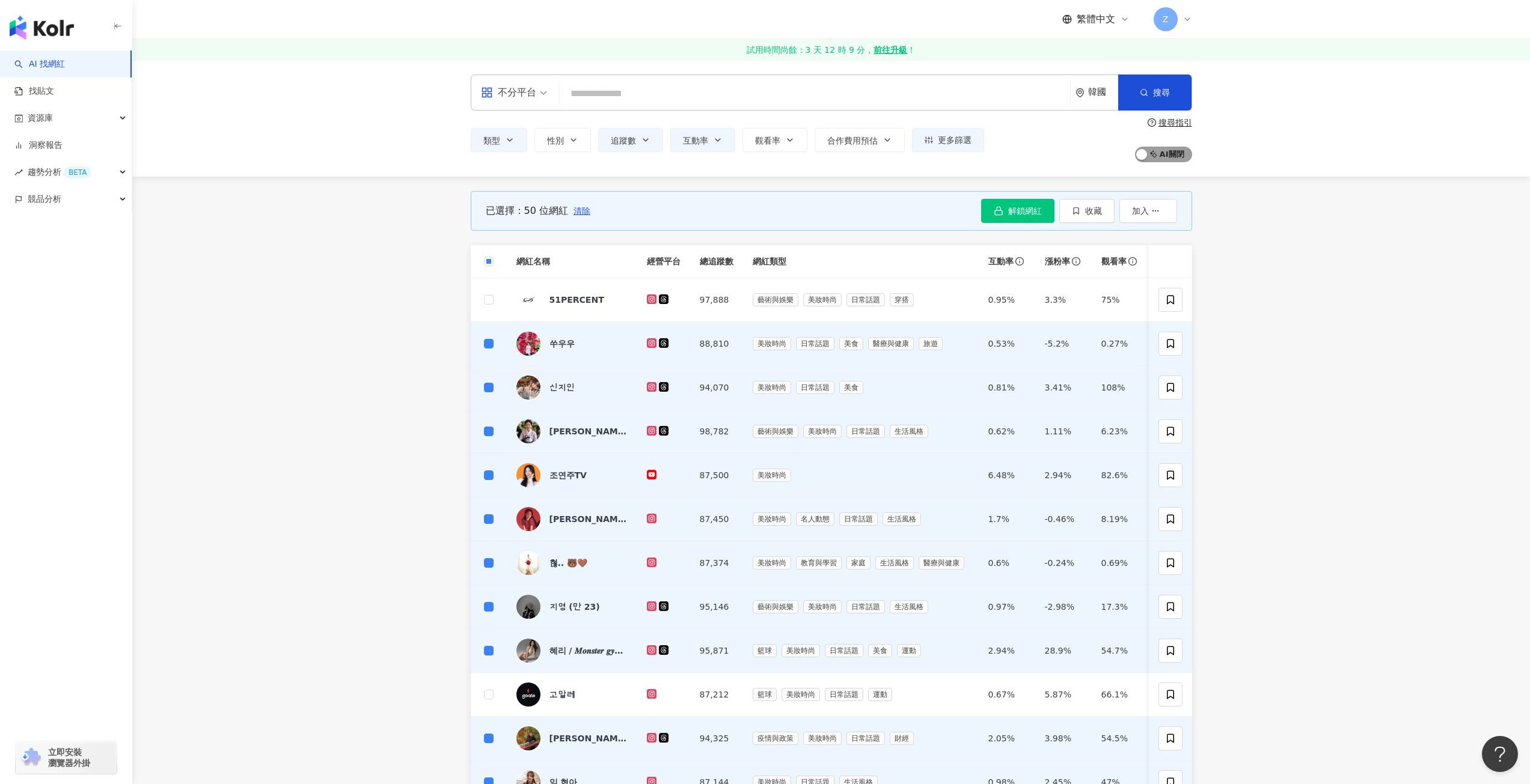
click at [1160, 155] on span "AI 開啟 AI 關閉" at bounding box center [1163, 154] width 57 height 16
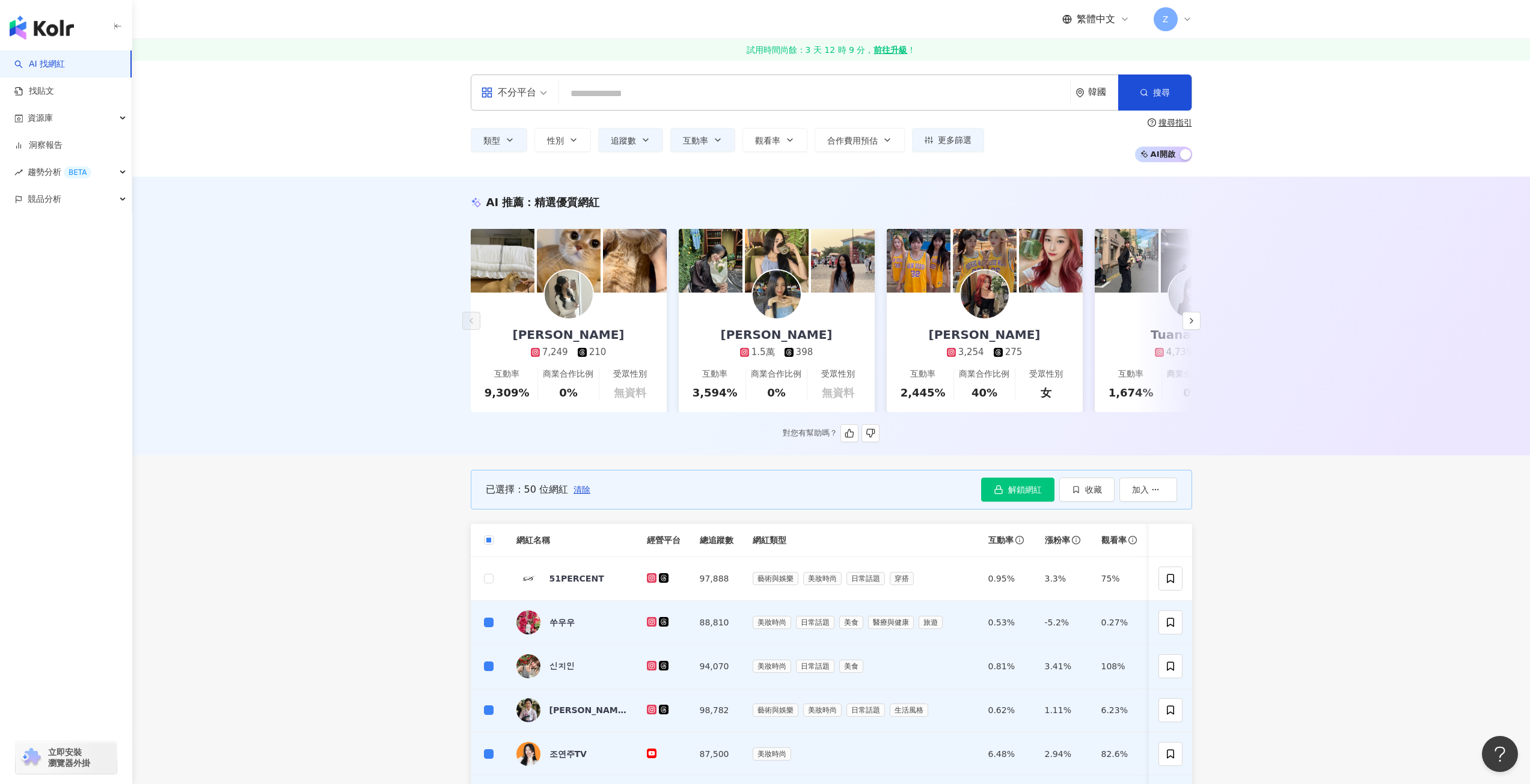
click at [616, 344] on div "이혜니 7,249 210" at bounding box center [568, 326] width 136 height 66
drag, startPoint x: 595, startPoint y: 323, endPoint x: 567, endPoint y: 347, distance: 36.9
click at [567, 347] on div "7,249" at bounding box center [554, 352] width 26 height 12
click at [1193, 321] on icon "button" at bounding box center [1192, 321] width 10 height 10
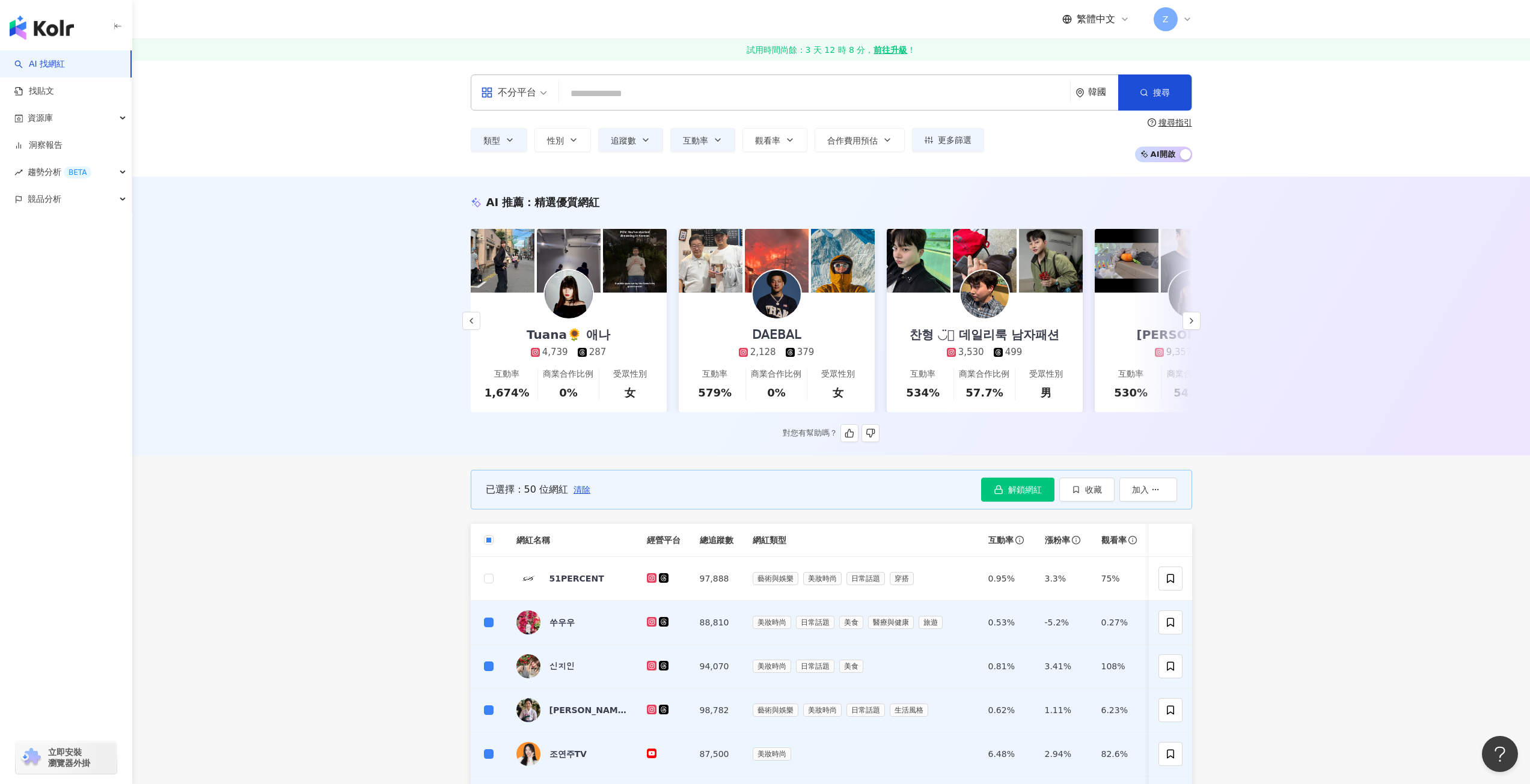
click at [926, 317] on div "찬형 ◡̈⃝ 데일리룩 남자패션 3,530 499" at bounding box center [984, 326] width 173 height 66
click at [789, 323] on div "𝖣𝖠𝖤𝖡𝖠𝖫 2,128 379" at bounding box center [777, 326] width 100 height 66
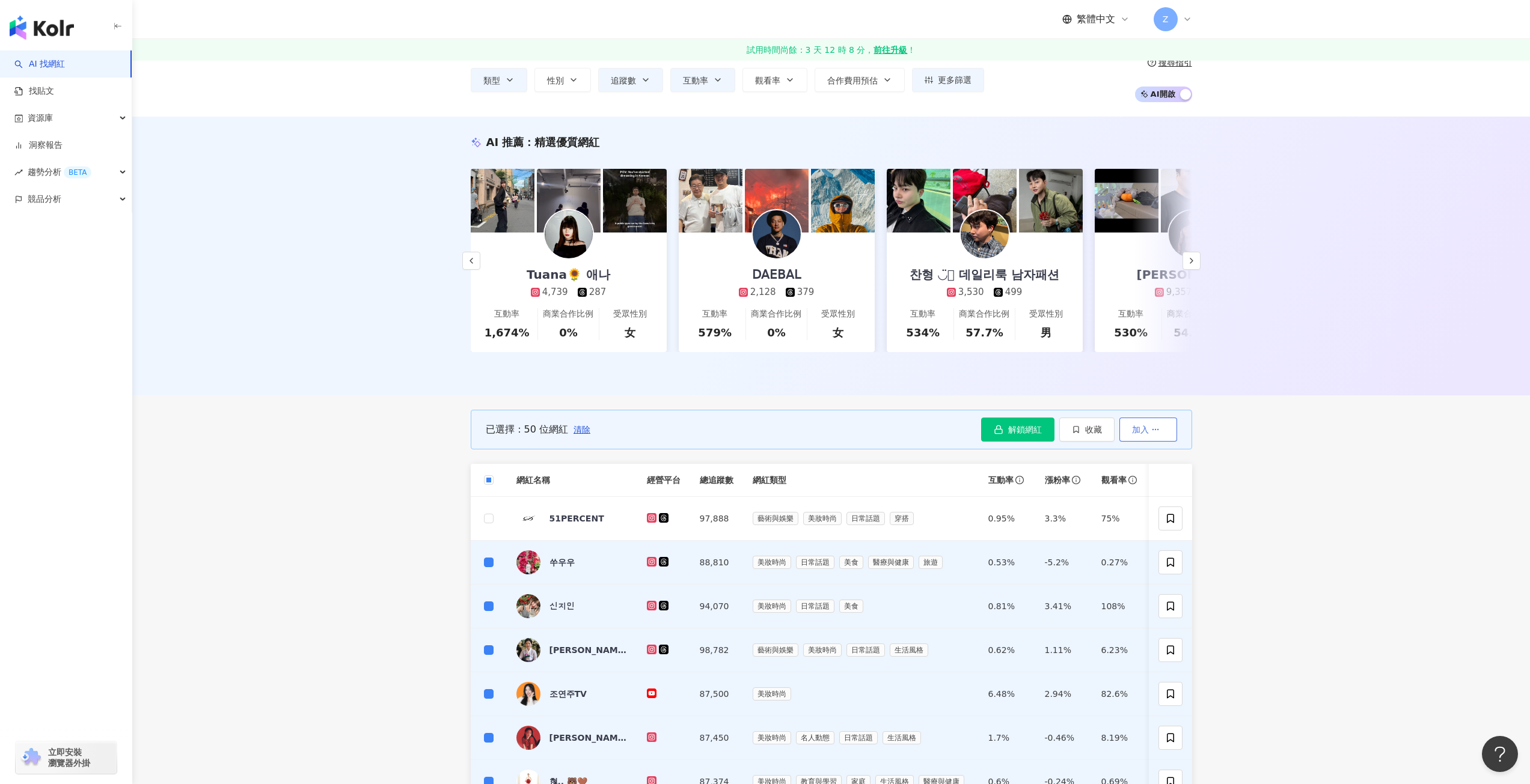
click at [1157, 434] on icon "button" at bounding box center [1156, 429] width 8 height 8
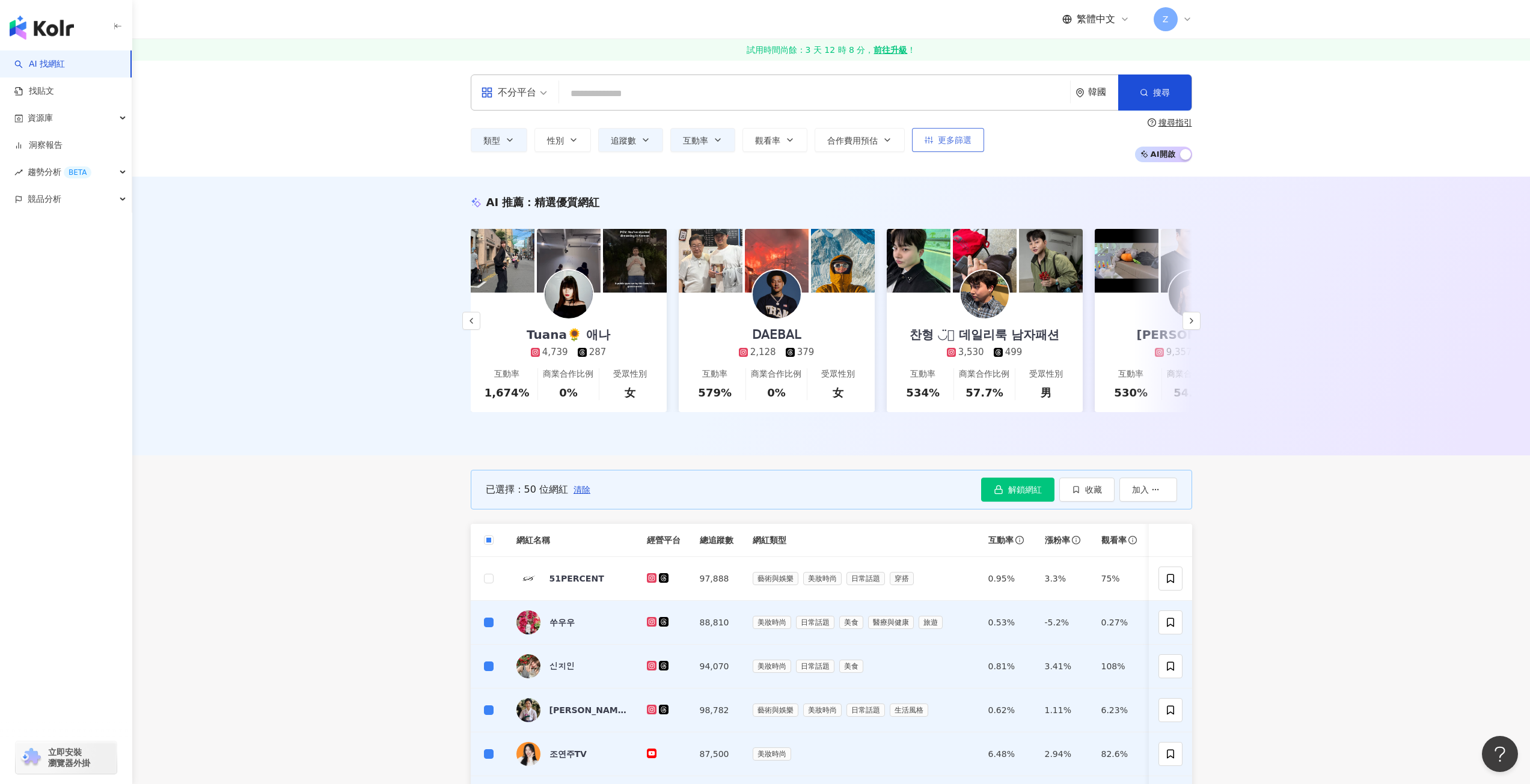
click at [961, 136] on span "更多篩選" at bounding box center [955, 141] width 34 height 10
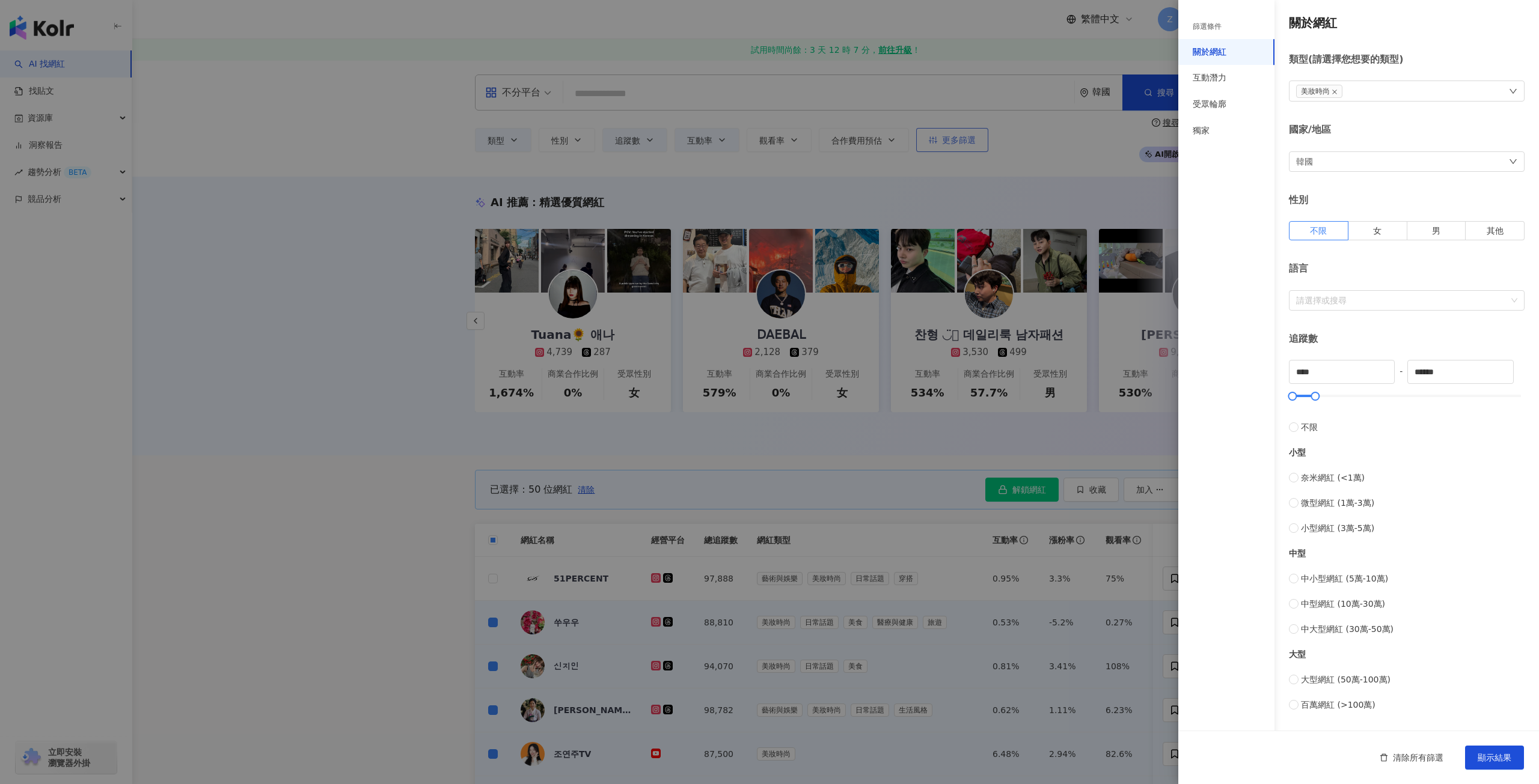
click at [961, 136] on div at bounding box center [770, 392] width 1539 height 784
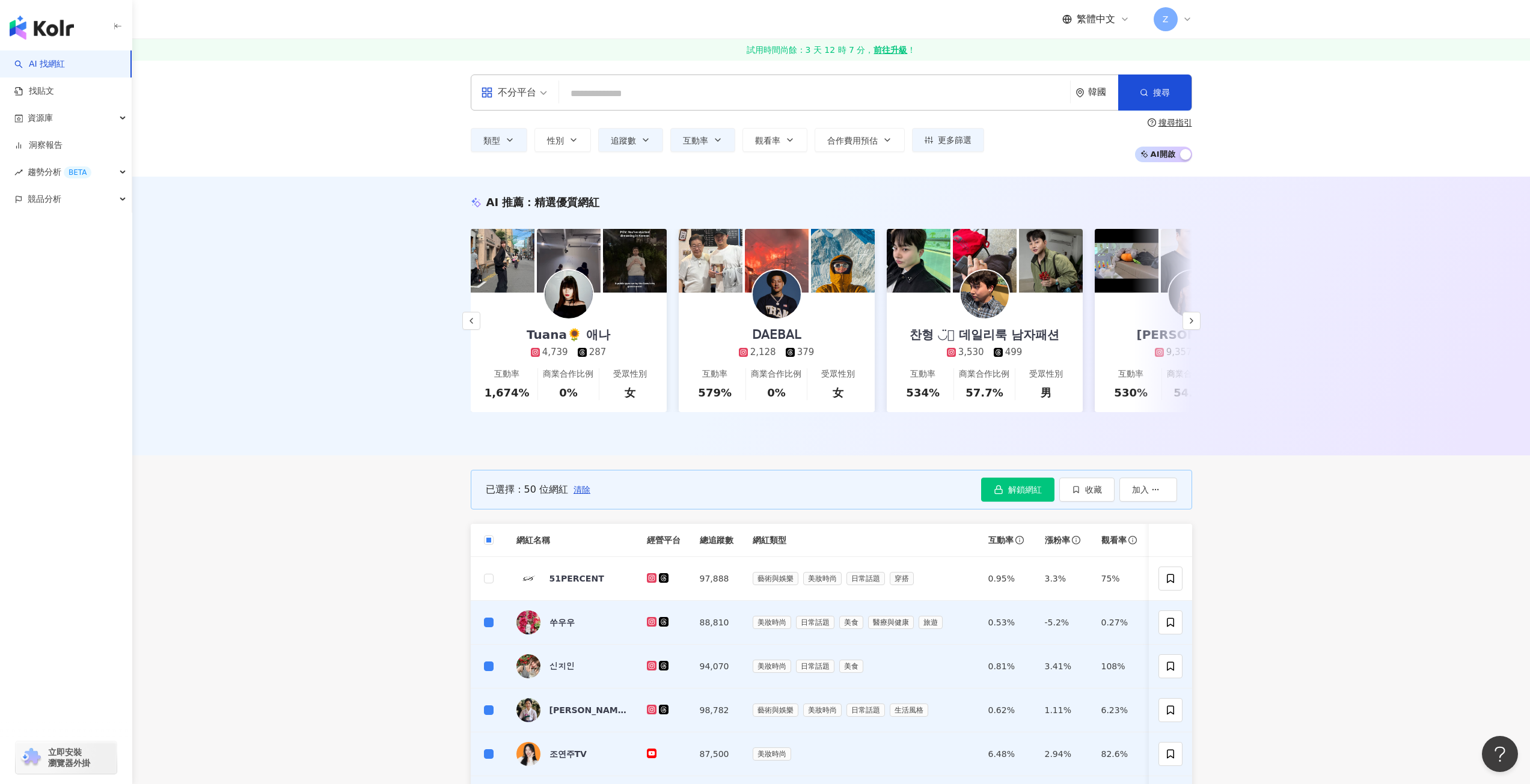
click at [1170, 125] on div "搜尋指引" at bounding box center [1175, 122] width 34 height 10
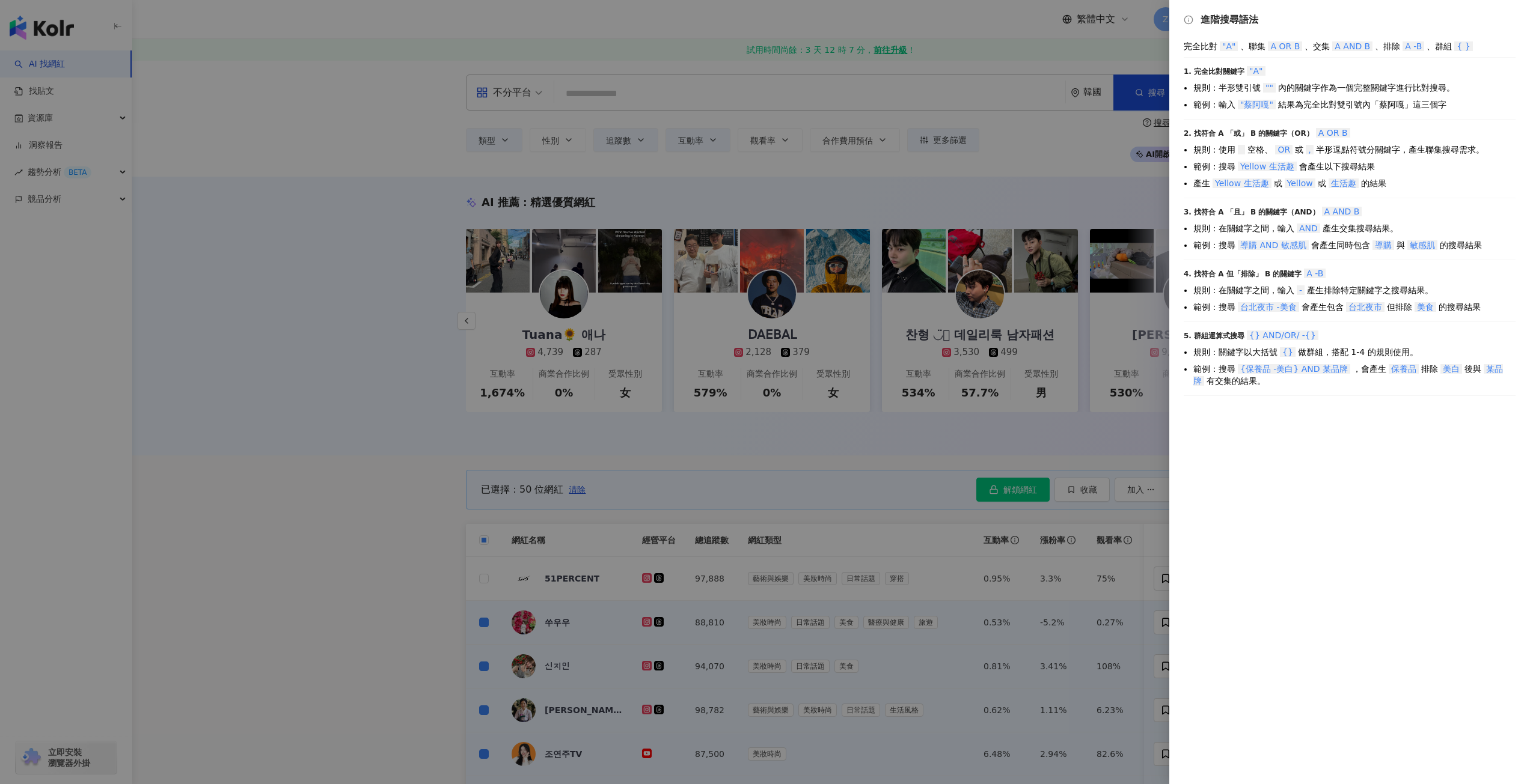
click at [1106, 148] on div at bounding box center [765, 392] width 1530 height 784
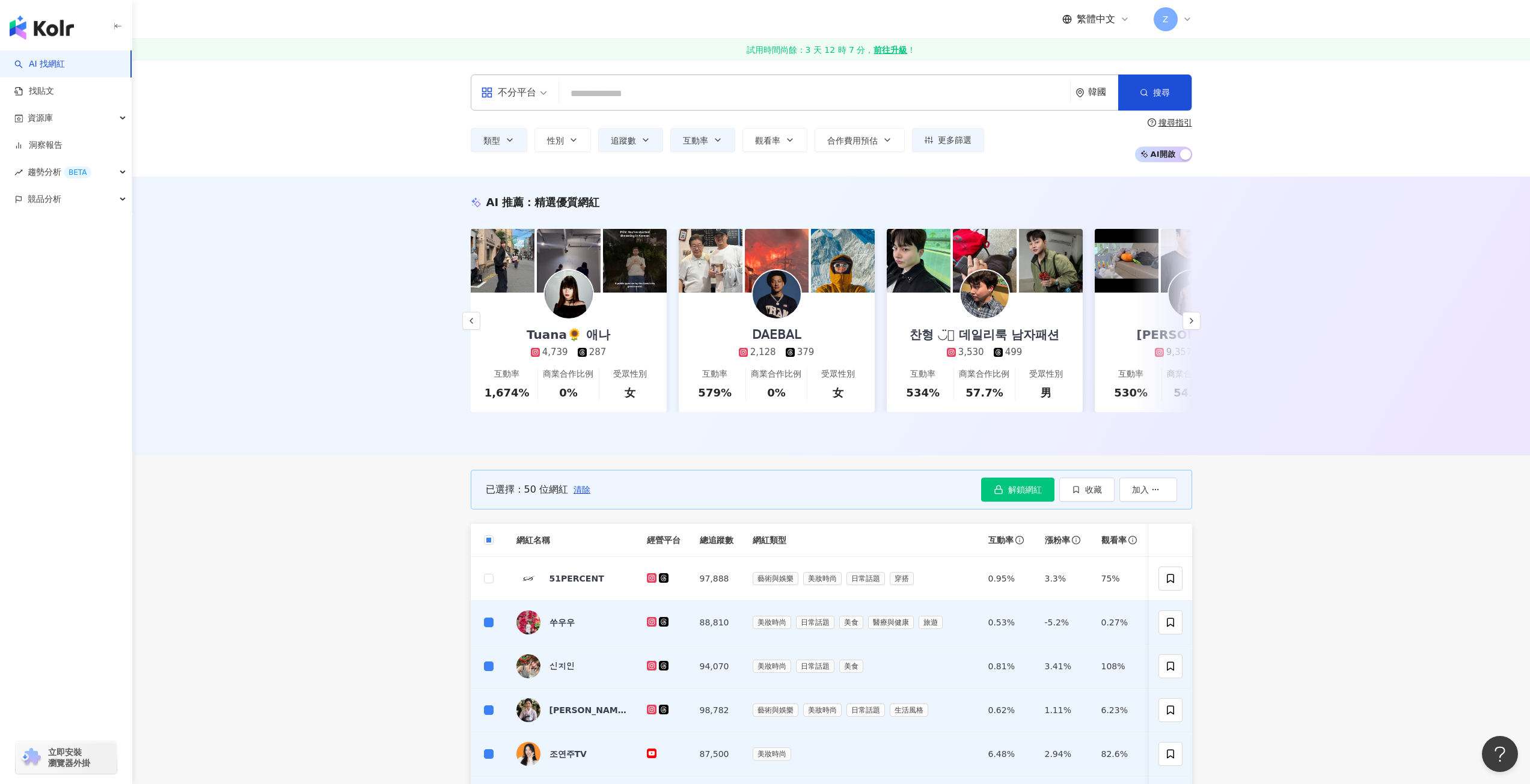
click at [1180, 151] on div "button" at bounding box center [1185, 155] width 11 height 16
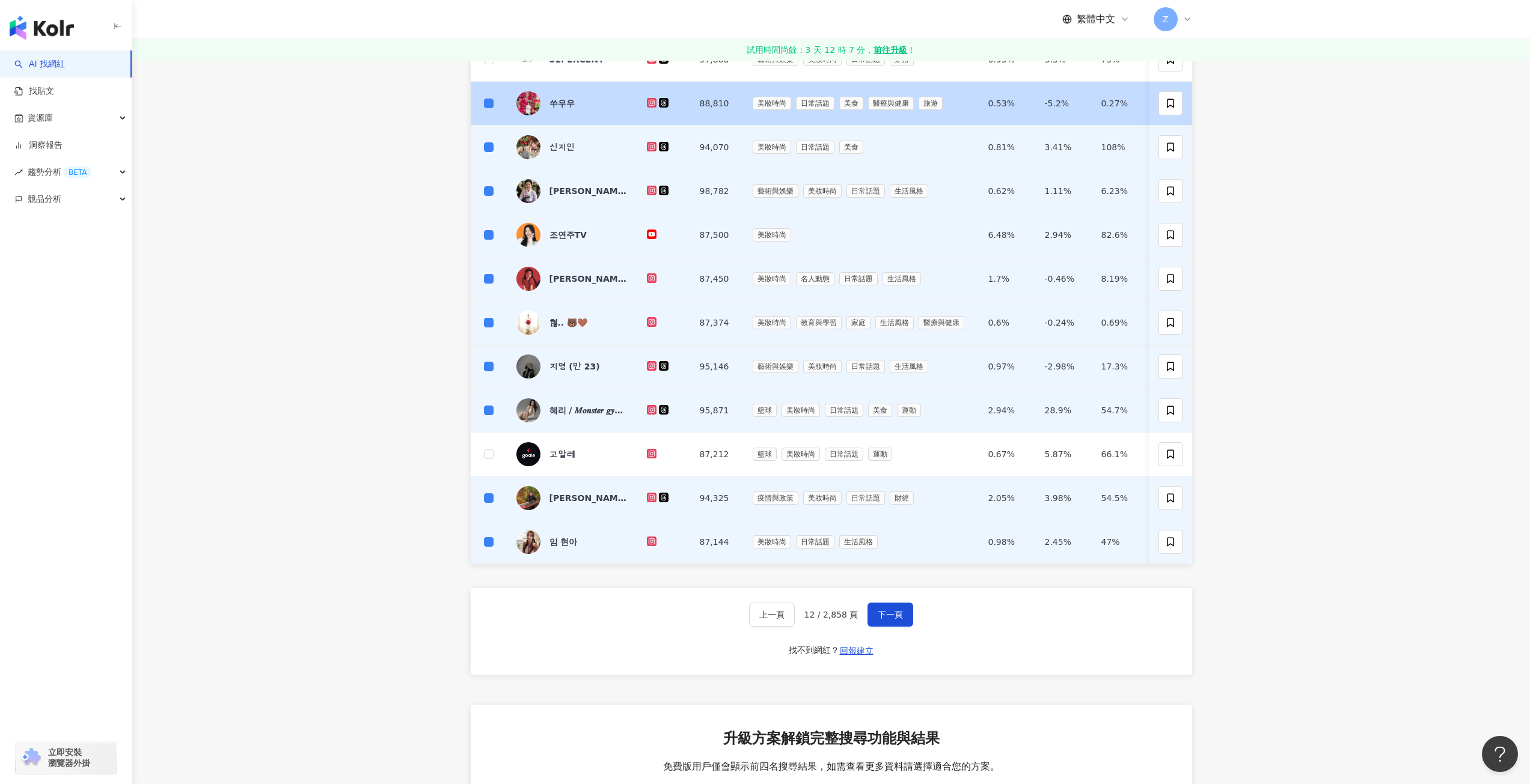
scroll to position [60, 0]
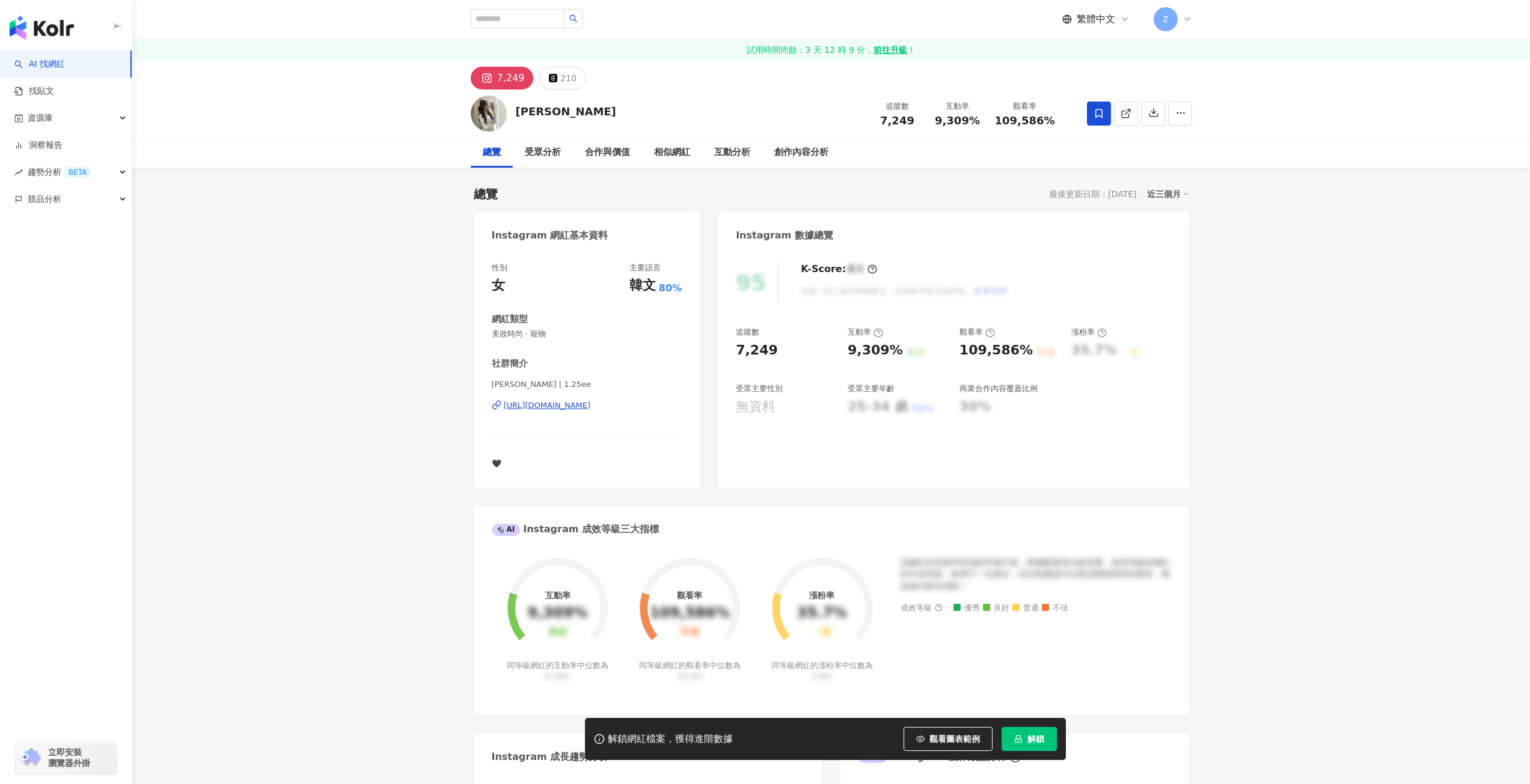
click at [1101, 107] on span at bounding box center [1099, 113] width 24 height 24
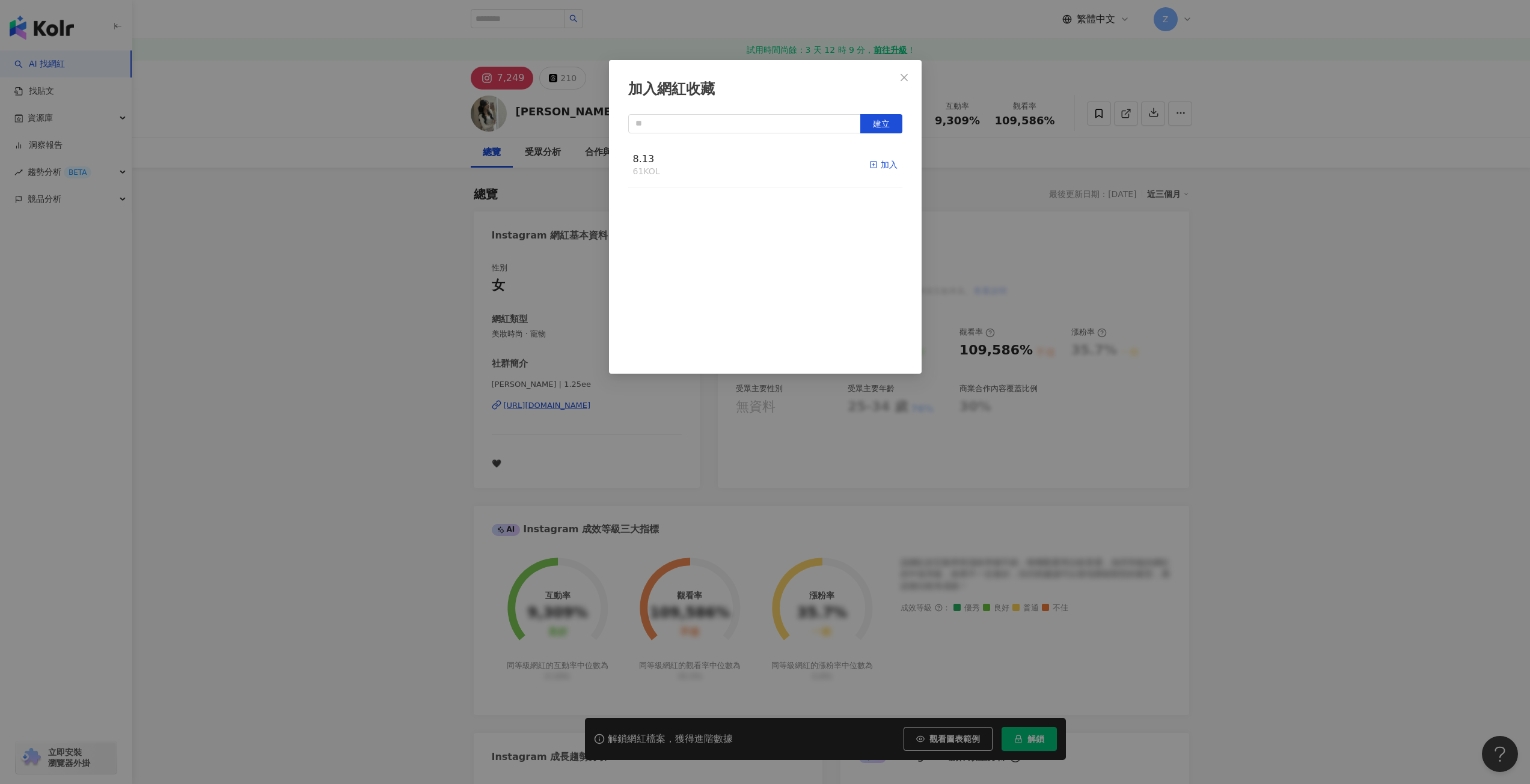
click at [870, 163] on icon "button" at bounding box center [874, 165] width 8 height 8
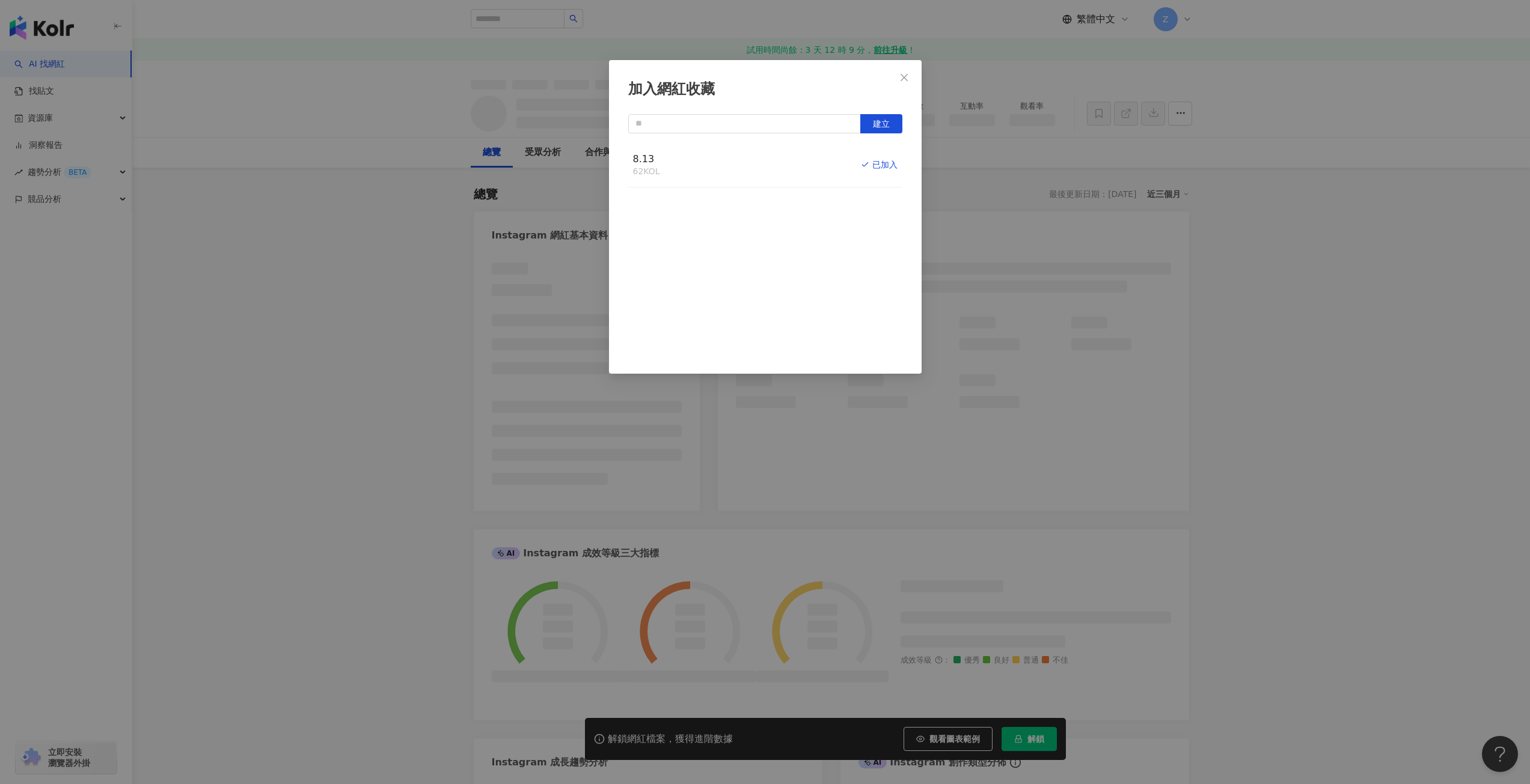
click at [903, 74] on icon "close" at bounding box center [904, 78] width 10 height 10
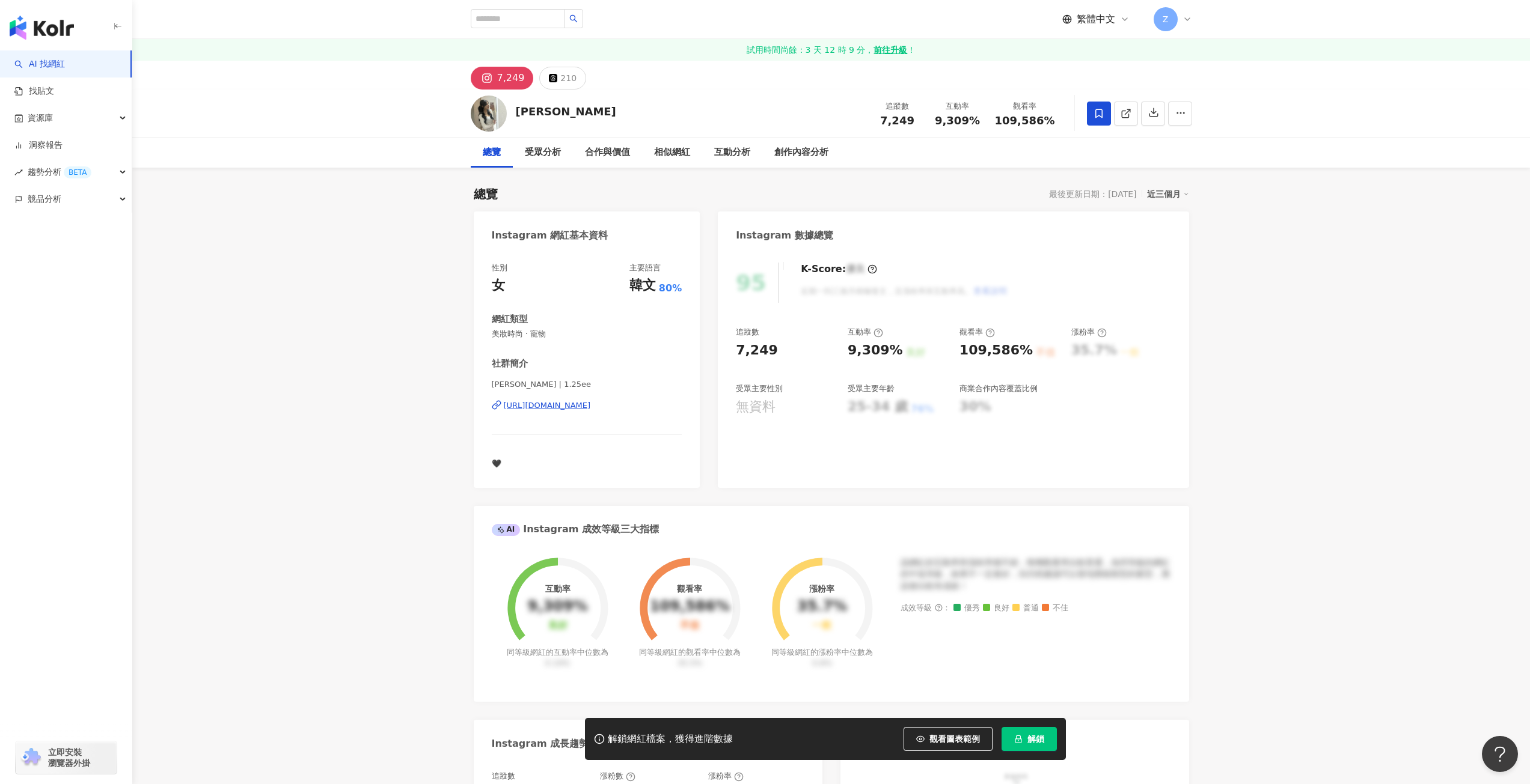
click at [906, 74] on div "加入網紅收藏 建立 8.13 62 KOL 已加入" at bounding box center [765, 392] width 1530 height 784
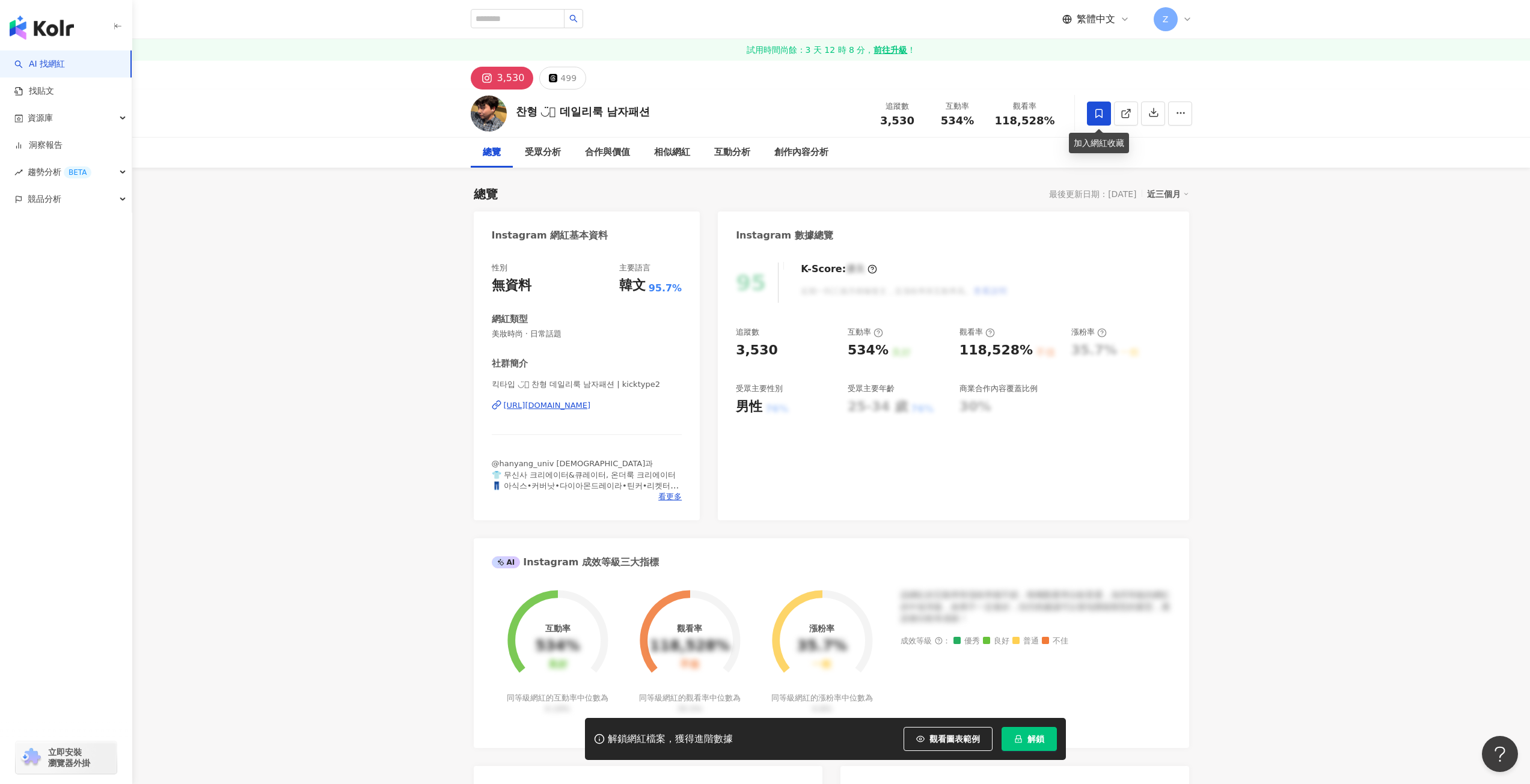
click at [1104, 116] on icon at bounding box center [1099, 113] width 11 height 11
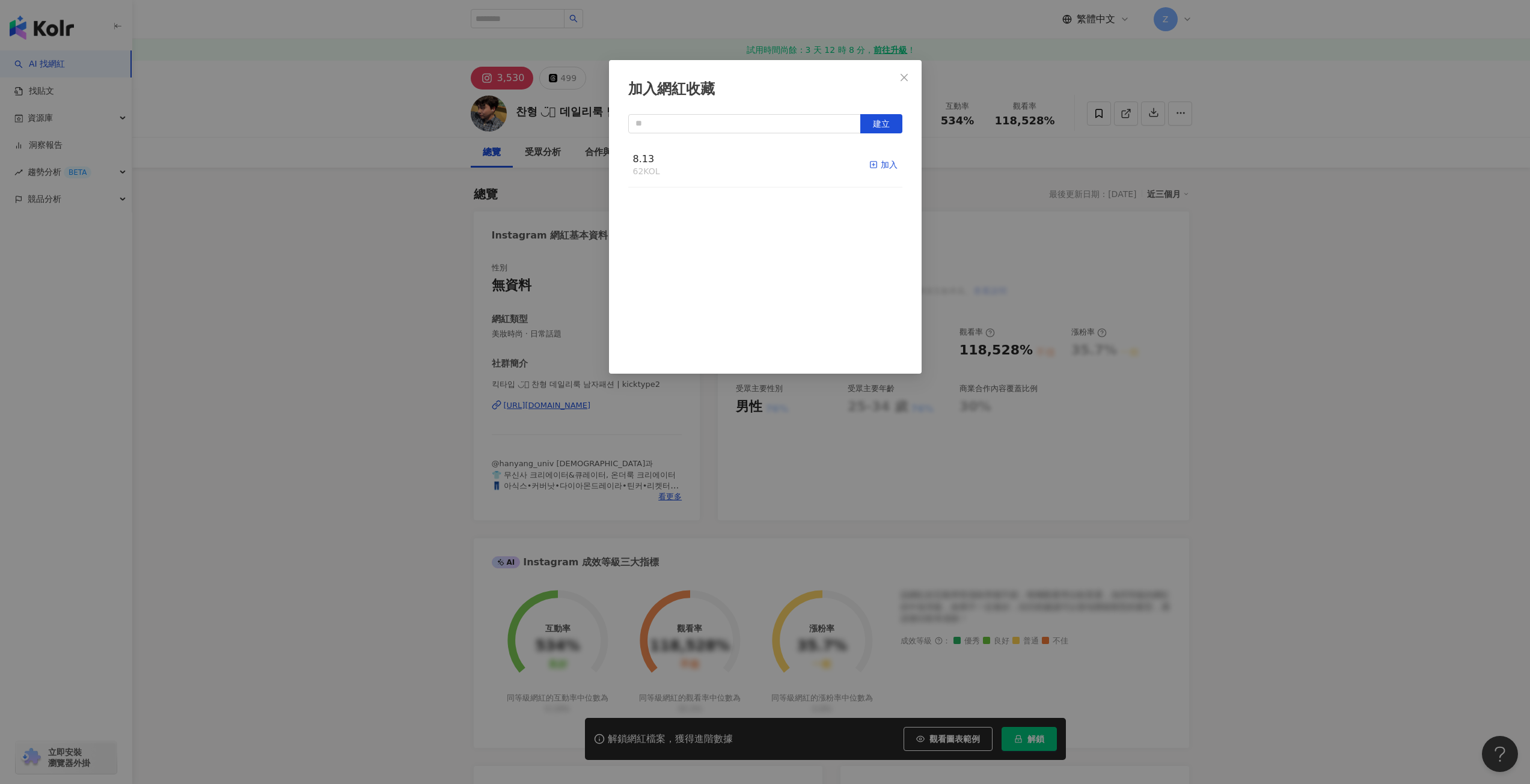
click at [871, 168] on div "加入" at bounding box center [884, 165] width 28 height 13
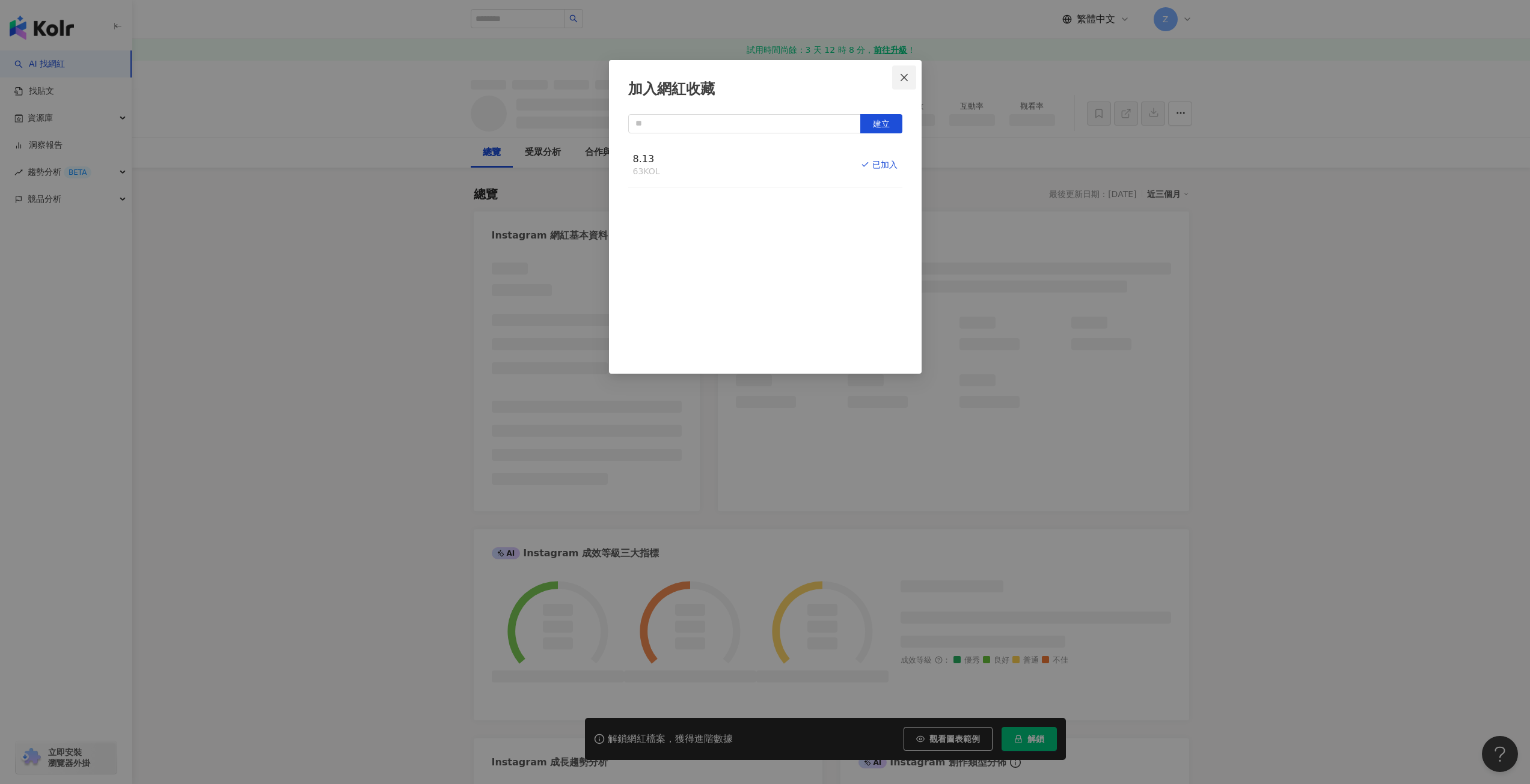
click at [900, 78] on icon "close" at bounding box center [904, 78] width 10 height 10
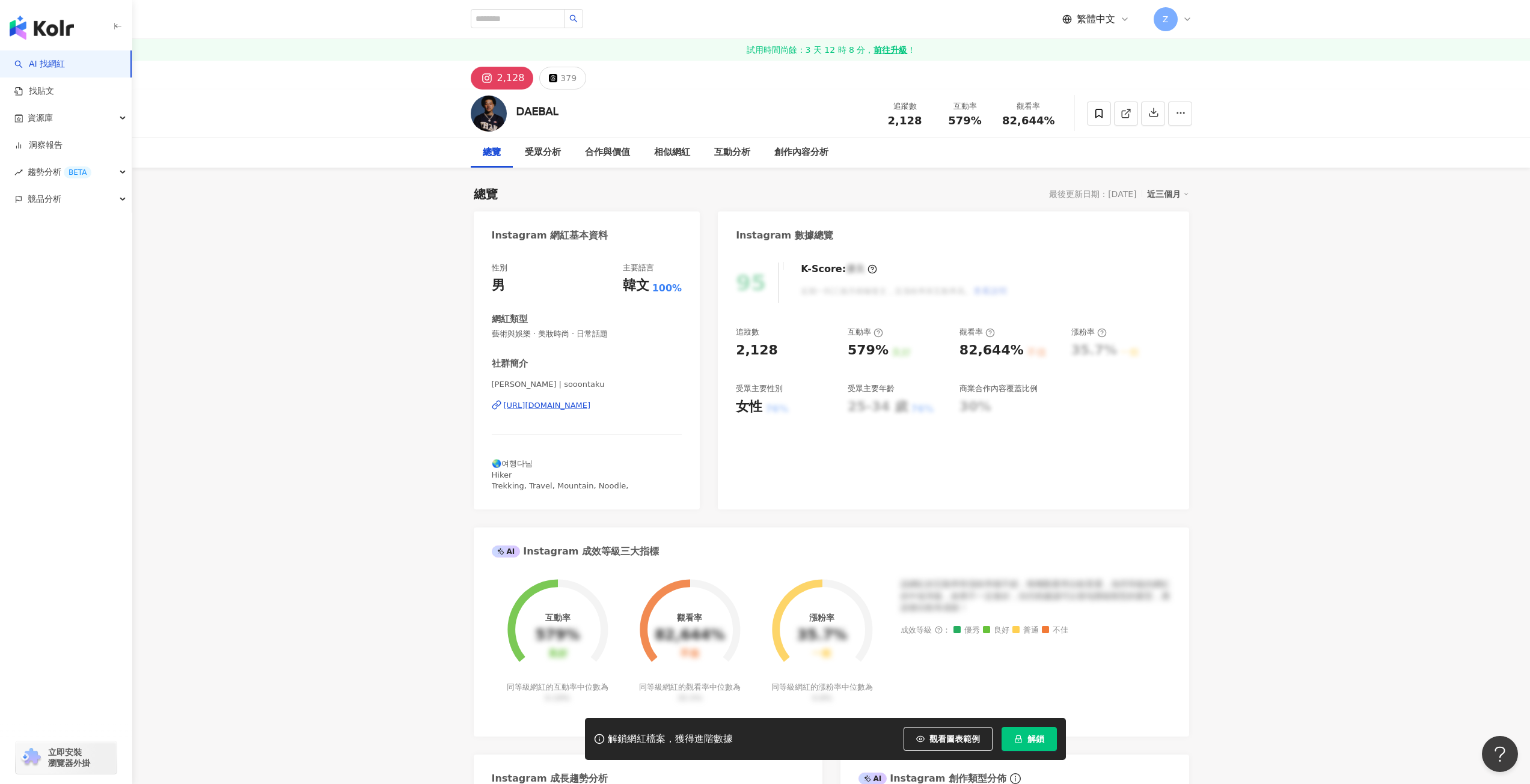
click at [1095, 114] on span at bounding box center [1099, 113] width 24 height 24
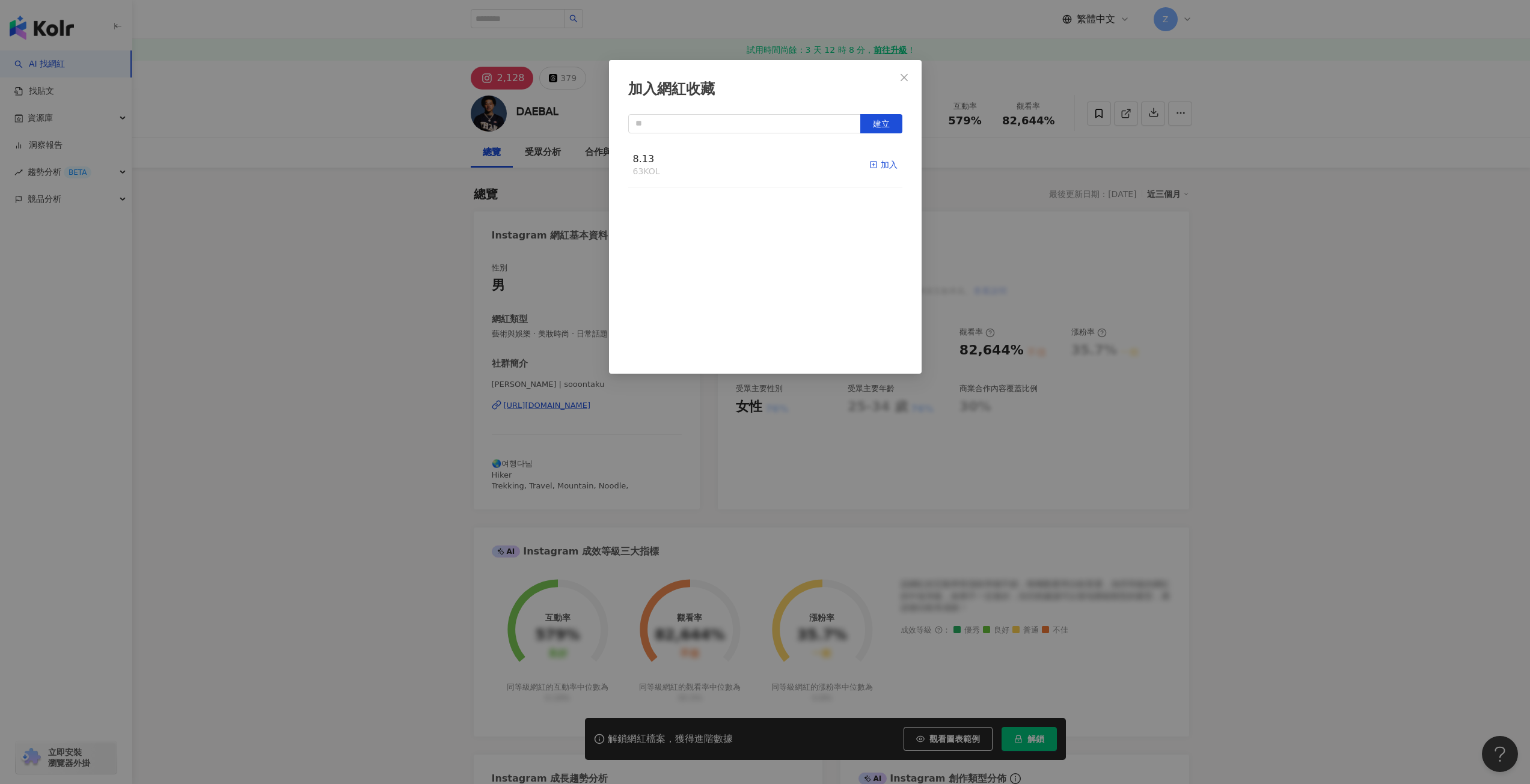
click at [870, 165] on icon "button" at bounding box center [874, 165] width 8 height 8
click at [909, 83] on button "Close" at bounding box center [904, 77] width 24 height 24
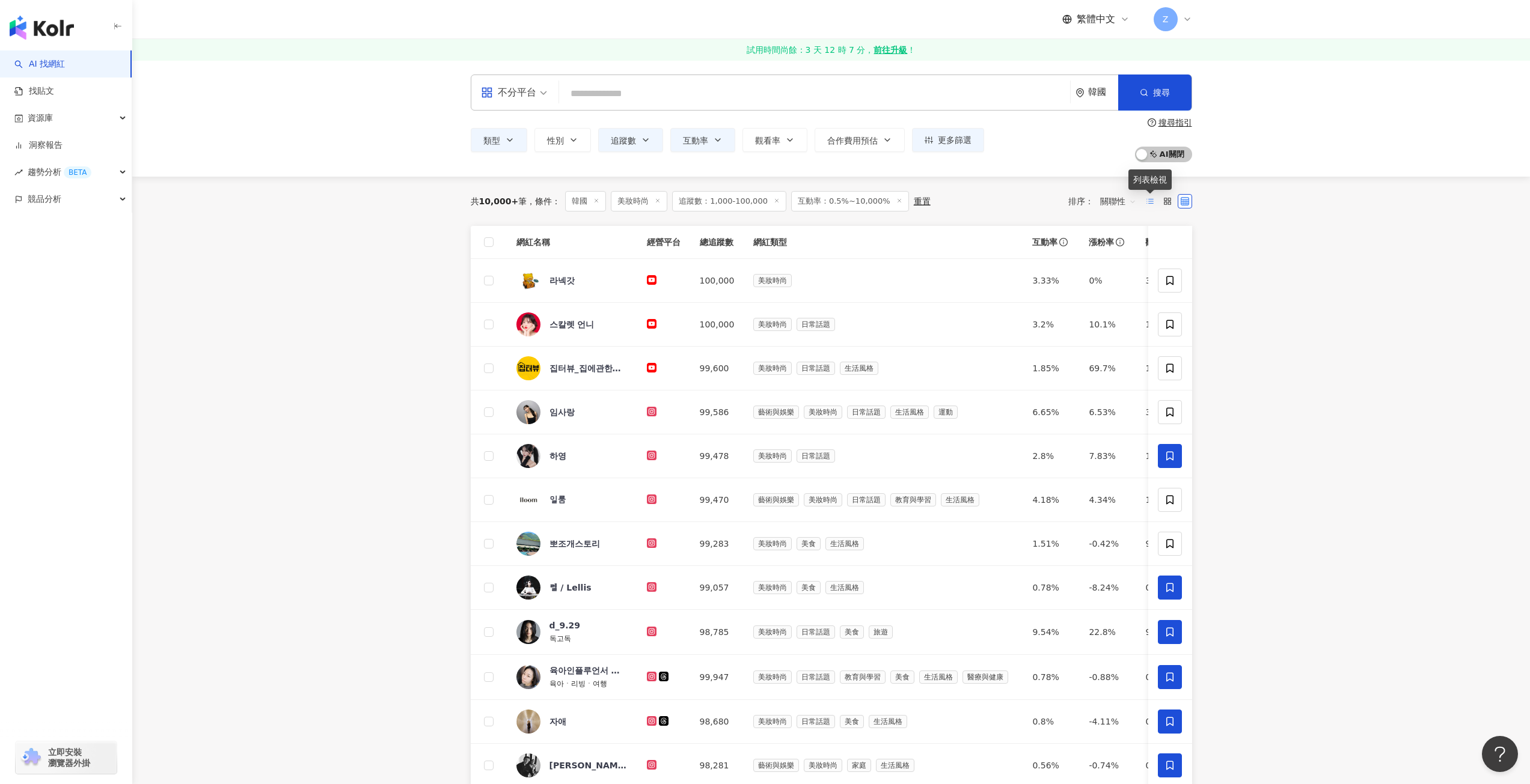
click at [1147, 200] on icon at bounding box center [1150, 201] width 8 height 8
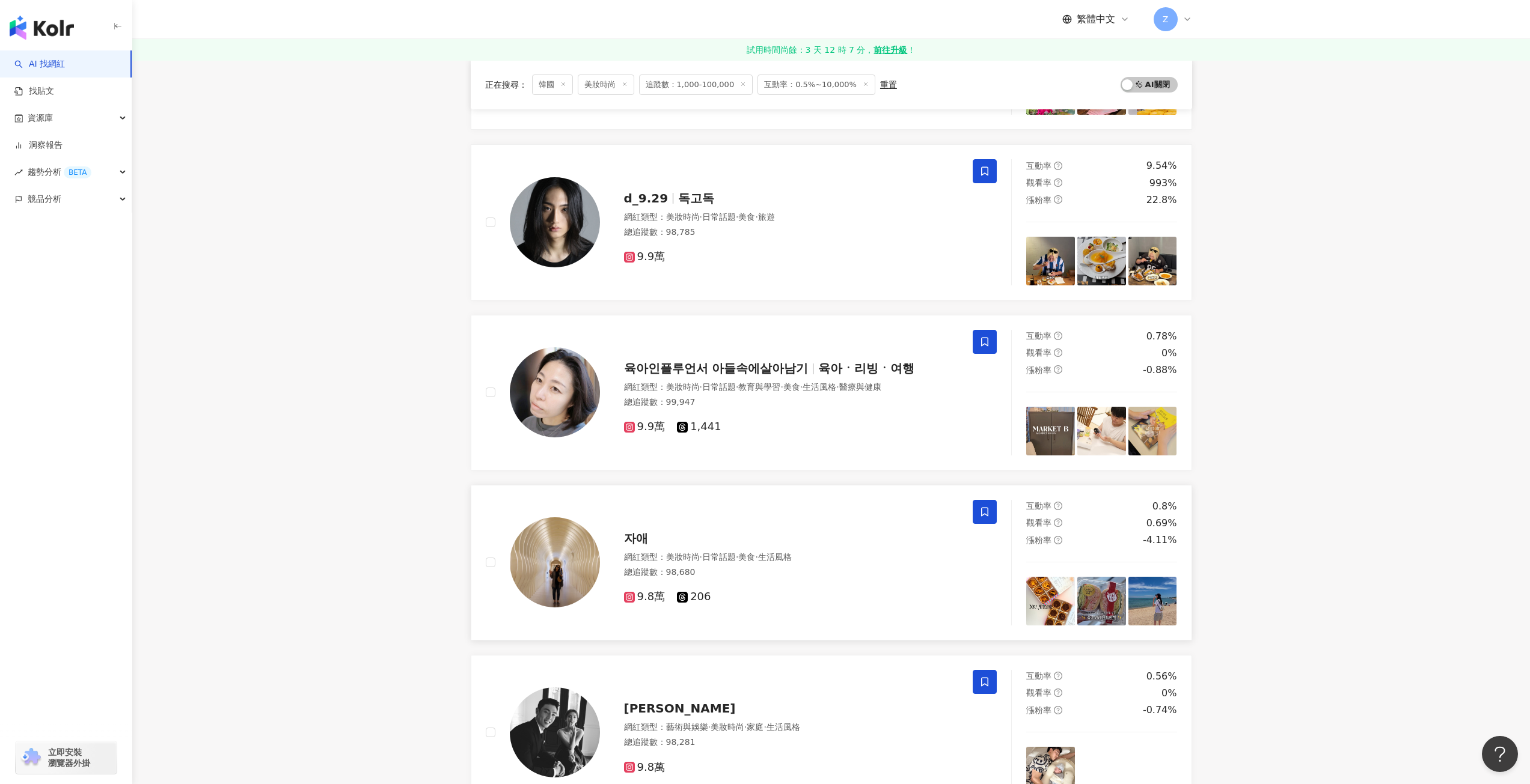
scroll to position [1863, 0]
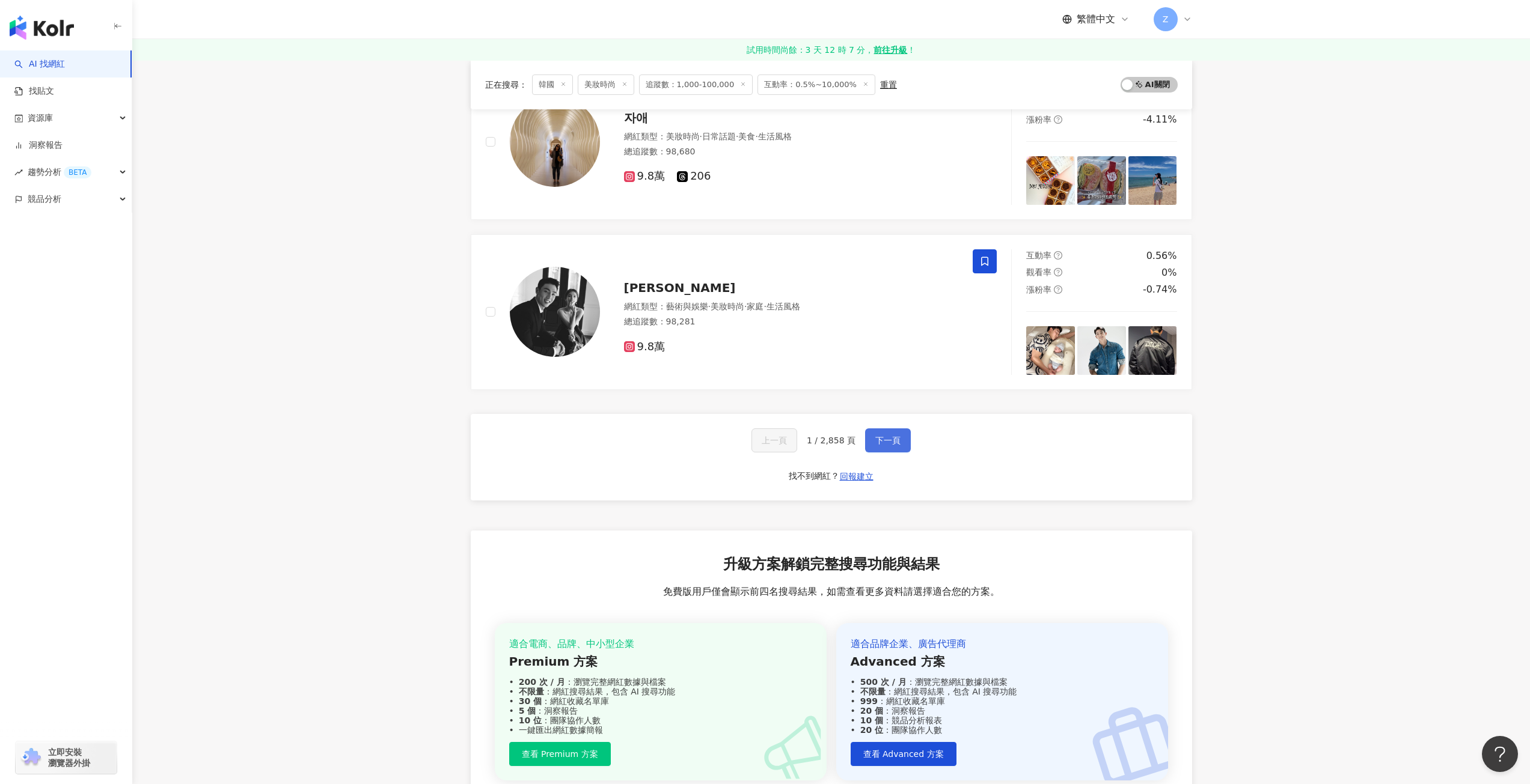
click at [874, 440] on button "下一頁" at bounding box center [888, 440] width 46 height 24
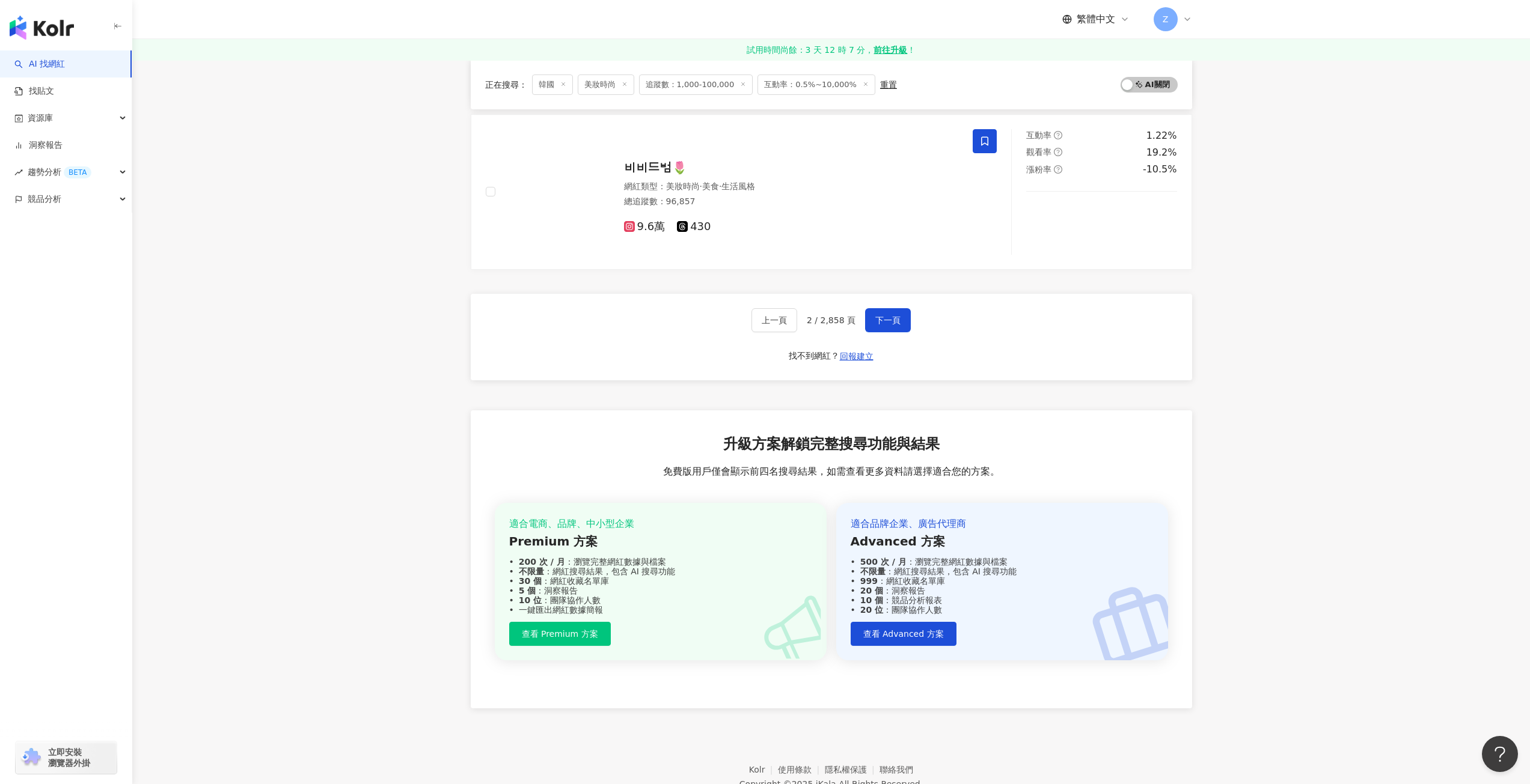
scroll to position [1803, 0]
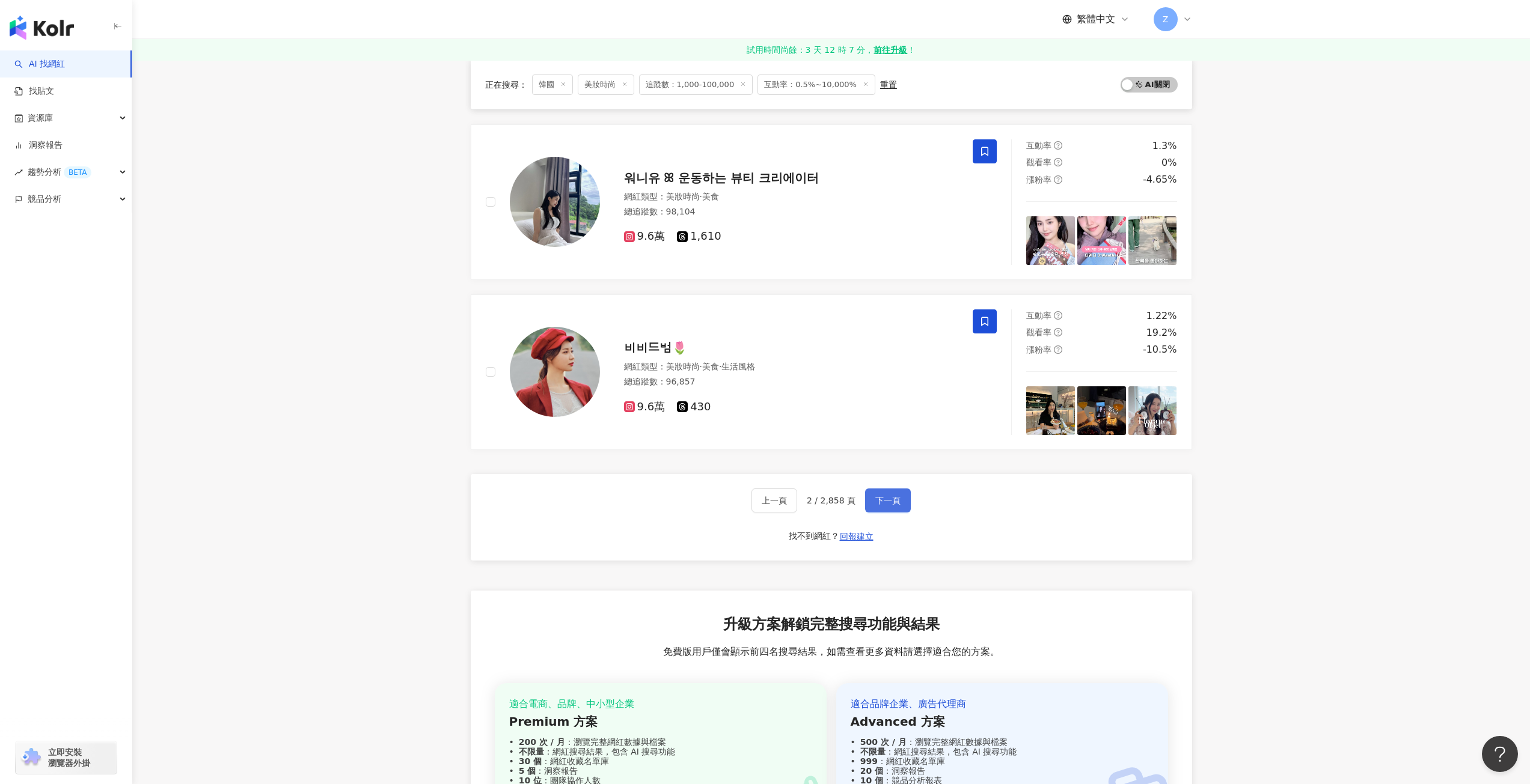
click at [888, 493] on button "下一頁" at bounding box center [888, 500] width 46 height 24
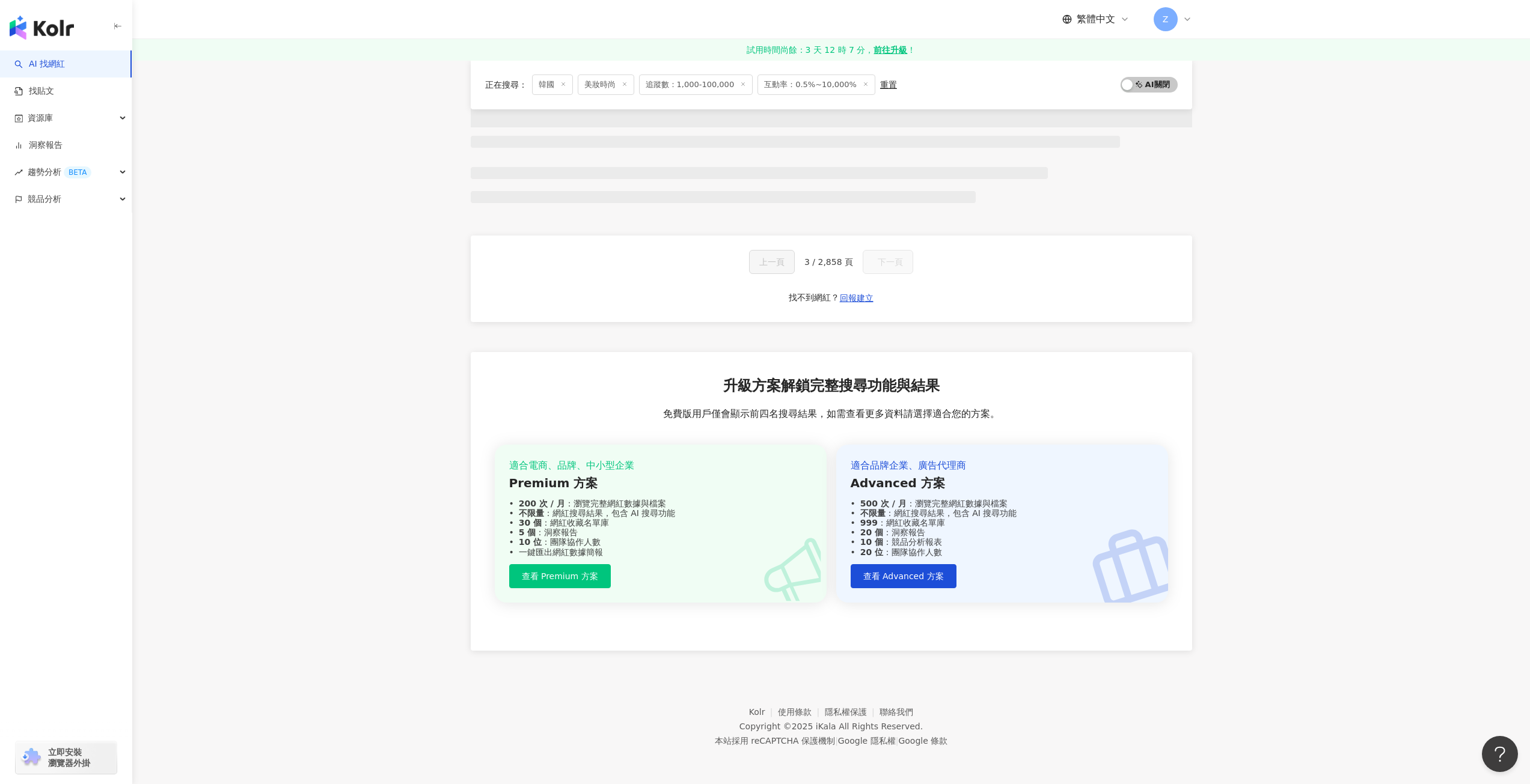
scroll to position [490, 0]
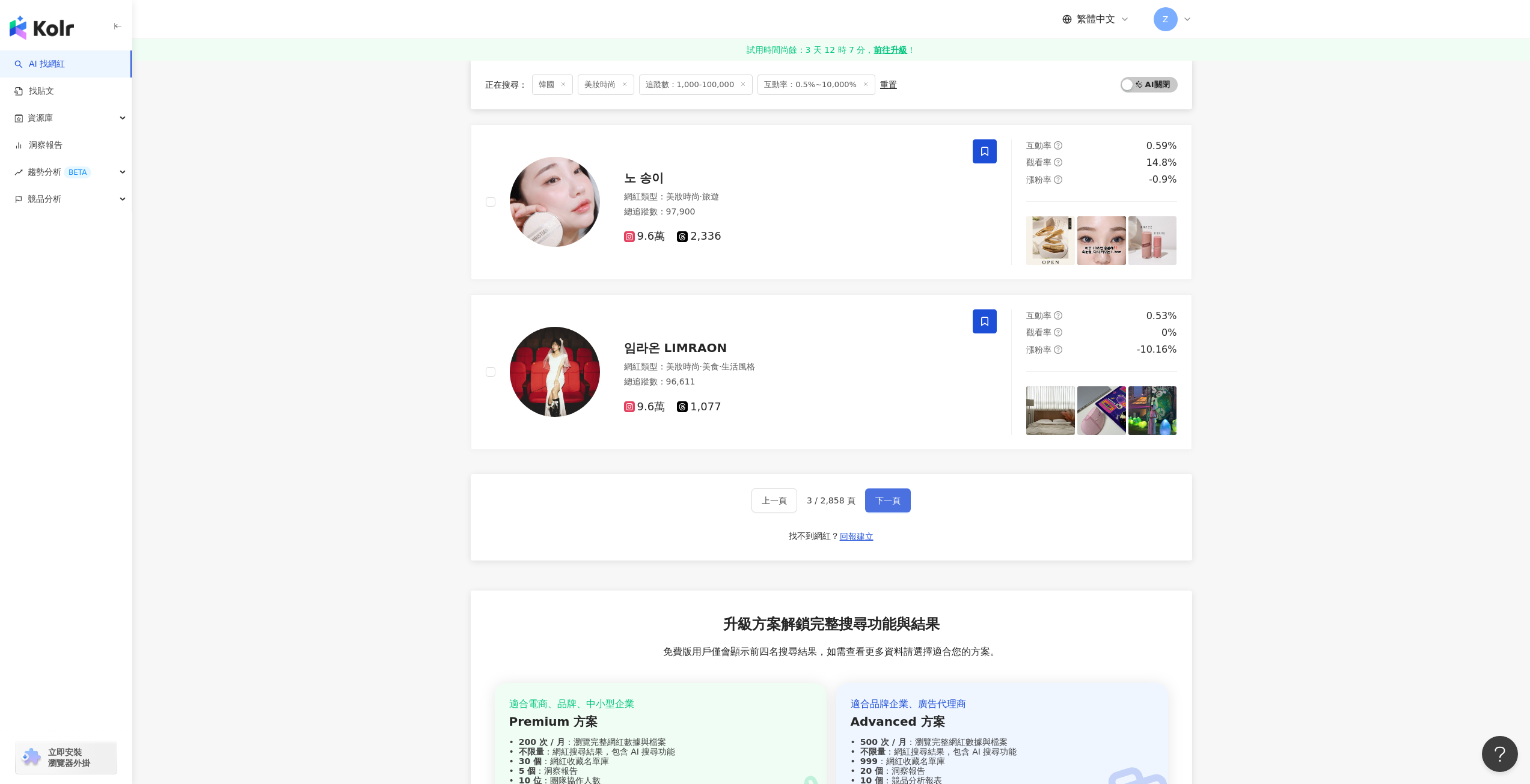
click at [888, 500] on span "下一頁" at bounding box center [888, 501] width 26 height 10
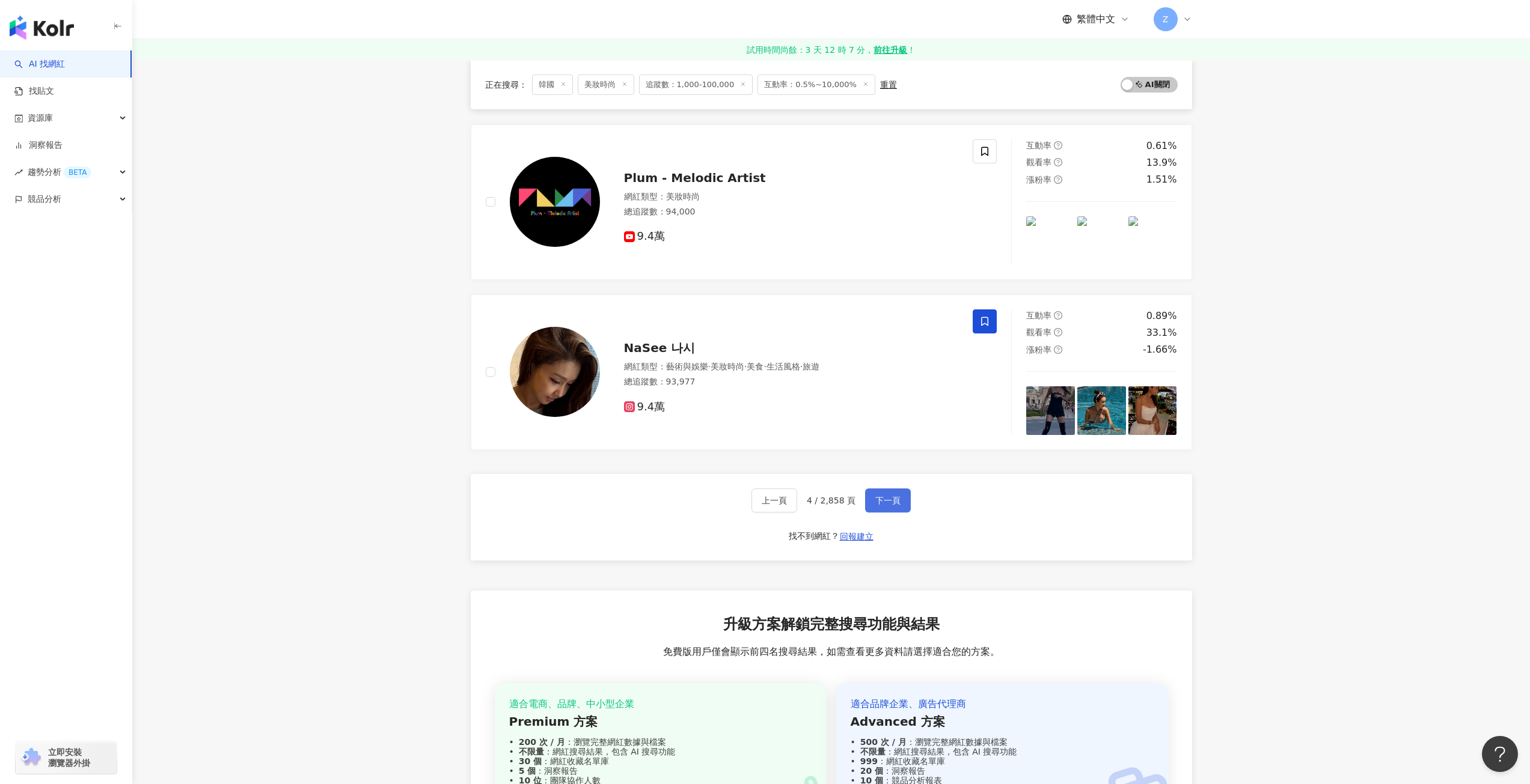
click at [888, 500] on span "下一頁" at bounding box center [888, 501] width 26 height 10
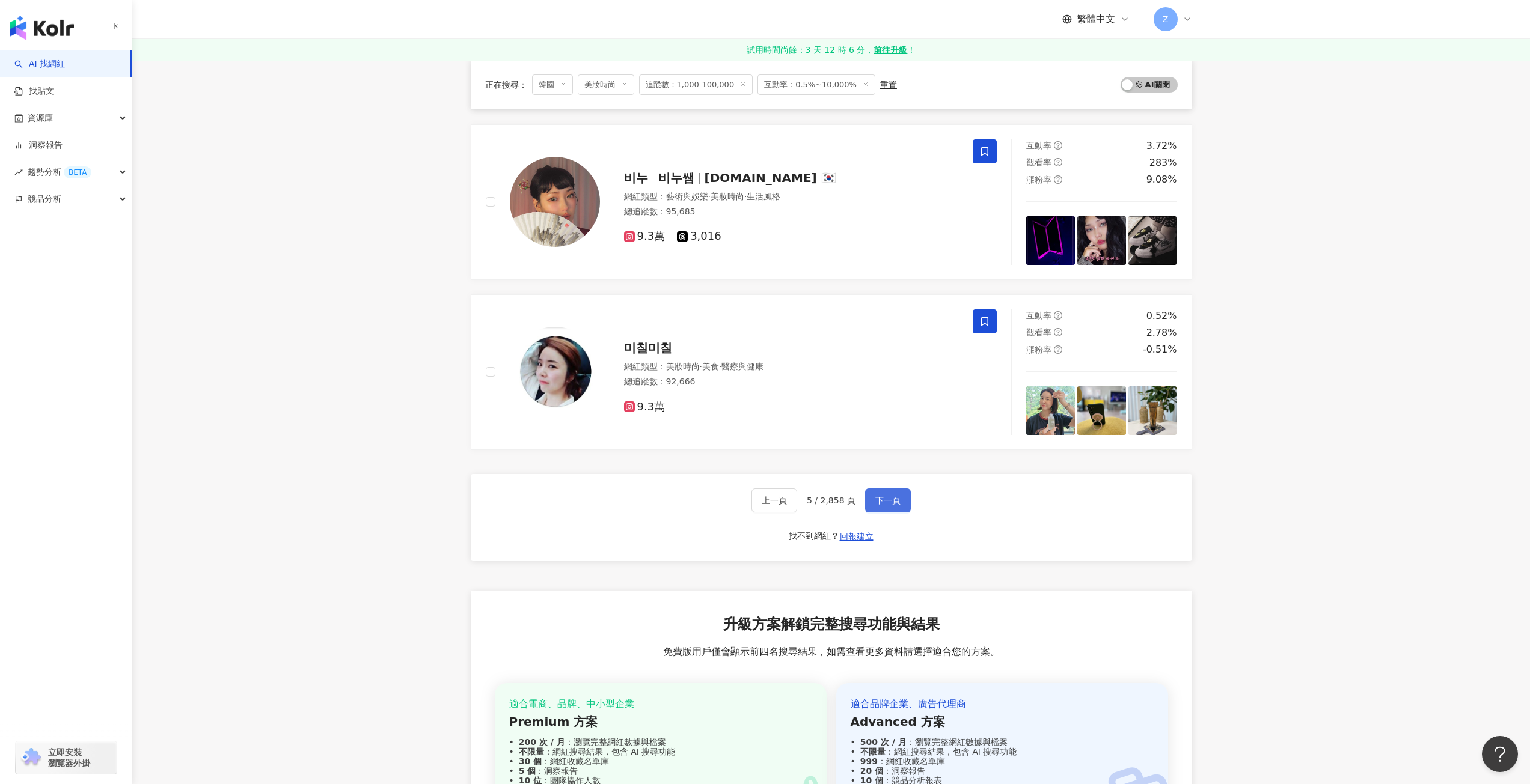
click at [888, 500] on span "下一頁" at bounding box center [888, 501] width 26 height 10
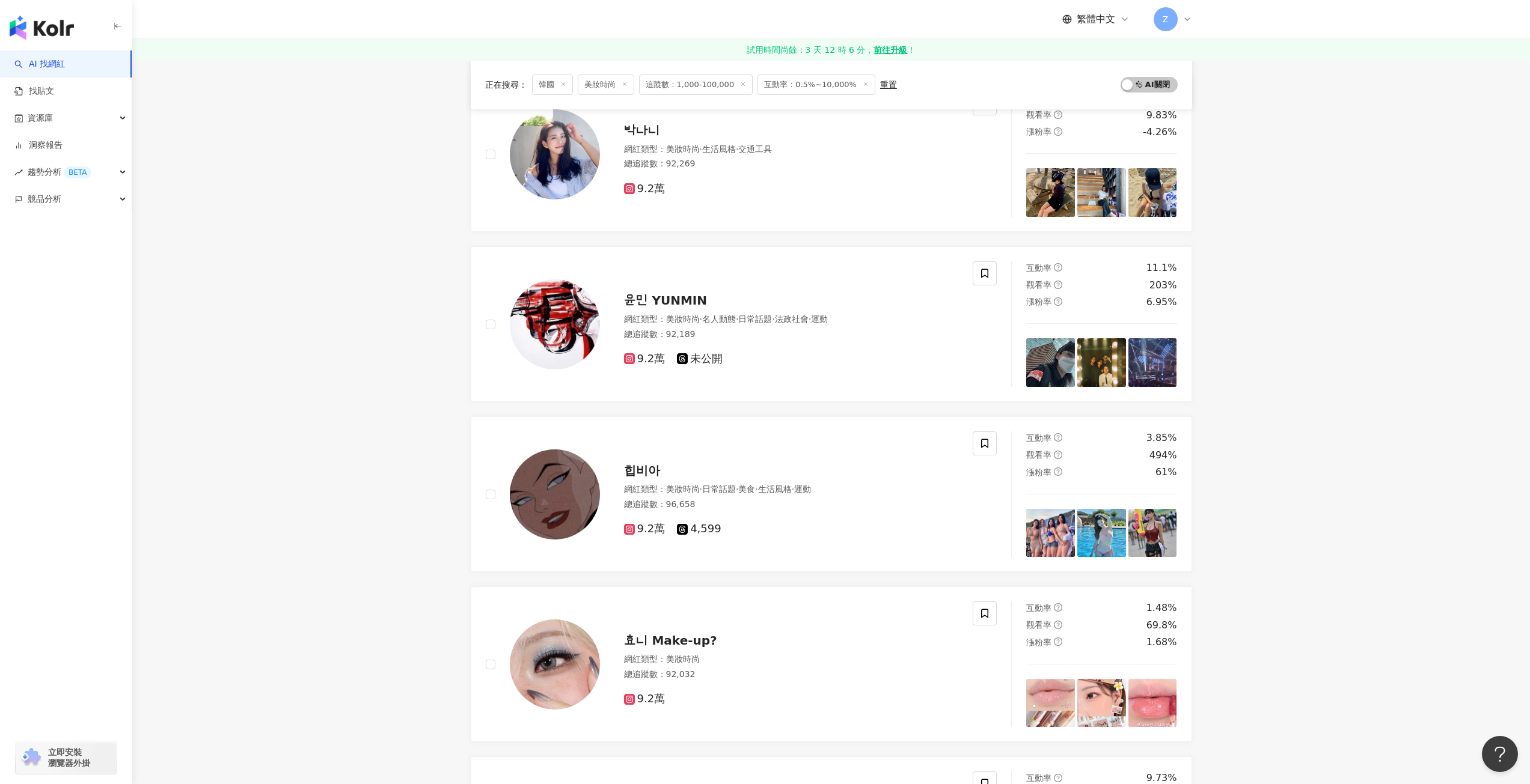
scroll to position [1803, 0]
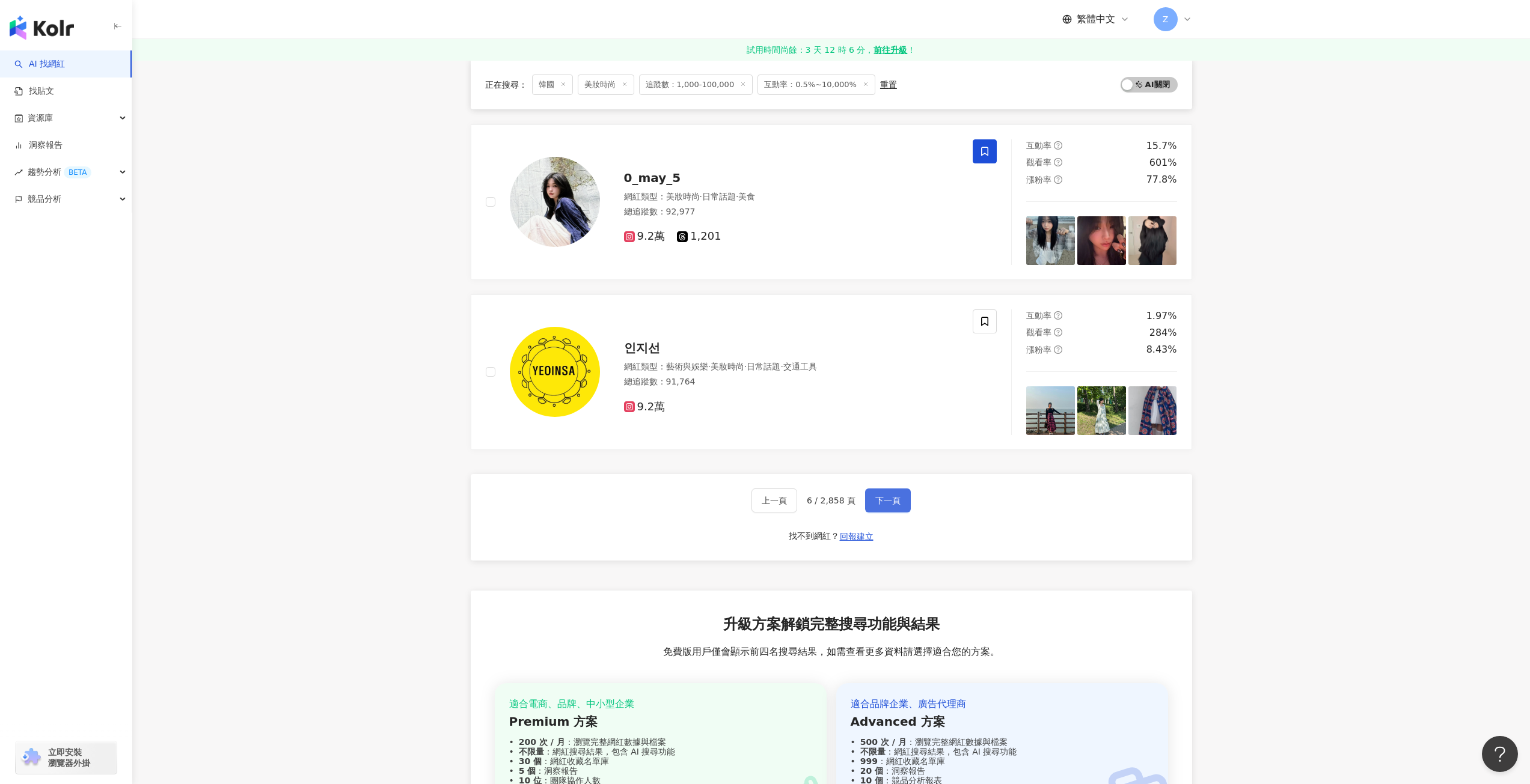
click at [888, 500] on span "下一頁" at bounding box center [888, 501] width 26 height 10
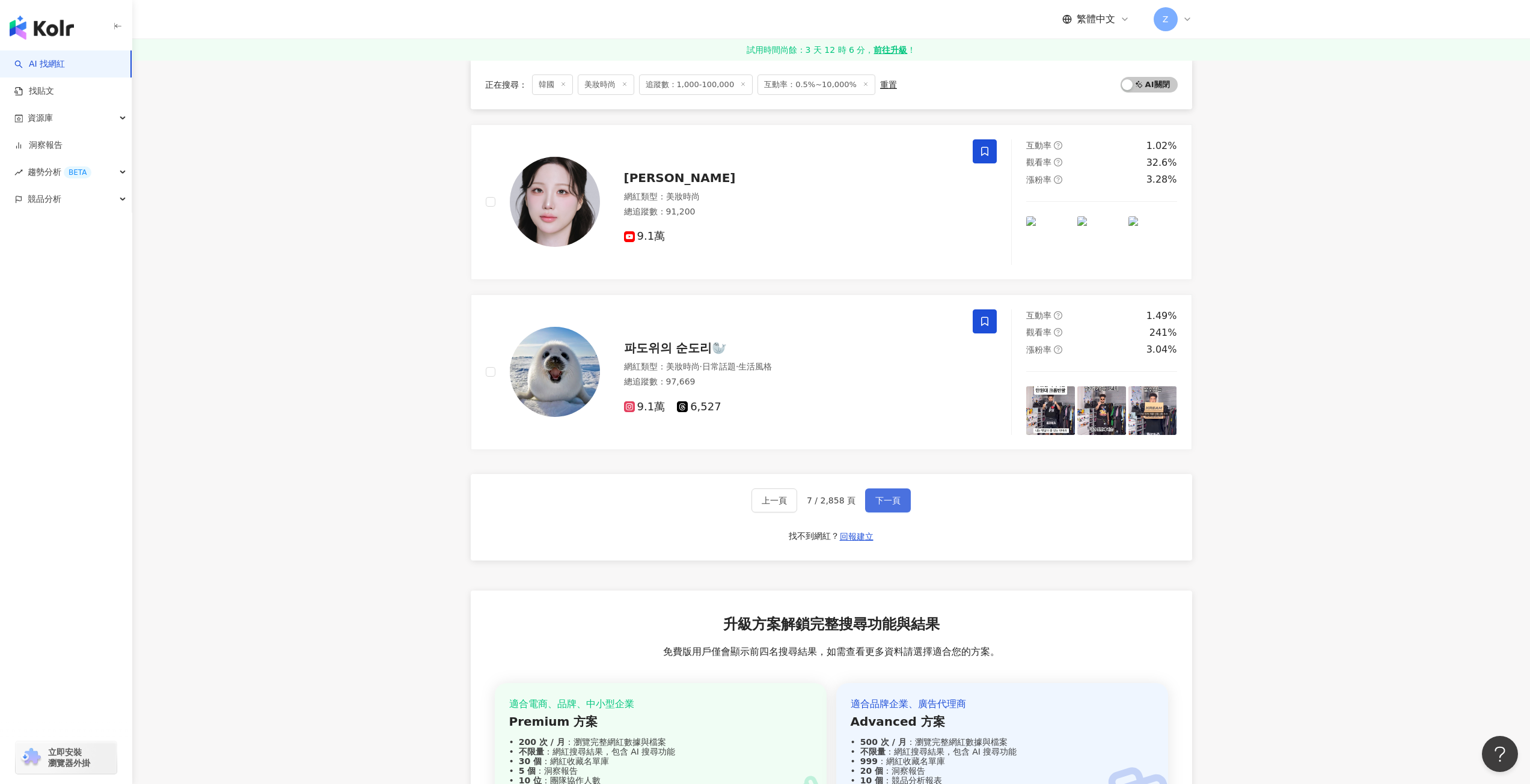
click at [888, 500] on span "下一頁" at bounding box center [888, 501] width 26 height 10
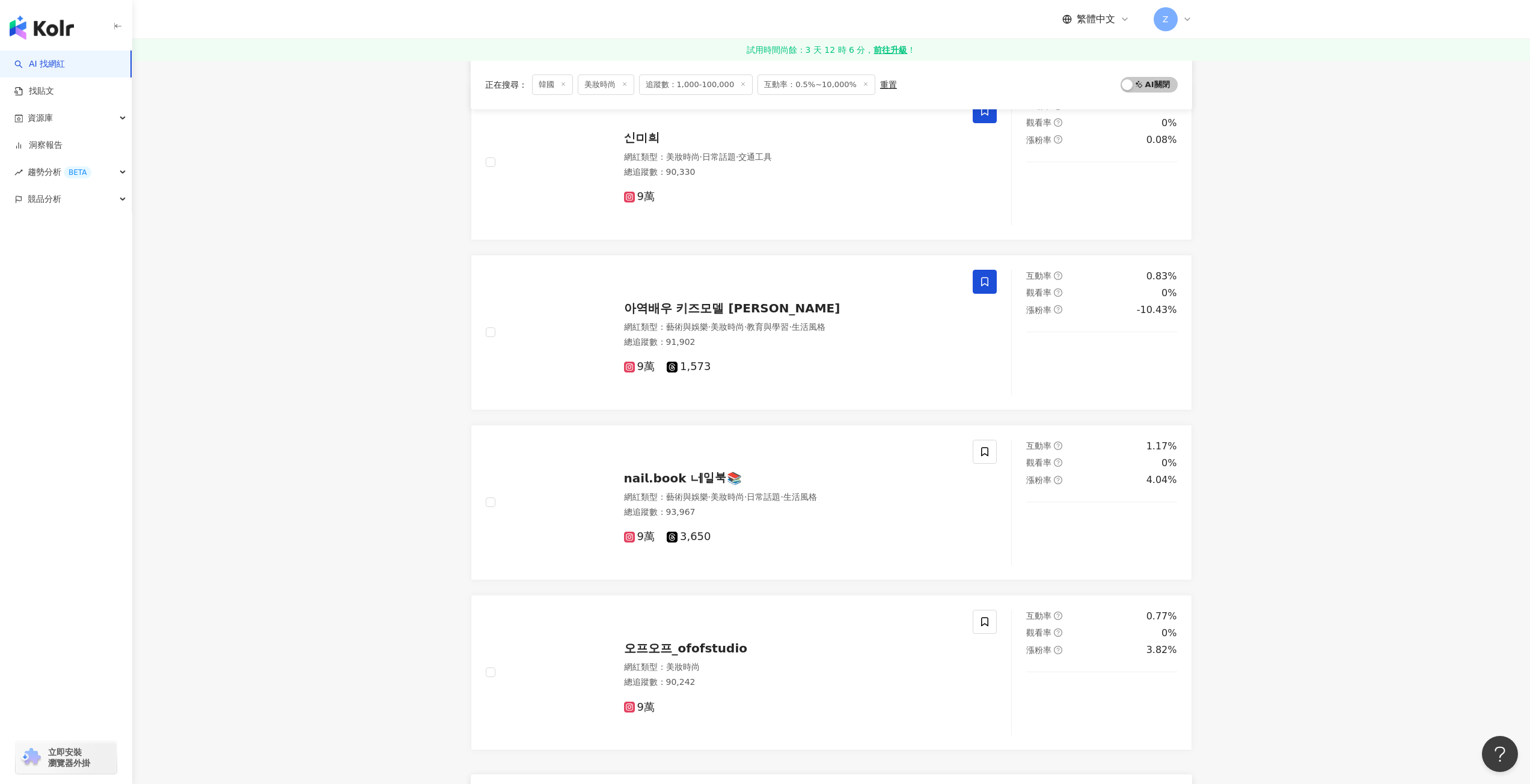
scroll to position [1742, 0]
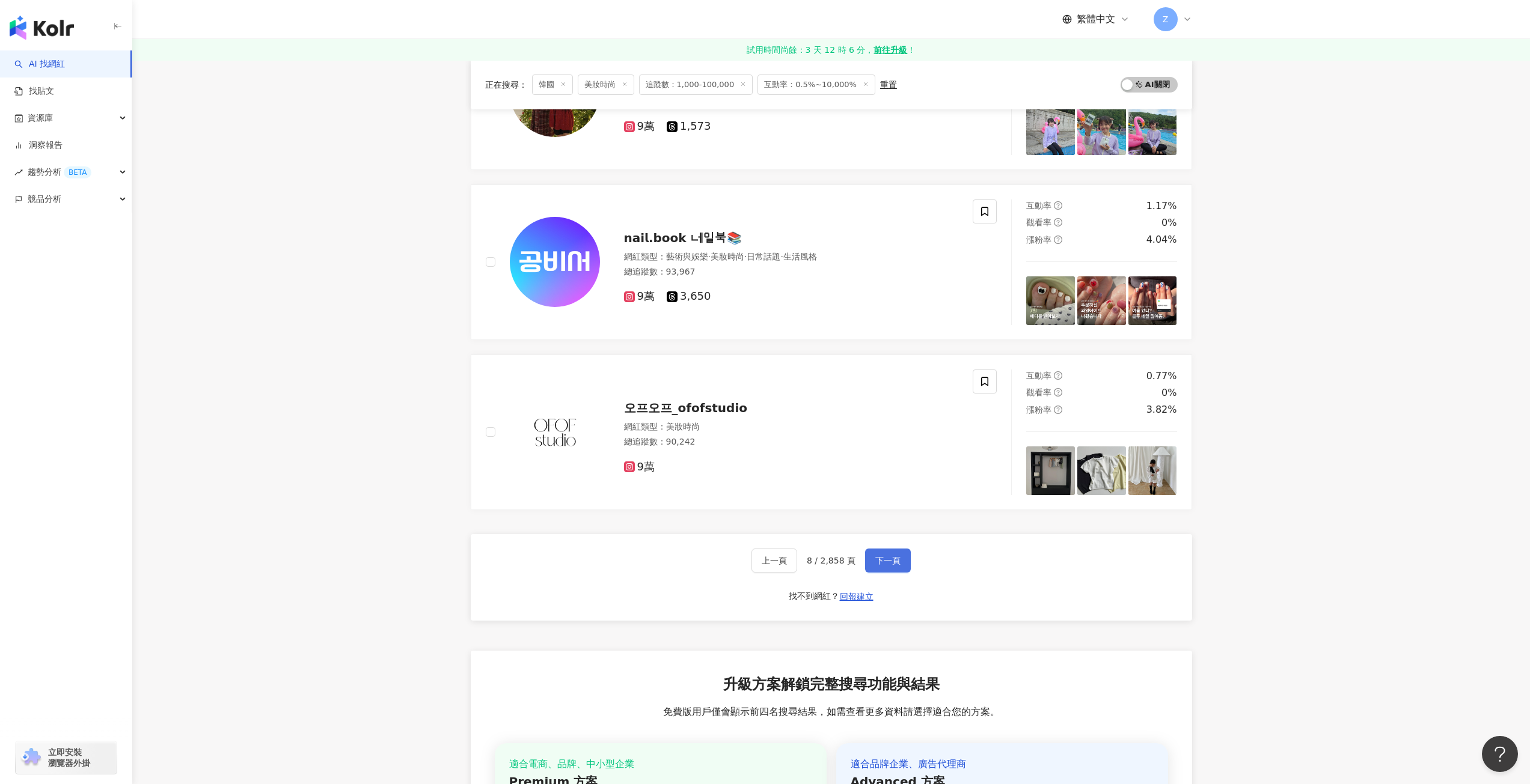
click at [880, 560] on span "下一頁" at bounding box center [888, 561] width 26 height 10
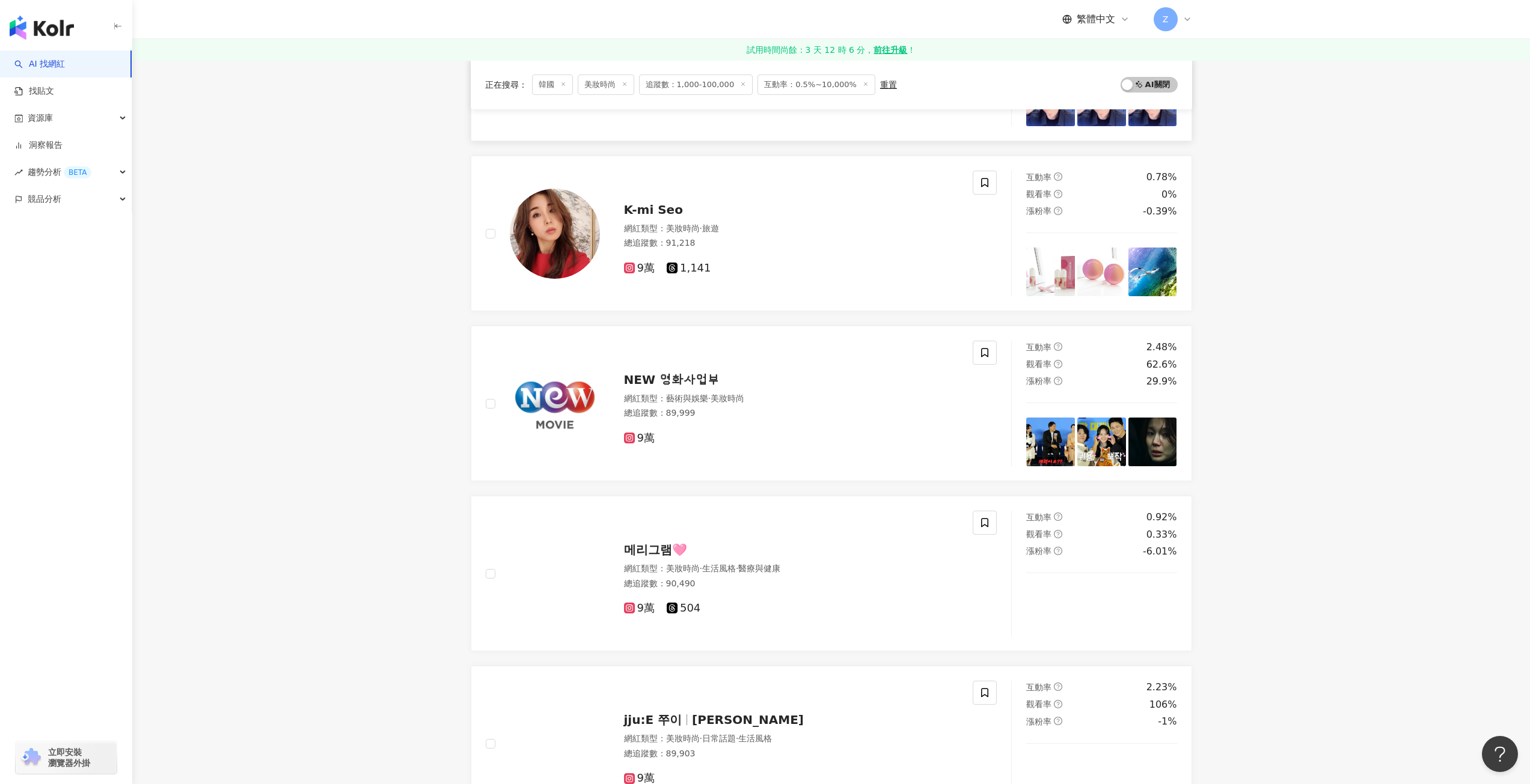
scroll to position [0, 0]
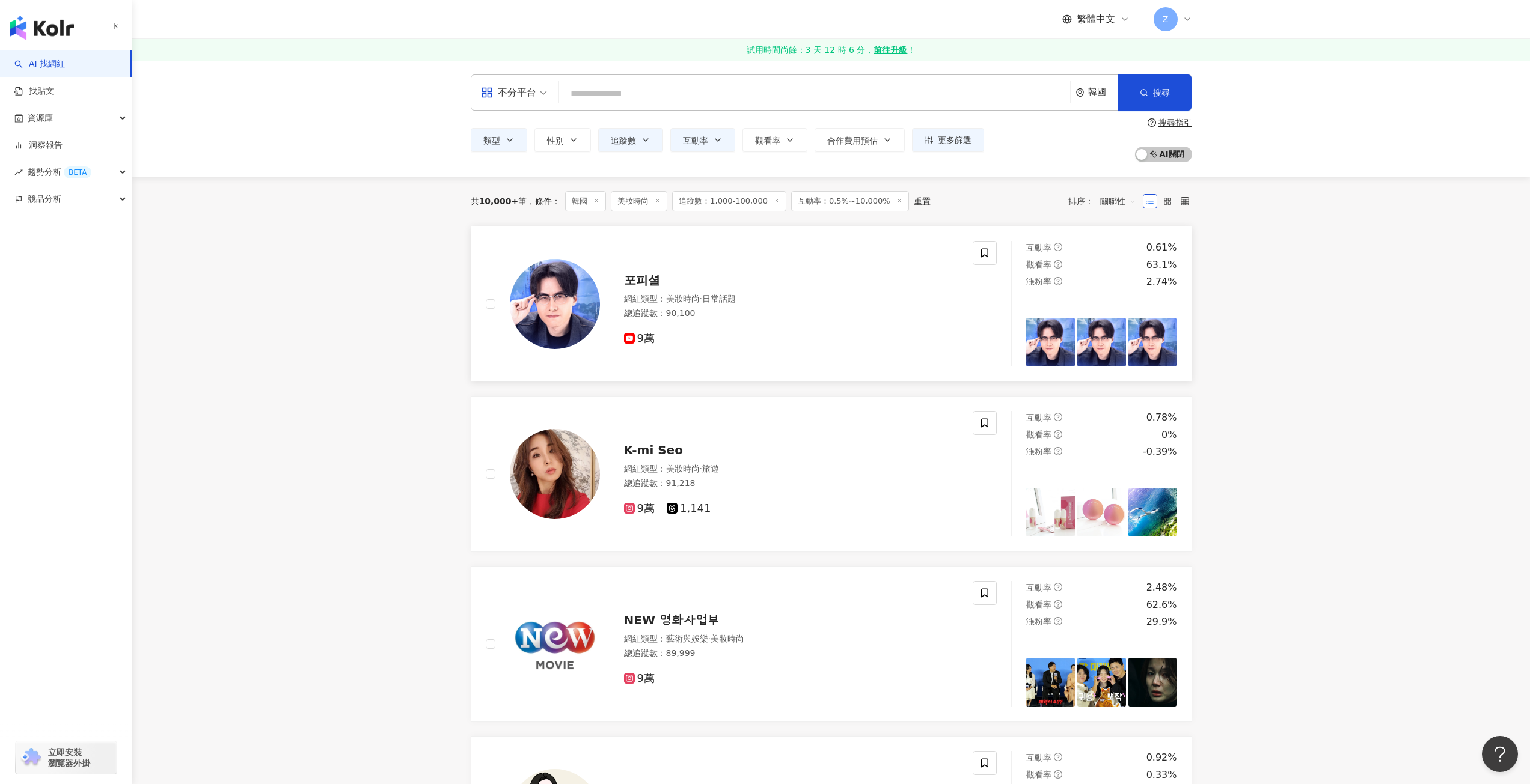
click at [491, 316] on div at bounding box center [543, 304] width 114 height 126
click at [490, 298] on label at bounding box center [491, 304] width 10 height 13
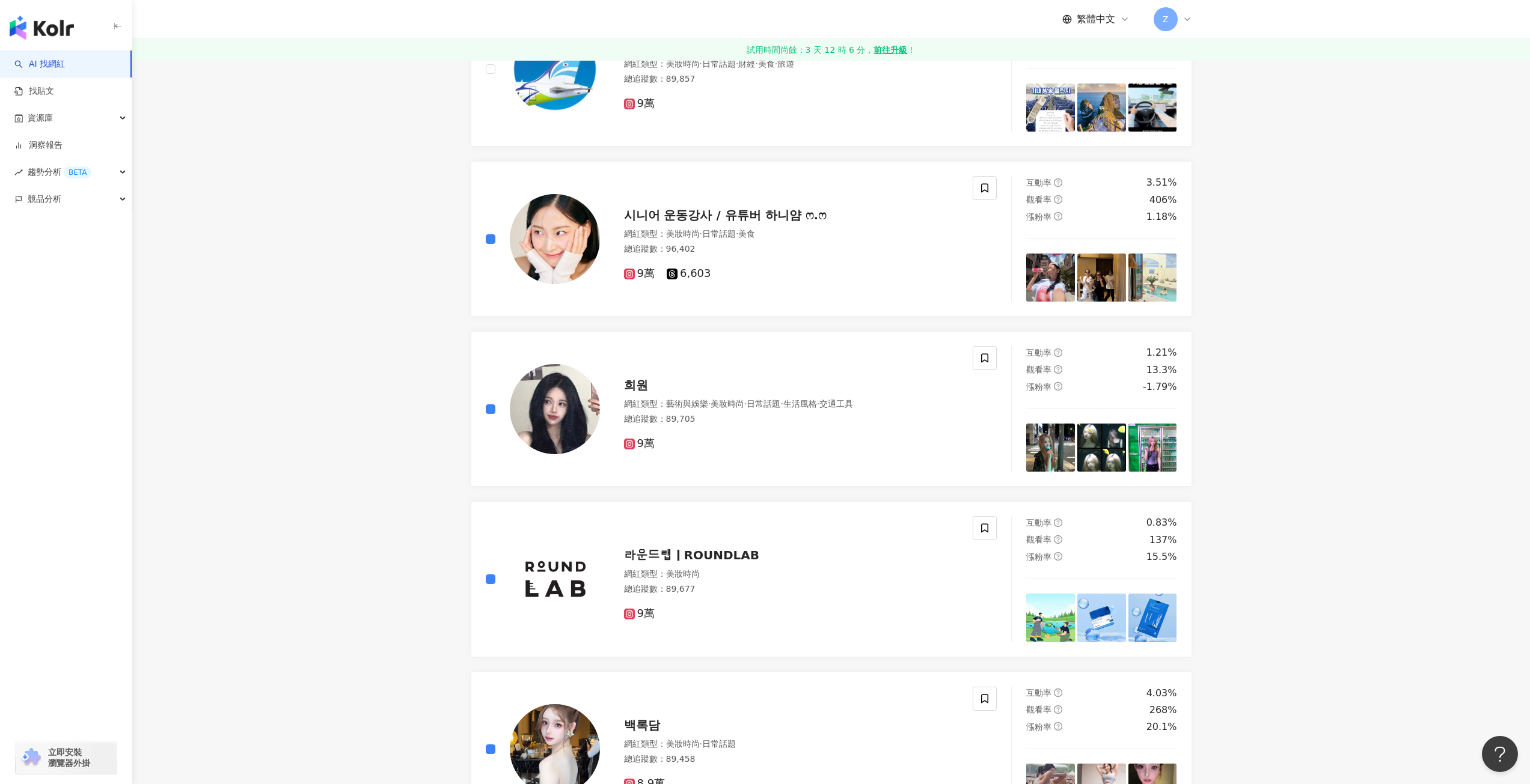
scroll to position [1322, 0]
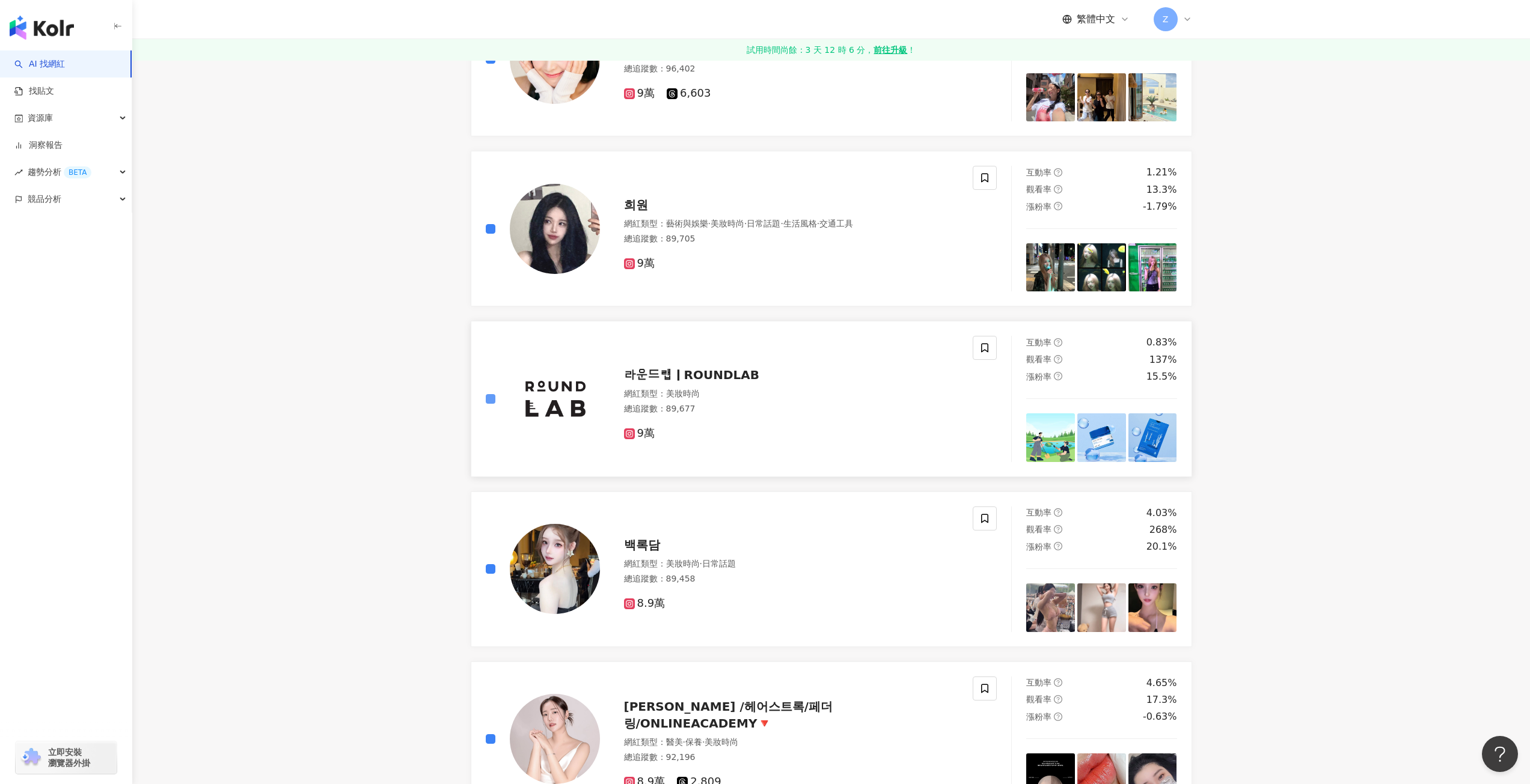
click at [495, 404] on label at bounding box center [491, 399] width 10 height 13
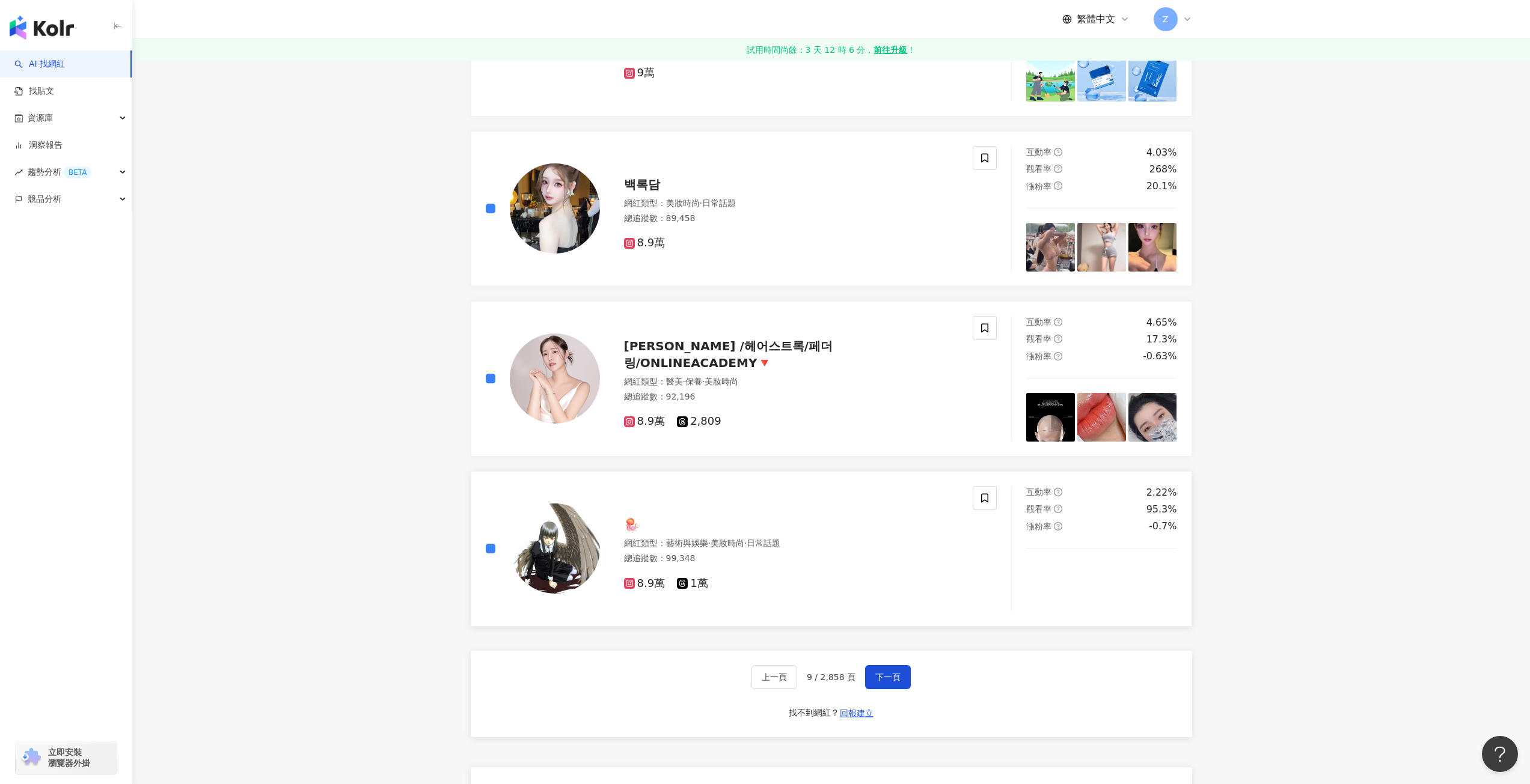
scroll to position [1742, 0]
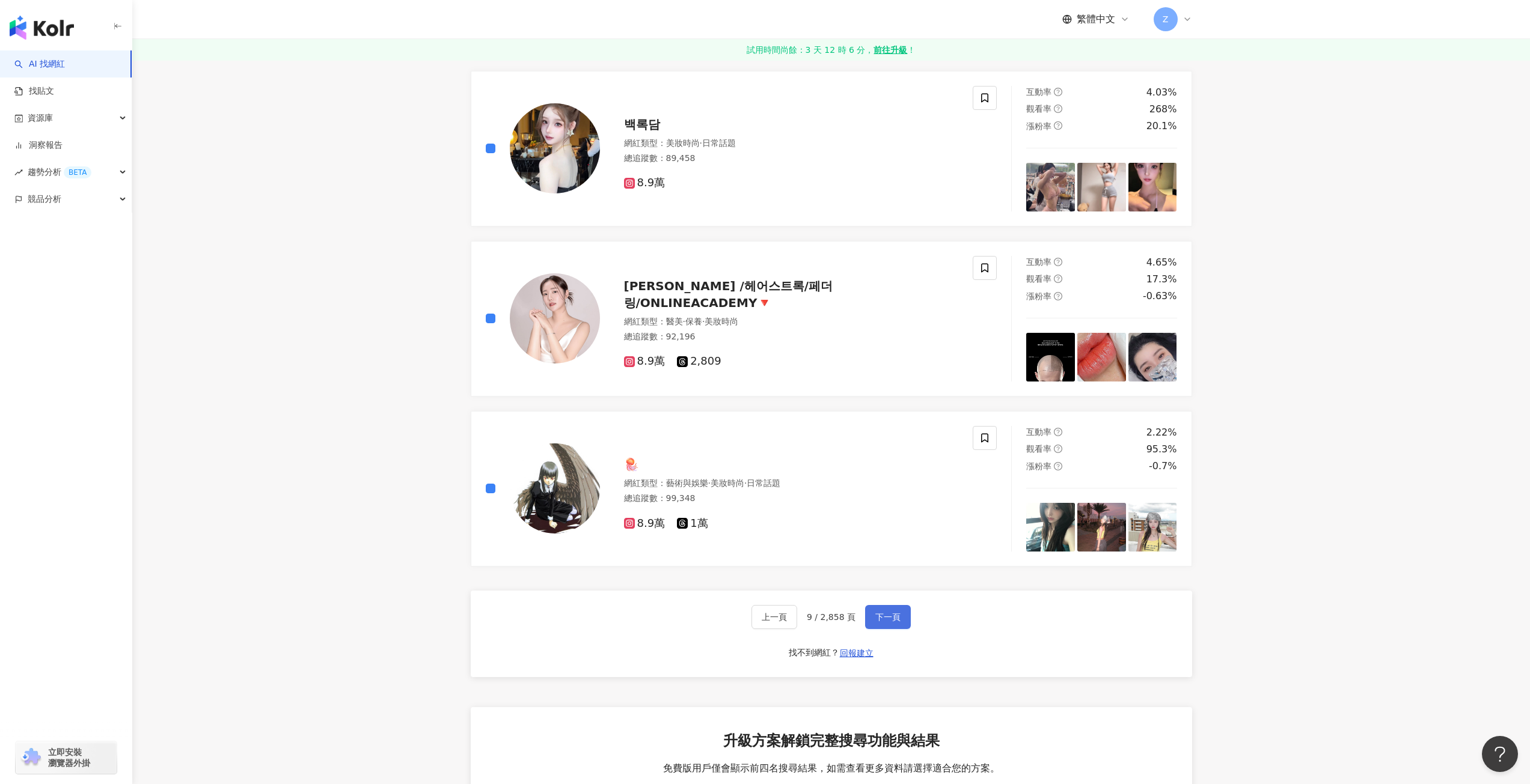
click at [866, 620] on button "下一頁" at bounding box center [888, 617] width 46 height 24
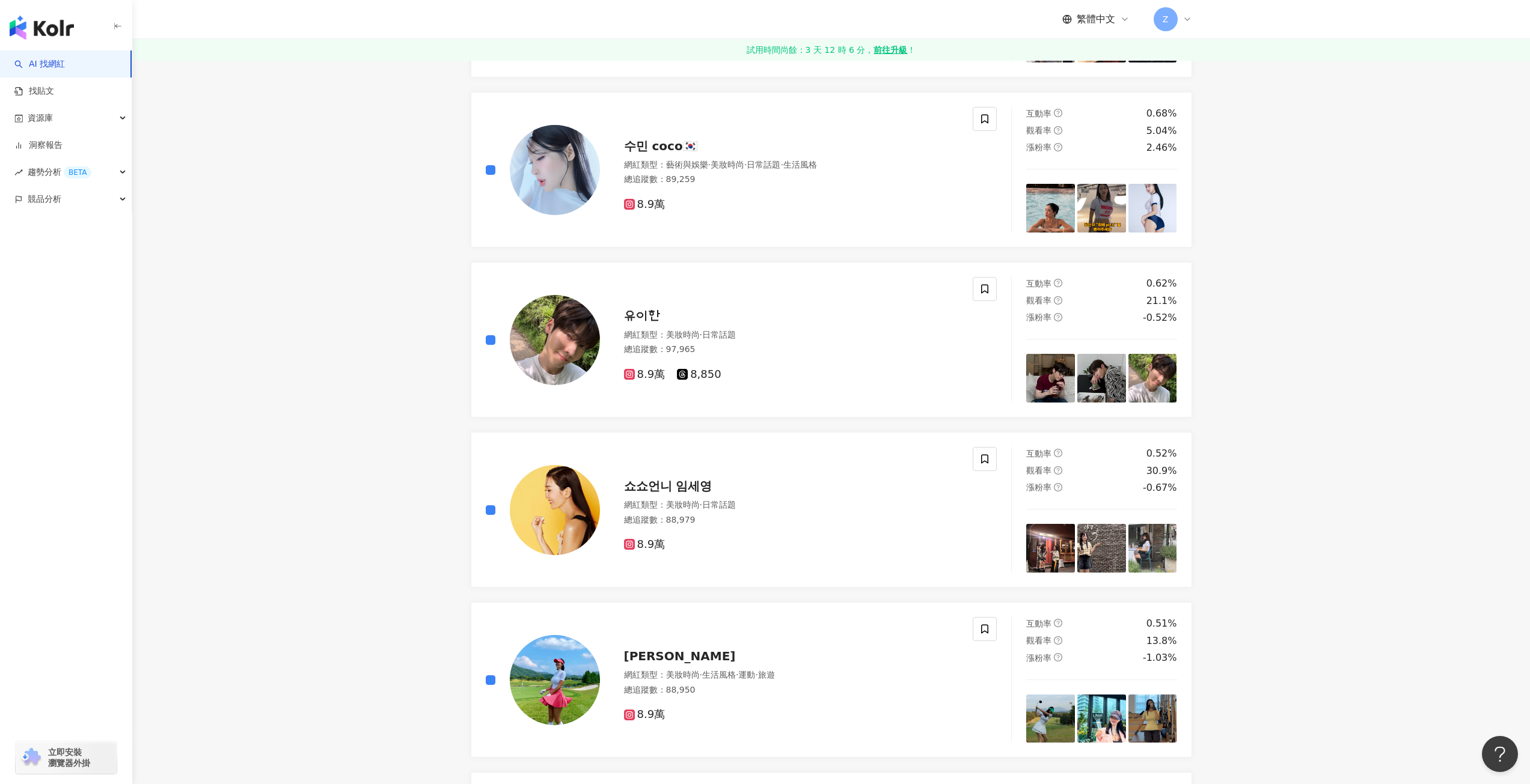
scroll to position [0, 0]
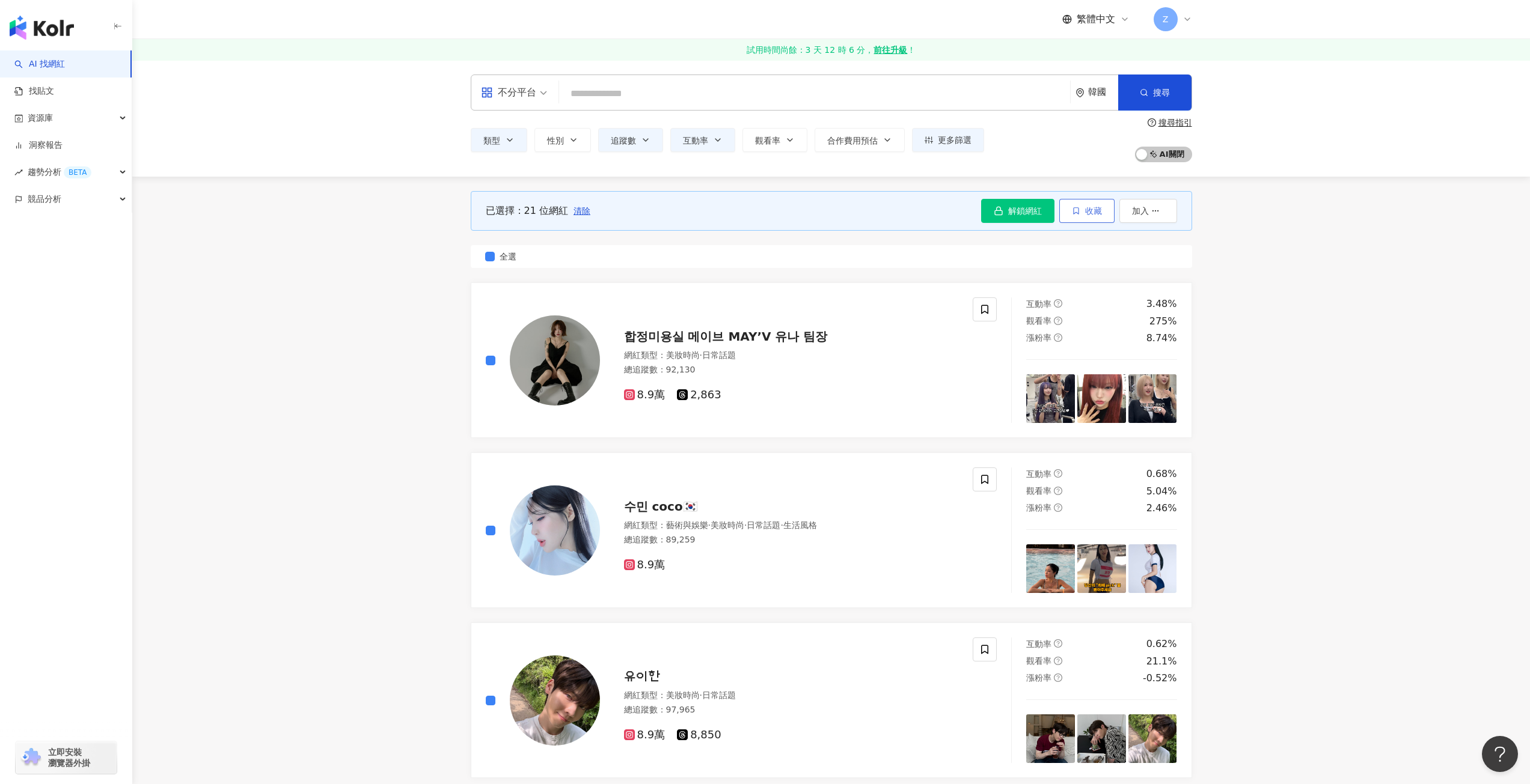
click at [1077, 212] on icon "button" at bounding box center [1077, 211] width 8 height 8
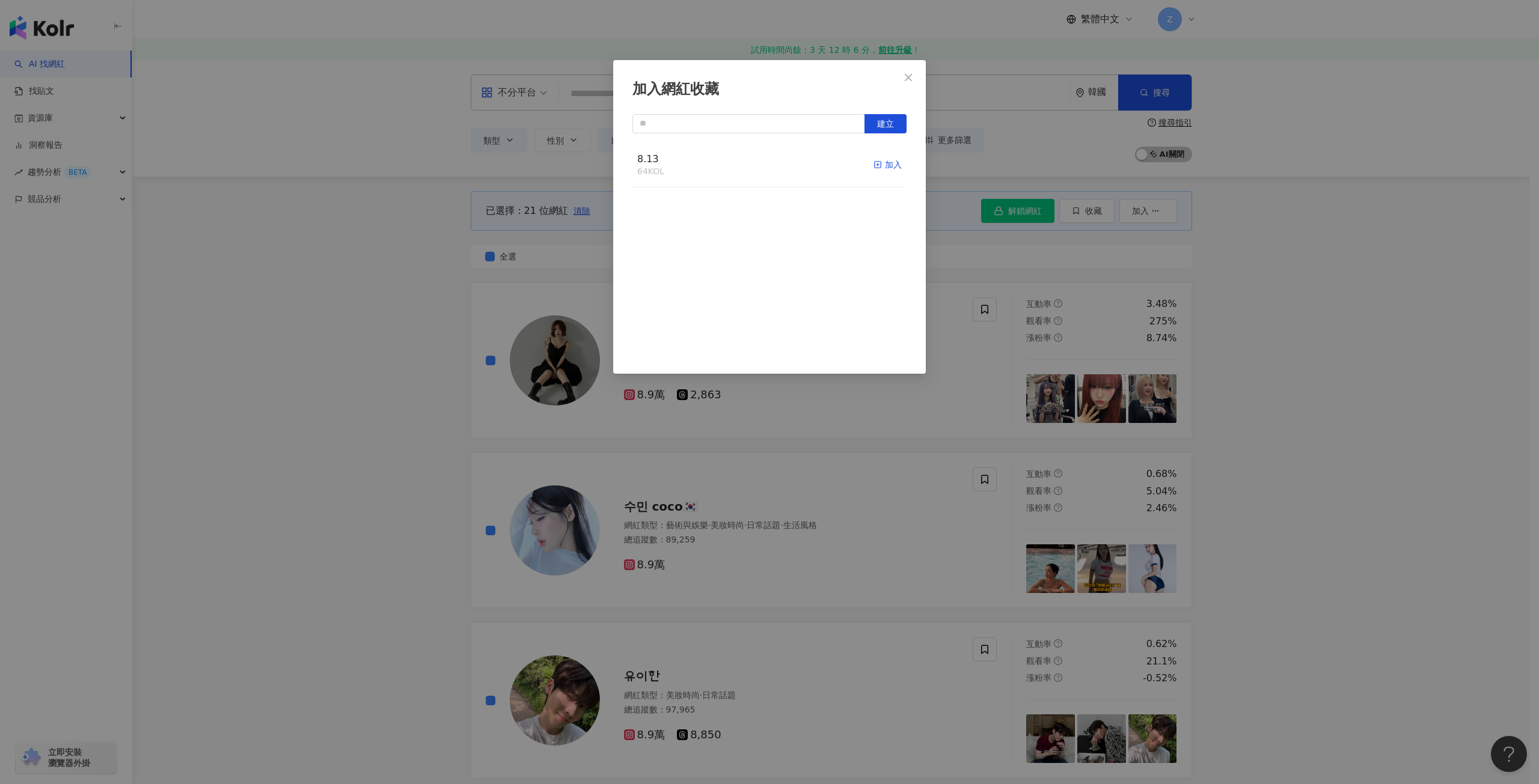
click at [883, 160] on div "加入" at bounding box center [888, 165] width 28 height 13
click at [909, 78] on icon "close" at bounding box center [909, 77] width 7 height 7
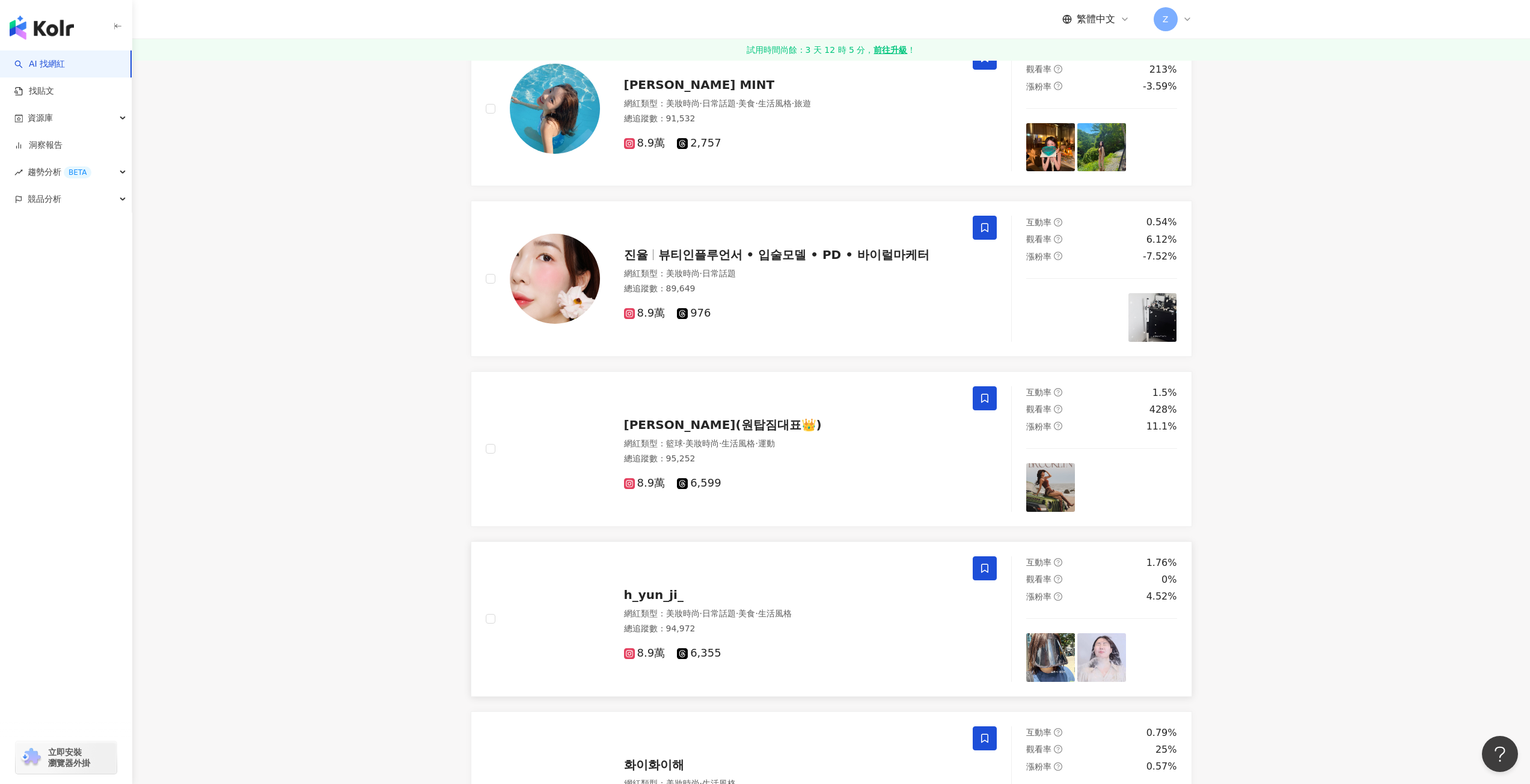
scroll to position [1742, 0]
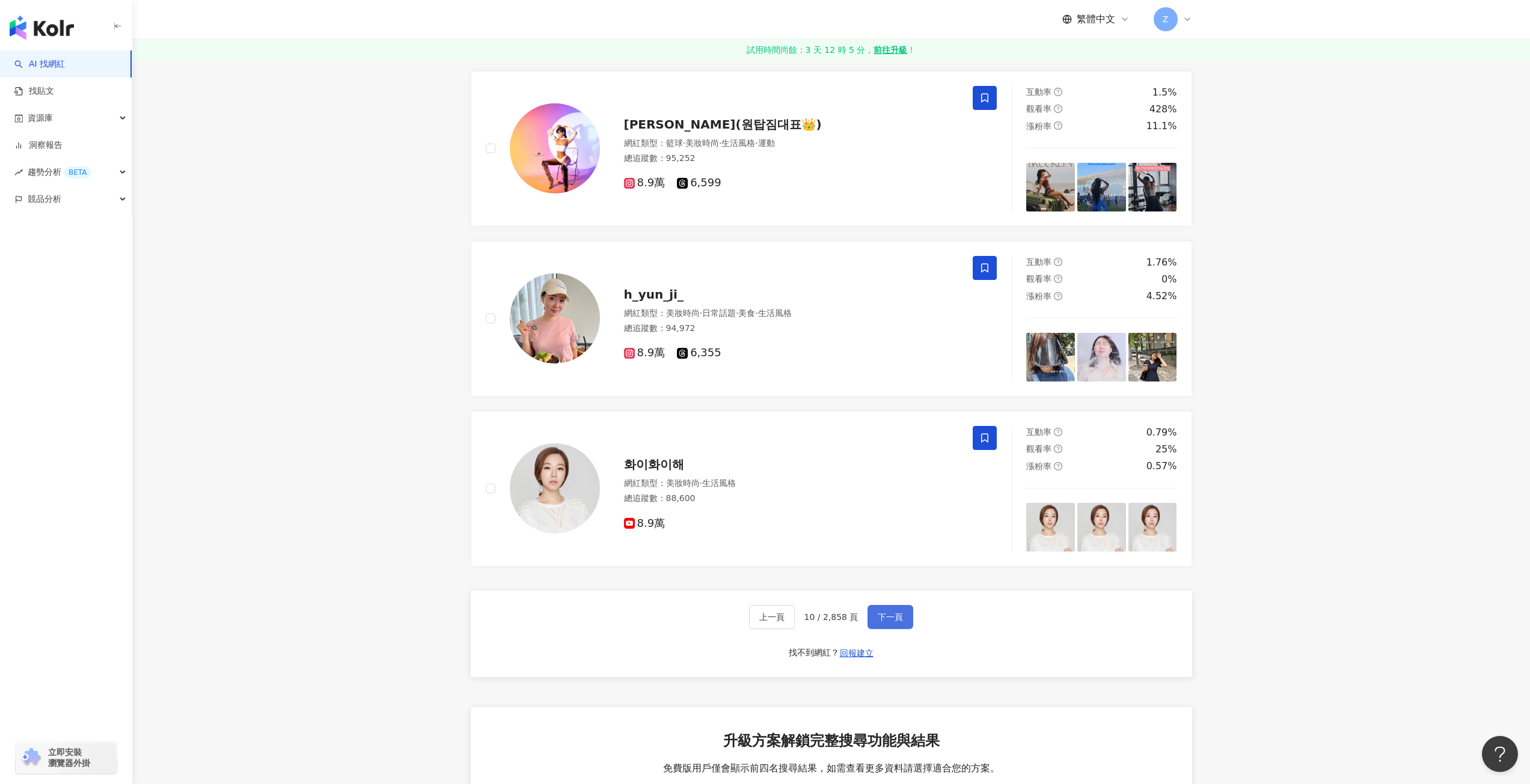
click at [879, 610] on button "下一頁" at bounding box center [890, 617] width 46 height 24
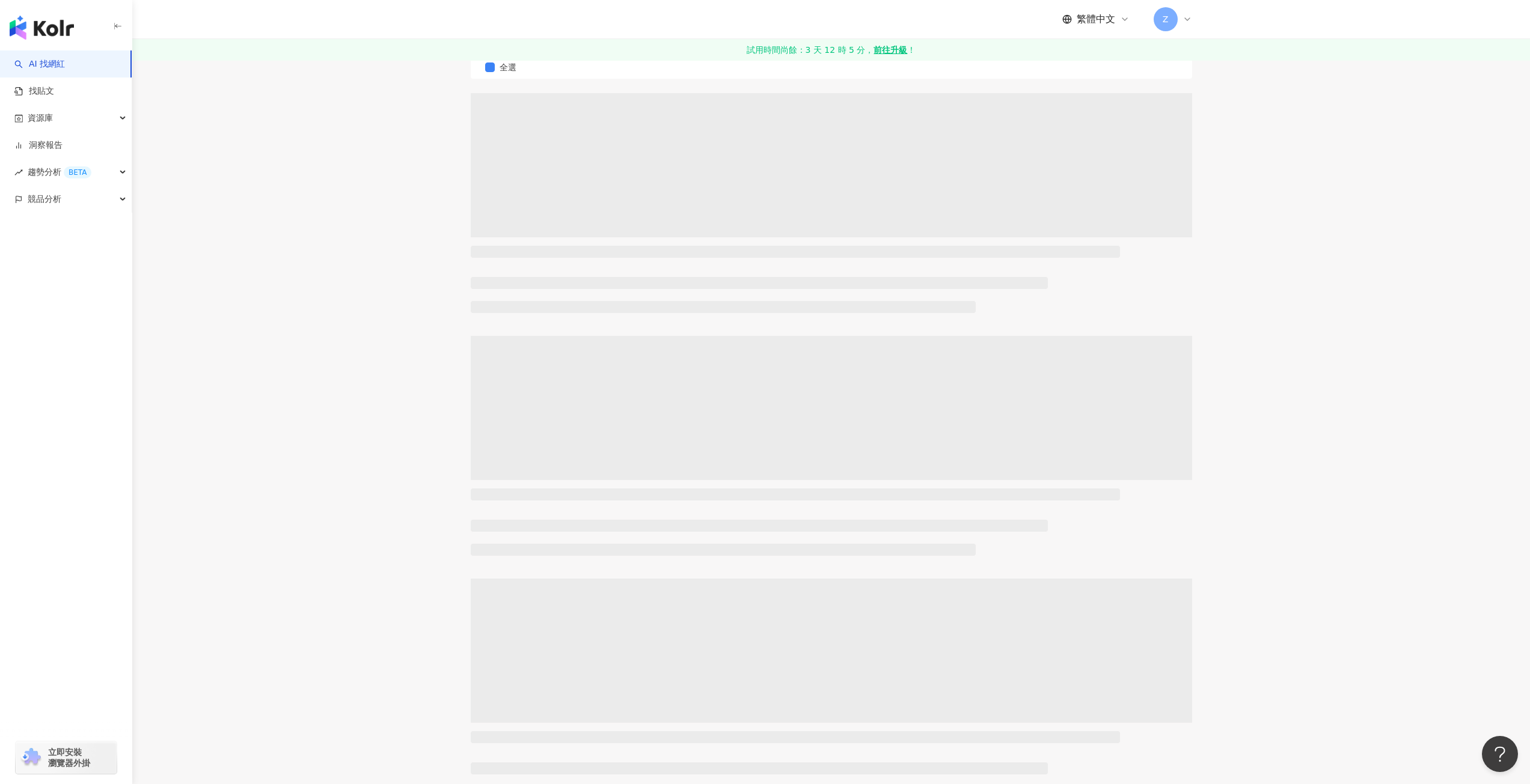
scroll to position [0, 0]
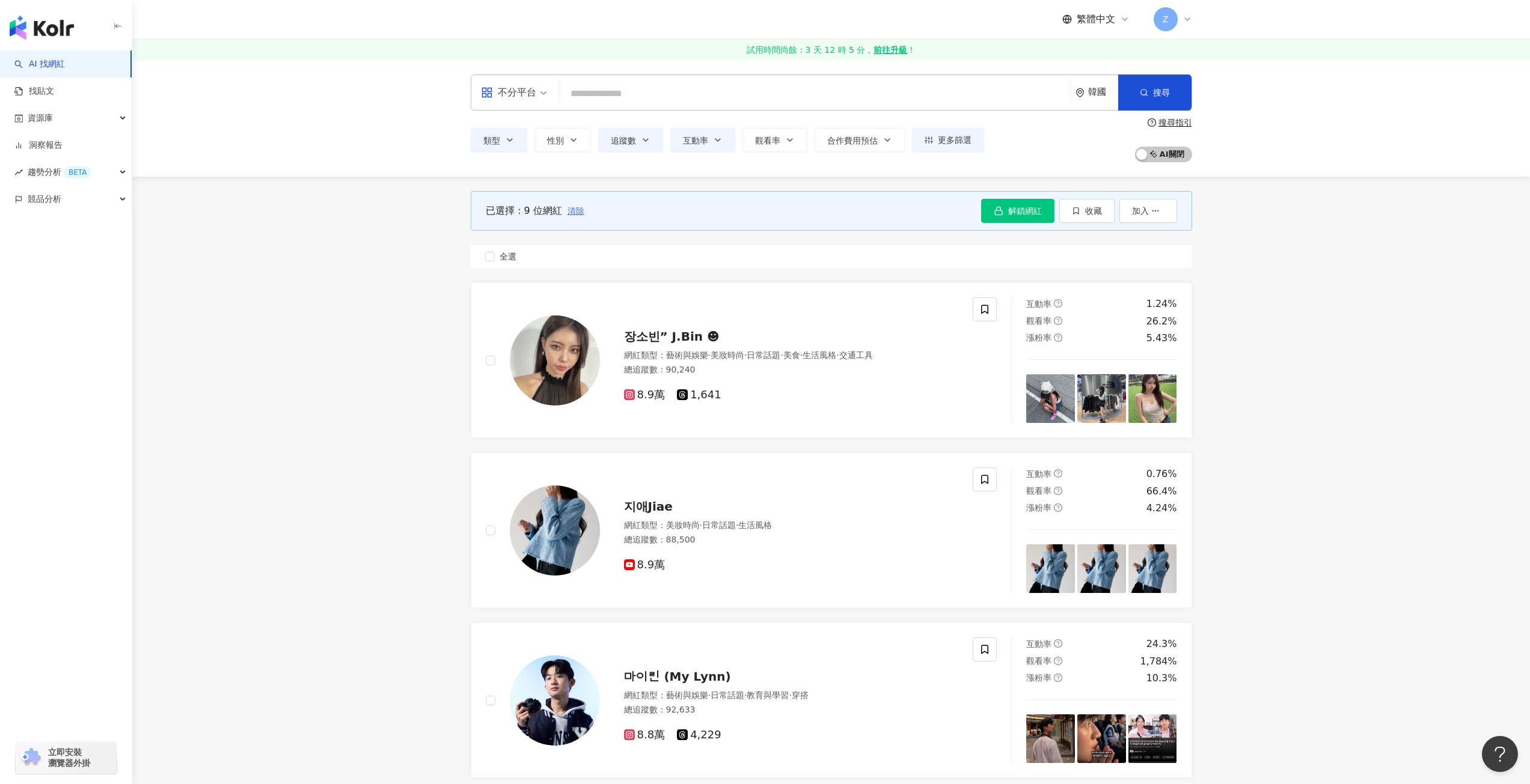
click at [575, 211] on span "清除" at bounding box center [576, 211] width 17 height 10
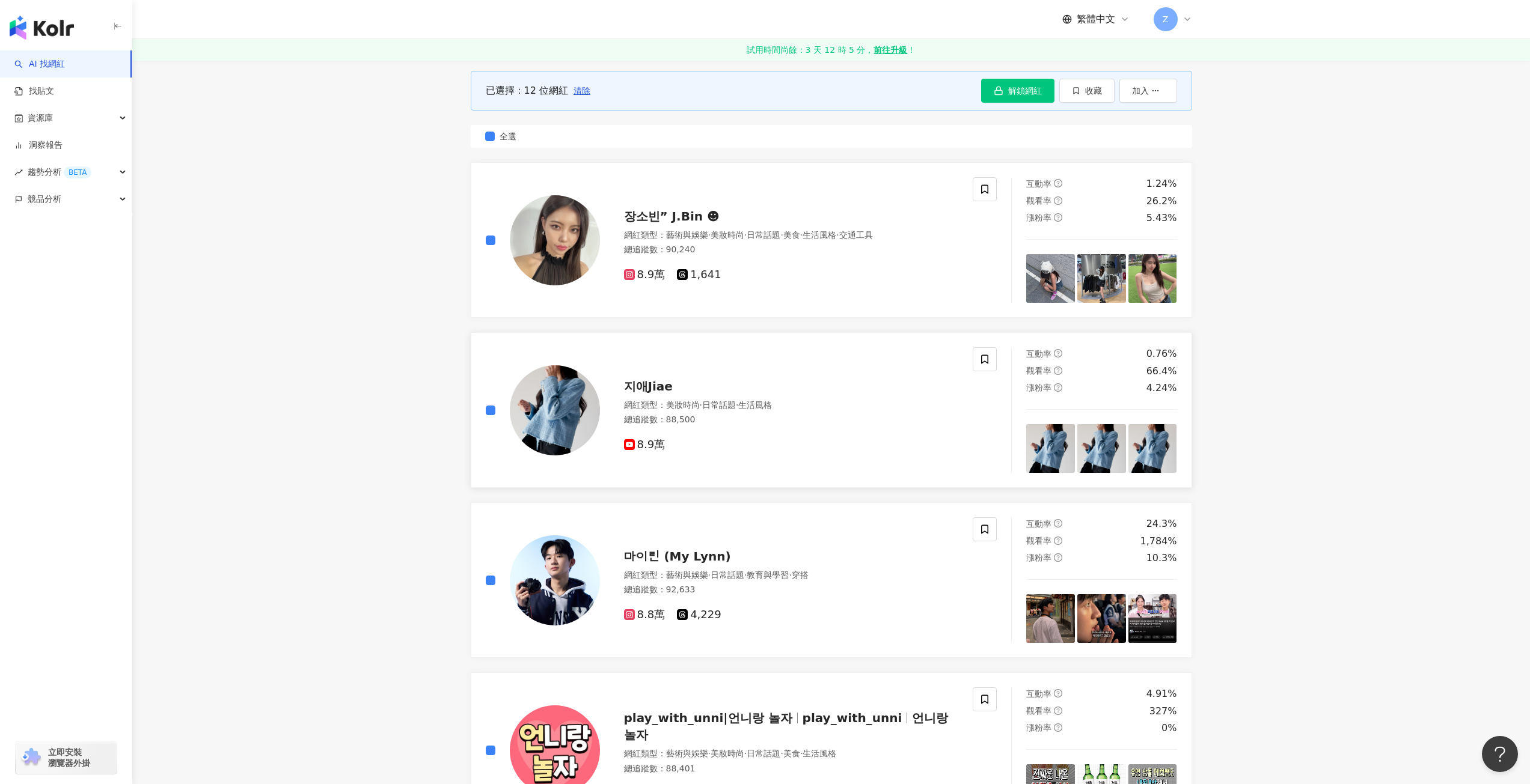
scroll to position [300, 0]
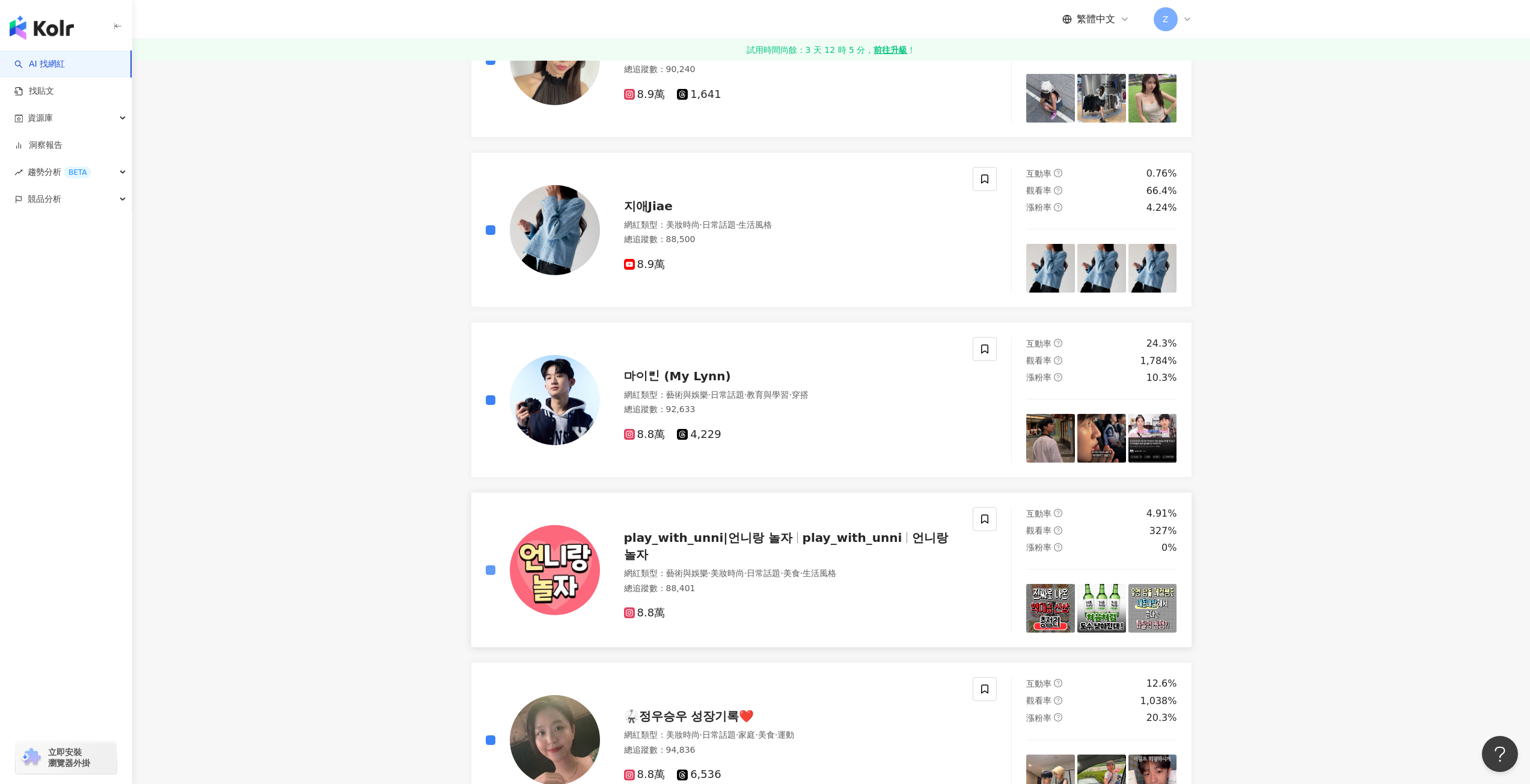
click at [494, 564] on label at bounding box center [491, 571] width 10 height 13
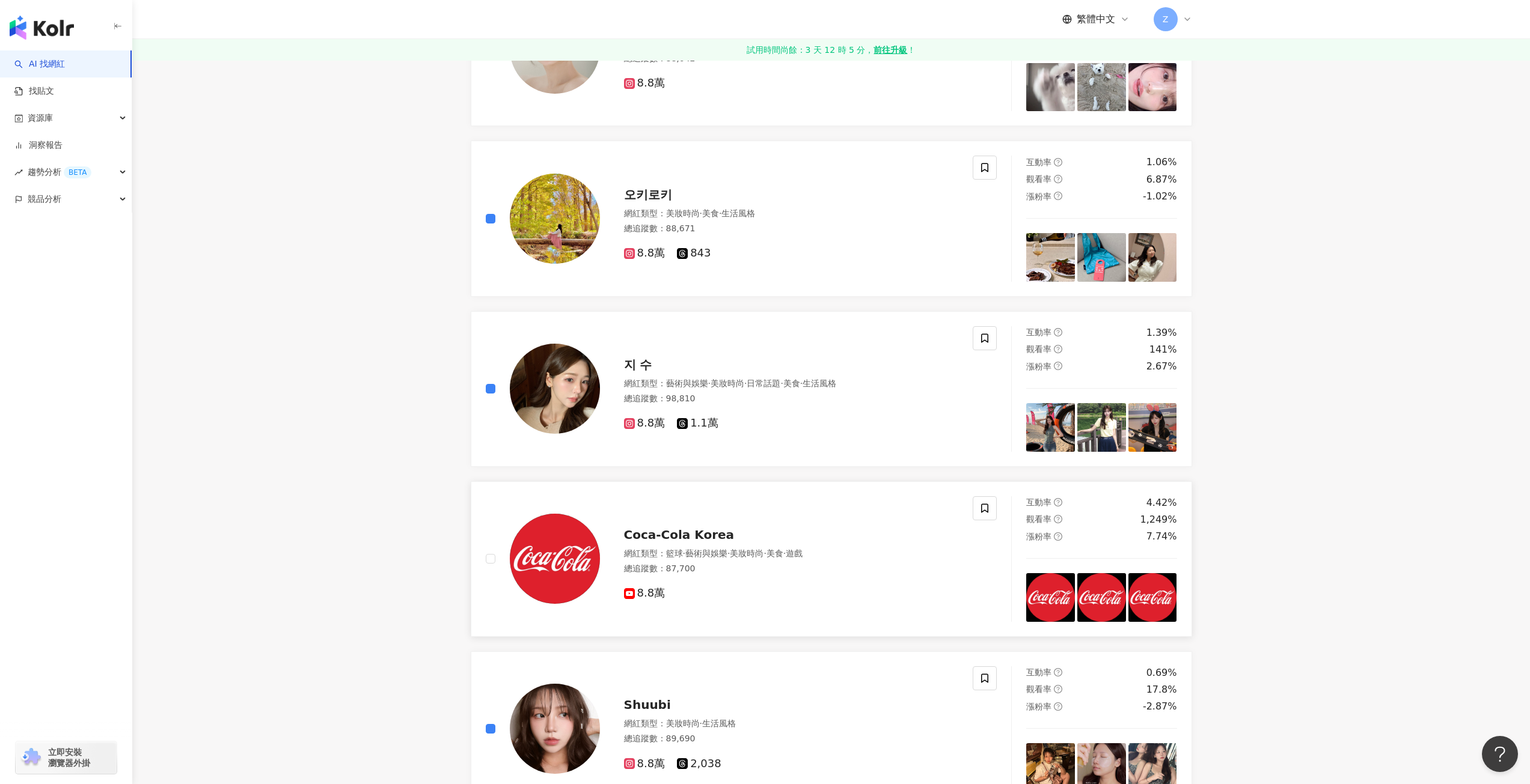
scroll to position [1803, 0]
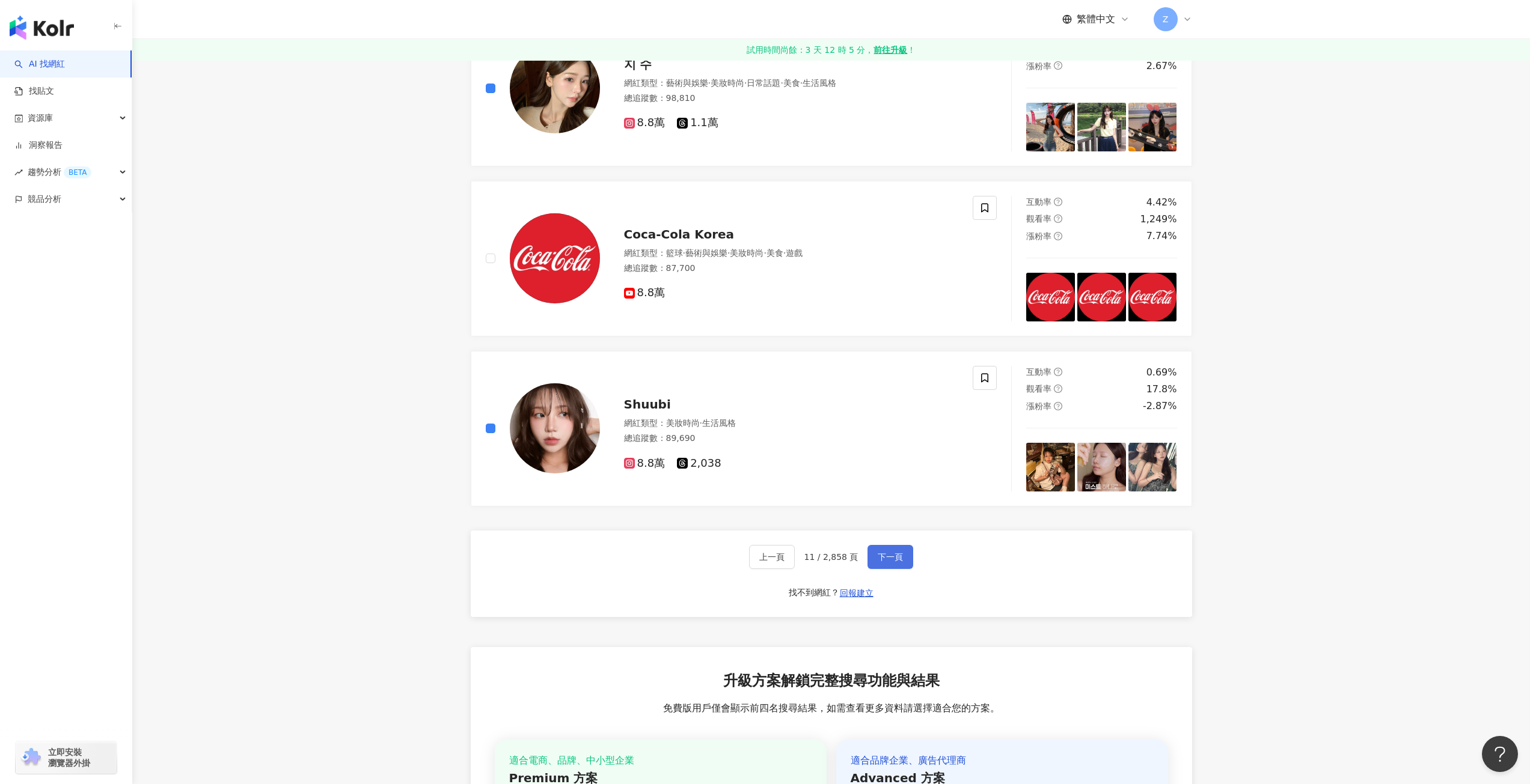
click at [898, 554] on span "下一頁" at bounding box center [890, 557] width 26 height 10
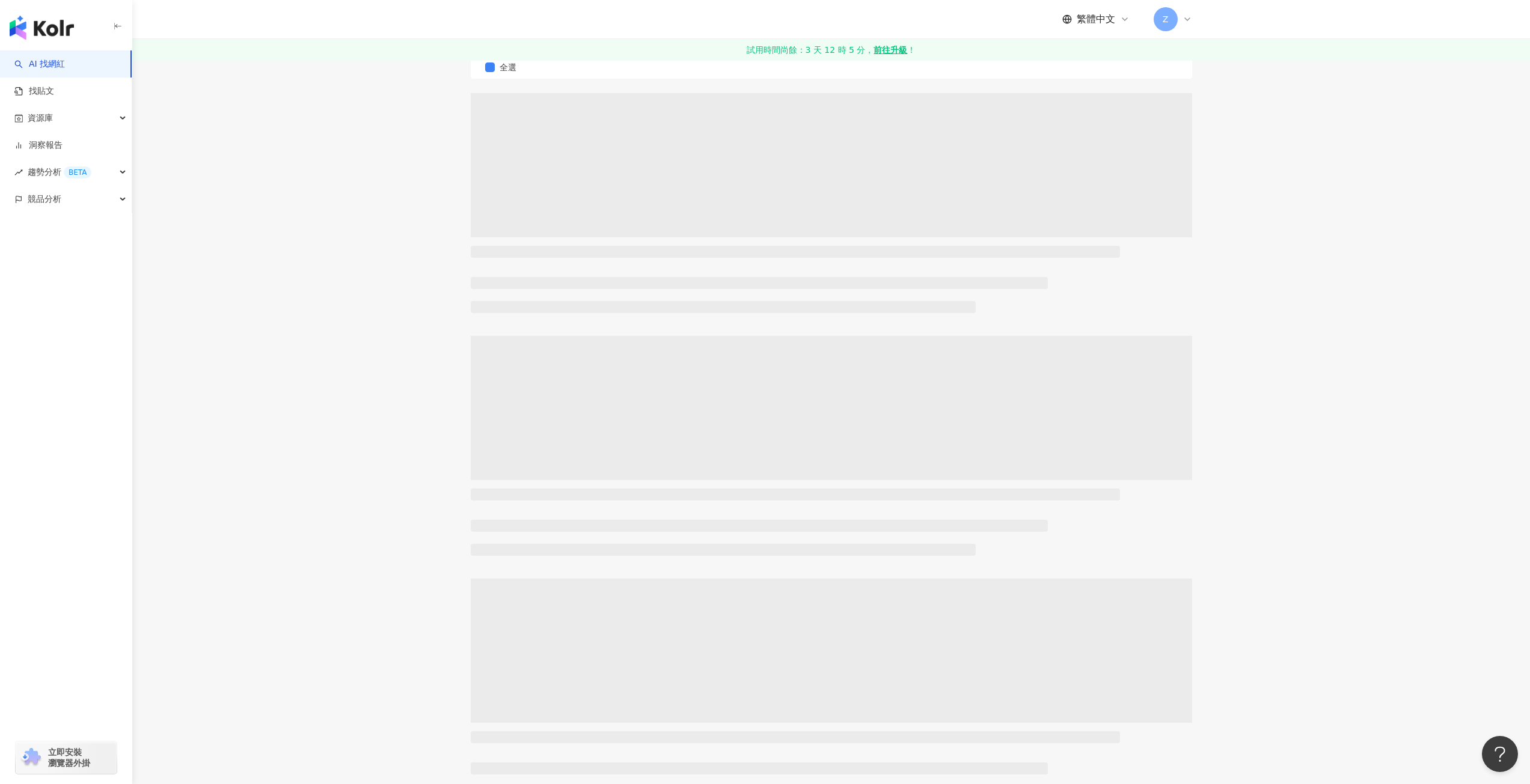
scroll to position [0, 0]
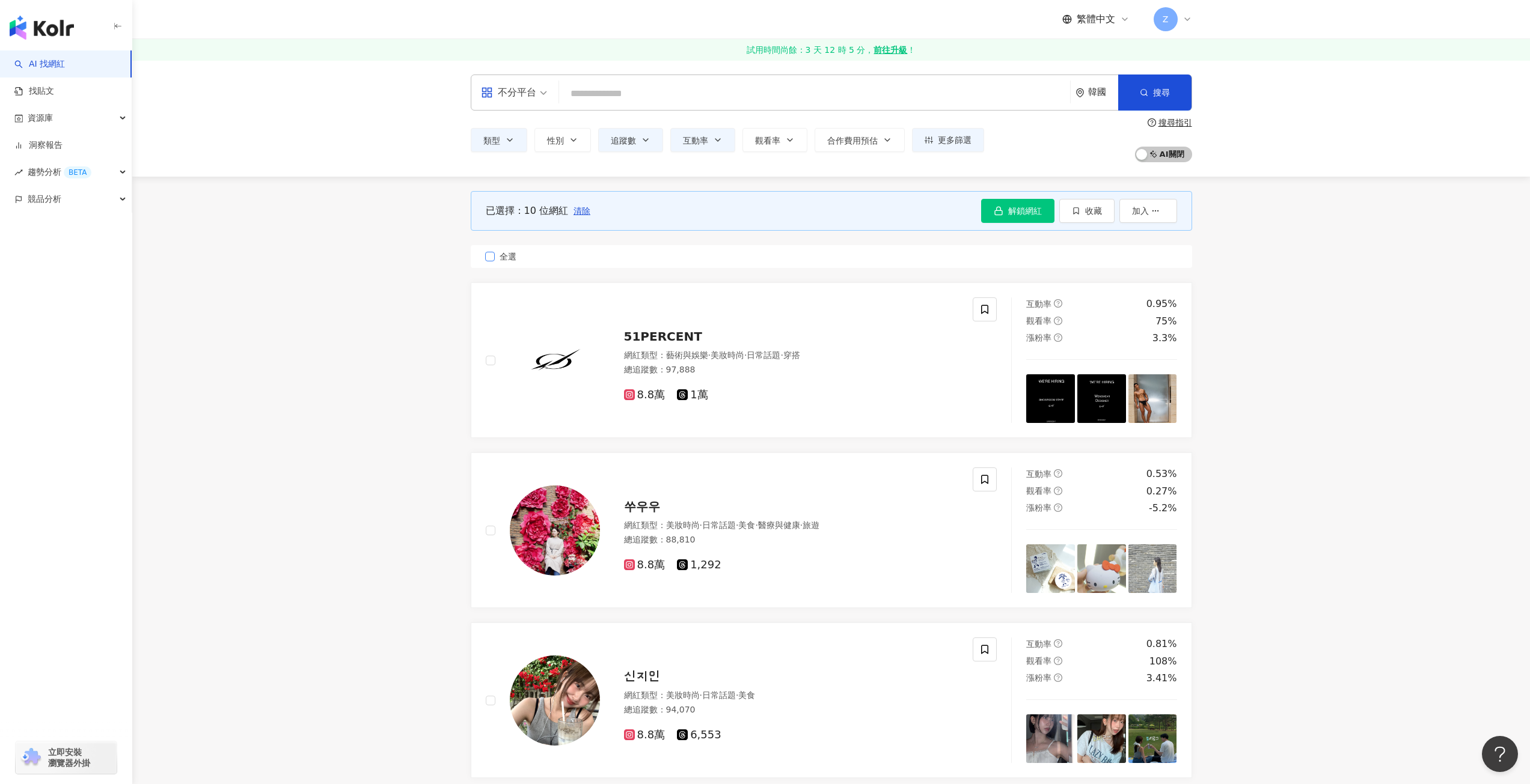
click at [490, 251] on label "全選" at bounding box center [832, 256] width 722 height 23
click at [483, 361] on div "51PERCENT 網紅類型 ： 藝術與娛樂 · 美妝時尚 · 日常話題 · 穿搭 總追蹤數 ： 97,888 8.8萬 1萬" at bounding box center [741, 361] width 540 height 126
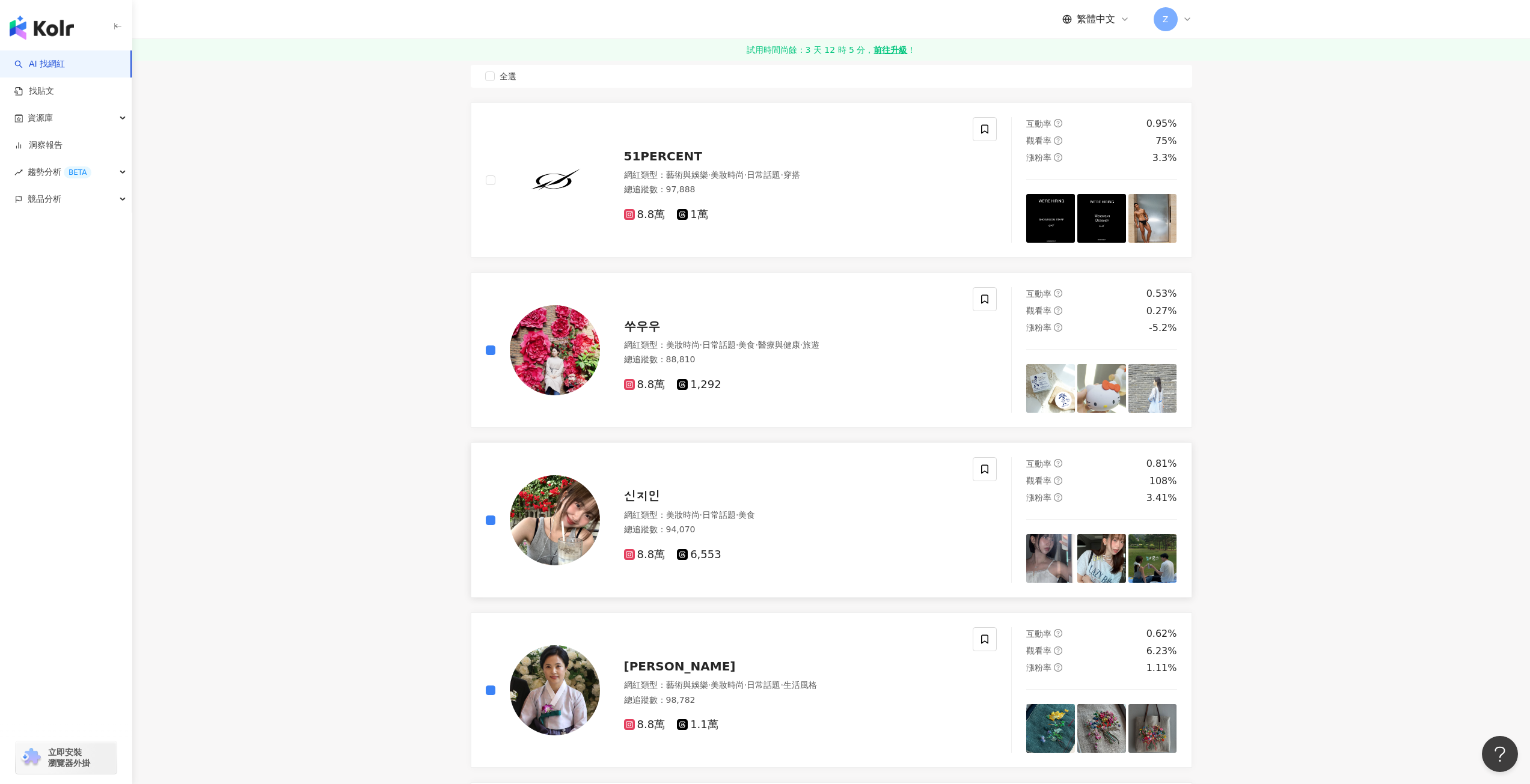
scroll to position [120, 0]
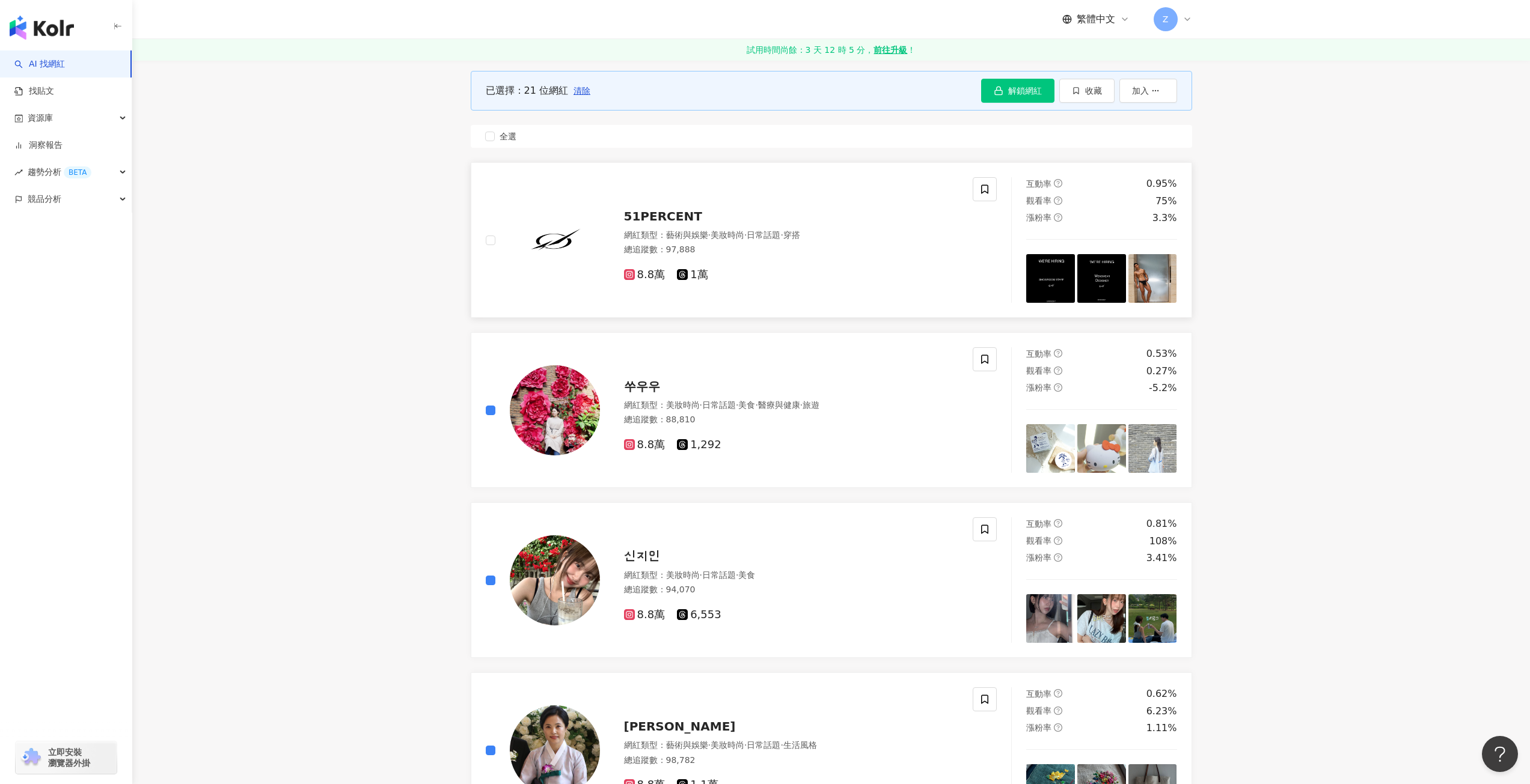
click at [1051, 279] on img at bounding box center [1050, 278] width 49 height 49
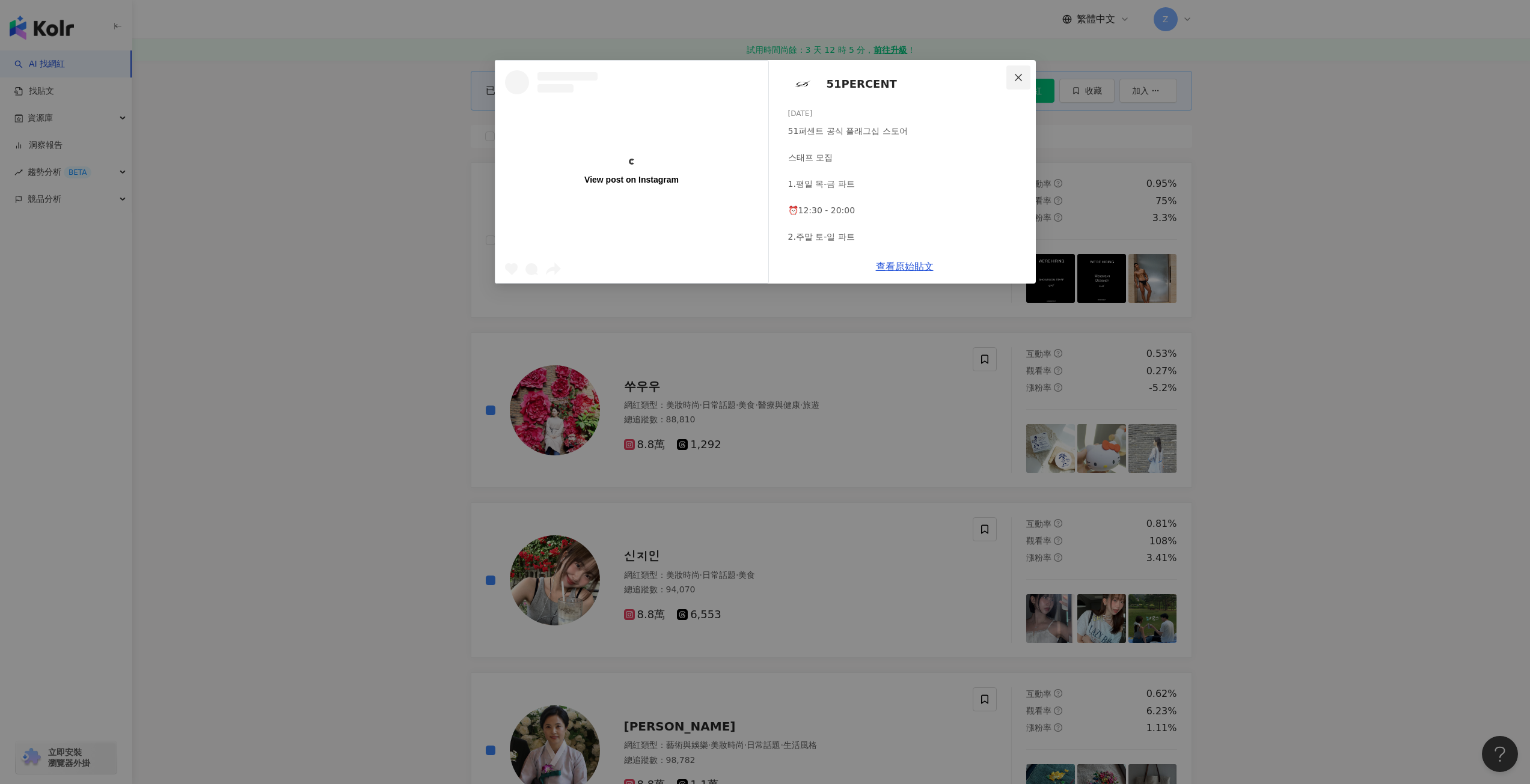
click at [1006, 78] on span "Close" at bounding box center [1018, 78] width 24 height 10
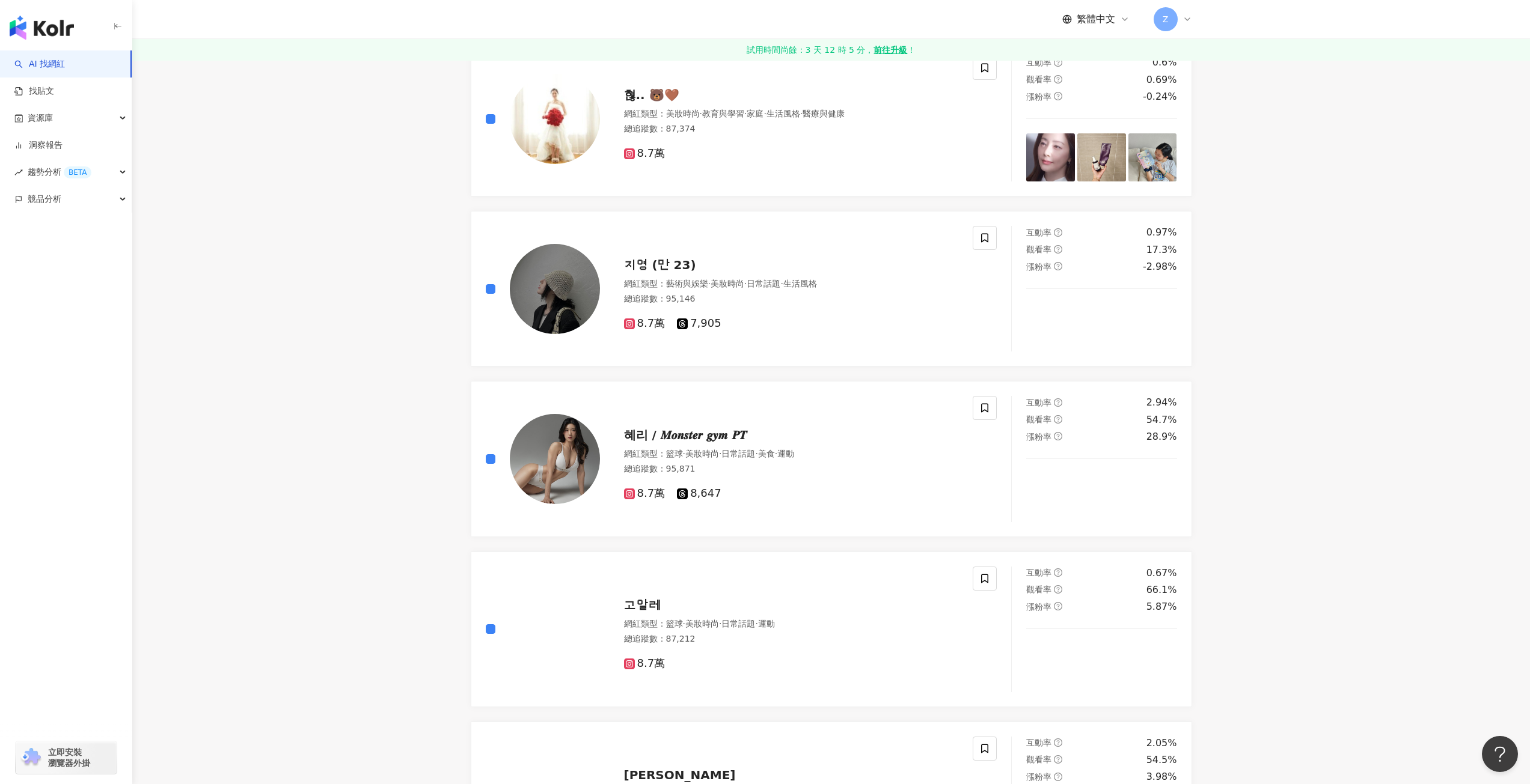
scroll to position [1442, 0]
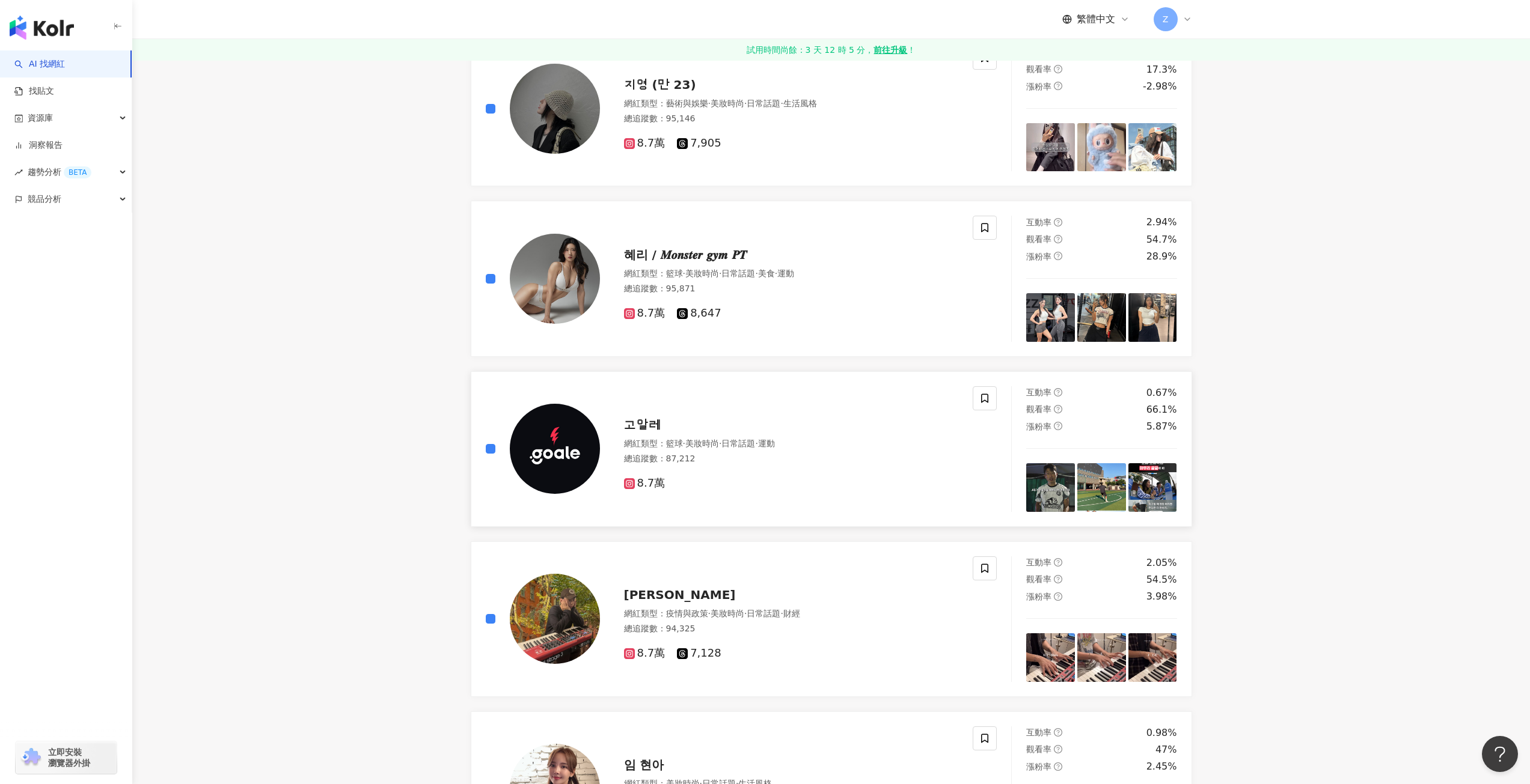
click at [482, 445] on div "고알레 網紅類型 ： 籃球 · 美妝時尚 · 日常話題 · 運動 總追蹤數 ： 87,212 8.7萬" at bounding box center [741, 449] width 540 height 126
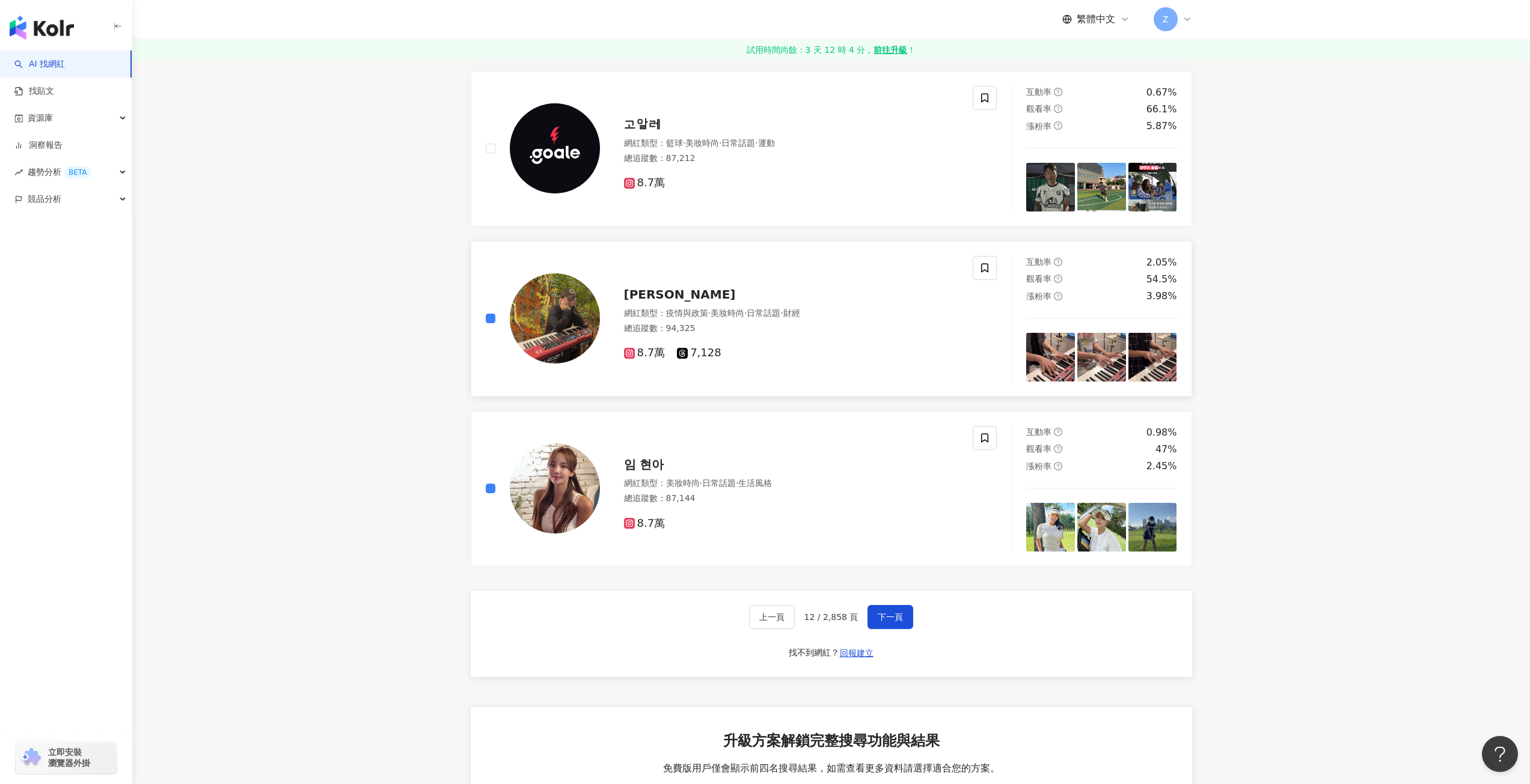
scroll to position [1803, 0]
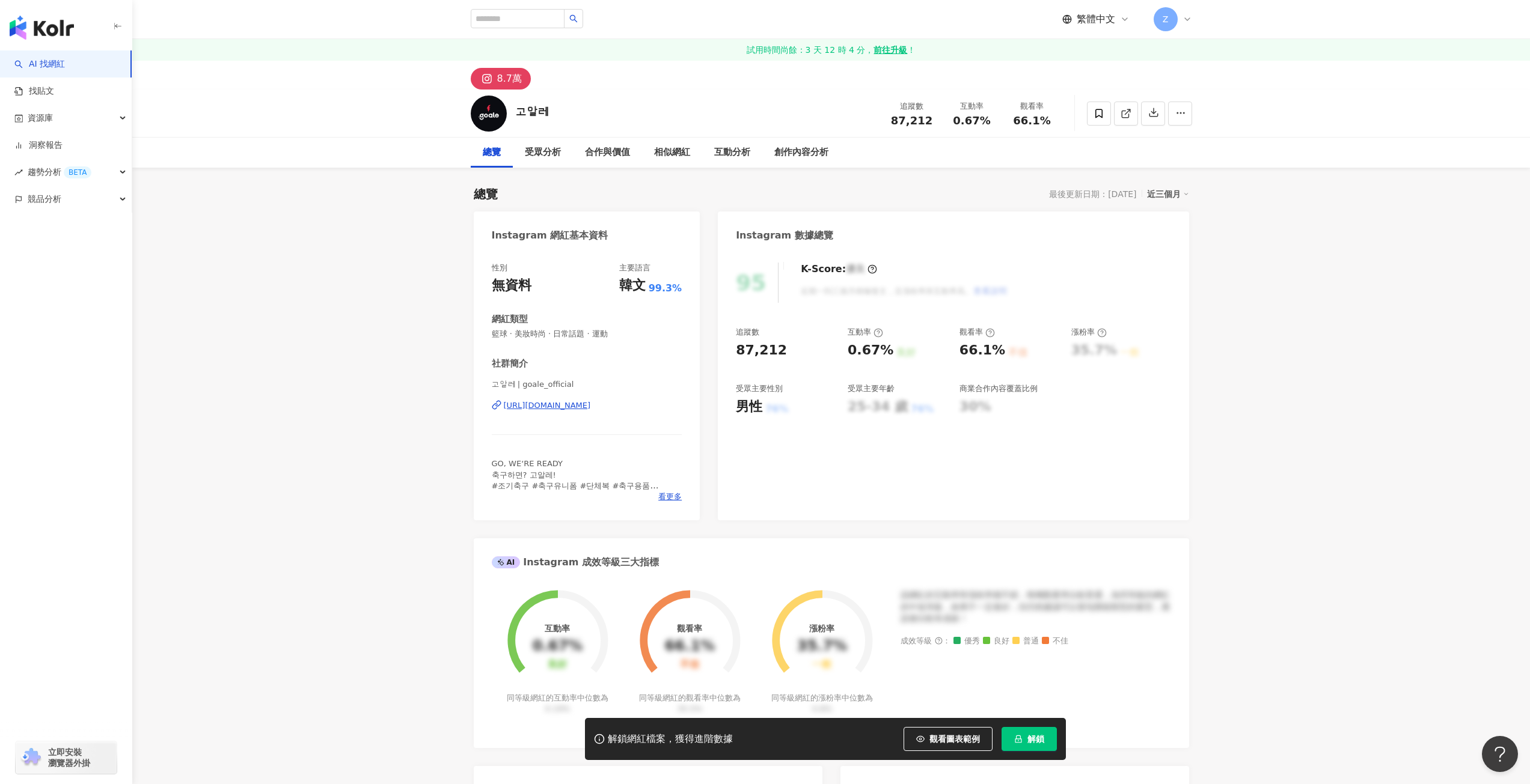
click at [591, 408] on div "[URL][DOMAIN_NAME]" at bounding box center [547, 405] width 87 height 11
